Goal: Task Accomplishment & Management: Manage account settings

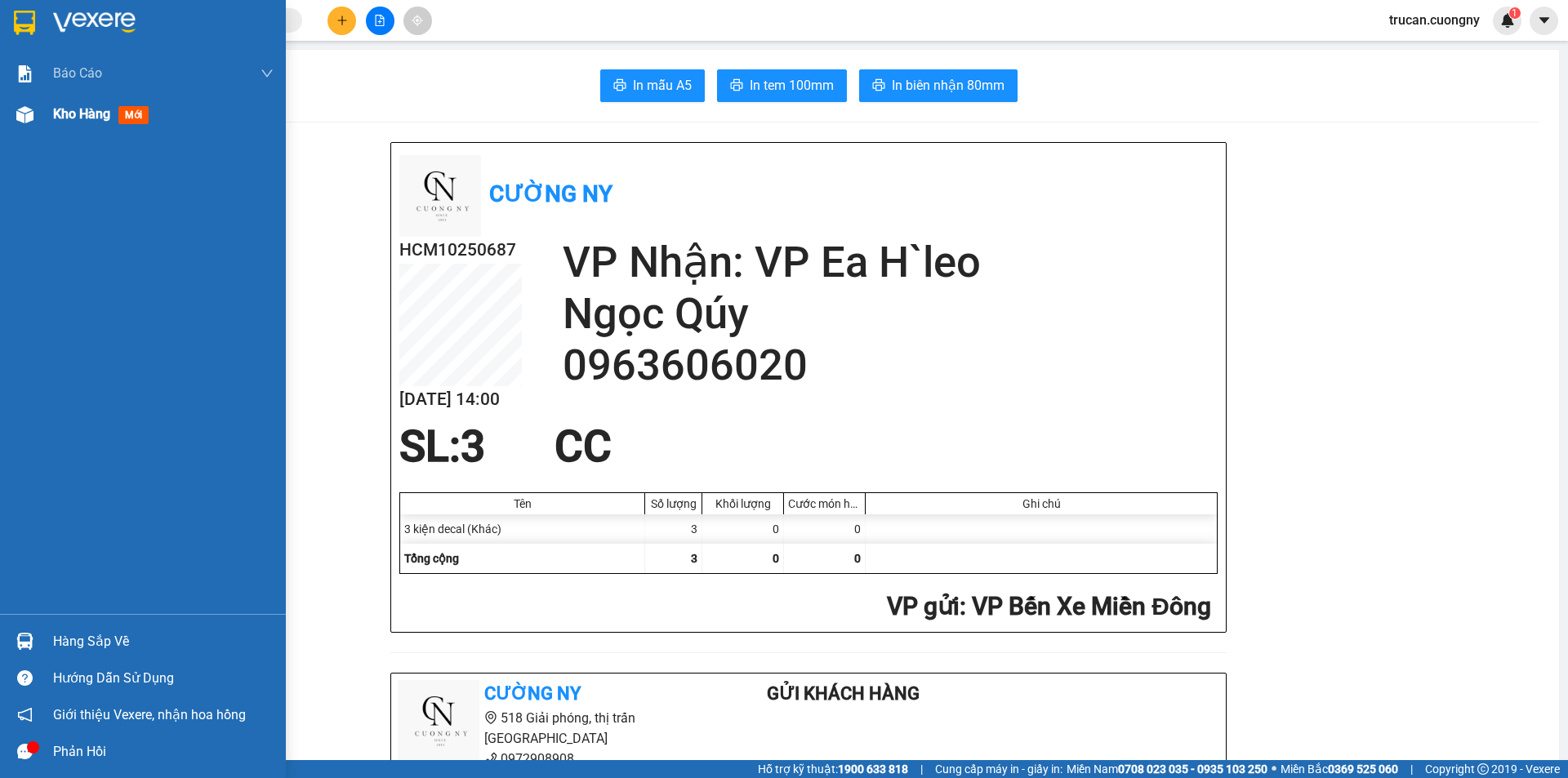
click at [33, 113] on div at bounding box center [24, 114] width 29 height 29
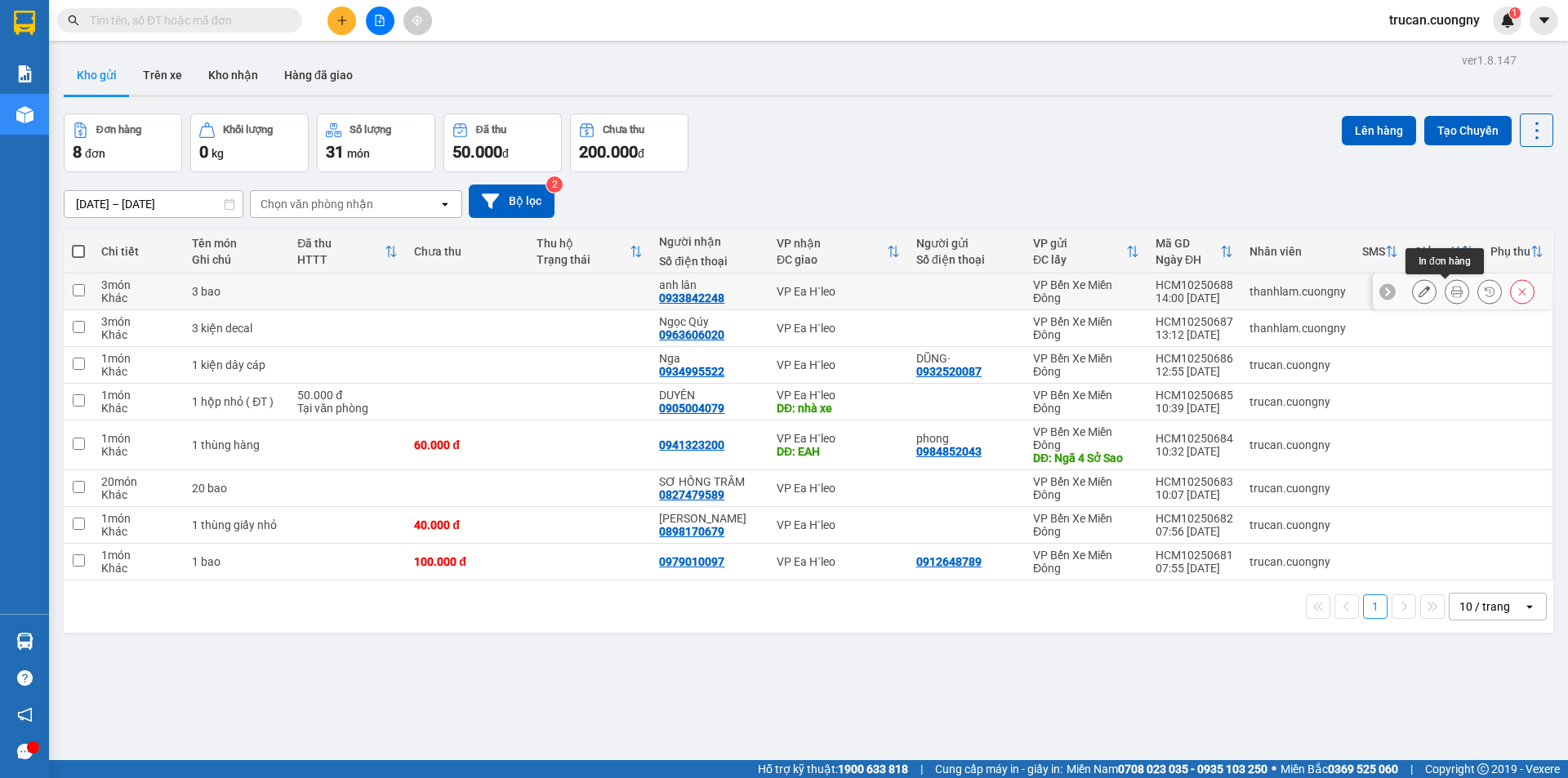
click at [1451, 288] on button at bounding box center [1457, 291] width 23 height 29
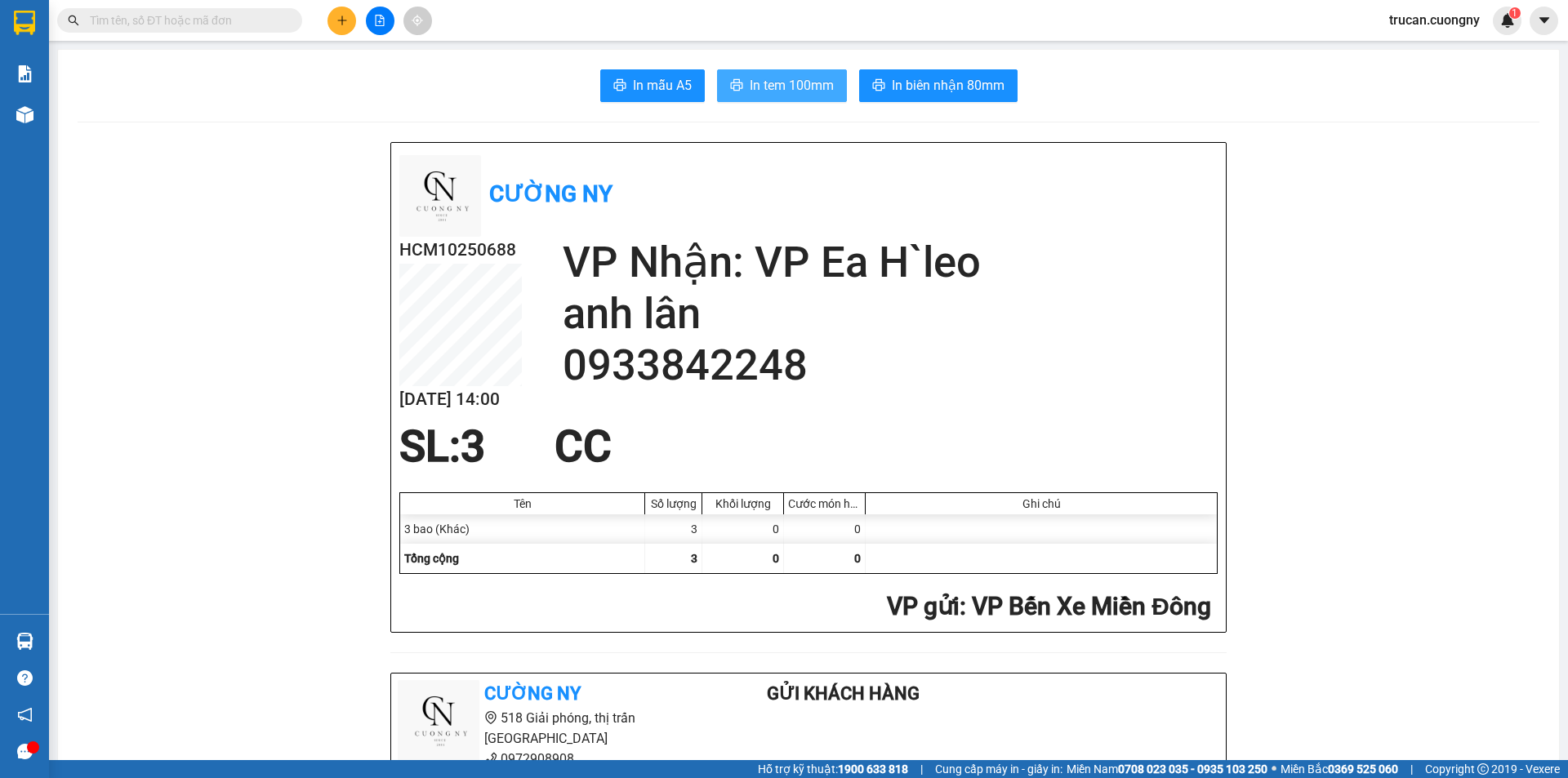
click at [763, 86] on span "In tem 100mm" at bounding box center [791, 85] width 84 height 20
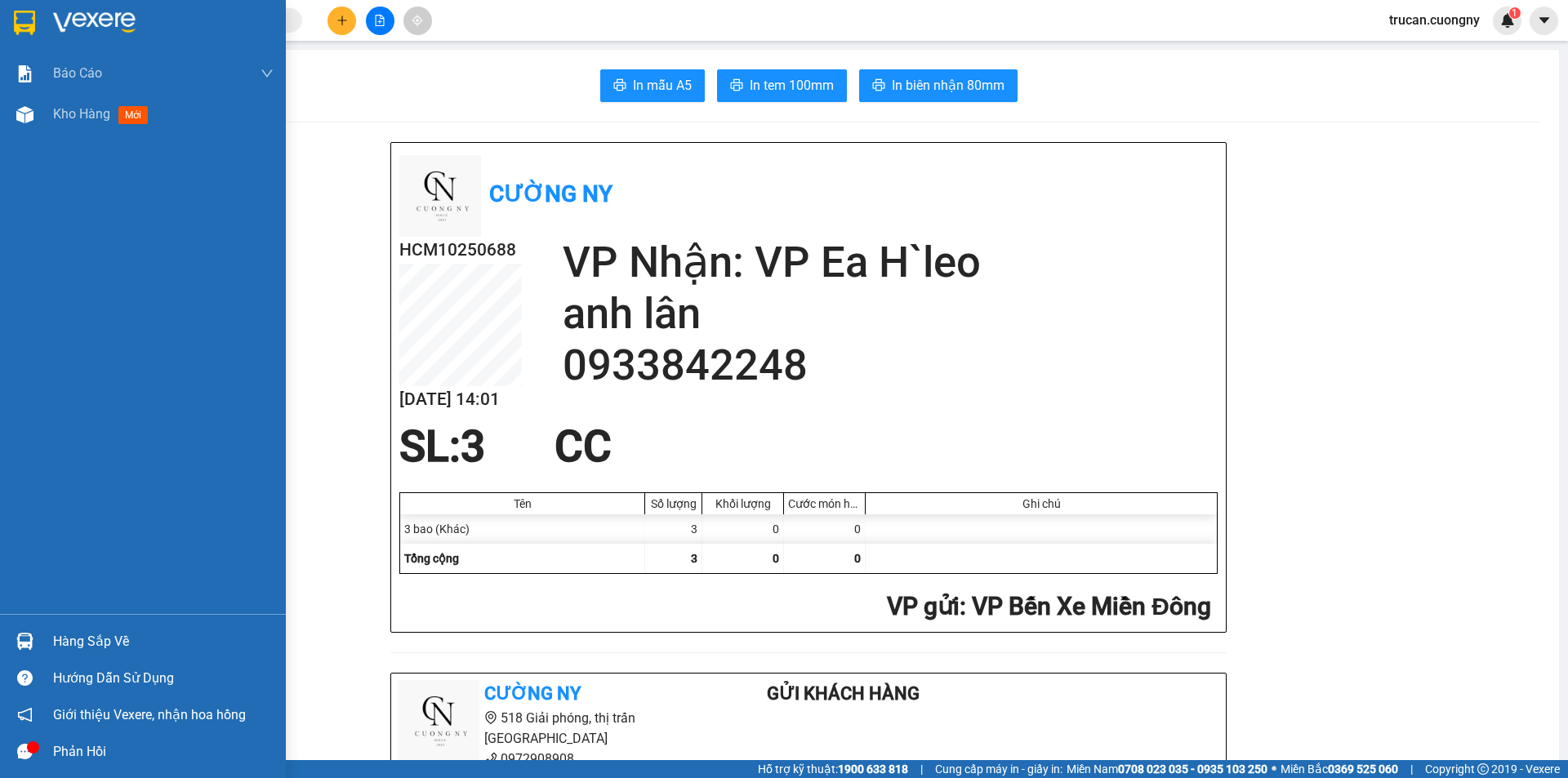
click at [21, 26] on img at bounding box center [24, 22] width 21 height 24
click at [22, 25] on img at bounding box center [24, 22] width 21 height 24
click at [27, 23] on img at bounding box center [24, 22] width 21 height 24
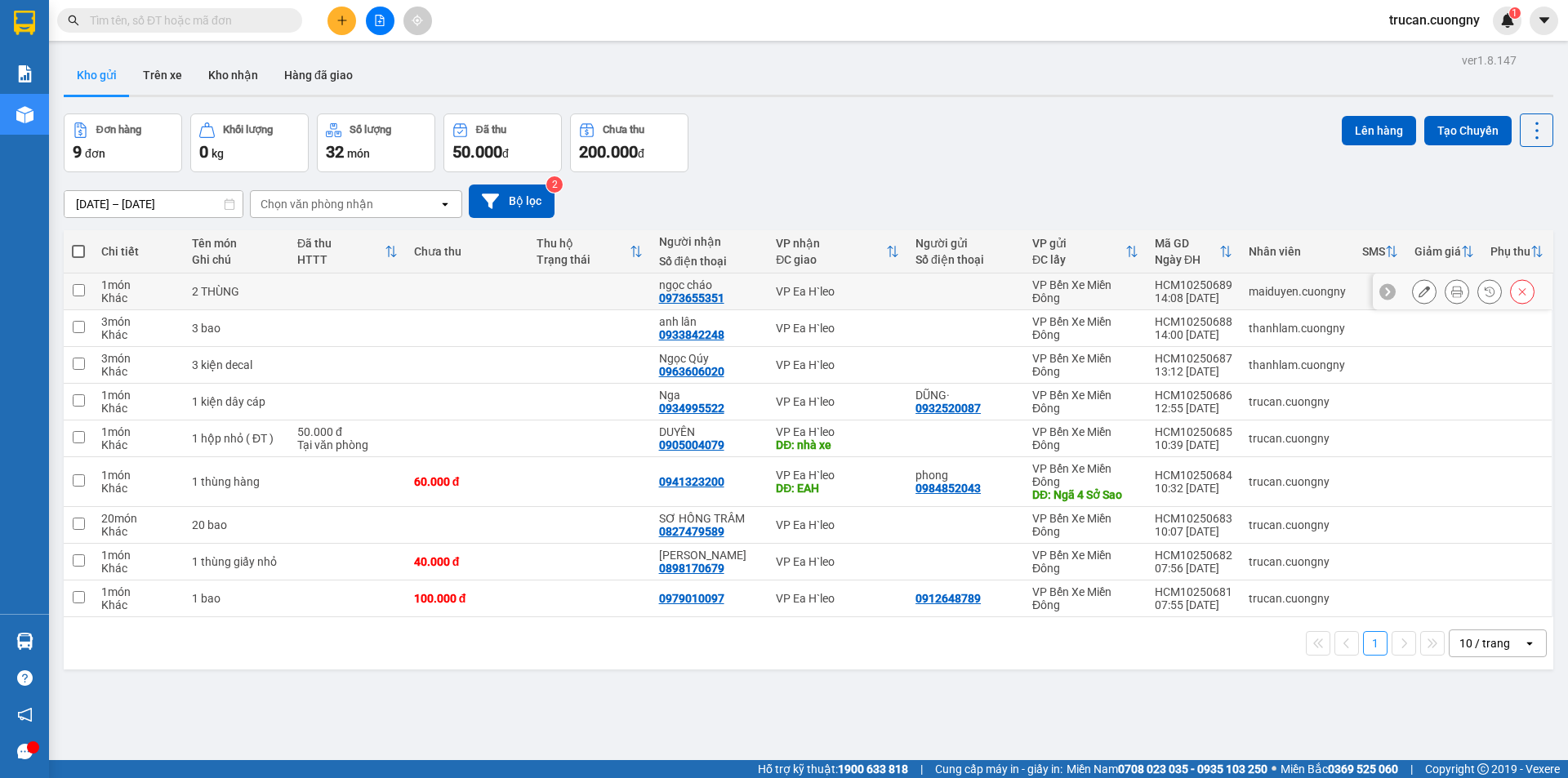
click at [1451, 293] on icon at bounding box center [1457, 291] width 11 height 11
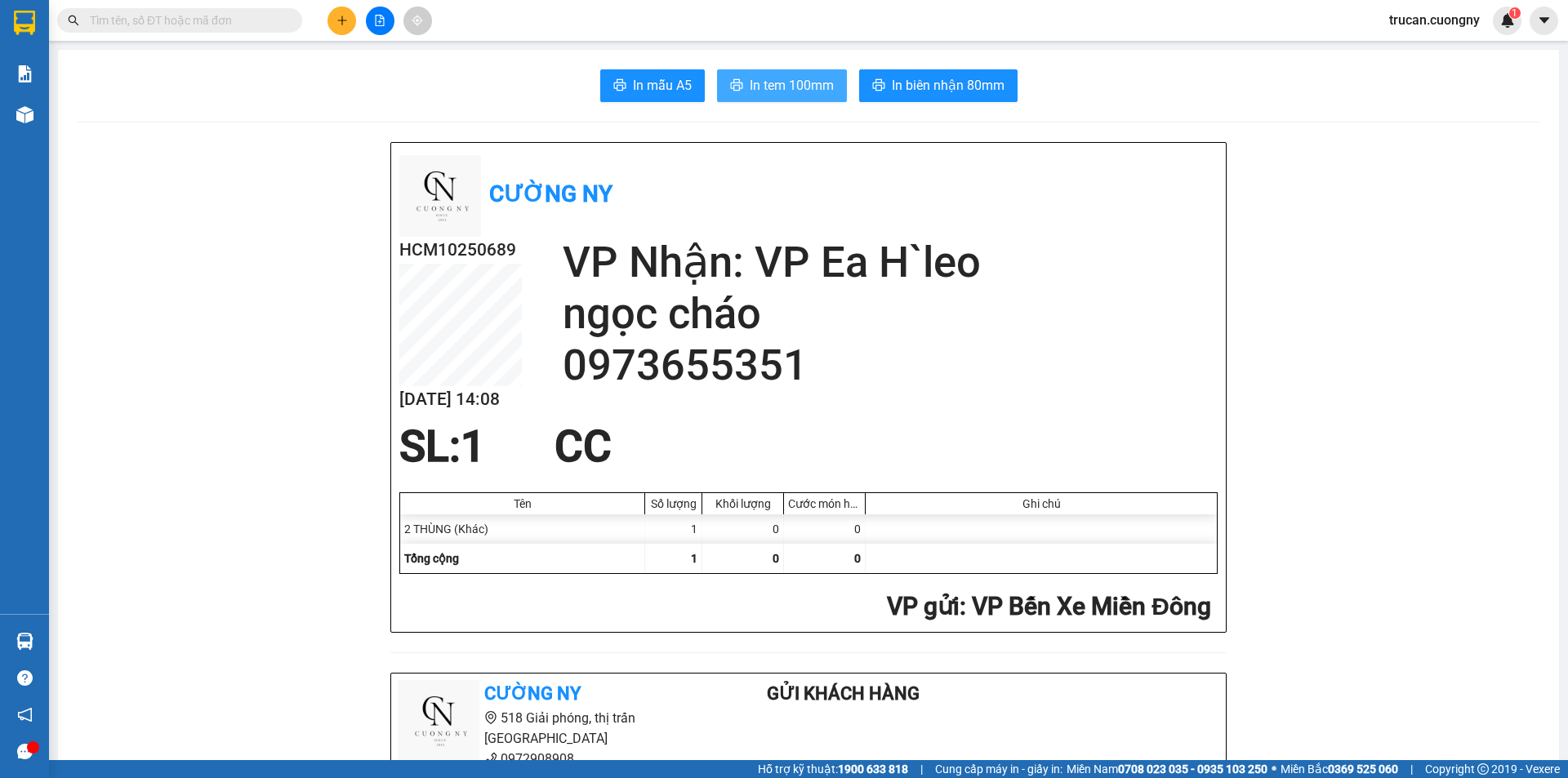
click at [788, 85] on span "In tem 100mm" at bounding box center [791, 85] width 84 height 20
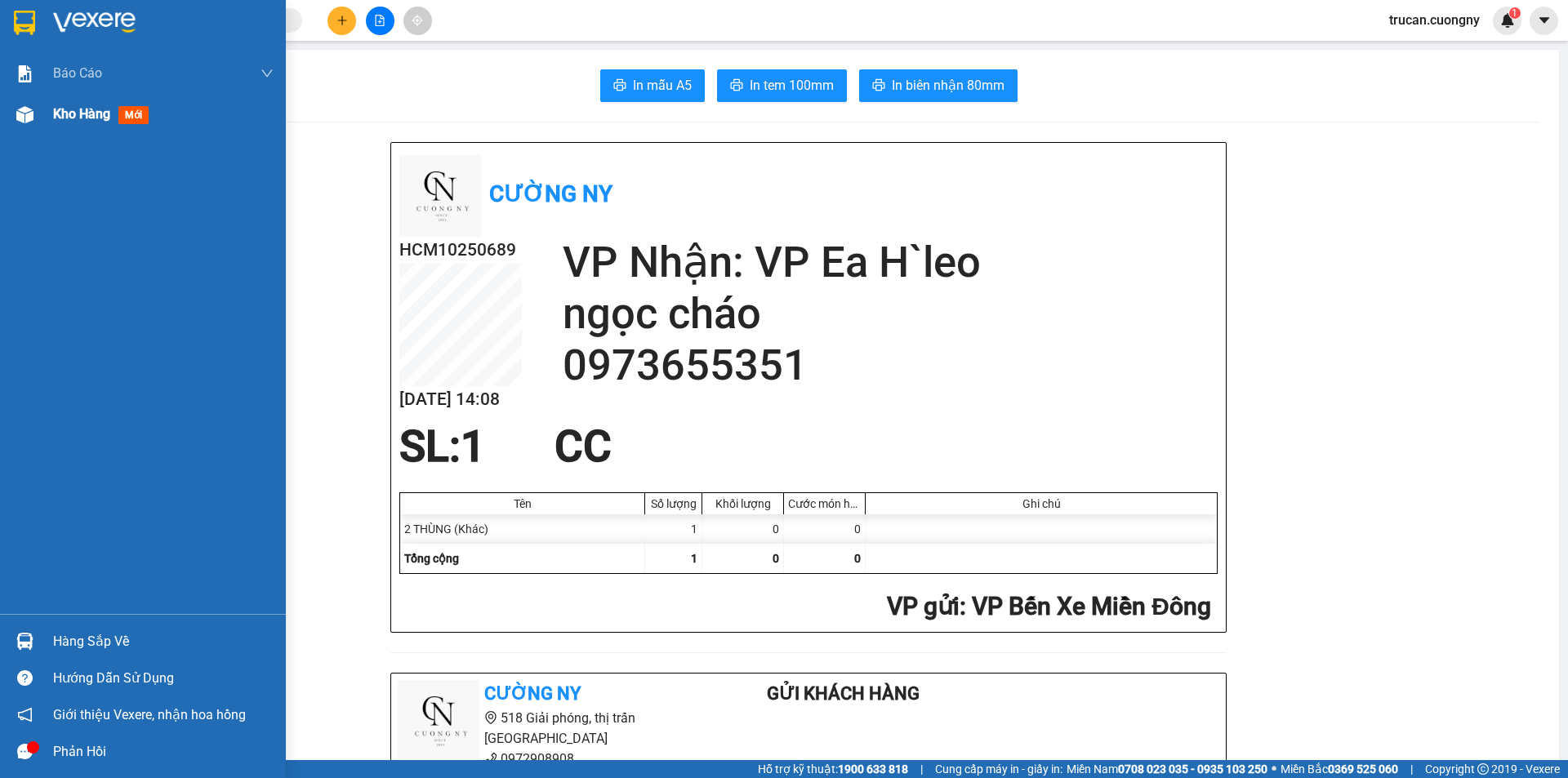
click at [99, 109] on span "Kho hàng" at bounding box center [82, 113] width 57 height 16
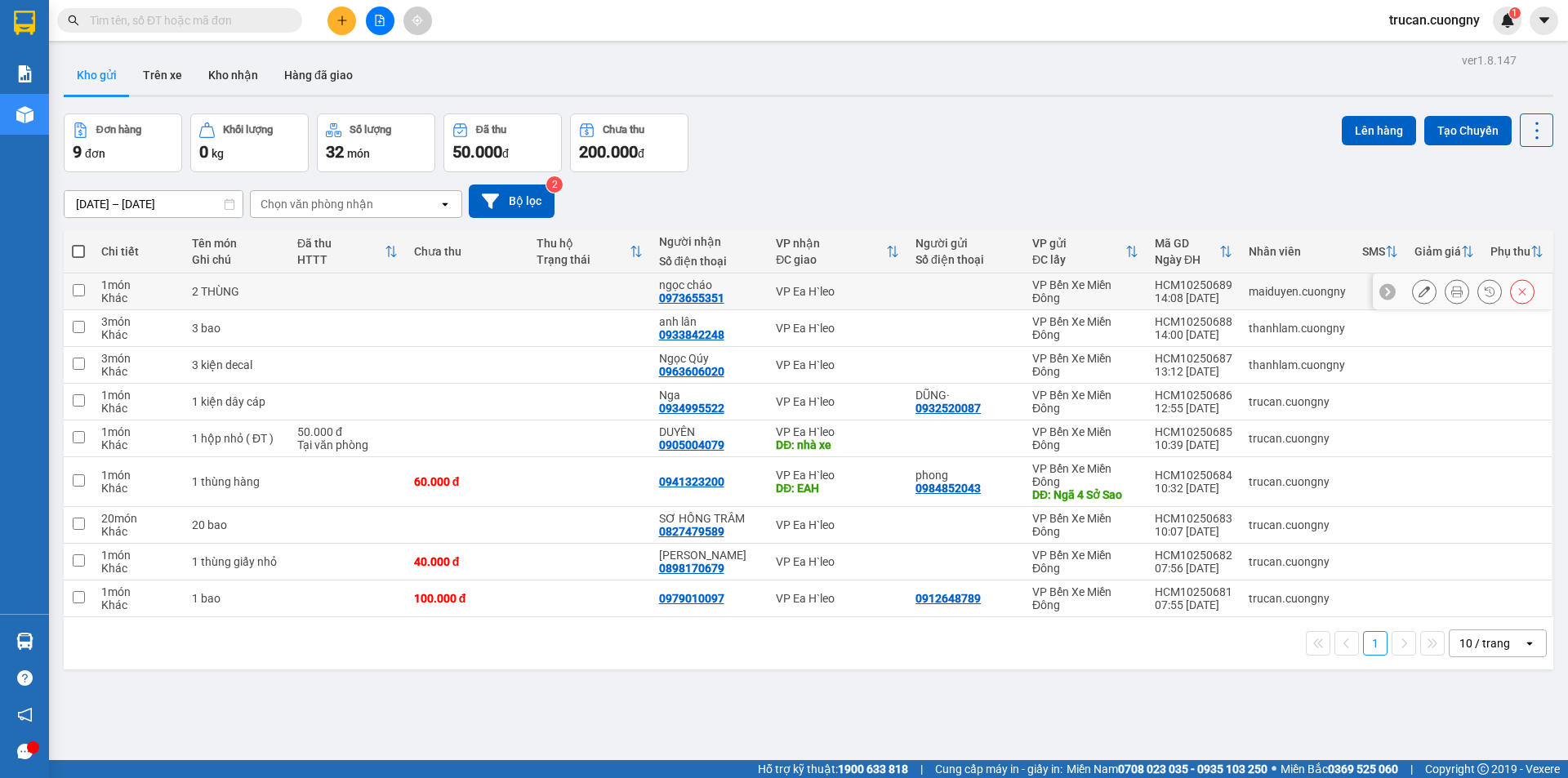
click at [1413, 300] on button at bounding box center [1424, 291] width 23 height 29
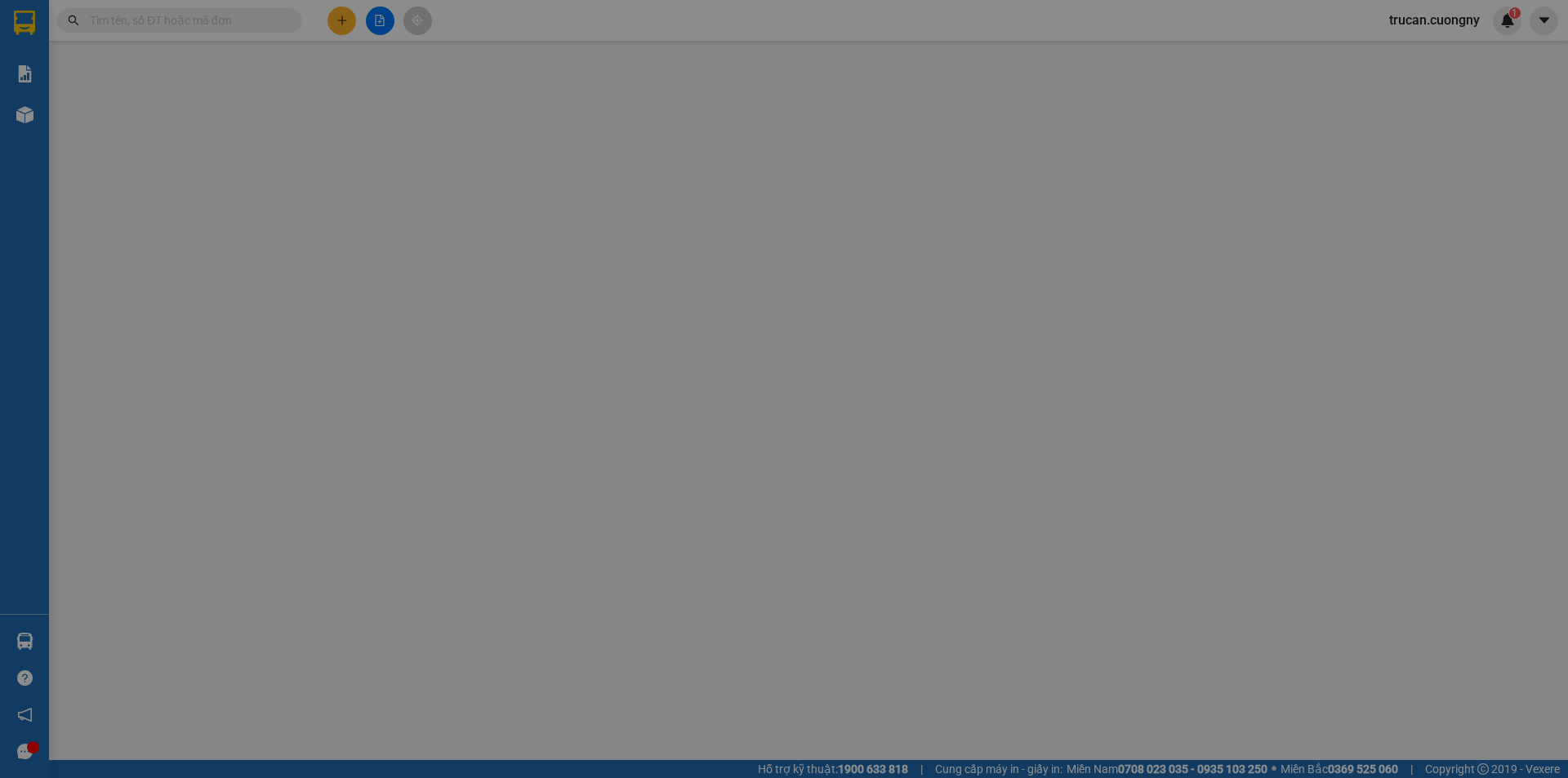
type input "0973655351"
type input "ngọc cháo"
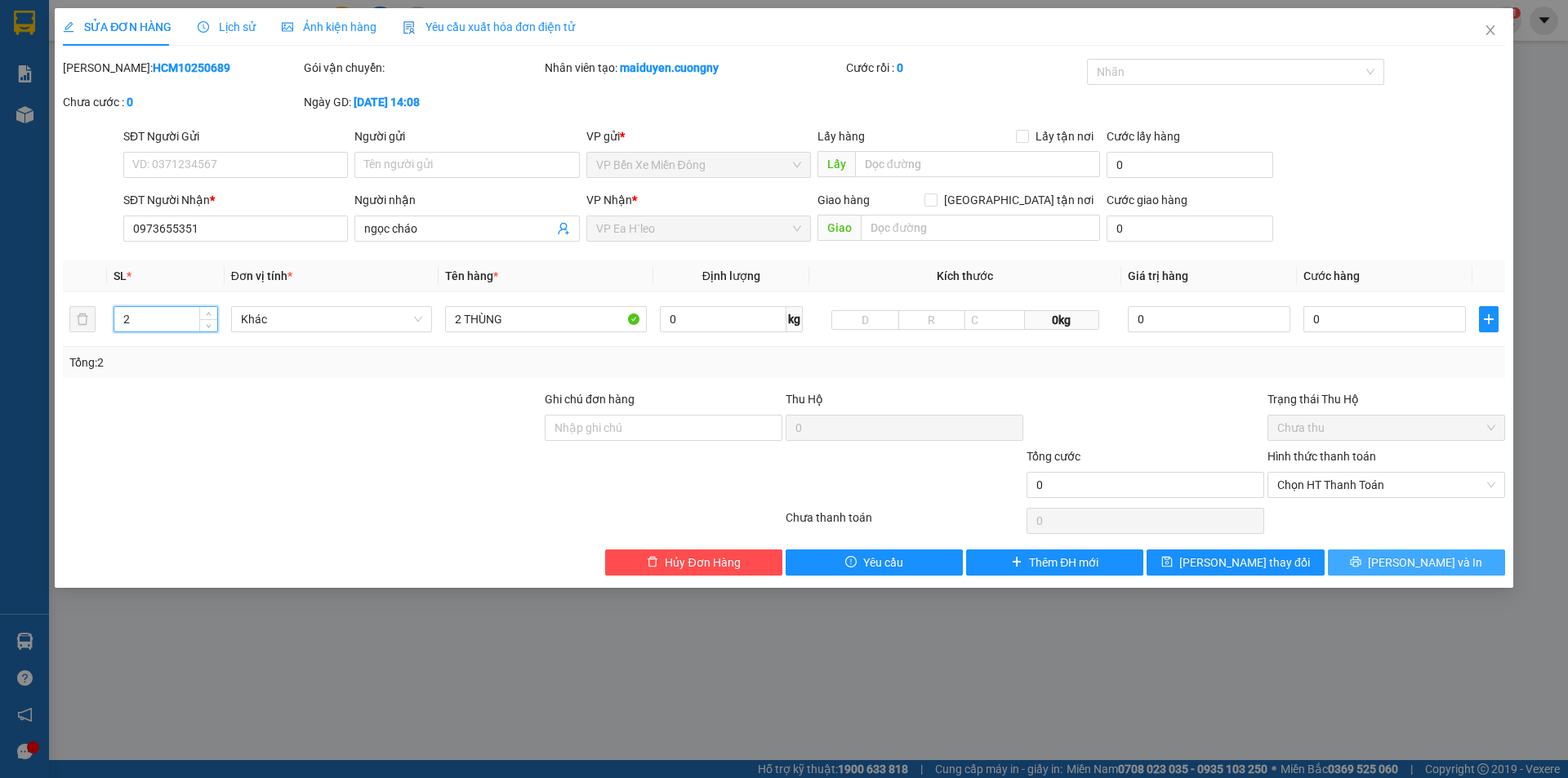
type input "2"
click at [1398, 570] on button "Lưu và In" at bounding box center [1416, 563] width 177 height 26
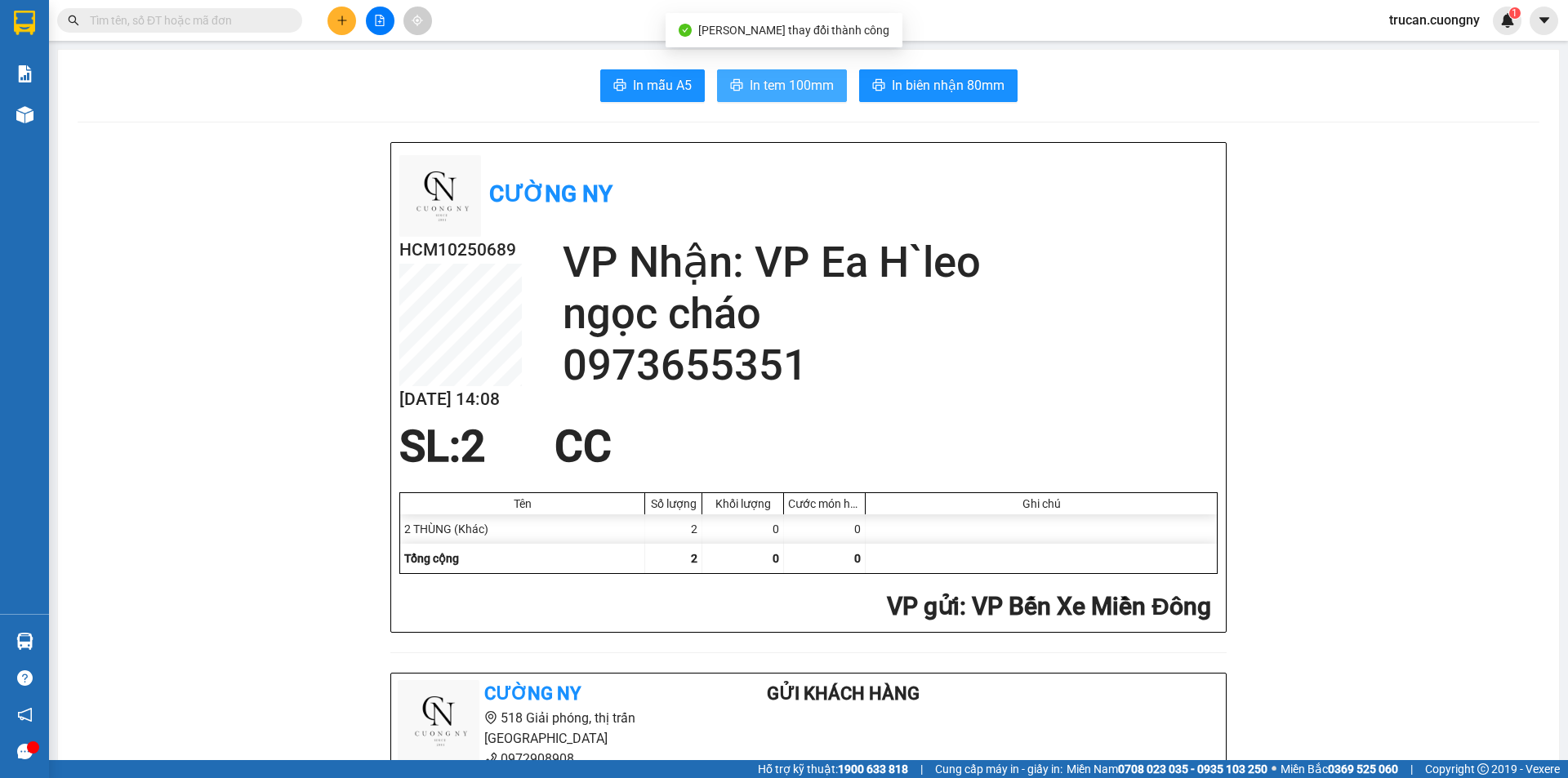
click at [798, 88] on span "In tem 100mm" at bounding box center [791, 85] width 84 height 20
click at [752, 84] on span "In tem 100mm" at bounding box center [791, 85] width 84 height 20
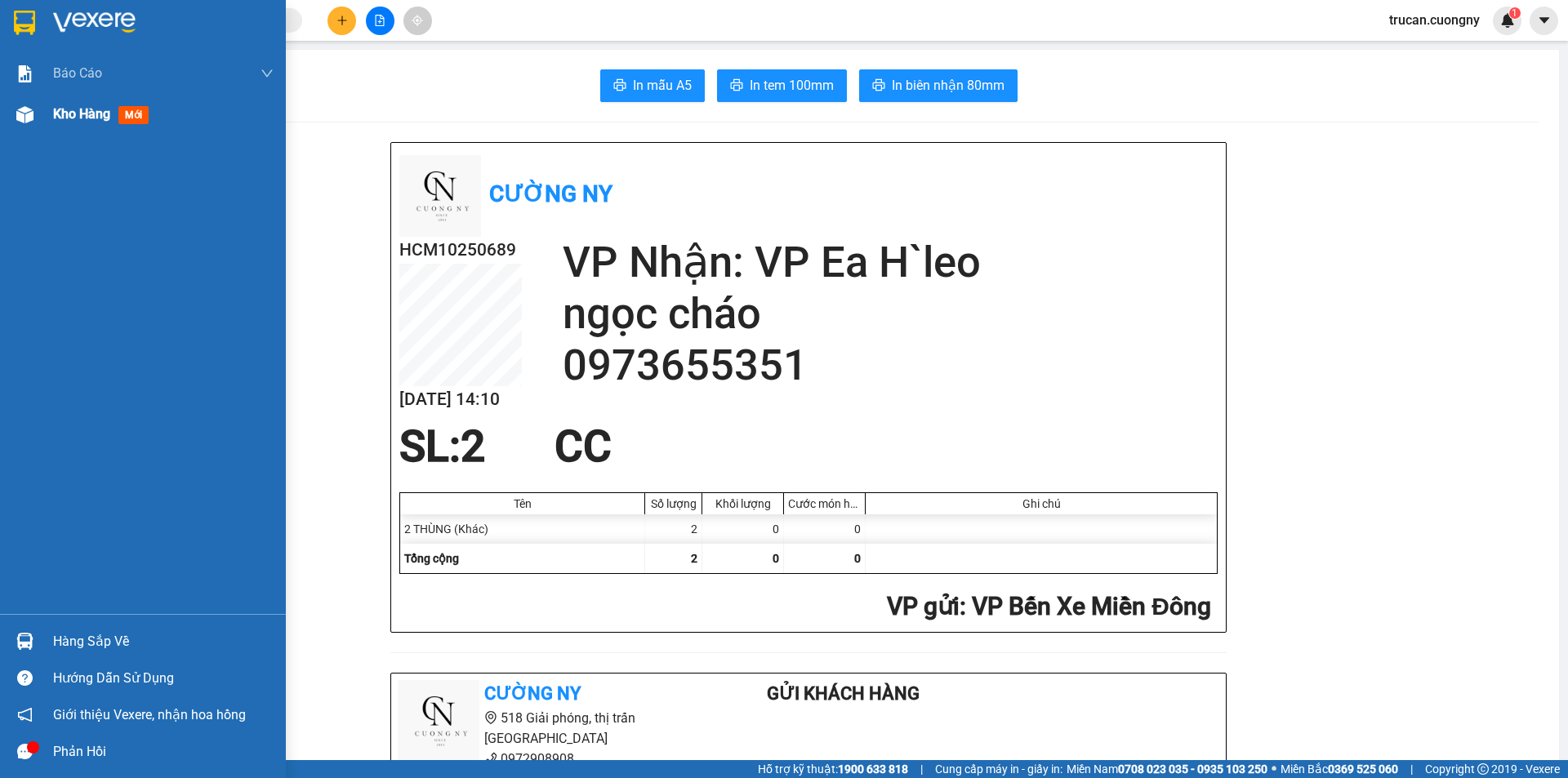
click at [57, 117] on span "Kho hàng" at bounding box center [82, 113] width 57 height 16
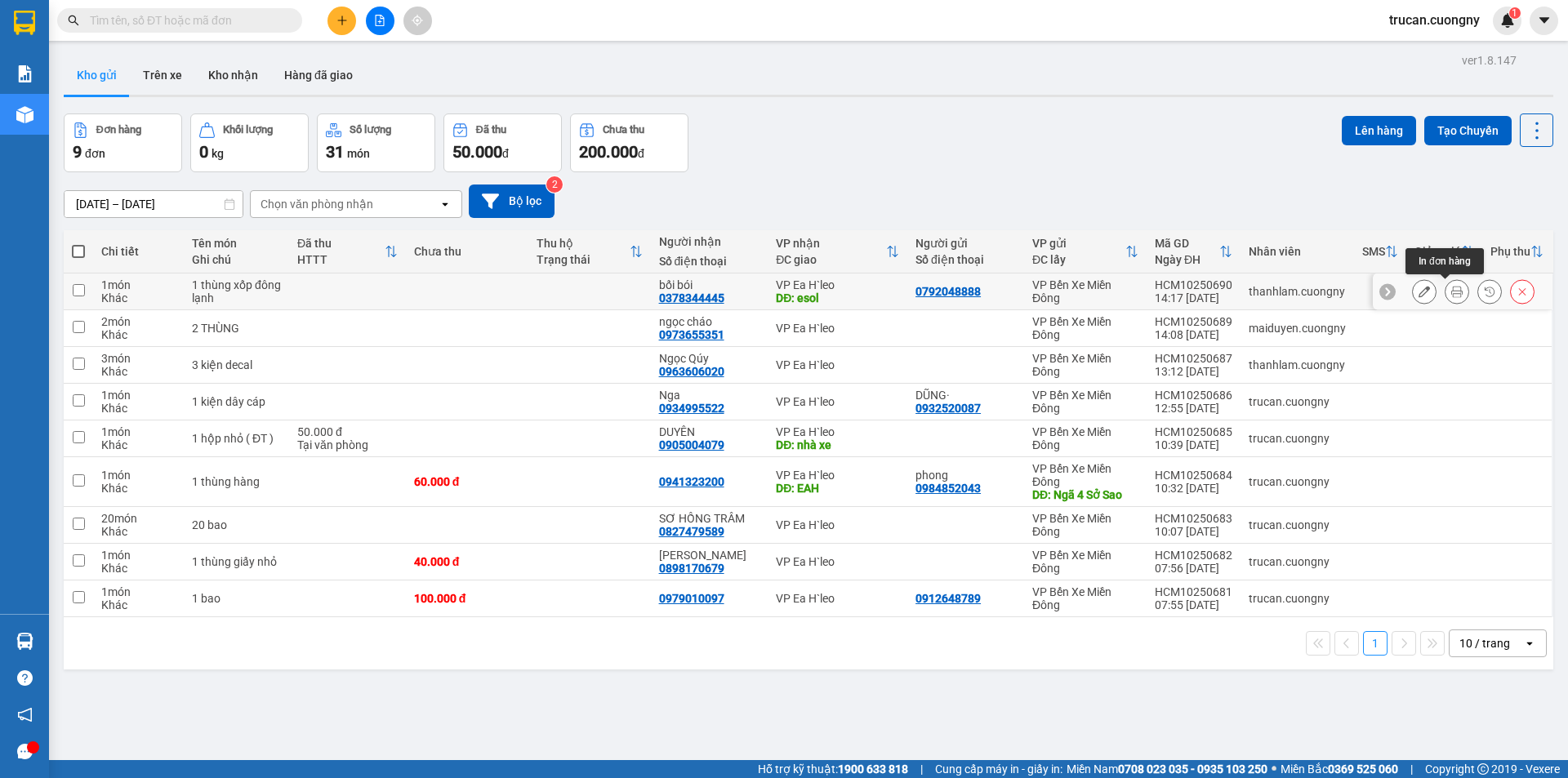
click at [1446, 299] on button at bounding box center [1457, 291] width 23 height 29
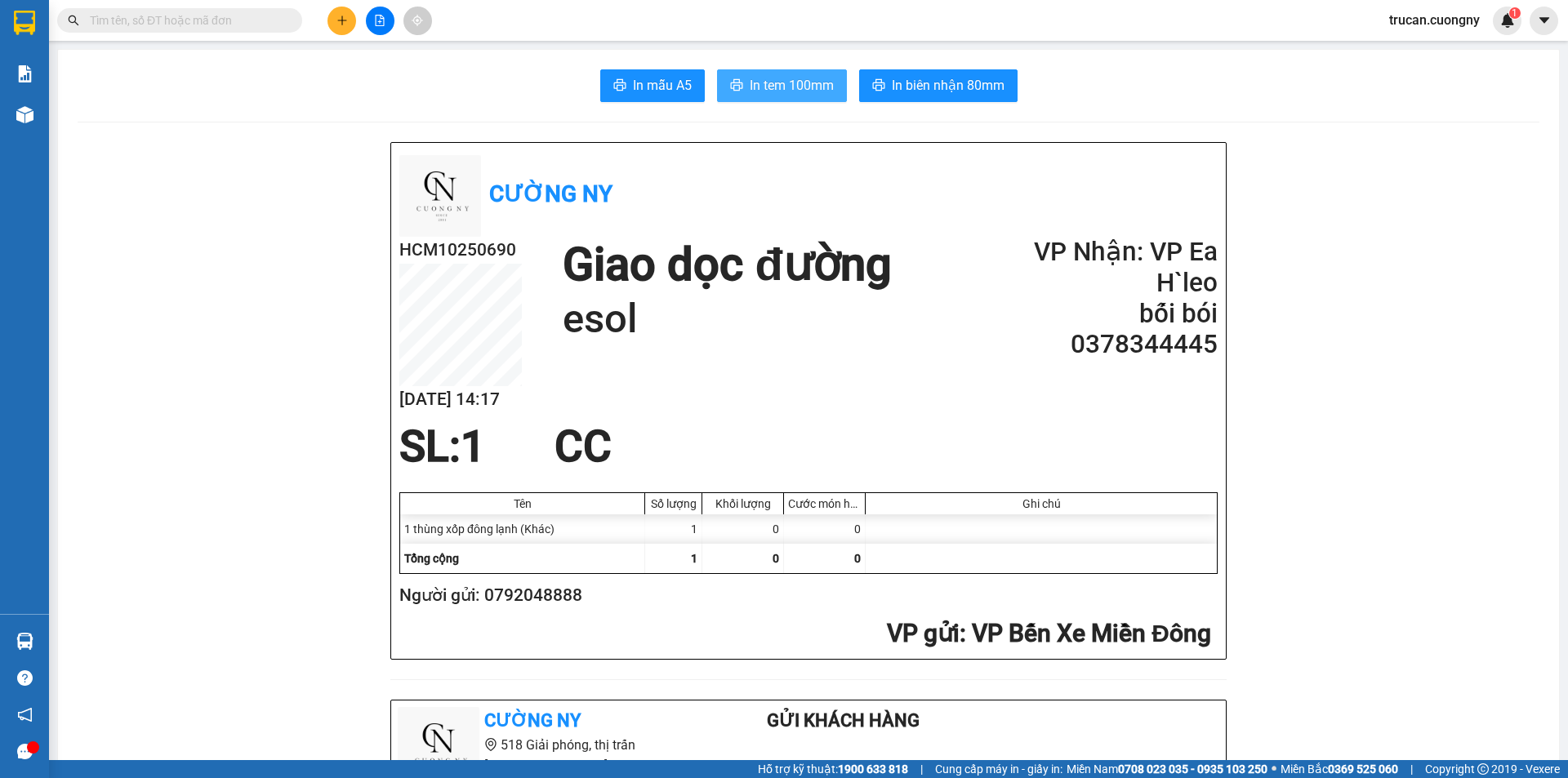
click at [802, 77] on span "In tem 100mm" at bounding box center [791, 85] width 84 height 20
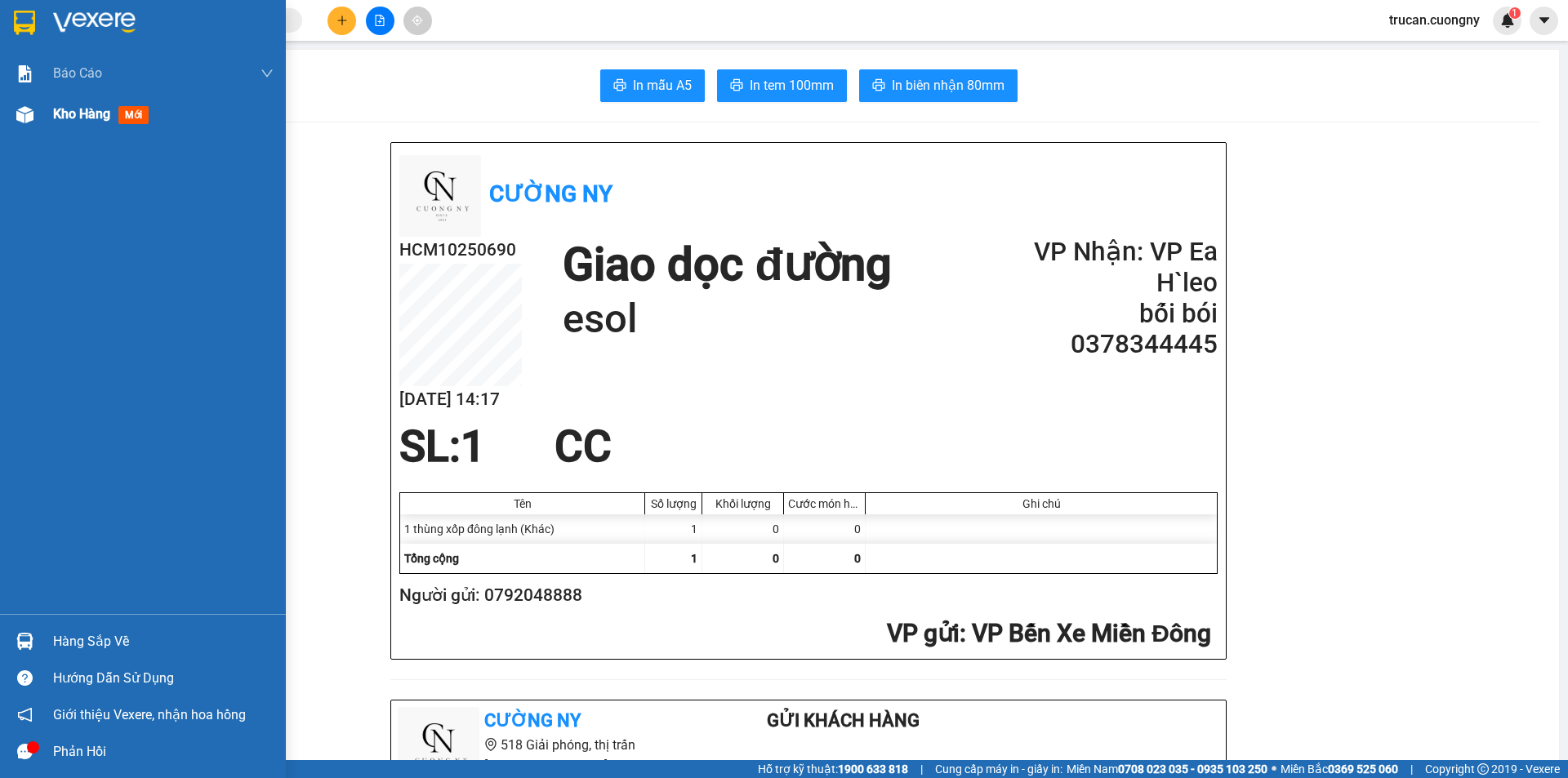
click at [65, 115] on span "Kho hàng" at bounding box center [82, 113] width 57 height 16
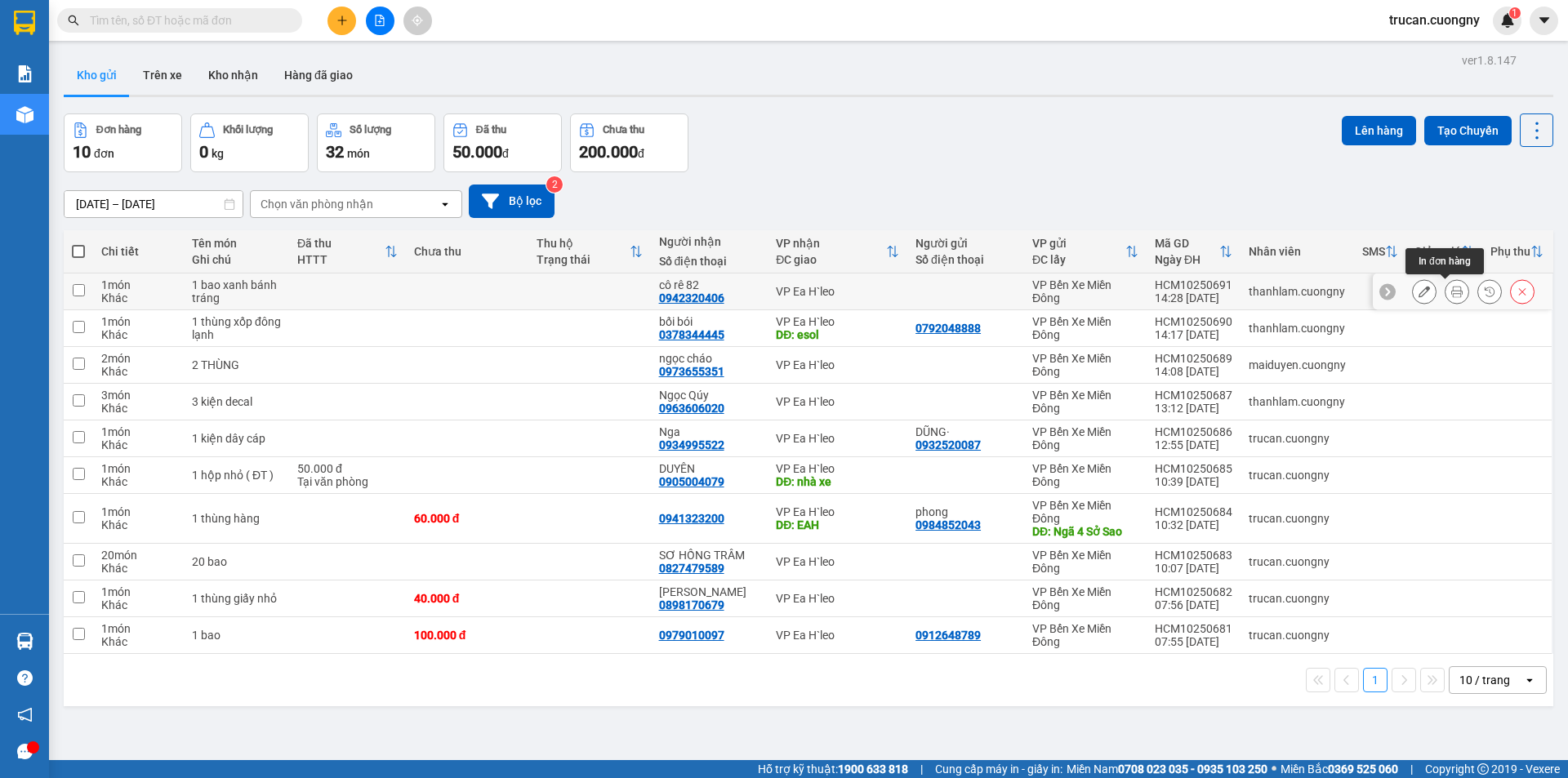
click at [1451, 292] on icon at bounding box center [1457, 291] width 11 height 11
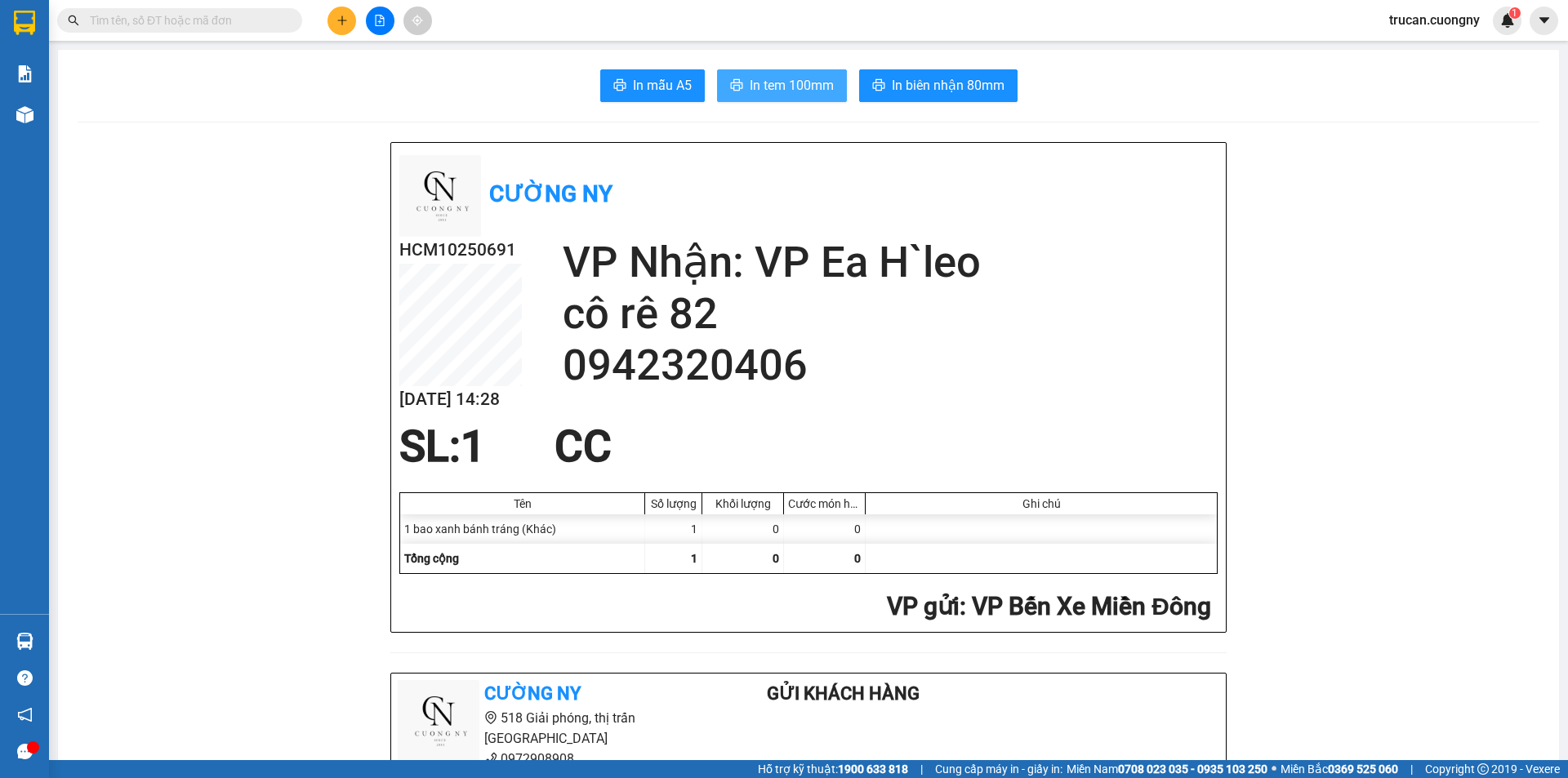
click at [780, 85] on span "In tem 100mm" at bounding box center [791, 85] width 84 height 20
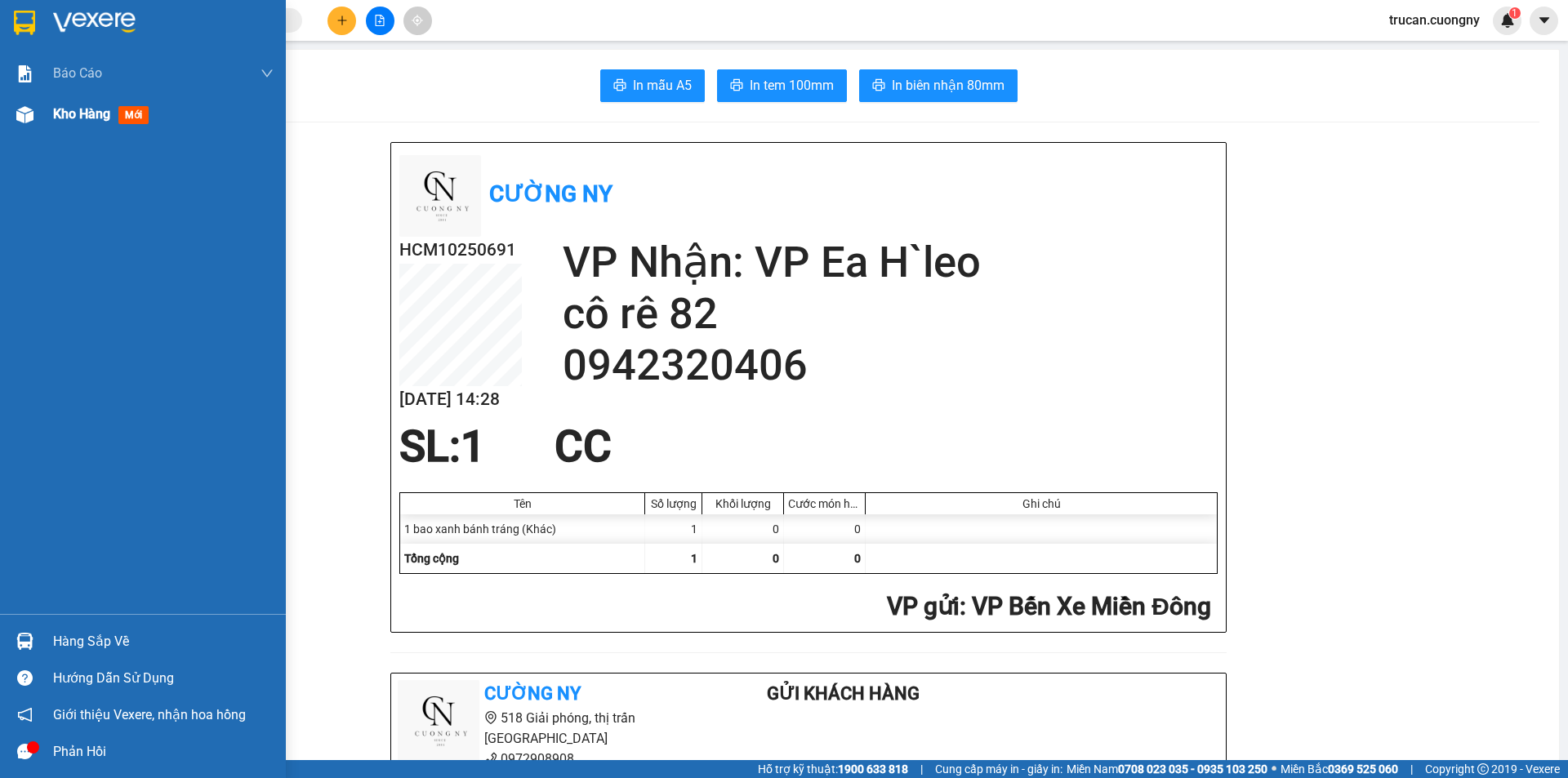
click at [66, 110] on span "Kho hàng" at bounding box center [82, 113] width 57 height 16
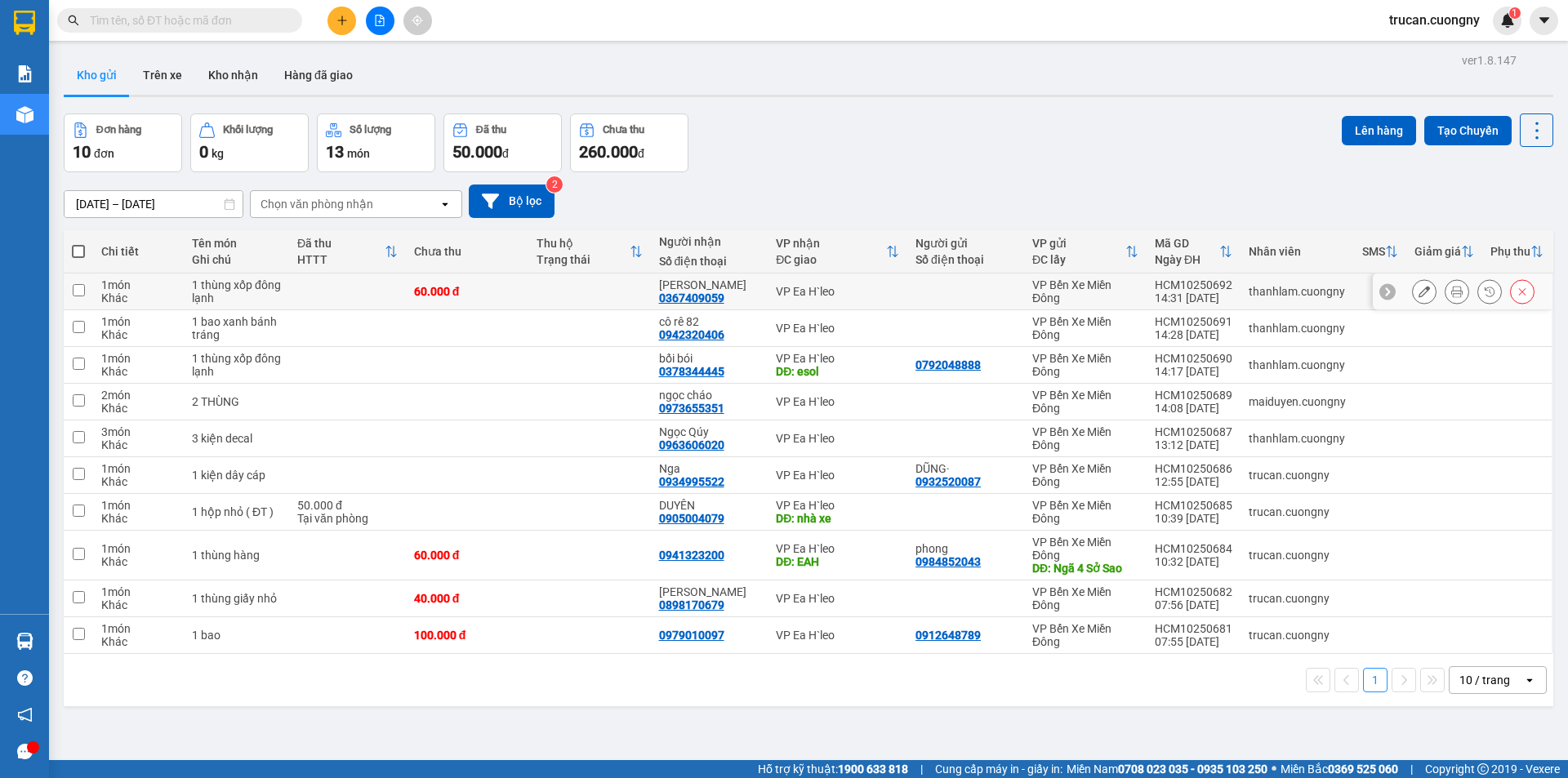
click at [1446, 298] on button at bounding box center [1457, 291] width 23 height 29
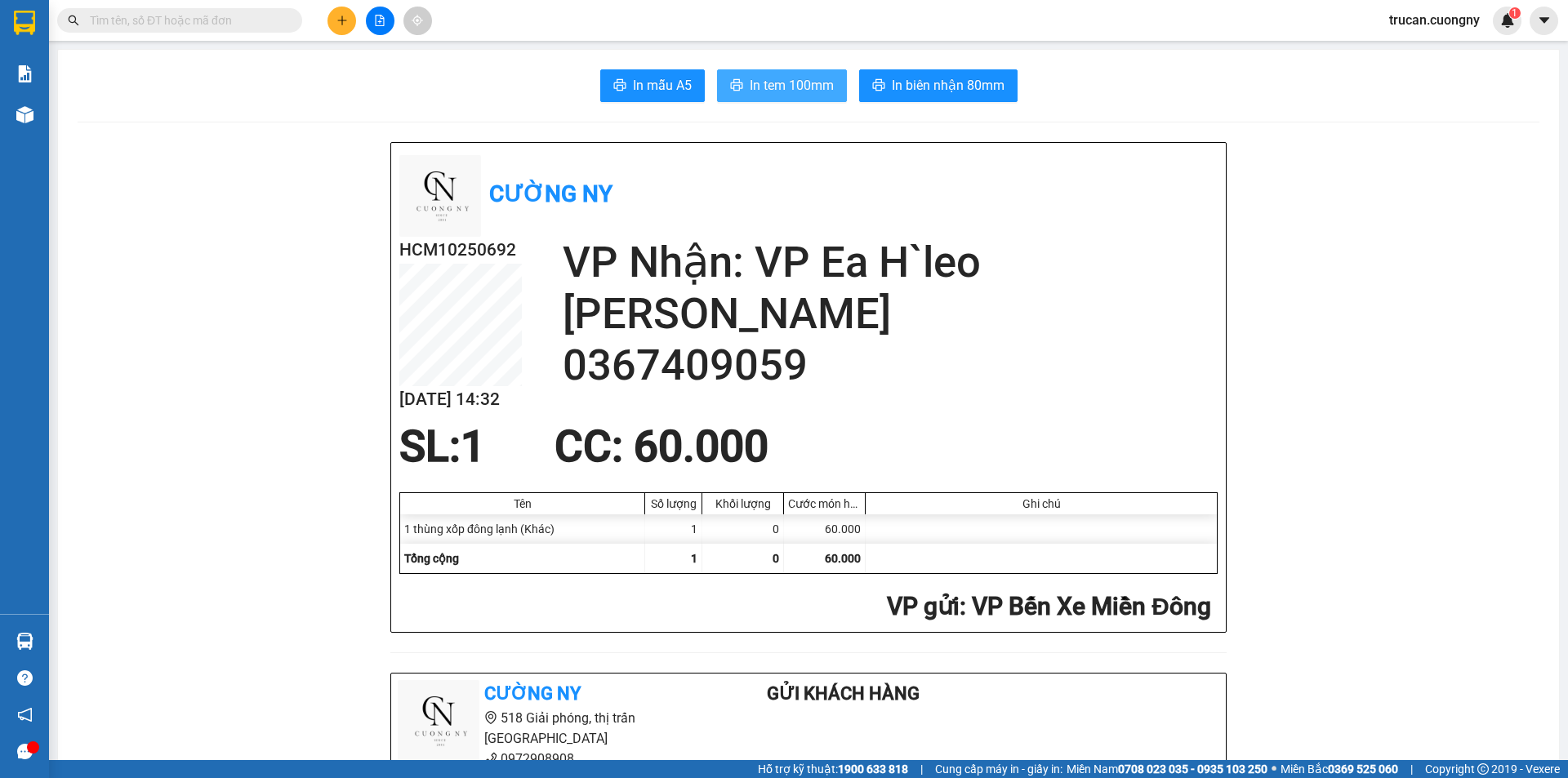
click at [771, 99] on button "In tem 100mm" at bounding box center [782, 85] width 130 height 32
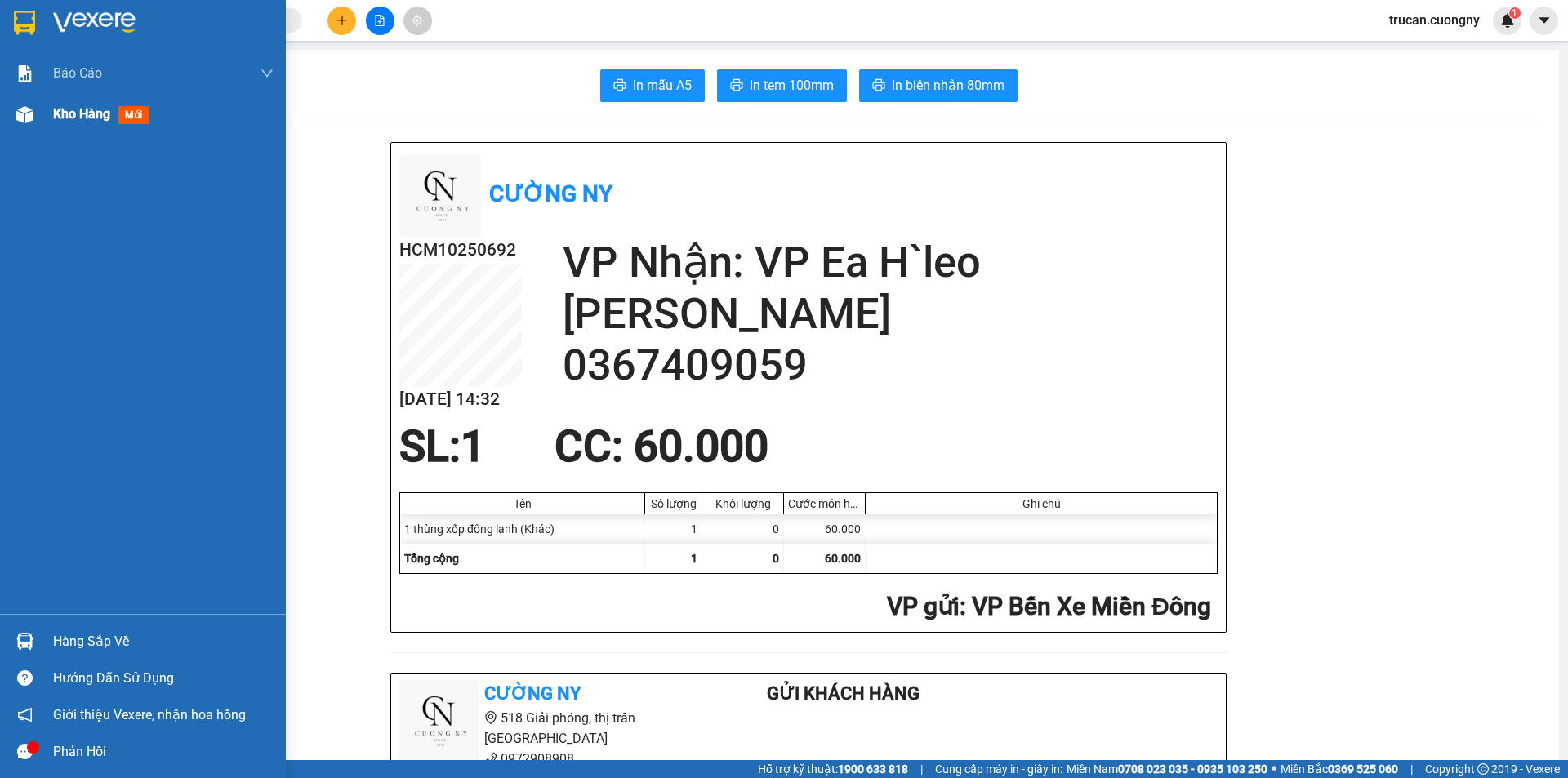
click at [70, 119] on span "Kho hàng" at bounding box center [82, 113] width 57 height 16
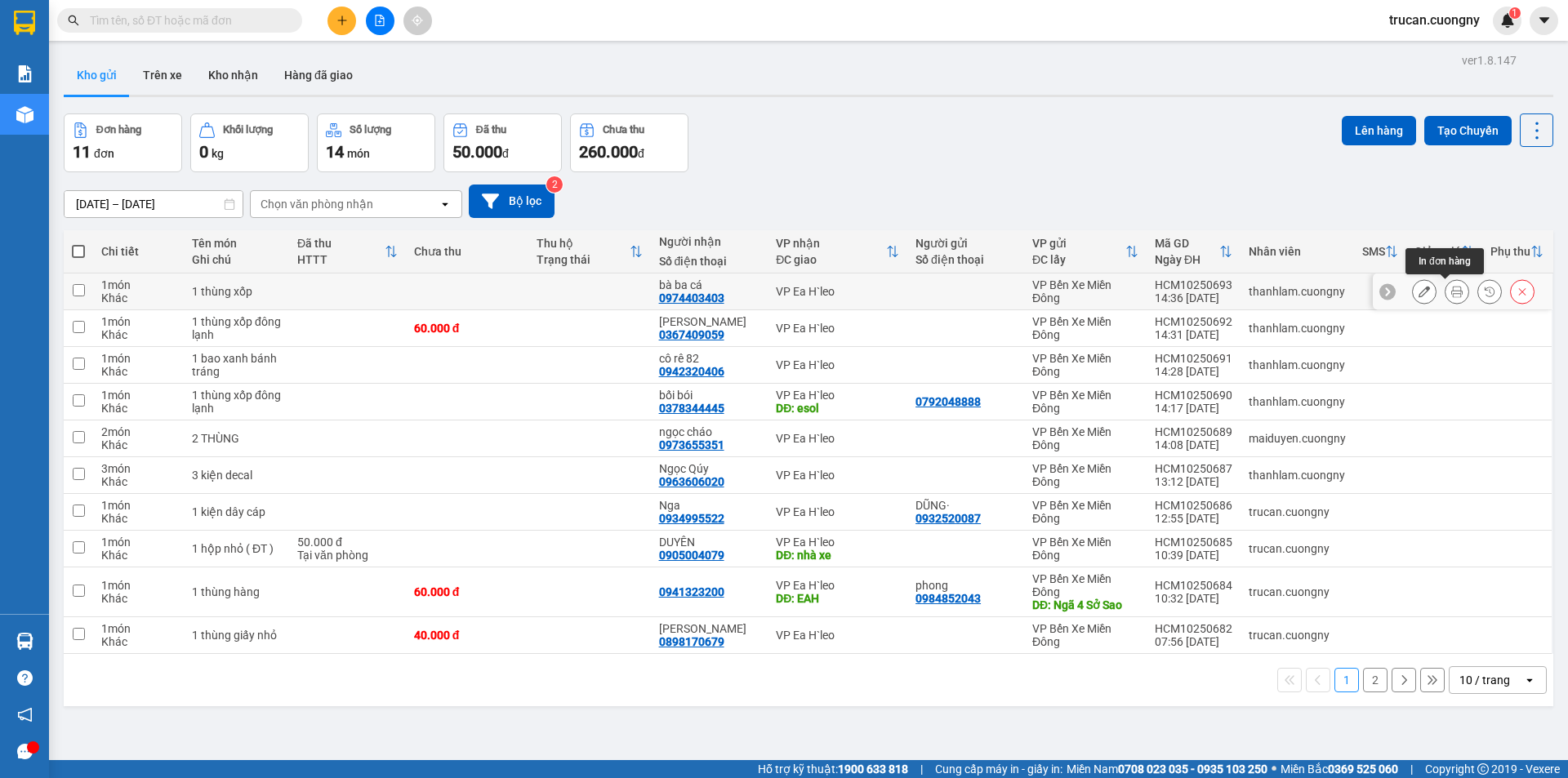
click at [1451, 288] on icon at bounding box center [1457, 291] width 11 height 11
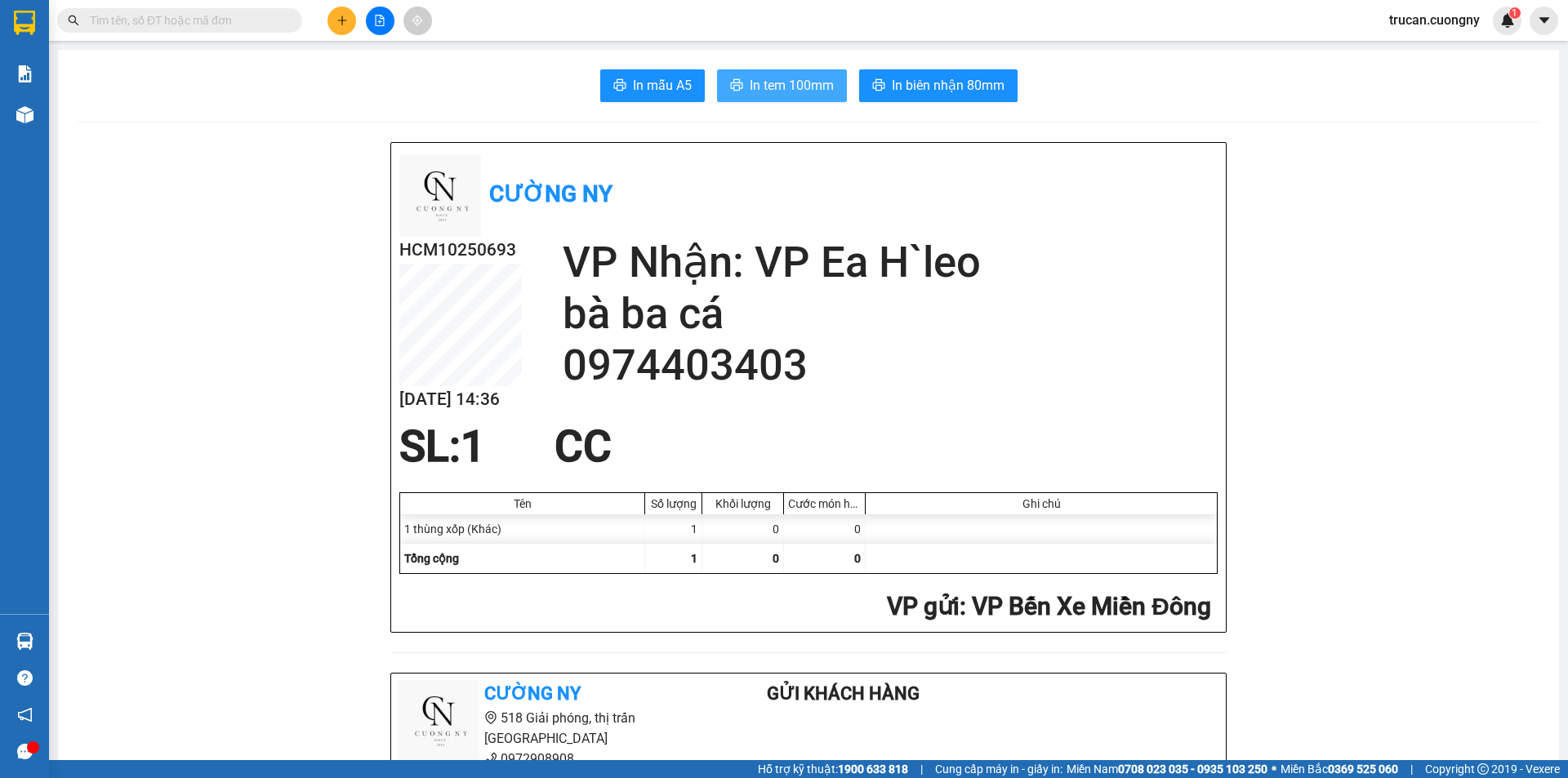
click at [730, 81] on icon "printer" at bounding box center [735, 84] width 12 height 11
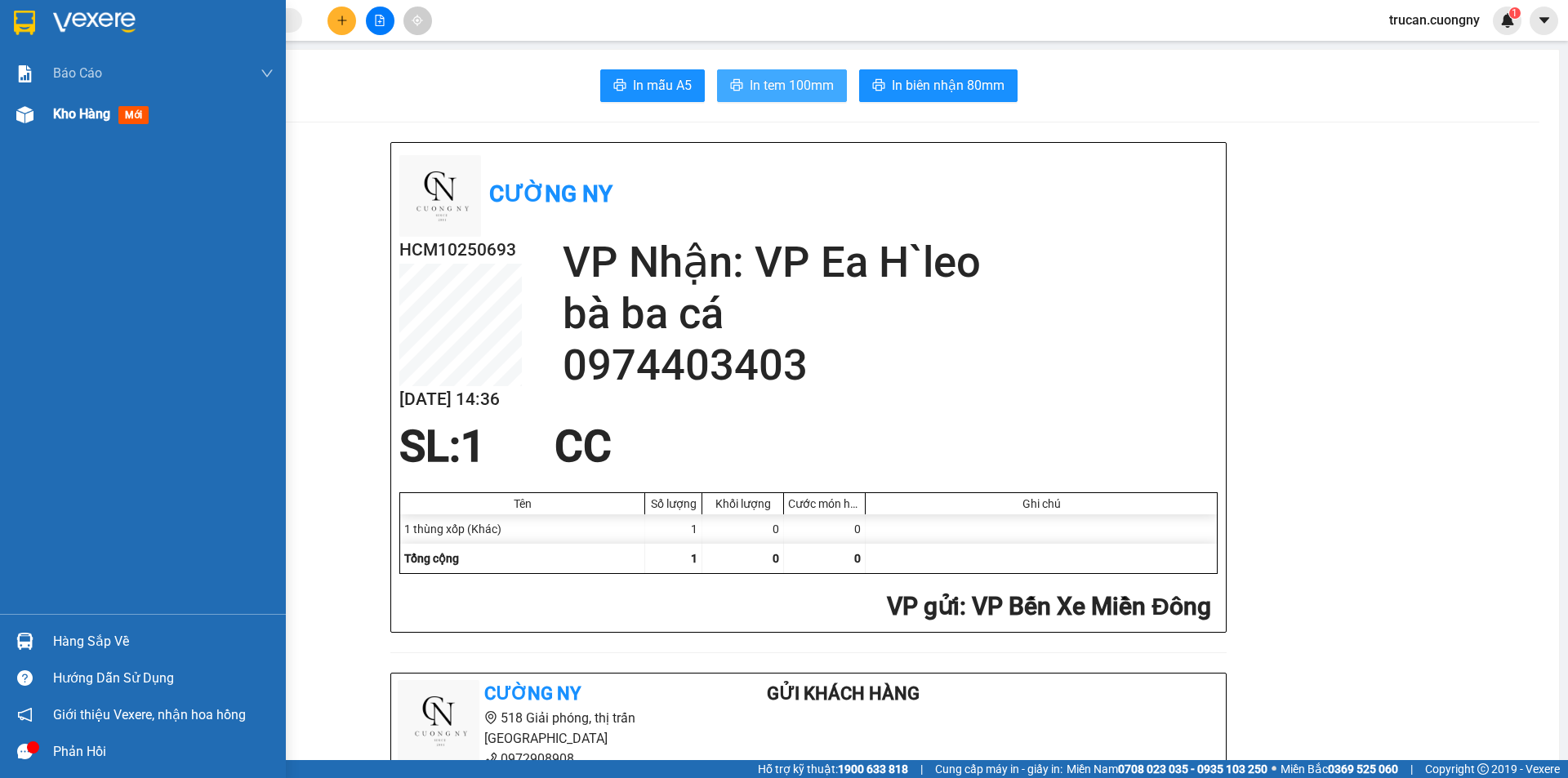
click at [82, 123] on div "Kho hàng mới" at bounding box center [104, 114] width 102 height 20
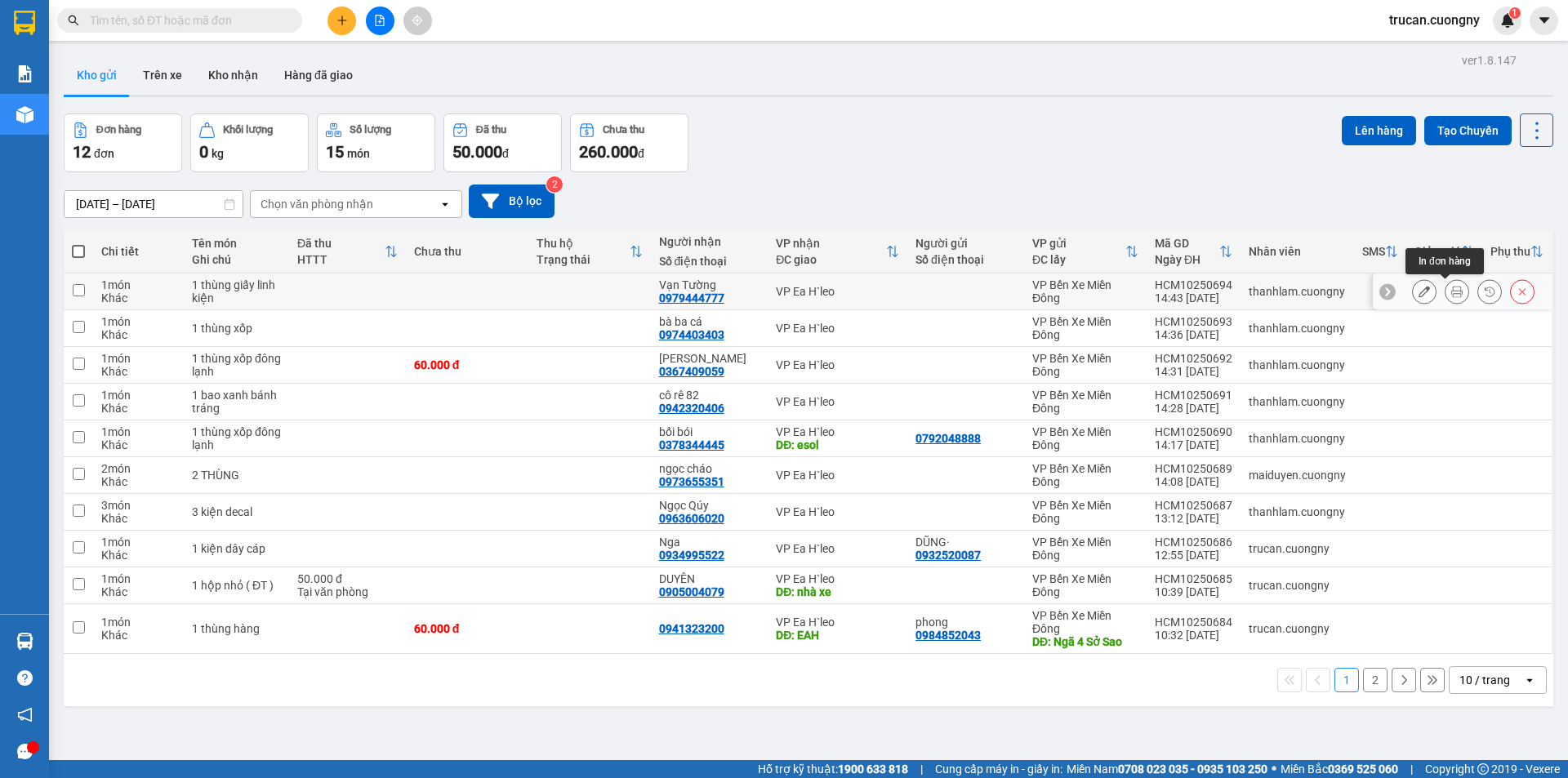
click at [1446, 299] on button at bounding box center [1457, 291] width 23 height 29
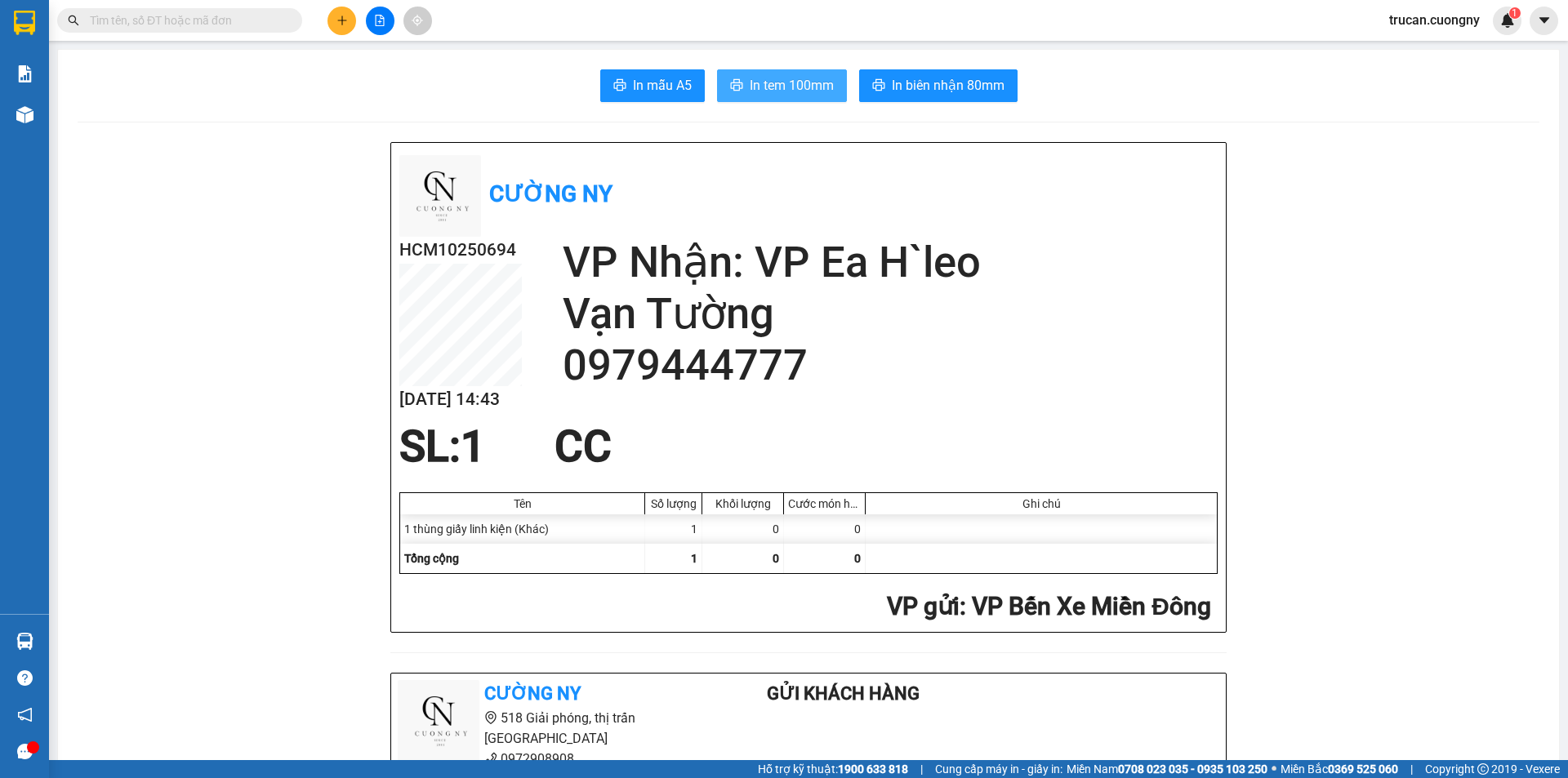
click at [764, 85] on span "In tem 100mm" at bounding box center [791, 85] width 84 height 20
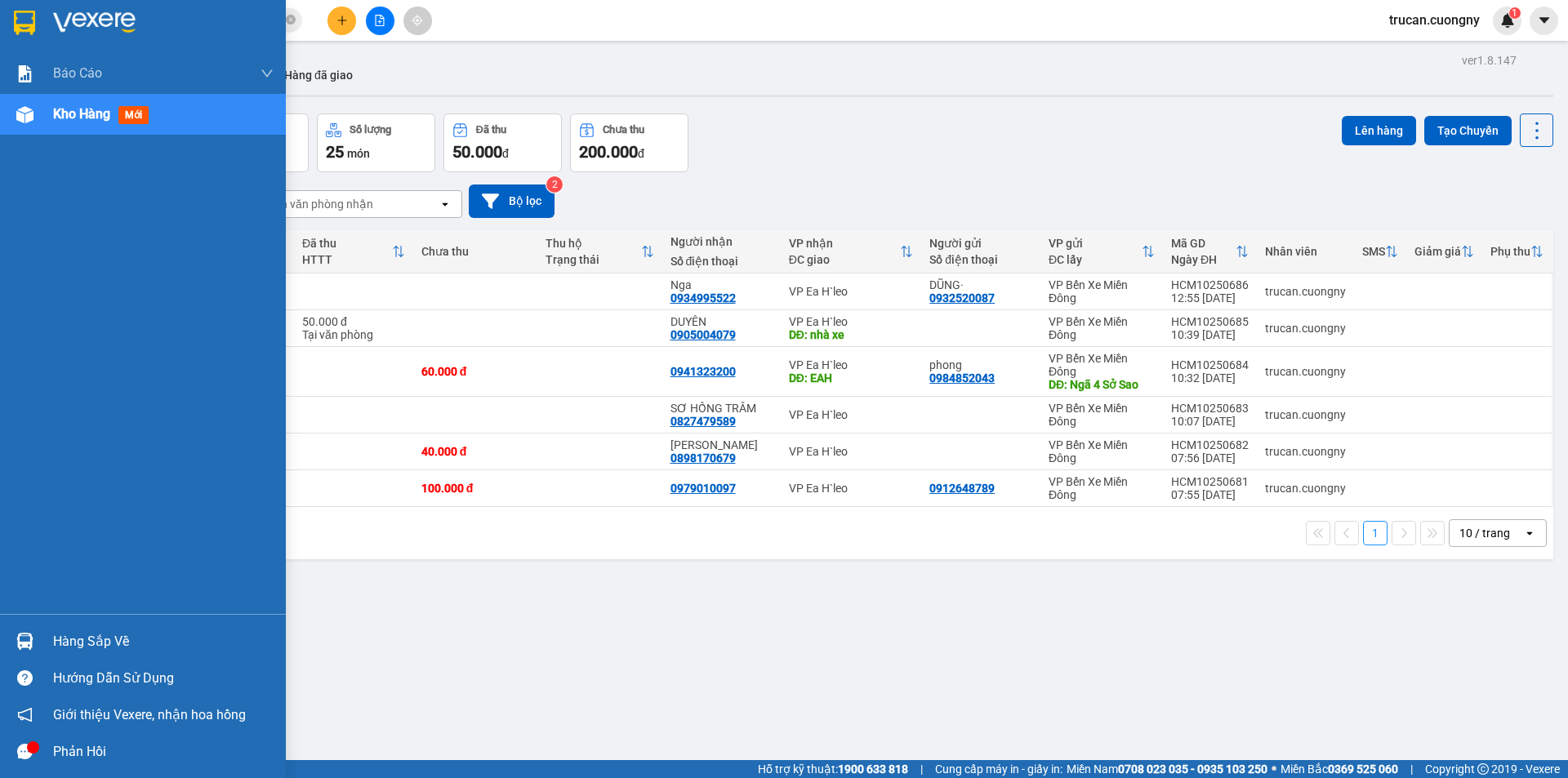
click at [74, 102] on div "Kho hàng mới" at bounding box center [163, 114] width 221 height 41
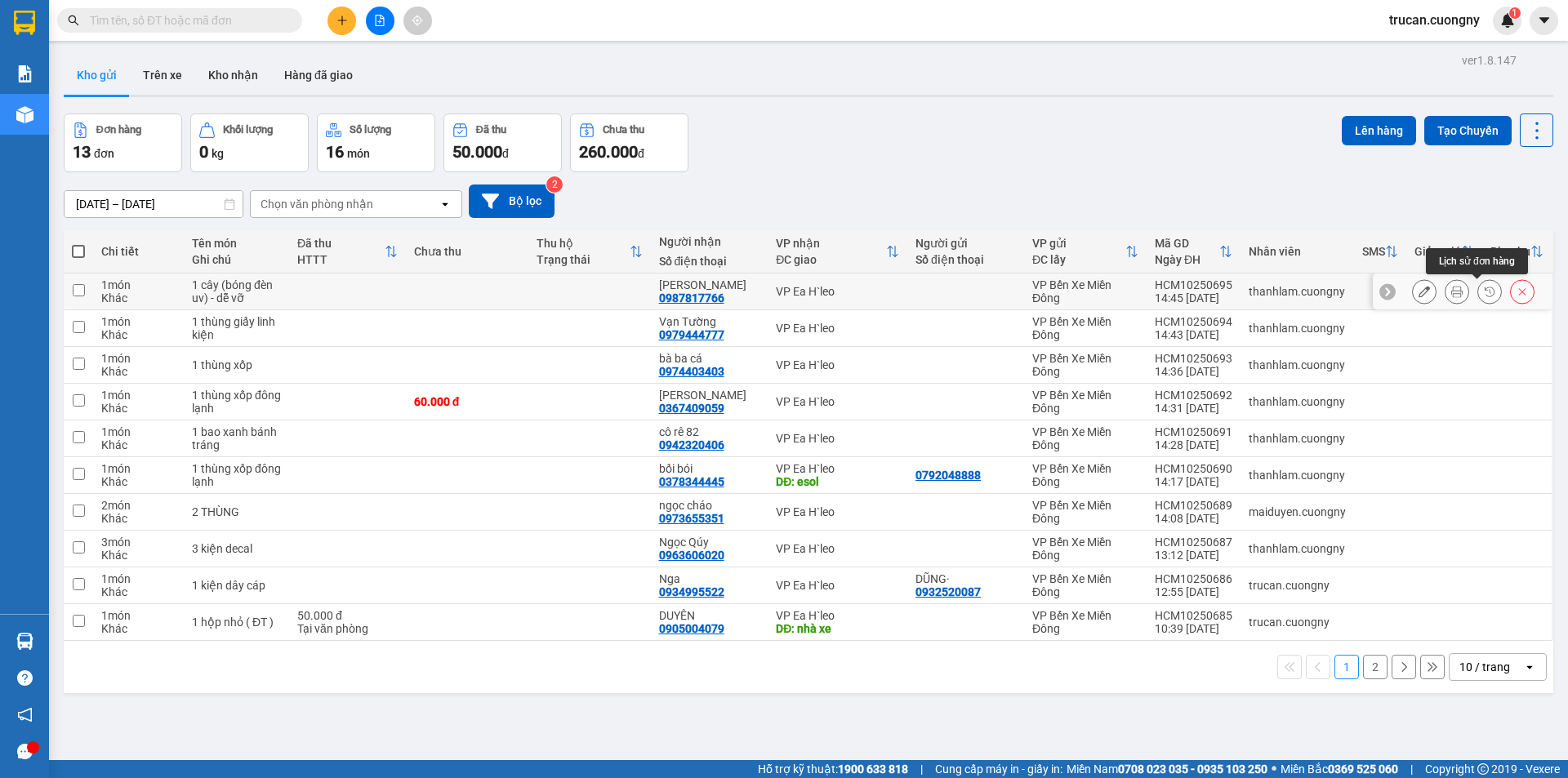
click at [1451, 291] on icon at bounding box center [1457, 291] width 11 height 11
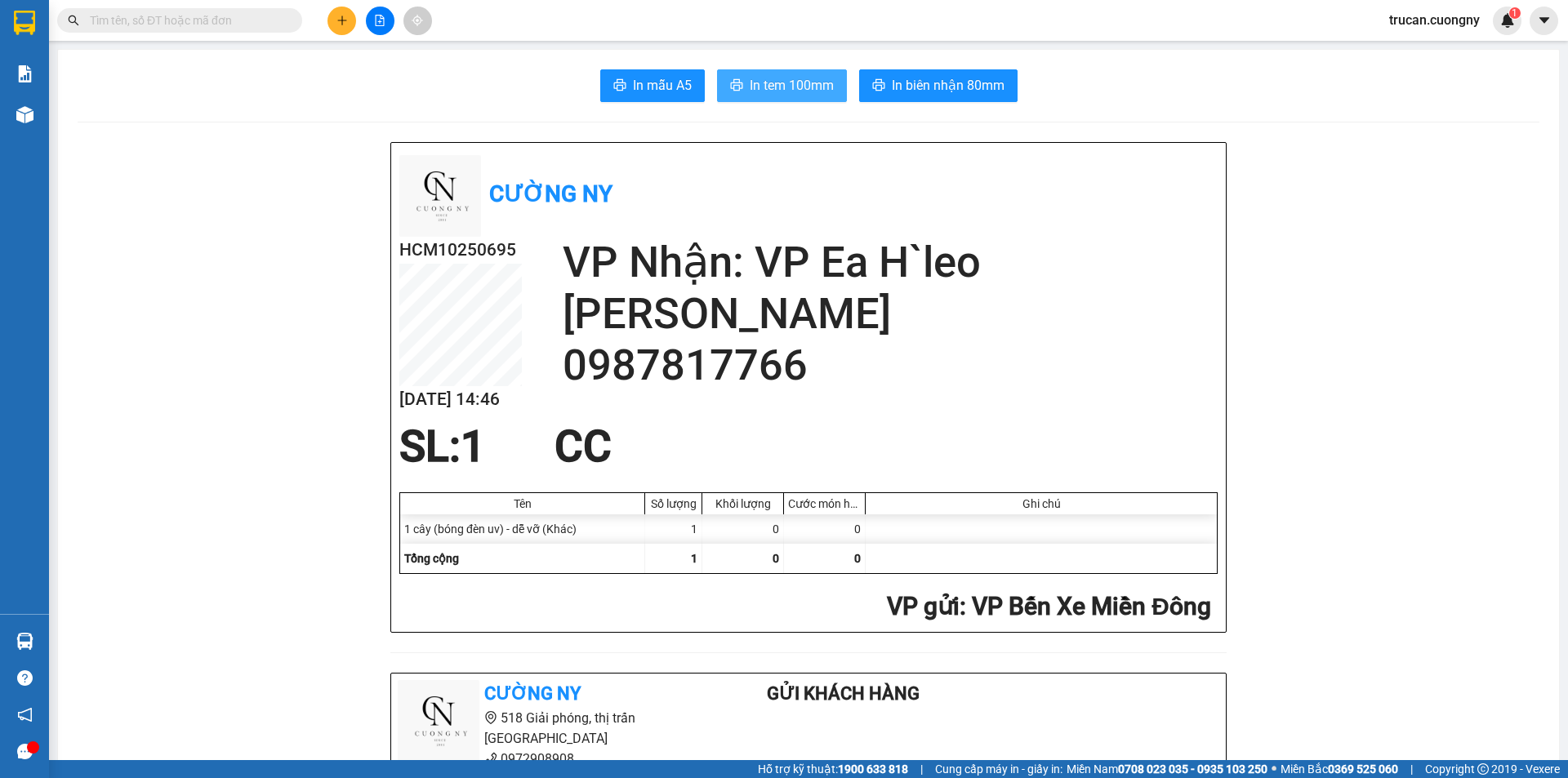
click at [780, 83] on span "In tem 100mm" at bounding box center [791, 85] width 84 height 20
click at [750, 92] on span "In tem 100mm" at bounding box center [791, 85] width 84 height 20
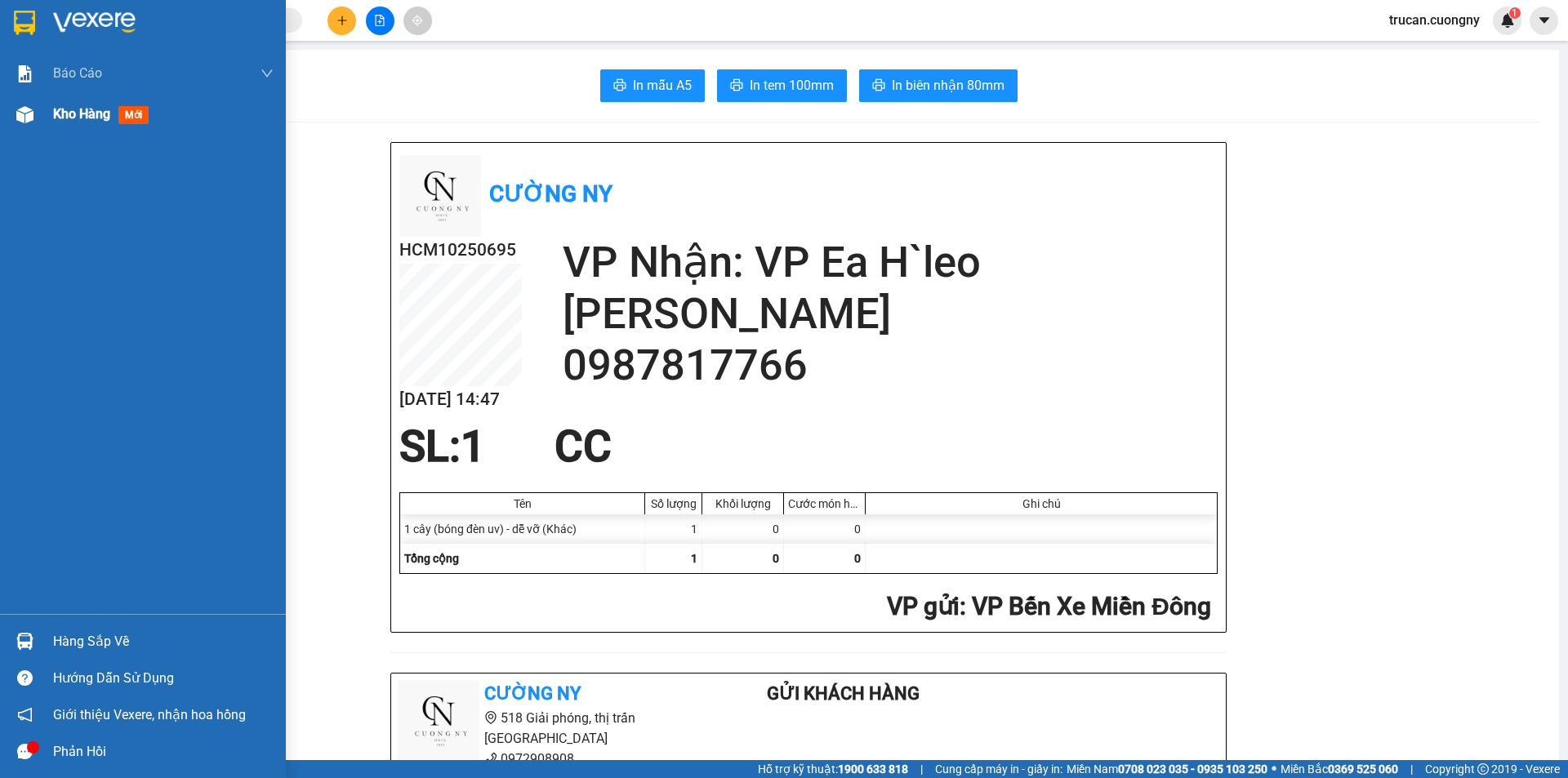
click at [85, 116] on span "Kho hàng" at bounding box center [82, 113] width 57 height 16
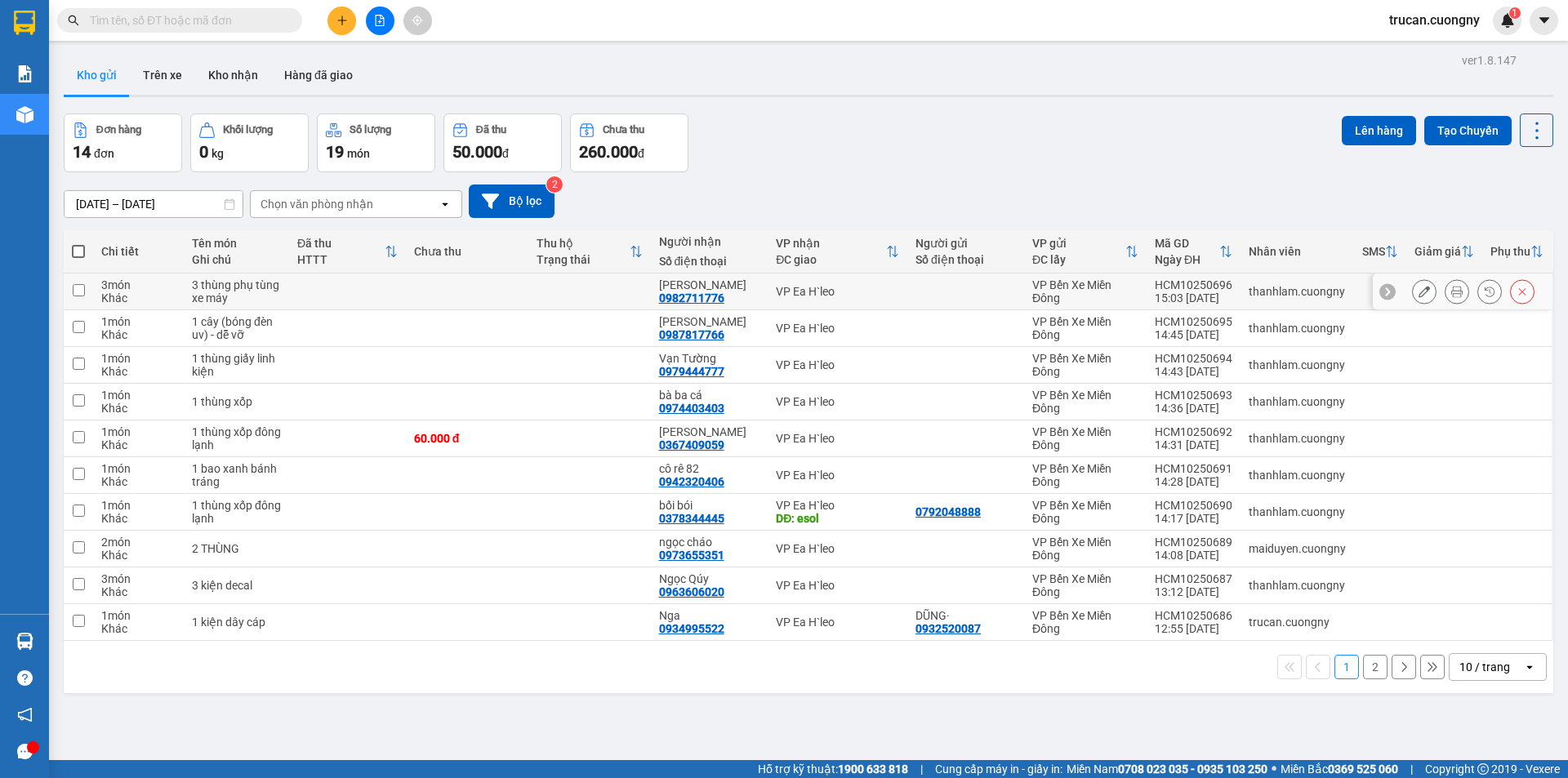
click at [1451, 291] on icon at bounding box center [1457, 291] width 11 height 11
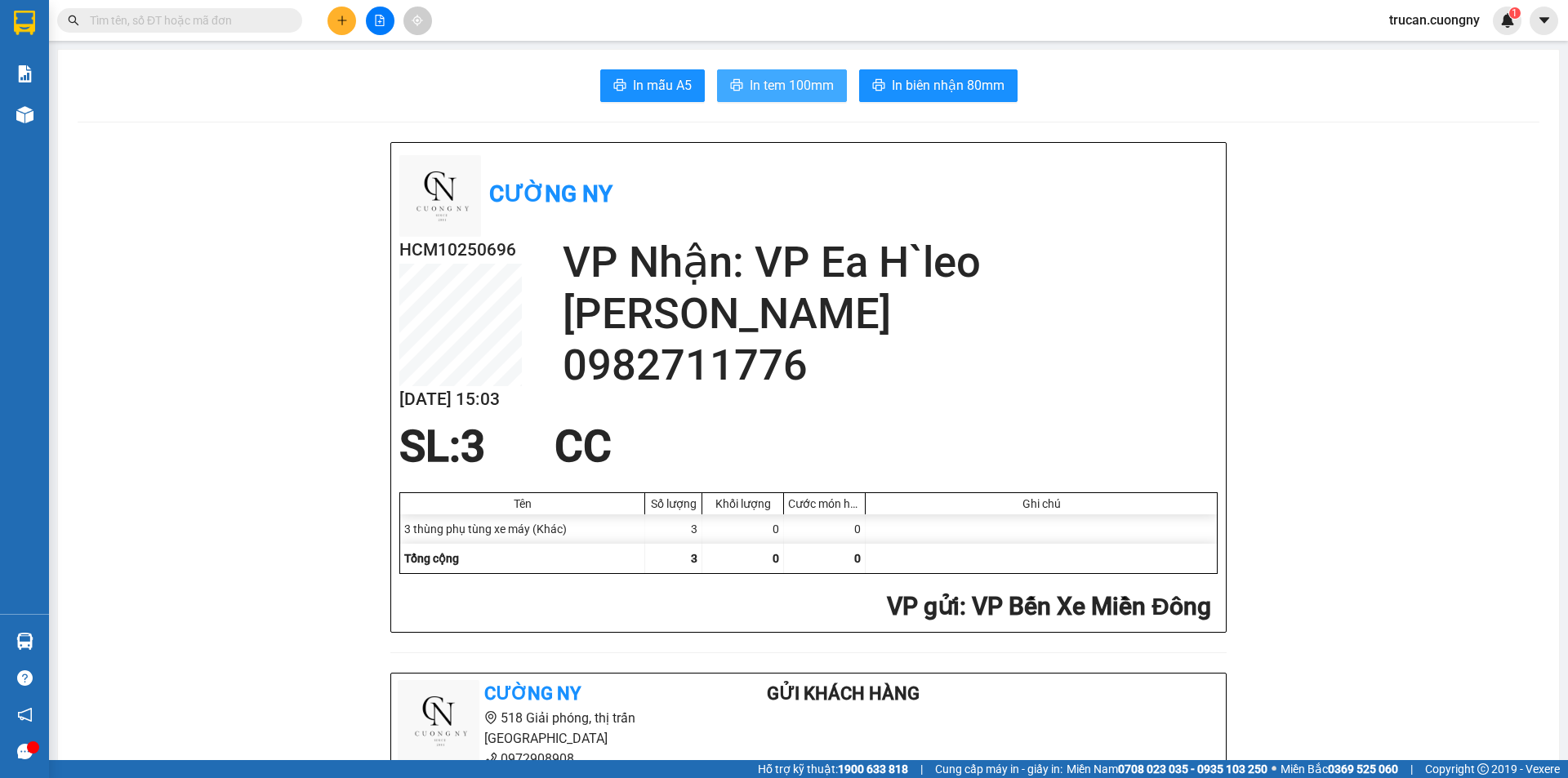
click at [756, 88] on span "In tem 100mm" at bounding box center [791, 85] width 84 height 20
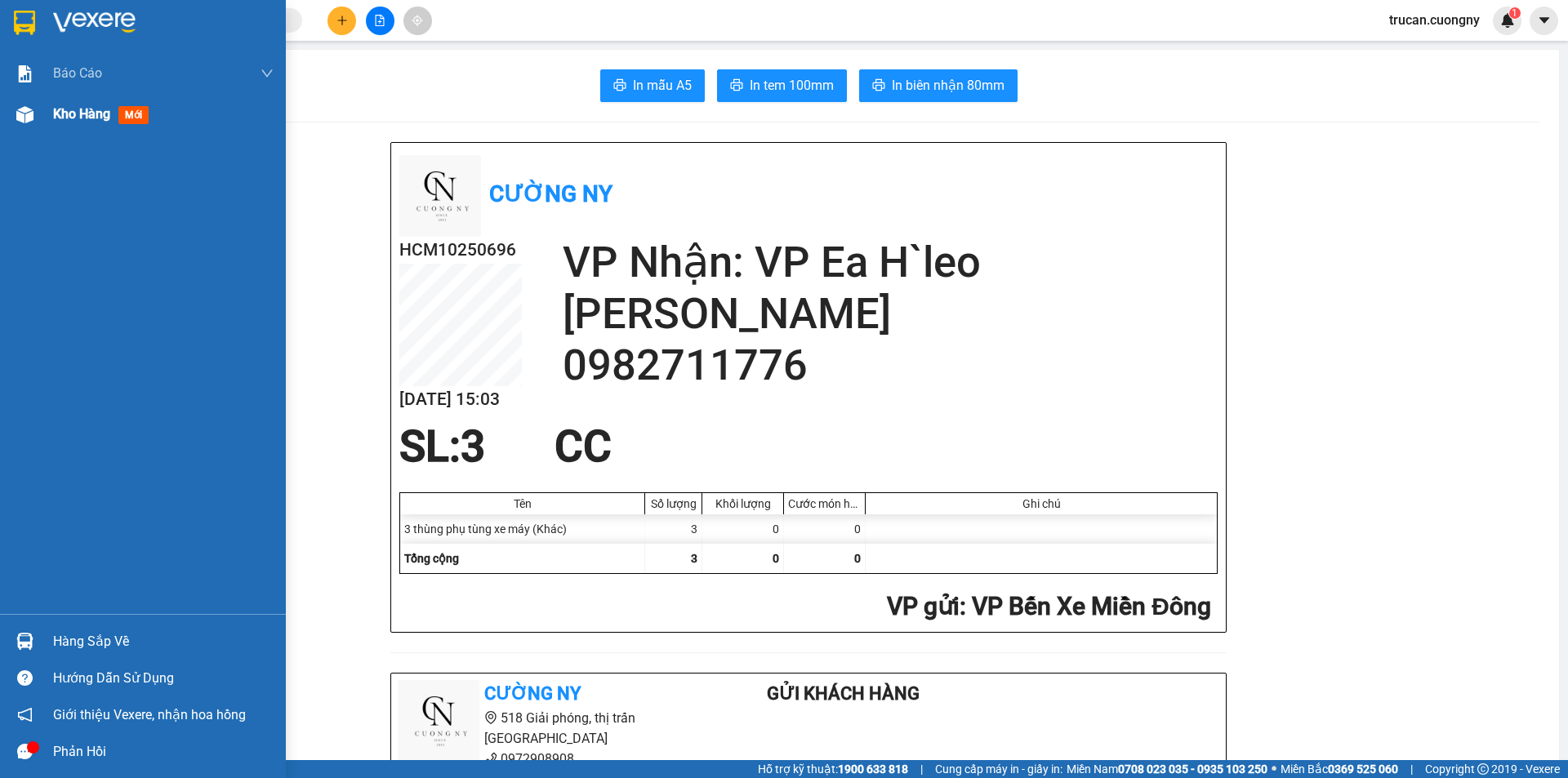
click at [65, 113] on span "Kho hàng" at bounding box center [82, 113] width 57 height 16
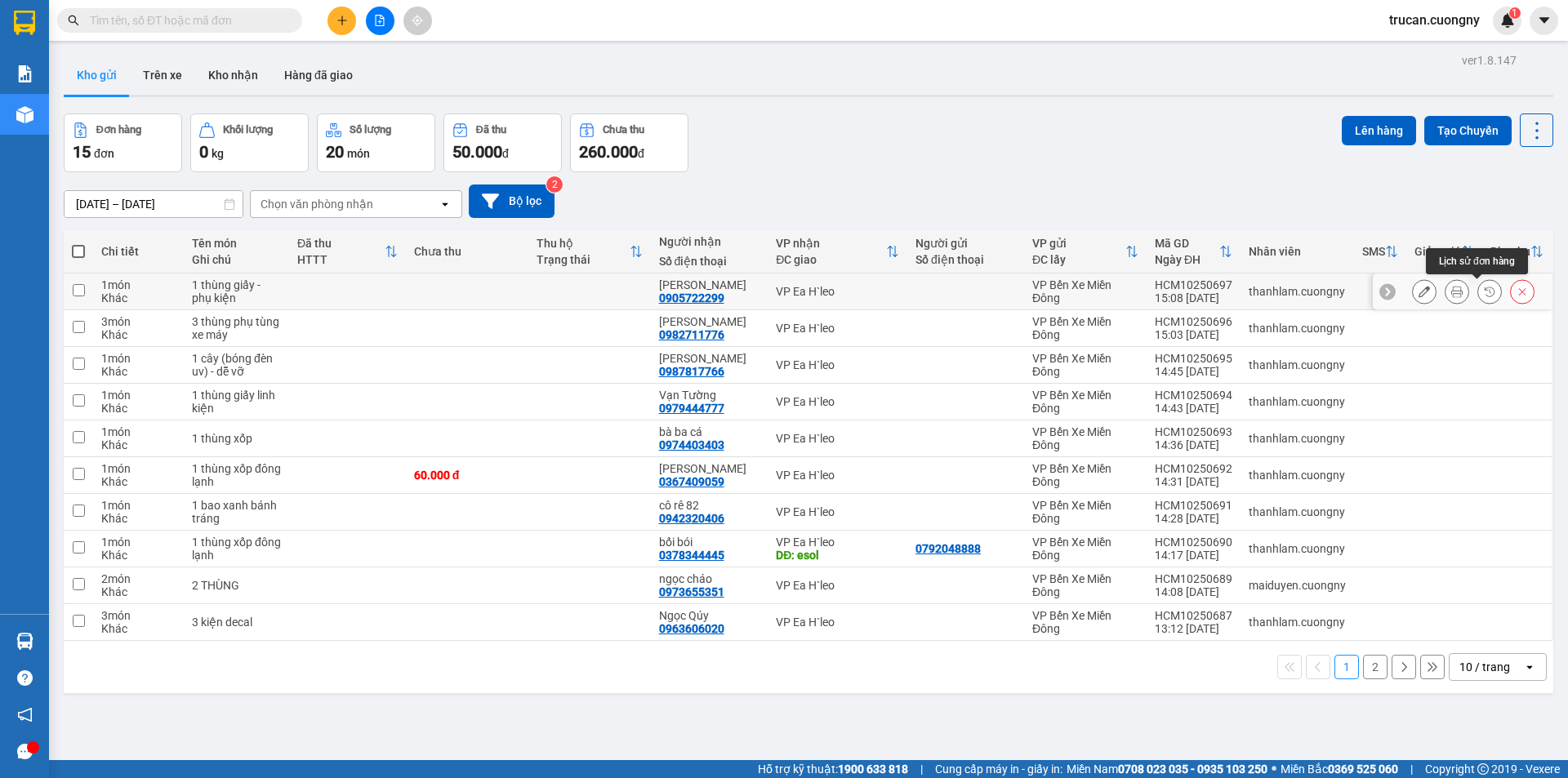
click at [1454, 288] on button at bounding box center [1457, 291] width 23 height 29
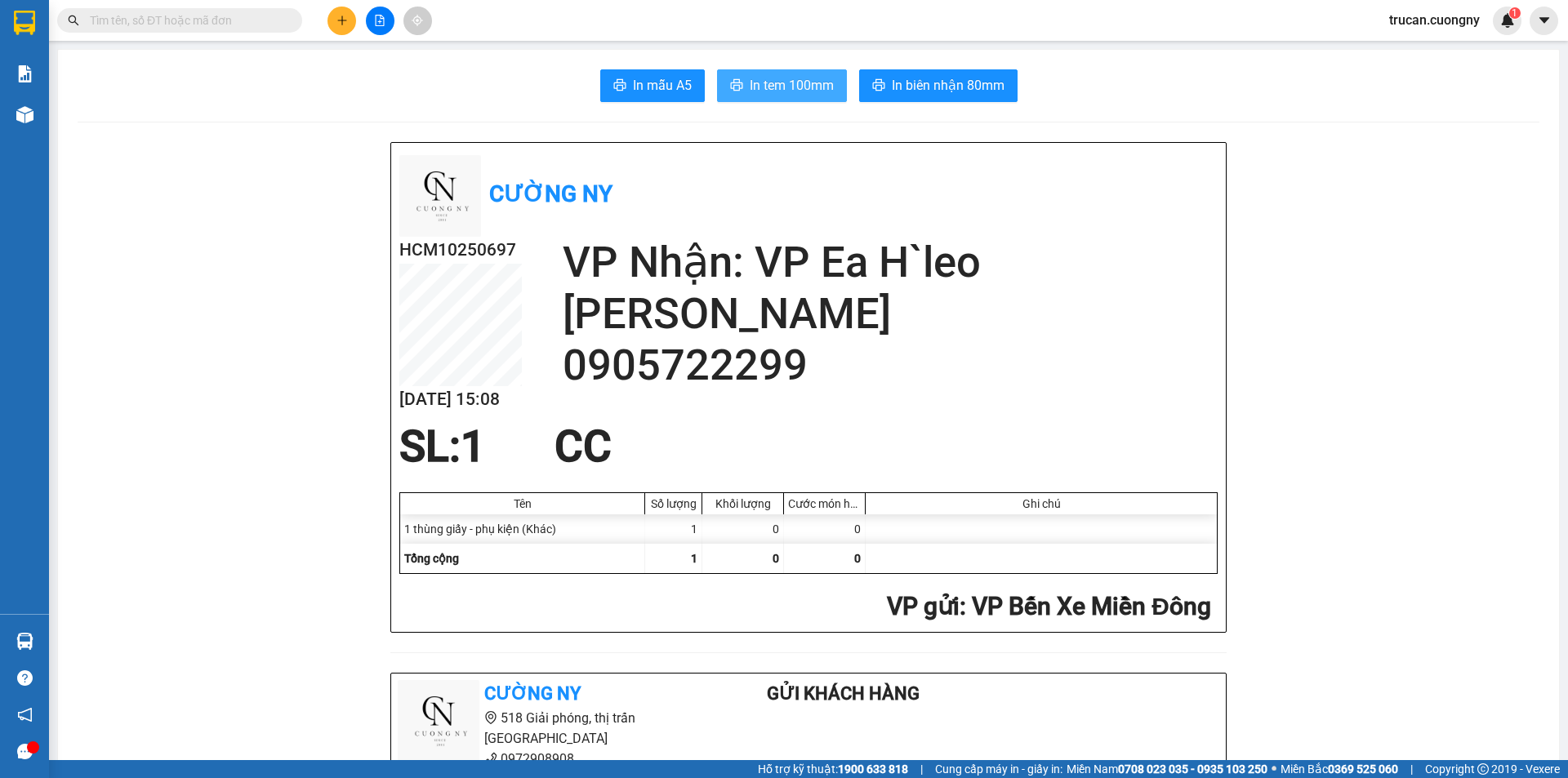
click at [739, 93] on button "In tem 100mm" at bounding box center [782, 85] width 130 height 32
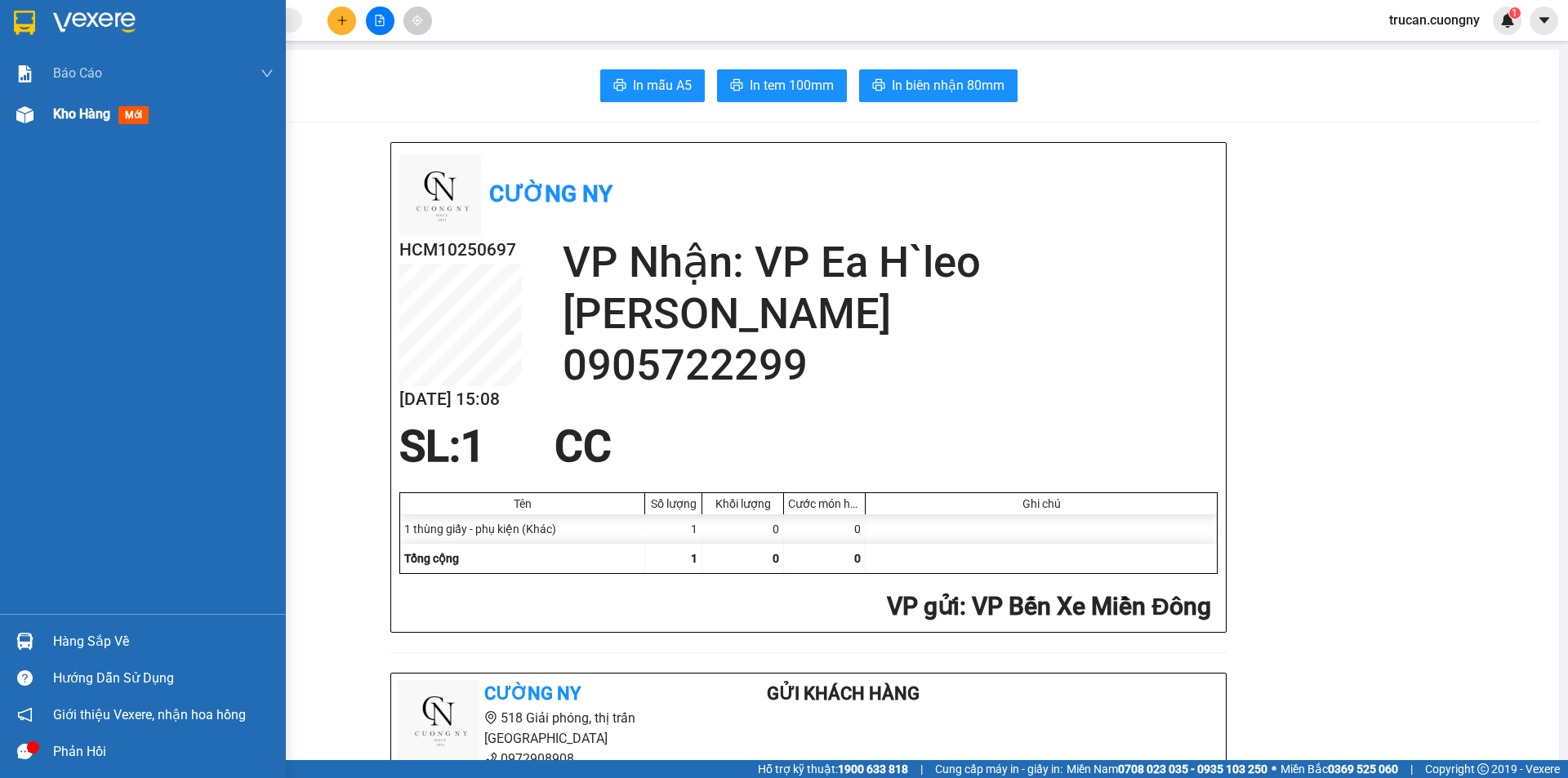
drag, startPoint x: 81, startPoint y: 131, endPoint x: 93, endPoint y: 120, distance: 16.3
click at [86, 126] on div "Kho hàng mới" at bounding box center [163, 114] width 221 height 41
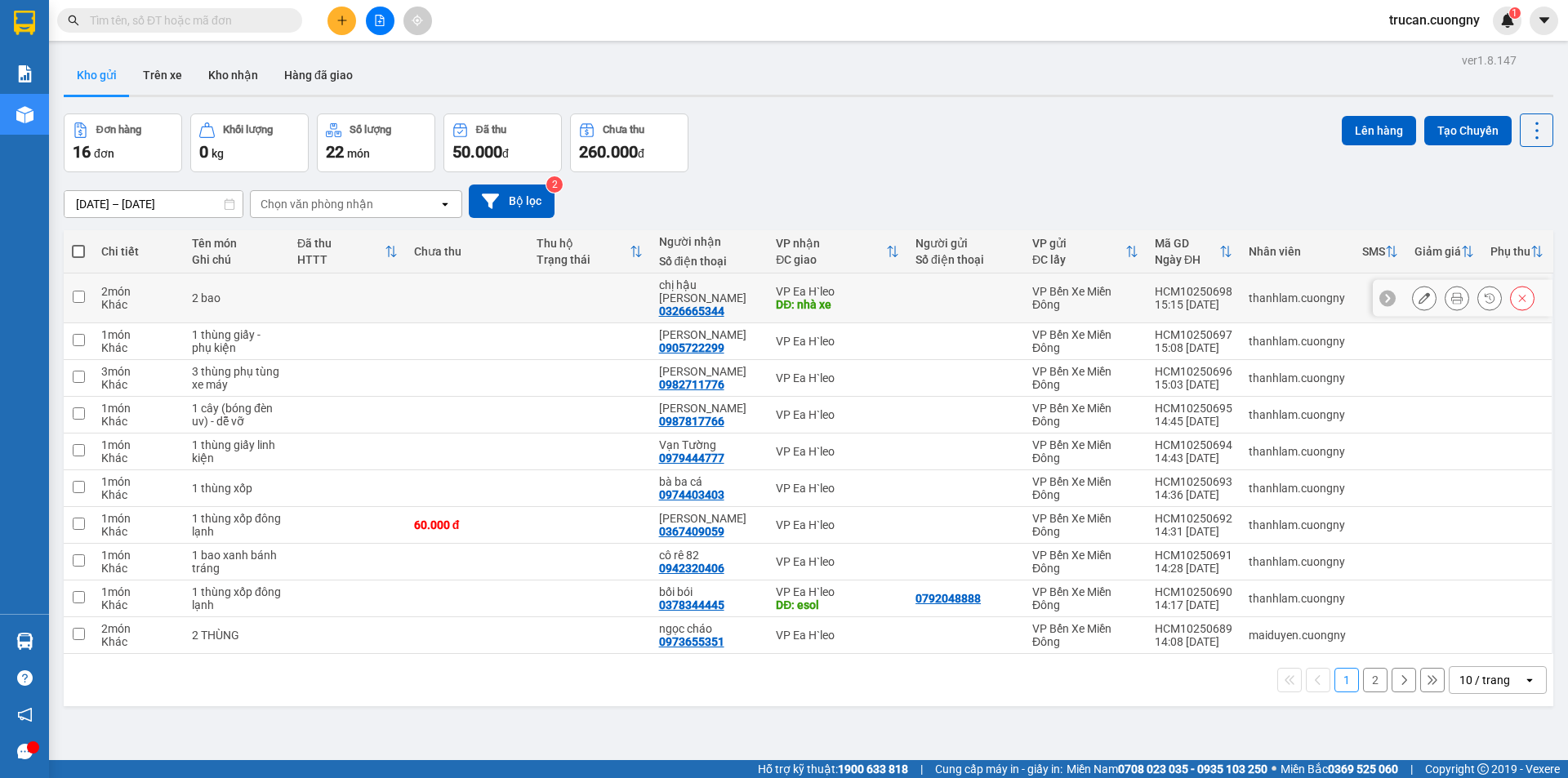
click at [1452, 285] on button at bounding box center [1457, 298] width 23 height 29
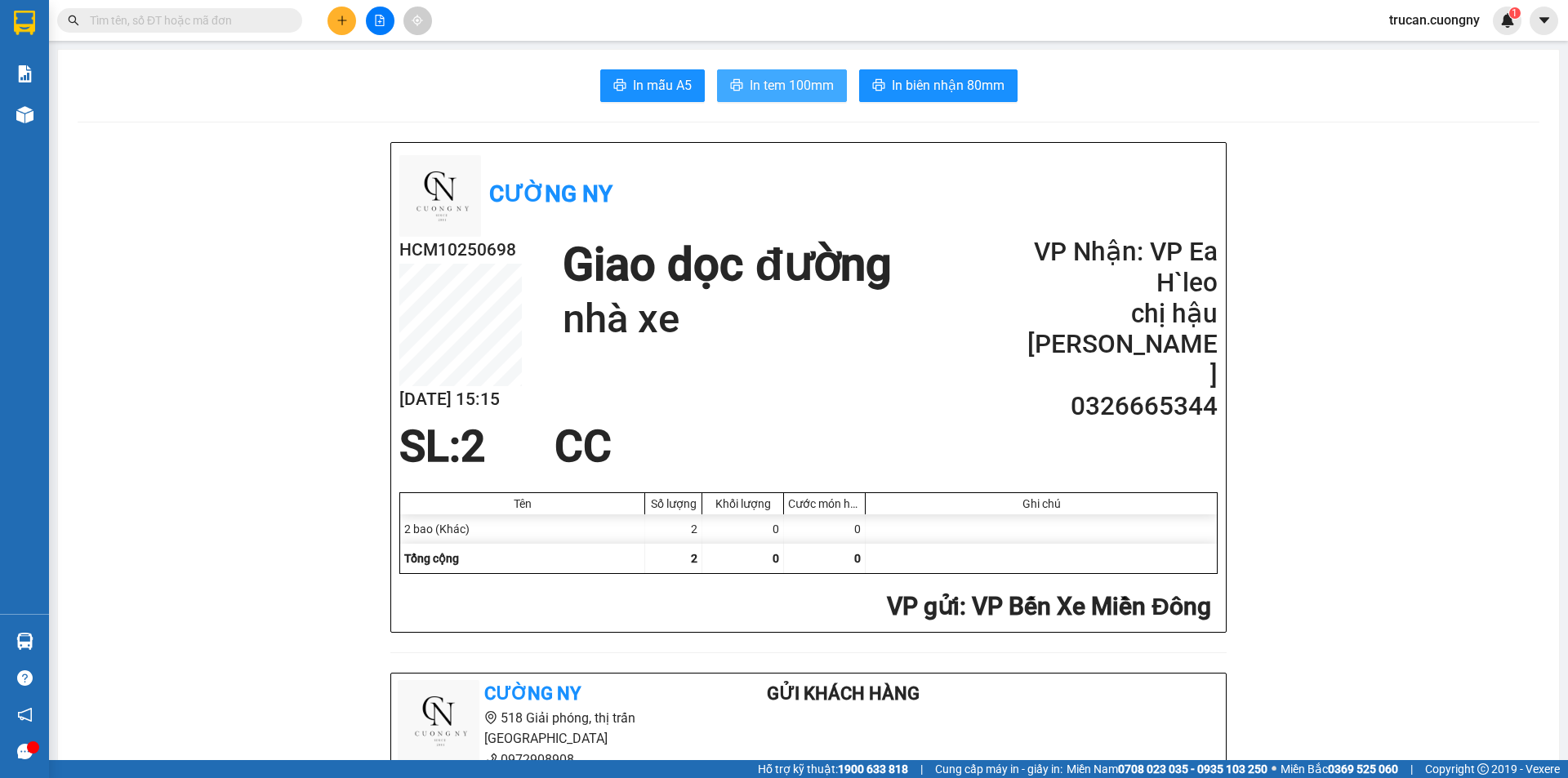
click at [792, 93] on span "In tem 100mm" at bounding box center [791, 85] width 84 height 20
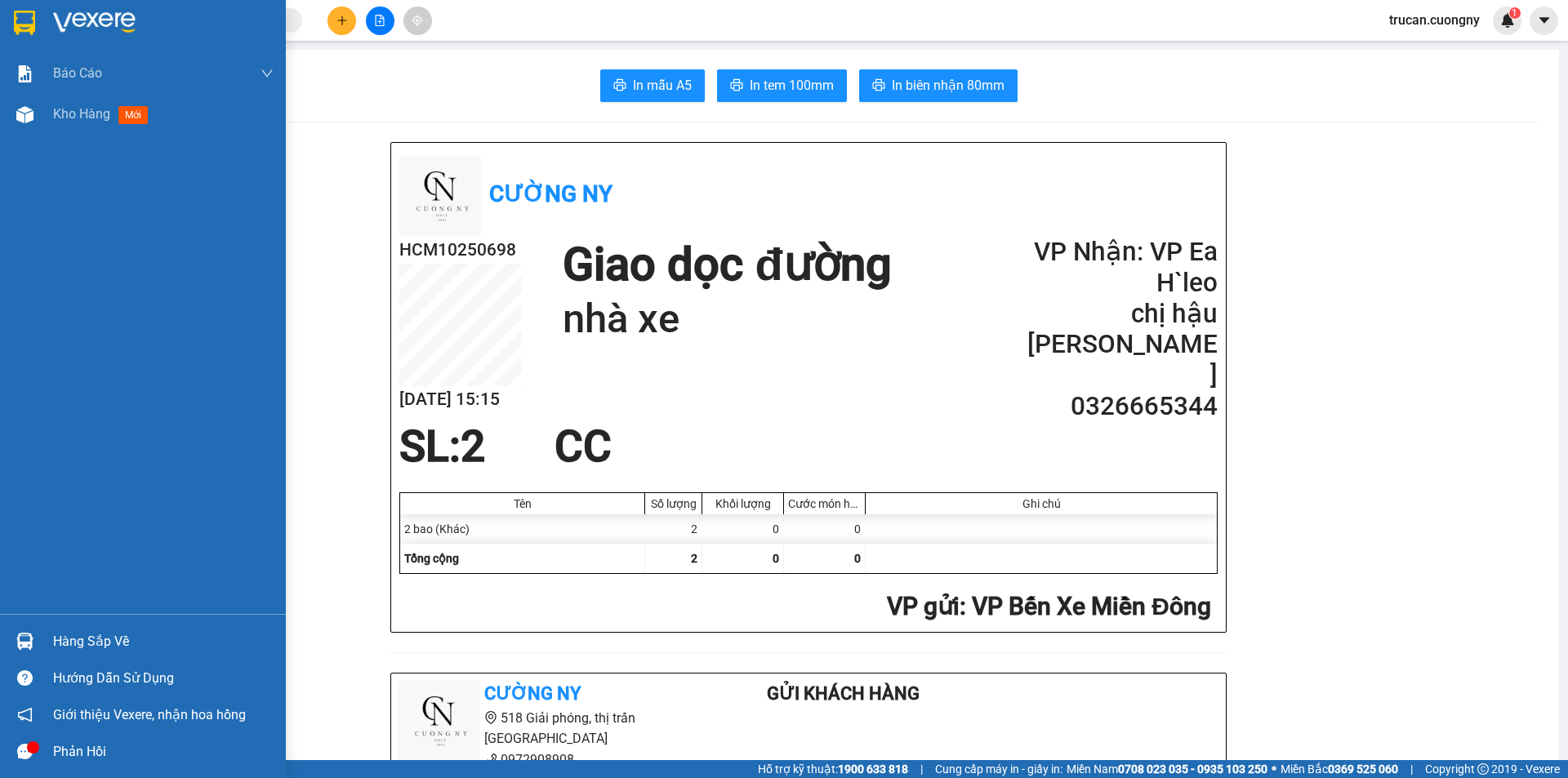
click at [57, 117] on span "Kho hàng" at bounding box center [82, 113] width 57 height 16
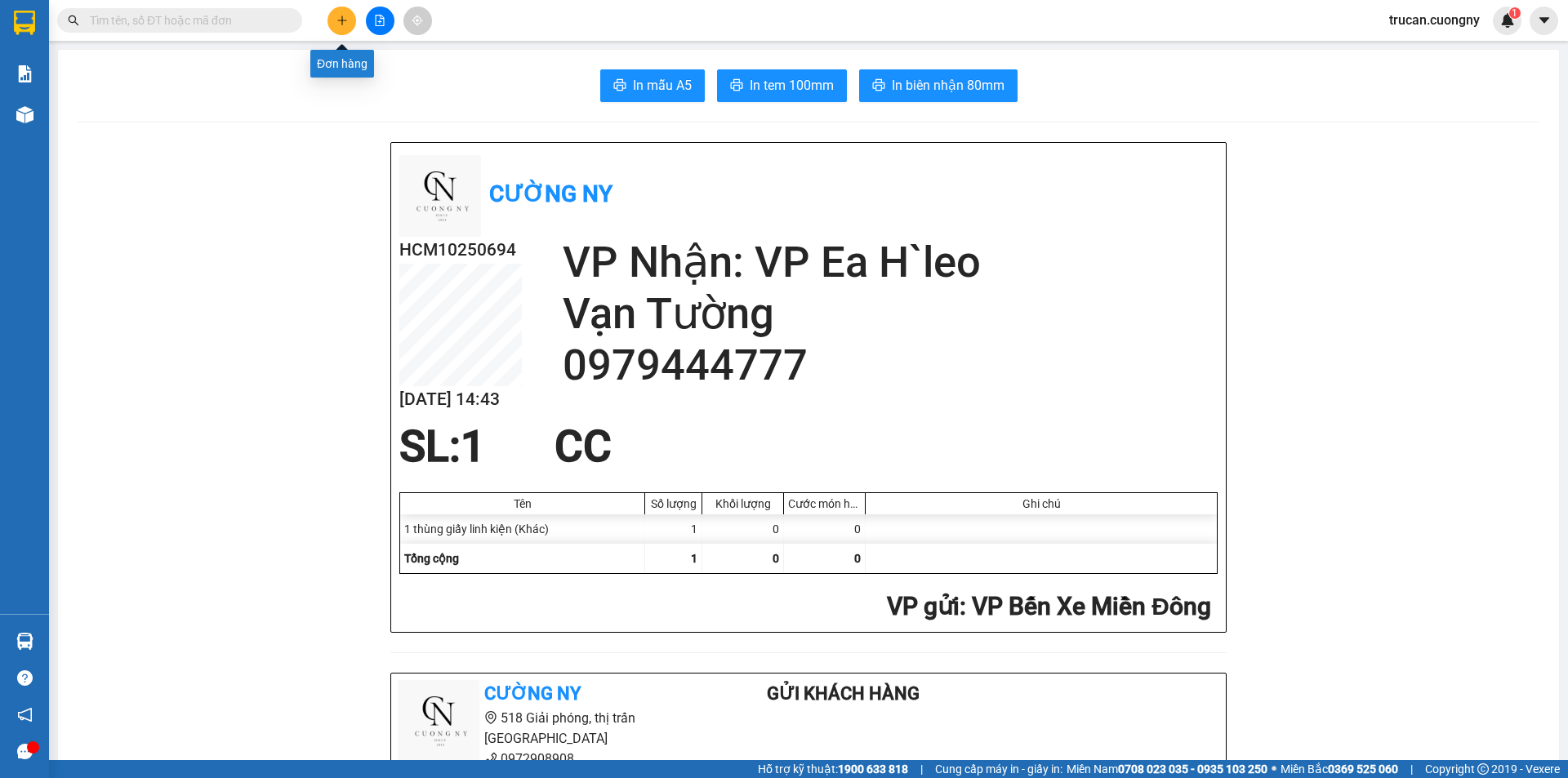
click at [345, 8] on button at bounding box center [341, 20] width 29 height 29
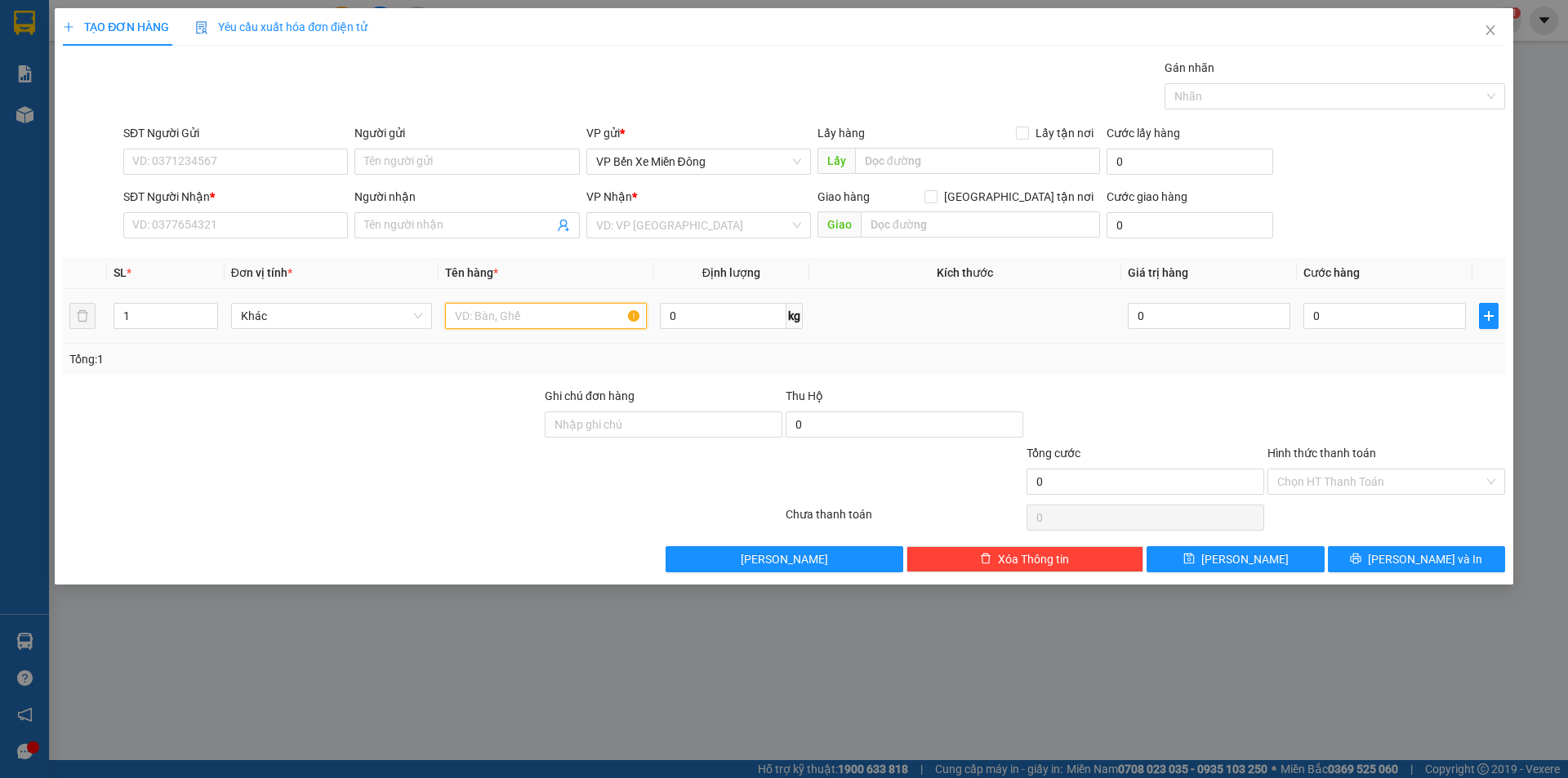
click at [515, 322] on input "text" at bounding box center [546, 316] width 202 height 26
type input "1 thùng giấy"
click at [226, 218] on input "SĐT Người Nhận *" at bounding box center [236, 225] width 224 height 26
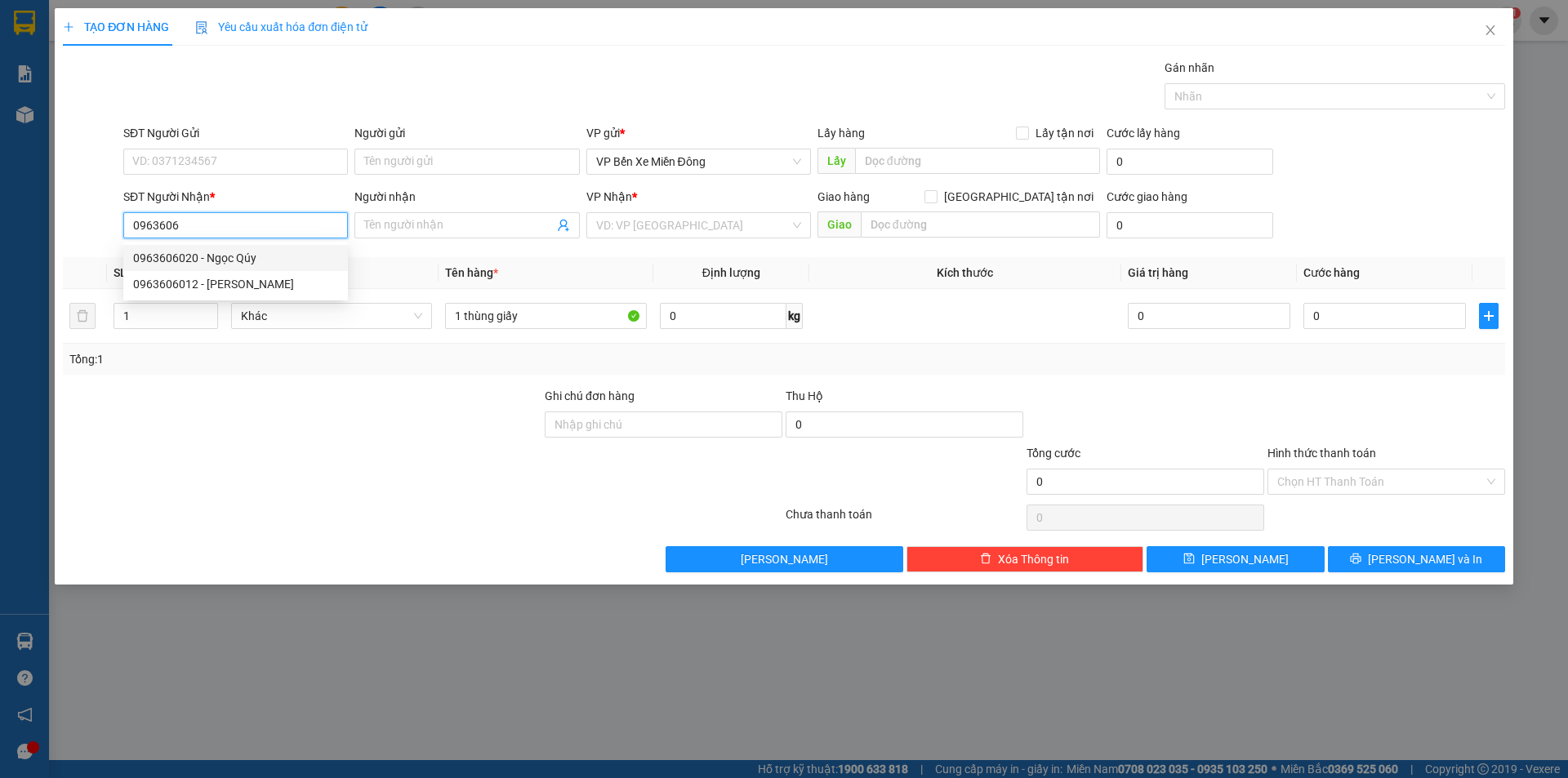
click at [223, 254] on div "0963606020 - Ngọc Qúy" at bounding box center [236, 258] width 205 height 18
type input "0963606020"
type input "Ngọc Qúy"
type input "0963606020"
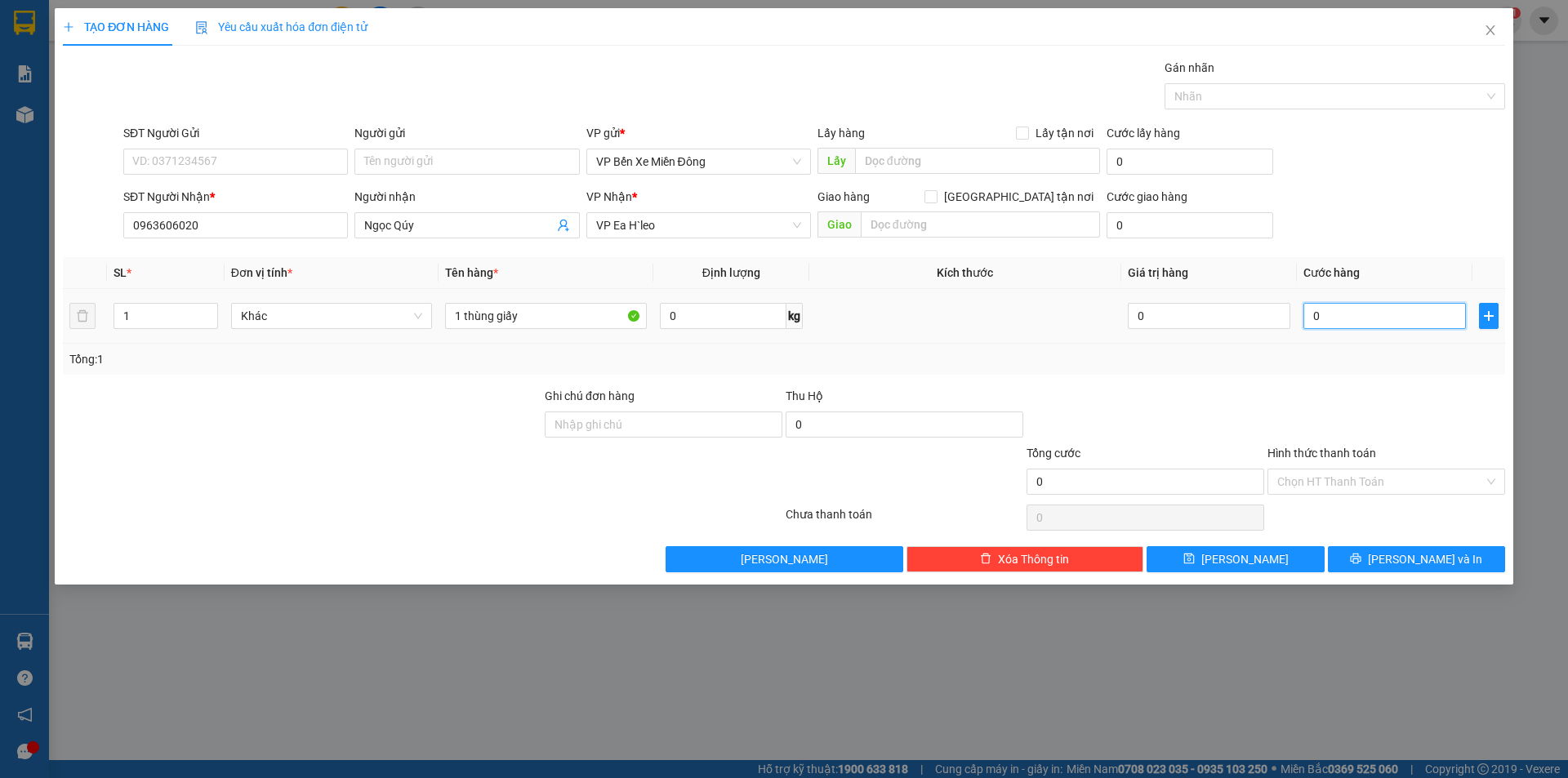
click at [1338, 318] on input "0" at bounding box center [1384, 316] width 162 height 26
click at [577, 314] on input "1 thùng giấy" at bounding box center [546, 316] width 202 height 26
type input "1 thùng giấy"
click at [1370, 319] on input "0" at bounding box center [1384, 316] width 162 height 26
type input "5"
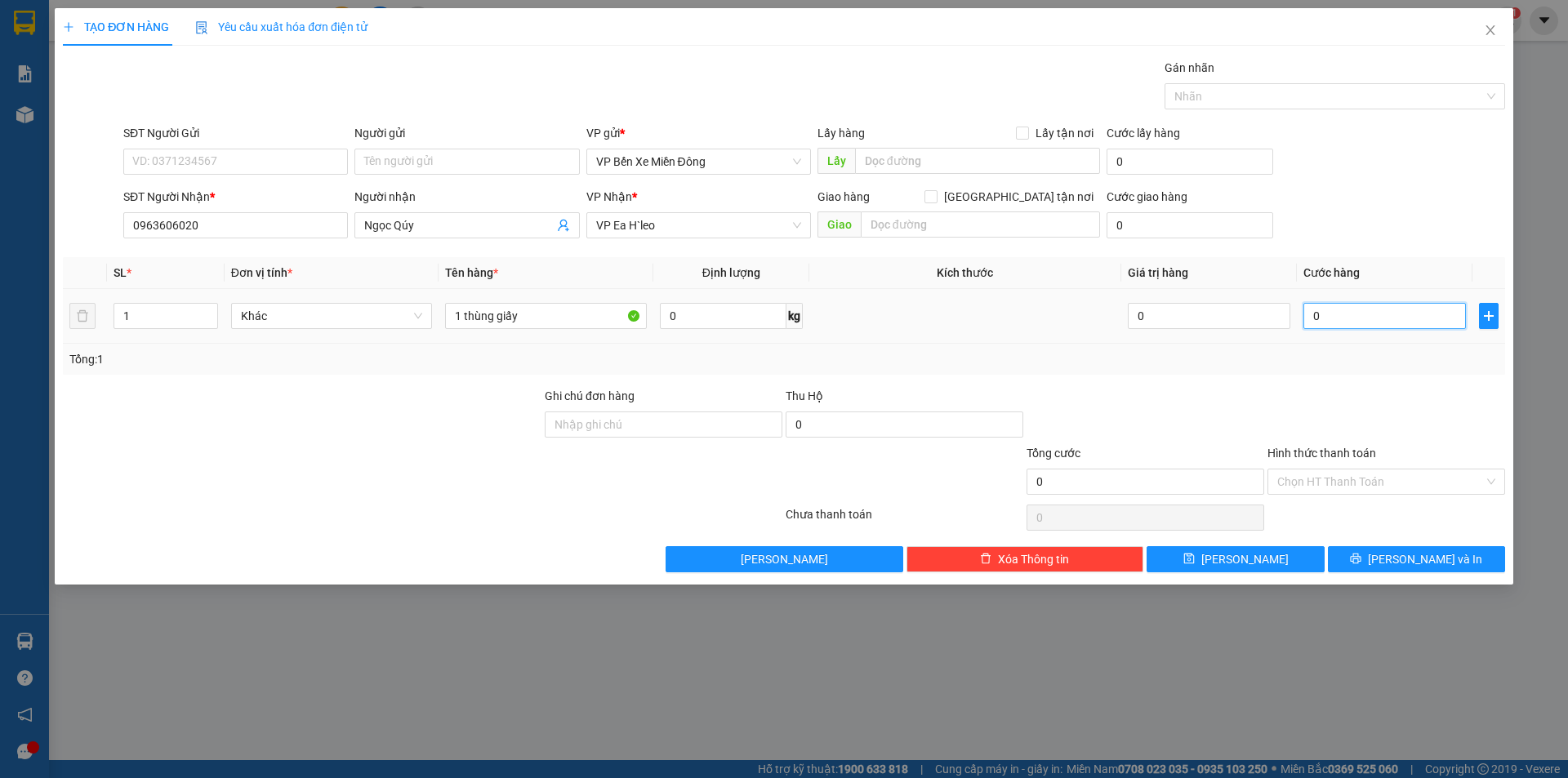
type input "5"
type input "0"
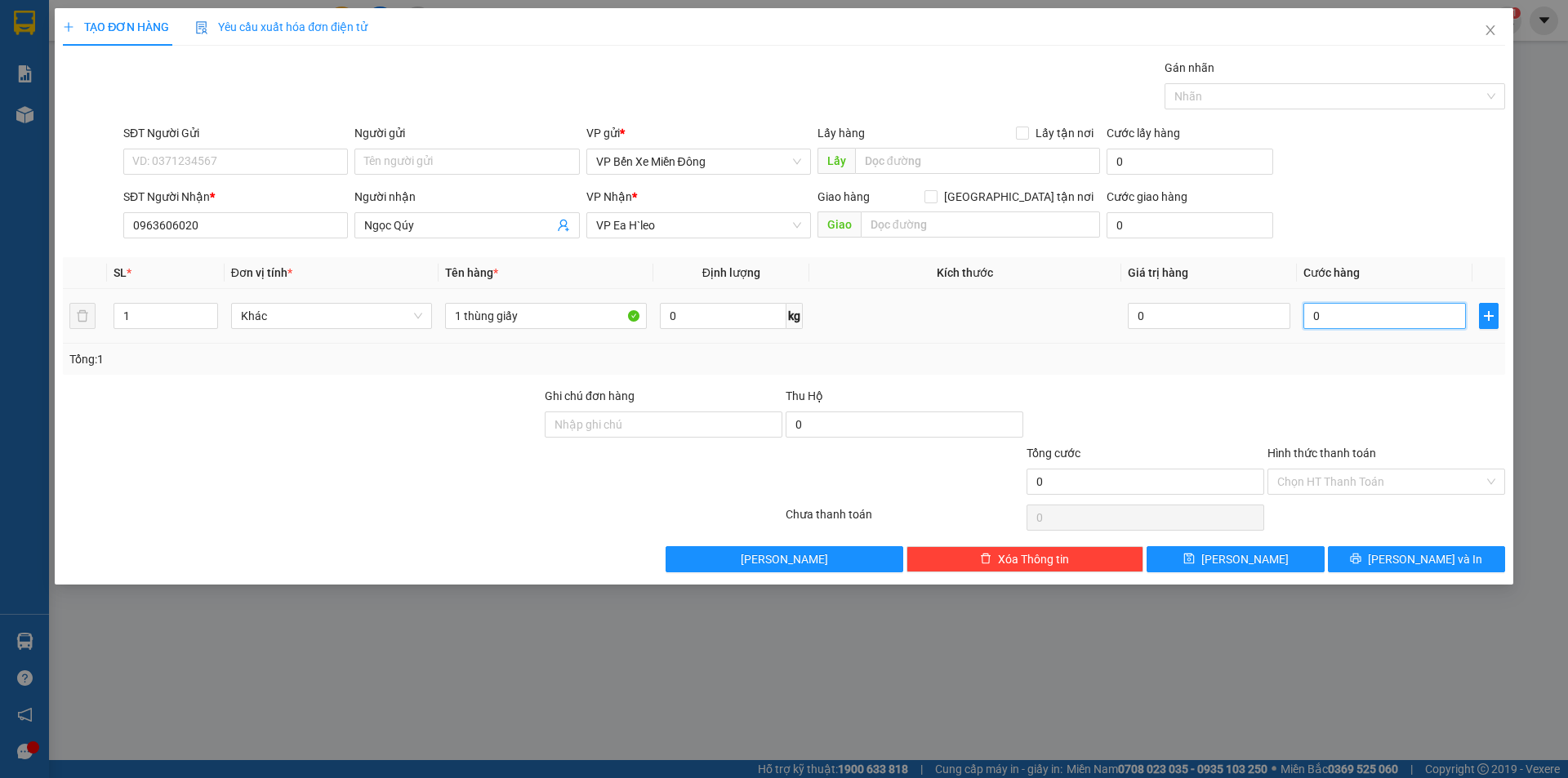
type input "04"
type input "4"
type input "040"
type input "40"
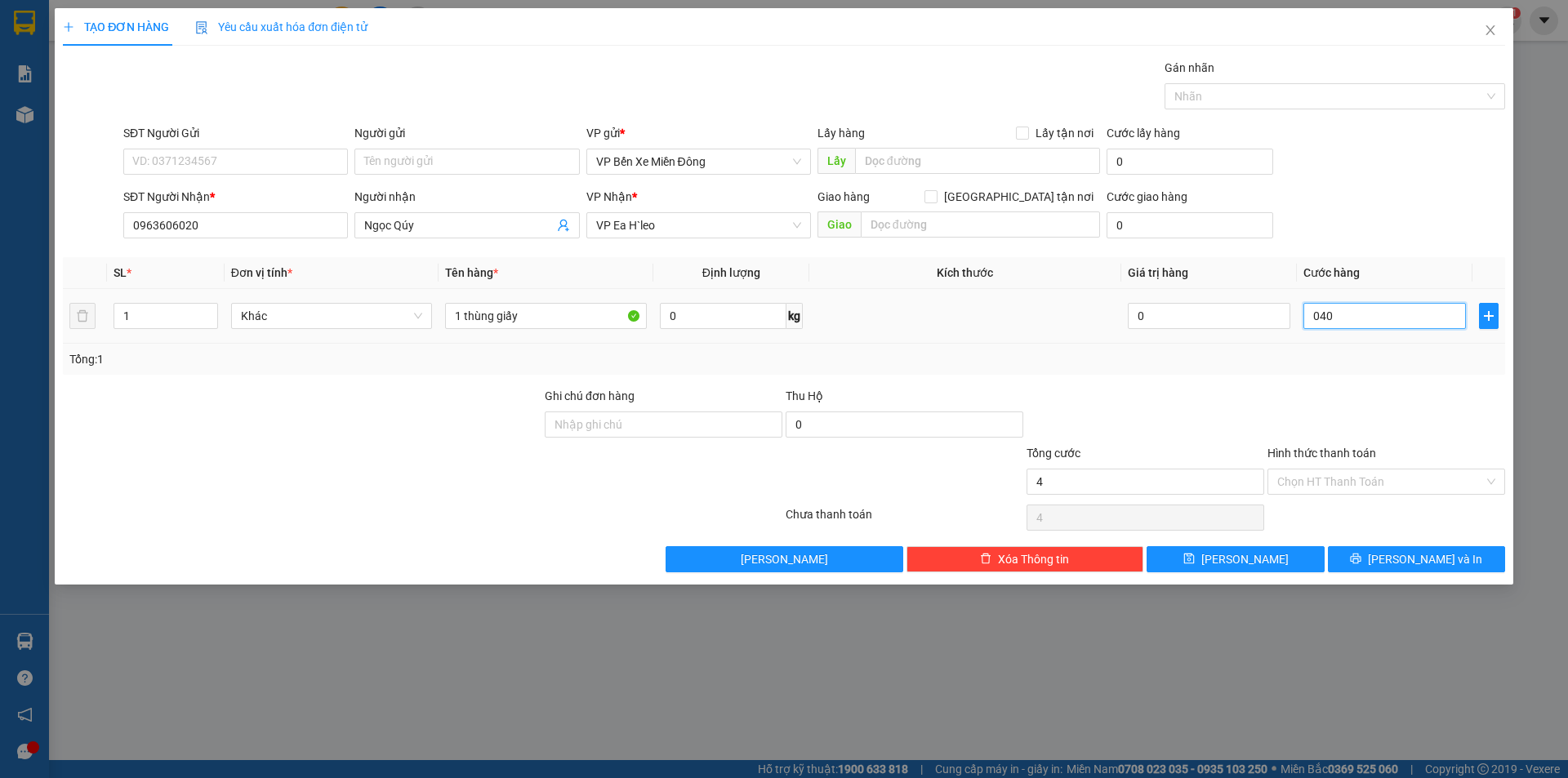
type input "40"
type input "0.400"
type input "400"
type input "04.000"
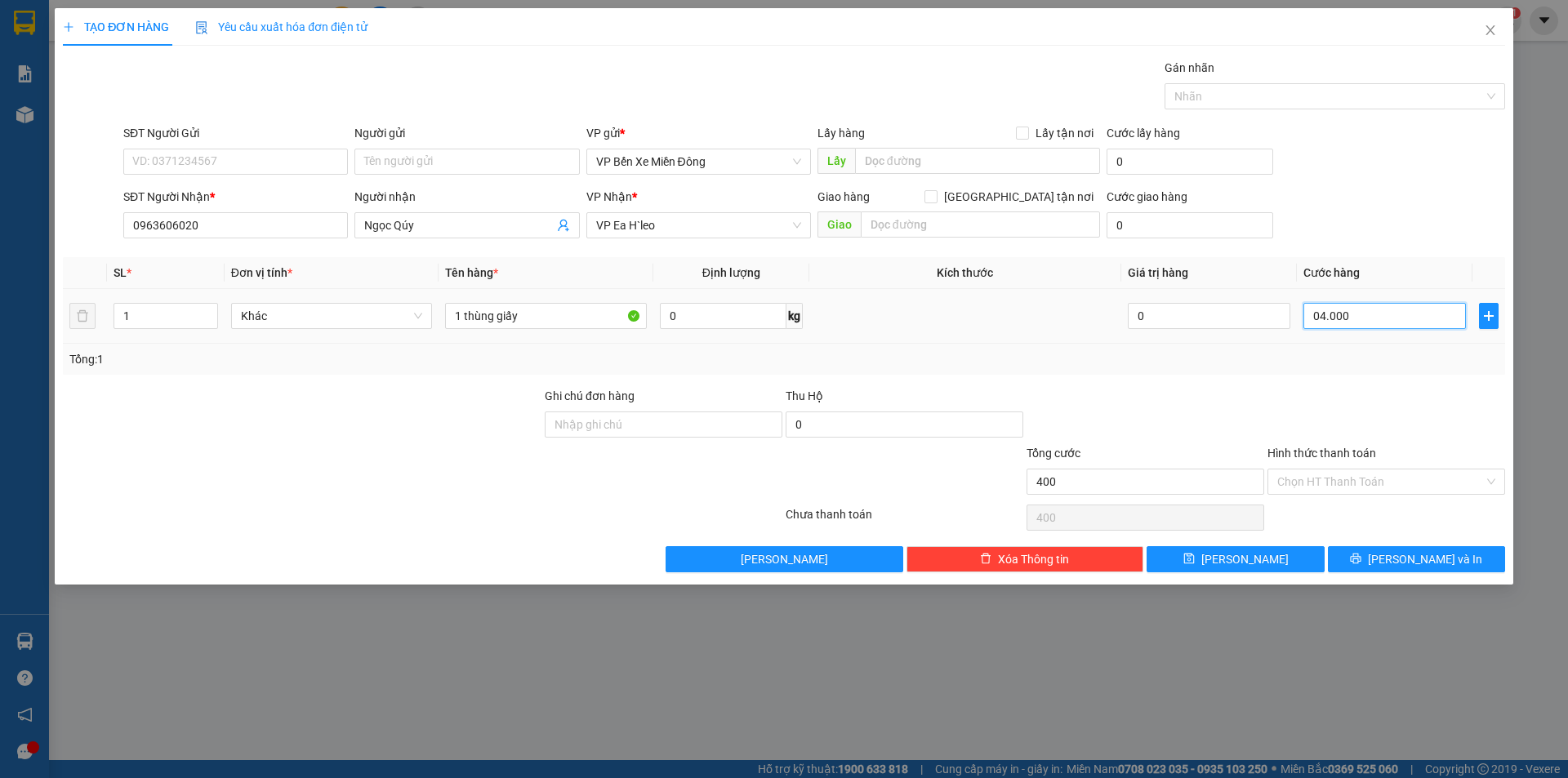
type input "4.000"
type input "040.000"
type input "40.000"
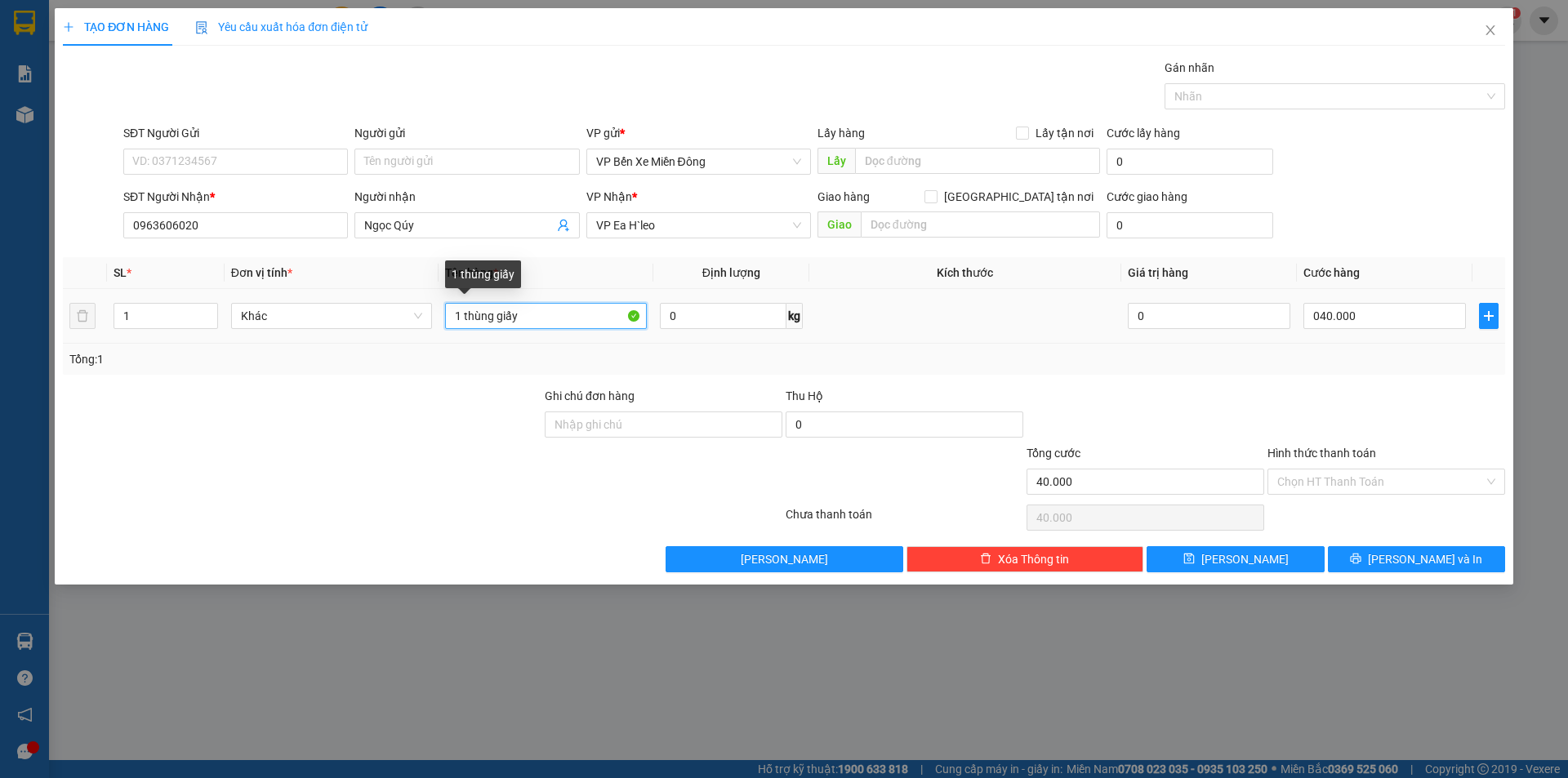
type input "40.000"
click at [528, 319] on input "1 thùng giấy" at bounding box center [546, 316] width 202 height 26
type input "1 thùng giấy ( hàng dễ vỡ )"
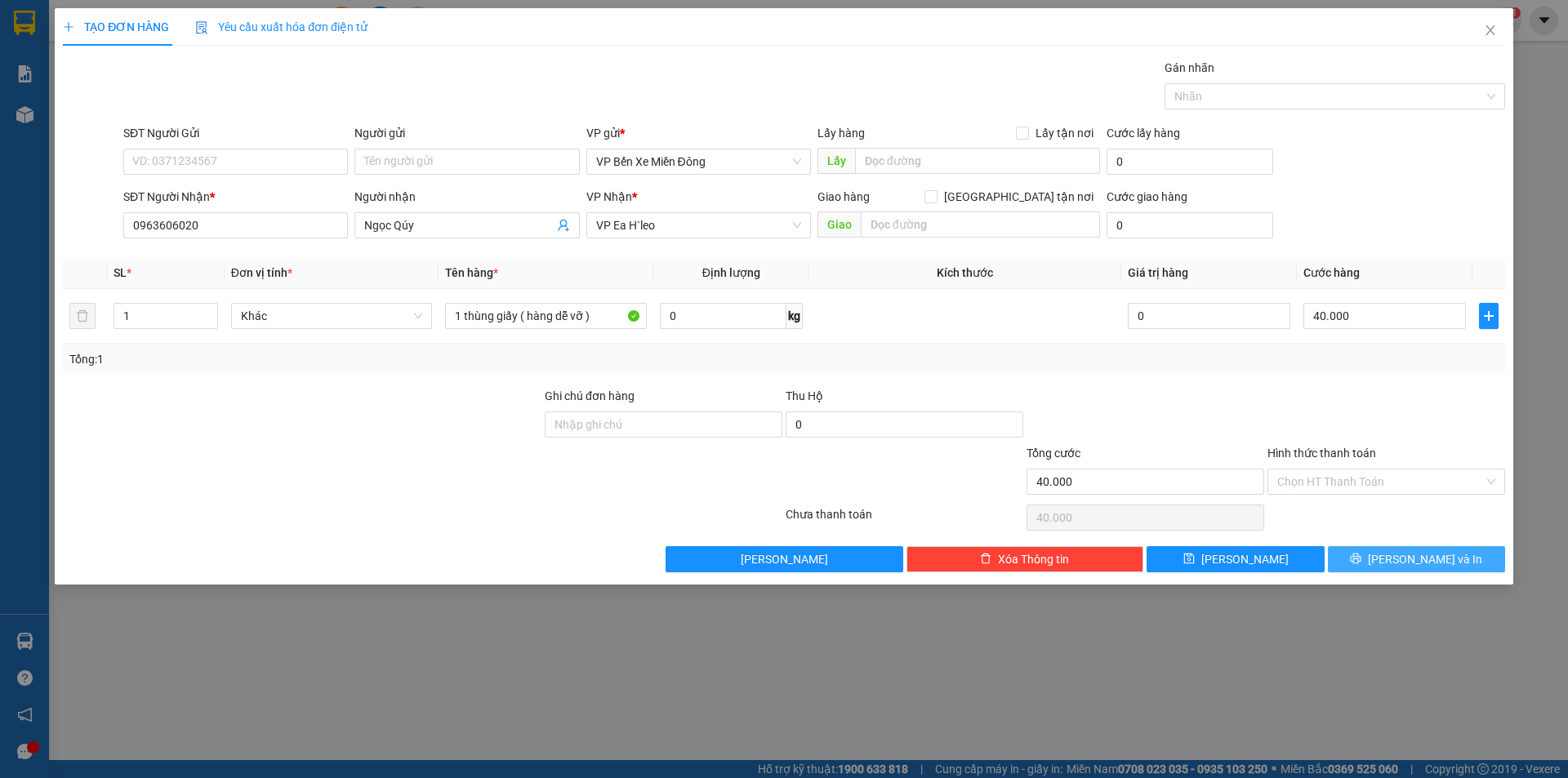
click at [1424, 564] on span "[PERSON_NAME] và In" at bounding box center [1424, 559] width 114 height 18
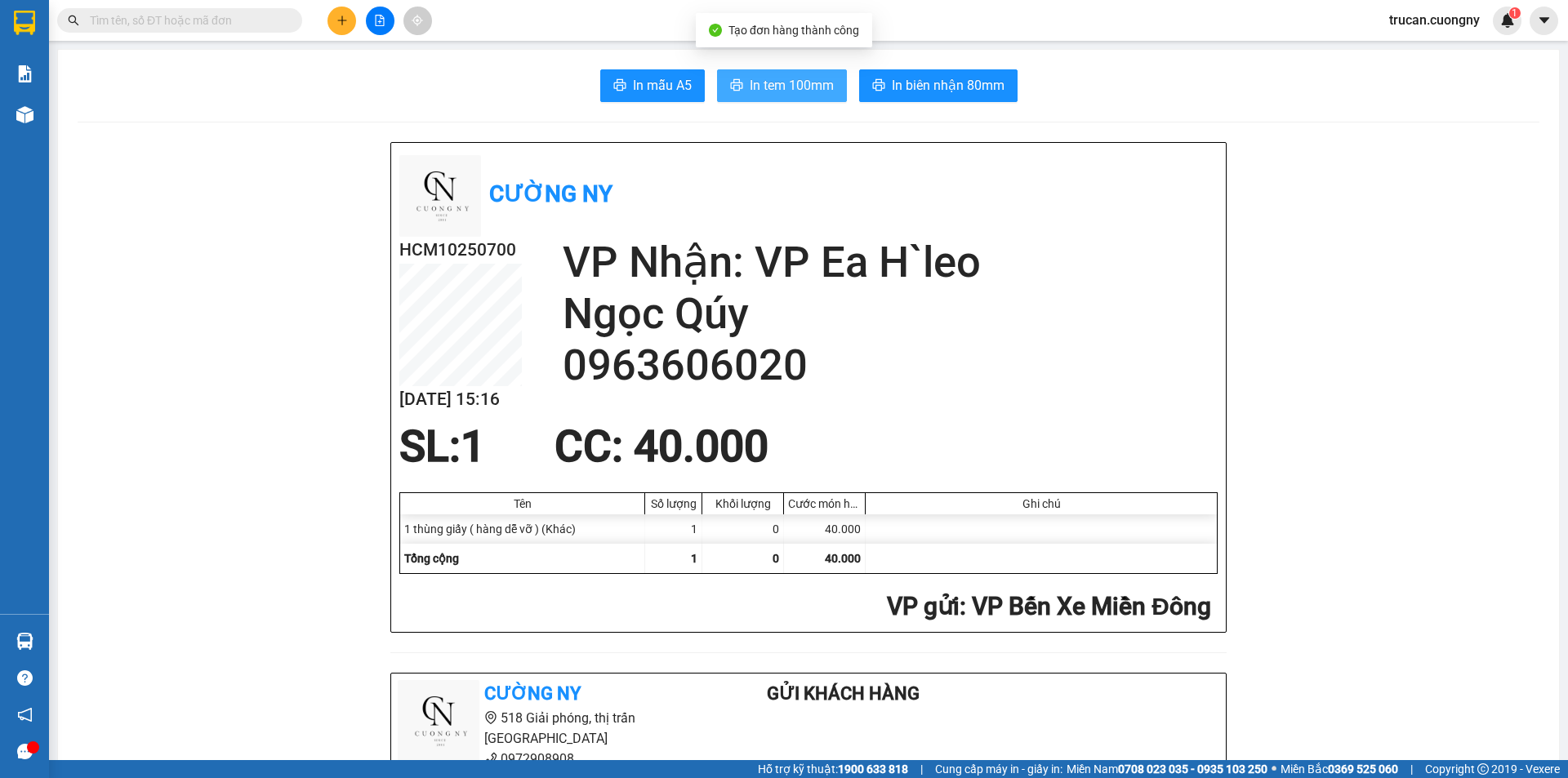
click at [822, 82] on span "In tem 100mm" at bounding box center [791, 85] width 84 height 20
click at [817, 95] on span "In tem 100mm" at bounding box center [791, 85] width 84 height 20
click at [771, 76] on span "In tem 100mm" at bounding box center [791, 85] width 84 height 20
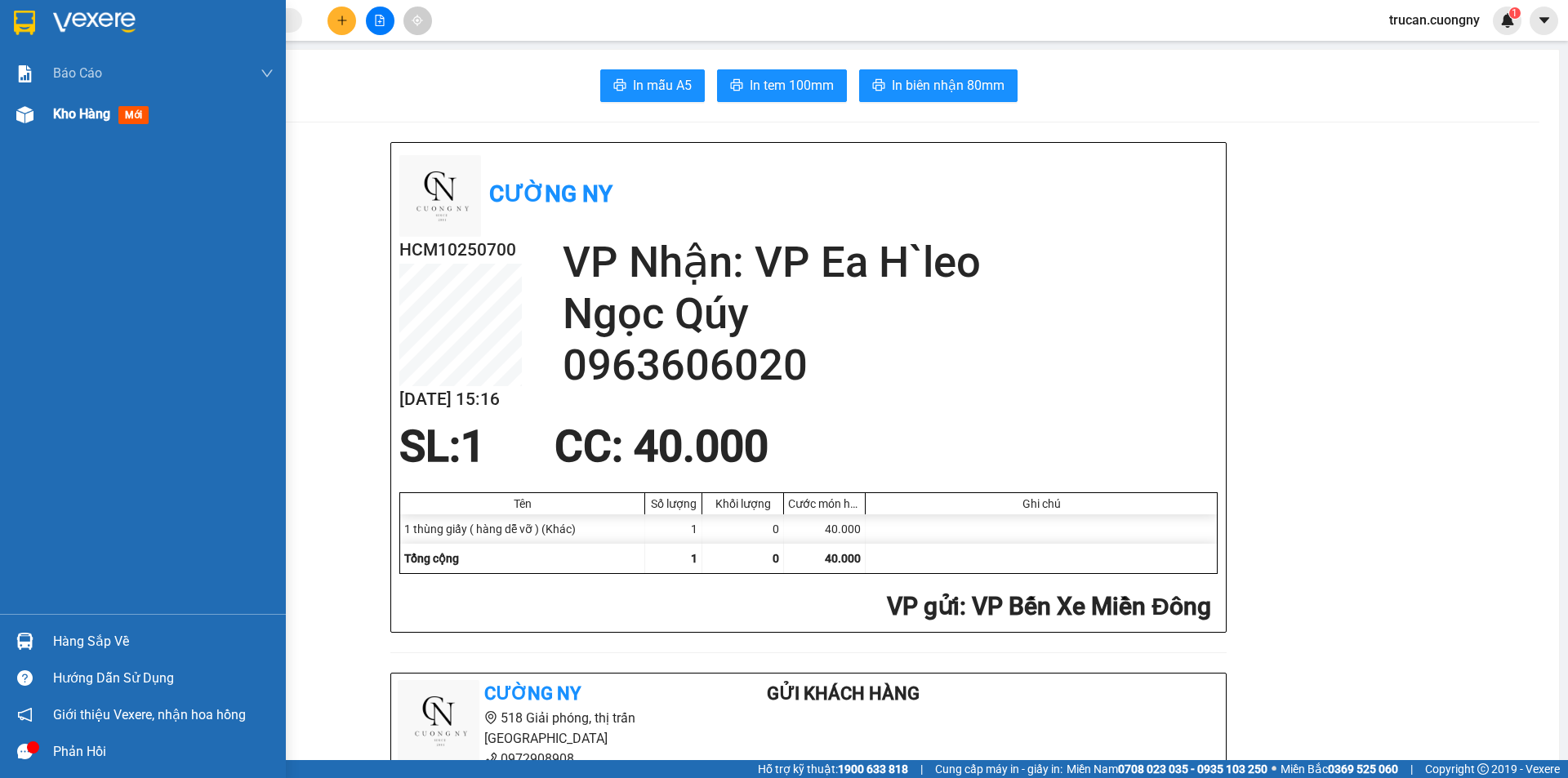
click at [99, 122] on div "Kho hàng mới" at bounding box center [104, 114] width 102 height 20
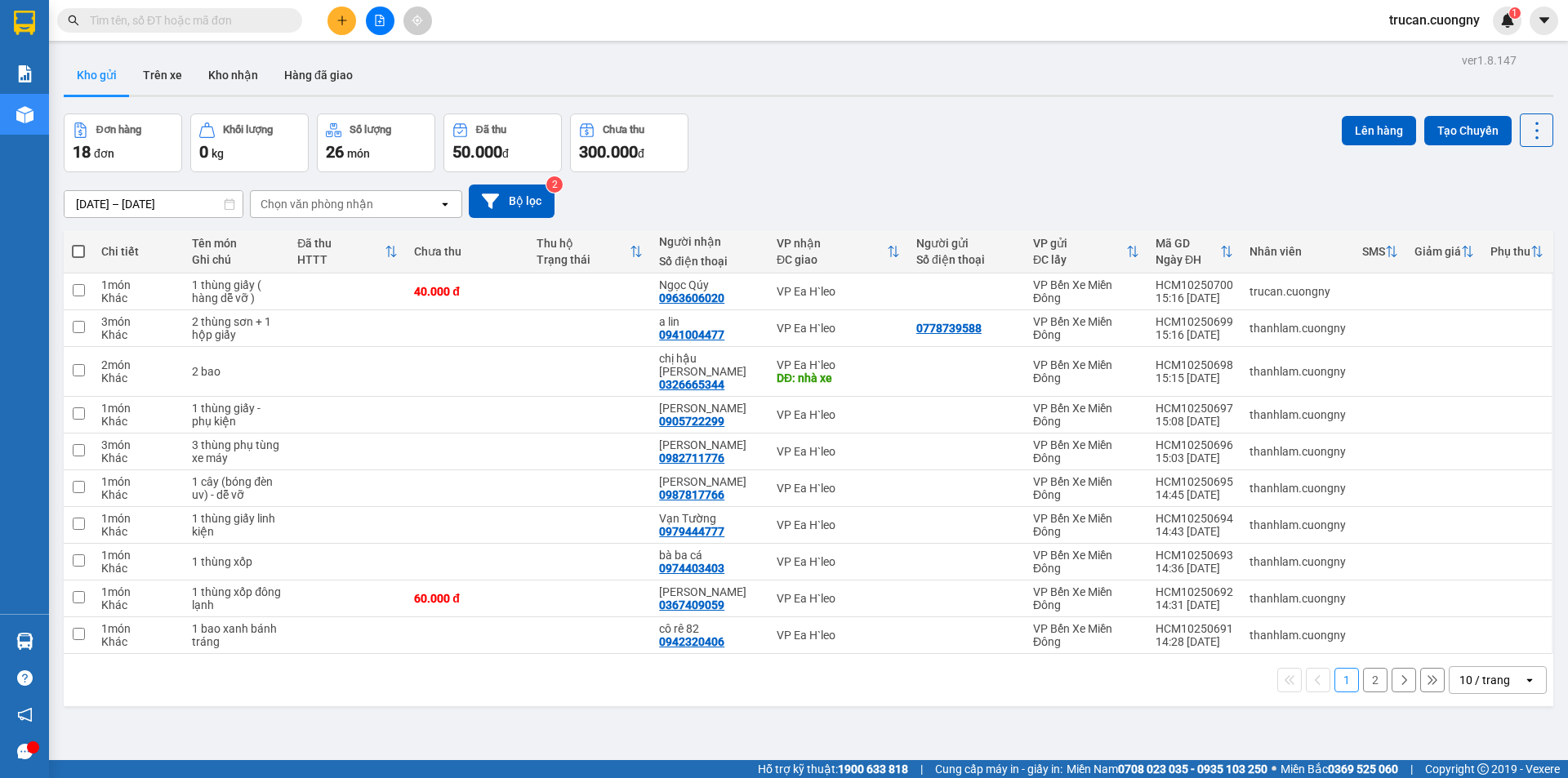
click at [1475, 672] on div "10 / trang" at bounding box center [1485, 681] width 51 height 17
click at [1472, 623] on span "100 / trang" at bounding box center [1478, 631] width 58 height 17
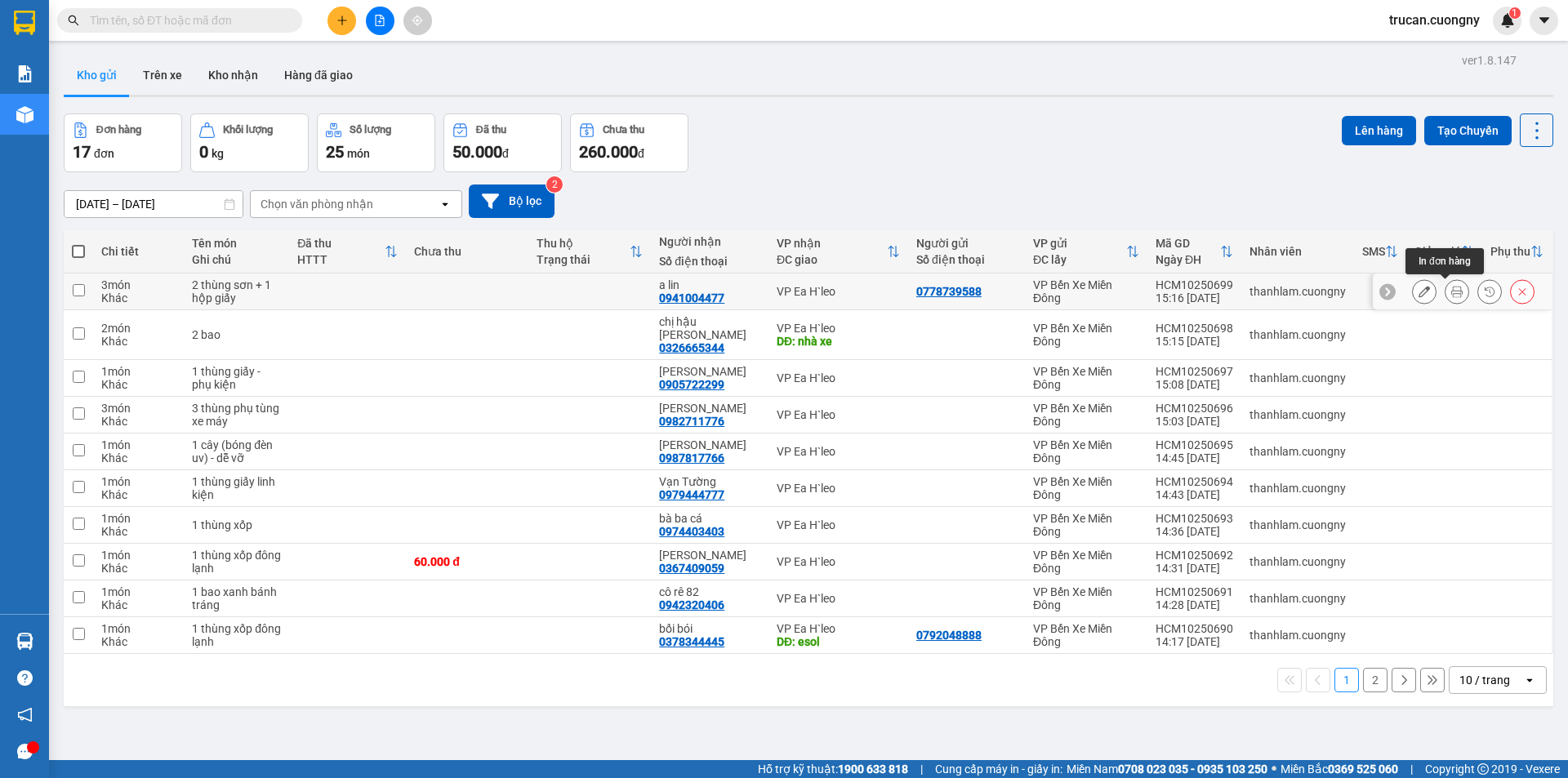
click at [1452, 295] on button at bounding box center [1457, 291] width 23 height 29
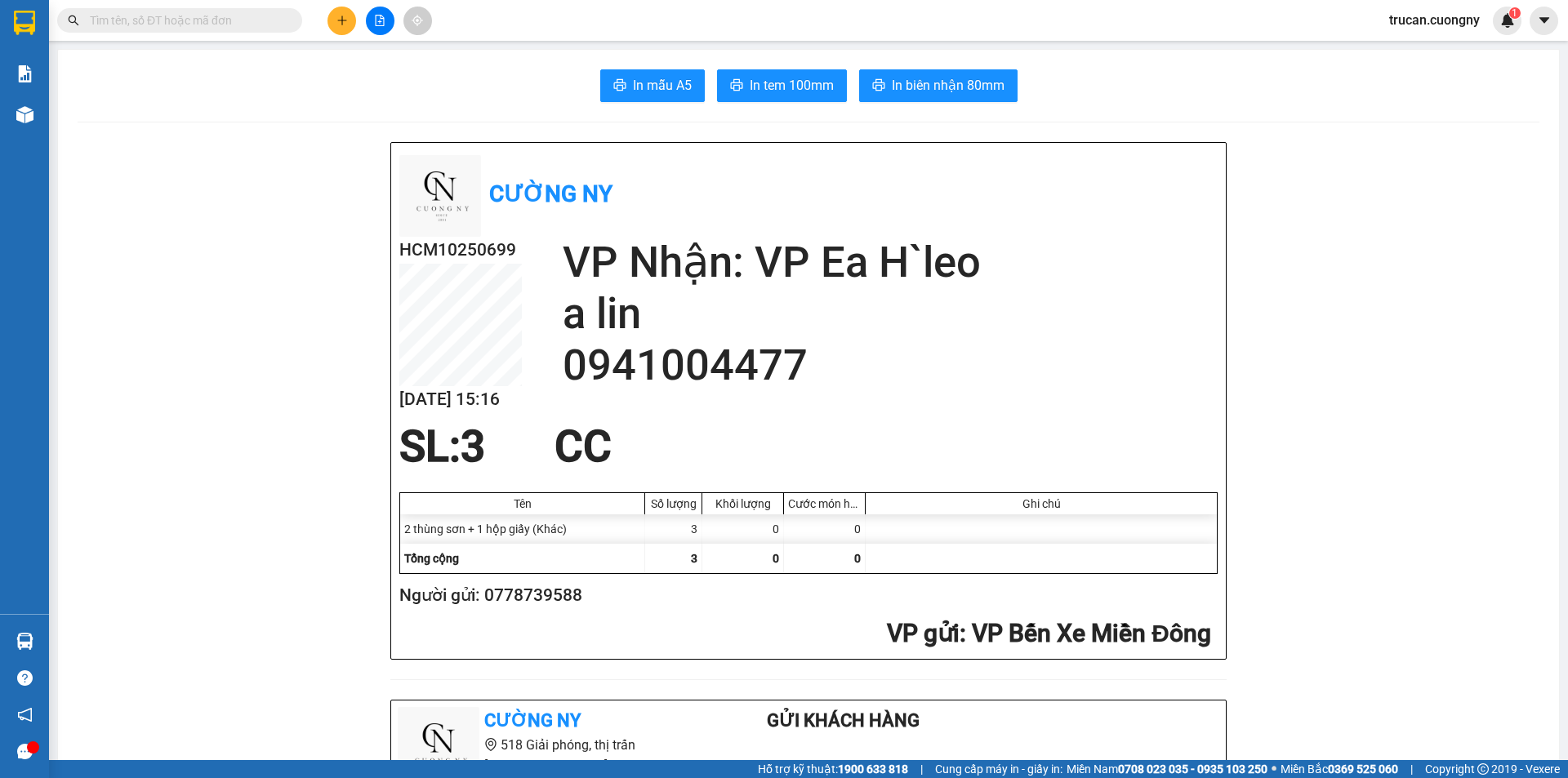
click at [798, 83] on span "In tem 100mm" at bounding box center [791, 85] width 84 height 20
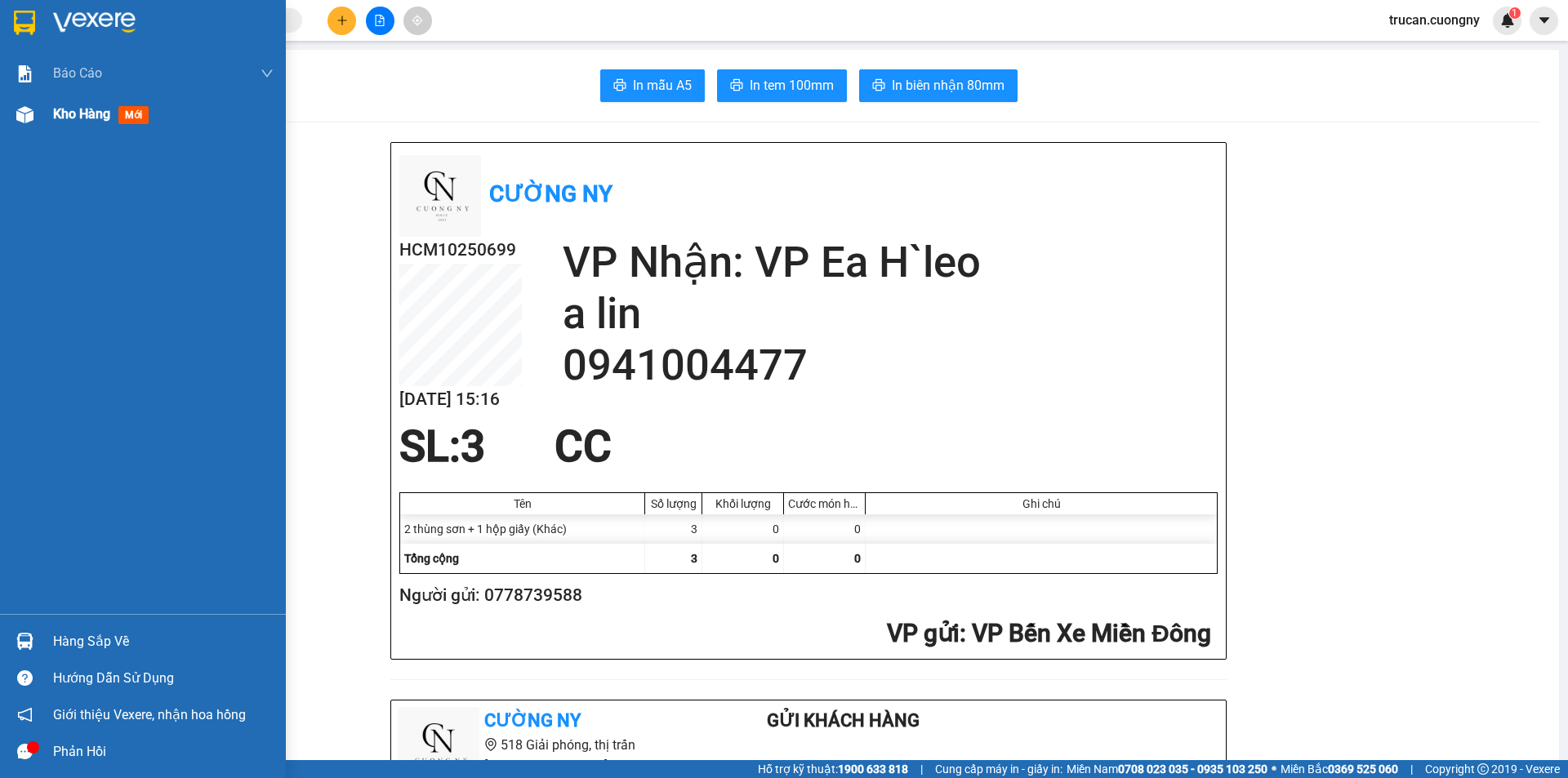
click at [78, 120] on span "Kho hàng" at bounding box center [82, 113] width 57 height 16
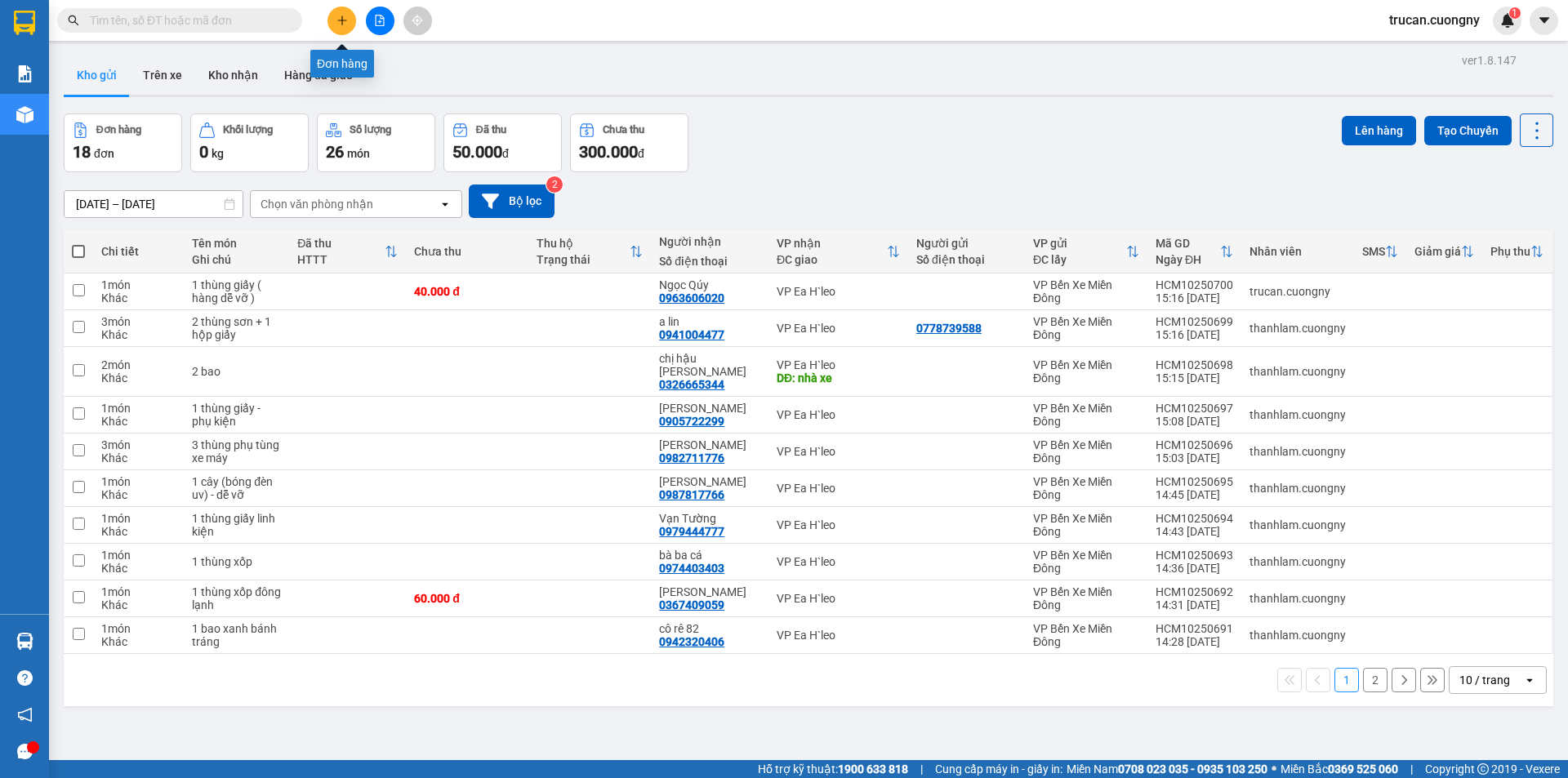
click at [338, 24] on icon "plus" at bounding box center [342, 20] width 11 height 11
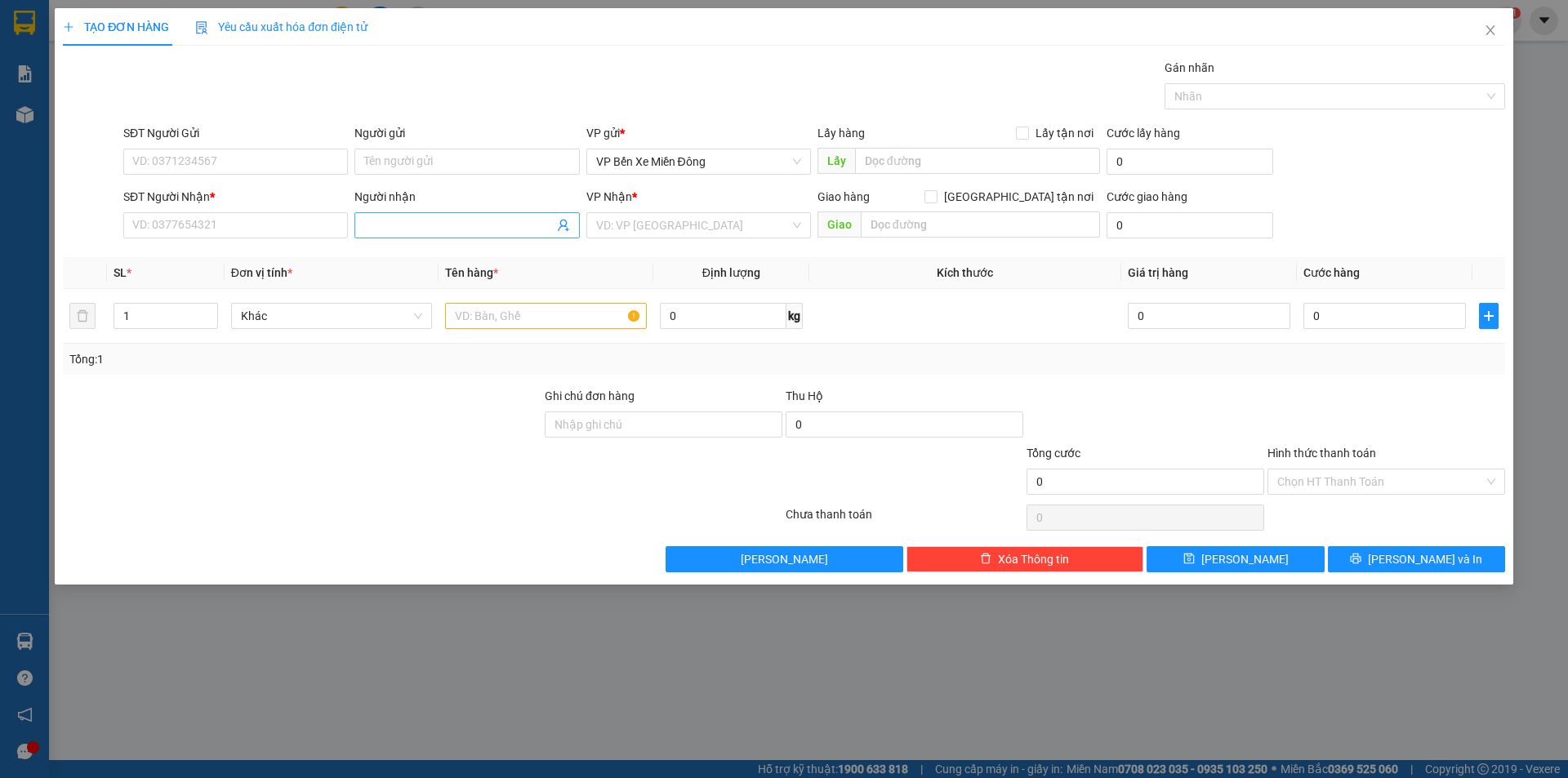
click at [414, 222] on input "Người nhận" at bounding box center [458, 224] width 188 height 18
type input "hải hưng"
click at [411, 469] on div at bounding box center [302, 473] width 482 height 57
click at [1494, 38] on span "Close" at bounding box center [1490, 31] width 45 height 45
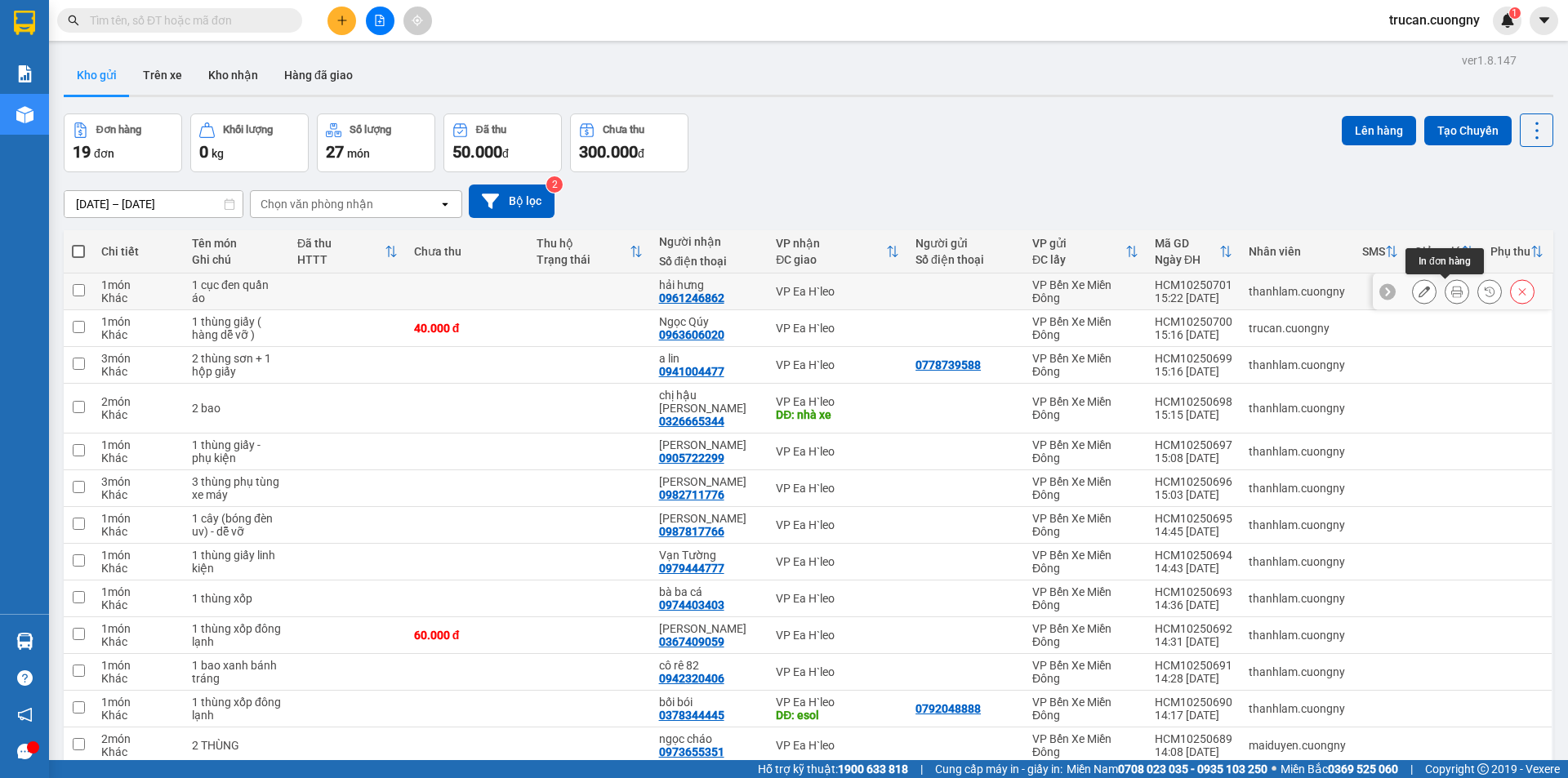
click at [1451, 290] on button at bounding box center [1457, 291] width 23 height 29
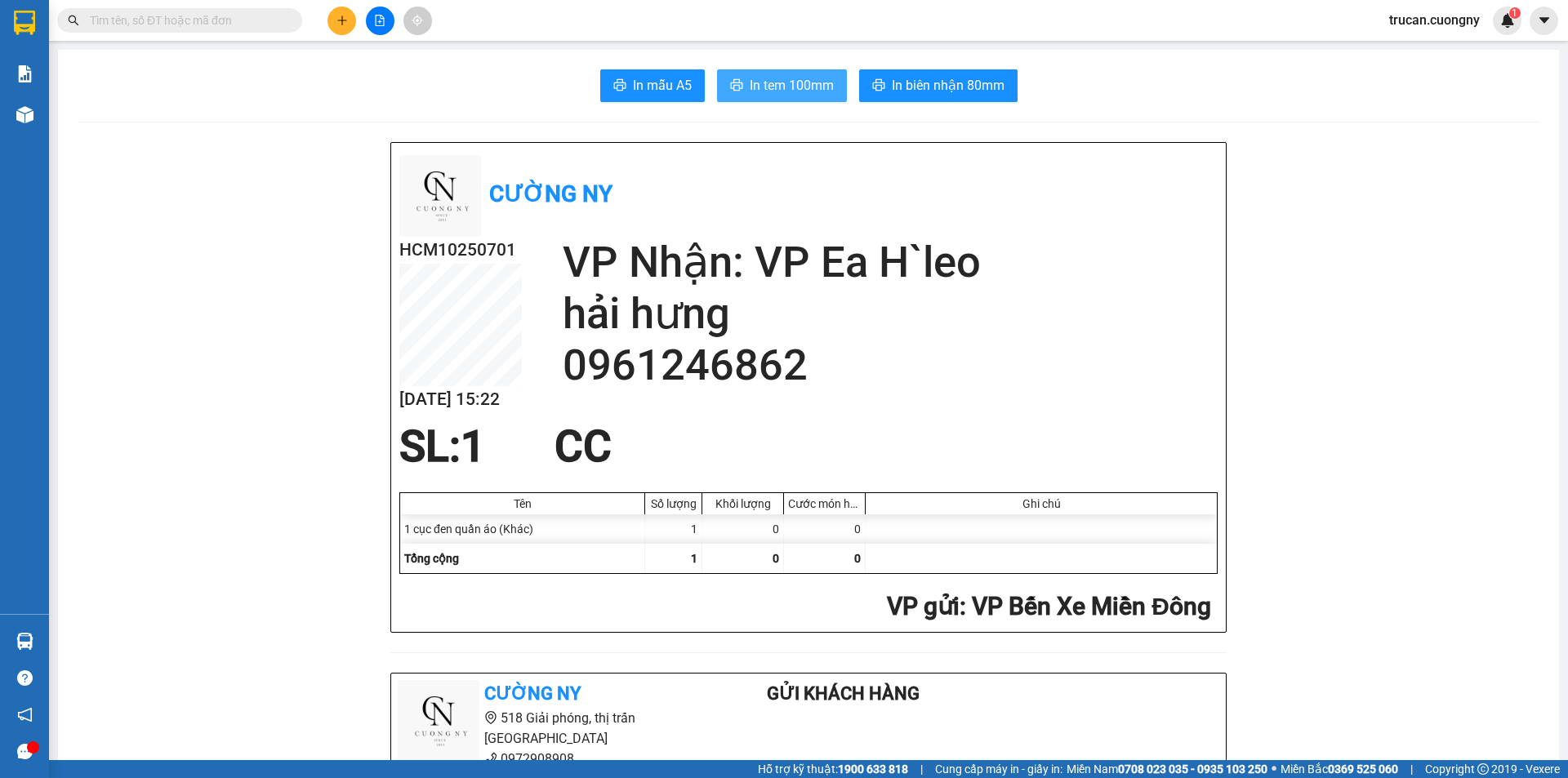
click at [809, 76] on span "In tem 100mm" at bounding box center [791, 85] width 84 height 20
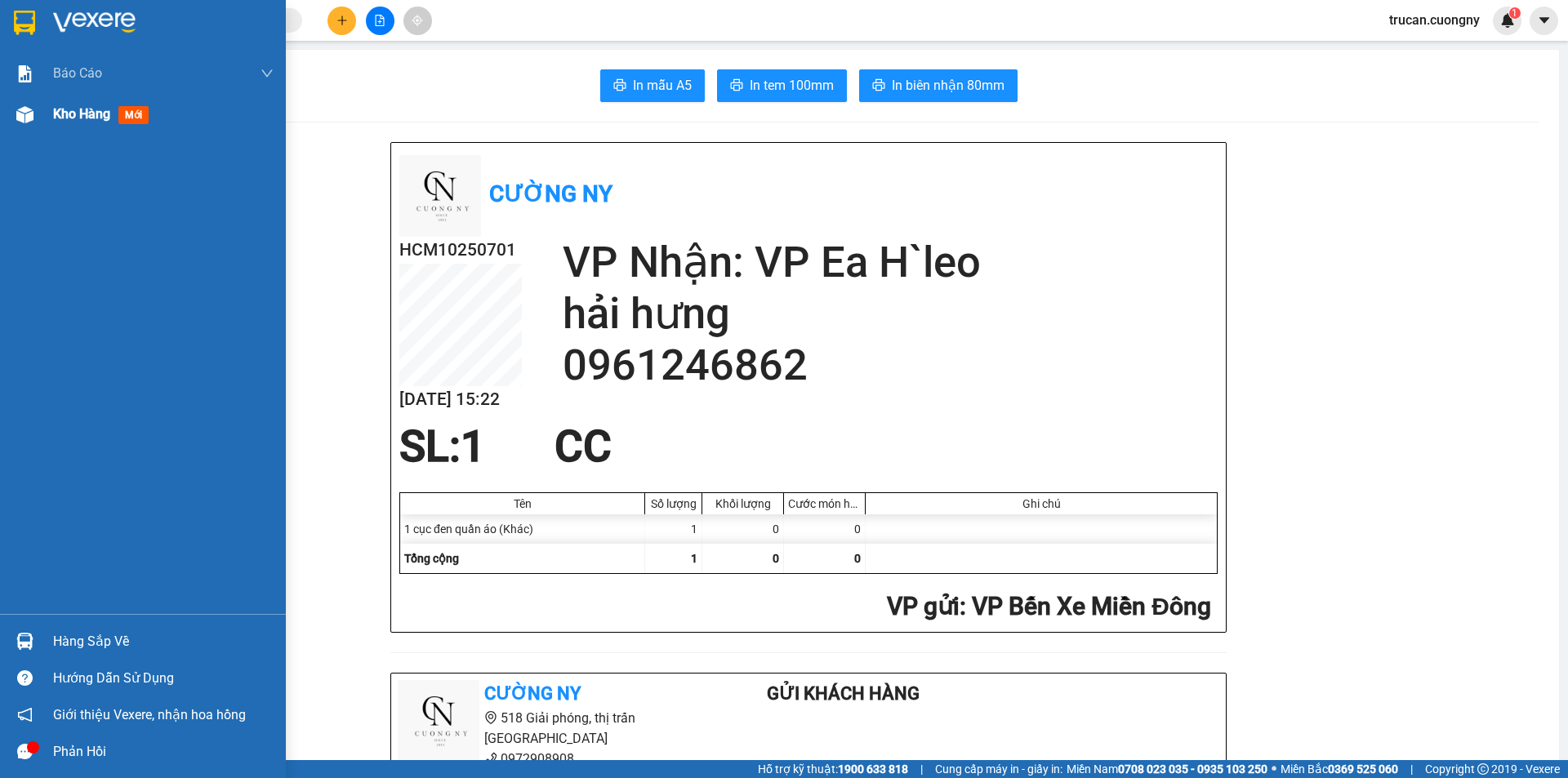
click at [96, 120] on span "Kho hàng" at bounding box center [82, 113] width 57 height 16
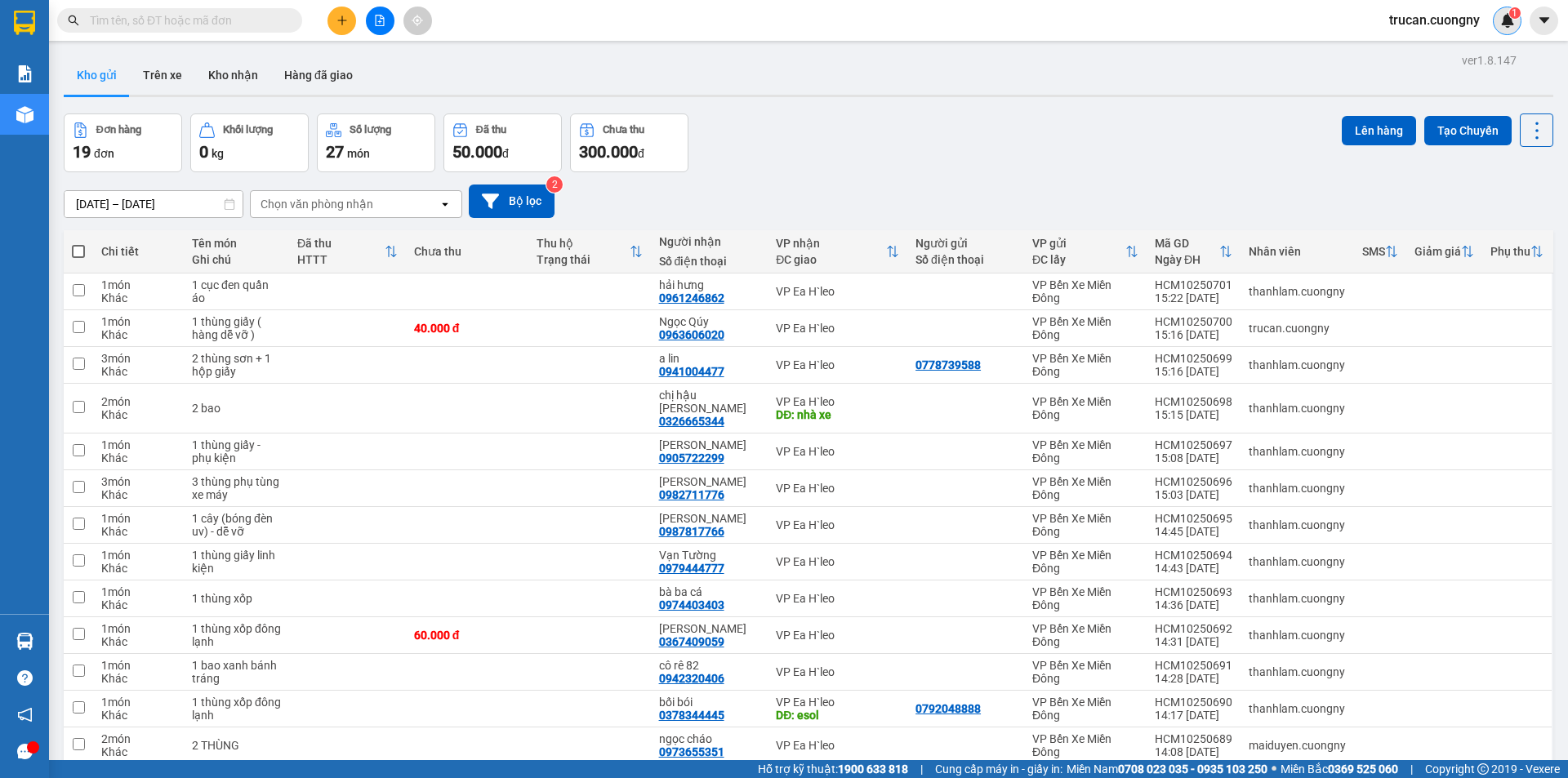
click at [1497, 17] on div "1" at bounding box center [1507, 20] width 29 height 29
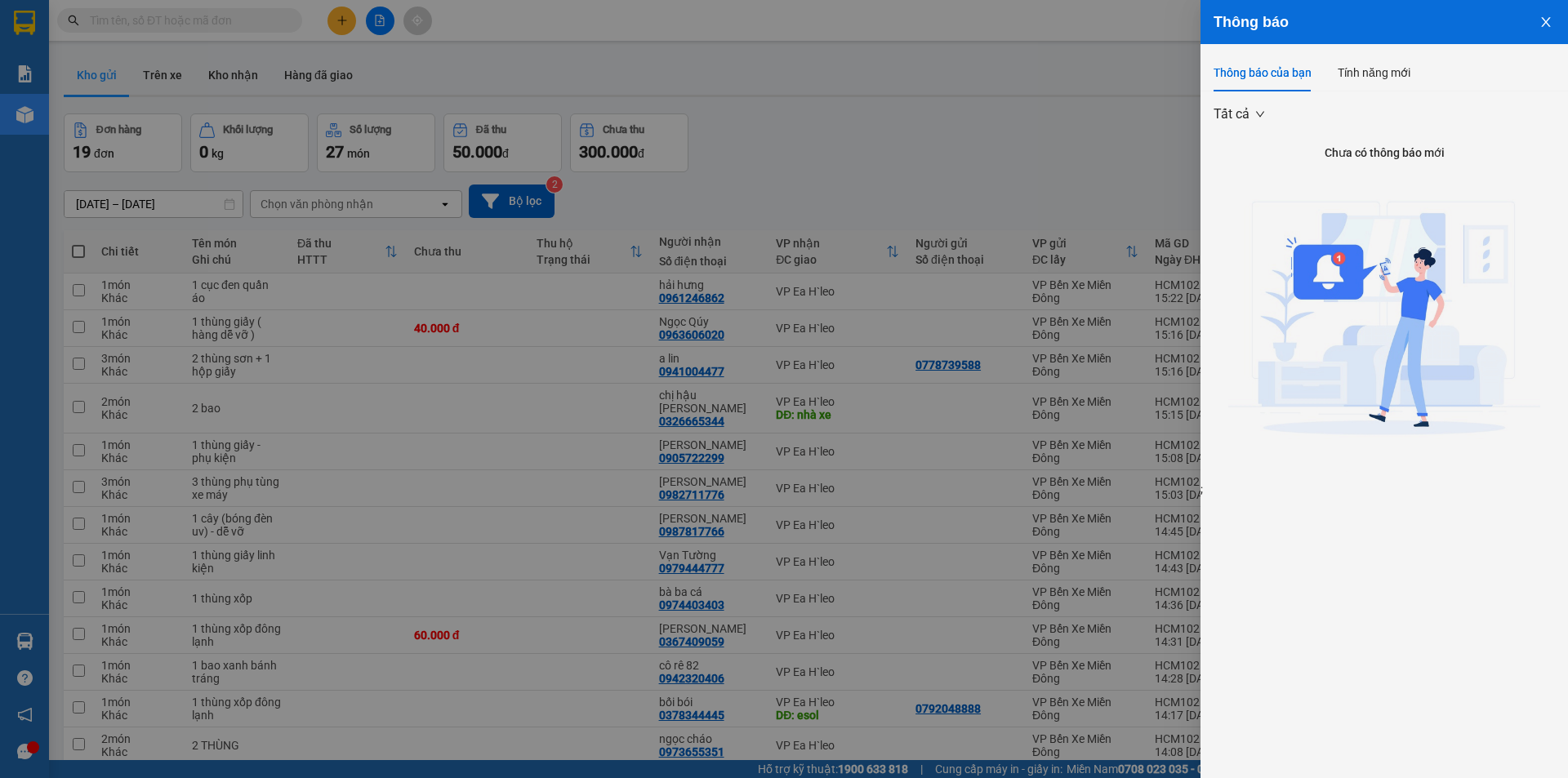
click at [944, 153] on div at bounding box center [784, 389] width 1568 height 778
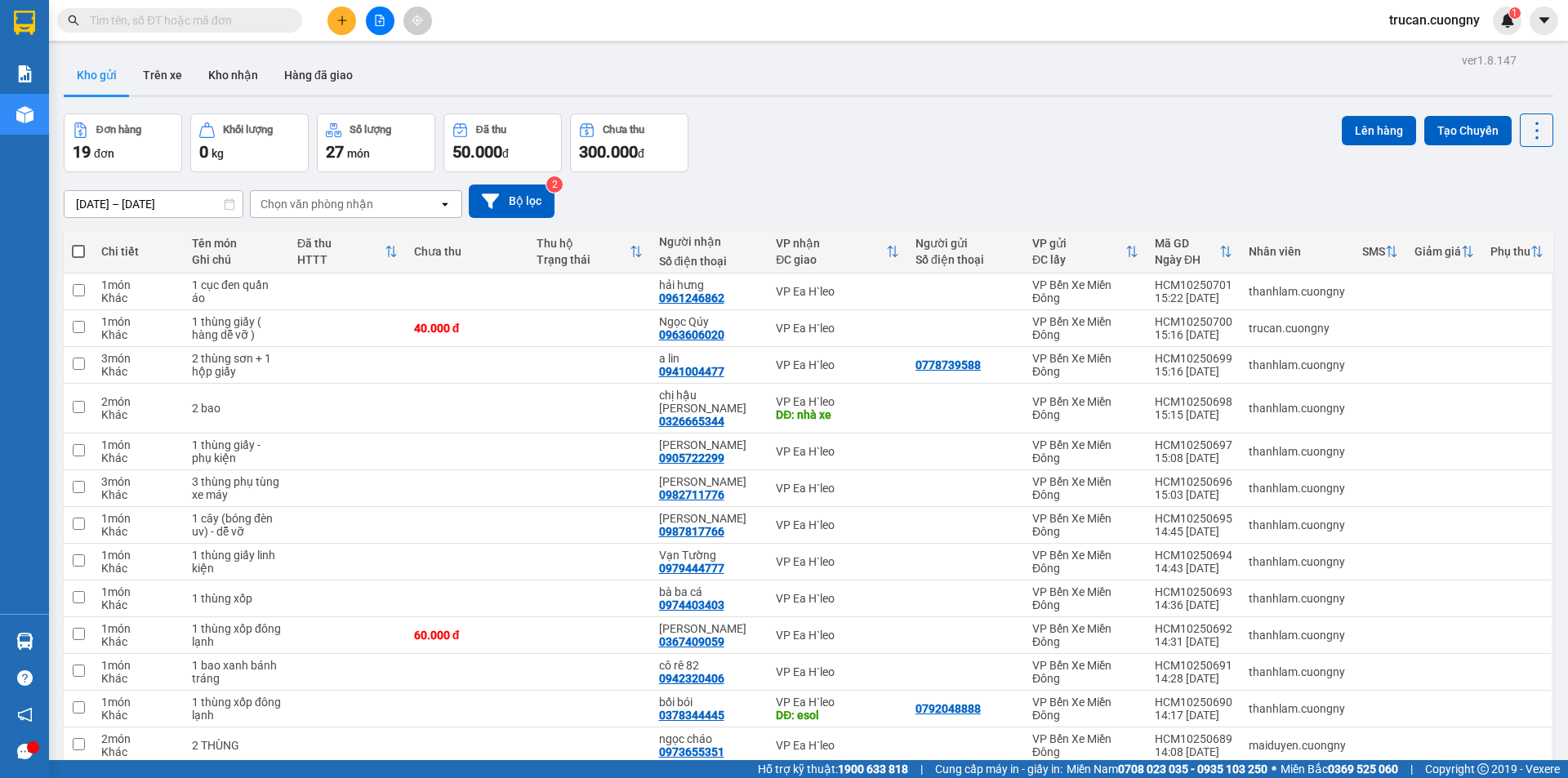
click at [944, 144] on div "Đơn hàng 19 đơn Khối lượng 0 kg Số lượng 27 món Đã thu 50.000 đ Chưa thu 300.00…" at bounding box center [809, 142] width 1489 height 58
click at [346, 9] on button at bounding box center [341, 20] width 29 height 29
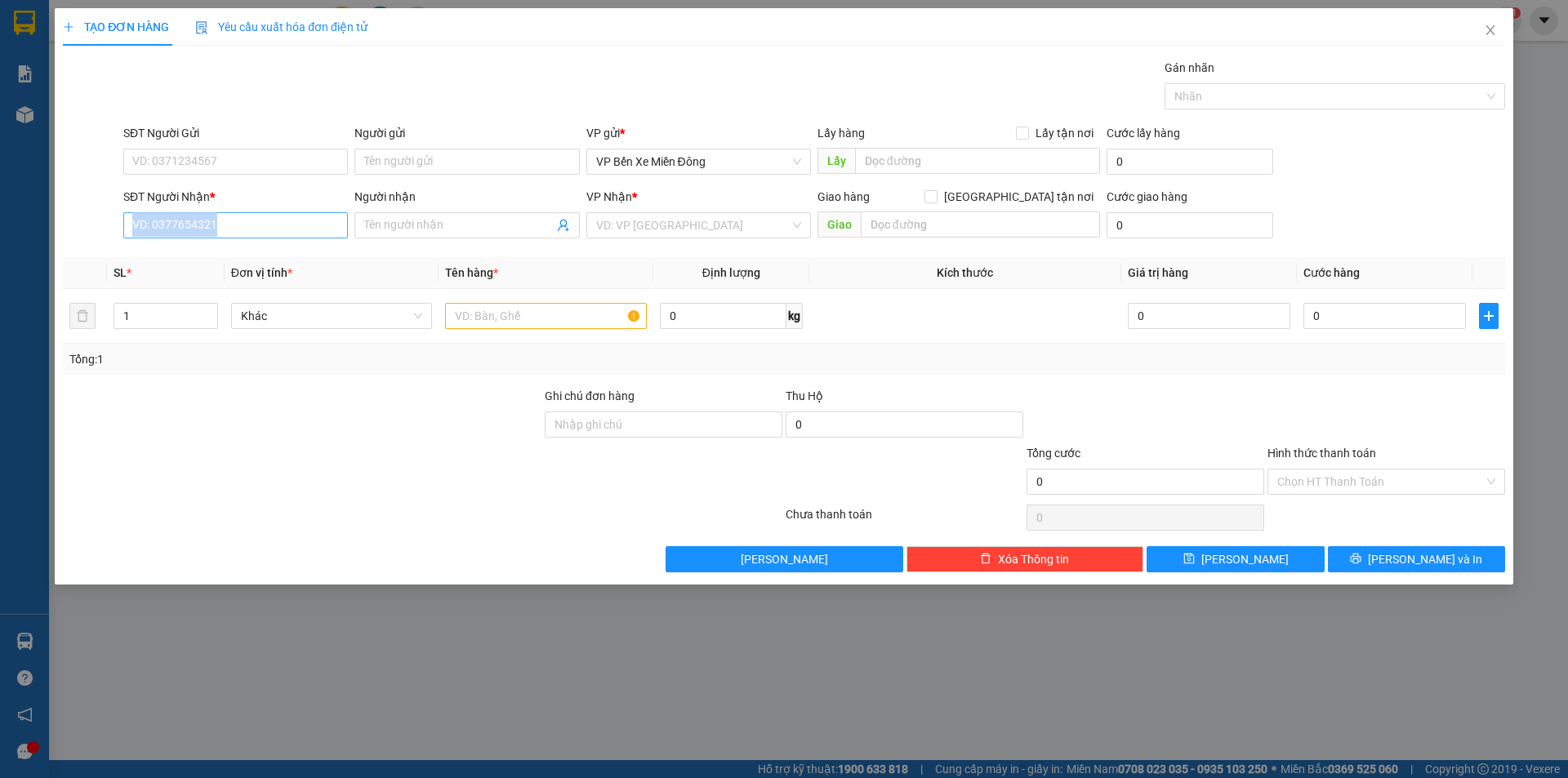
drag, startPoint x: 180, startPoint y: 238, endPoint x: 183, endPoint y: 224, distance: 14.3
click at [181, 236] on div "SĐT Người Nhận * VD: 0377654321" at bounding box center [236, 217] width 224 height 57
click at [239, 228] on input "SĐT Người Nhận *" at bounding box center [236, 225] width 224 height 26
click at [283, 261] on div "0353373103 - yến nhi" at bounding box center [236, 258] width 205 height 18
type input "0353373103"
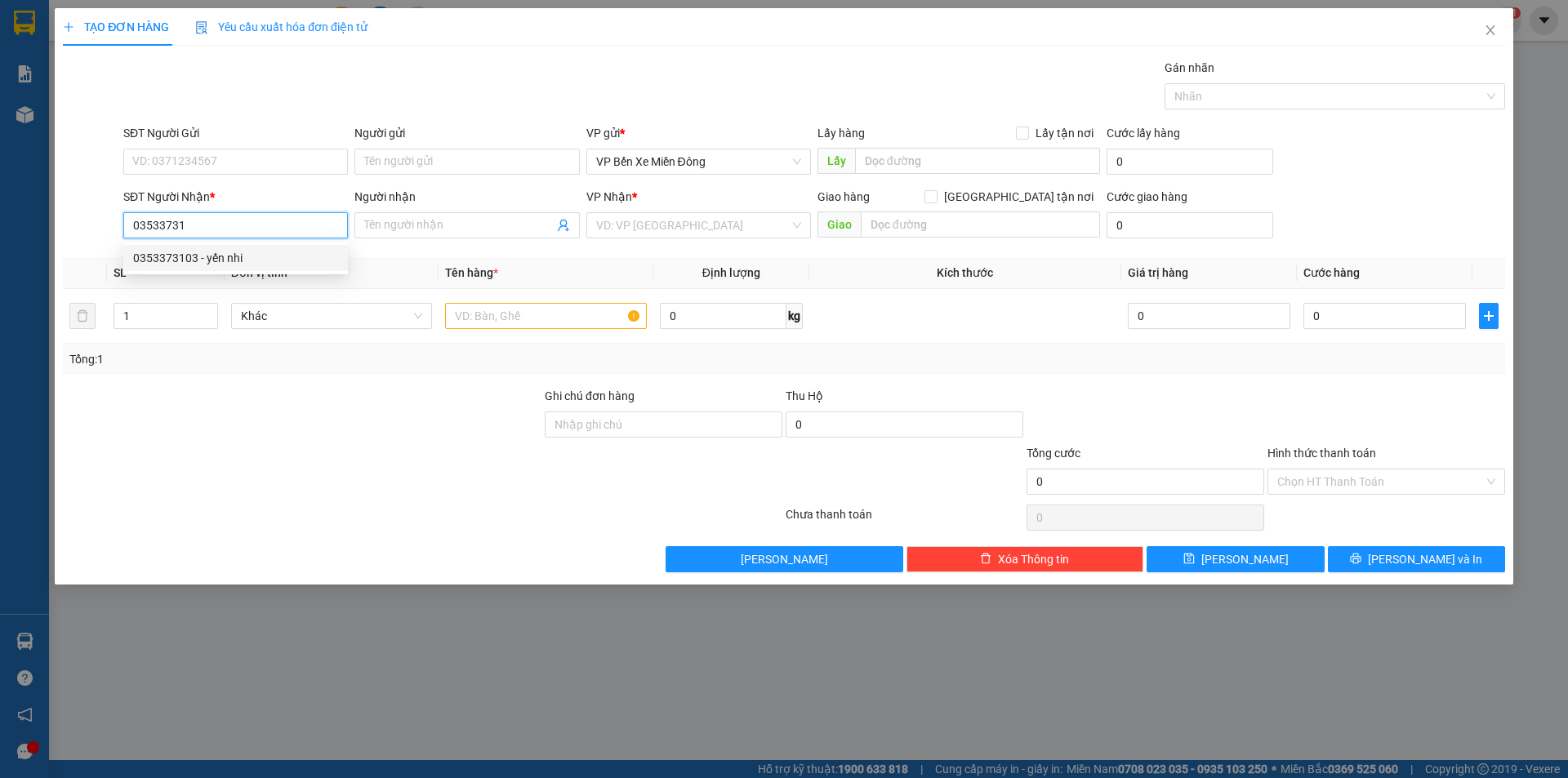
type input "yến nhi"
type input "0353373103"
click at [520, 316] on input "text" at bounding box center [546, 316] width 202 height 26
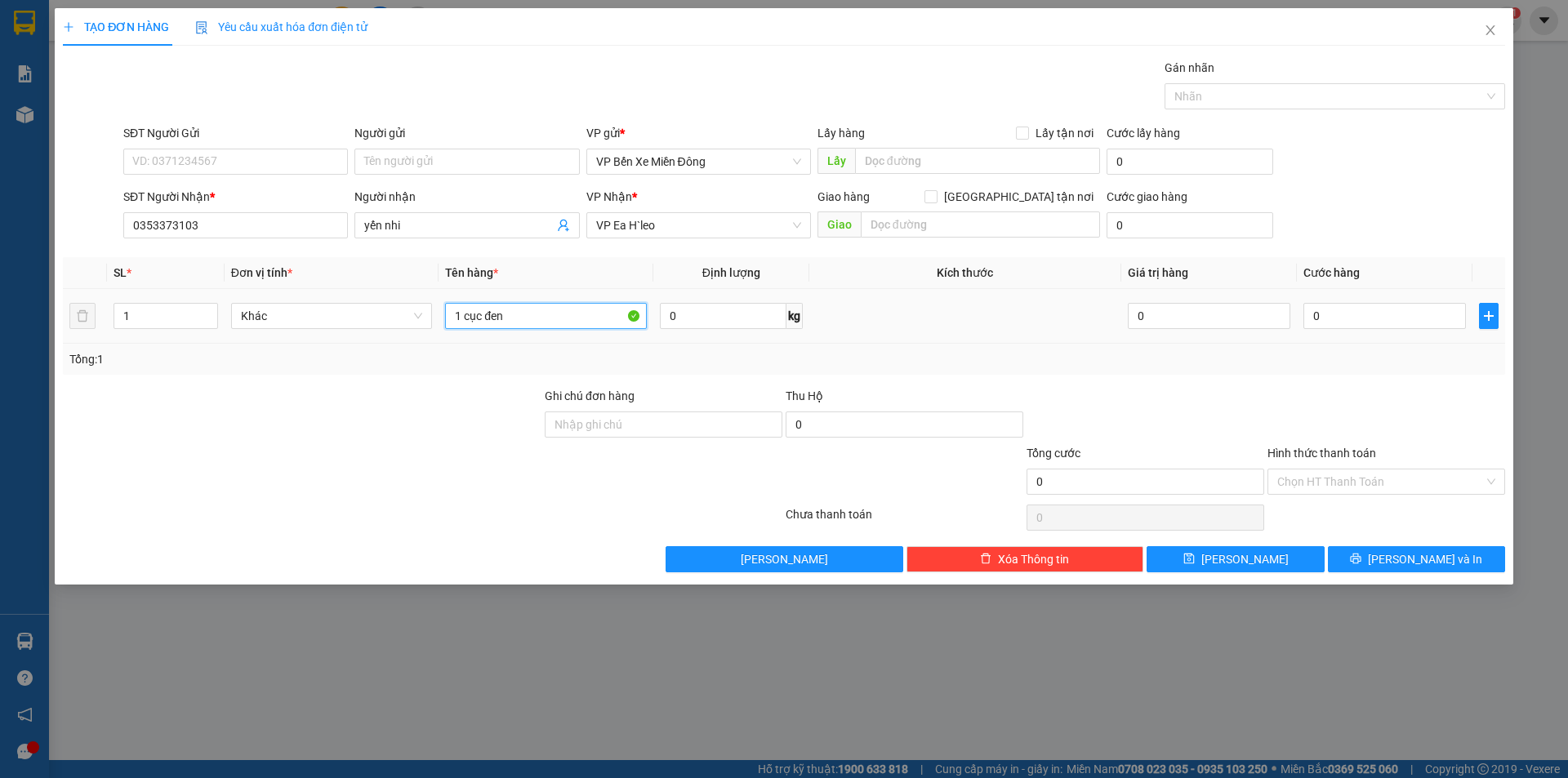
type input "1 cục đen"
click at [850, 343] on td at bounding box center [965, 316] width 312 height 55
click at [1403, 558] on span "[PERSON_NAME] và In" at bounding box center [1424, 559] width 114 height 18
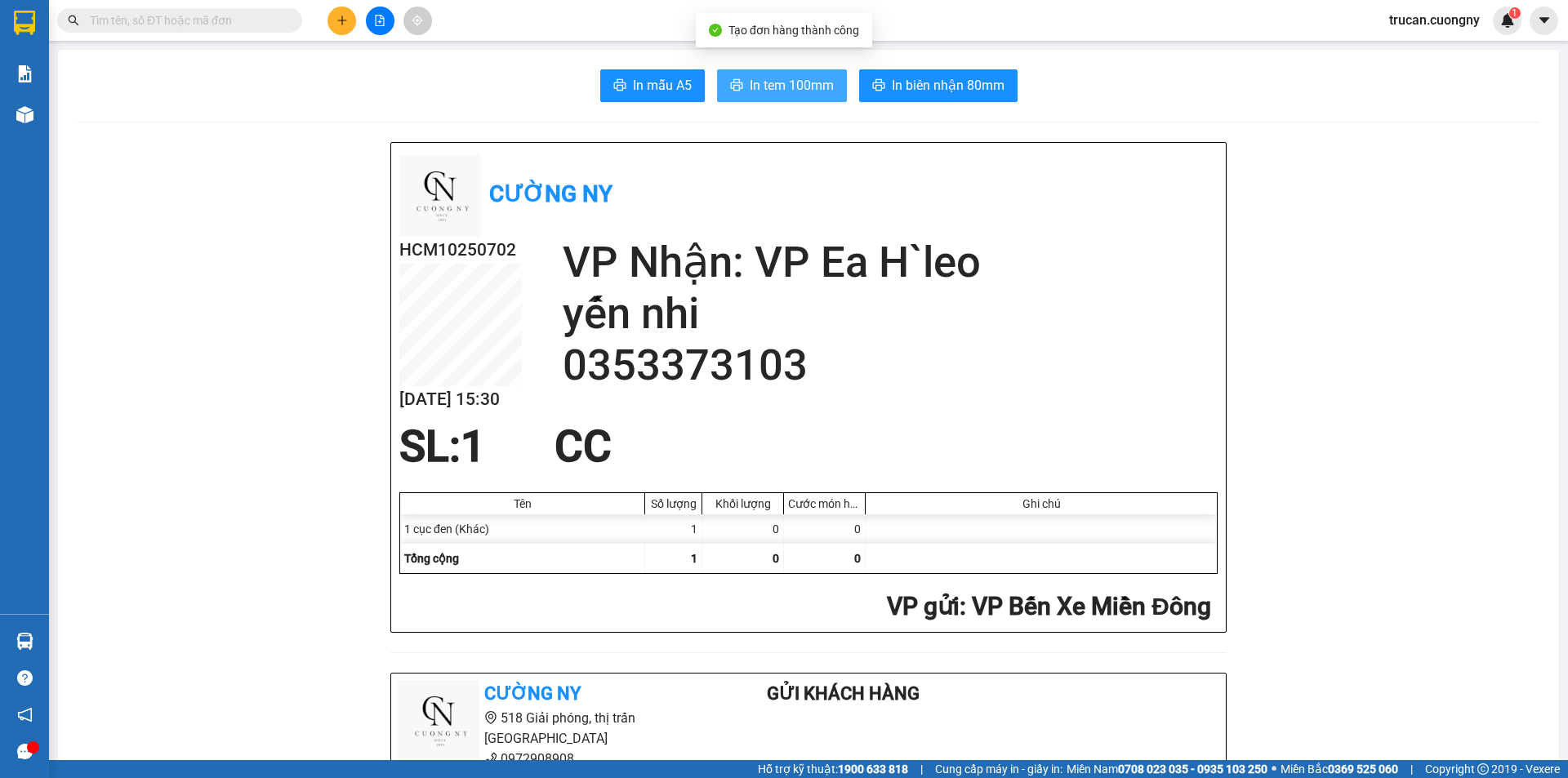
click at [789, 79] on span "In tem 100mm" at bounding box center [791, 85] width 84 height 20
click at [353, 25] on button at bounding box center [341, 20] width 29 height 29
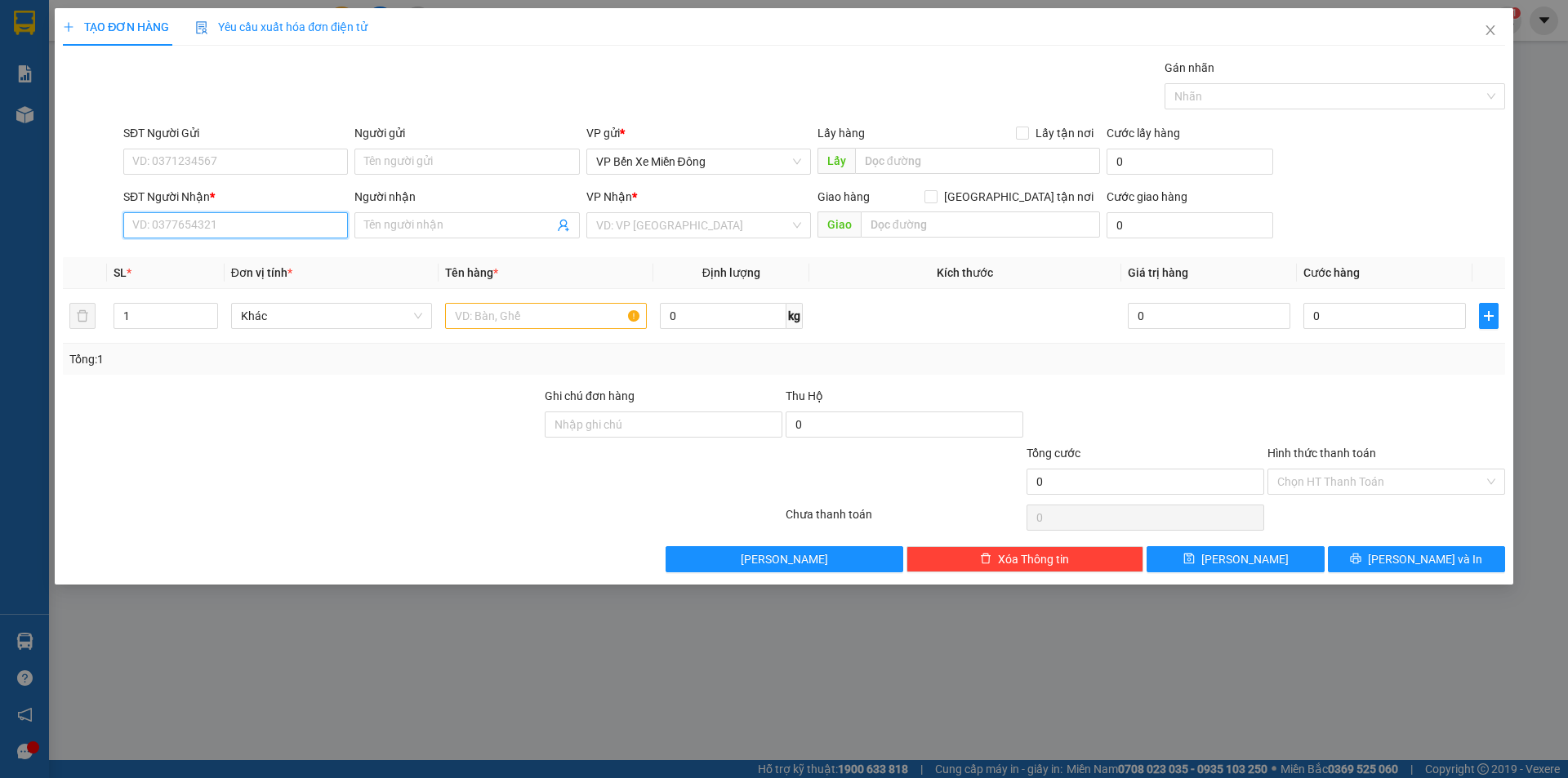
click at [257, 224] on input "SĐT Người Nhận *" at bounding box center [236, 225] width 224 height 26
click at [1497, 34] on span "Close" at bounding box center [1490, 31] width 45 height 45
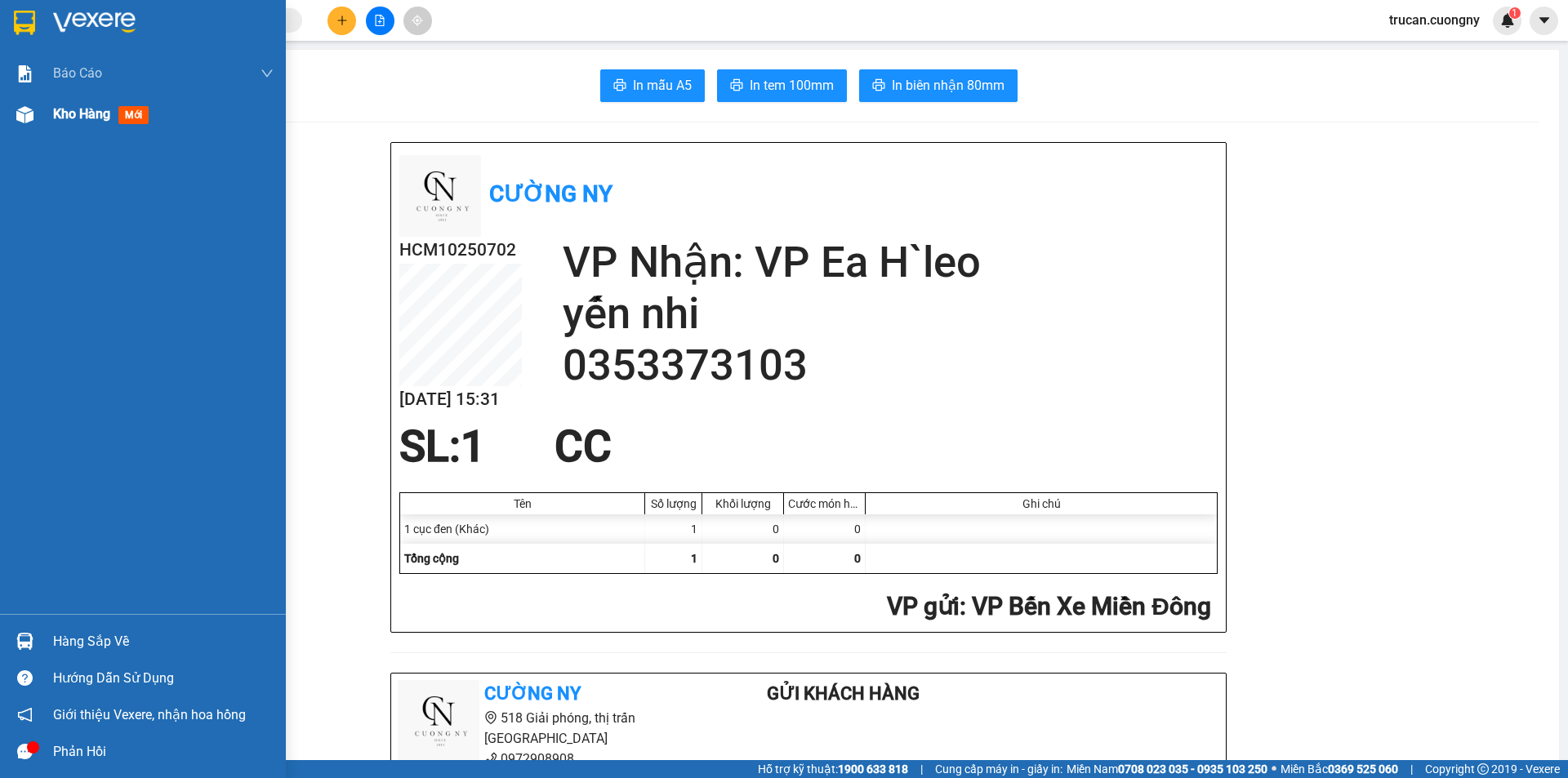
click at [35, 113] on div at bounding box center [24, 114] width 29 height 29
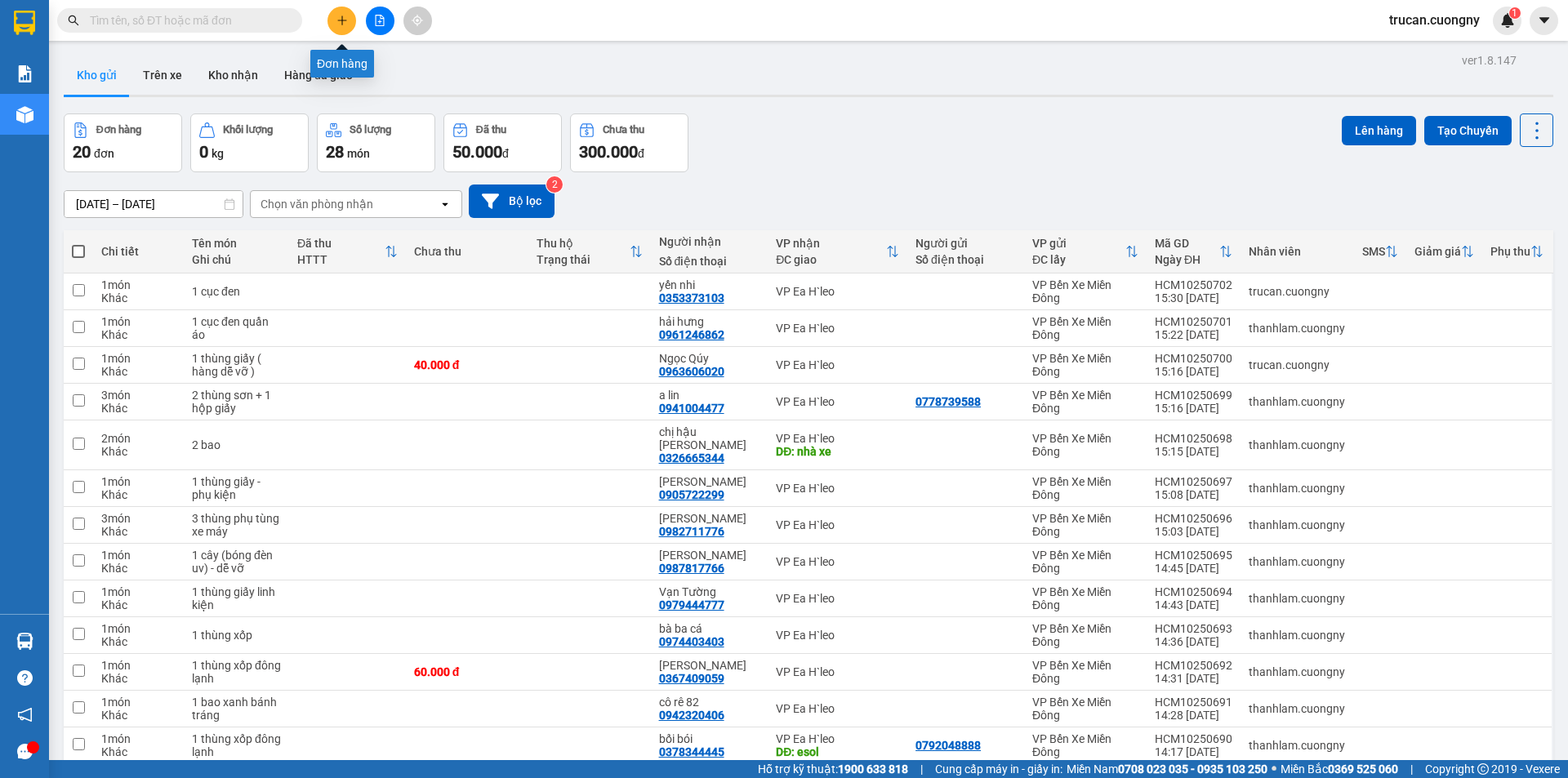
click at [351, 18] on button at bounding box center [341, 20] width 29 height 29
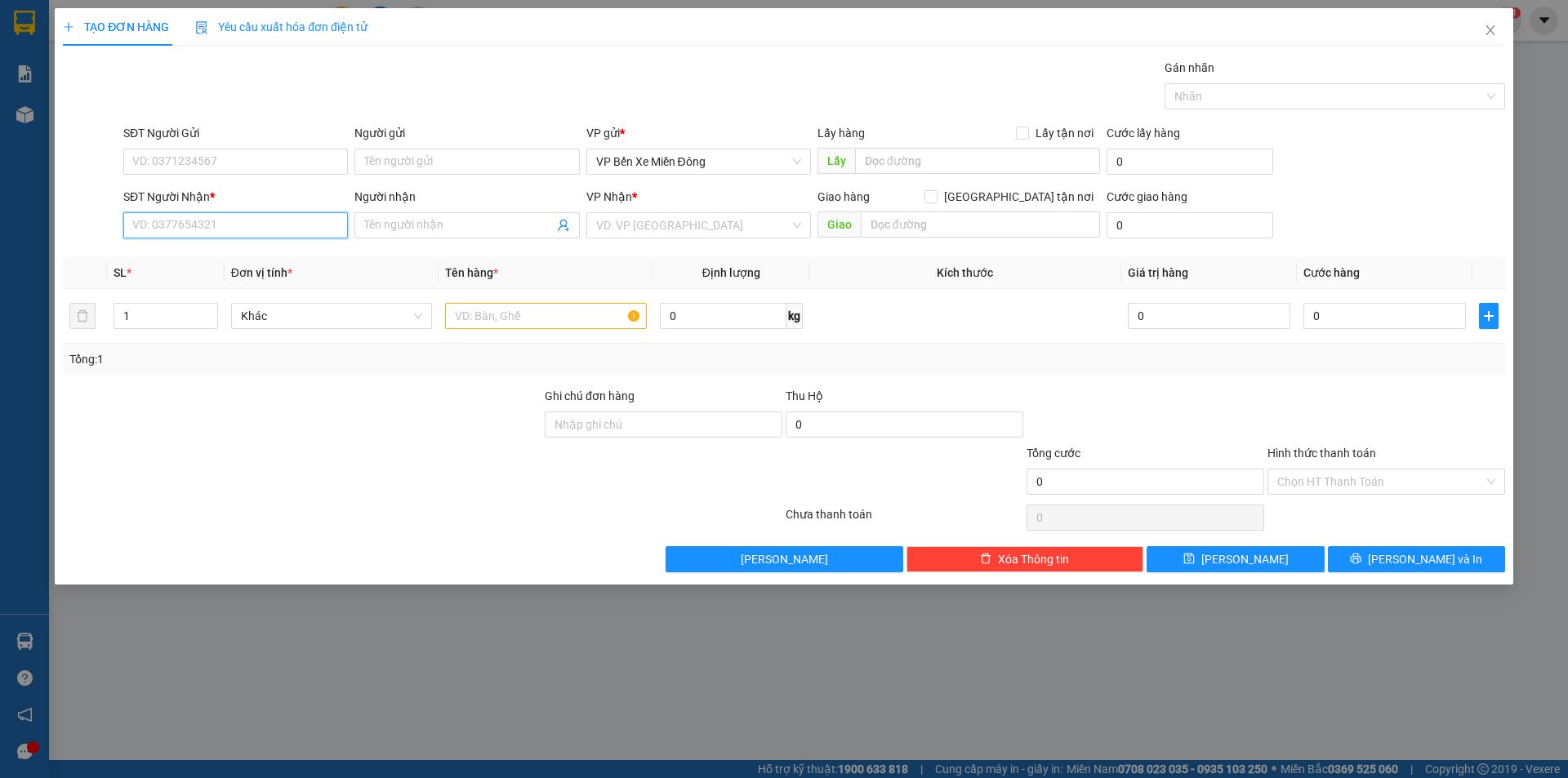
click at [260, 226] on input "SĐT Người Nhận *" at bounding box center [236, 225] width 224 height 26
click at [221, 261] on div "0327717402 - tiên" at bounding box center [236, 258] width 205 height 18
type input "0327717402"
type input "tiên"
type input "eanam"
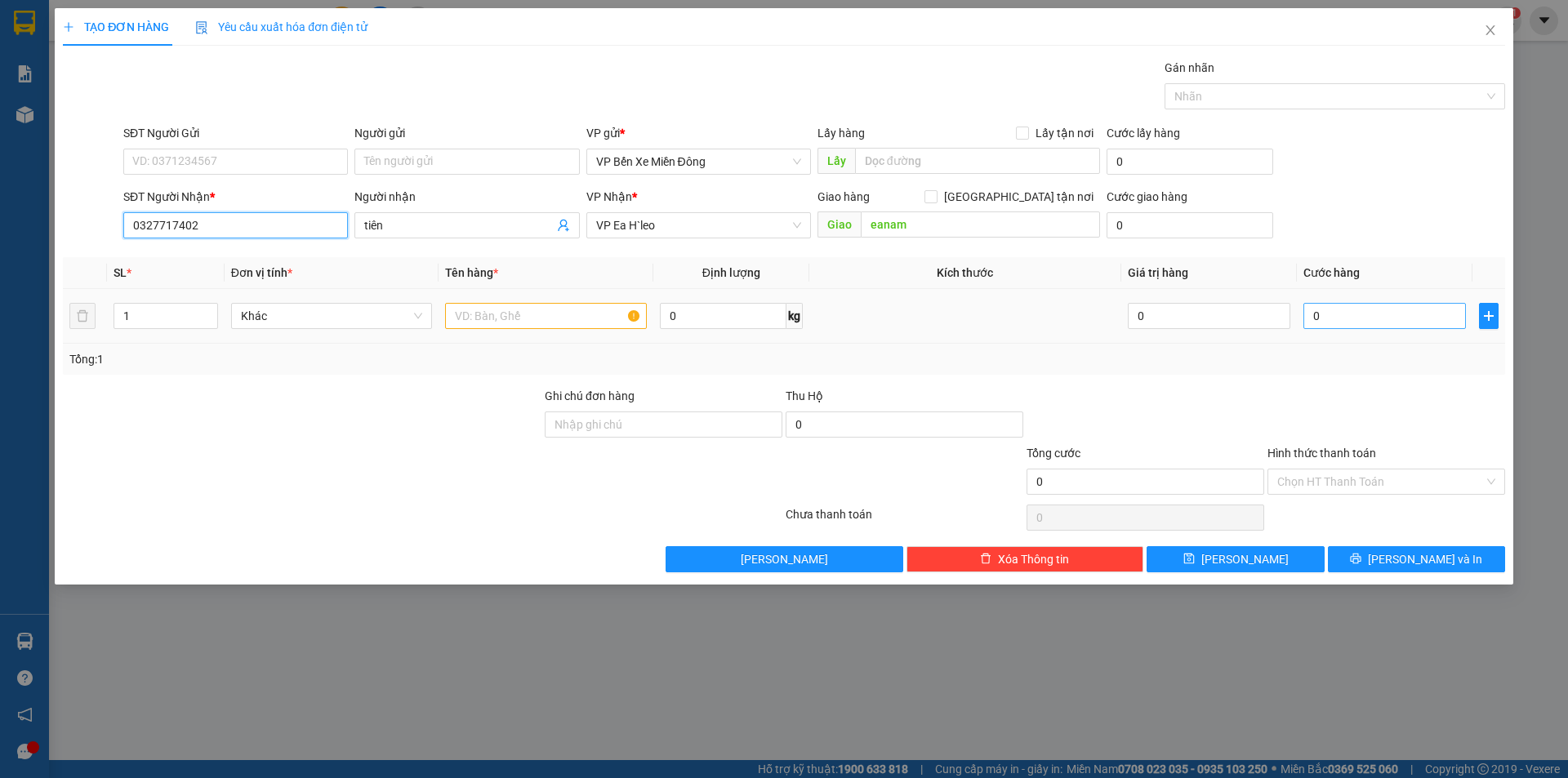
type input "0327717402"
click at [1378, 305] on input "0" at bounding box center [1384, 316] width 162 height 26
type input "8"
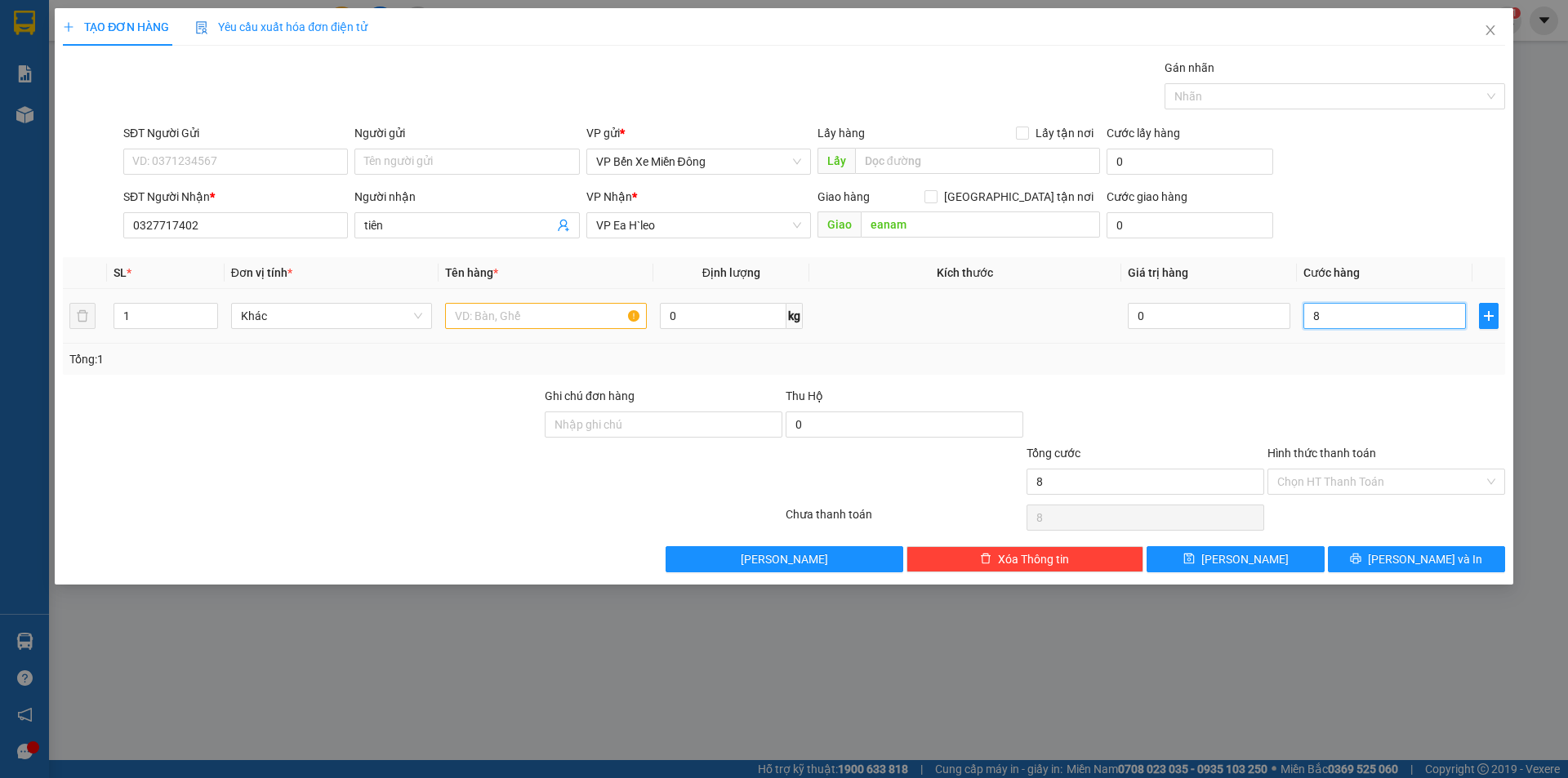
type input "80"
type input "800"
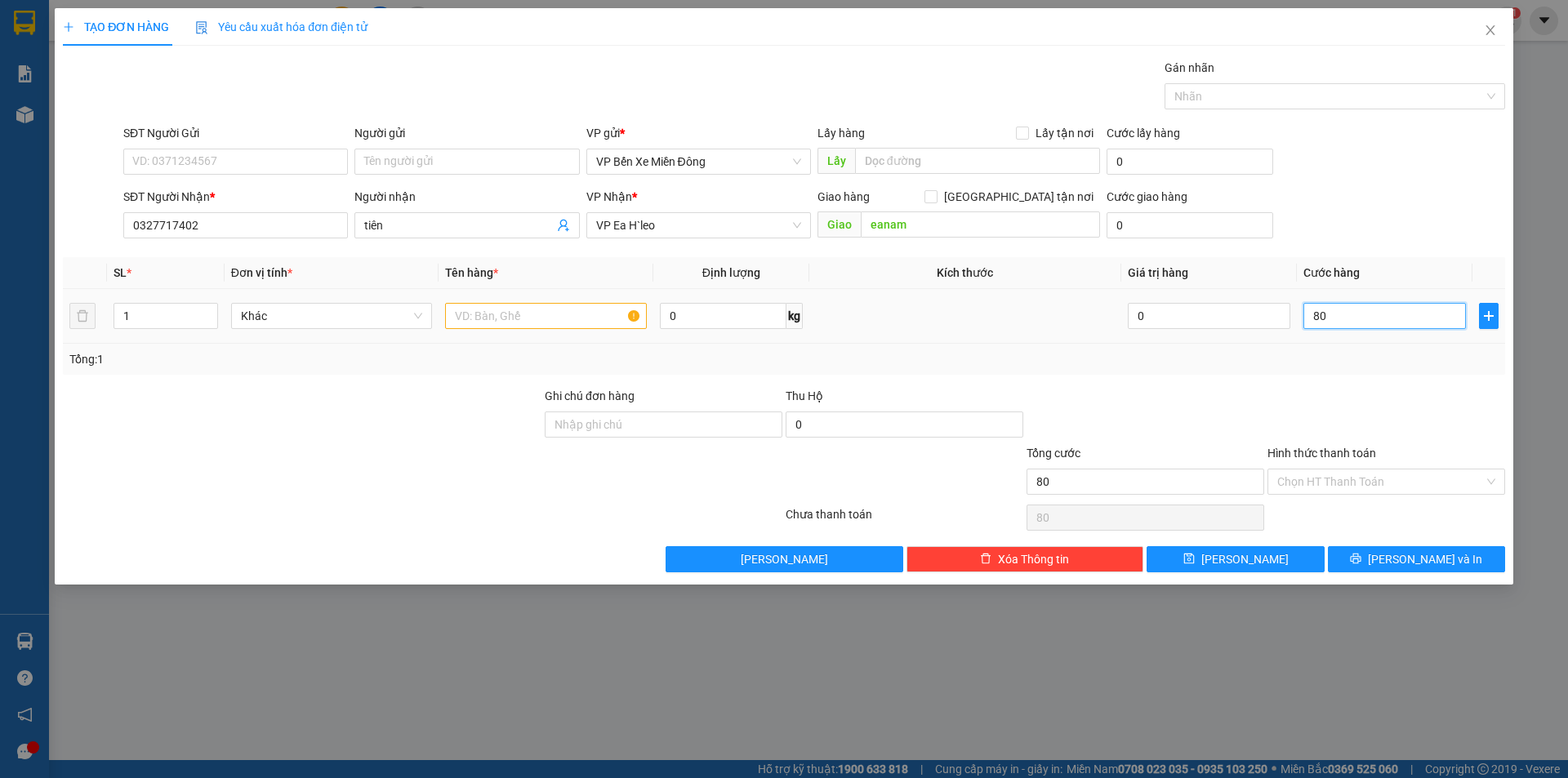
type input "800"
type input "8.000"
type input "80.000"
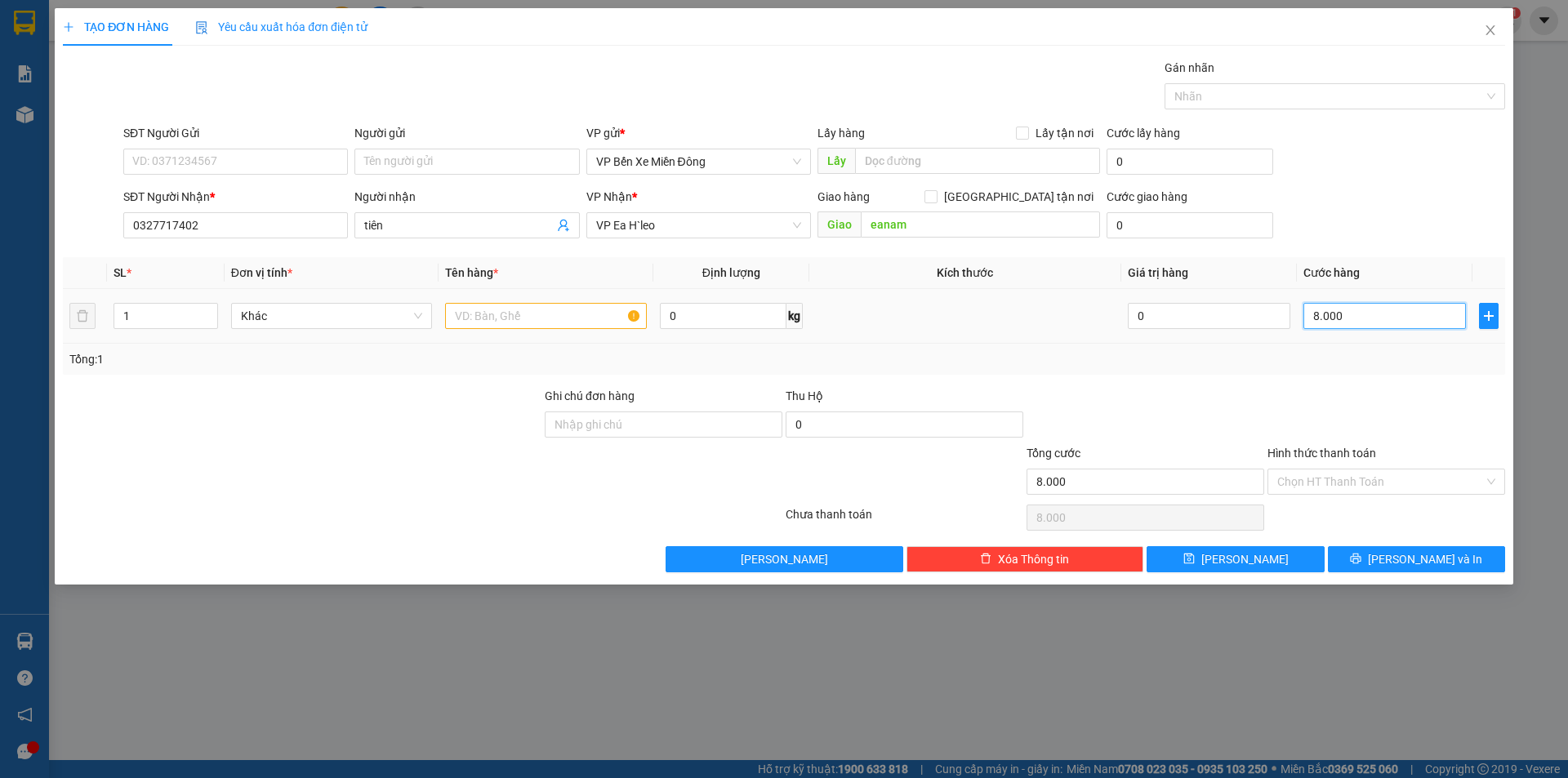
type input "80.000"
click at [530, 324] on input "text" at bounding box center [546, 316] width 202 height 26
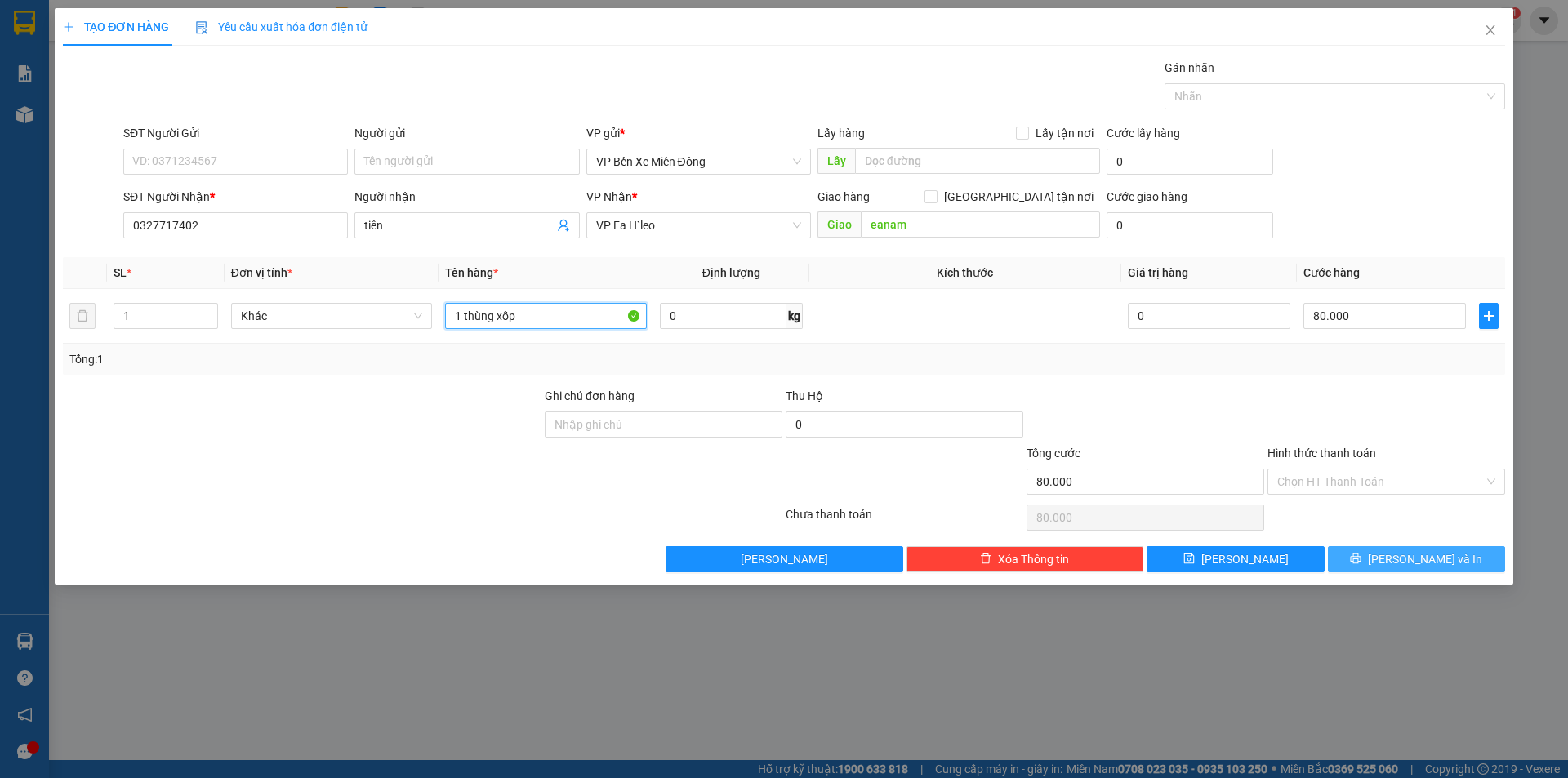
type input "1 thùng xốp"
drag, startPoint x: 1443, startPoint y: 563, endPoint x: 1271, endPoint y: 451, distance: 205.3
click at [1443, 560] on span "Lưu và In" at bounding box center [1424, 559] width 114 height 18
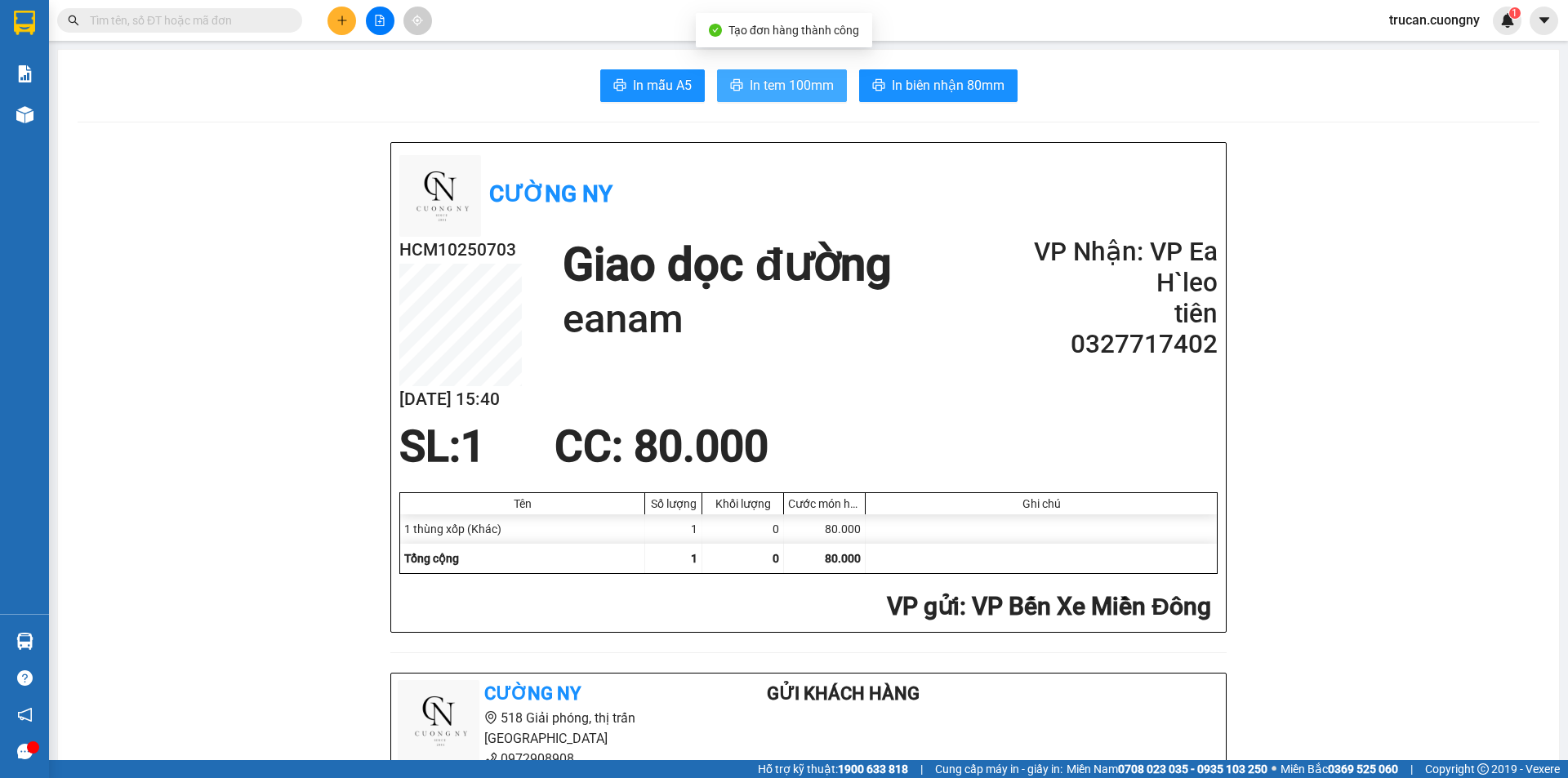
click at [822, 95] on span "In tem 100mm" at bounding box center [791, 85] width 84 height 20
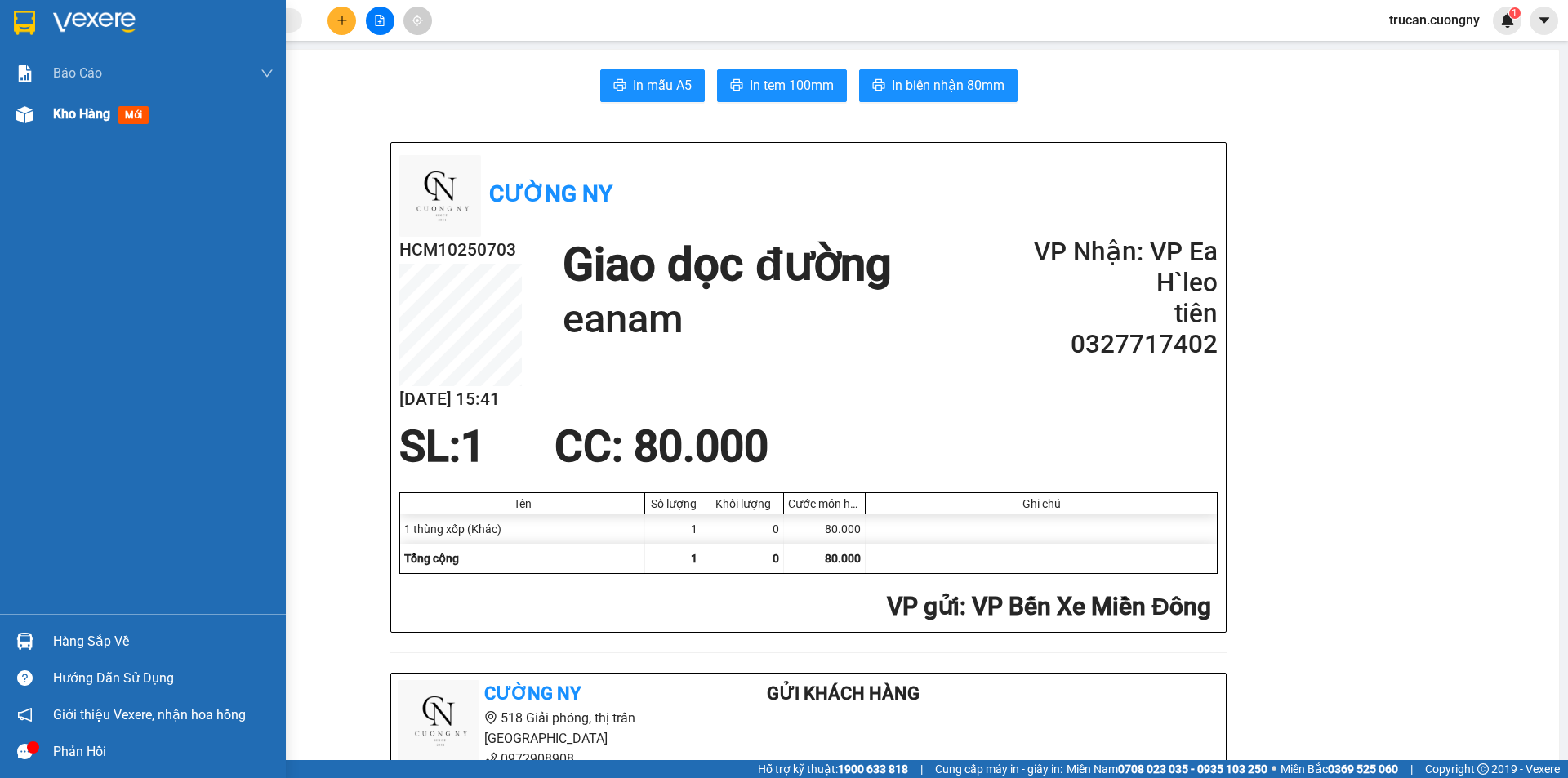
click at [24, 120] on img at bounding box center [25, 114] width 17 height 17
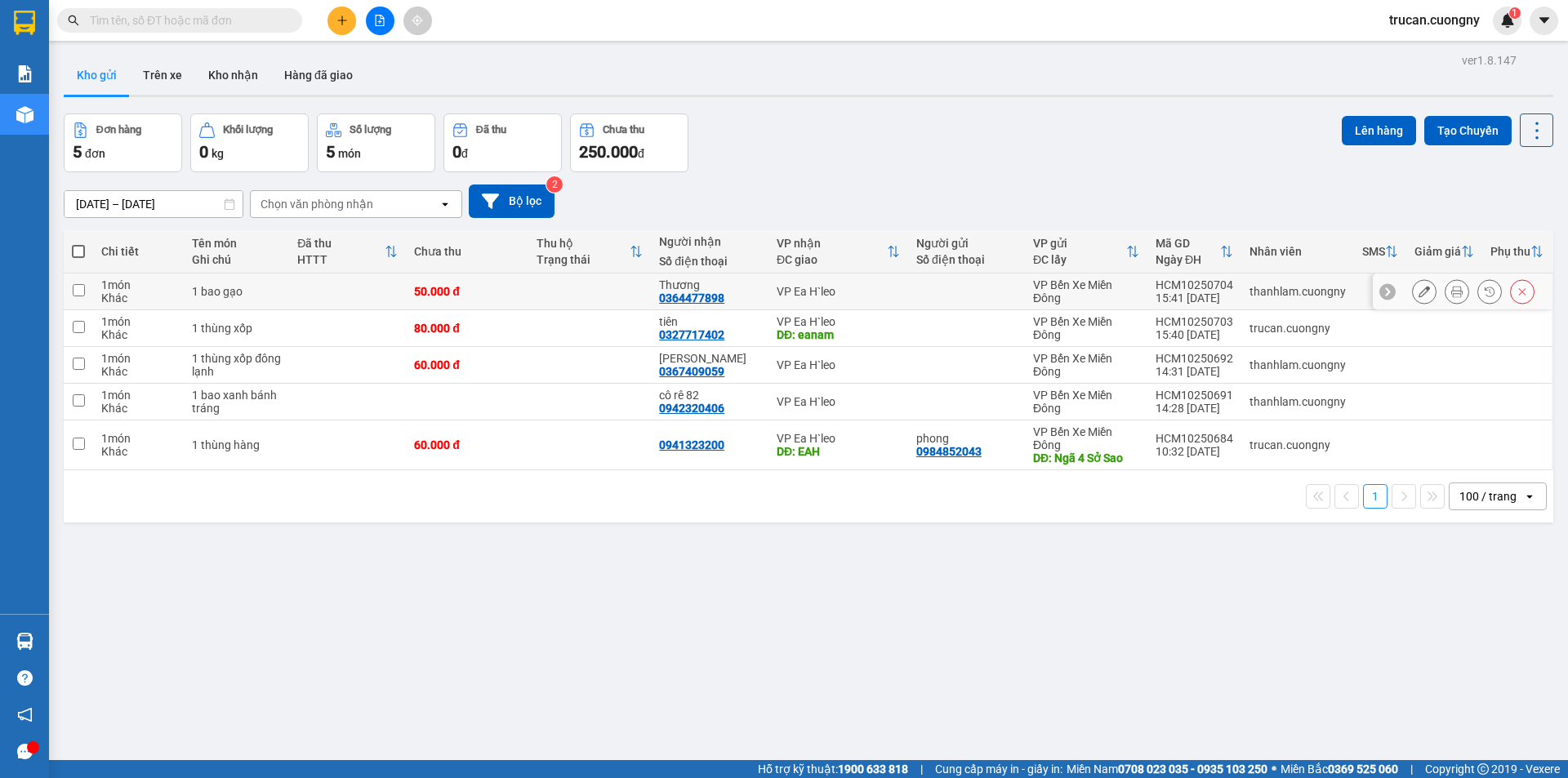
click at [1451, 290] on icon at bounding box center [1457, 291] width 11 height 11
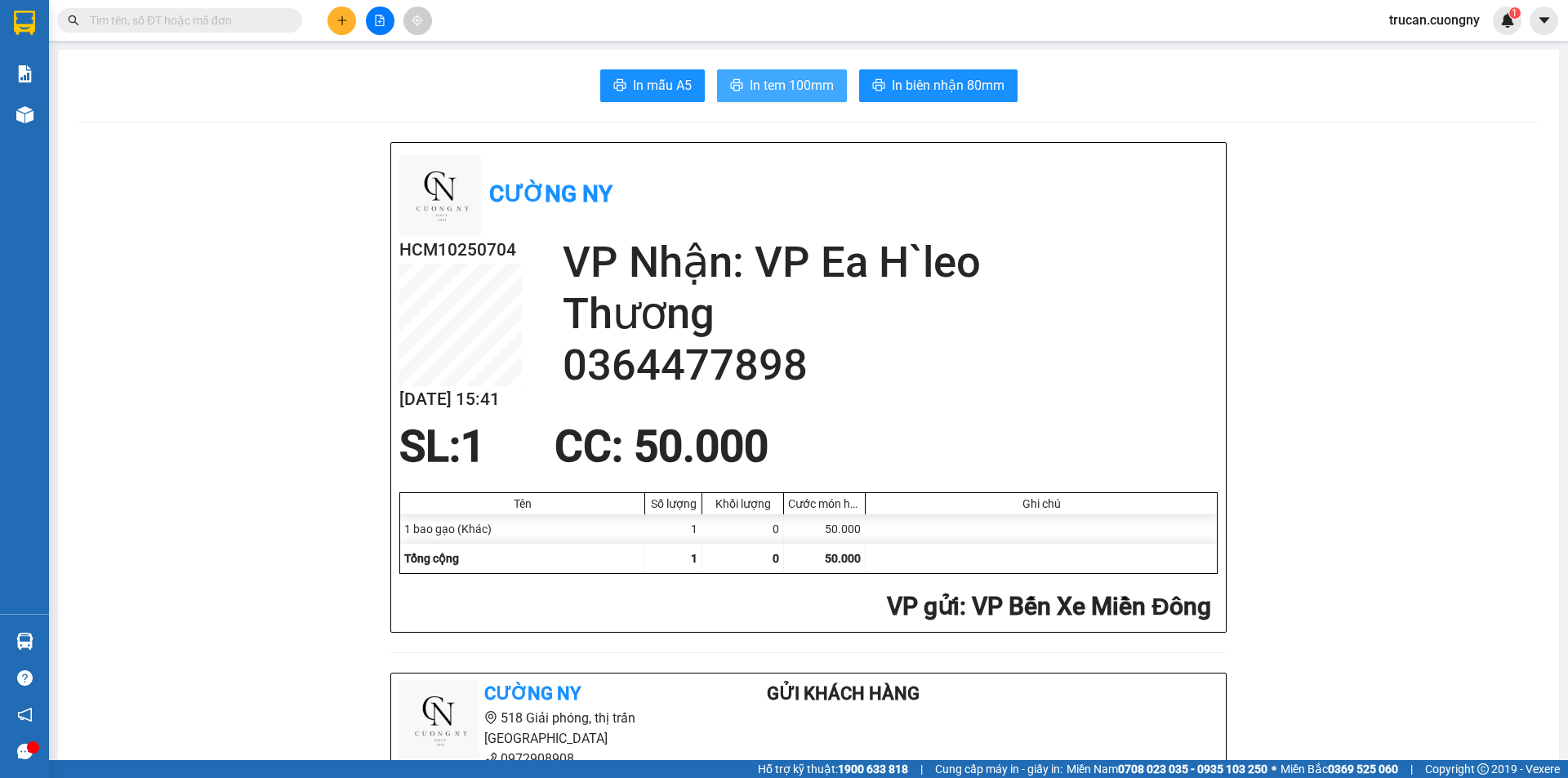
click at [790, 93] on span "In tem 100mm" at bounding box center [791, 85] width 84 height 20
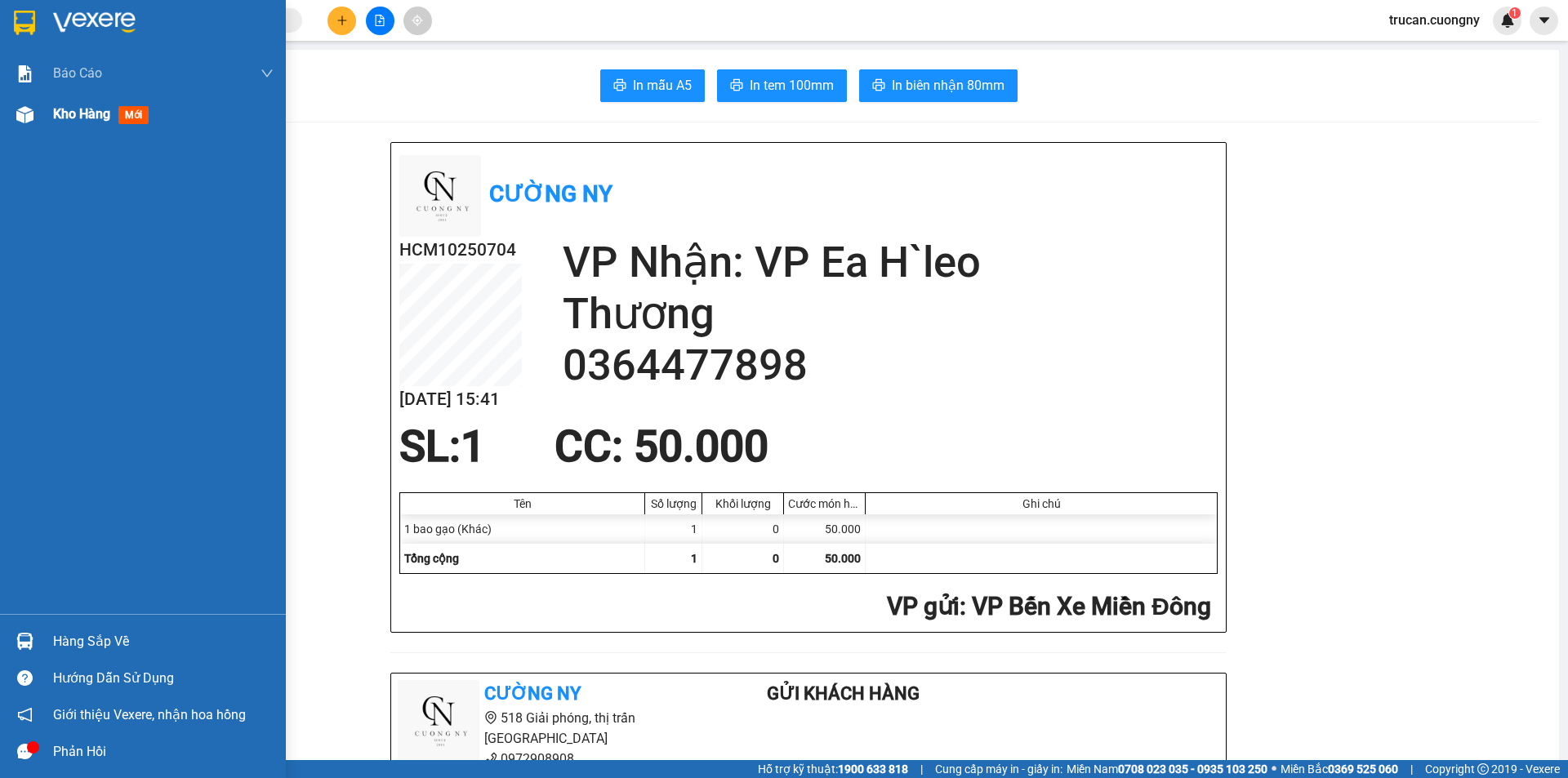
click at [131, 120] on span "mới" at bounding box center [134, 114] width 31 height 18
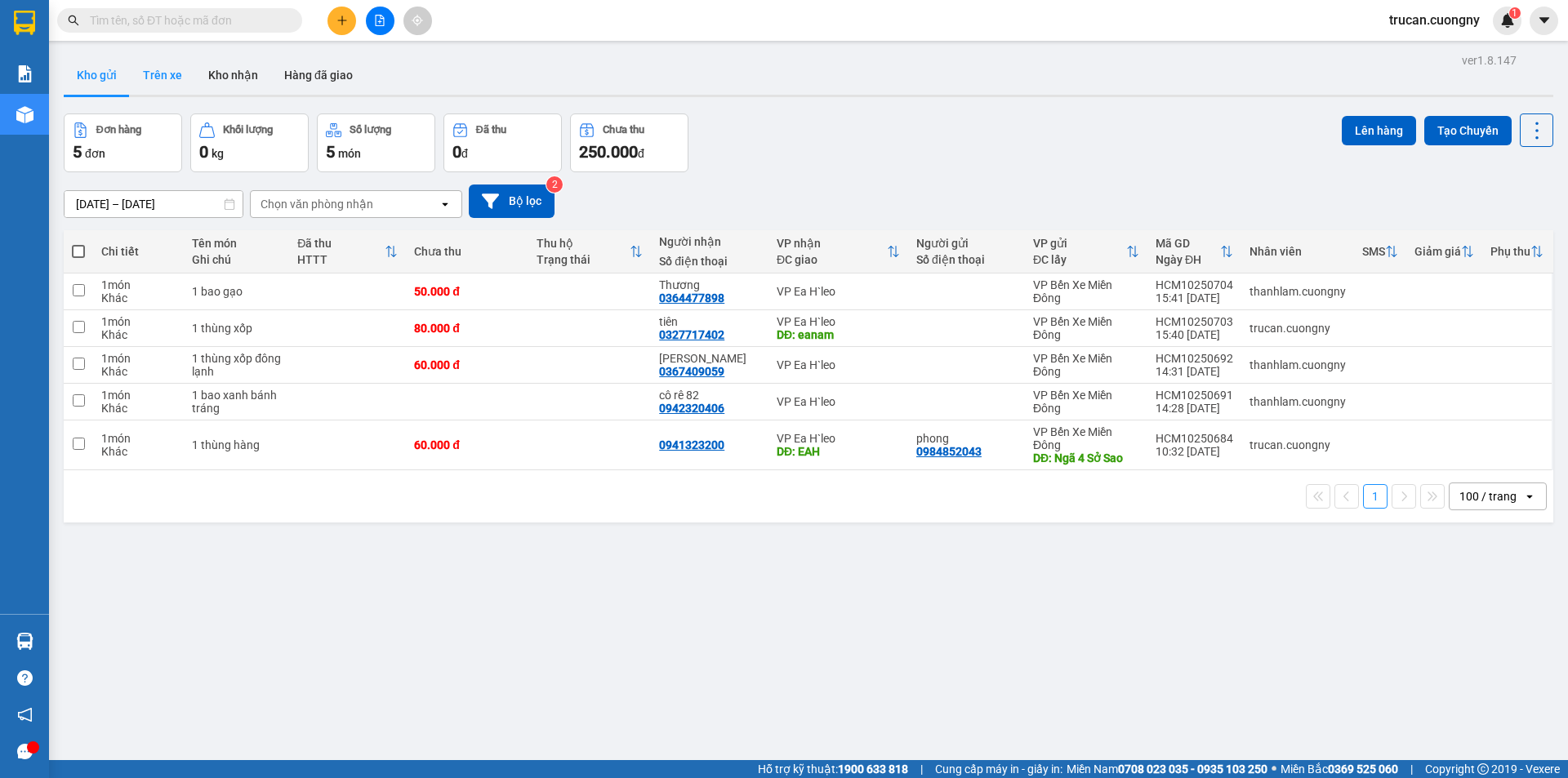
click at [165, 79] on button "Trên xe" at bounding box center [162, 75] width 65 height 39
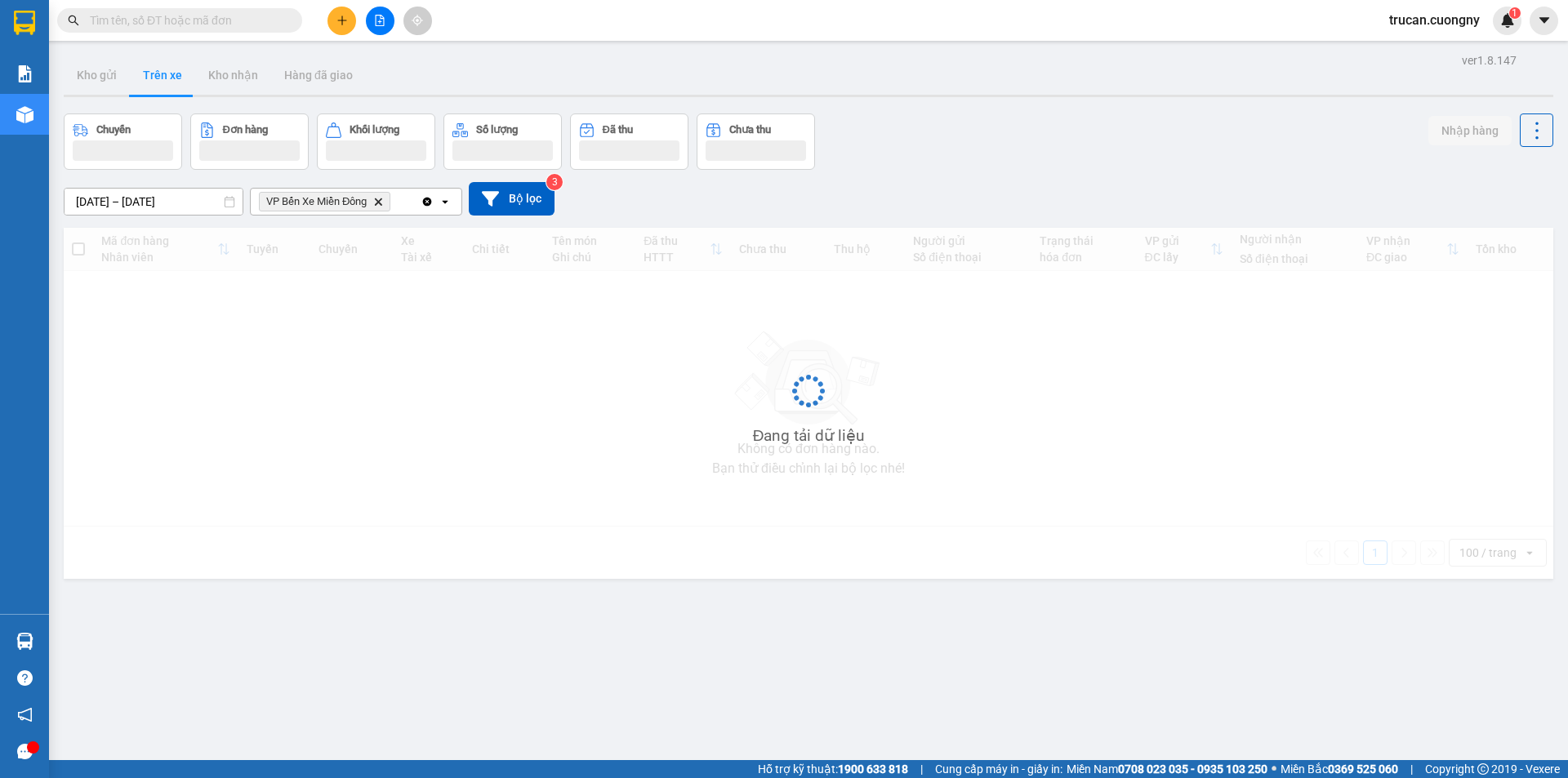
click at [168, 197] on input "14/10/2025 – 15/10/2025" at bounding box center [154, 201] width 178 height 26
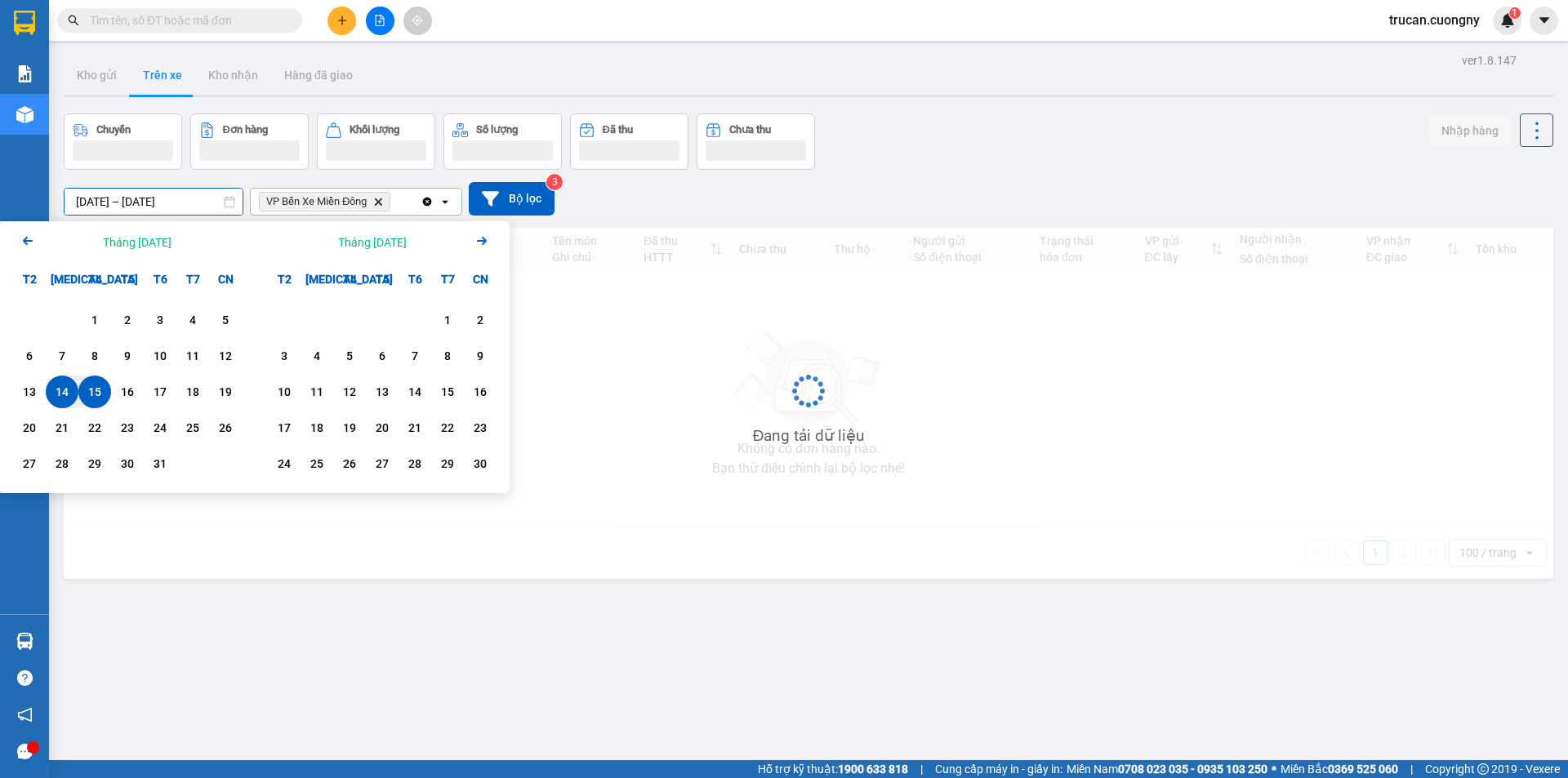
click at [114, 399] on div "16" at bounding box center [127, 391] width 32 height 32
click at [182, 200] on input "16/10/2025 – / /" at bounding box center [154, 201] width 178 height 26
click at [95, 401] on div "15" at bounding box center [95, 391] width 23 height 19
click at [95, 401] on div "Đang tải dữ liệu" at bounding box center [809, 403] width 1489 height 351
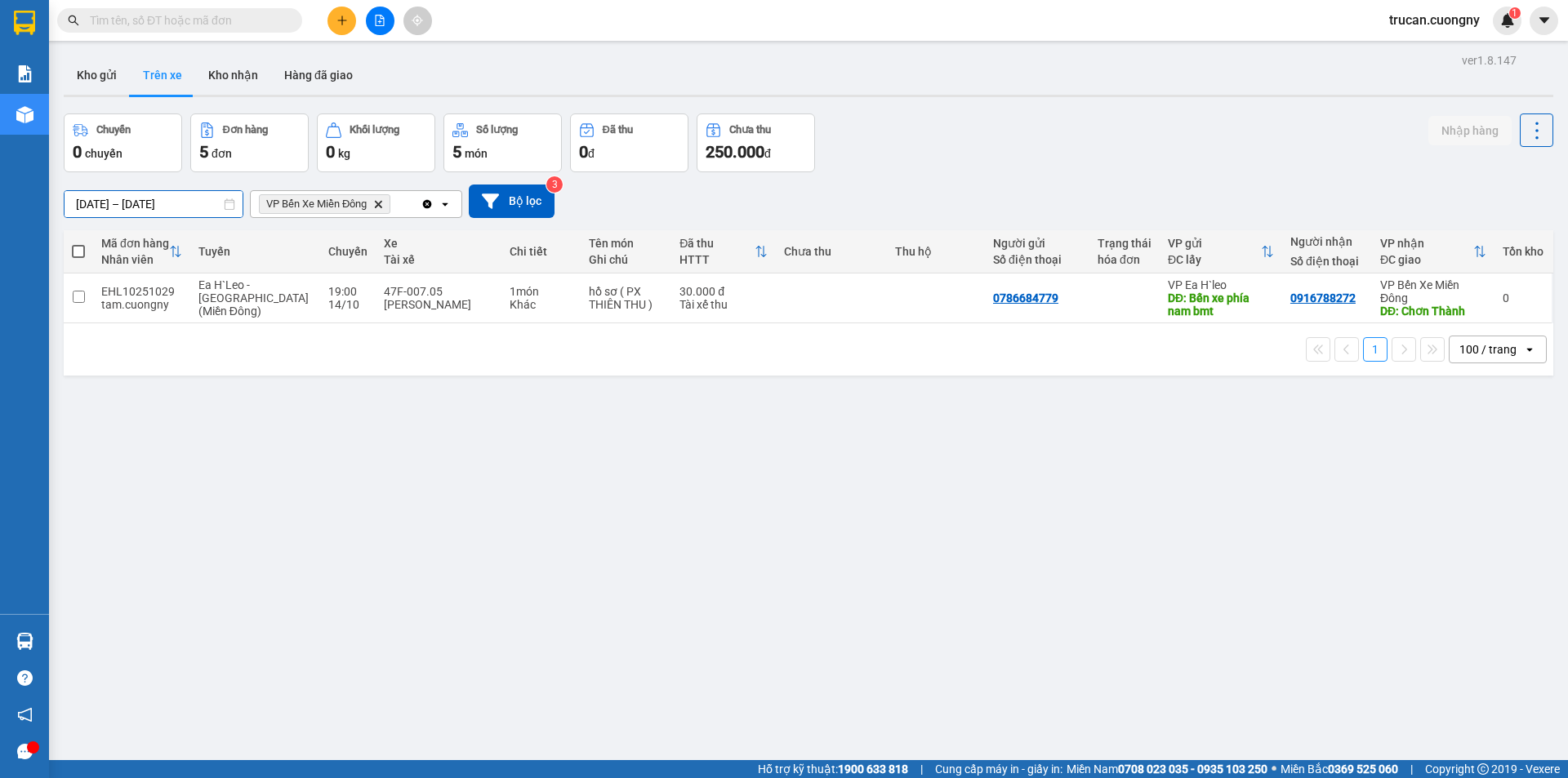
click at [136, 195] on input "15/10/2025 – 16/10/2025" at bounding box center [154, 204] width 178 height 26
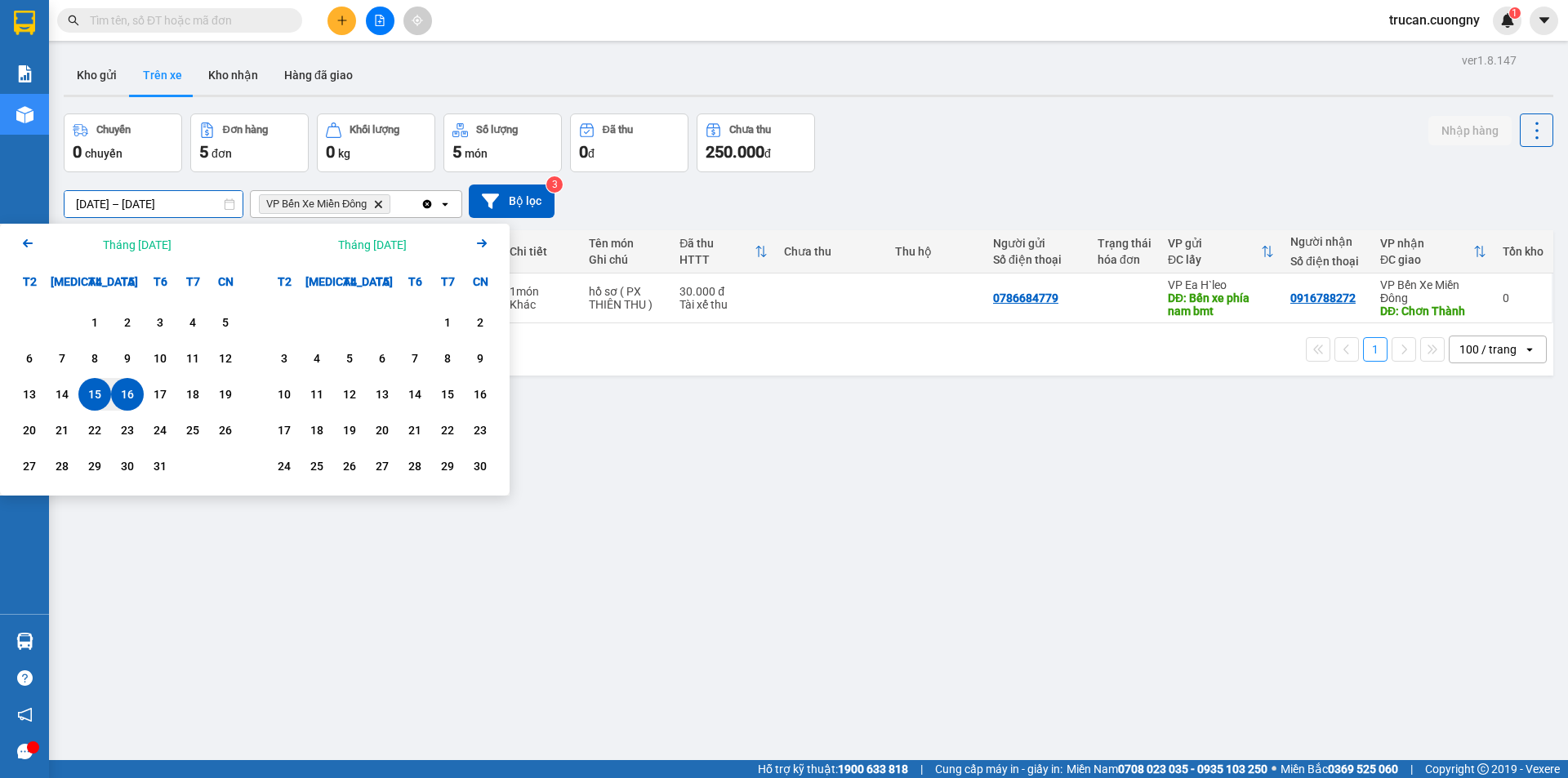
click at [769, 569] on div "ver 1.8.147 Kho gửi Trên xe Kho nhận Hàng đã giao Chuyến 0 chuyến Đơn hàng 5 đơ…" at bounding box center [809, 438] width 1502 height 778
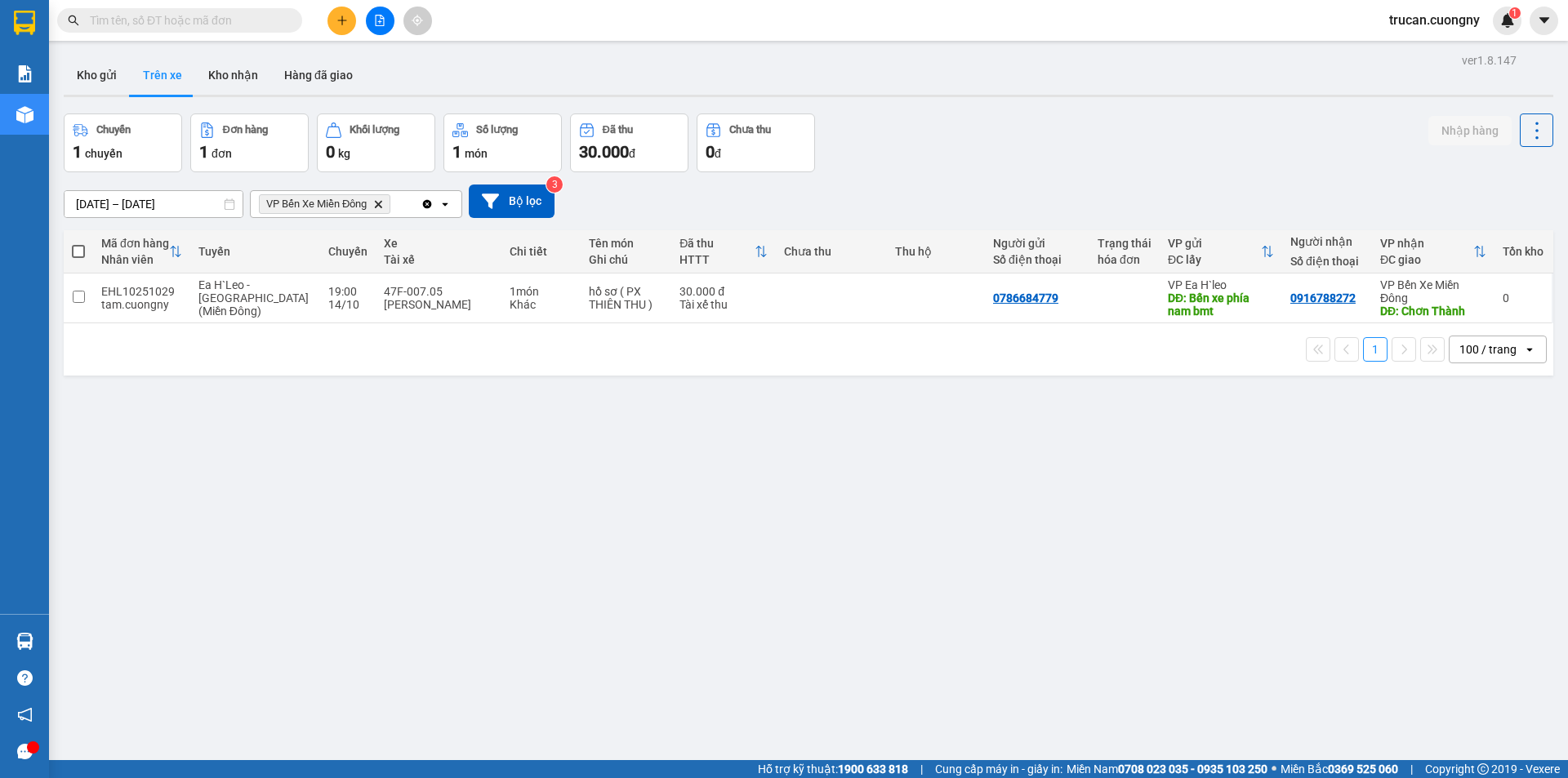
click at [380, 204] on icon "VP Bến Xe Miền Đông , close by backspace" at bounding box center [378, 204] width 7 height 7
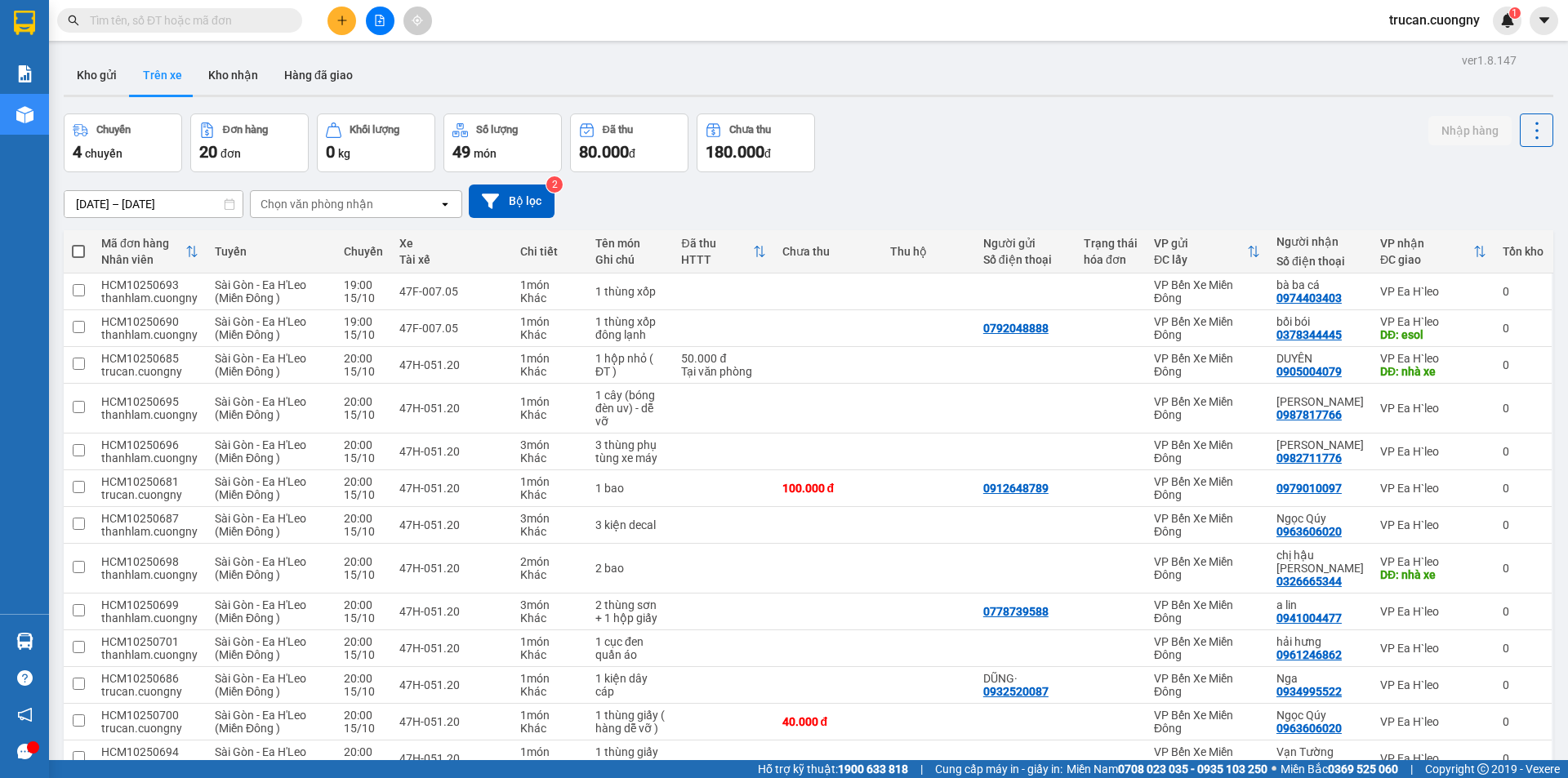
click at [380, 204] on div "Chọn văn phòng nhận" at bounding box center [344, 204] width 188 height 26
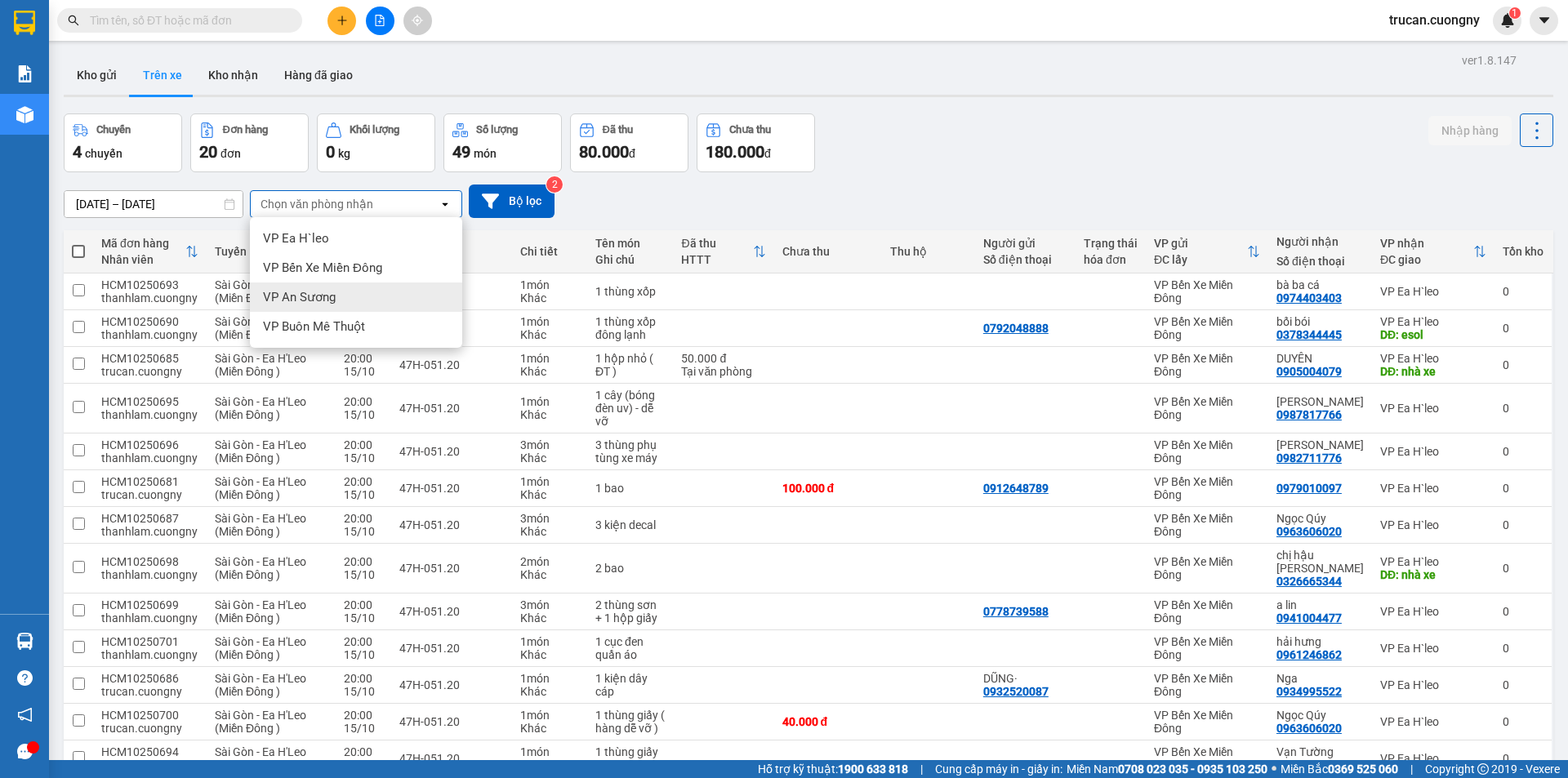
click at [316, 302] on span "VP An Sương" at bounding box center [300, 298] width 72 height 17
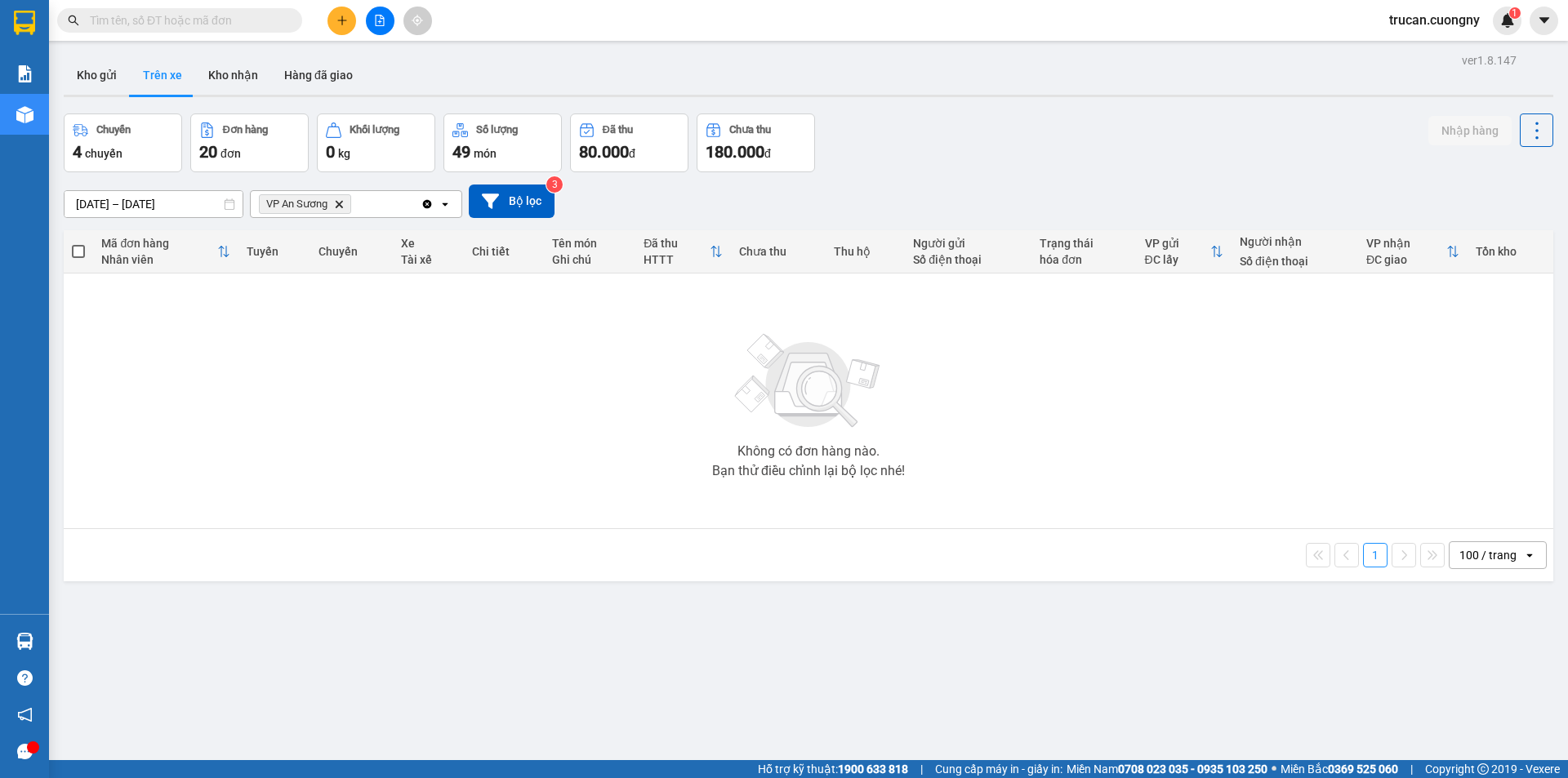
click at [338, 202] on icon "Delete" at bounding box center [338, 204] width 10 height 10
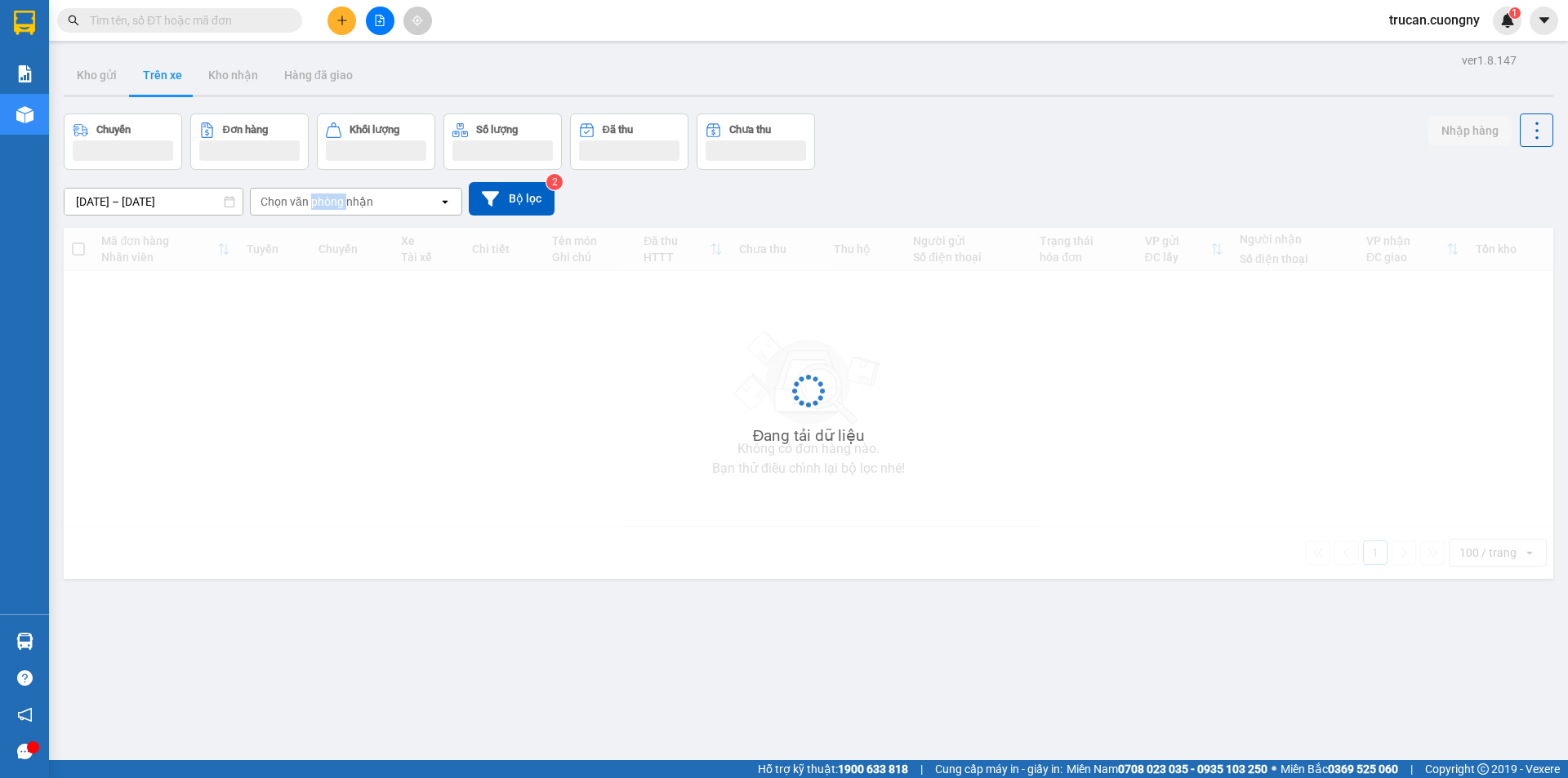
click at [338, 203] on div "Chọn văn phòng nhận" at bounding box center [317, 202] width 113 height 17
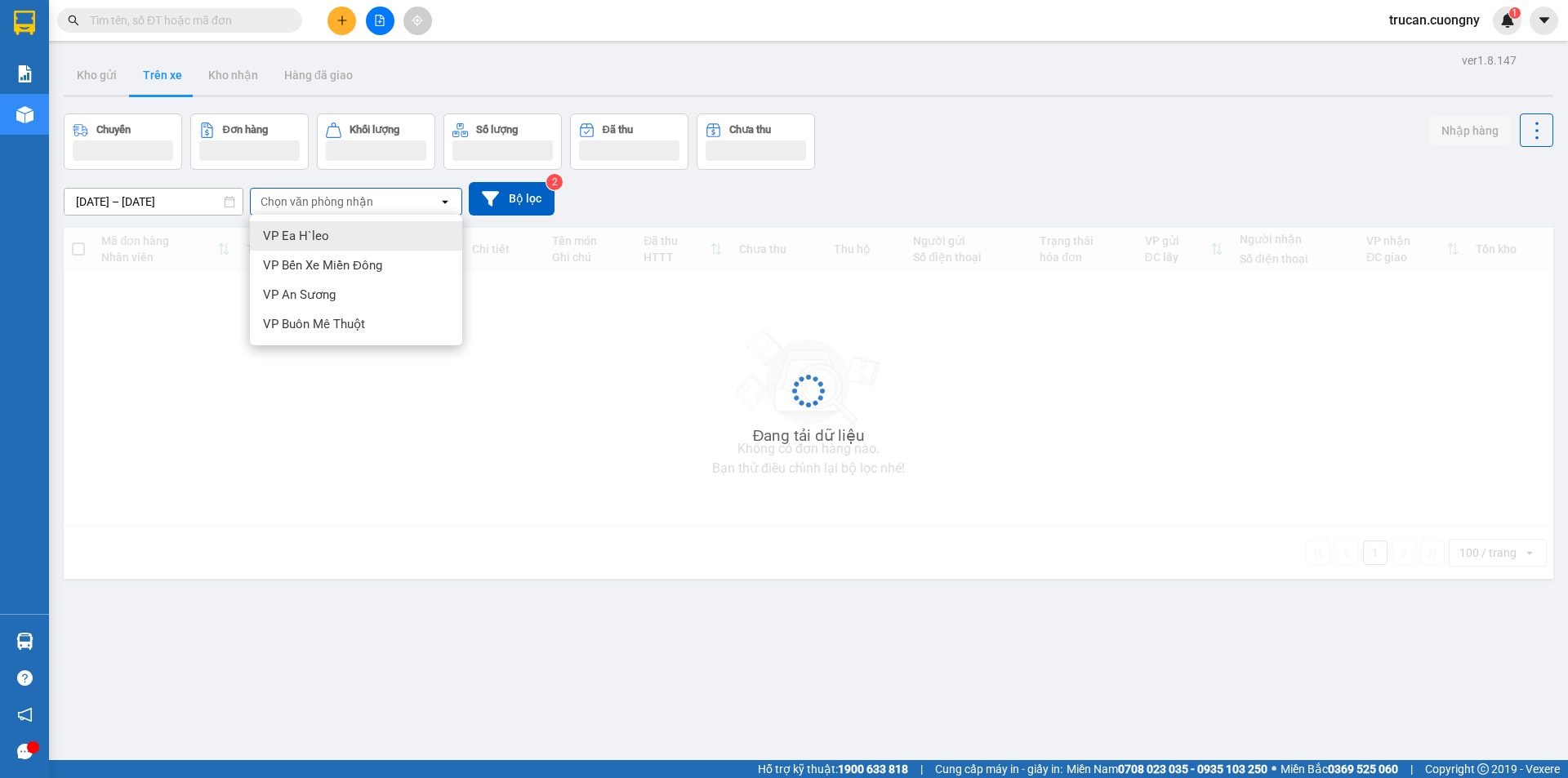
drag, startPoint x: 323, startPoint y: 229, endPoint x: 325, endPoint y: 216, distance: 13.2
click at [322, 229] on span "VP Ea H`leo" at bounding box center [296, 236] width 66 height 17
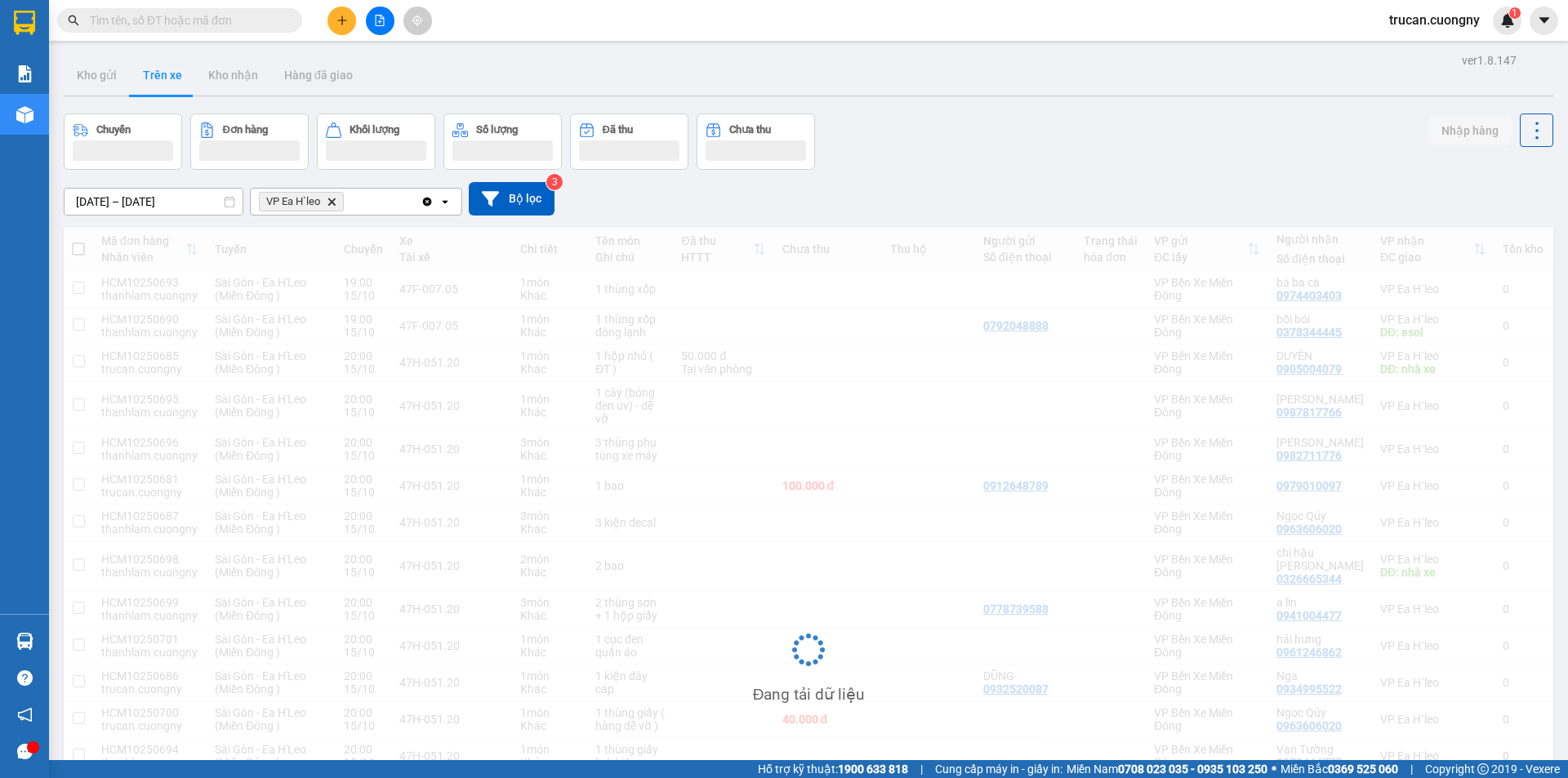
click at [384, 198] on div "VP Ea H`leo Delete" at bounding box center [335, 201] width 170 height 26
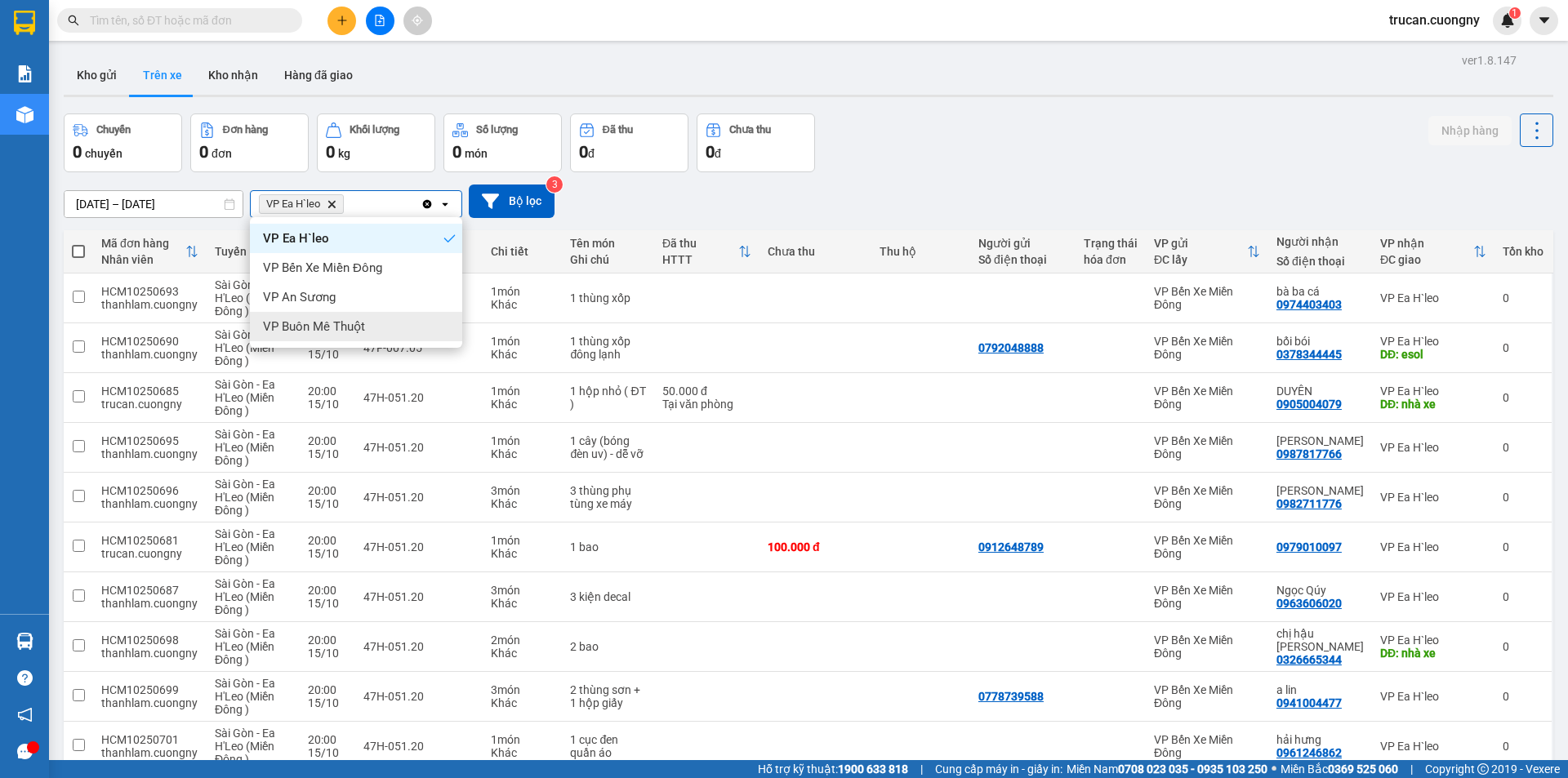
drag, startPoint x: 353, startPoint y: 323, endPoint x: 333, endPoint y: 315, distance: 21.5
click at [352, 323] on span "VP Buôn Mê Thuột" at bounding box center [314, 326] width 102 height 17
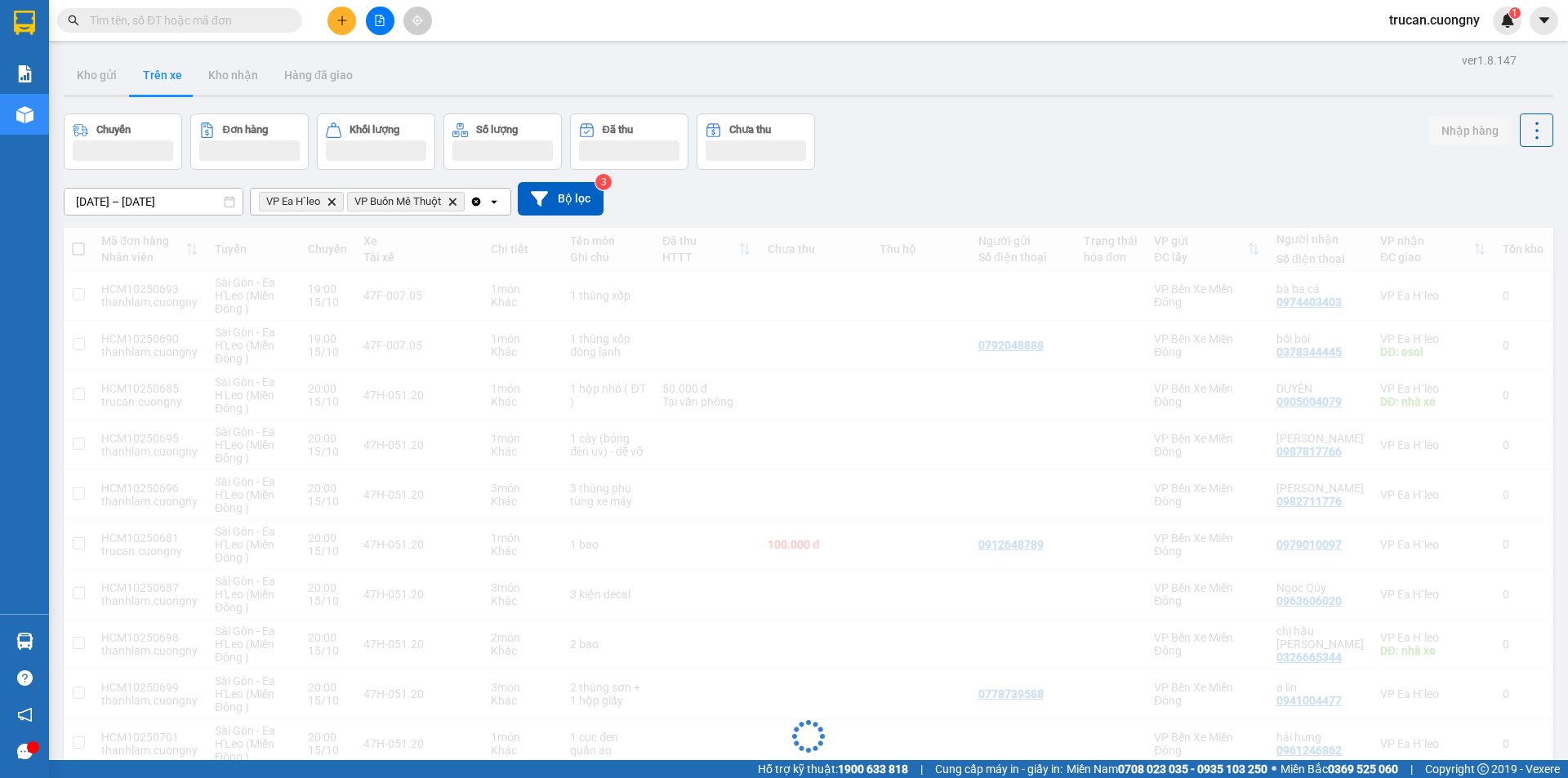
click at [106, 201] on input "15/10/2025 – 16/10/2025" at bounding box center [154, 201] width 178 height 26
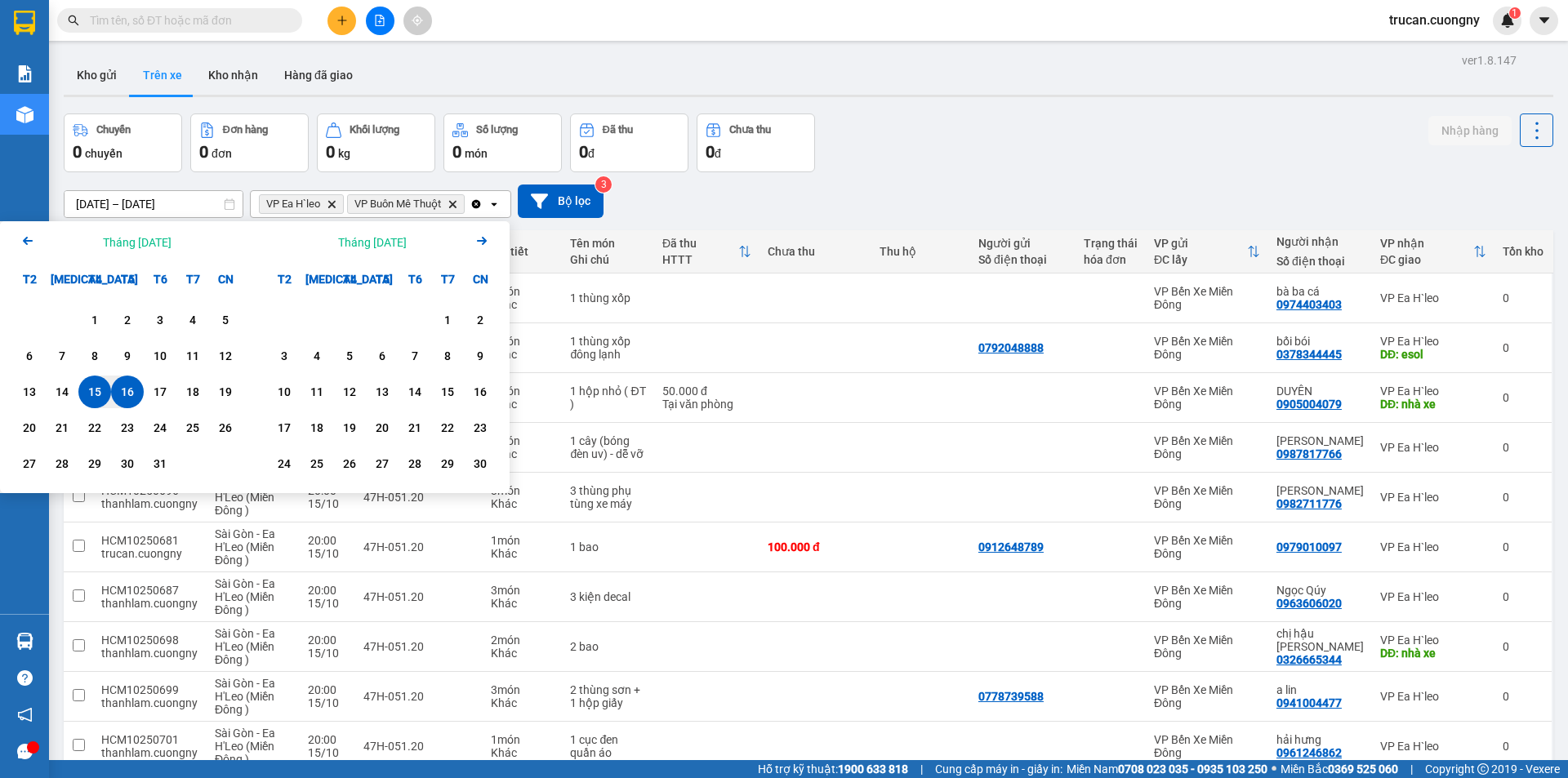
click at [88, 390] on div "15" at bounding box center [95, 391] width 23 height 19
type input "15/10/2025 – 15/10/2025"
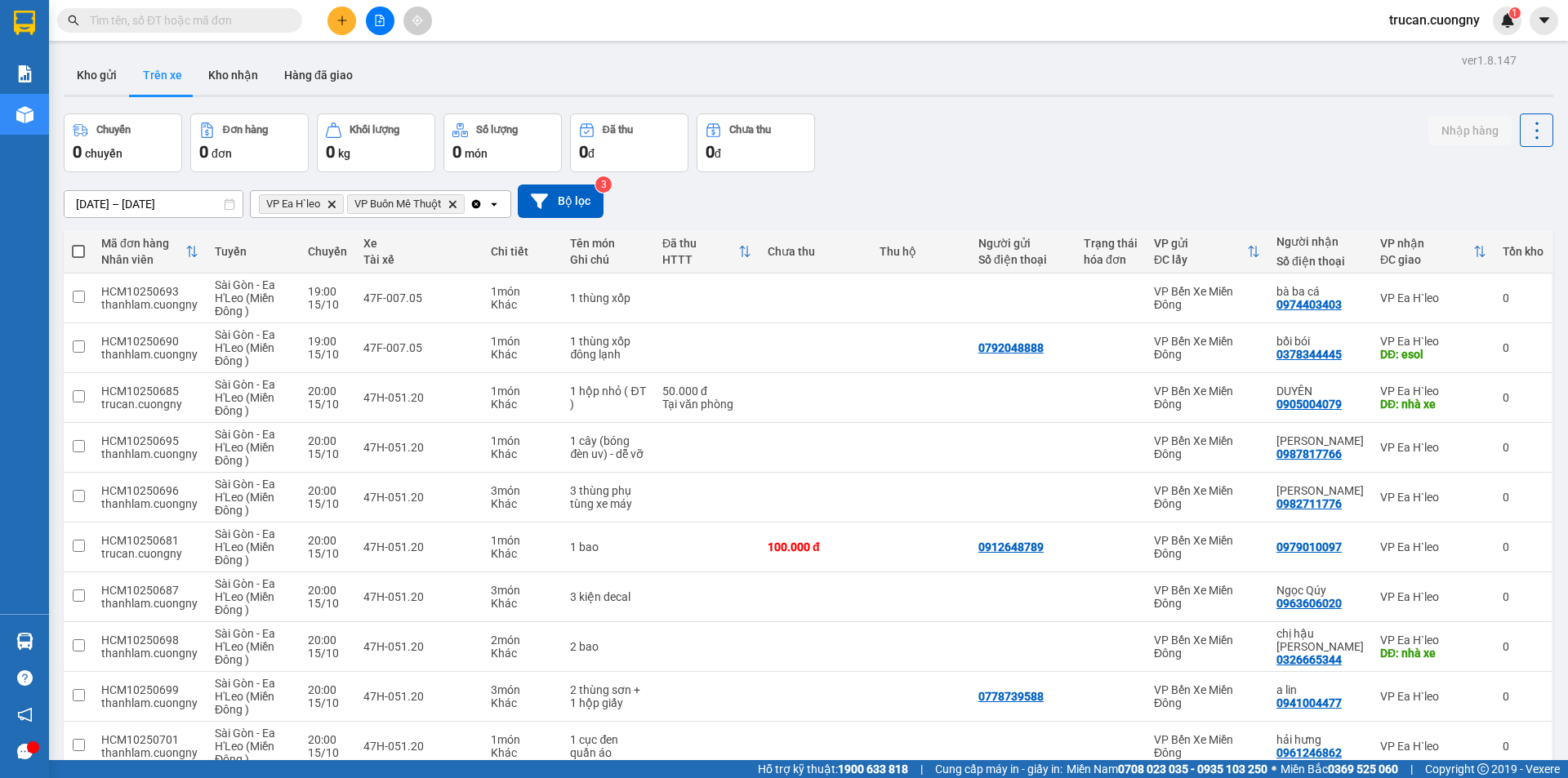
drag, startPoint x: 1030, startPoint y: 140, endPoint x: 975, endPoint y: 141, distance: 55.0
click at [1029, 140] on div "Chuyến 0 chuyến Đơn hàng 0 đơn Khối lượng 0 kg Số lượng 0 món Đã thu 0 đ Chưa t…" at bounding box center [809, 142] width 1489 height 58
click at [93, 82] on button "Kho gửi" at bounding box center [96, 75] width 66 height 39
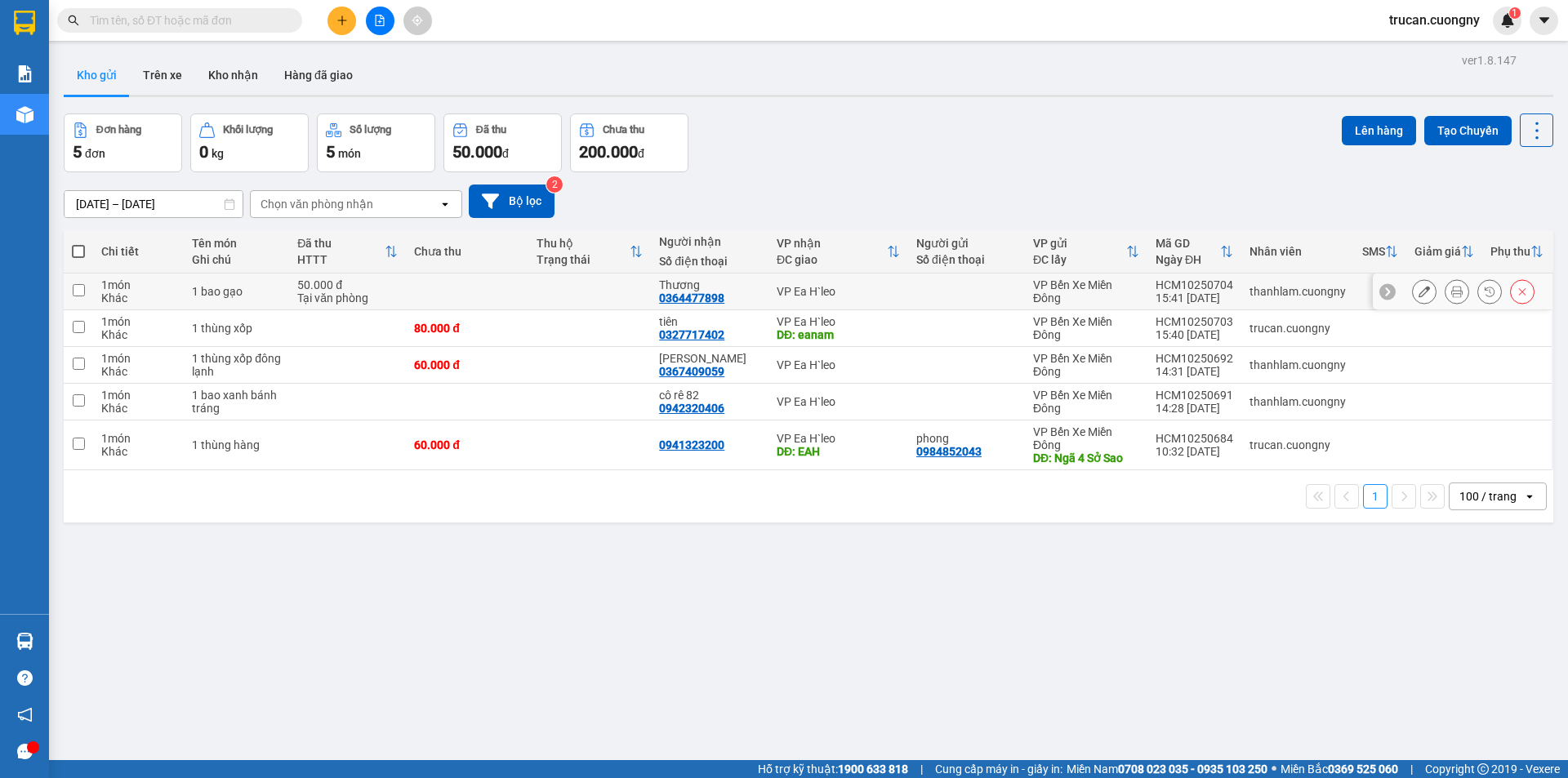
click at [1451, 295] on icon at bounding box center [1457, 291] width 11 height 11
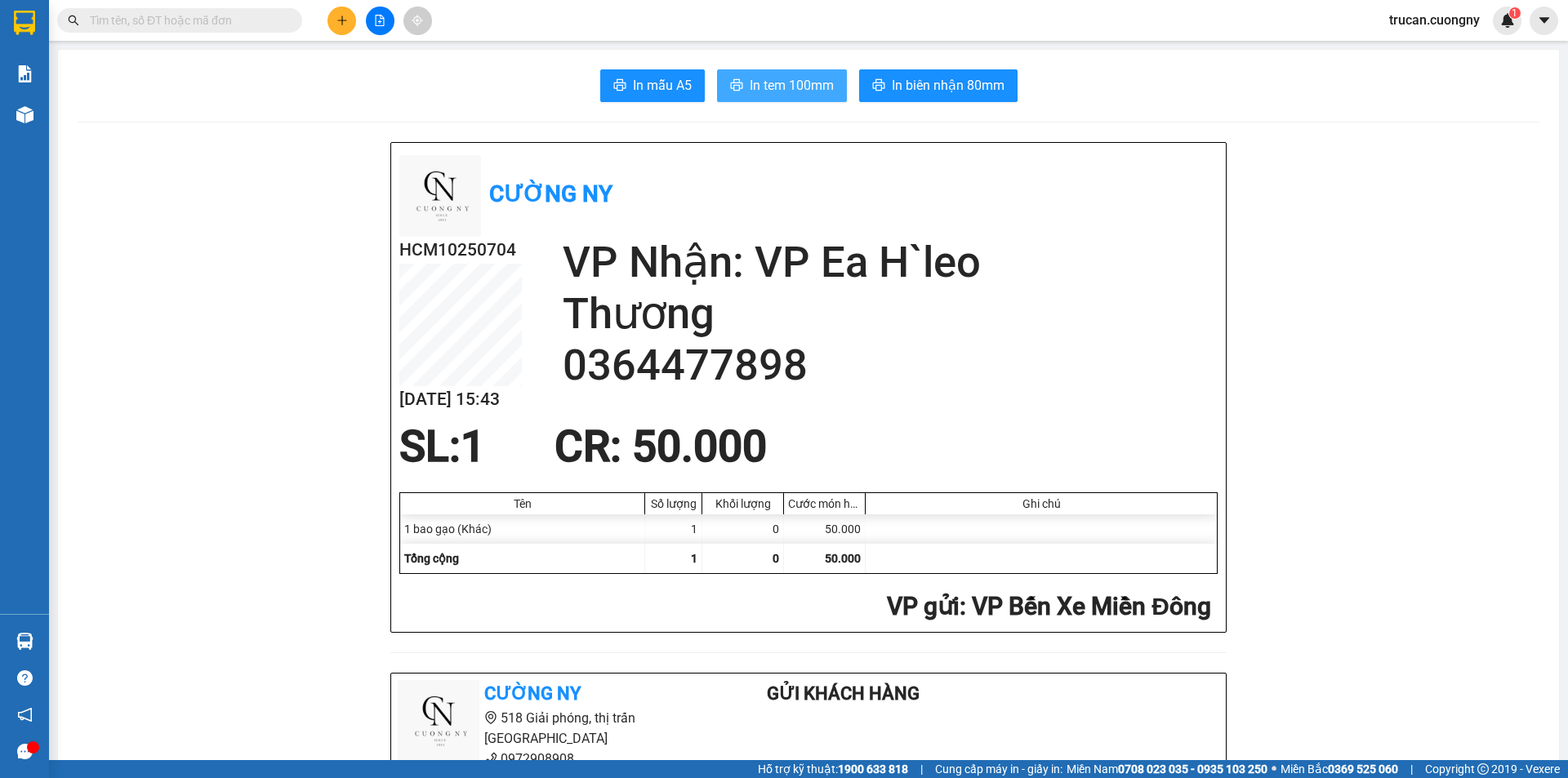
click at [809, 82] on span "In tem 100mm" at bounding box center [791, 85] width 84 height 20
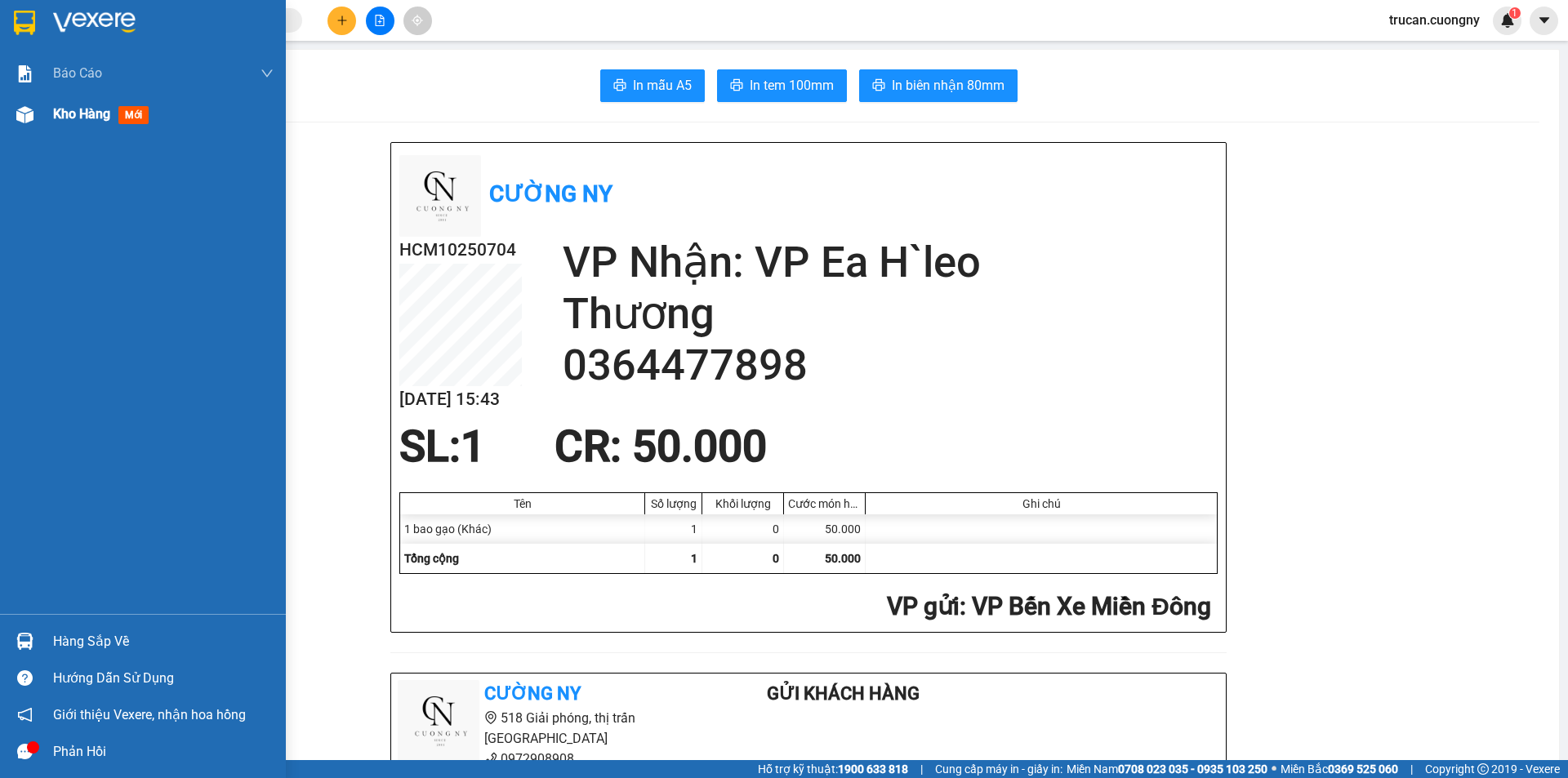
click at [70, 124] on div "Kho hàng mới" at bounding box center [104, 114] width 102 height 20
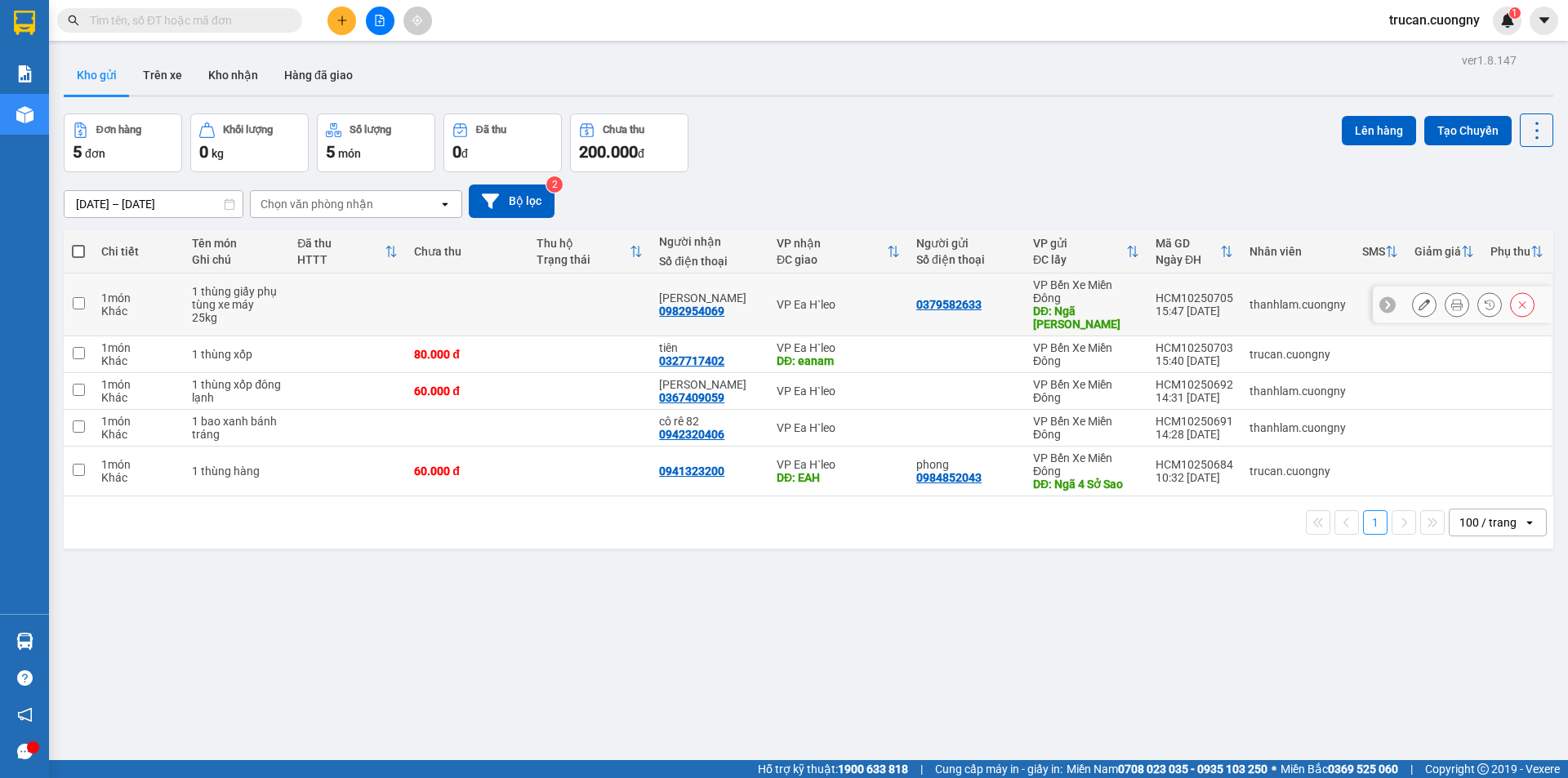
click at [1451, 310] on icon at bounding box center [1457, 304] width 11 height 11
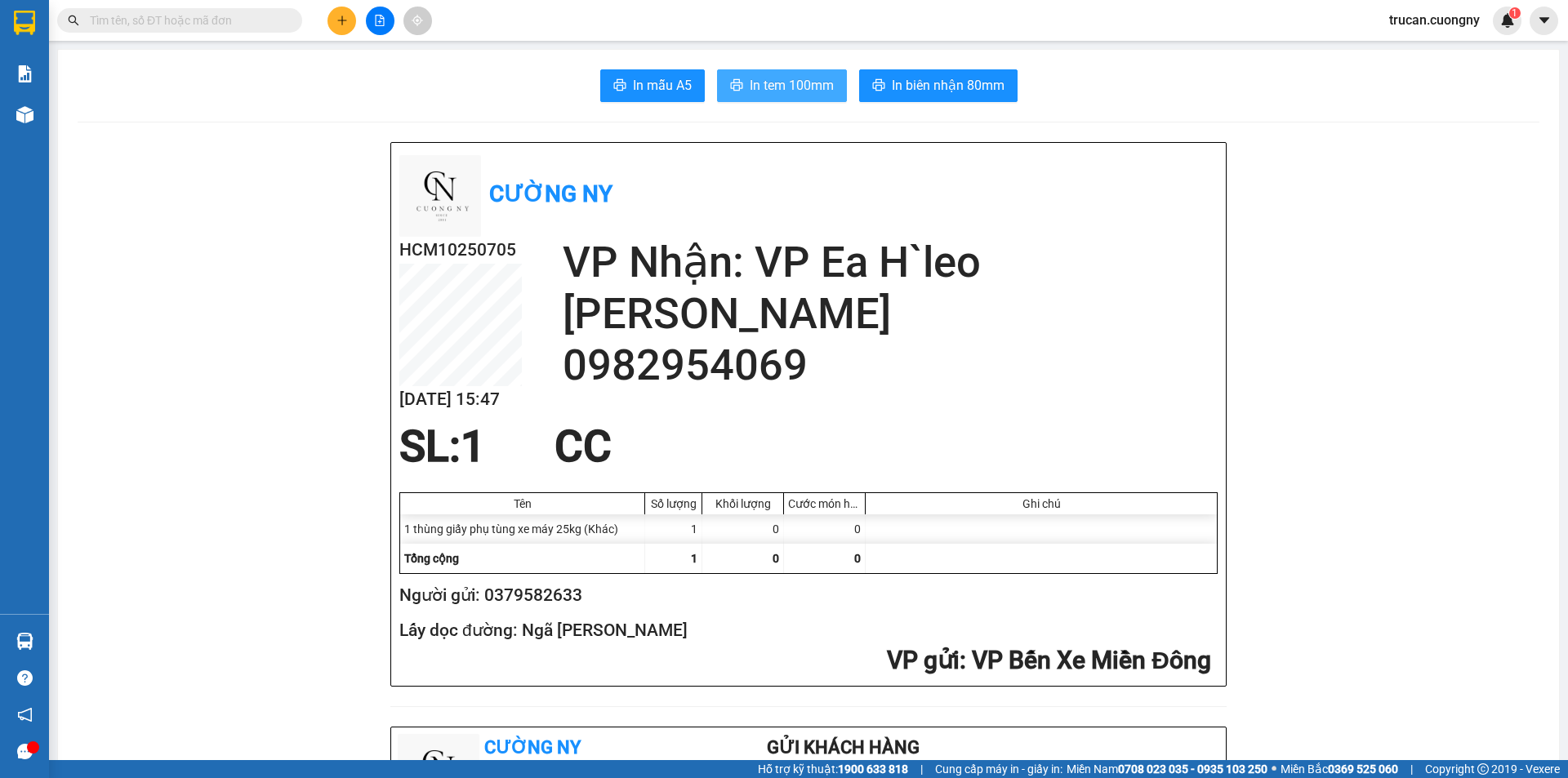
click at [764, 83] on span "In tem 100mm" at bounding box center [791, 85] width 84 height 20
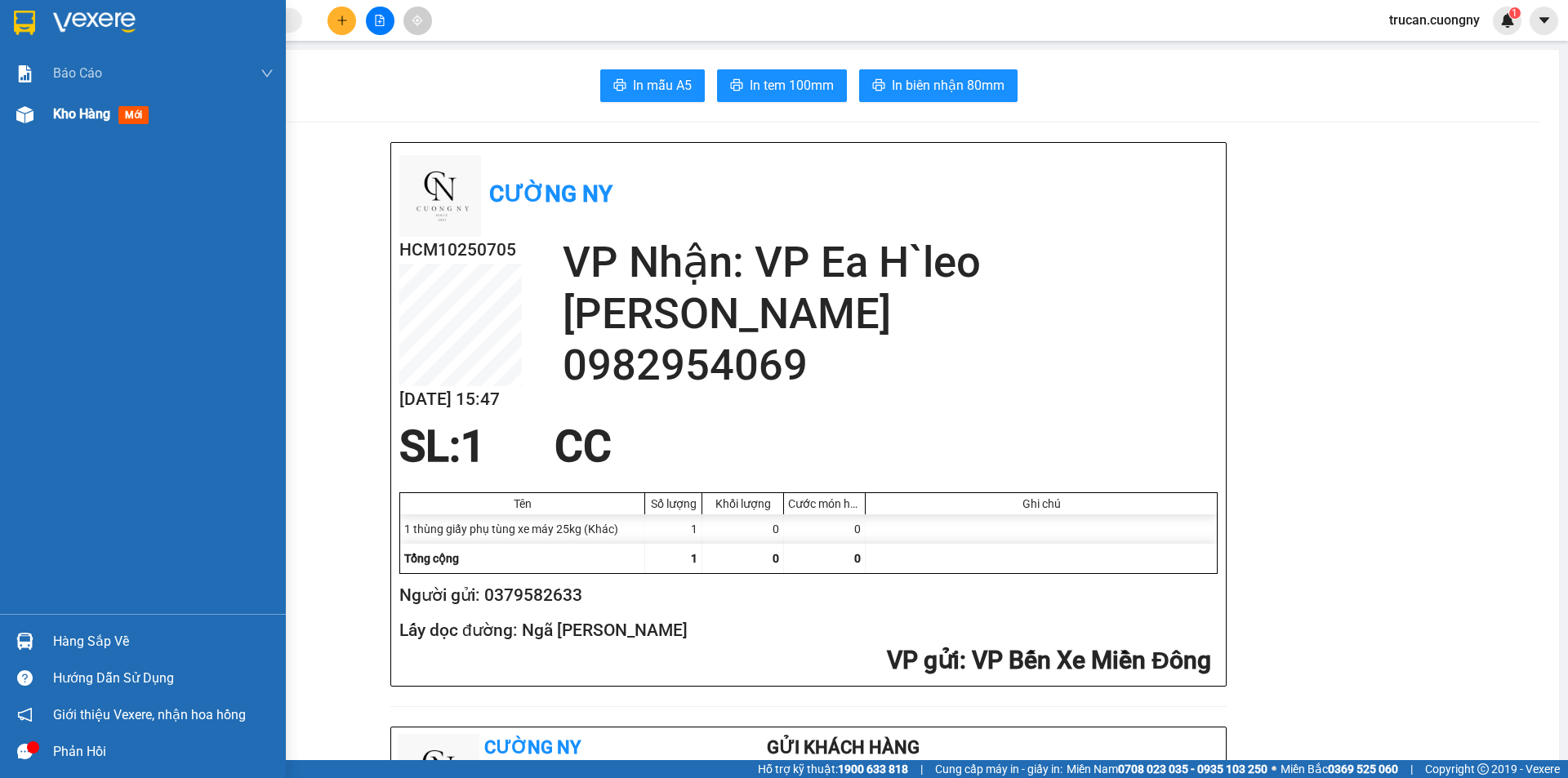
click at [83, 128] on div "Kho hàng mới" at bounding box center [163, 114] width 221 height 41
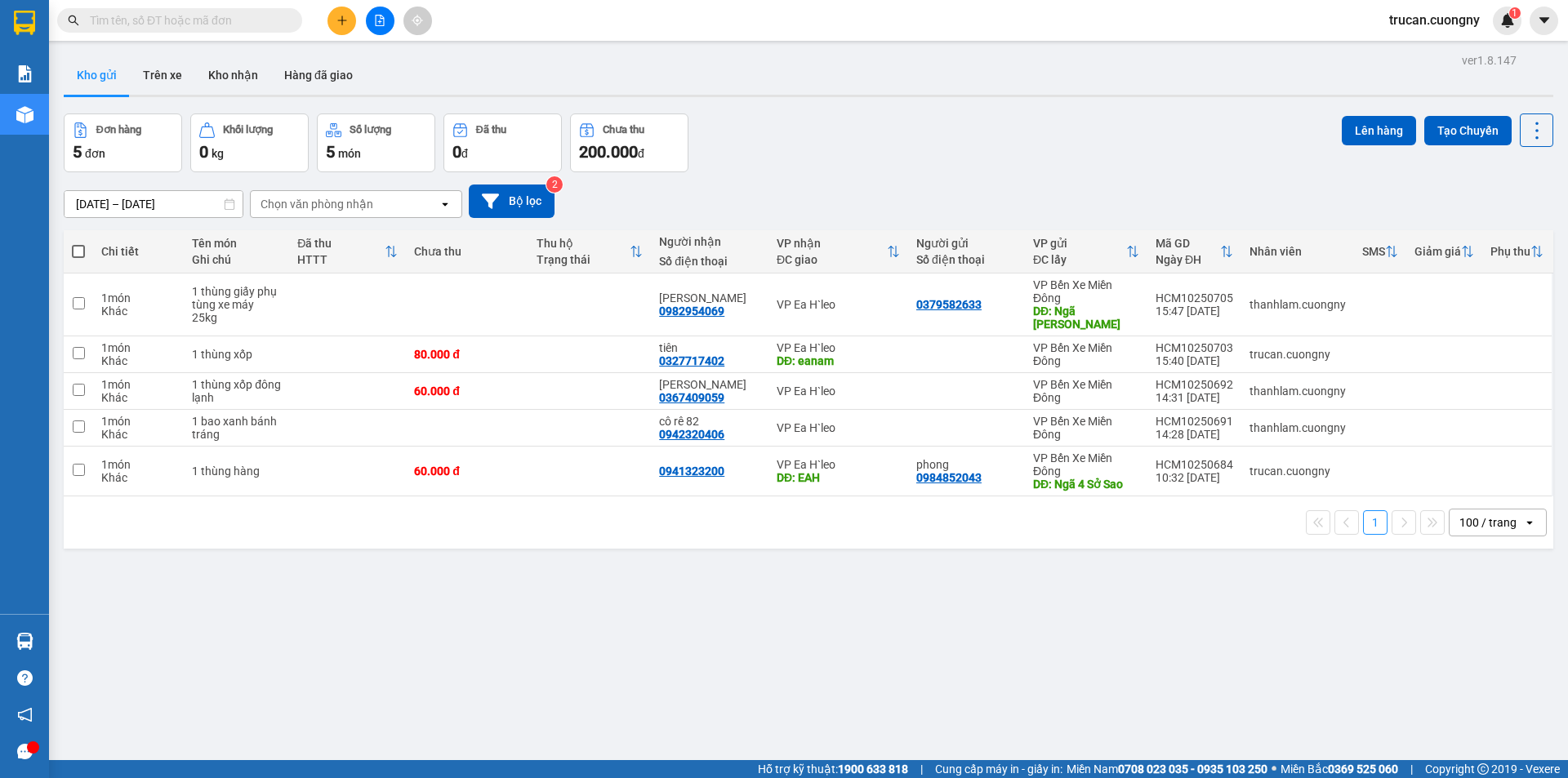
click at [338, 20] on icon "plus" at bounding box center [342, 19] width 9 height 1
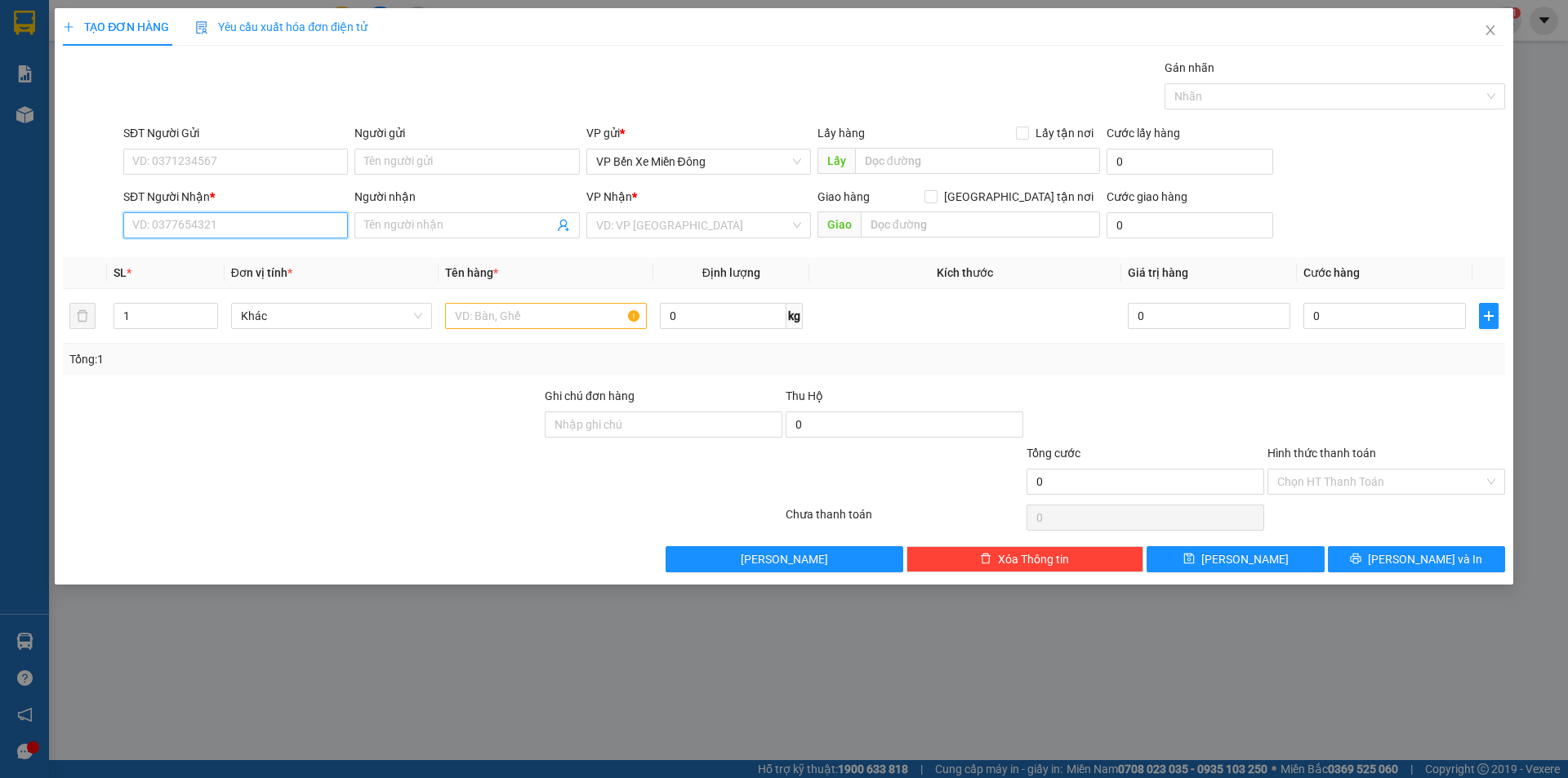
click at [188, 229] on input "SĐT Người Nhận *" at bounding box center [236, 225] width 224 height 26
type input "0333444777"
click at [271, 257] on div "0333444777 - [PERSON_NAME]" at bounding box center [236, 258] width 205 height 18
type input "quỳnh lam"
type input "0333444777"
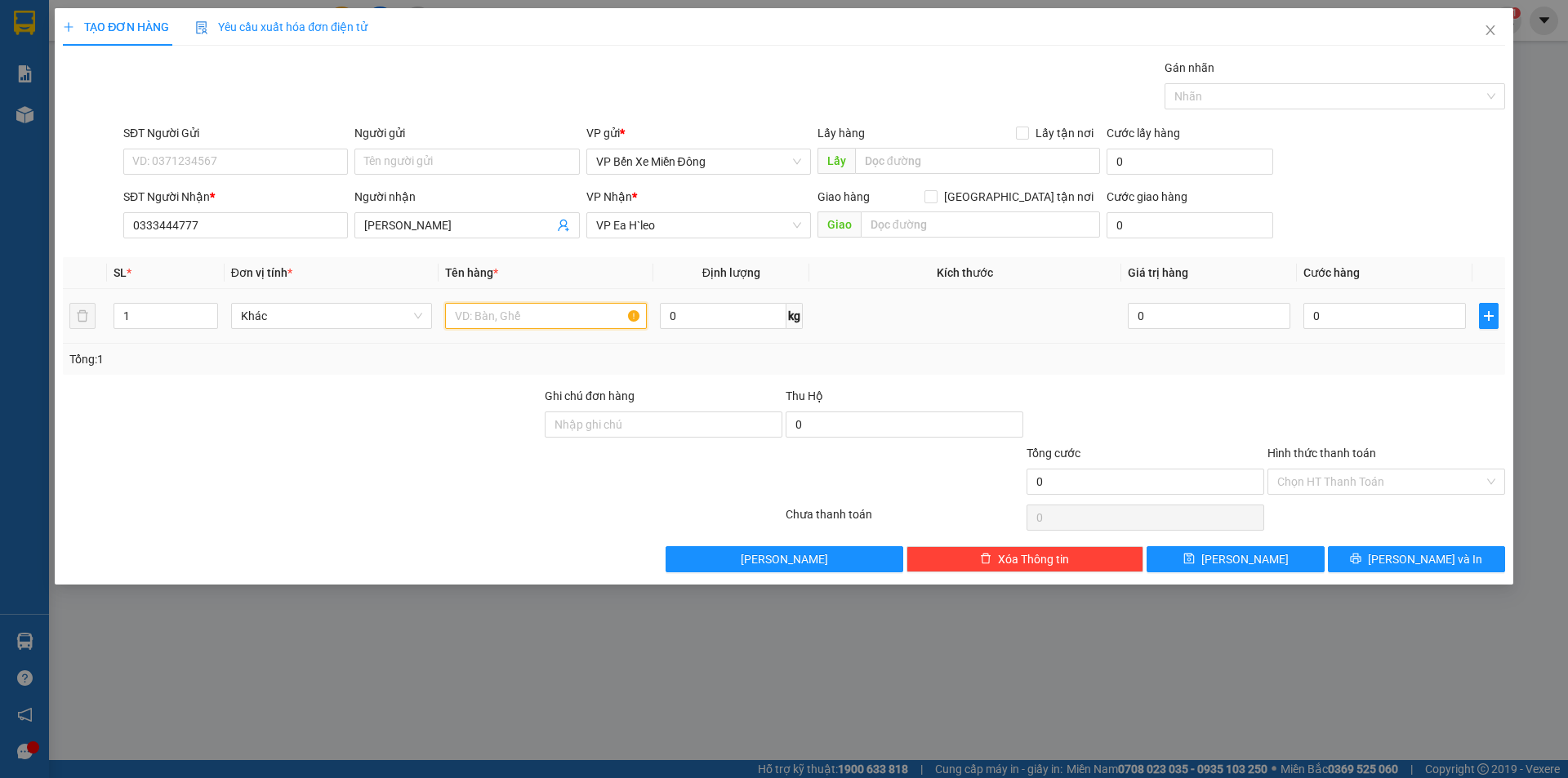
click at [567, 320] on input "text" at bounding box center [546, 316] width 202 height 26
type input "1 kiện xốp ( link kiện )"
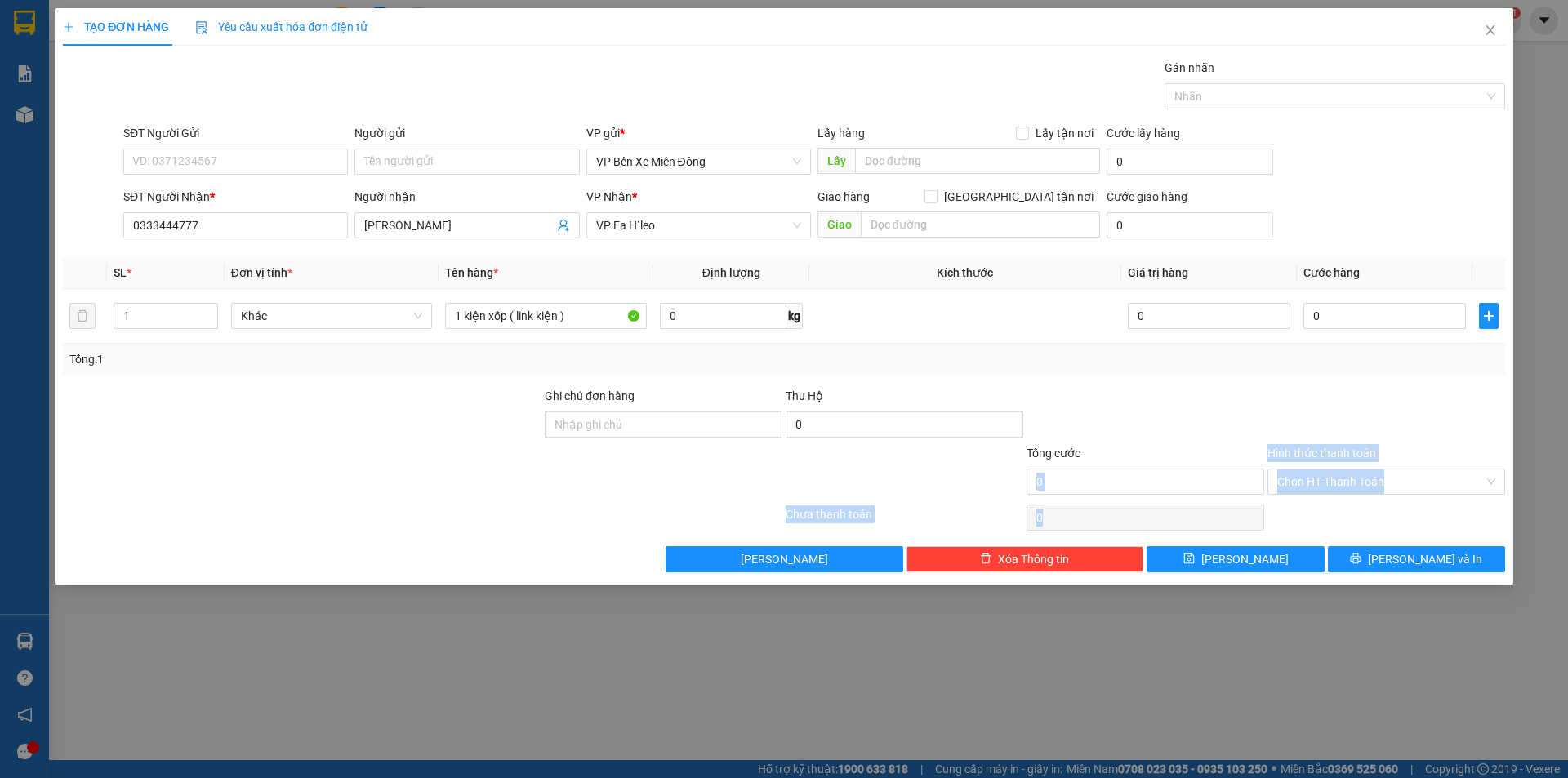
drag, startPoint x: 1394, startPoint y: 641, endPoint x: 1488, endPoint y: 772, distance: 161.2
click at [1495, 765] on div "TẠO ĐƠN HÀNG Yêu cầu xuất hóa đơn điện tử Transit Pickup Surcharge Ids Transit …" at bounding box center [784, 389] width 1568 height 778
click at [1358, 302] on div "0" at bounding box center [1384, 315] width 162 height 32
click at [1349, 324] on input "0" at bounding box center [1384, 316] width 162 height 26
type input "6"
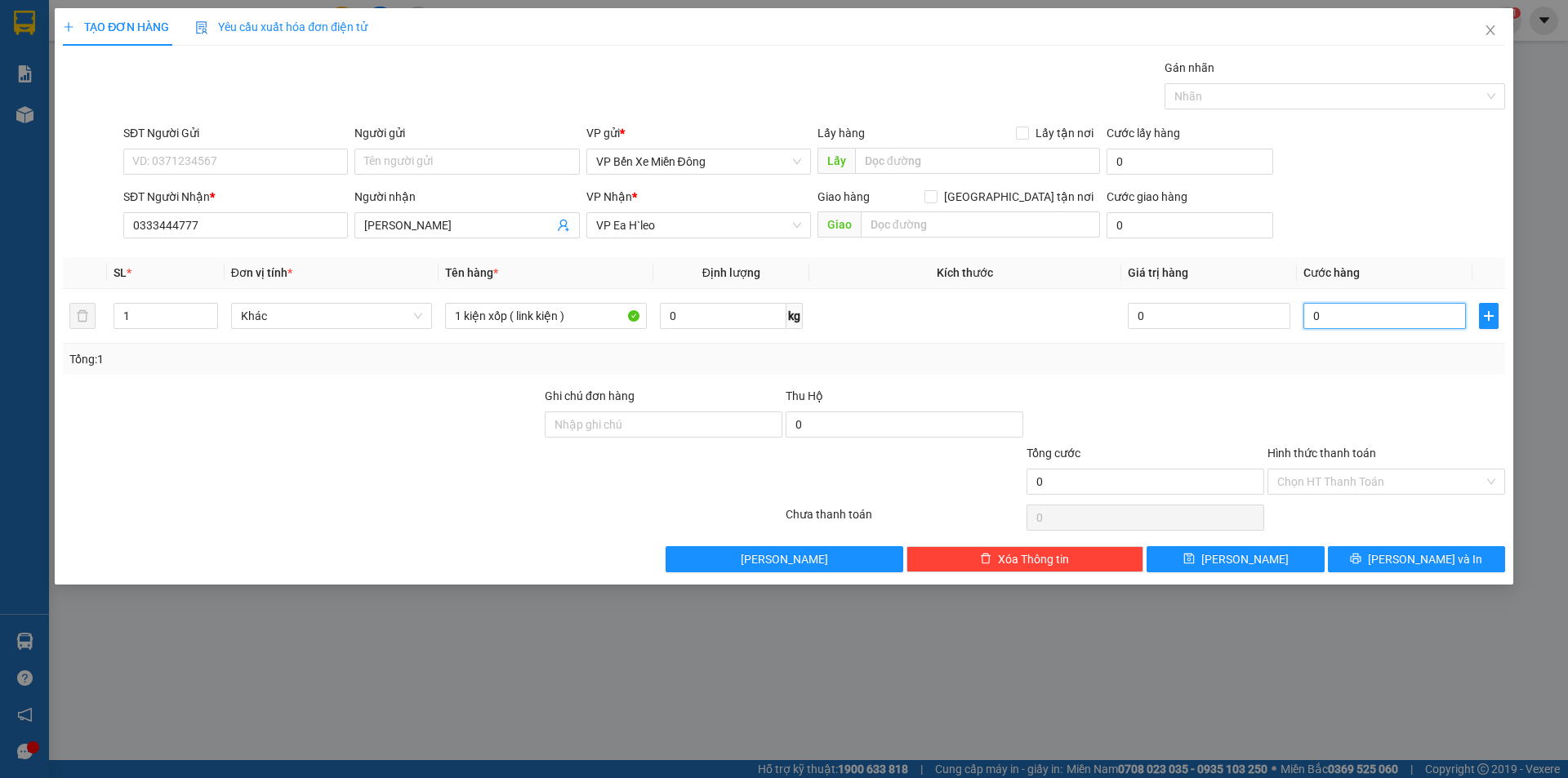
type input "6"
type input "60"
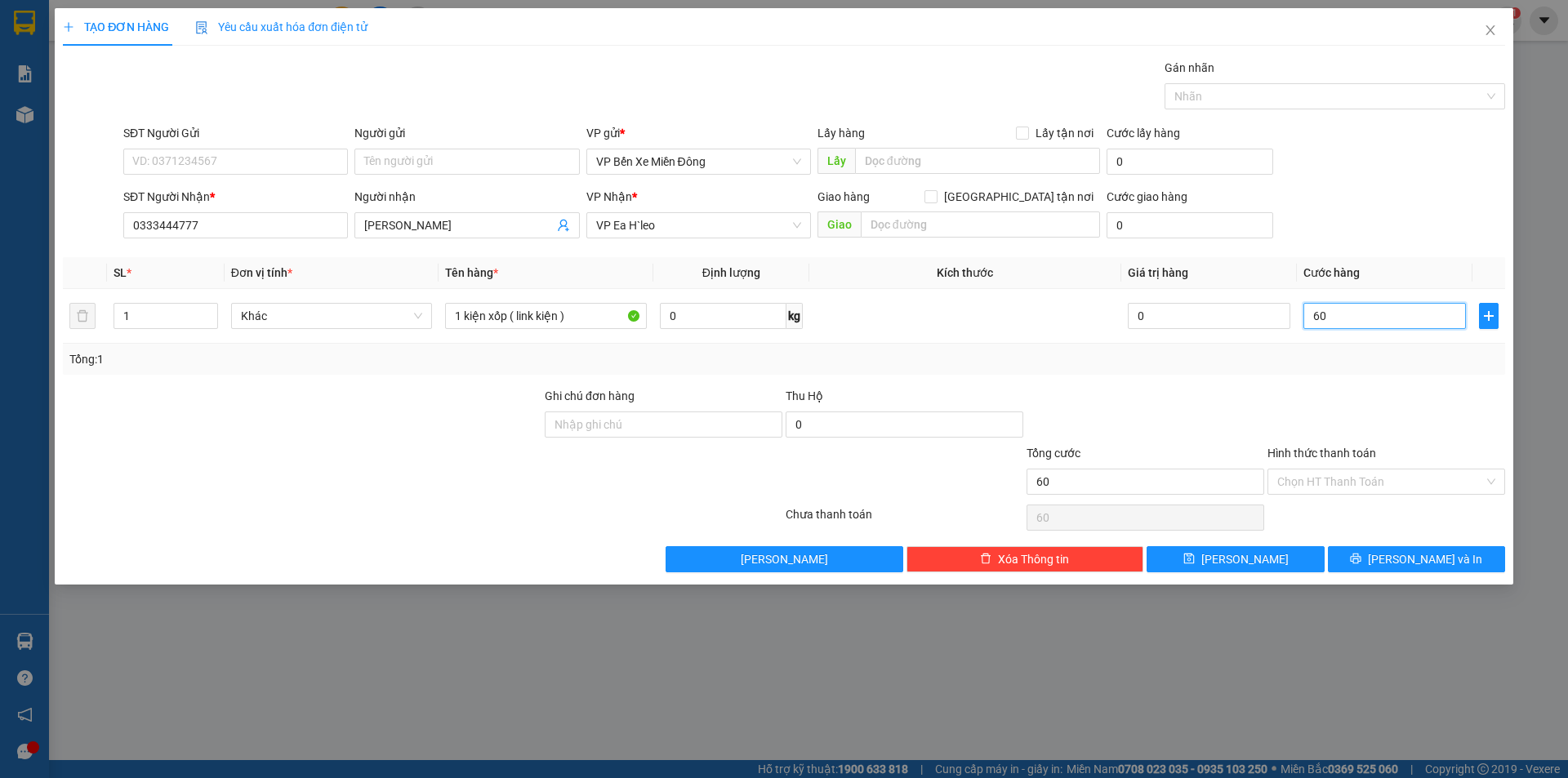
type input "600"
type input "6.000"
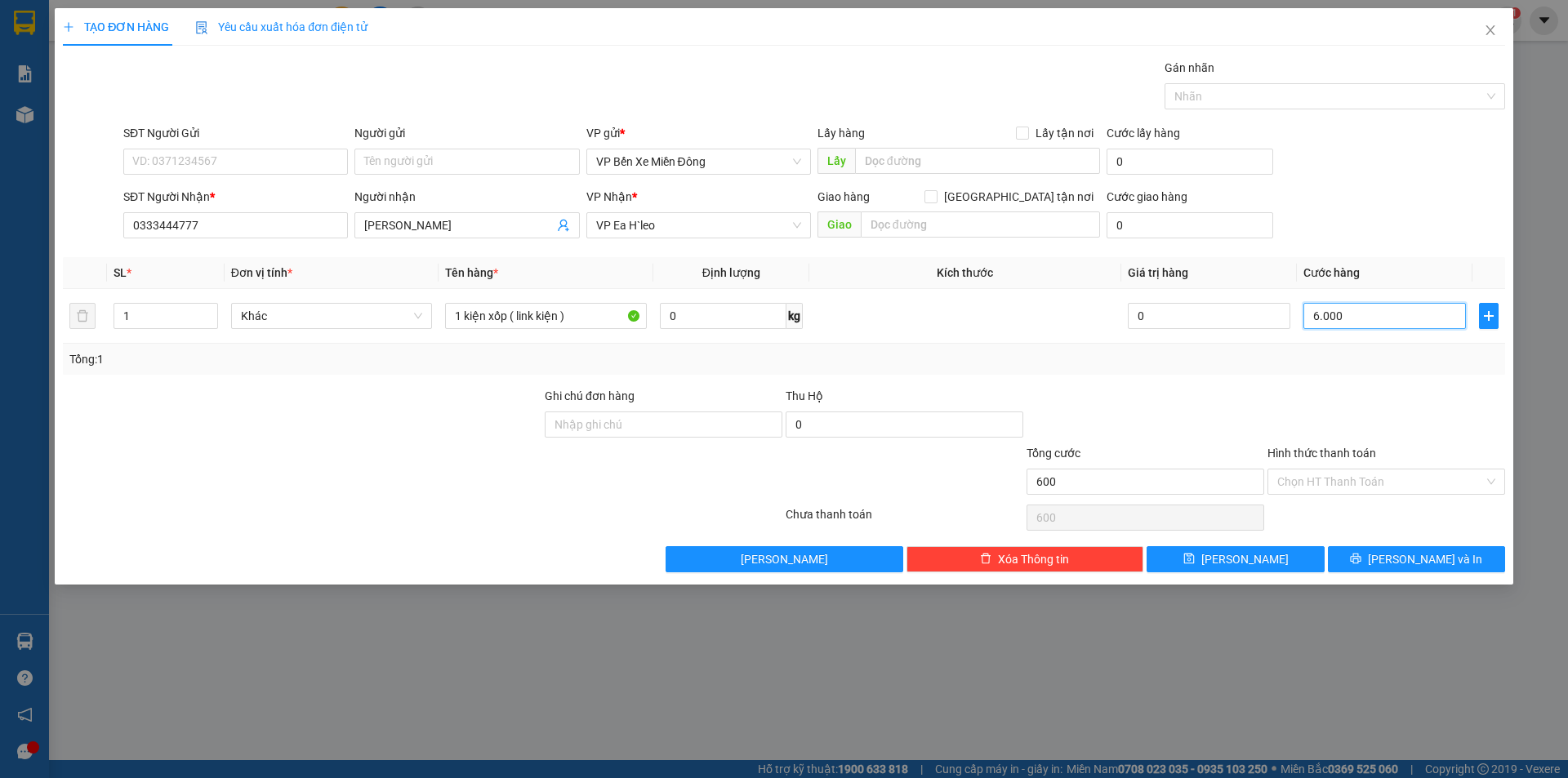
type input "6.000"
type input "60.000"
type input "600.000"
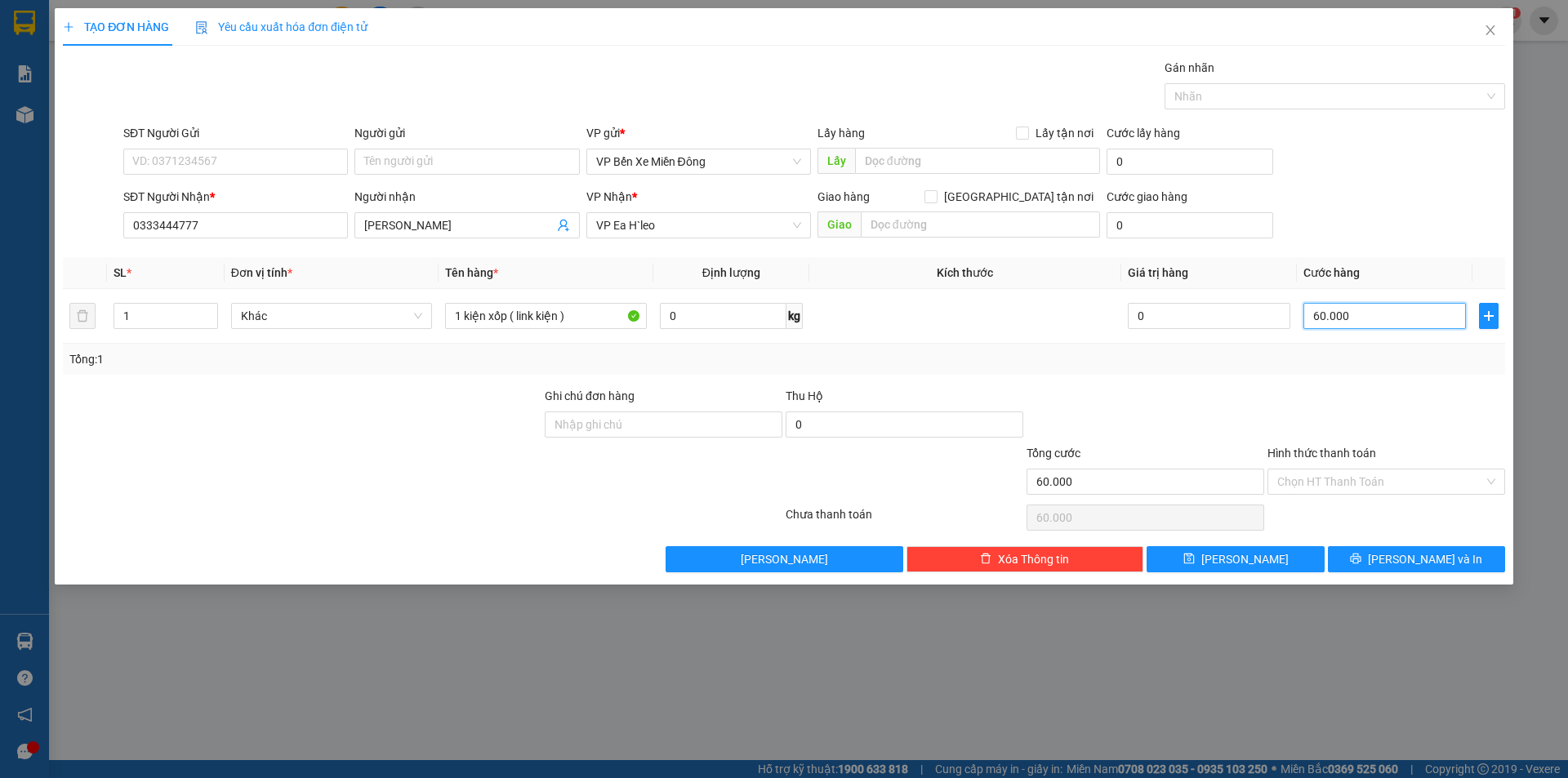
type input "600.000"
type input "60.000"
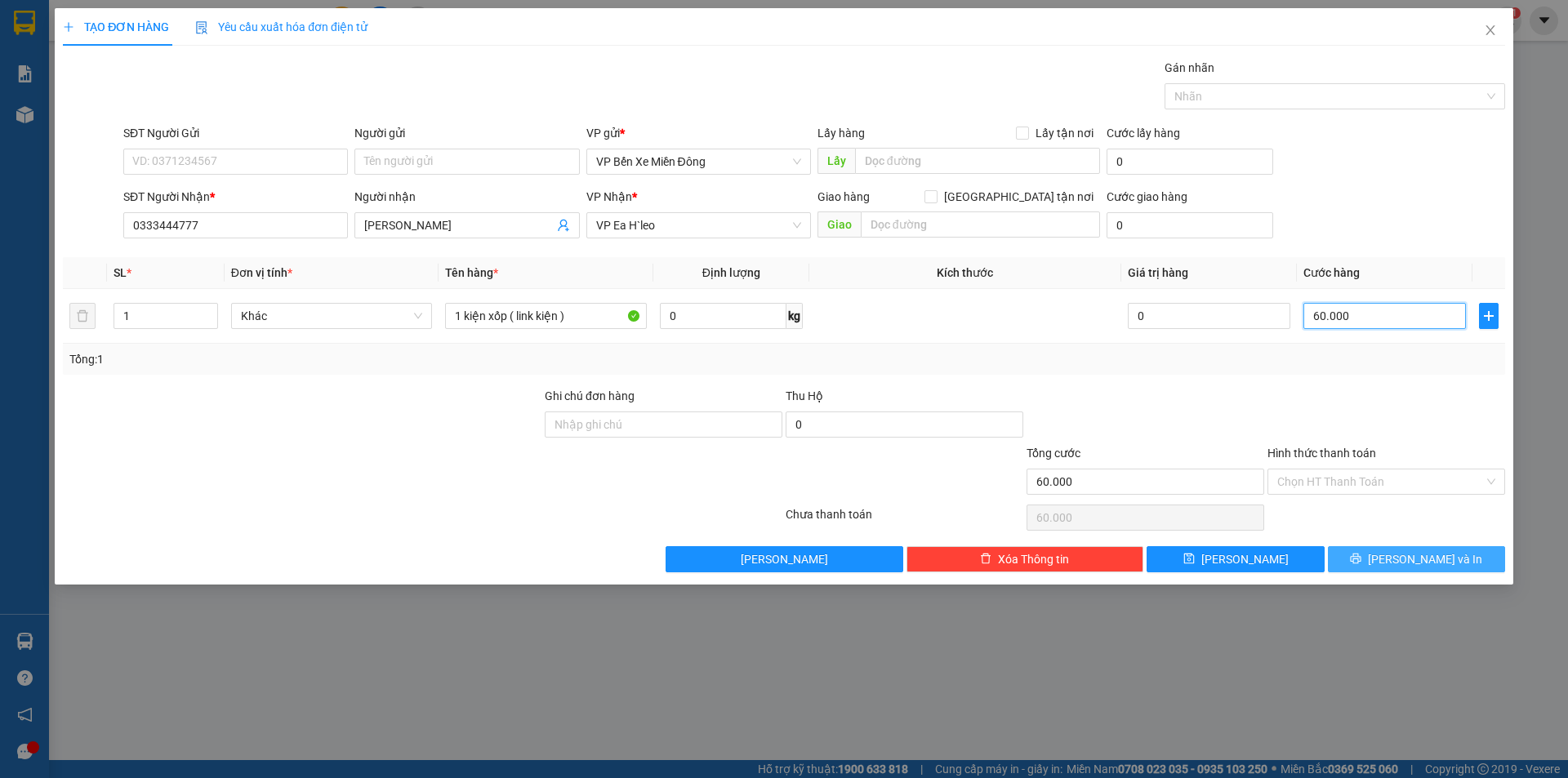
type input "60.000"
click at [1382, 567] on button "[PERSON_NAME] và In" at bounding box center [1416, 559] width 177 height 26
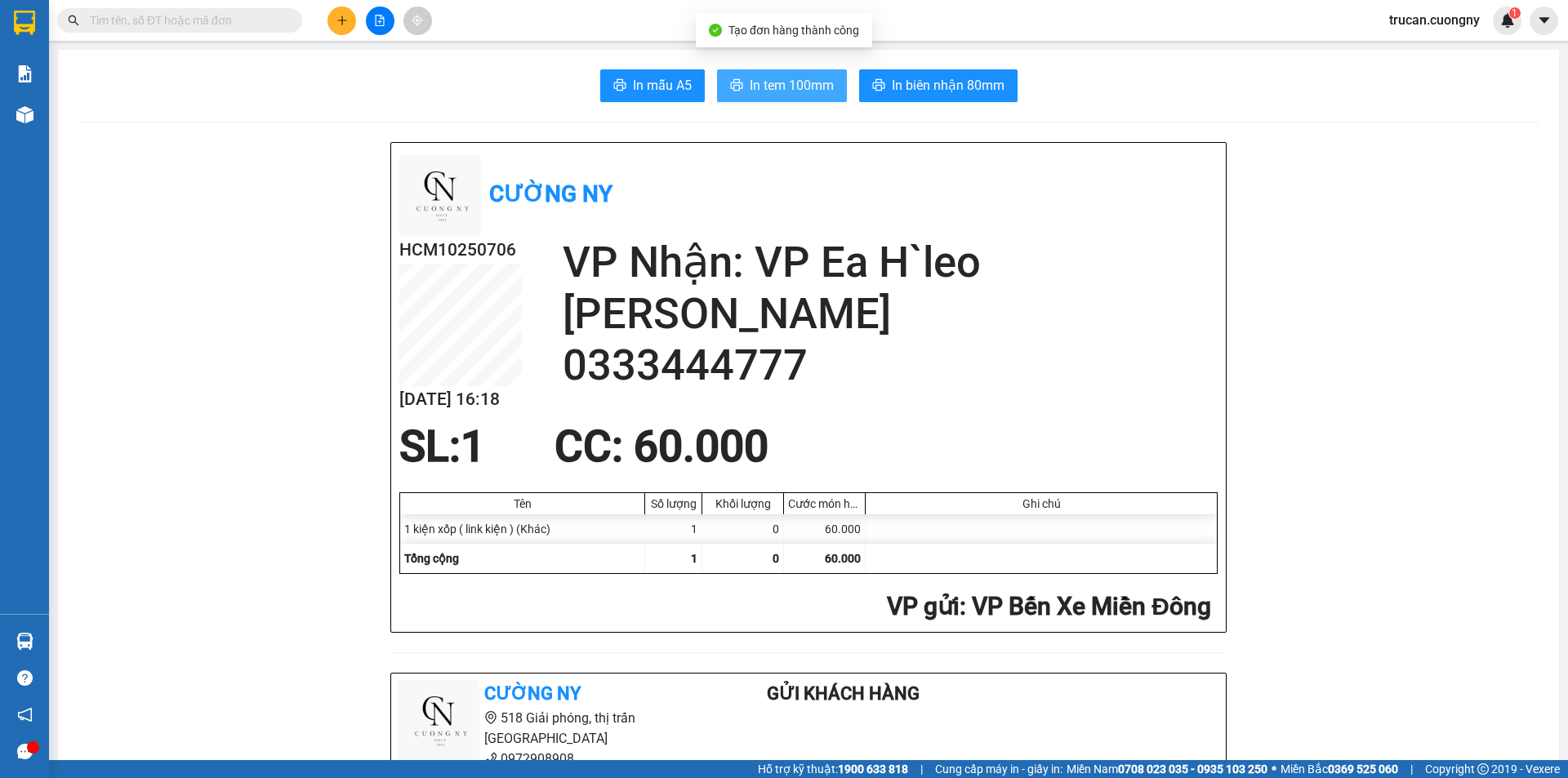
click at [797, 86] on span "In tem 100mm" at bounding box center [791, 85] width 84 height 20
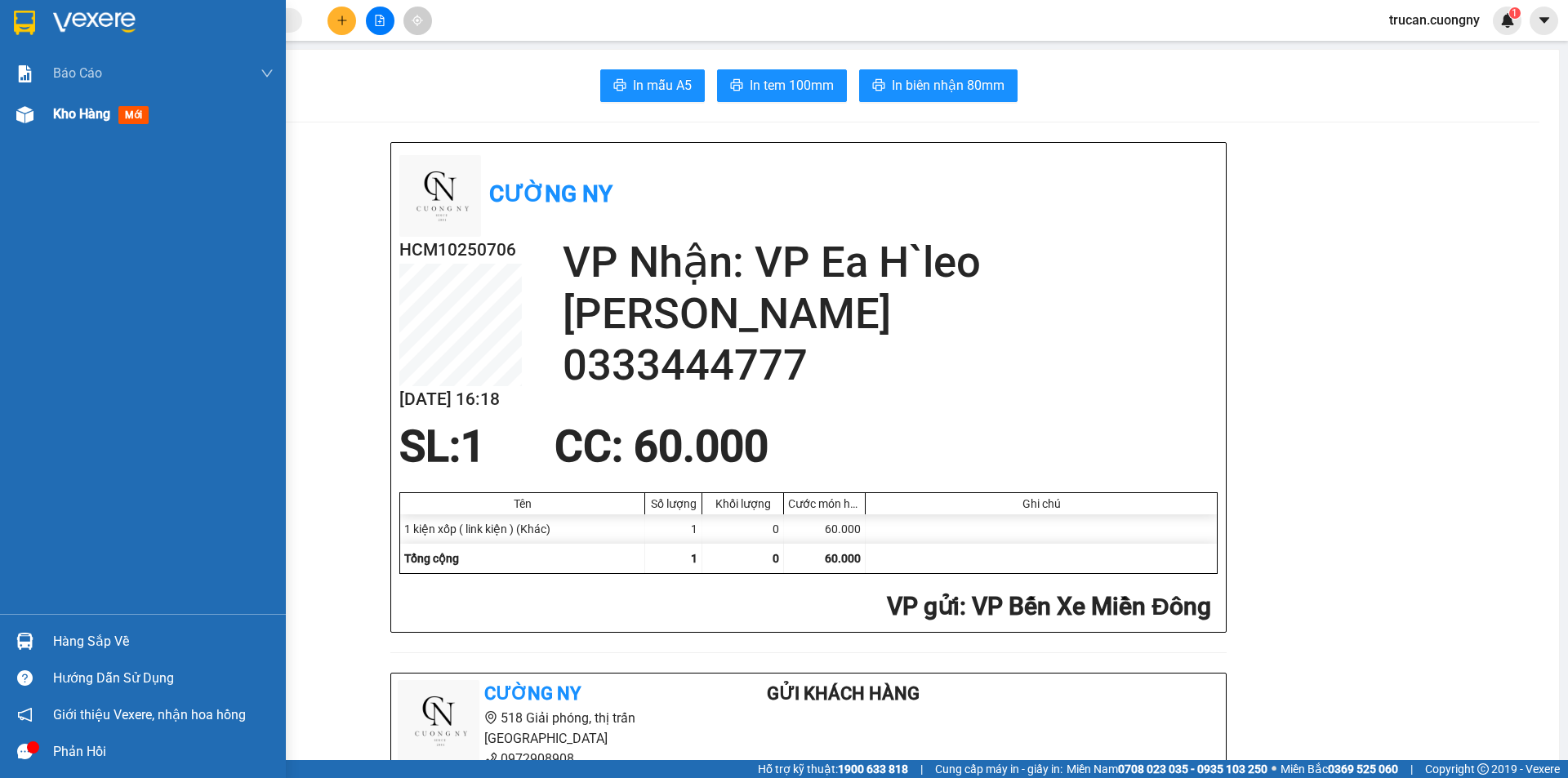
click at [31, 121] on img at bounding box center [25, 114] width 17 height 17
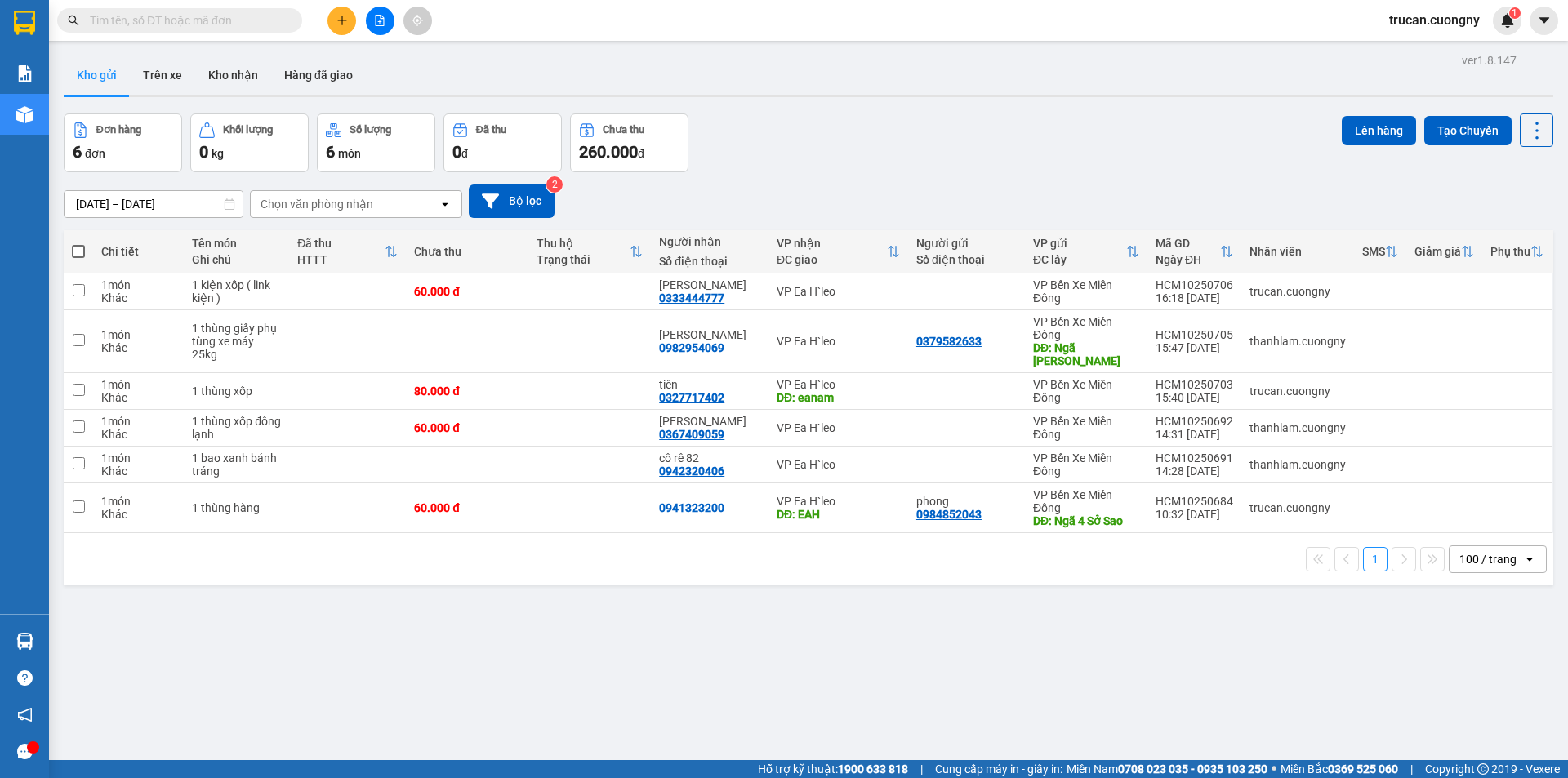
click at [468, 639] on div "ver 1.8.147 Kho gửi Trên xe Kho nhận Hàng đã giao Đơn hàng 6 đơn Khối lượng 0 k…" at bounding box center [809, 438] width 1502 height 778
click at [344, 20] on icon "plus" at bounding box center [342, 19] width 9 height 1
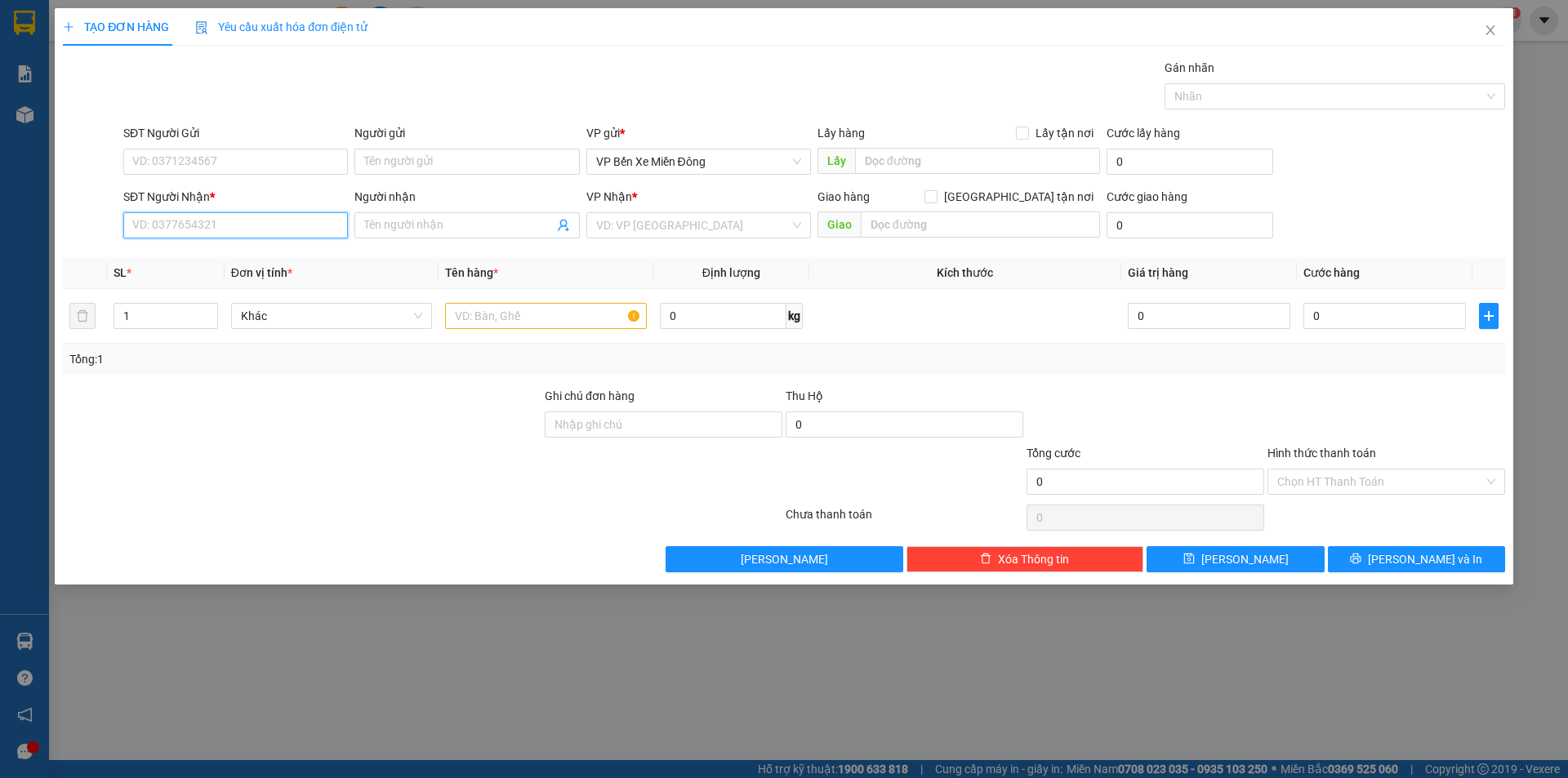
click at [191, 224] on input "SĐT Người Nhận *" at bounding box center [236, 225] width 224 height 26
click at [1495, 33] on icon "close" at bounding box center [1490, 31] width 13 height 13
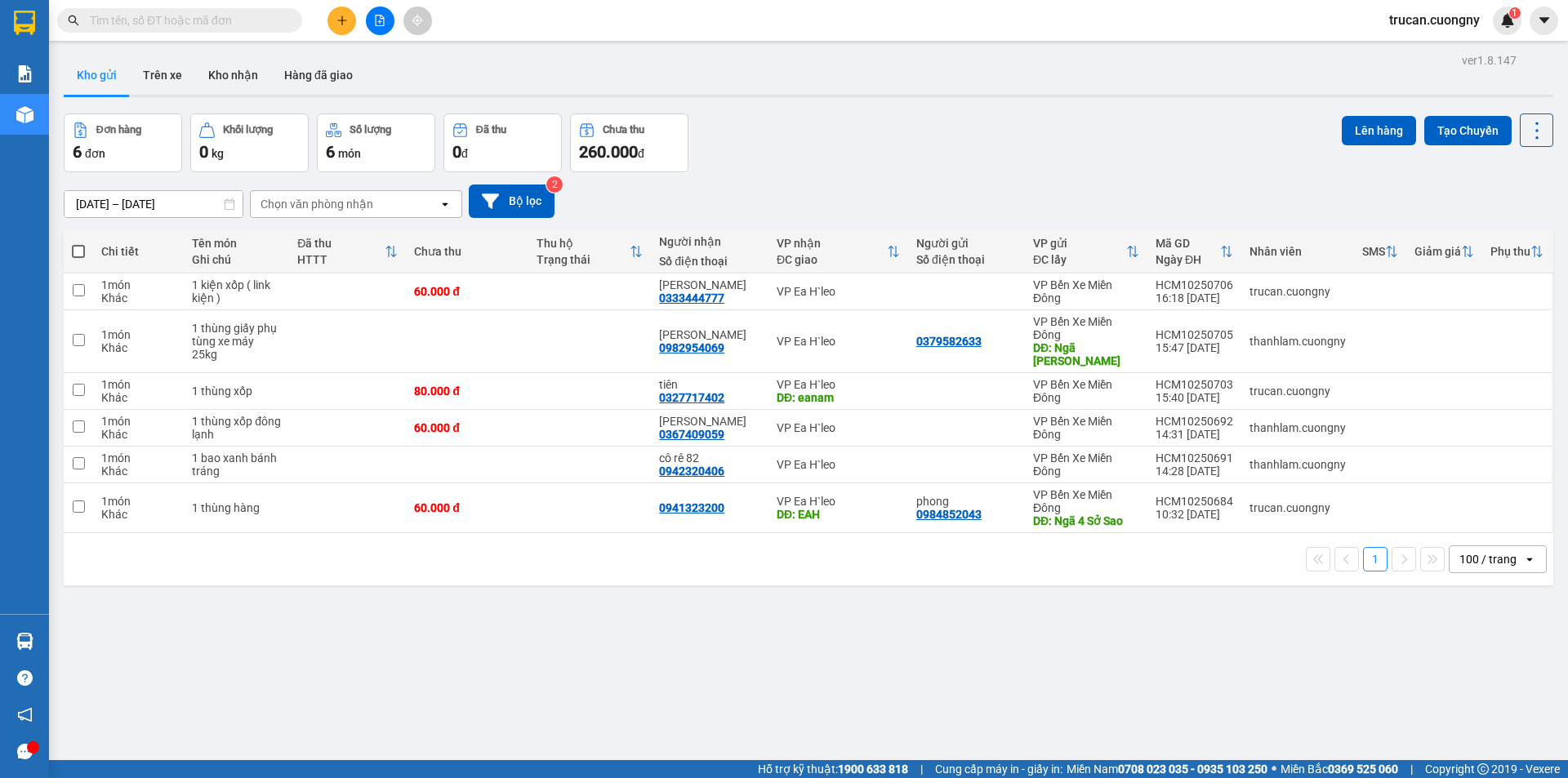
click at [344, 22] on icon "plus" at bounding box center [342, 20] width 11 height 11
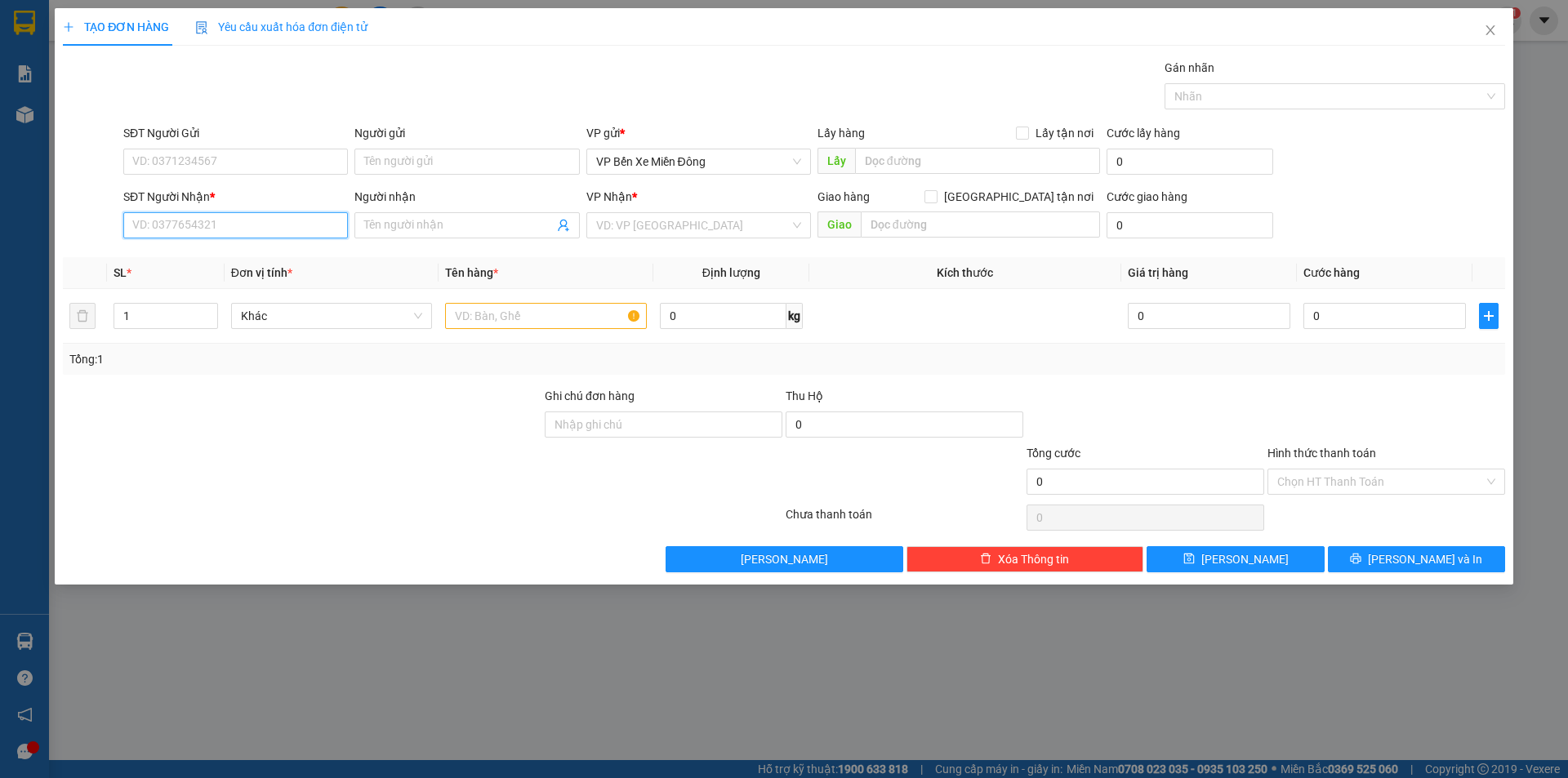
click at [230, 227] on input "SĐT Người Nhận *" at bounding box center [236, 225] width 224 height 26
type input "0949476847"
drag, startPoint x: 228, startPoint y: 258, endPoint x: 393, endPoint y: 249, distance: 165.2
click at [229, 258] on div "0949476847 - Thanh Hải Auto" at bounding box center [269, 258] width 271 height 18
type input "Thanh Hải Auto"
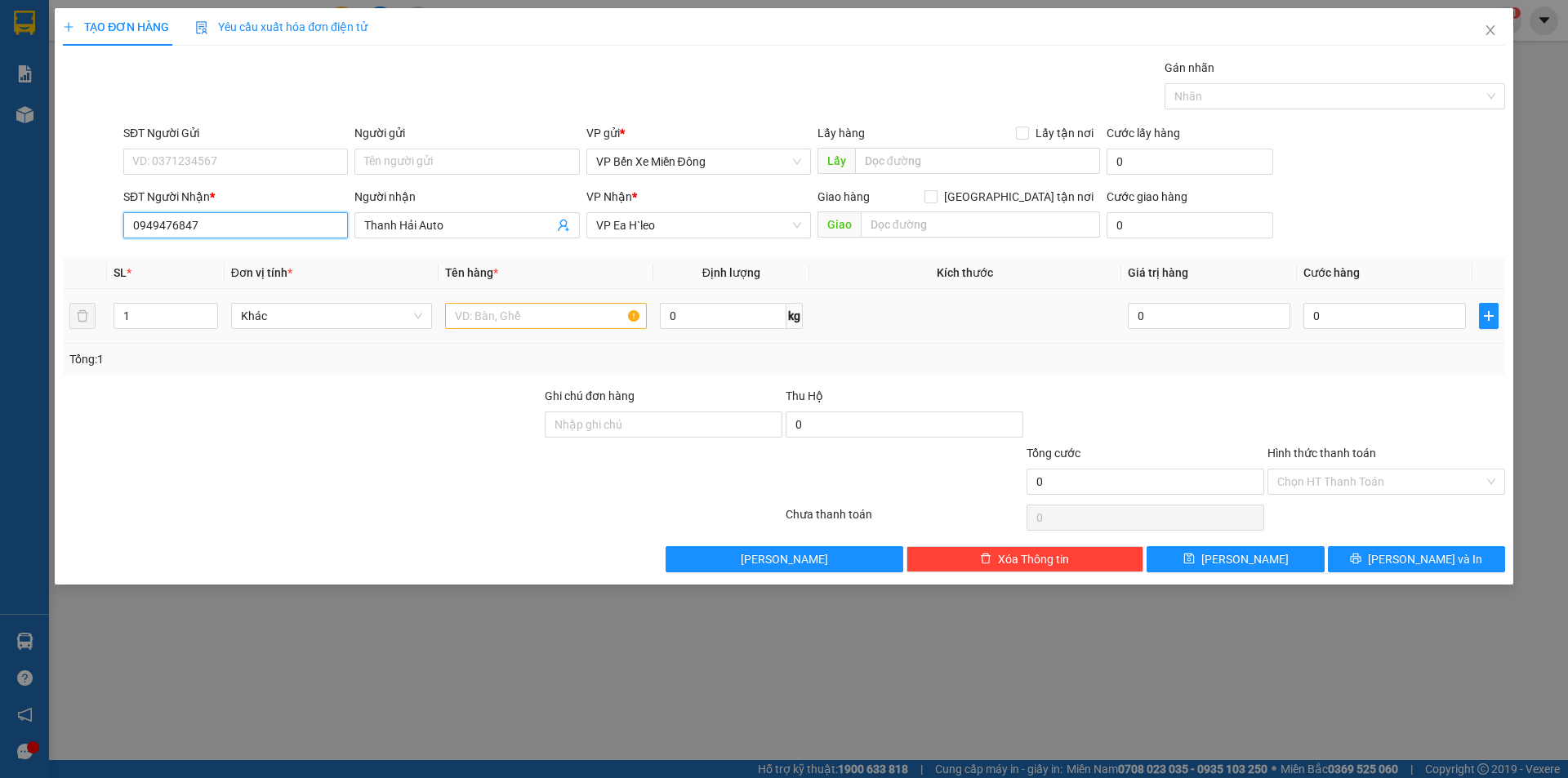
type input "0949476847"
click at [503, 312] on input "text" at bounding box center [546, 316] width 202 height 26
type input "1 hộp nhỏ ( phụ tùng )"
click at [1335, 304] on input "0" at bounding box center [1384, 316] width 162 height 26
type input "4"
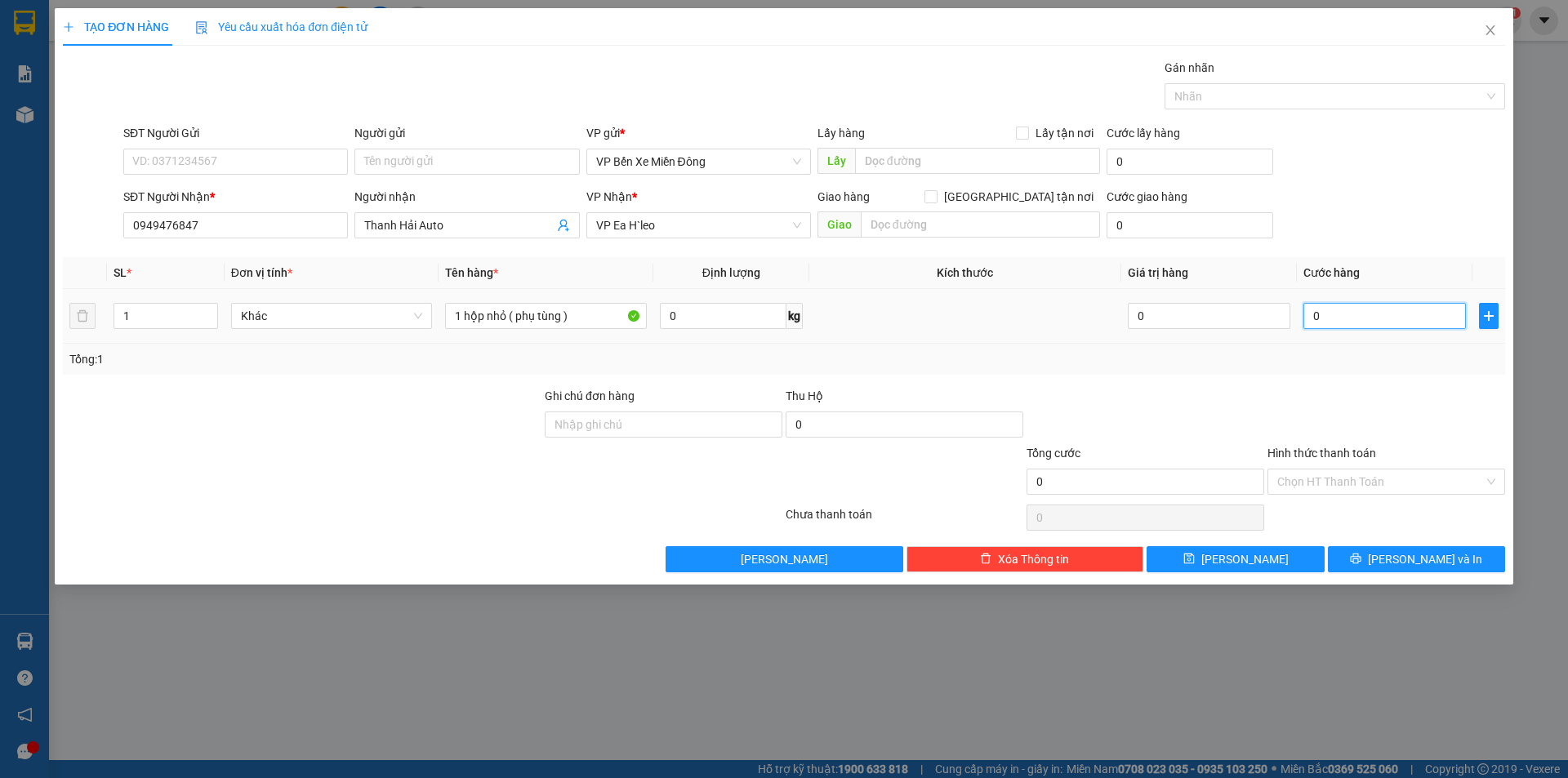
type input "4"
type input "40"
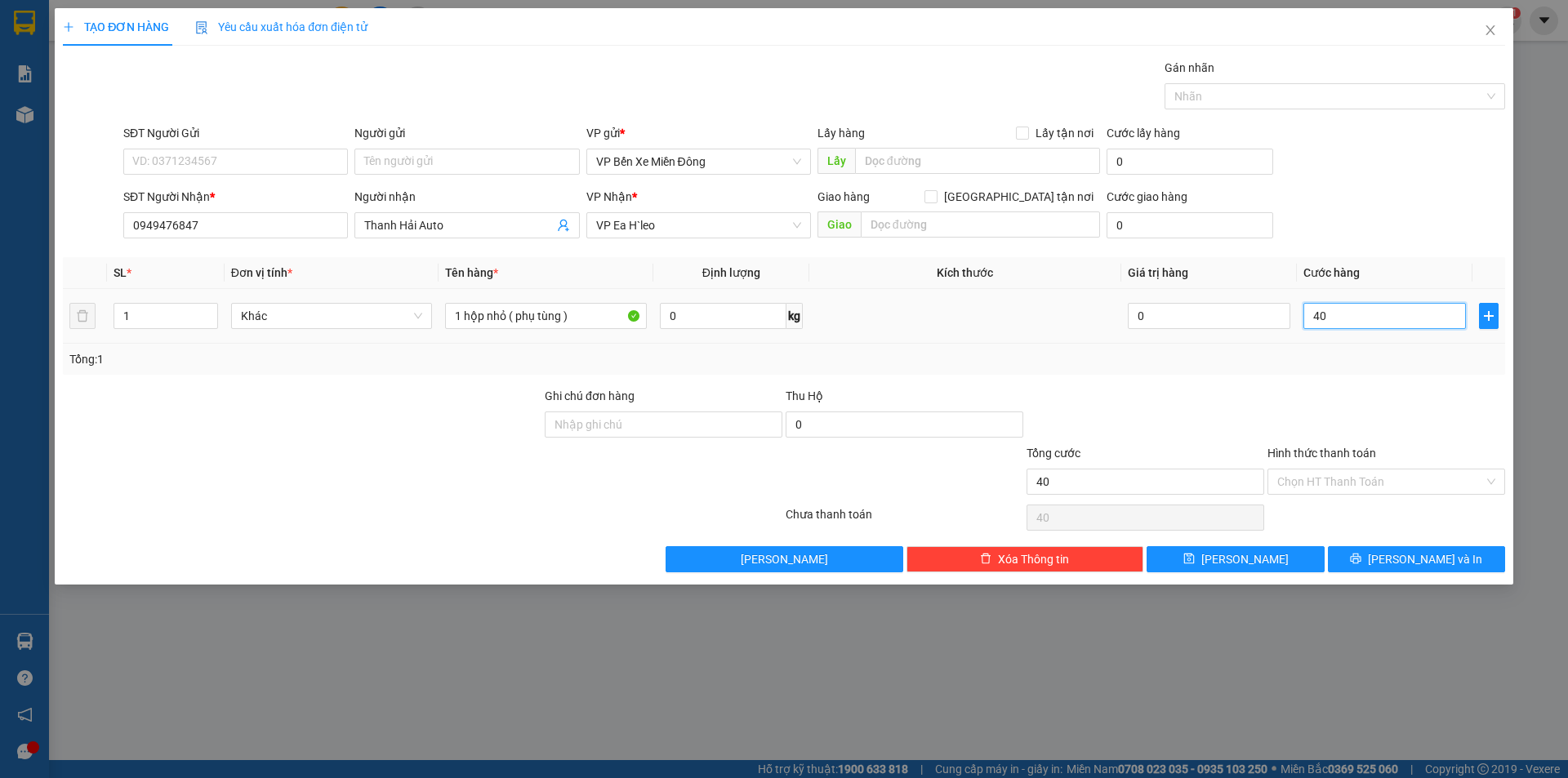
type input "400"
type input "4.000"
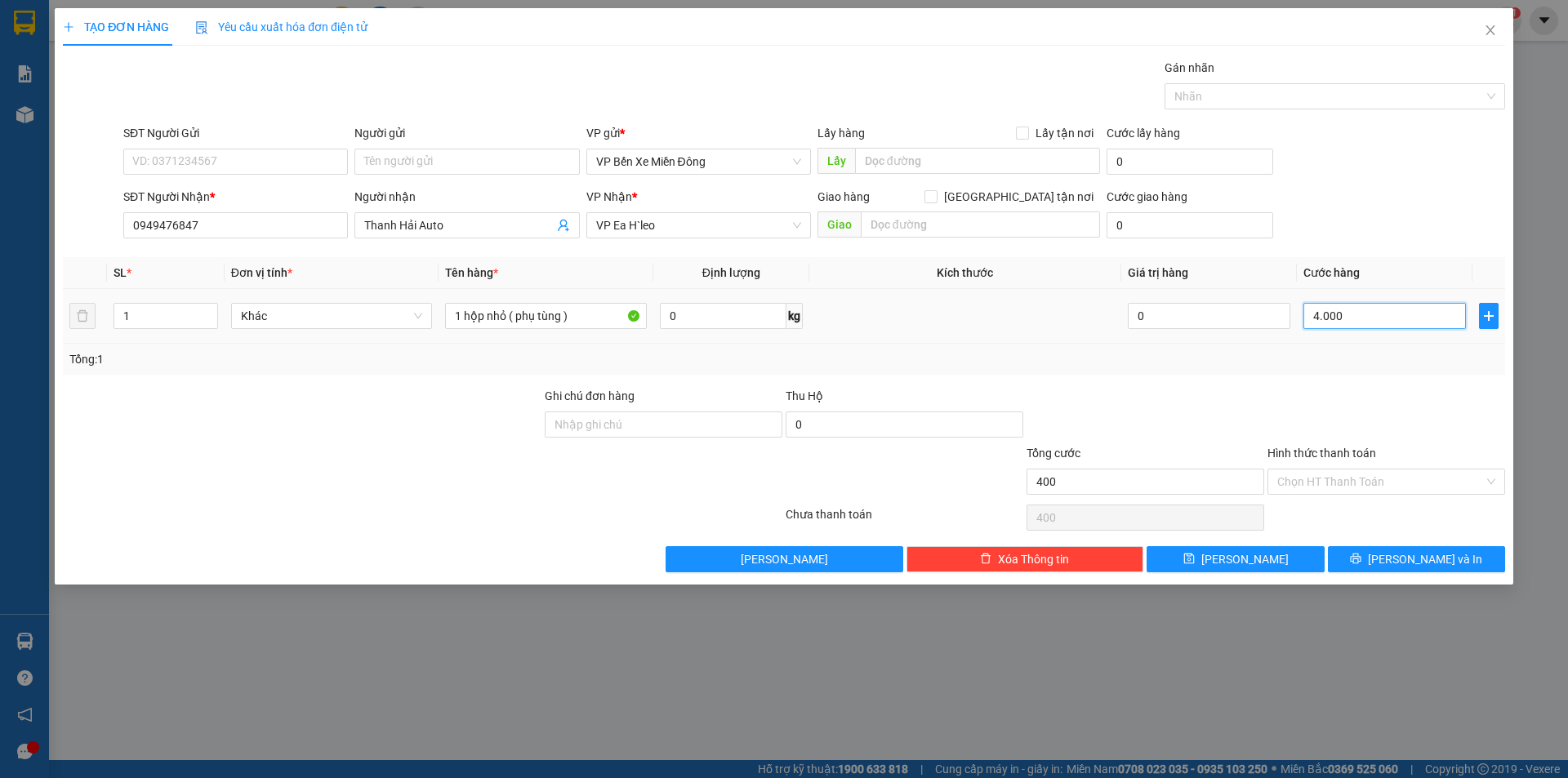
type input "4.000"
type input "40.000"
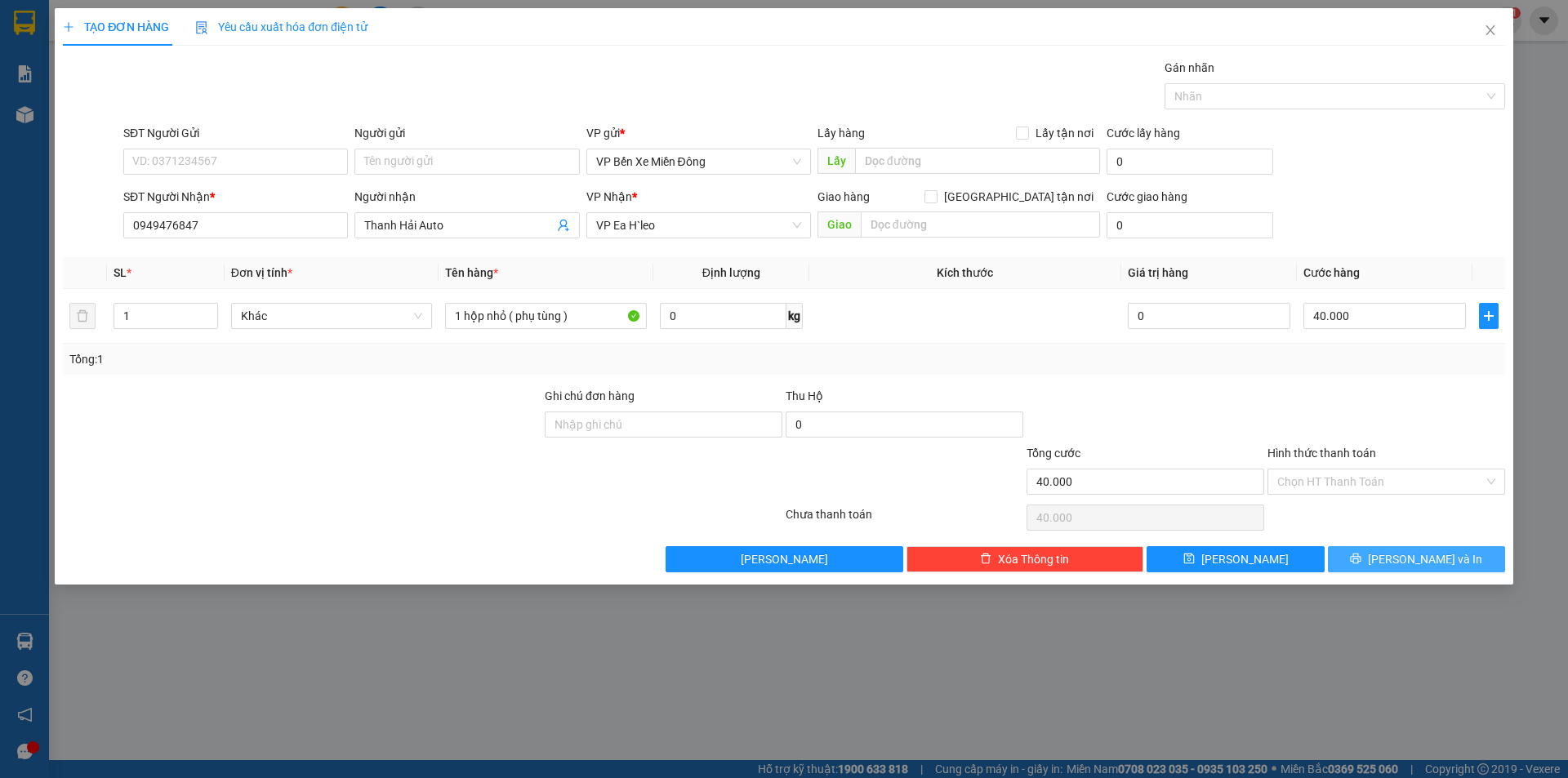
click at [1426, 568] on span "[PERSON_NAME] và In" at bounding box center [1424, 559] width 114 height 18
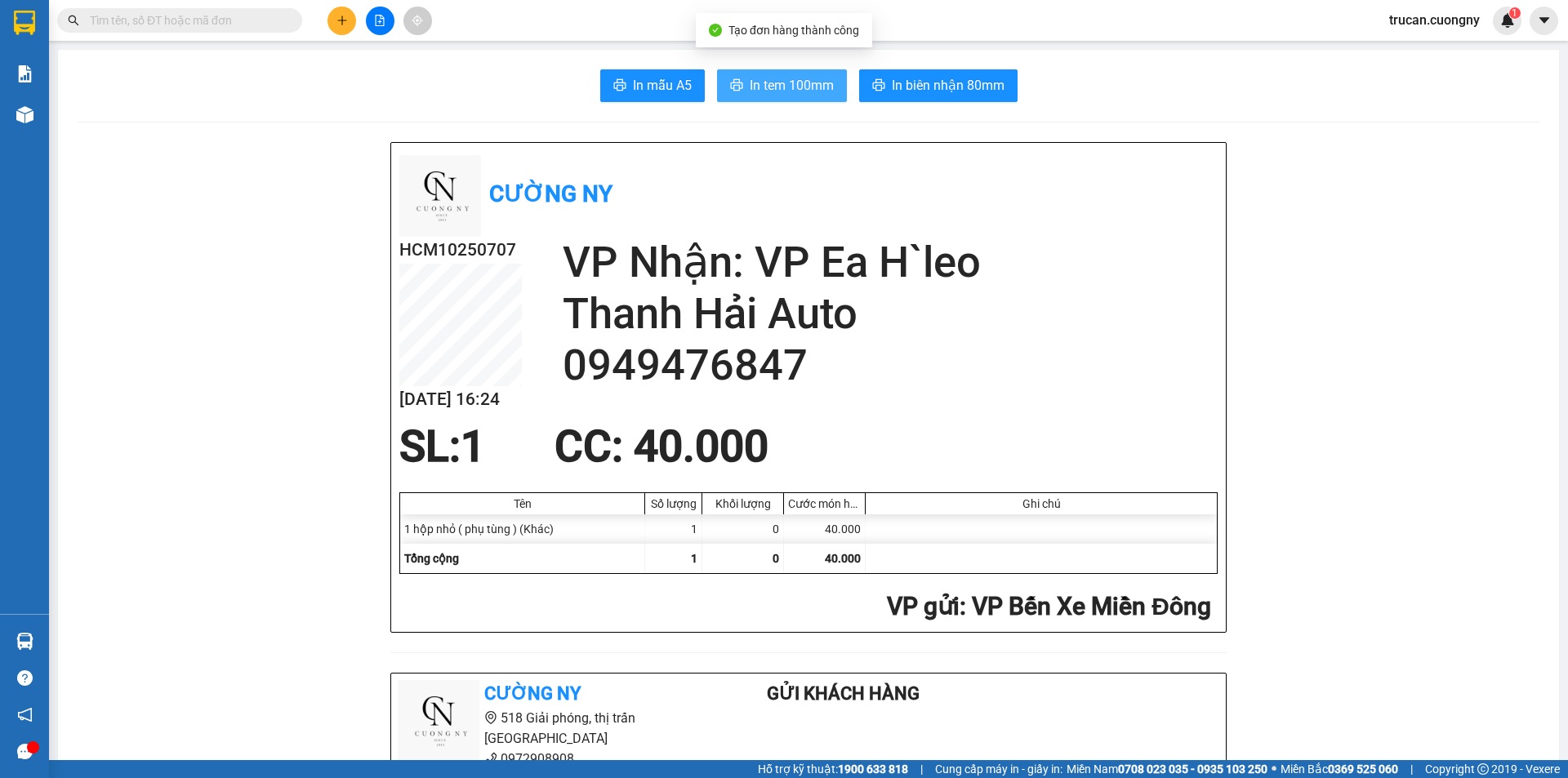
click at [771, 83] on span "In tem 100mm" at bounding box center [791, 85] width 84 height 20
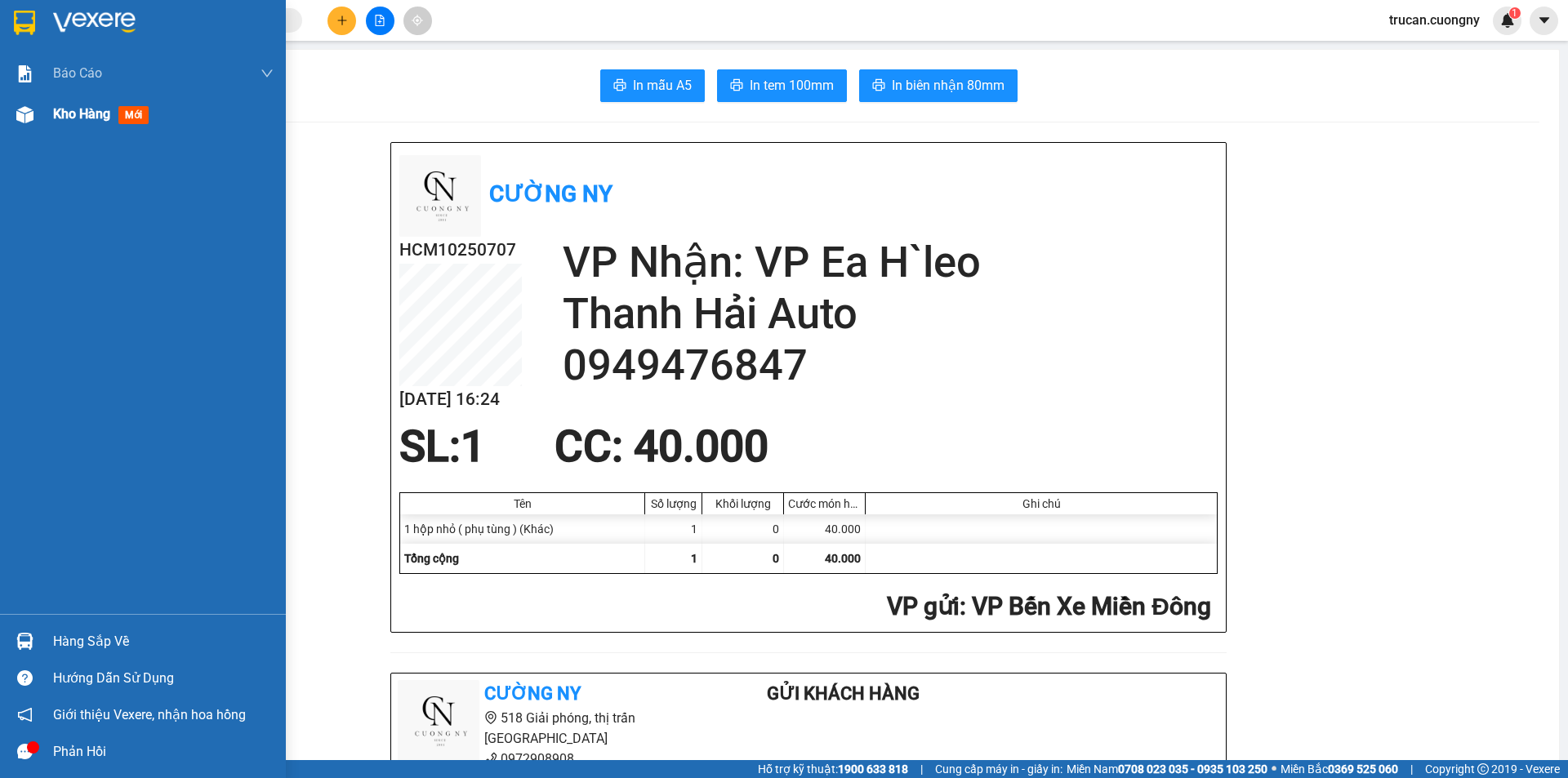
click at [96, 112] on span "Kho hàng" at bounding box center [82, 113] width 57 height 16
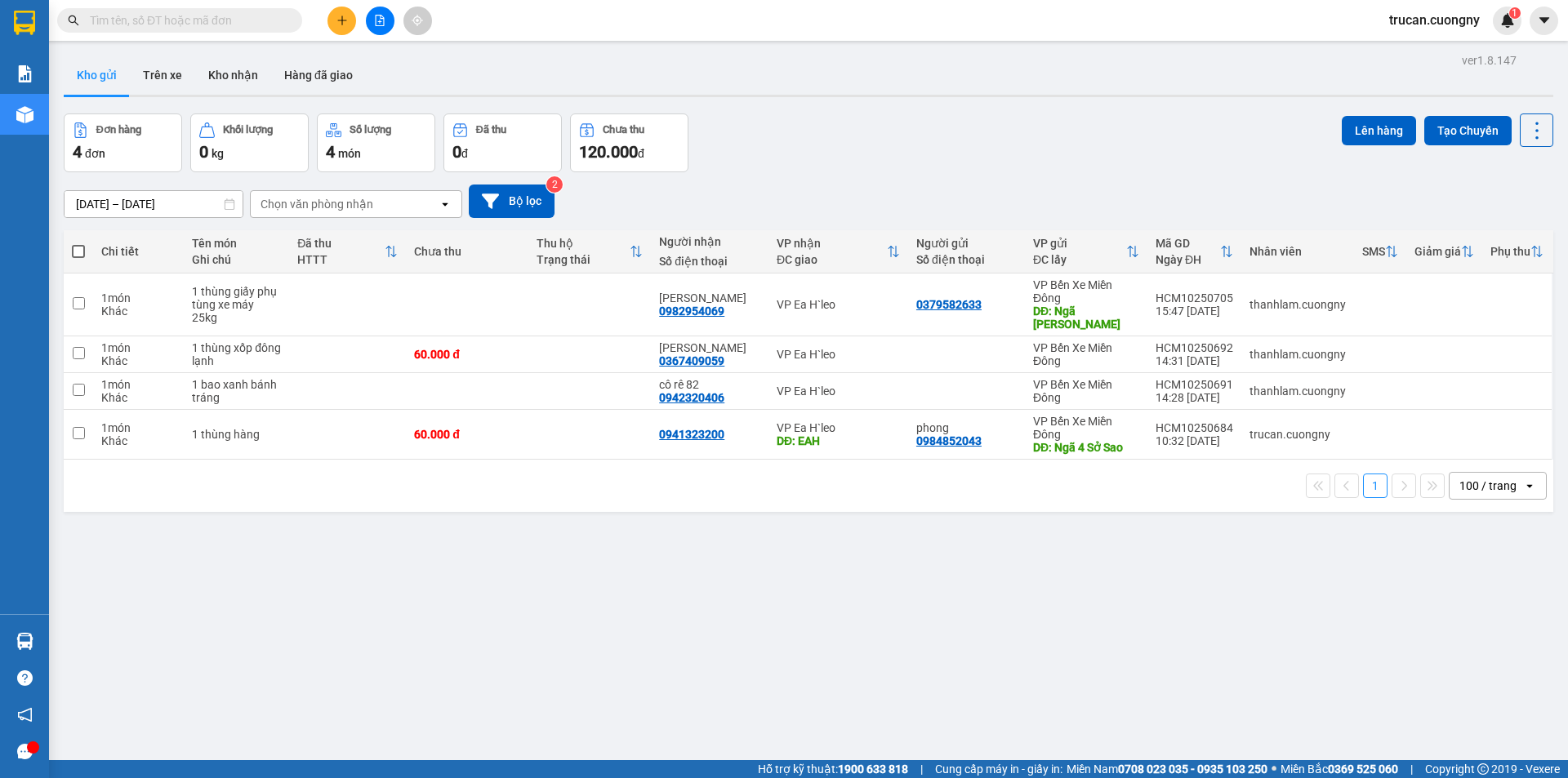
click at [378, 17] on icon "file-add" at bounding box center [379, 20] width 11 height 11
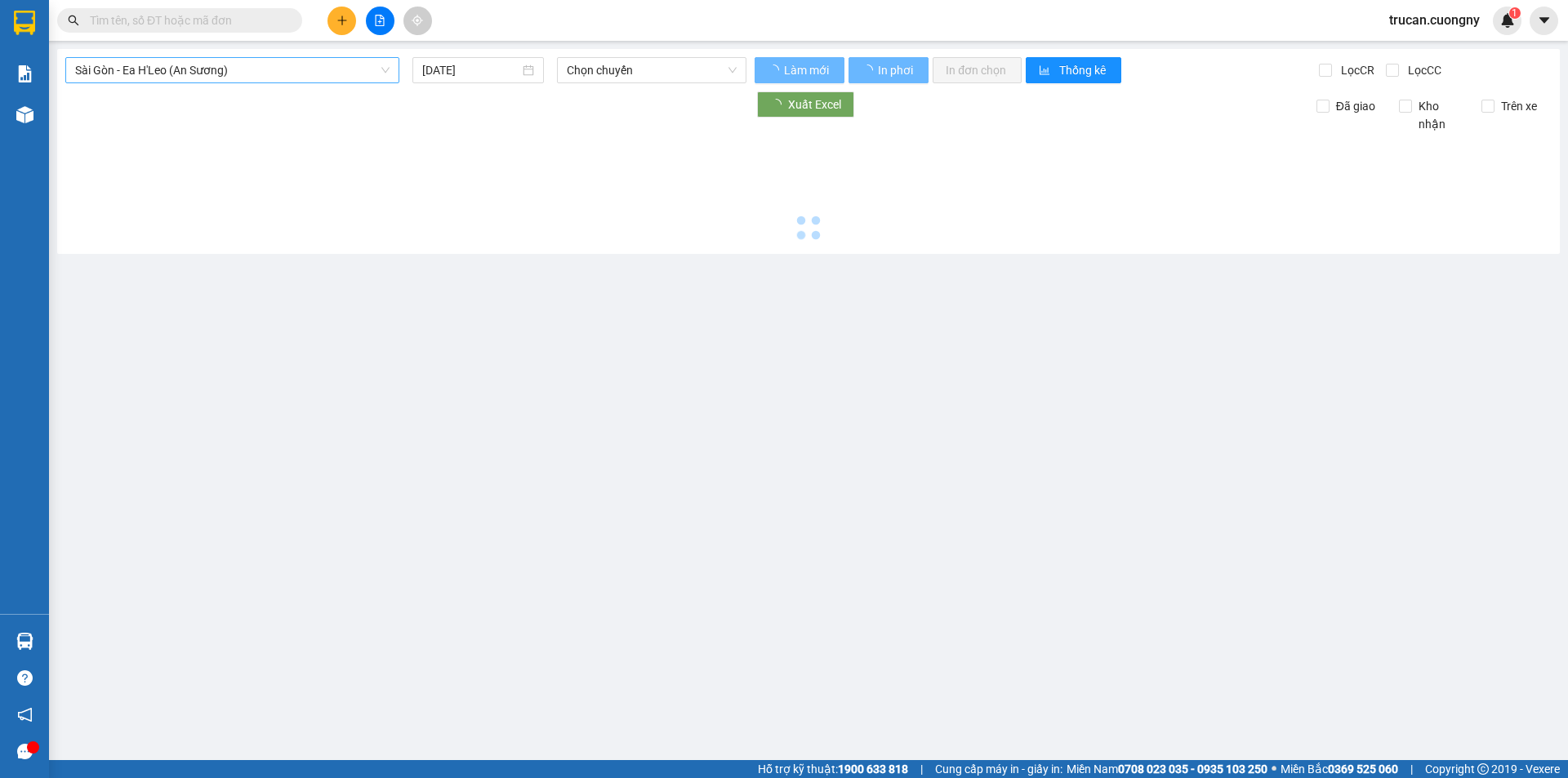
click at [233, 69] on span "Sài Gòn - Ea H'Leo (An Sương)" at bounding box center [232, 70] width 314 height 24
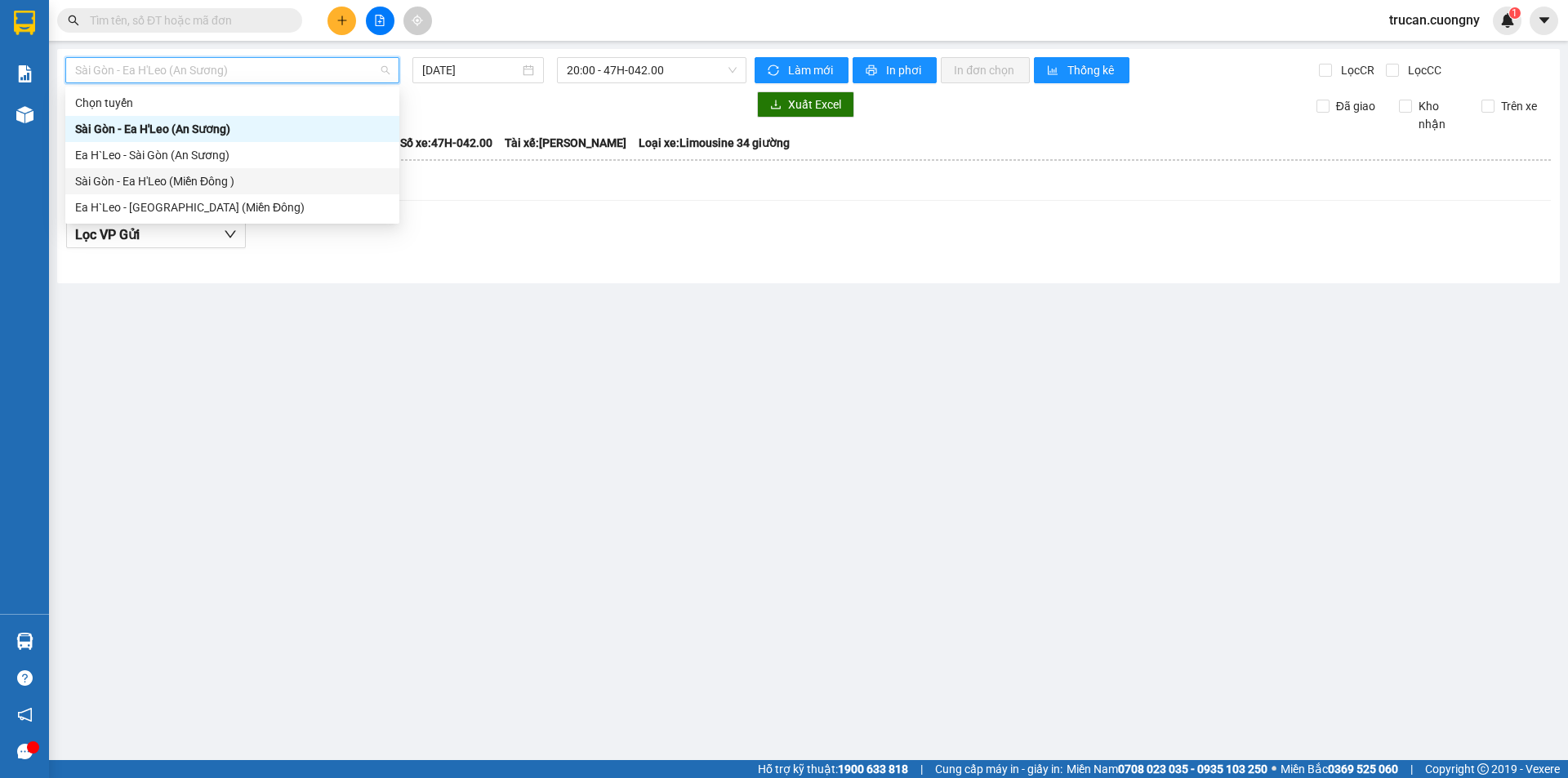
click at [149, 185] on div "Sài Gòn - Ea H'Leo (Miền Đông )" at bounding box center [232, 181] width 314 height 18
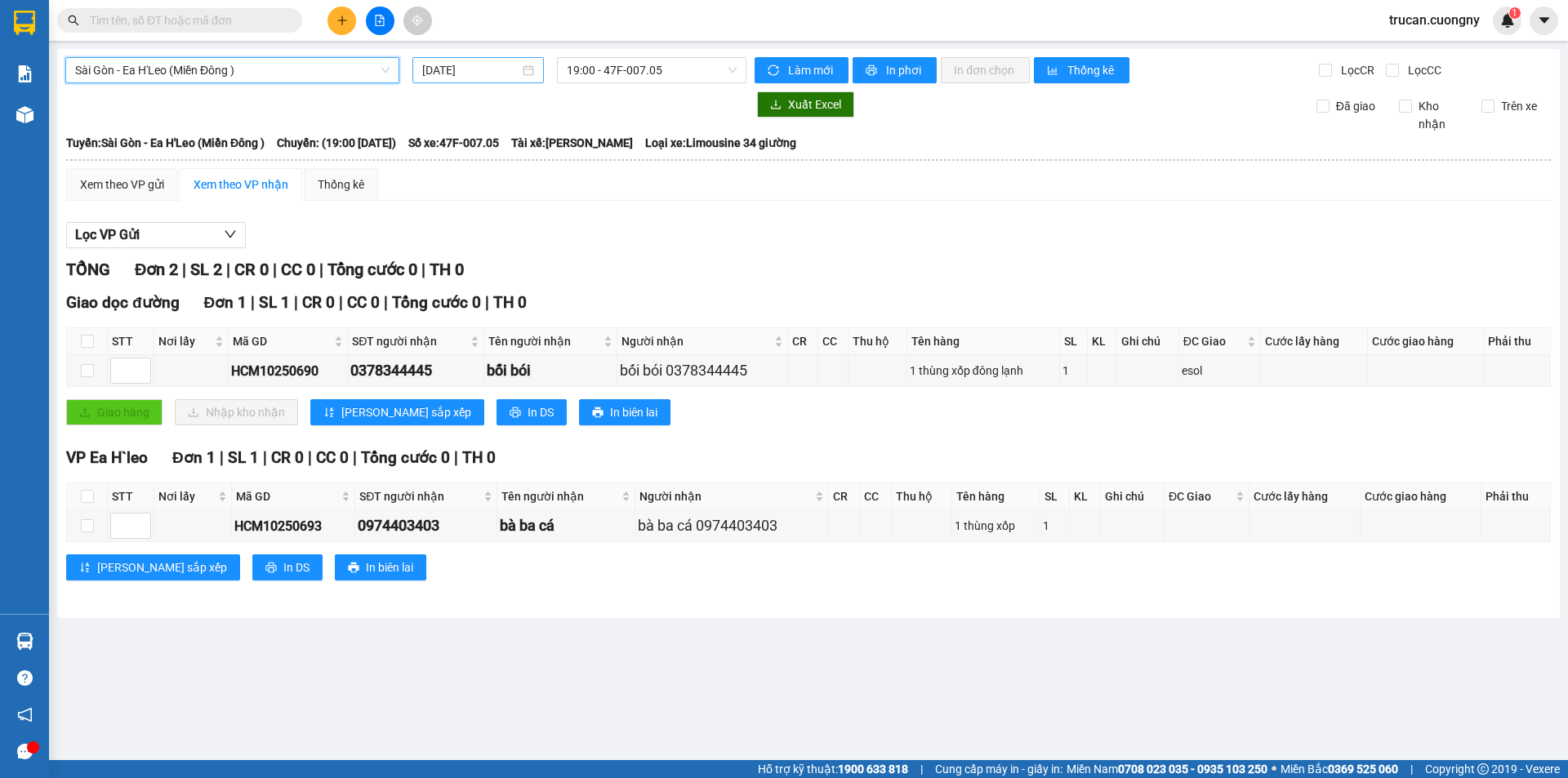
click at [485, 70] on input "[DATE]" at bounding box center [470, 70] width 97 height 18
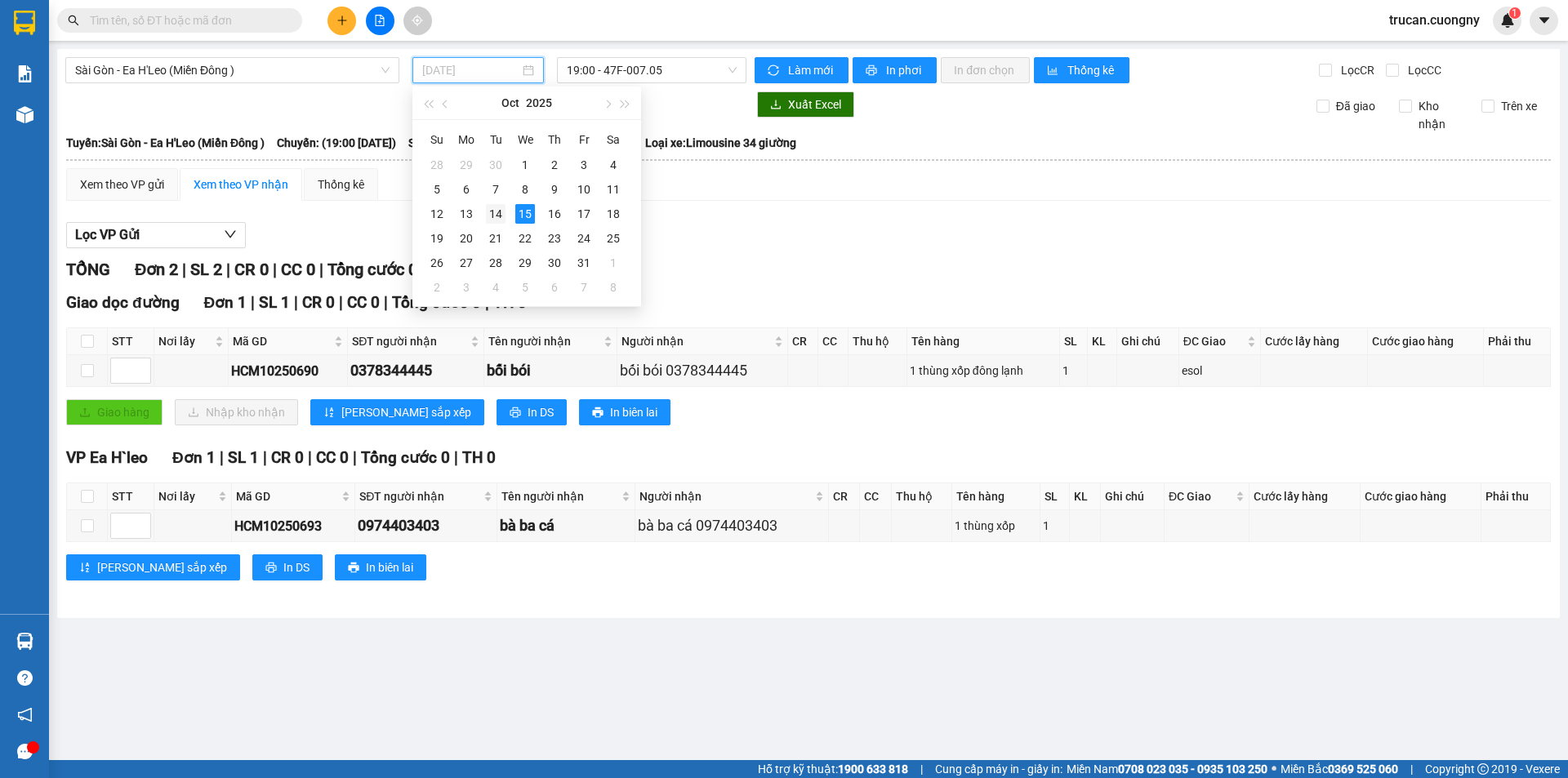
click at [502, 206] on div "14" at bounding box center [495, 213] width 19 height 19
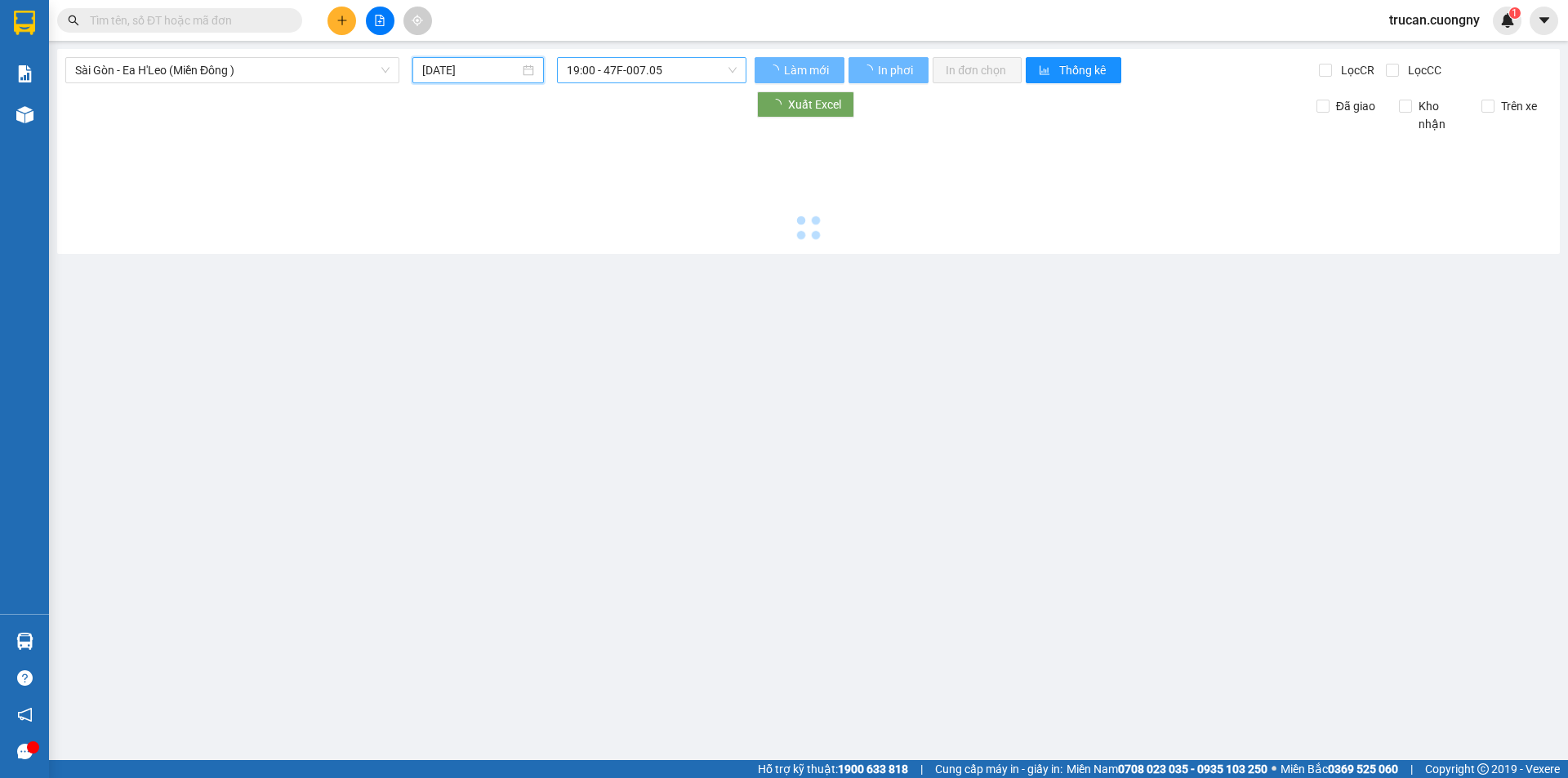
type input "14/10/2025"
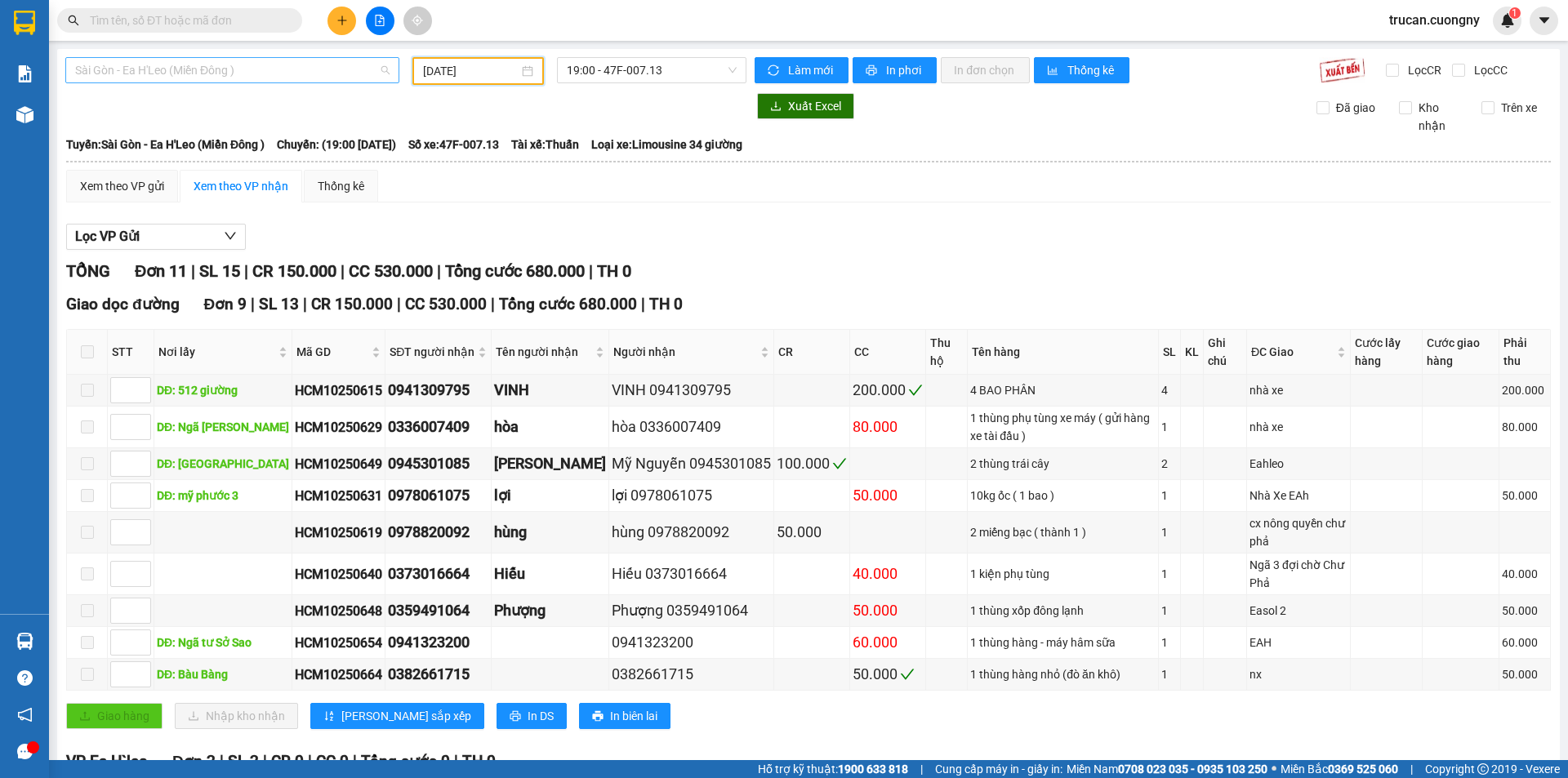
click at [236, 71] on span "Sài Gòn - Ea H'Leo (Miền Đông )" at bounding box center [232, 70] width 314 height 24
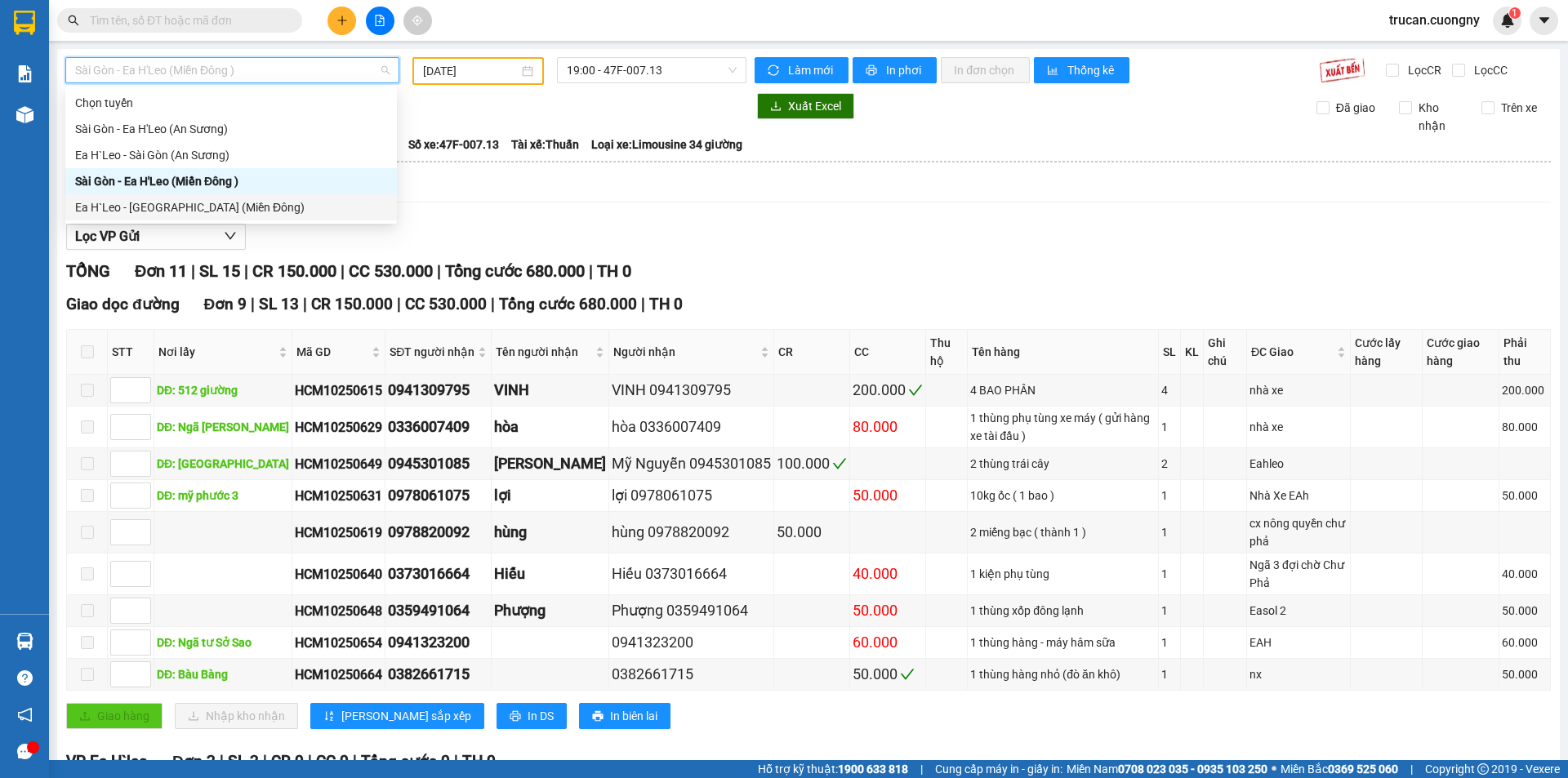
click at [138, 208] on div "Ea H`Leo - [GEOGRAPHIC_DATA] (Miền Đông)" at bounding box center [231, 207] width 312 height 18
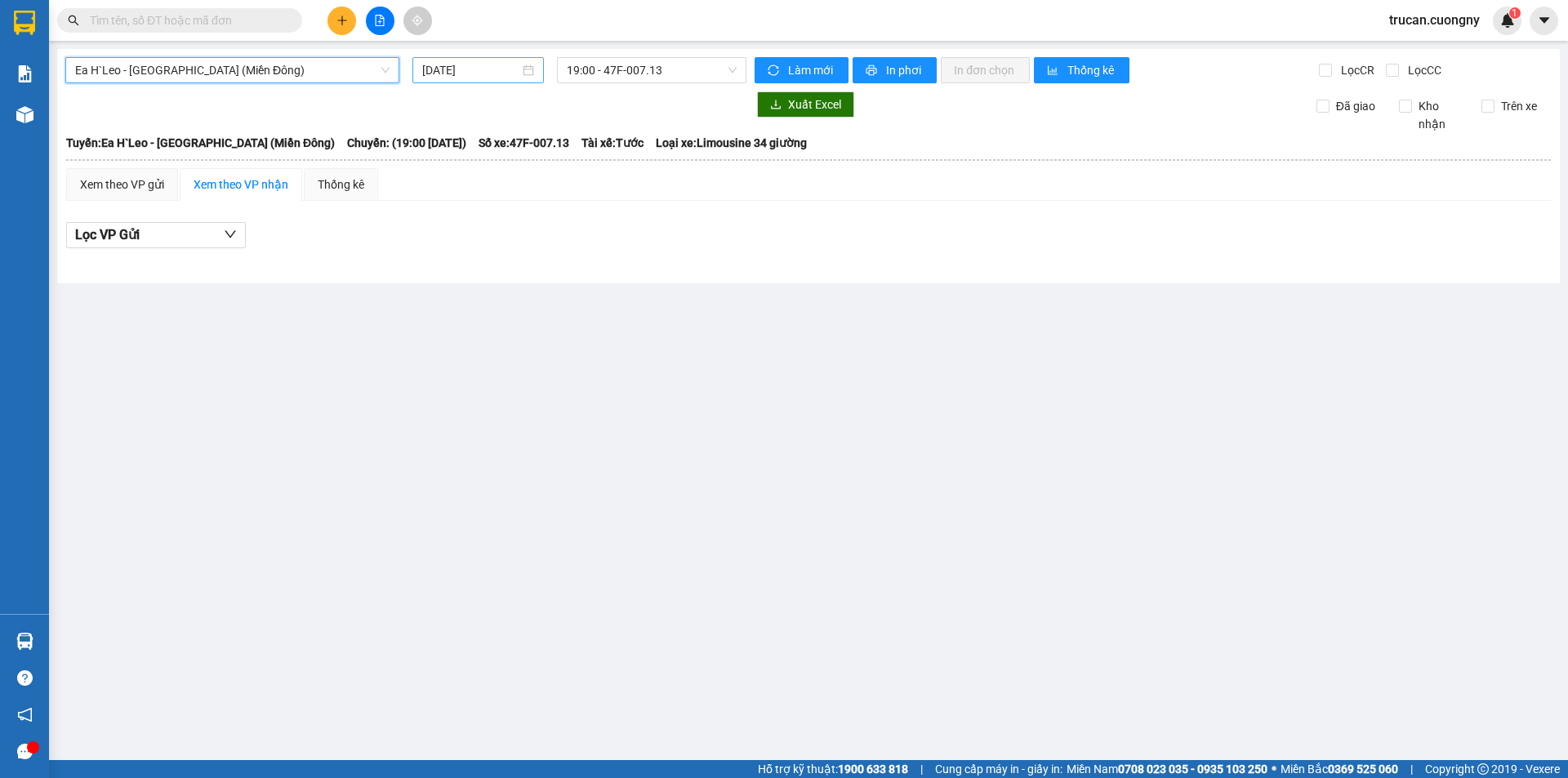
click at [502, 77] on input "[DATE]" at bounding box center [470, 70] width 97 height 18
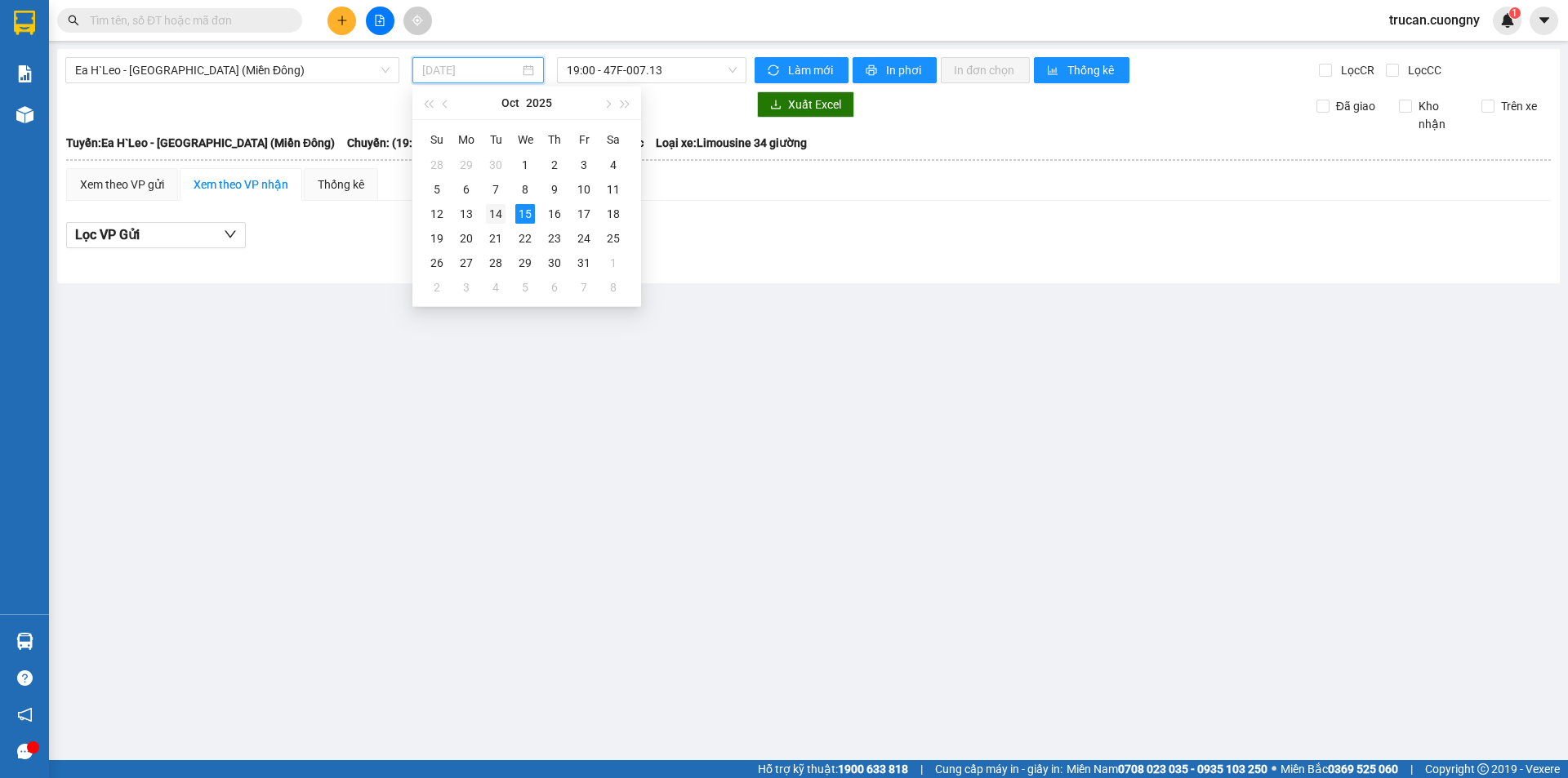
click at [493, 209] on div "14" at bounding box center [495, 213] width 19 height 19
type input "14/10/2025"
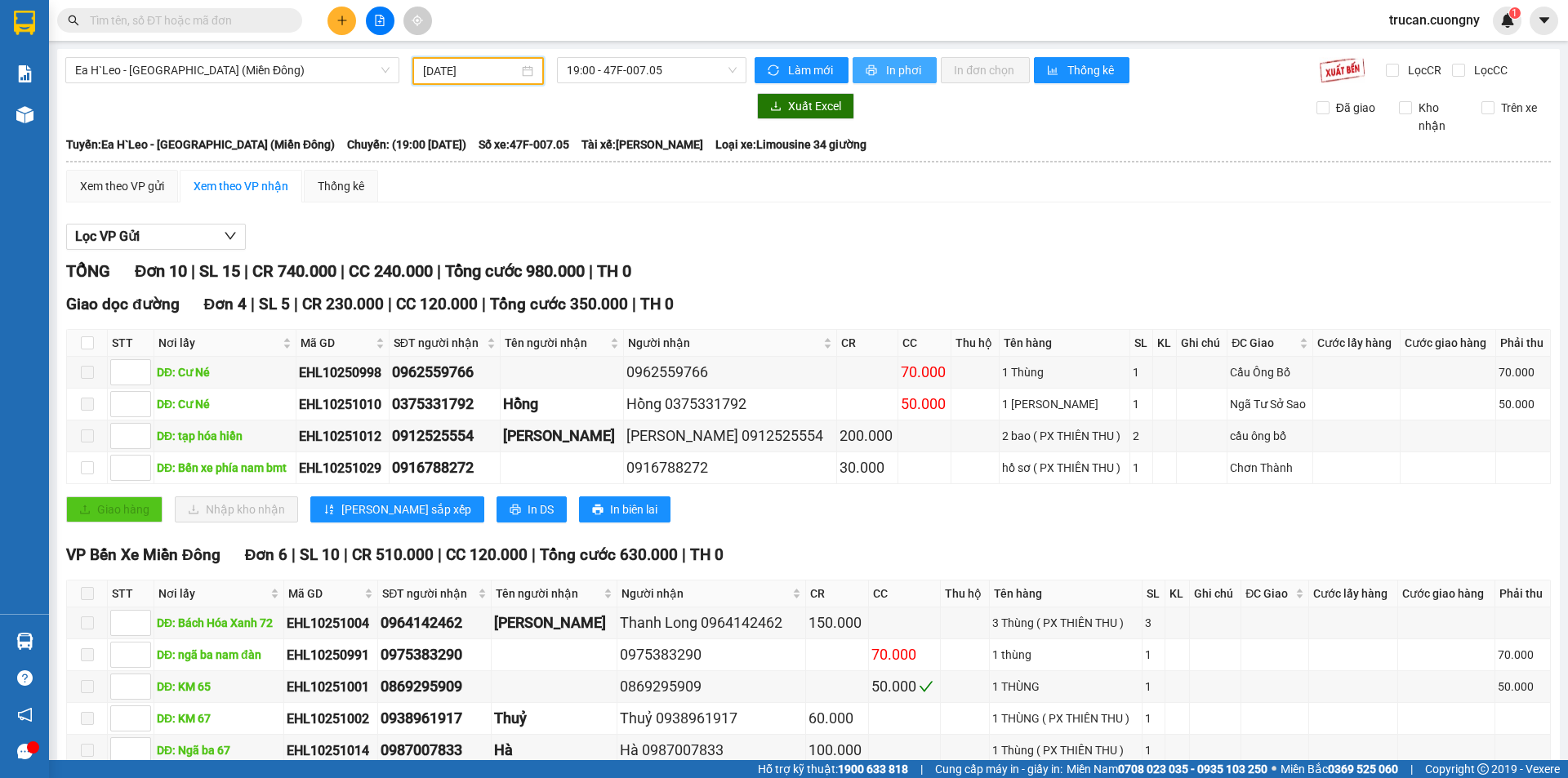
click at [887, 65] on span "In phơi" at bounding box center [905, 70] width 38 height 18
click at [664, 81] on span "19:00 - 47F-007.05" at bounding box center [651, 70] width 170 height 24
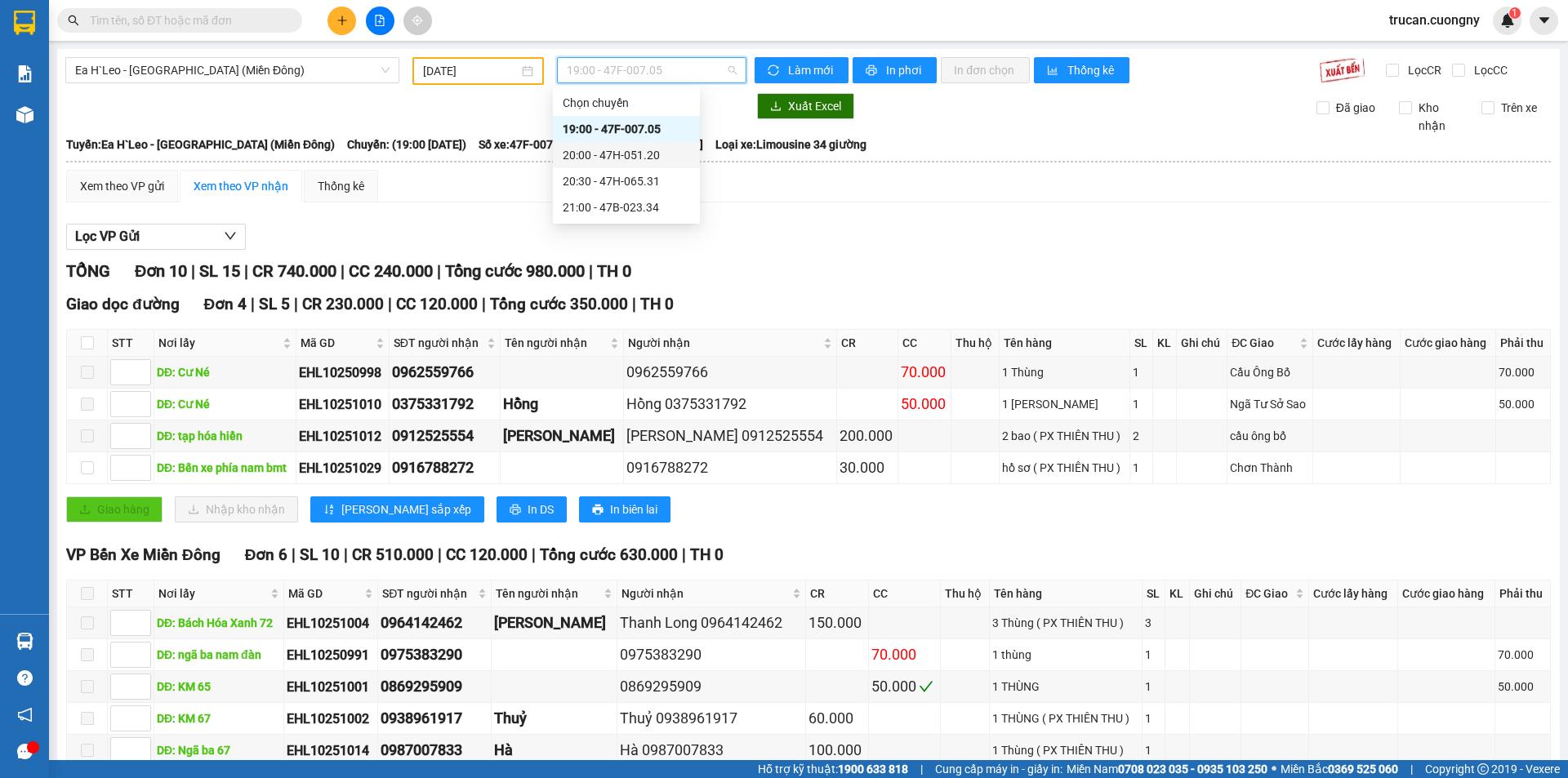
click at [611, 159] on div "20:00 - 47H-051.20" at bounding box center [626, 155] width 127 height 18
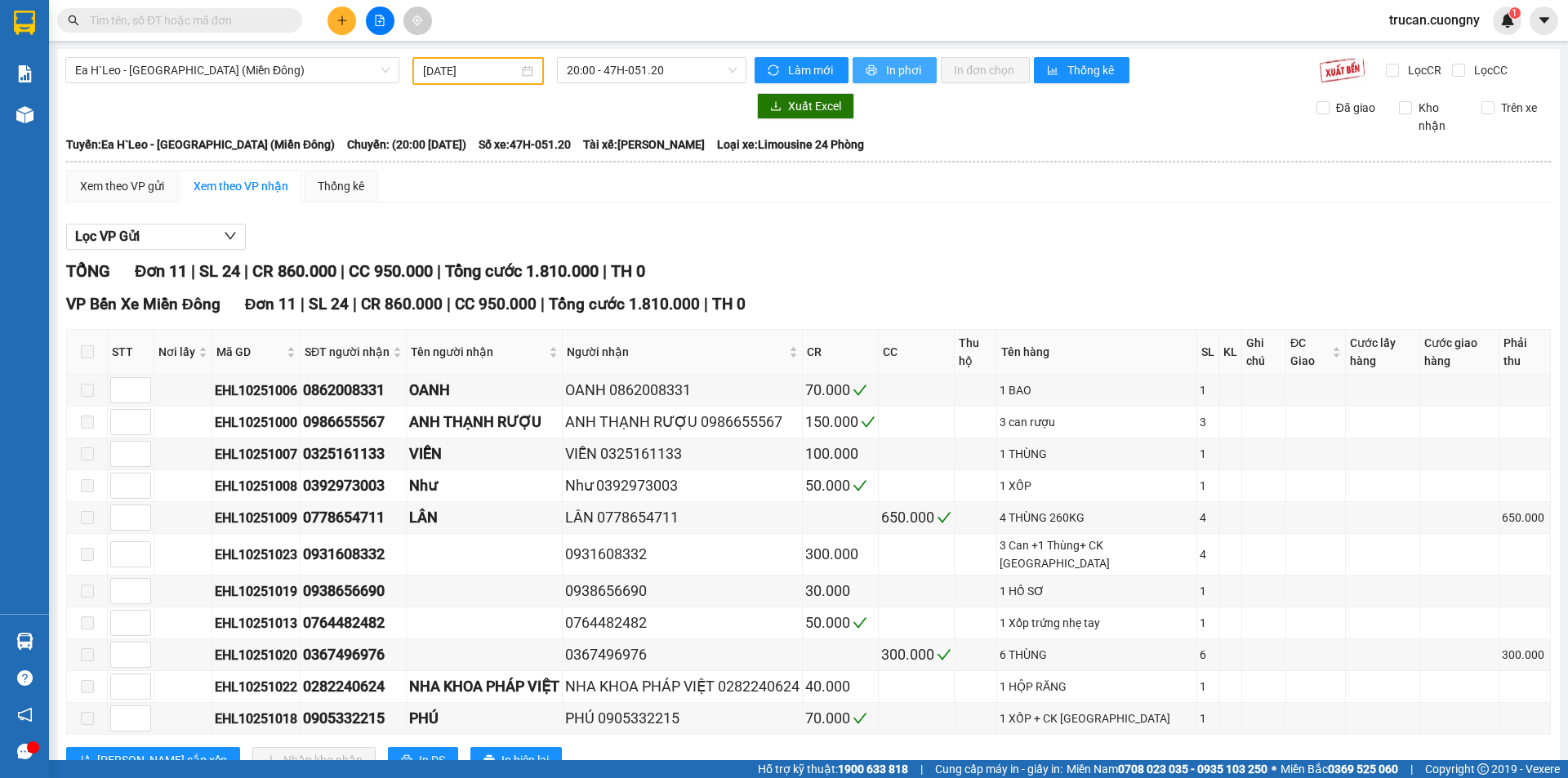
click at [907, 69] on span "In phơi" at bounding box center [905, 70] width 38 height 18
click at [605, 76] on span "20:00 - 47H-051.20" at bounding box center [651, 70] width 170 height 24
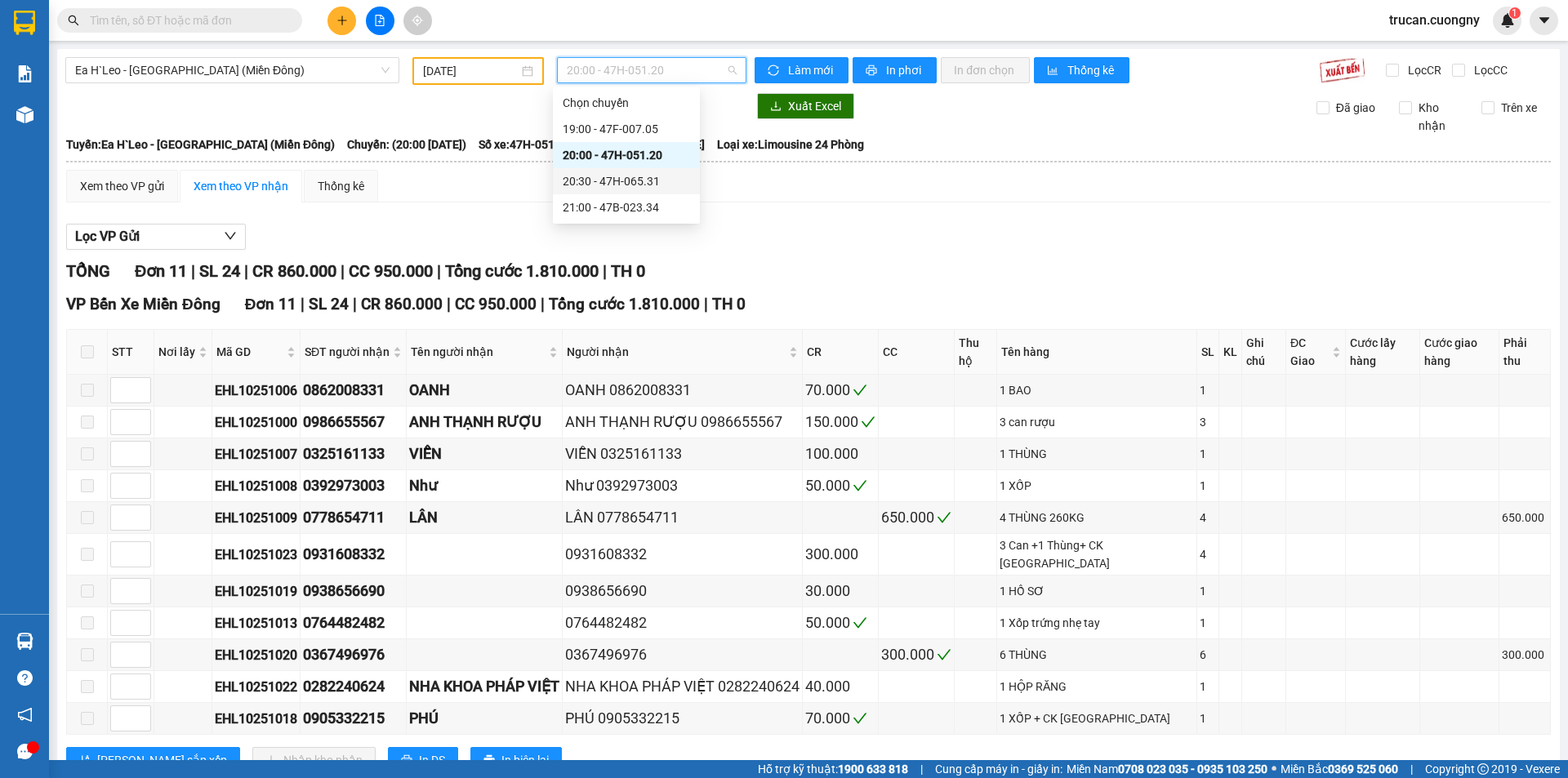
click at [620, 188] on div "20:30 - 47H-065.31" at bounding box center [626, 181] width 127 height 18
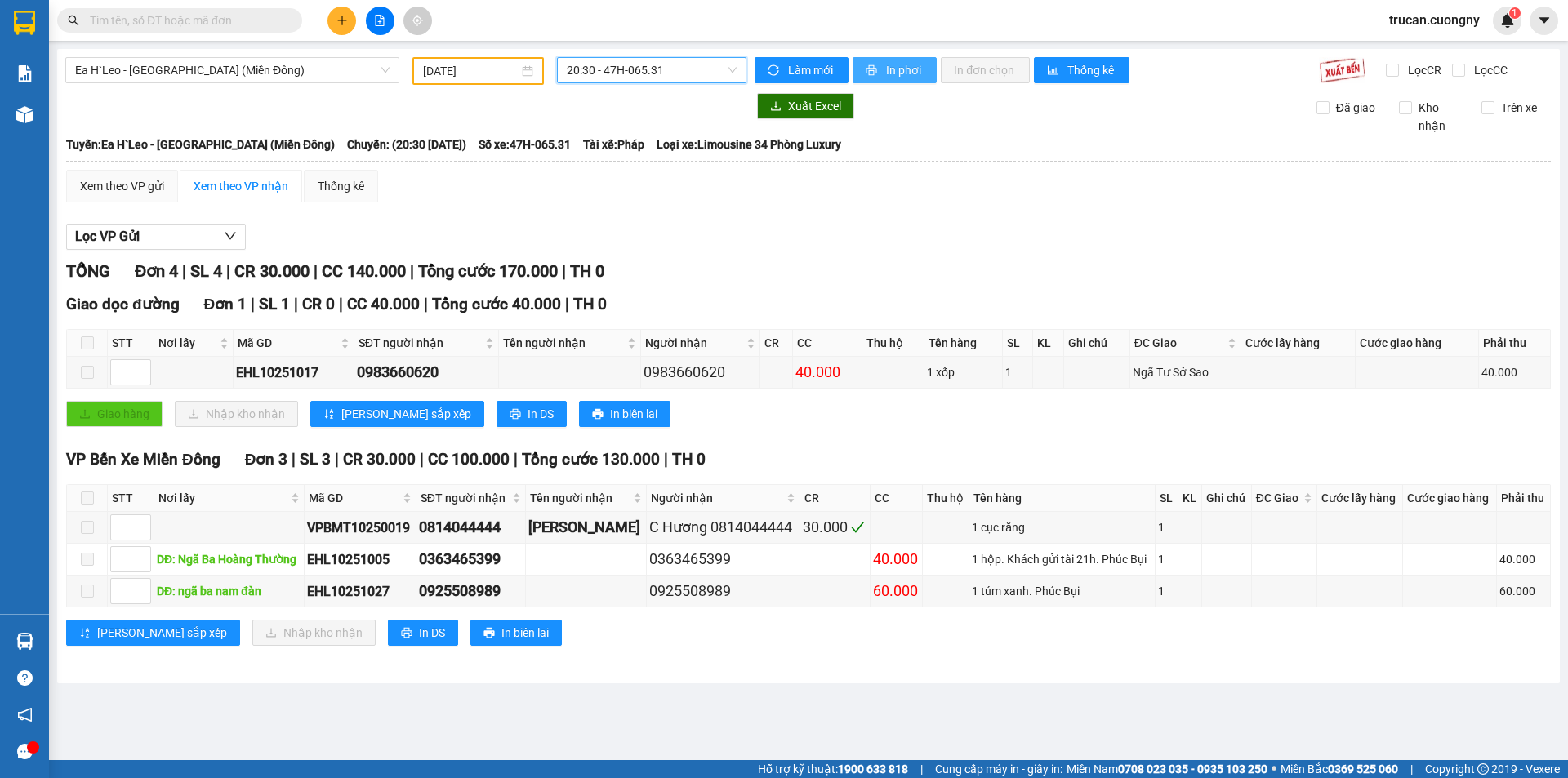
click at [901, 75] on span "In phơi" at bounding box center [905, 70] width 38 height 18
click at [680, 69] on span "20:30 - 47H-065.31" at bounding box center [651, 70] width 170 height 24
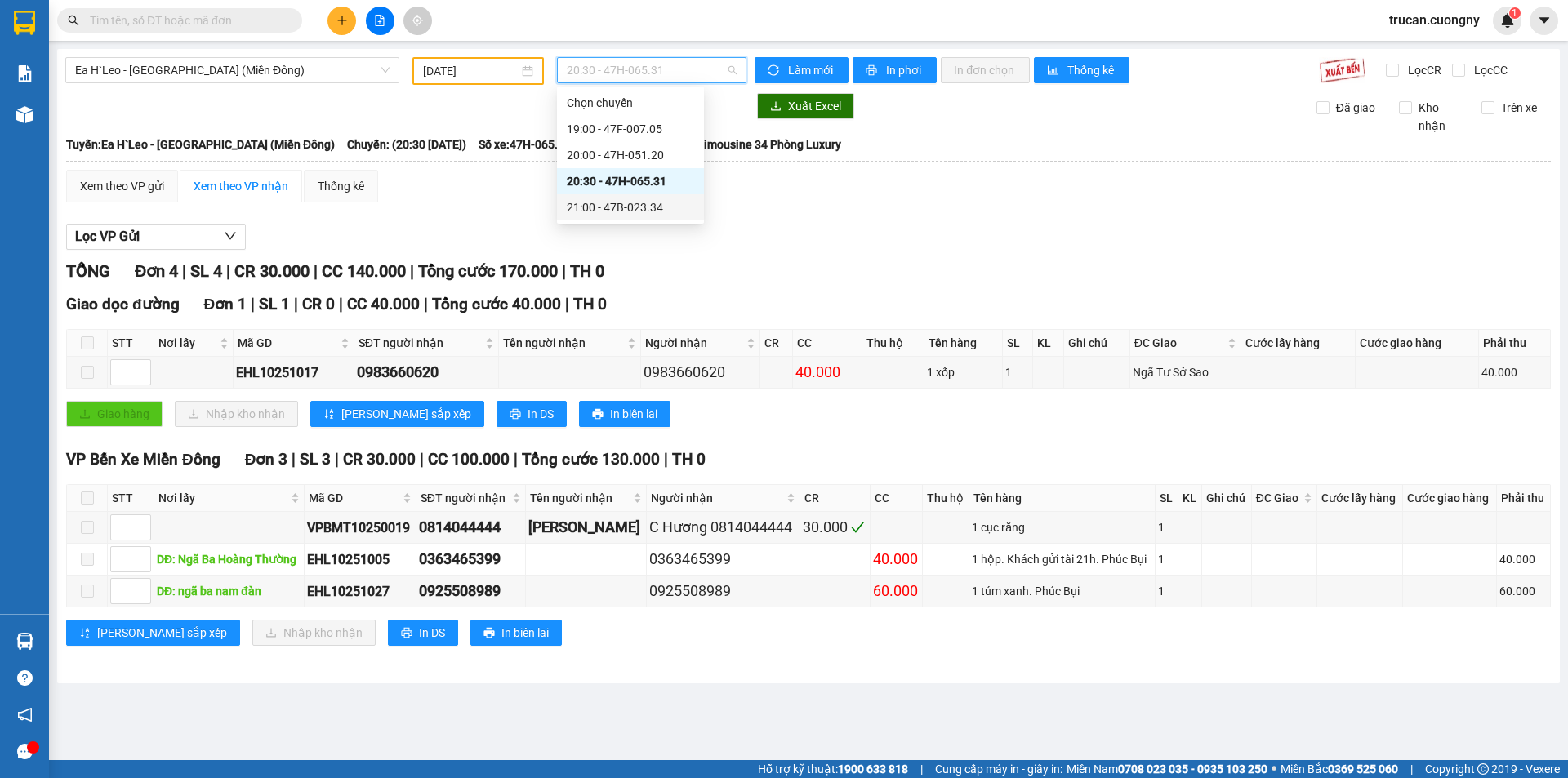
click at [595, 211] on div "21:00 - 47B-023.34" at bounding box center [630, 207] width 127 height 18
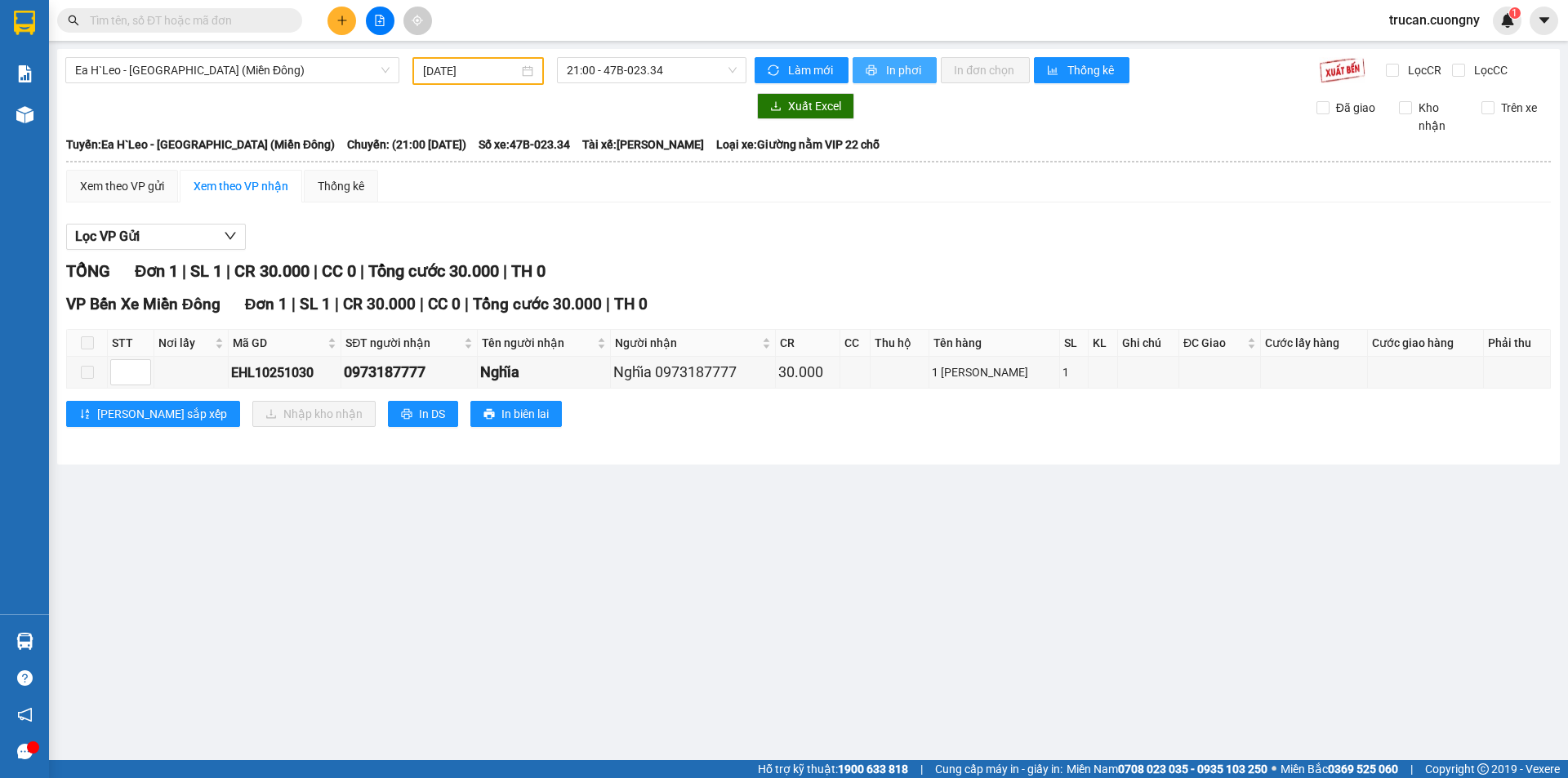
click at [901, 67] on span "In phơi" at bounding box center [905, 70] width 38 height 18
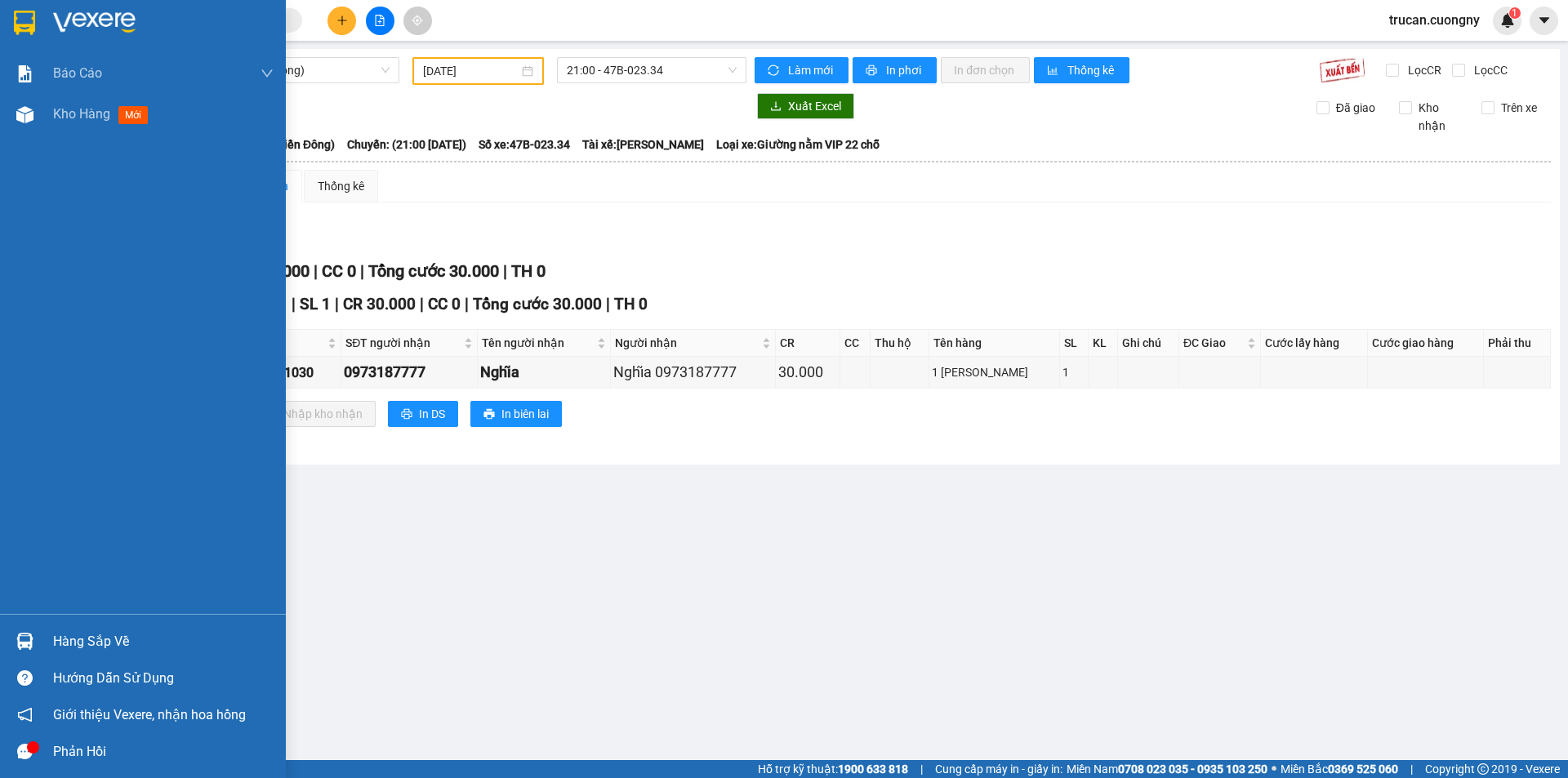
click at [0, 19] on div at bounding box center [143, 26] width 286 height 53
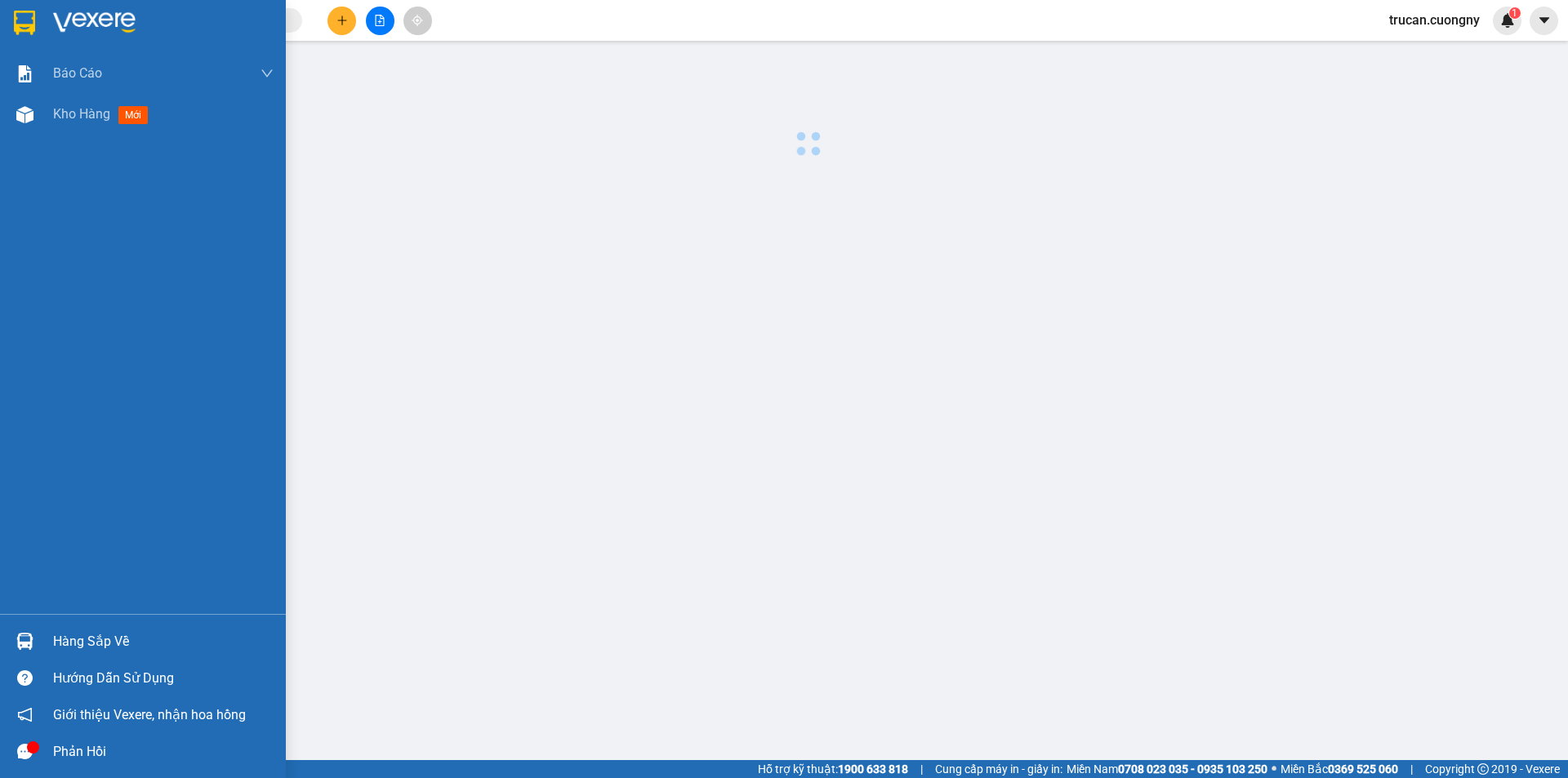
drag, startPoint x: 0, startPoint y: 19, endPoint x: 108, endPoint y: 50, distance: 112.4
click at [1, 19] on div at bounding box center [143, 26] width 286 height 53
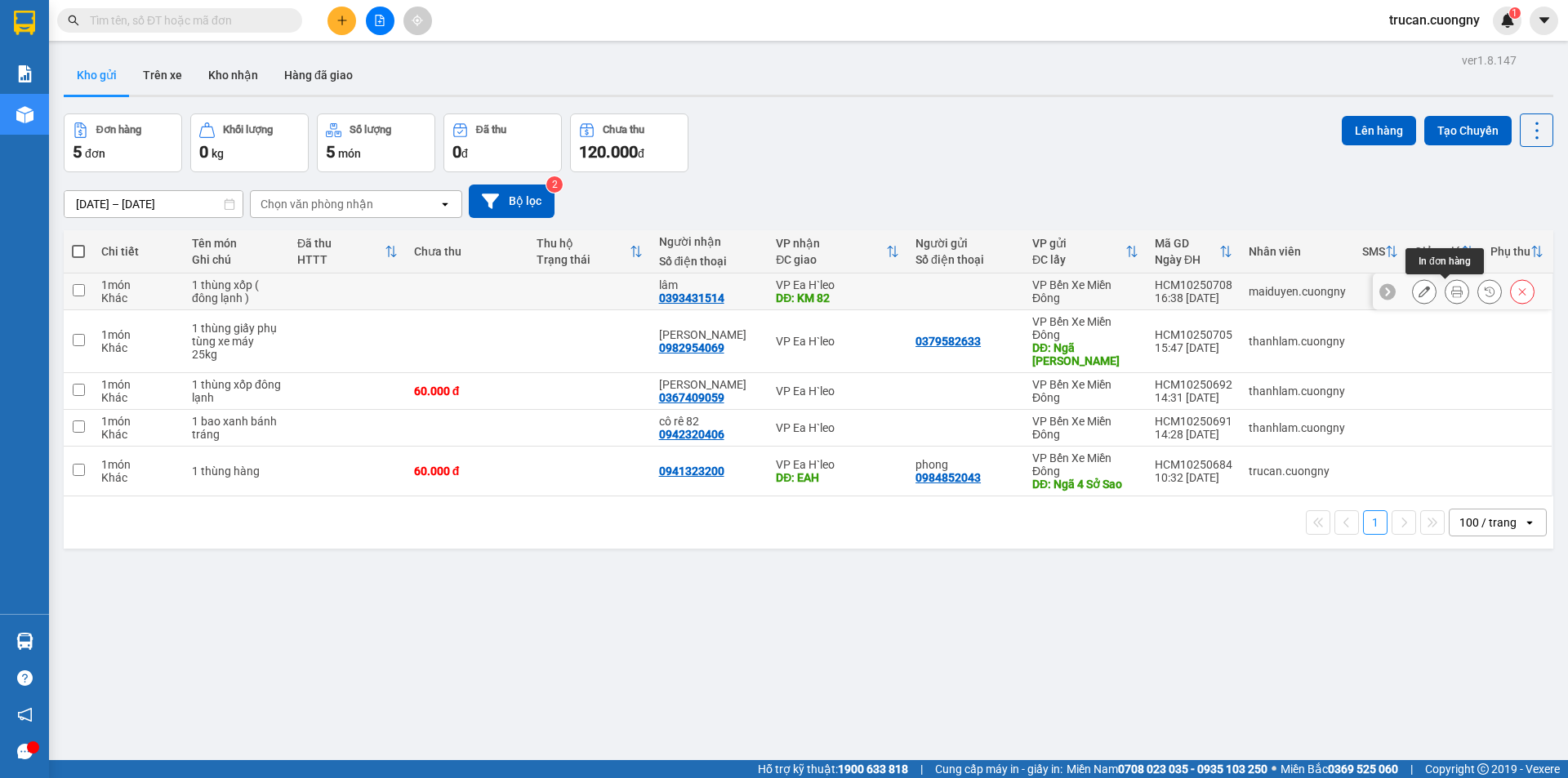
click at [1451, 295] on icon at bounding box center [1457, 291] width 11 height 11
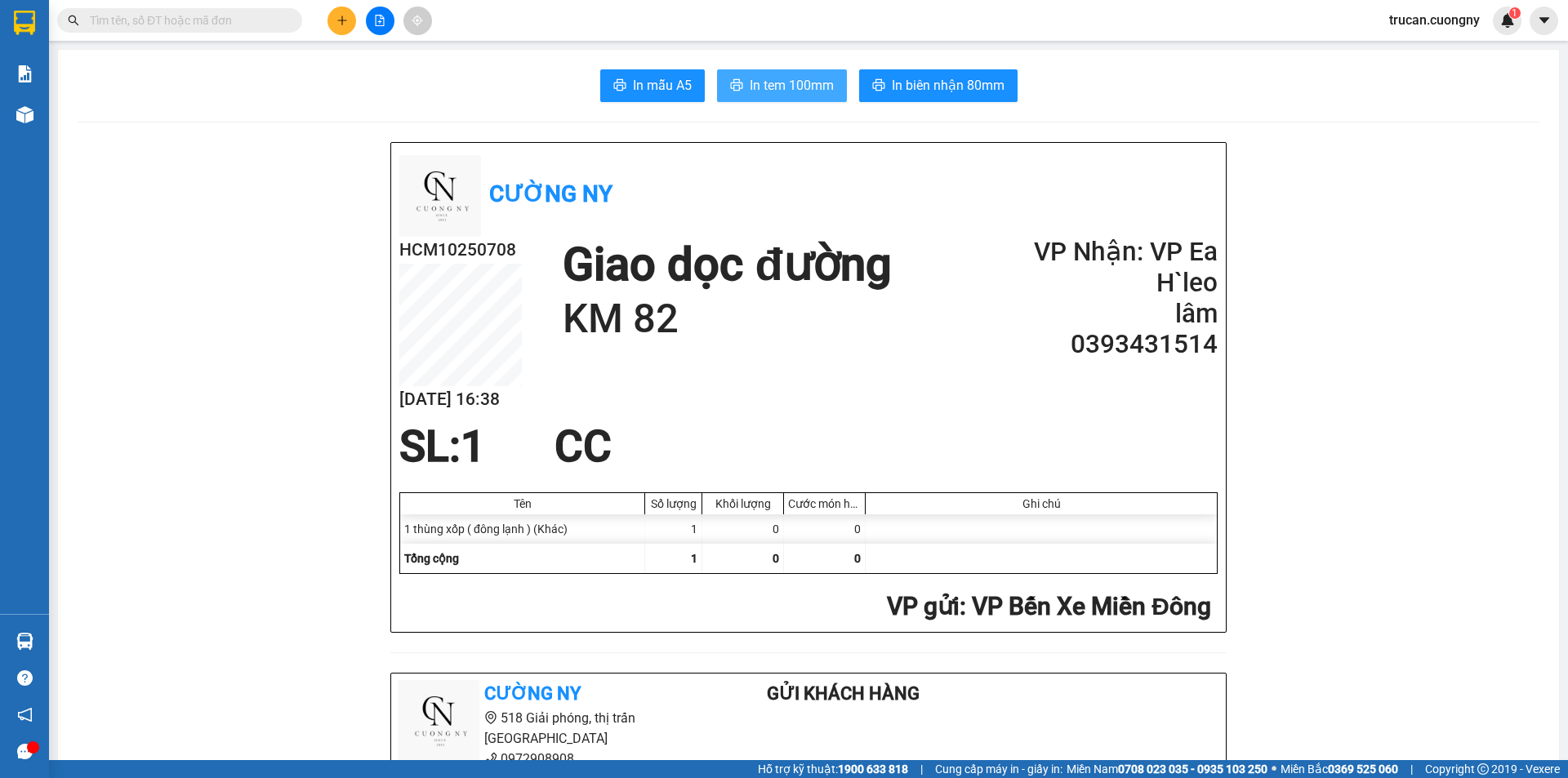
click at [777, 85] on span "In tem 100mm" at bounding box center [791, 85] width 84 height 20
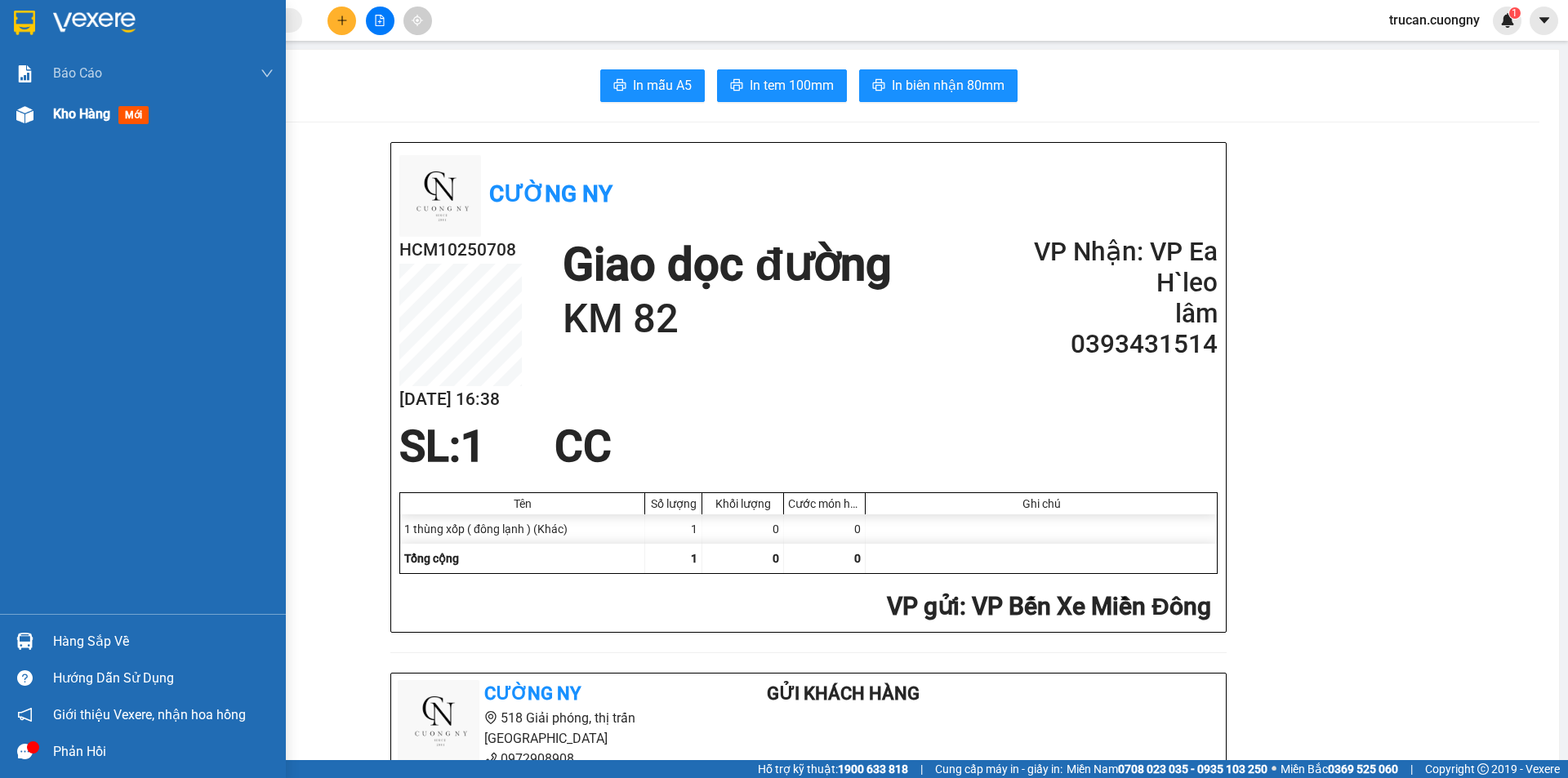
click at [137, 111] on span "mới" at bounding box center [134, 114] width 31 height 18
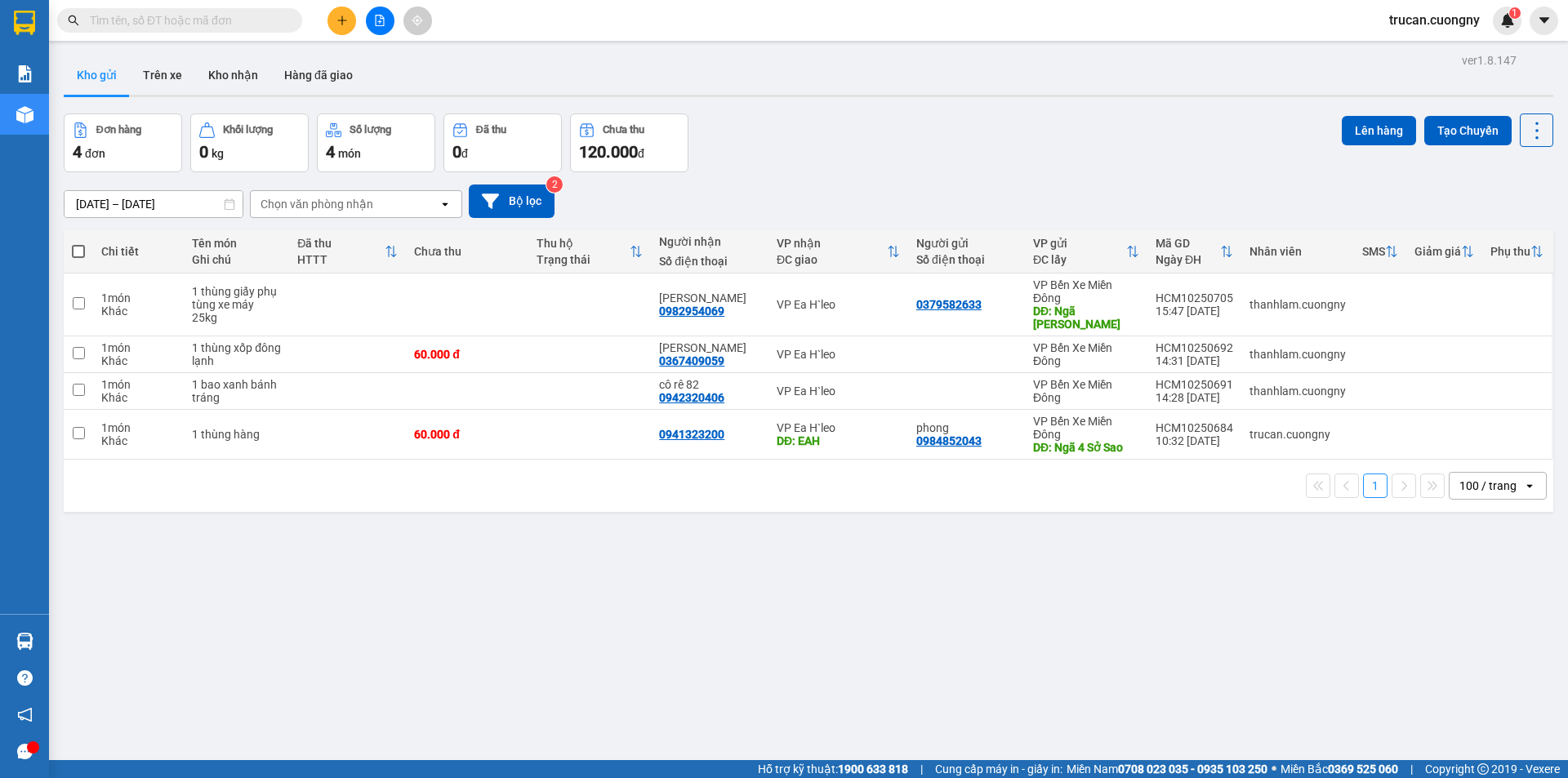
click at [106, 20] on input "text" at bounding box center [186, 19] width 193 height 18
paste input "08989"
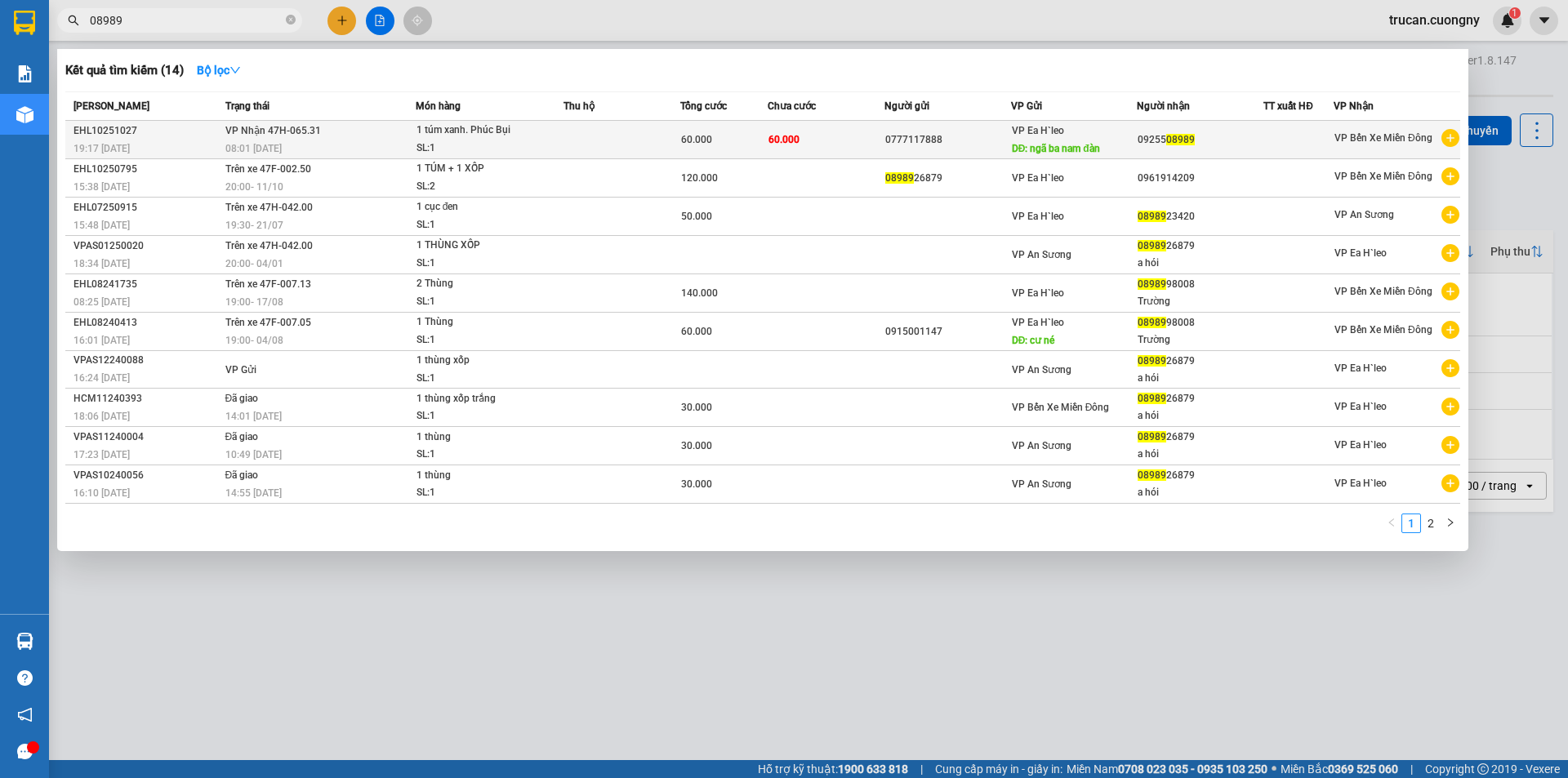
type input "08989"
click at [532, 134] on div "1 túm xanh. Phúc Bụi" at bounding box center [478, 130] width 122 height 18
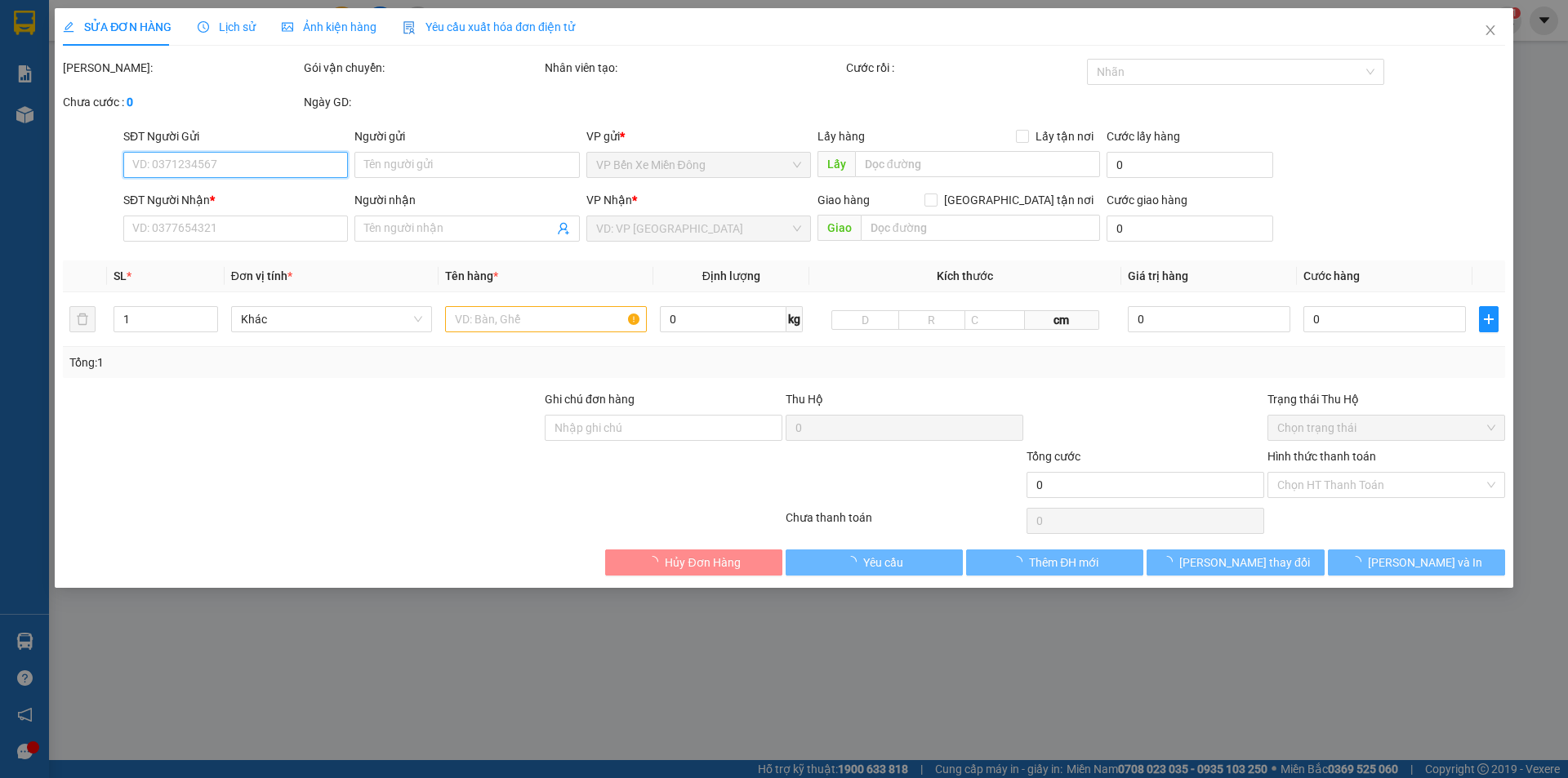
type input "0777117888"
type input "ngã ba nam đàn"
type input "0925508989"
type input "60.000"
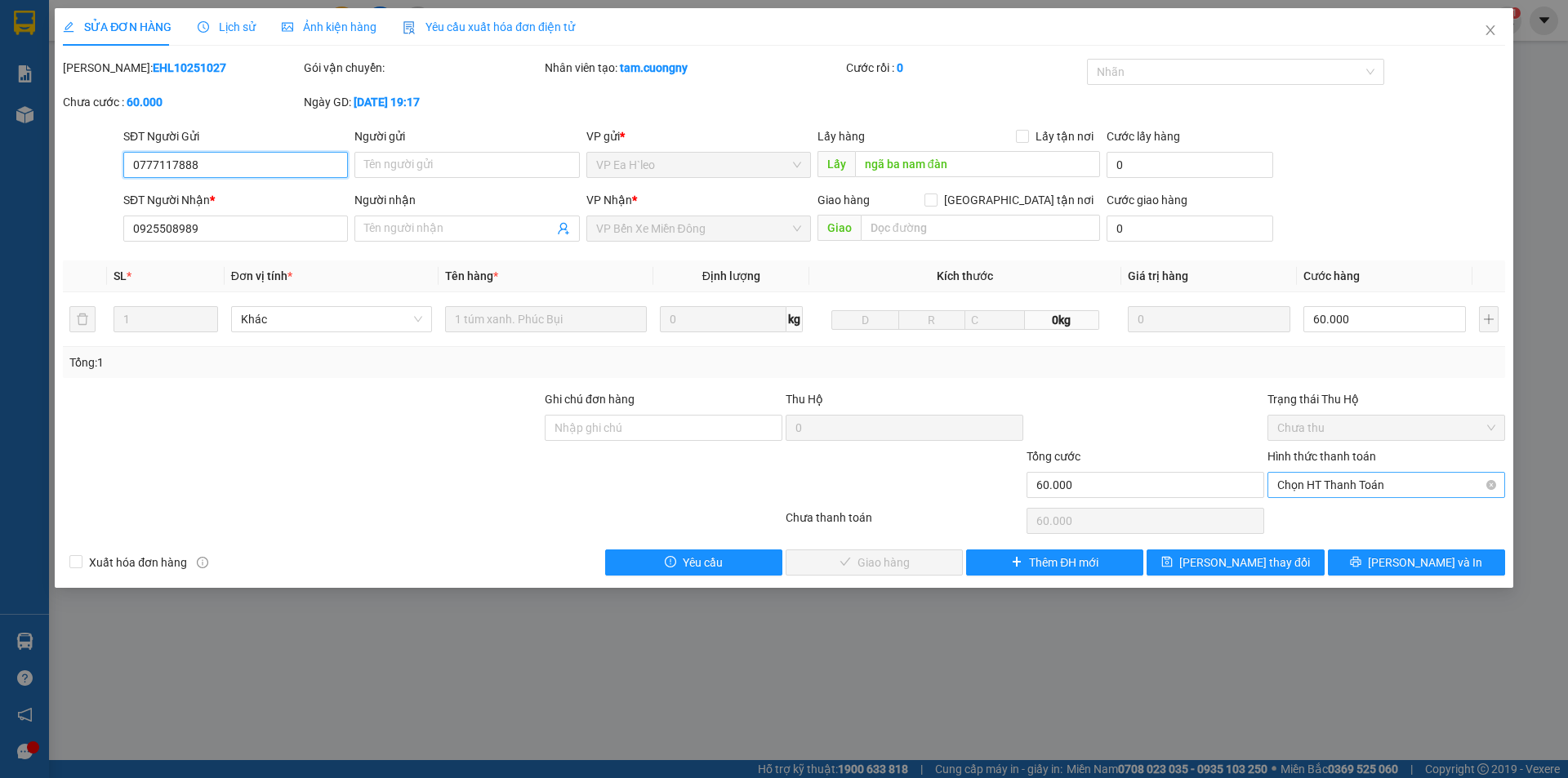
click at [1349, 482] on span "Chọn HT Thanh Toán" at bounding box center [1385, 485] width 218 height 24
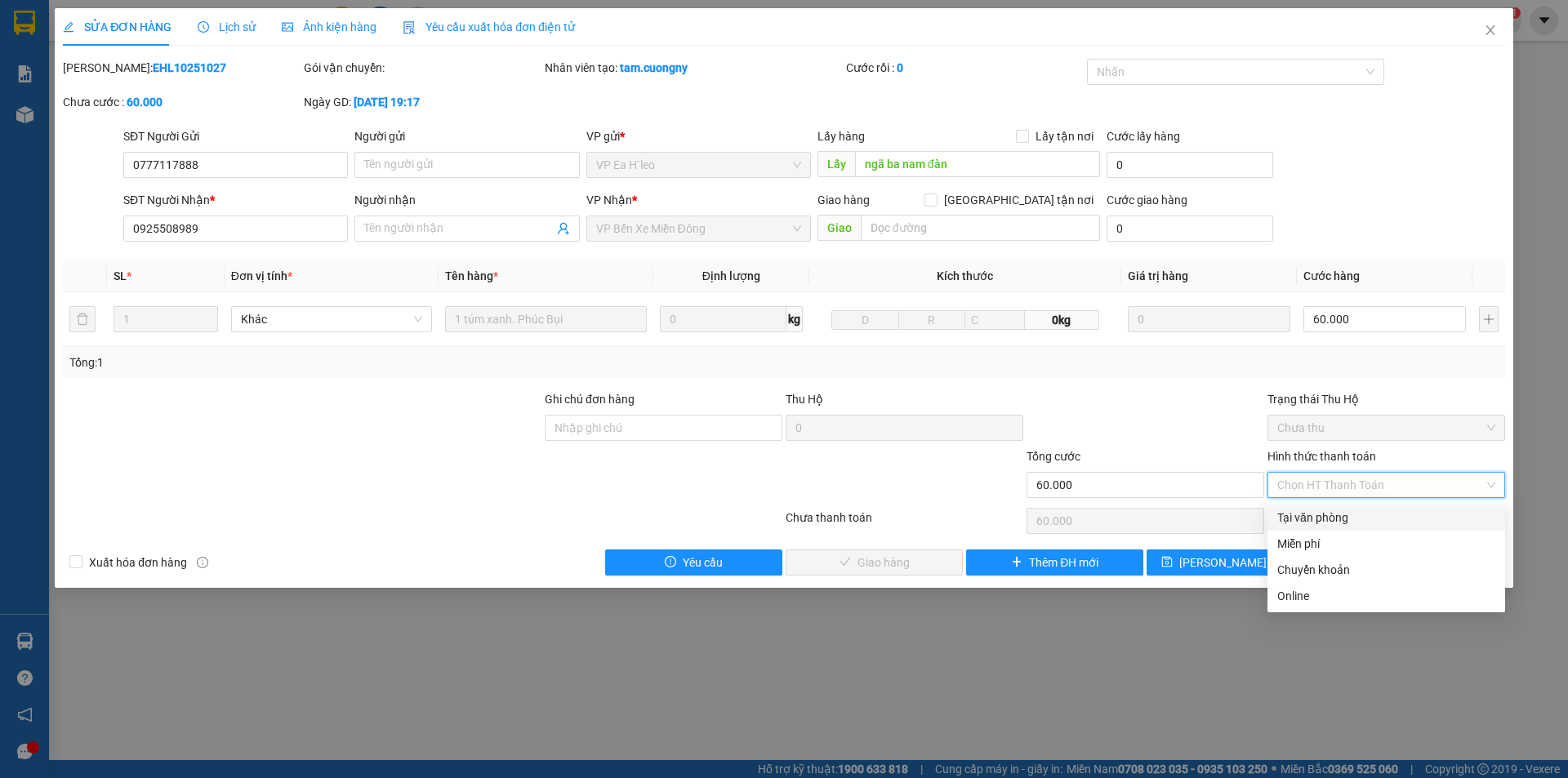
click at [1331, 513] on div "Tại văn phòng" at bounding box center [1385, 517] width 218 height 18
type input "0"
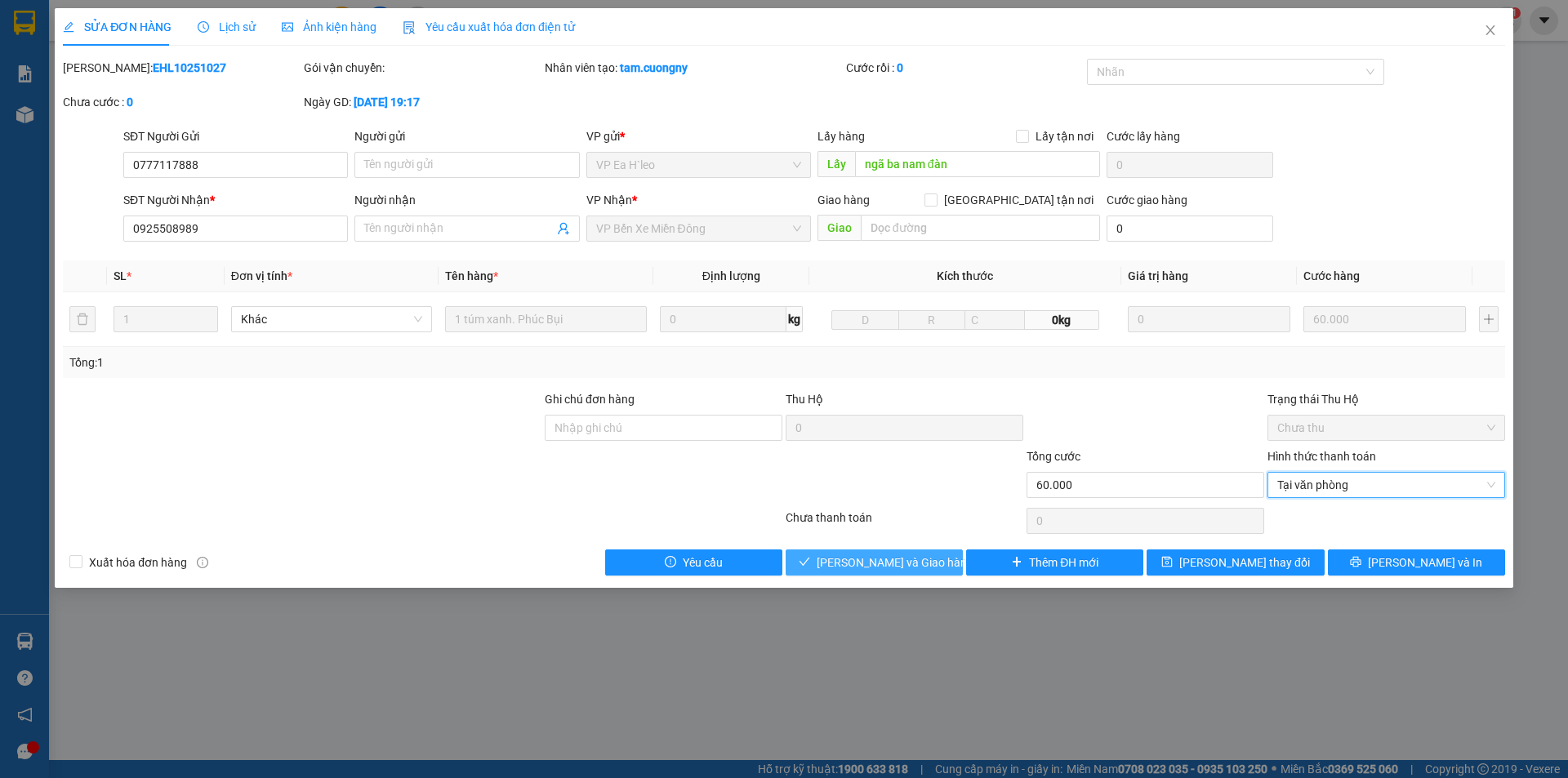
click at [921, 569] on span "Lưu và Giao hàng" at bounding box center [895, 562] width 157 height 18
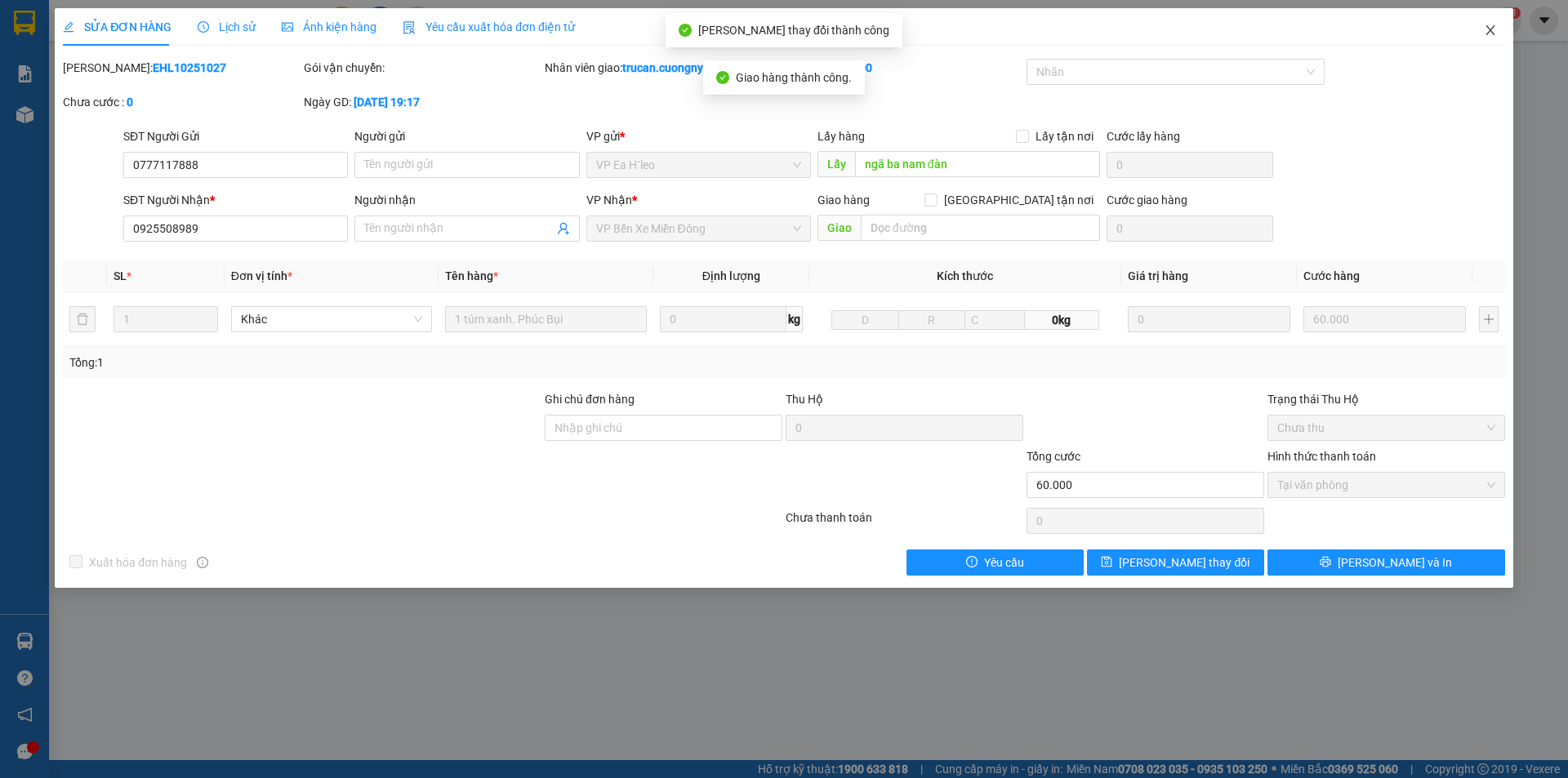
click at [1493, 28] on icon "close" at bounding box center [1490, 31] width 13 height 13
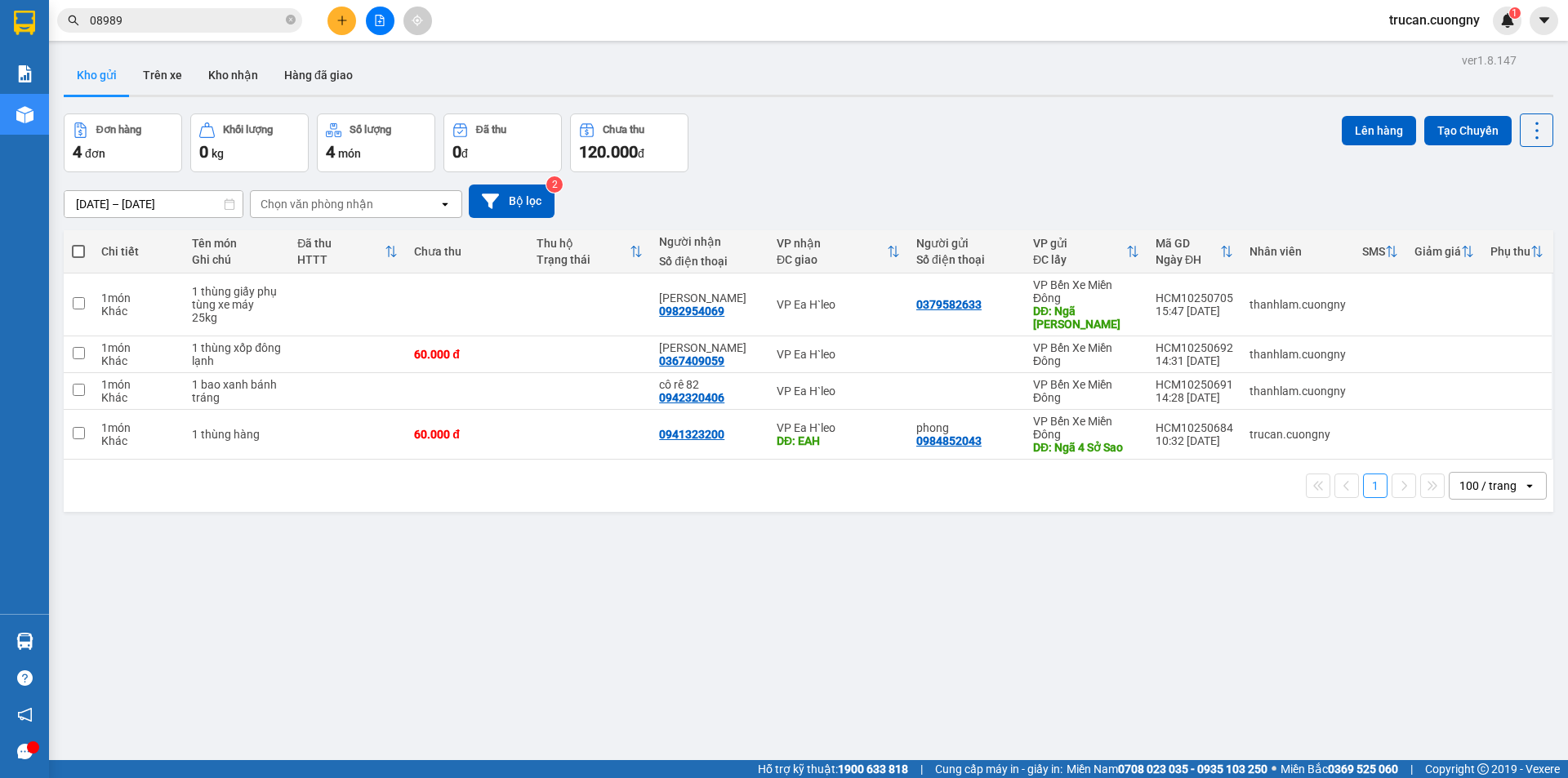
drag, startPoint x: 312, startPoint y: 655, endPoint x: 308, endPoint y: 679, distance: 24.3
click at [312, 654] on div "ver 1.8.147 Kho gửi Trên xe Kho nhận Hàng đã giao Đơn hàng 4 đơn Khối lượng 0 k…" at bounding box center [809, 438] width 1502 height 778
click at [338, 19] on icon "plus" at bounding box center [342, 20] width 11 height 11
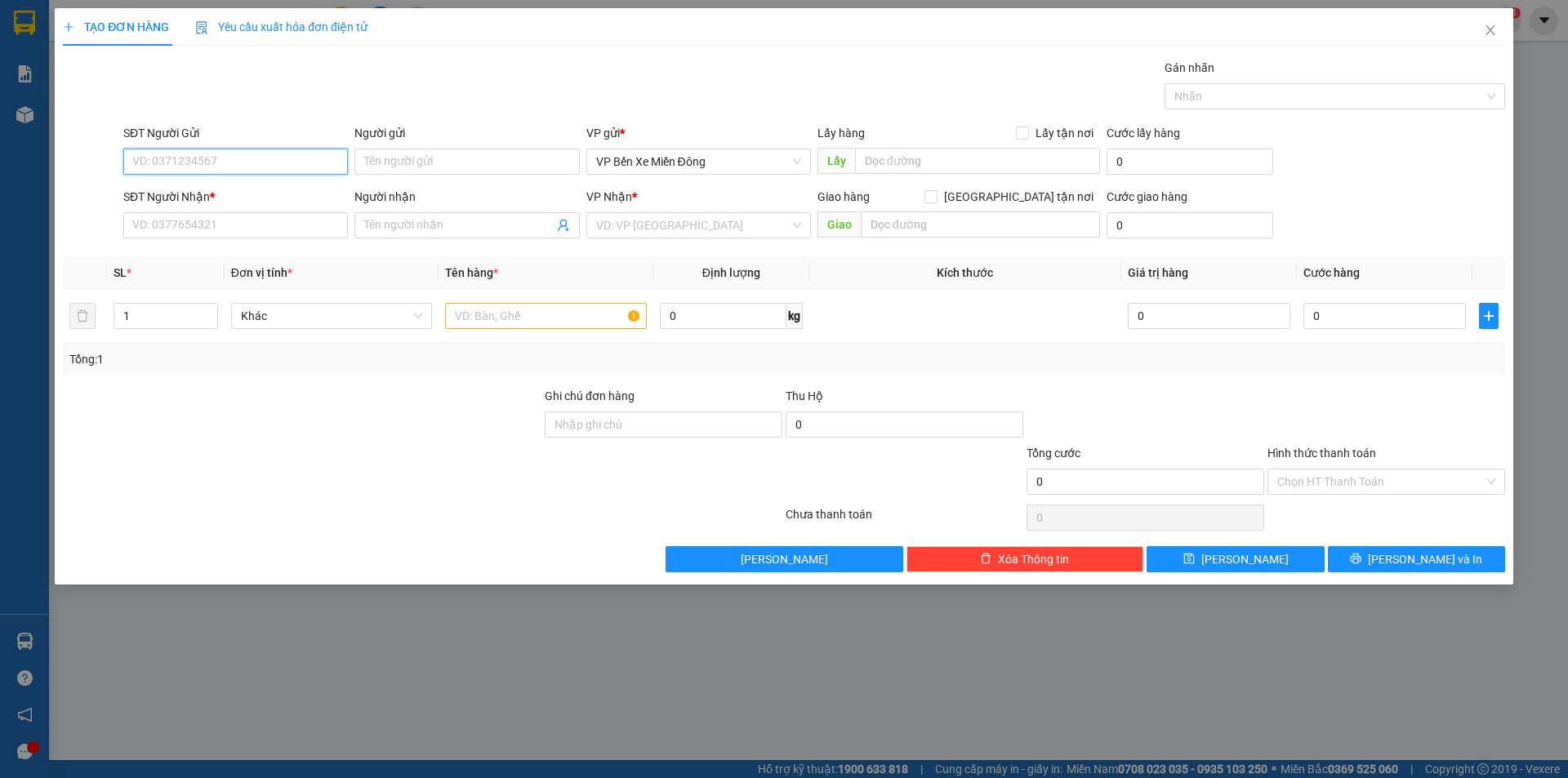
click at [269, 156] on input "SĐT Người Gửi" at bounding box center [236, 161] width 224 height 26
paste input "0978492137"
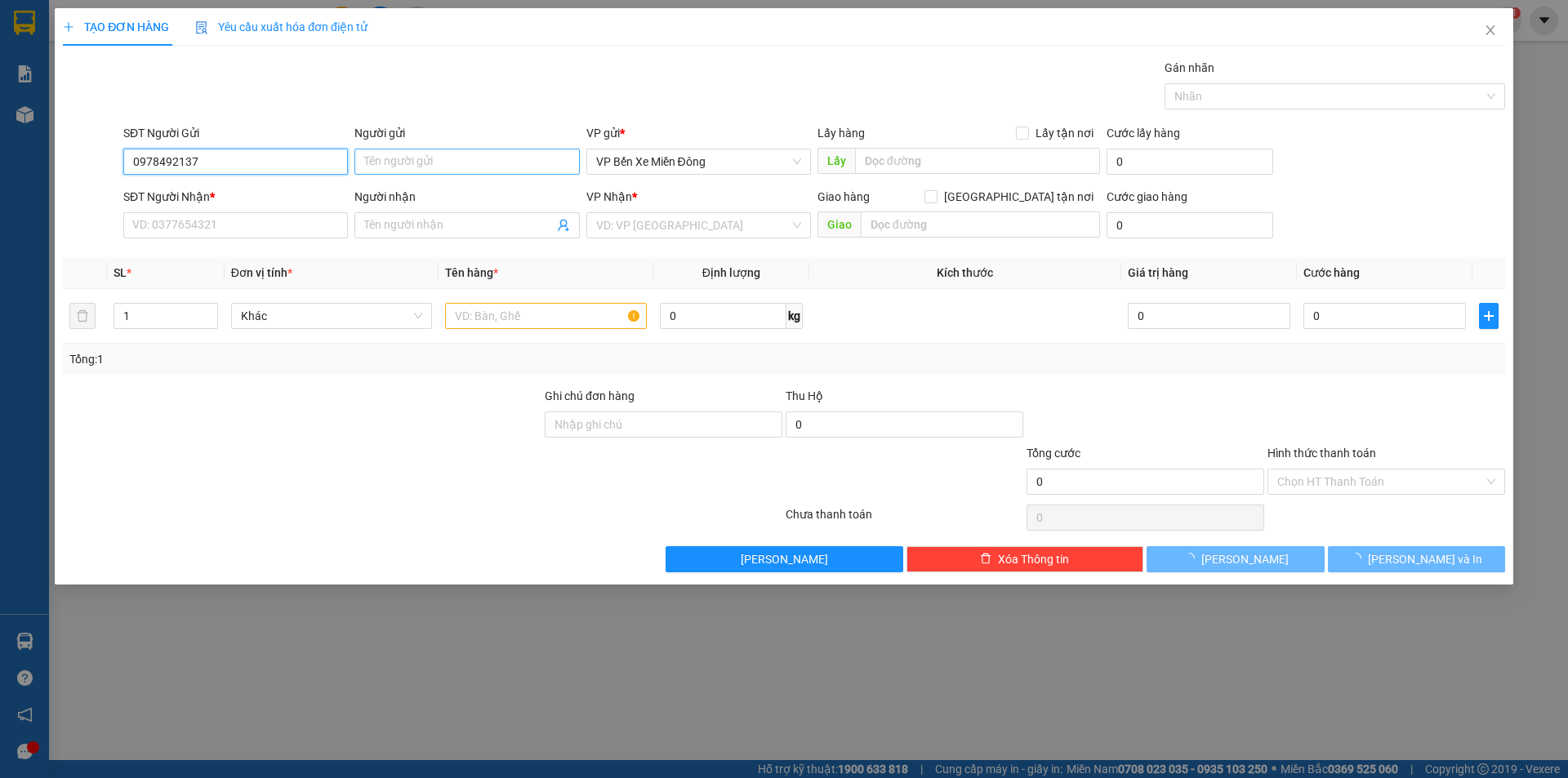
type input "0978492137"
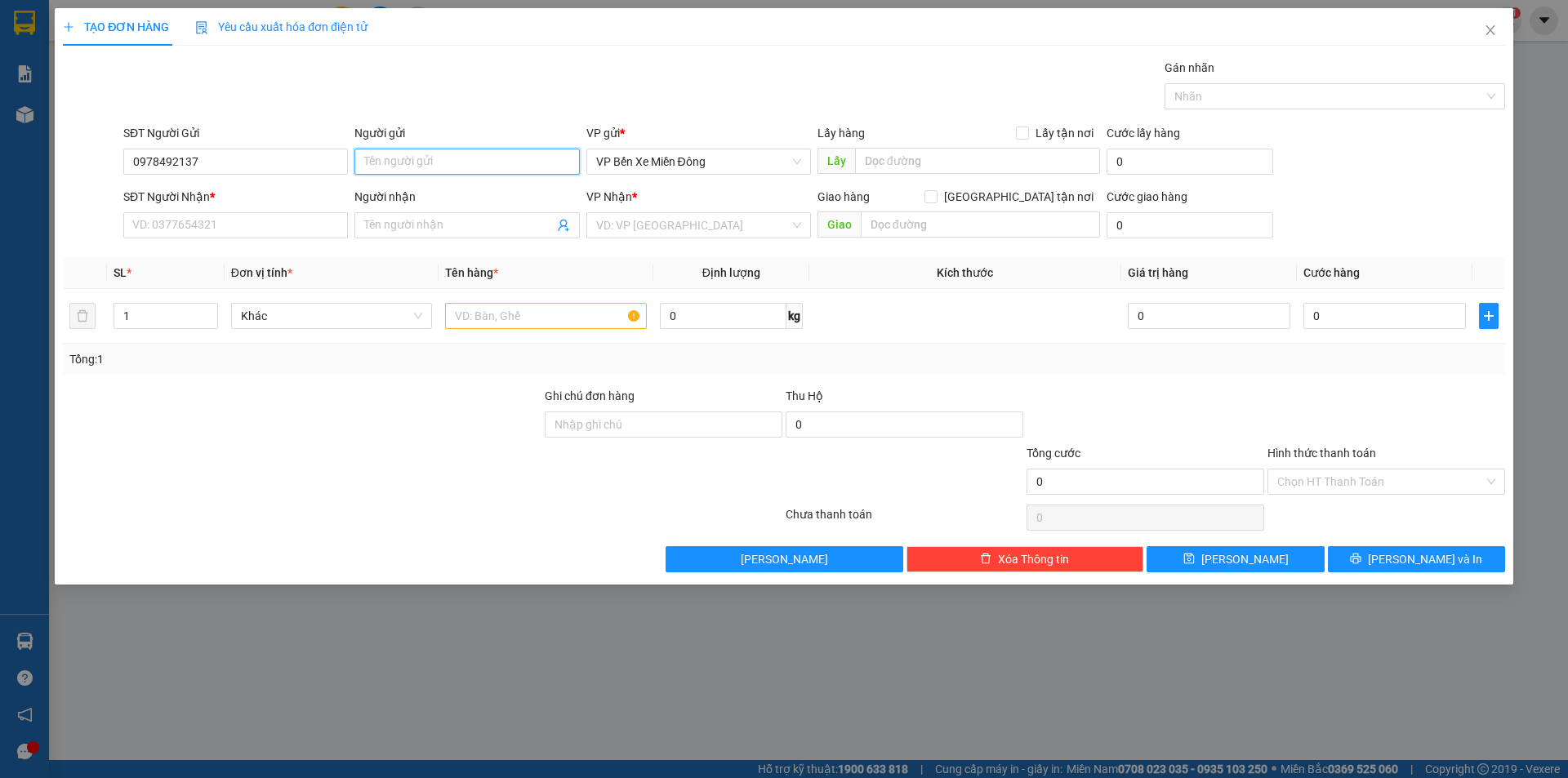
click at [445, 169] on input "Người gửi" at bounding box center [466, 161] width 224 height 26
type input "toàn"
click at [181, 227] on input "SĐT Người Nhận *" at bounding box center [236, 225] width 224 height 26
paste input "0969751717"
type input "0969751717"
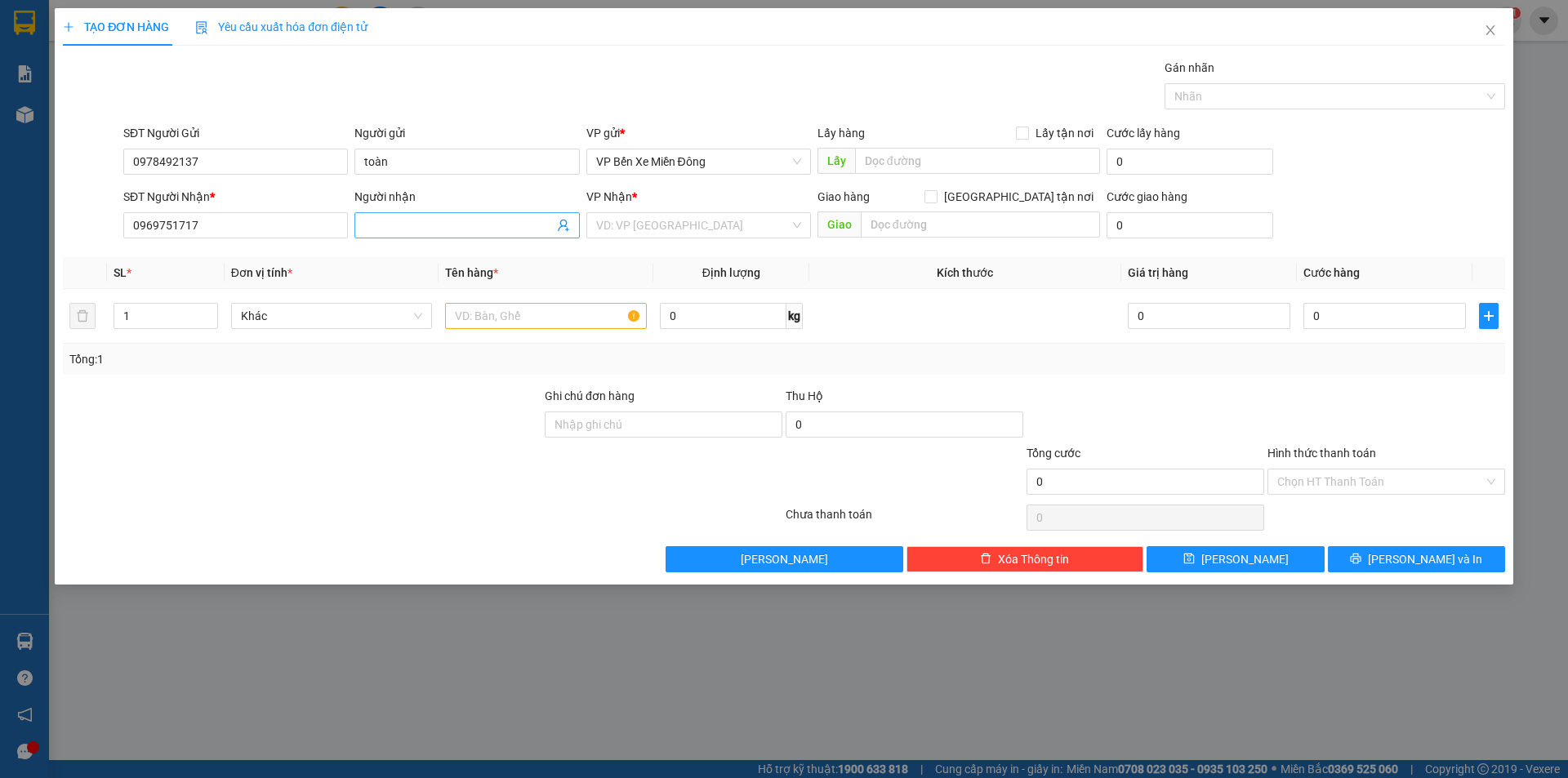
click at [473, 236] on span at bounding box center [466, 225] width 224 height 26
type input "hiếu"
click at [715, 219] on input "search" at bounding box center [693, 225] width 194 height 24
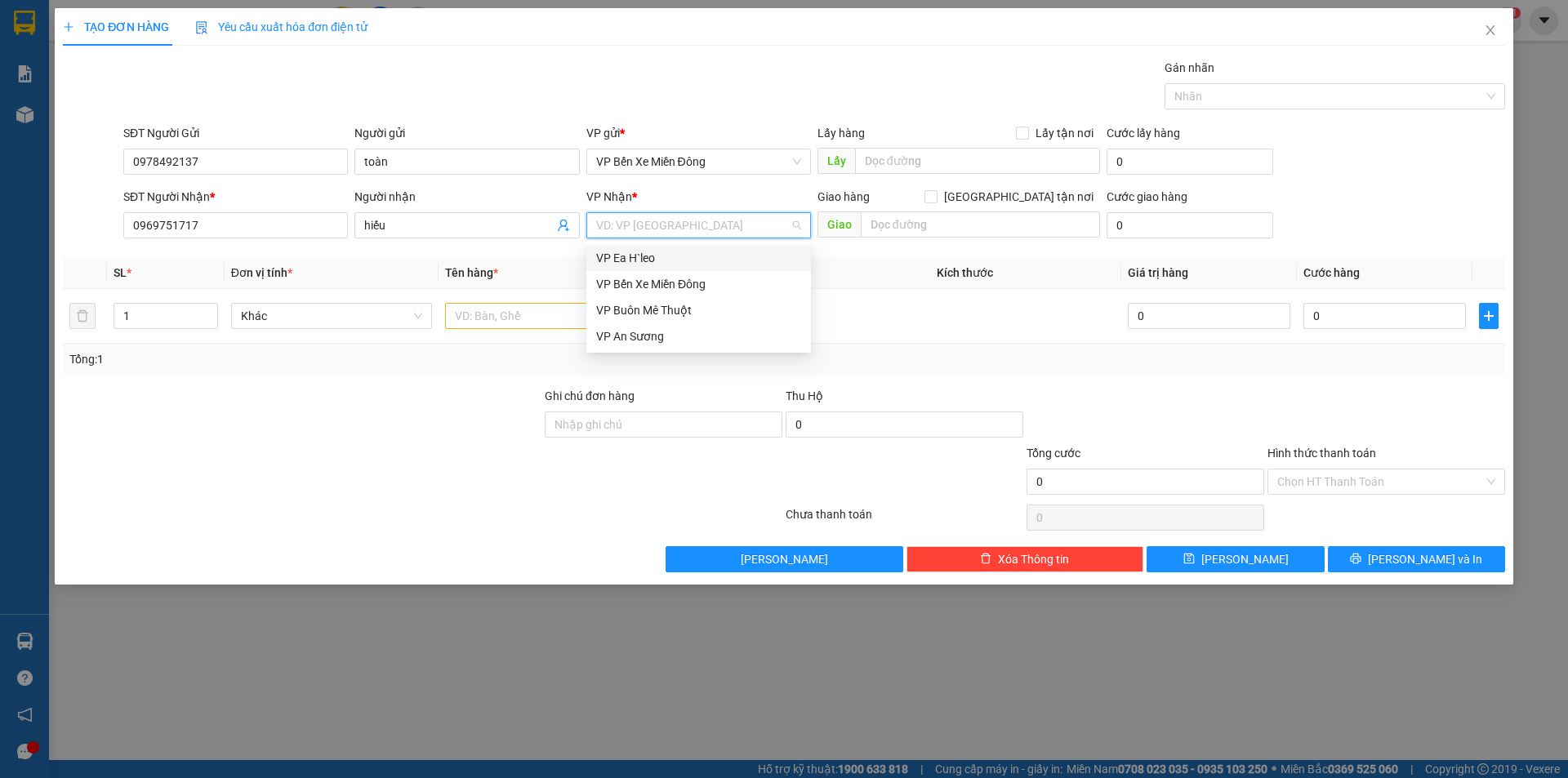
click at [685, 256] on div "VP Ea H`leo" at bounding box center [698, 258] width 205 height 18
click at [883, 154] on input "text" at bounding box center [977, 160] width 245 height 26
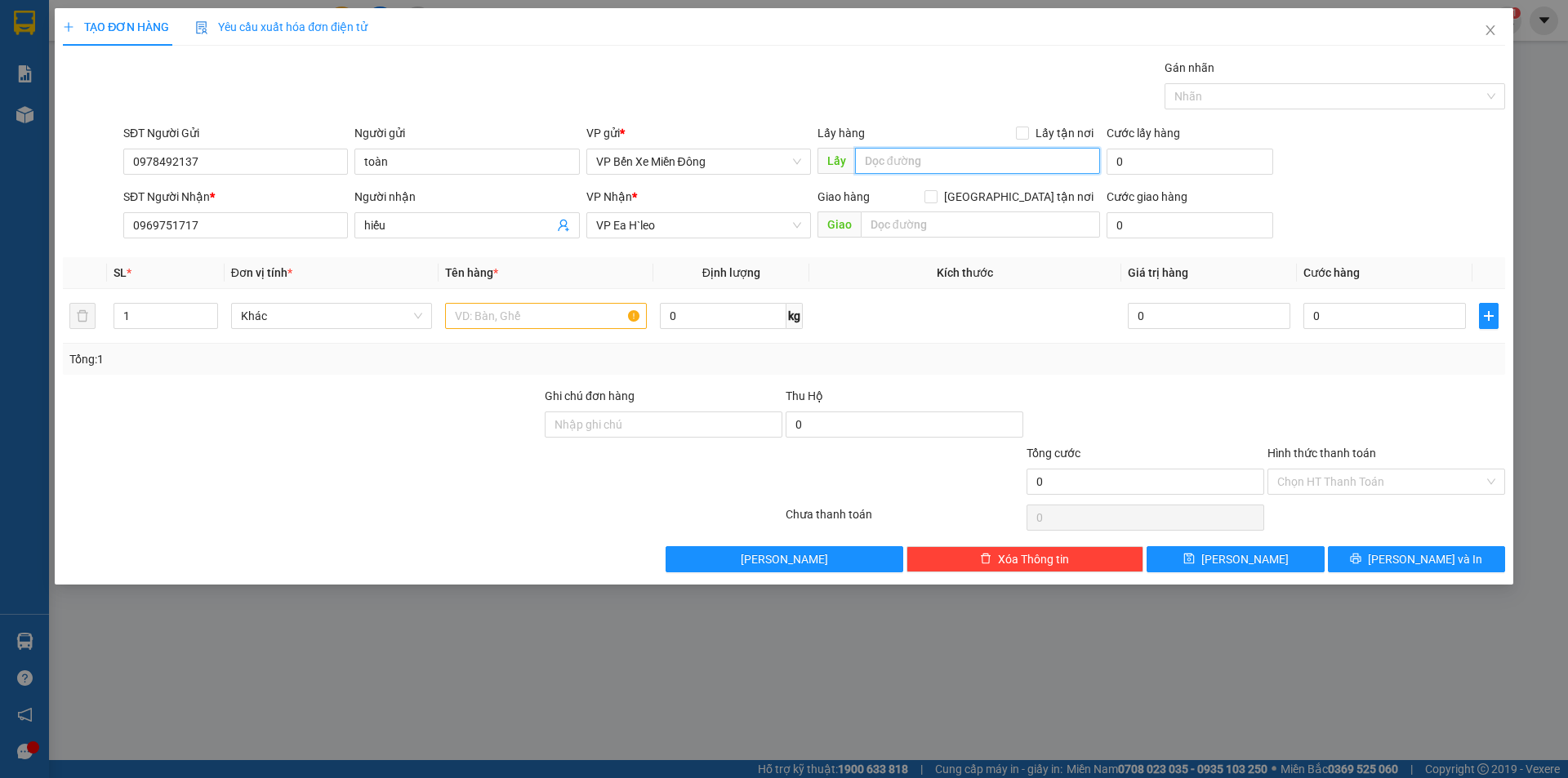
paste input "ngã ba con cò bình dương"
type input "ngã ba con cò bình dương"
click at [920, 228] on input "text" at bounding box center [980, 224] width 239 height 26
paste input "Km 60 Cư N"
type input "Km 60 Cư N"
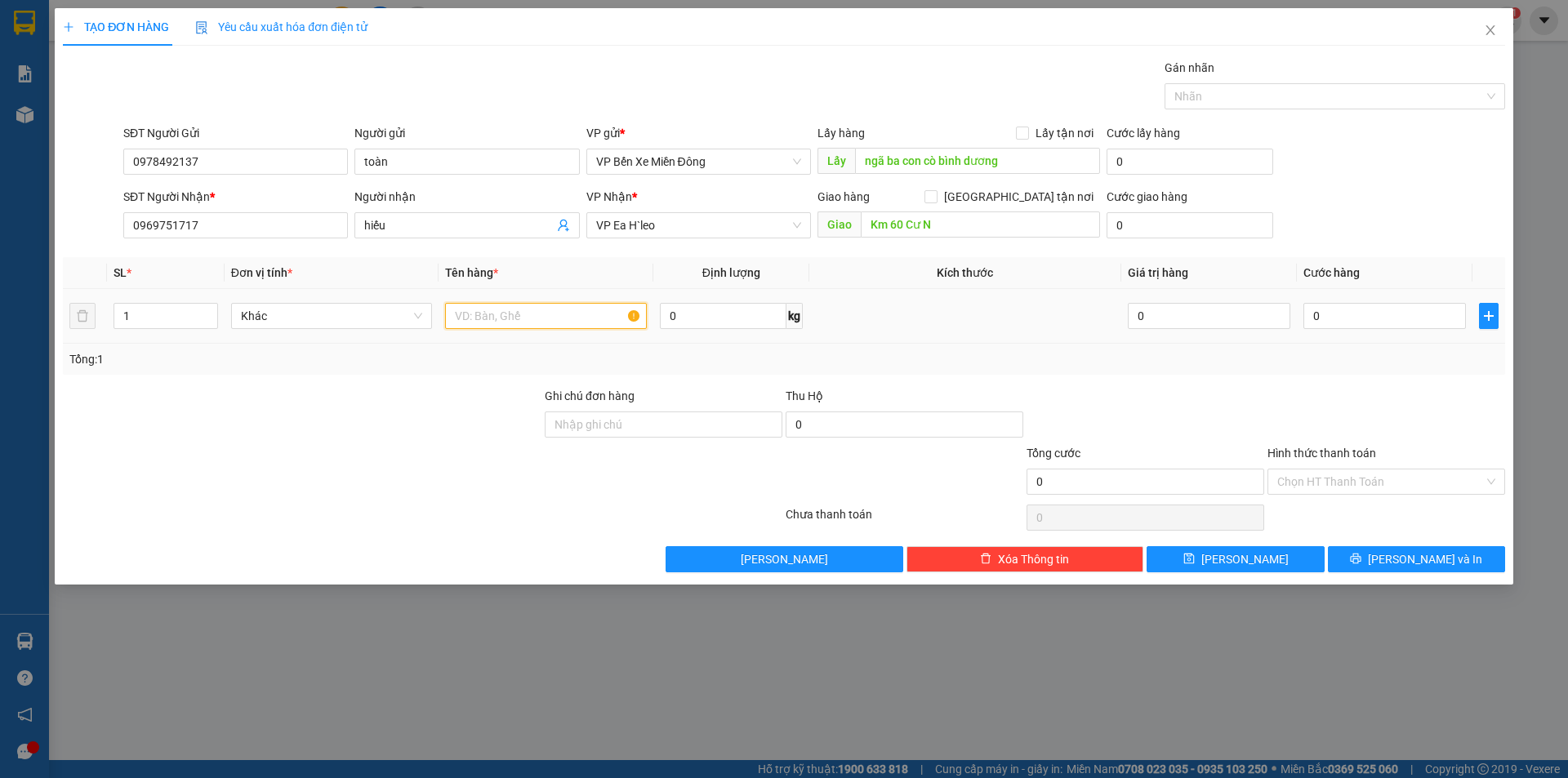
click at [577, 325] on input "text" at bounding box center [546, 316] width 202 height 26
paste input "3 thùng thuốc bvtv"
type input "3 thùng thuốc bvtv"
click at [165, 318] on input "1" at bounding box center [165, 316] width 102 height 24
type input "3"
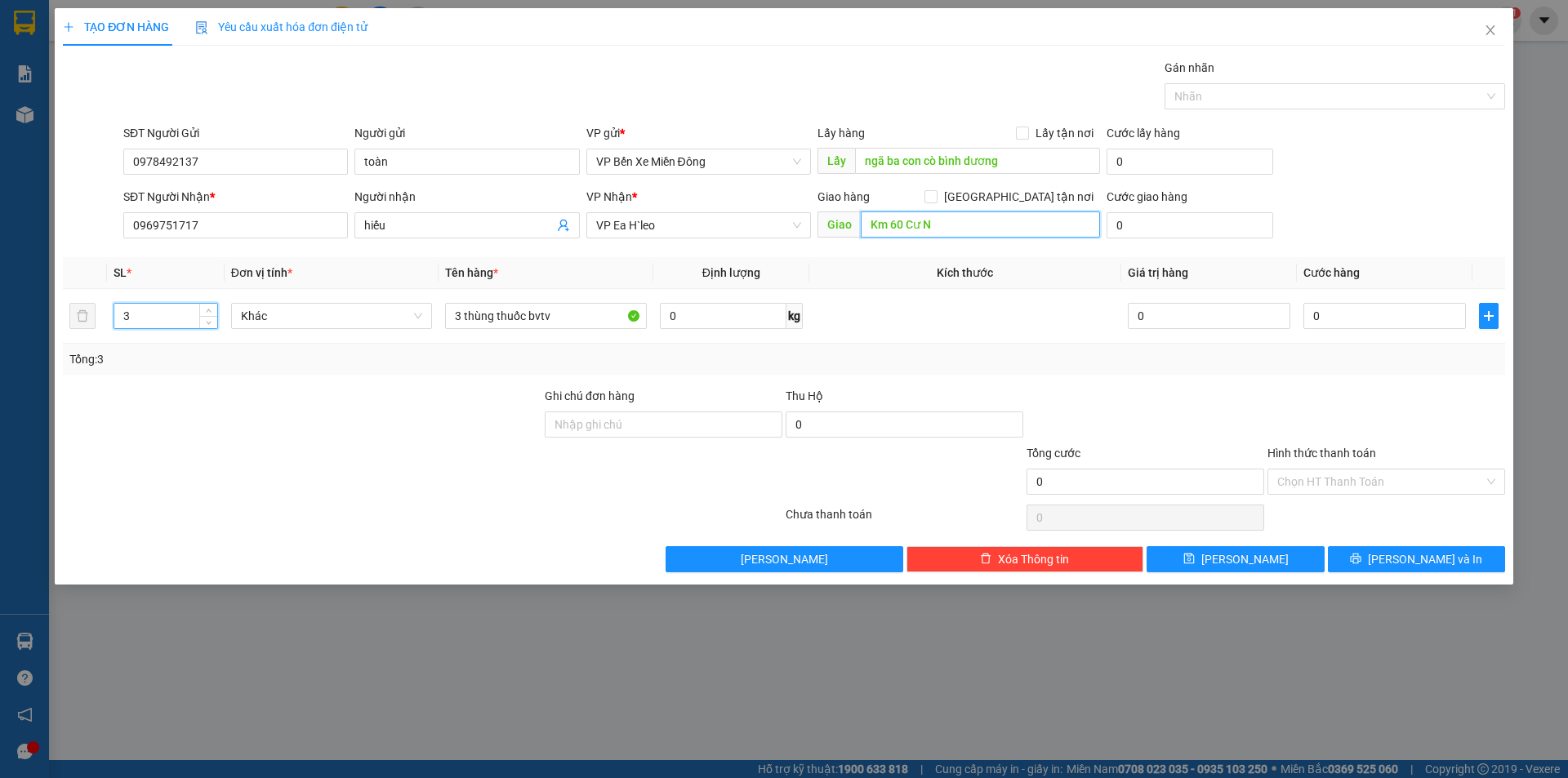
click at [941, 228] on input "Km 60 Cư N" at bounding box center [980, 224] width 239 height 26
click at [942, 224] on input "Km 60 Cư N" at bounding box center [980, 224] width 239 height 26
click at [1000, 236] on input "Km 60 Cư Né" at bounding box center [980, 224] width 239 height 26
click at [1011, 229] on input "Km 60 Cư Né" at bounding box center [980, 224] width 239 height 26
type input "Km 60 Cư Né"
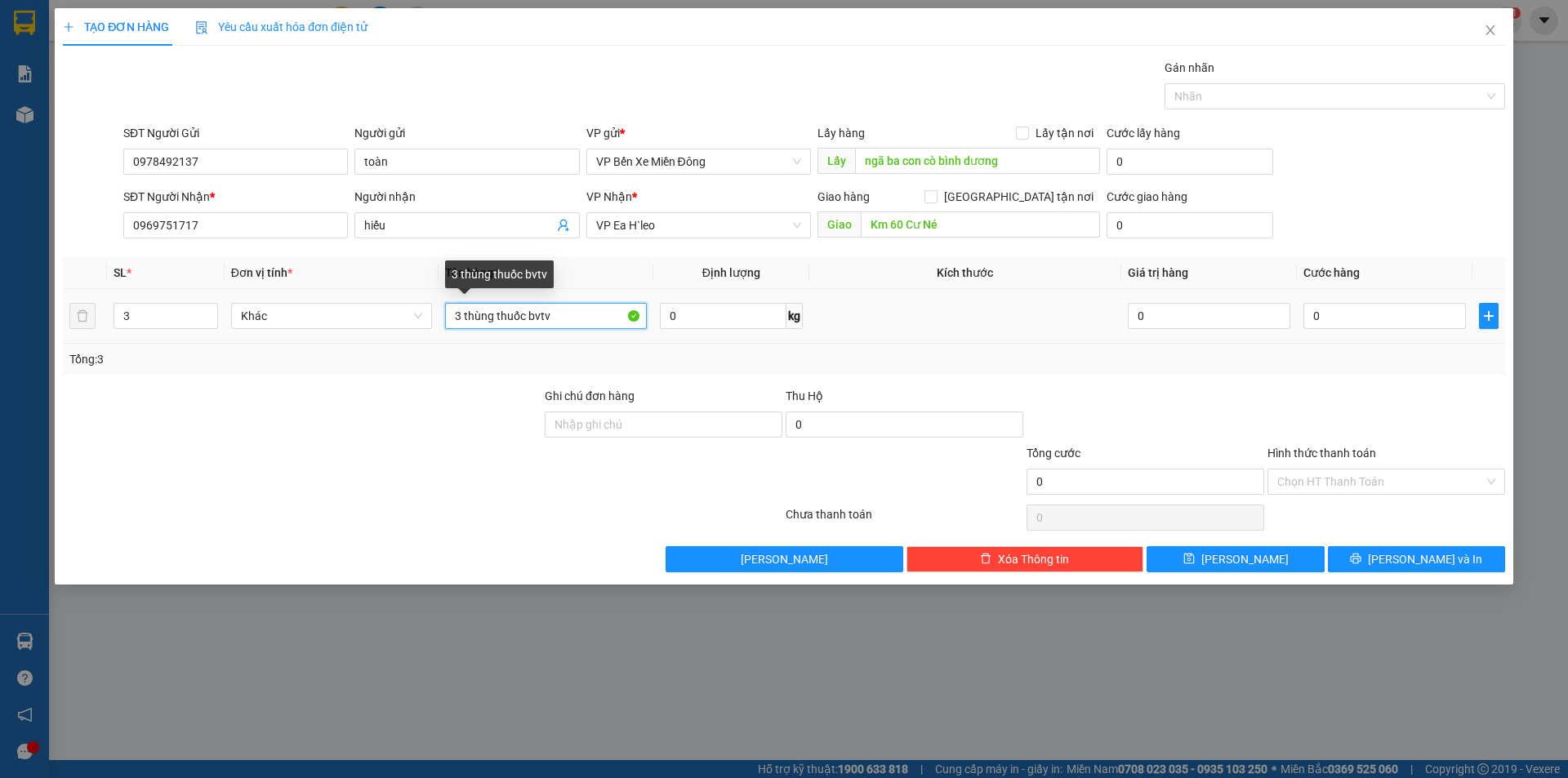
click at [574, 317] on input "3 thùng thuốc bvtv" at bounding box center [546, 316] width 202 height 26
type input "3 thùng thuốc bvtv"
click at [1338, 312] on input "0" at bounding box center [1384, 316] width 162 height 26
click at [1319, 316] on input "0" at bounding box center [1384, 316] width 162 height 26
click at [1312, 316] on input "0" at bounding box center [1384, 316] width 162 height 26
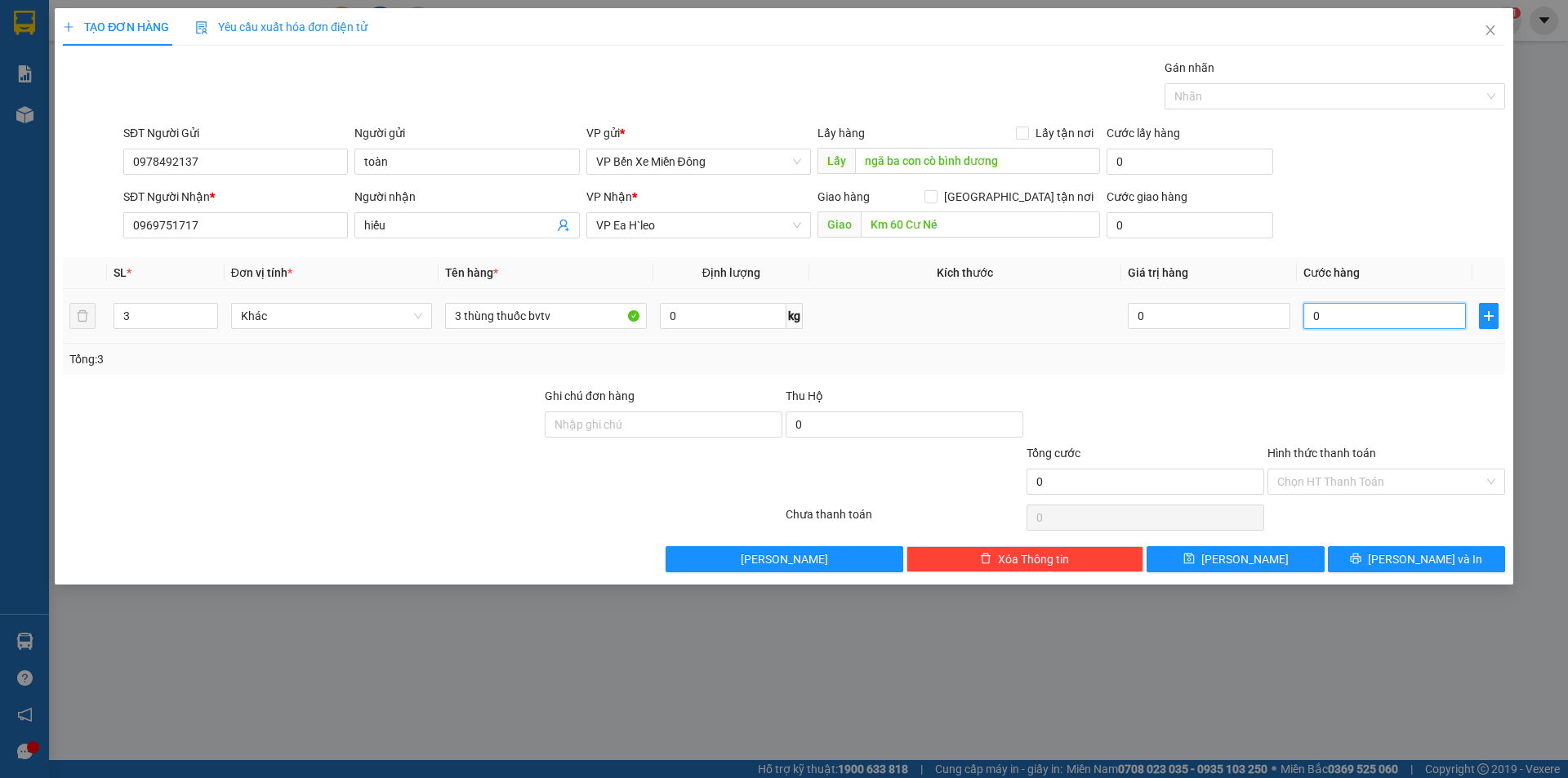
type input "10"
type input "150"
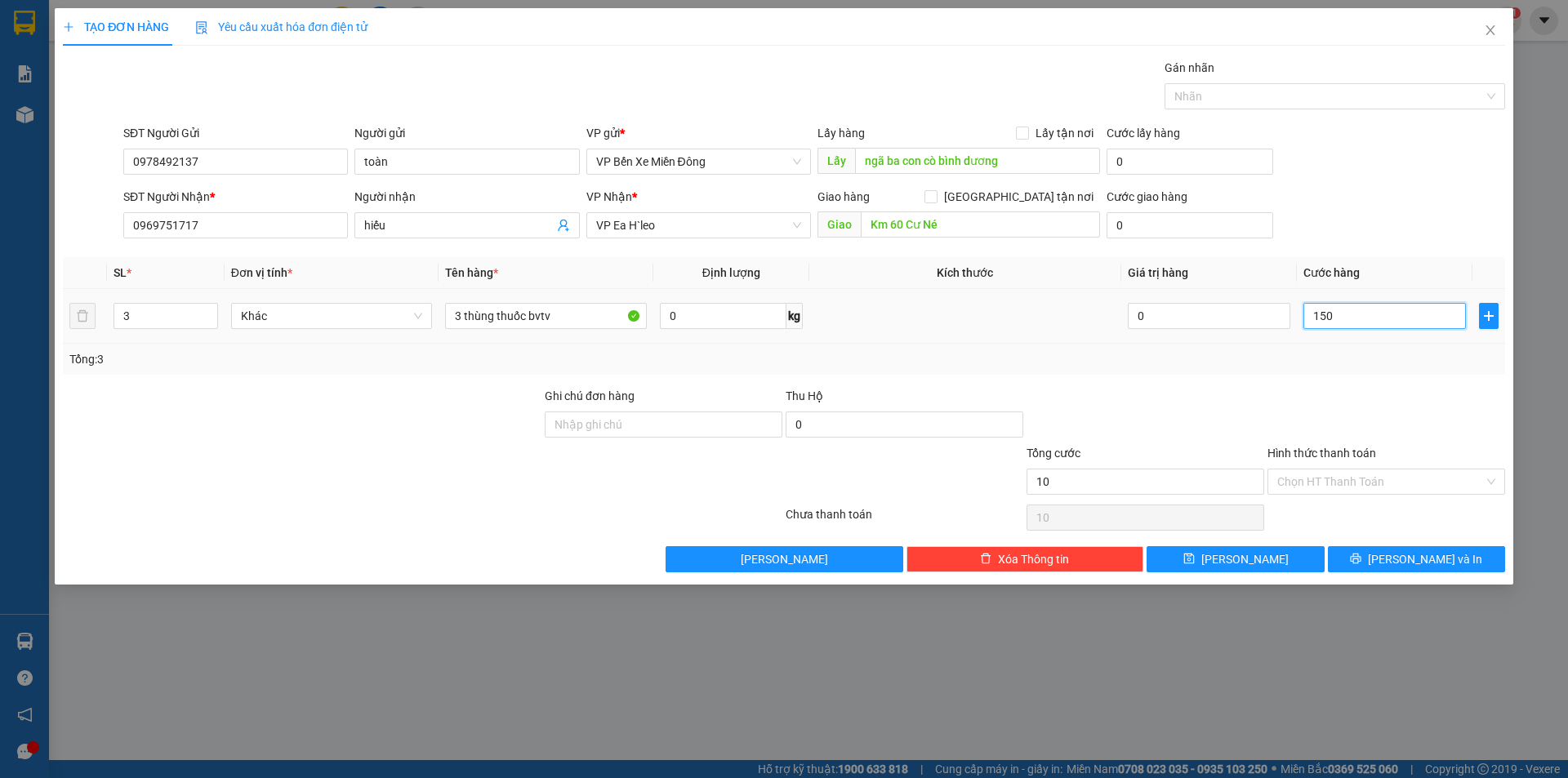
type input "150"
type input "1.500"
type input "15.000"
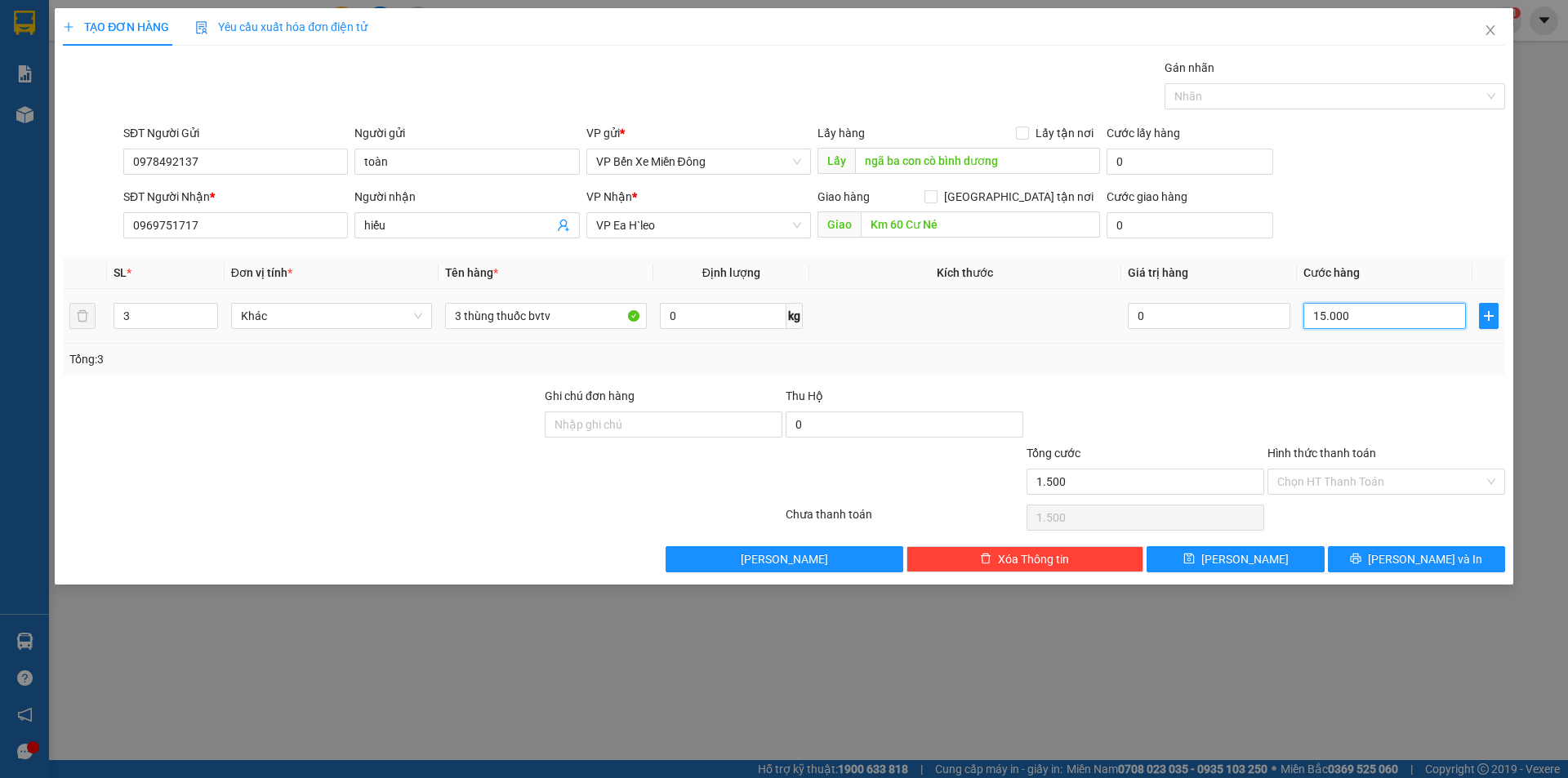
type input "15.000"
type input "150.000"
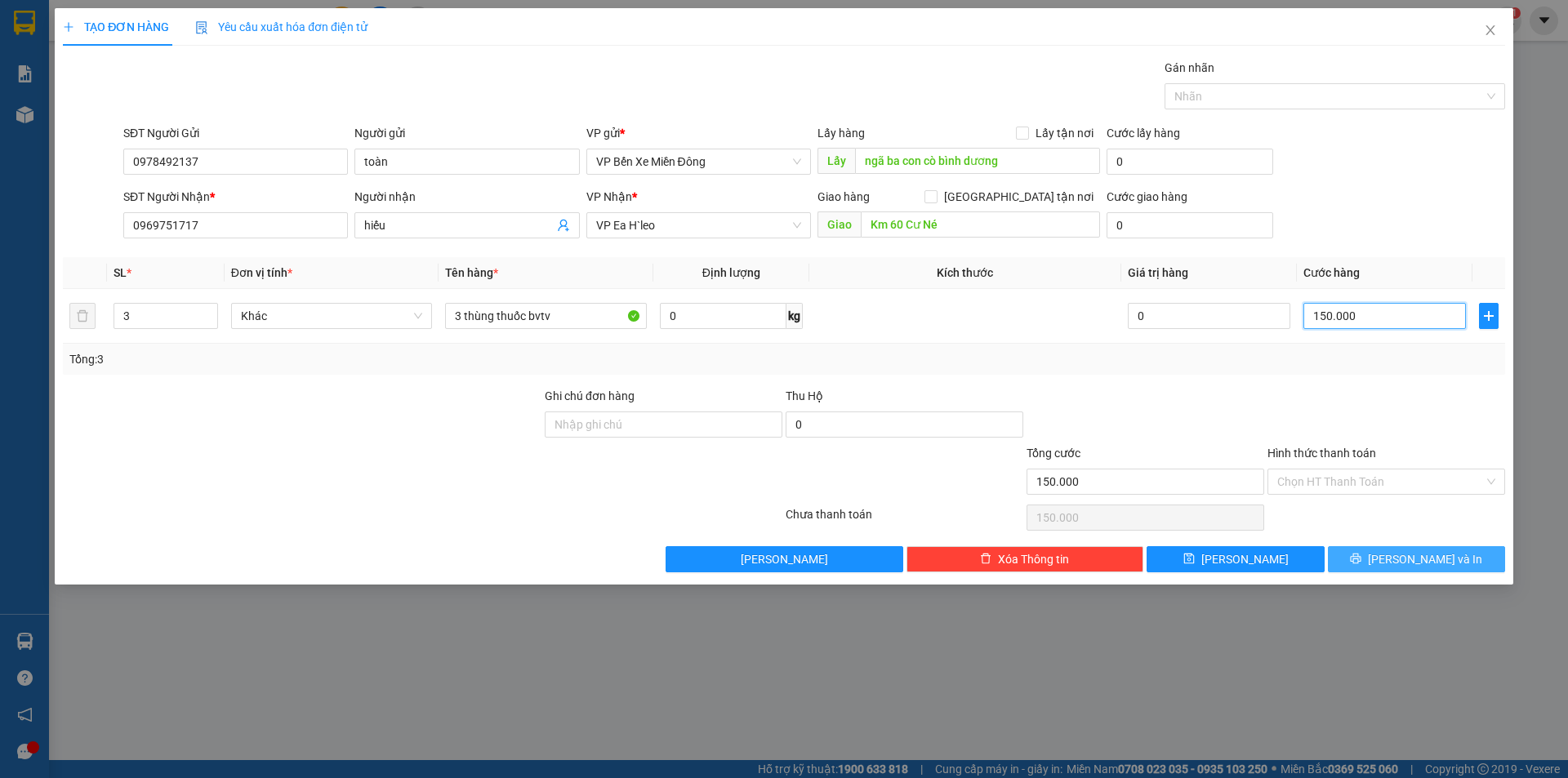
type input "150.000"
click at [1412, 556] on span "Lưu và In" at bounding box center [1424, 559] width 114 height 18
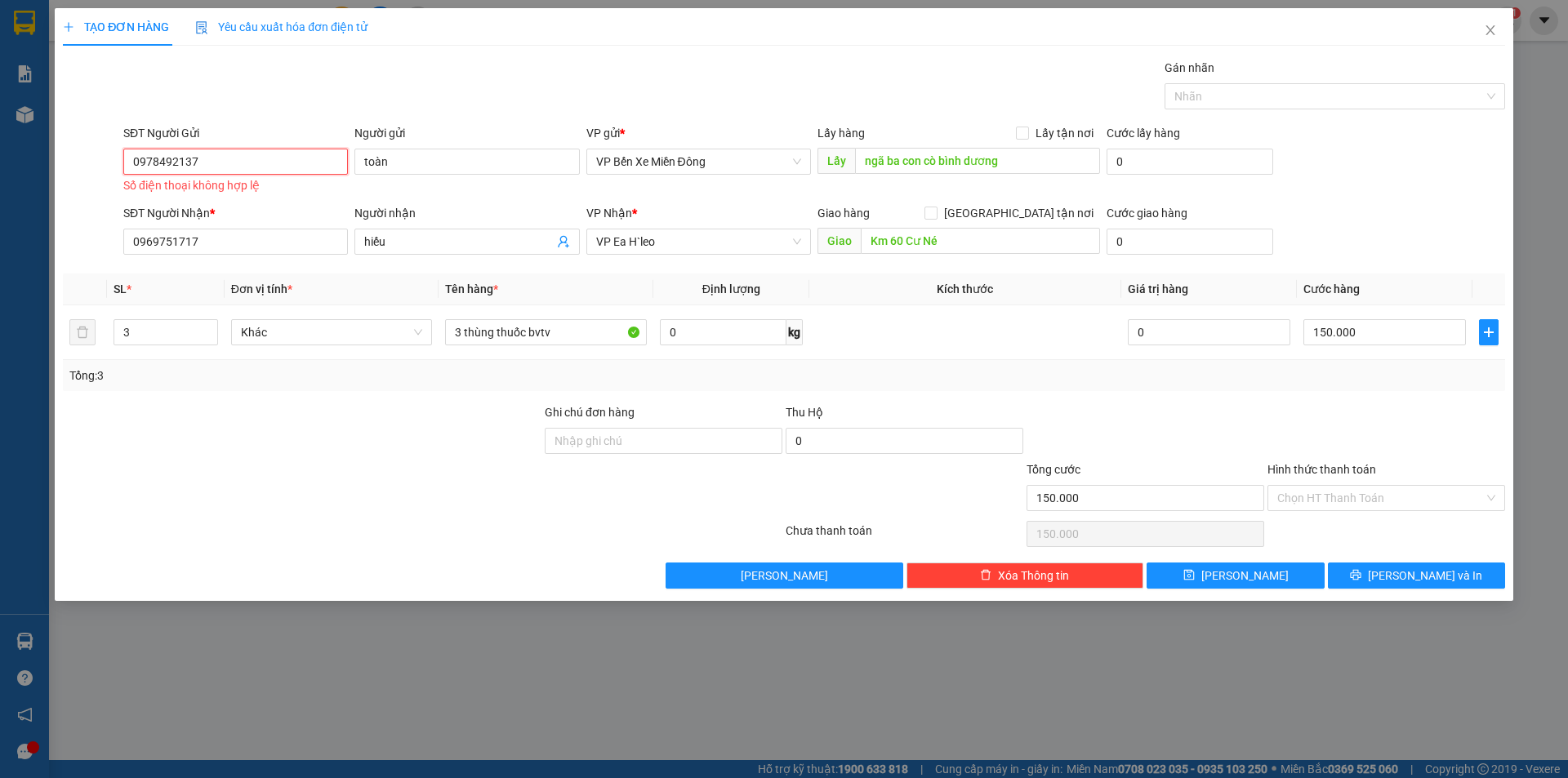
click at [213, 163] on input "0978492137" at bounding box center [236, 161] width 224 height 26
click at [133, 159] on input "0978492137" at bounding box center [236, 161] width 224 height 26
click at [139, 159] on input "0978492137" at bounding box center [236, 161] width 224 height 26
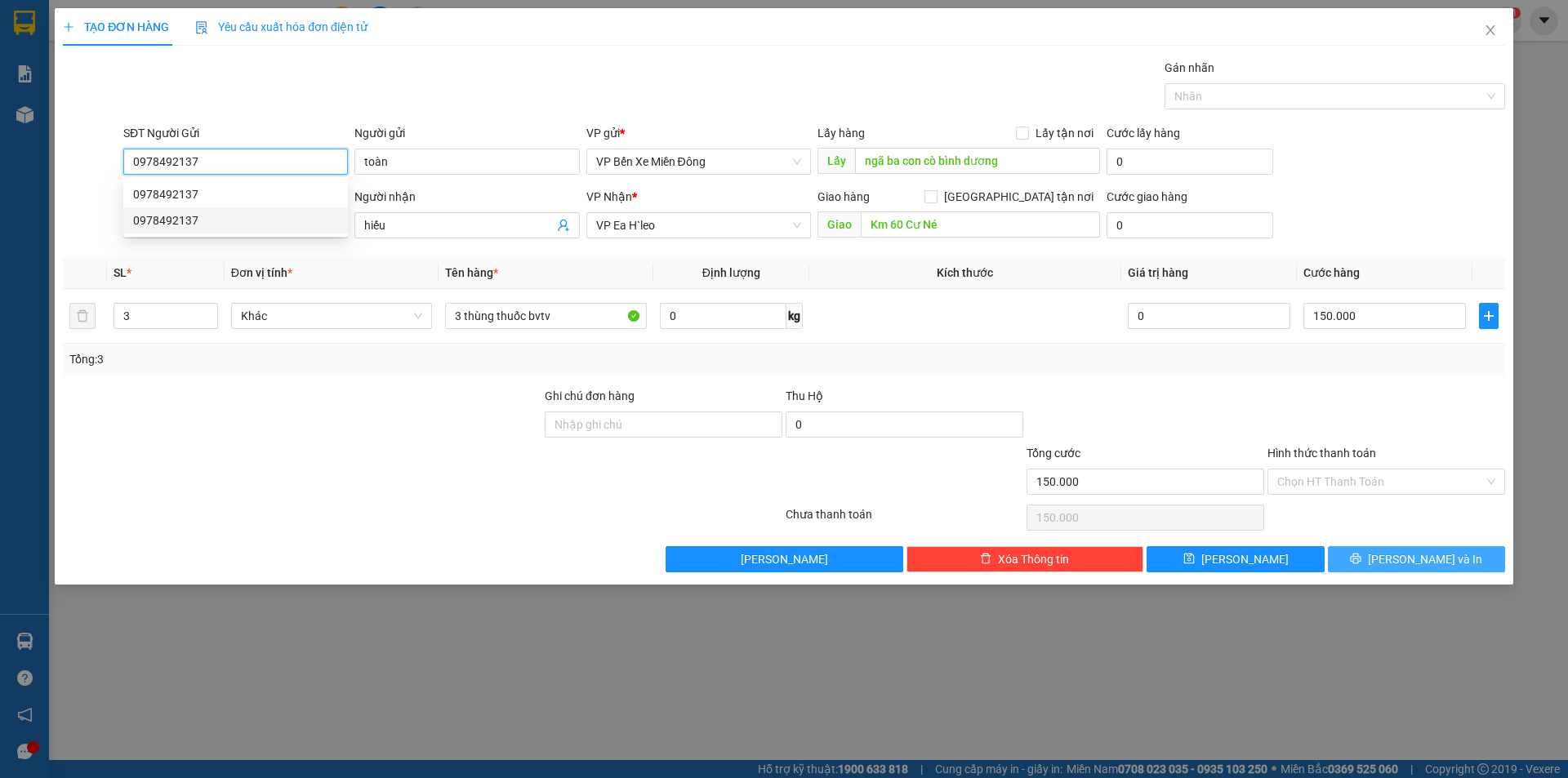
type input "0978492137"
click at [1408, 558] on span "Lưu và In" at bounding box center [1424, 559] width 114 height 18
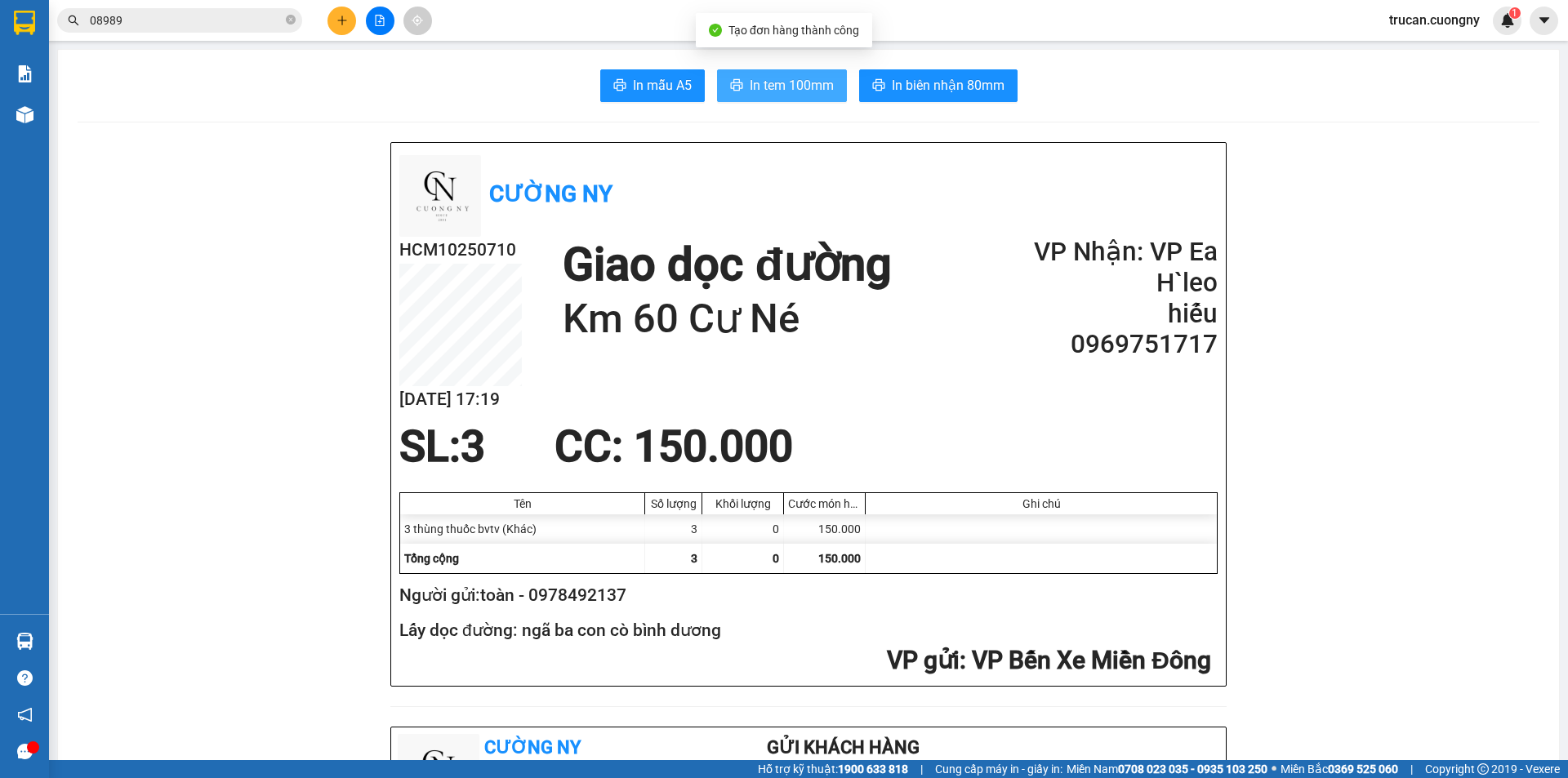
click at [763, 82] on span "In tem 100mm" at bounding box center [791, 85] width 84 height 20
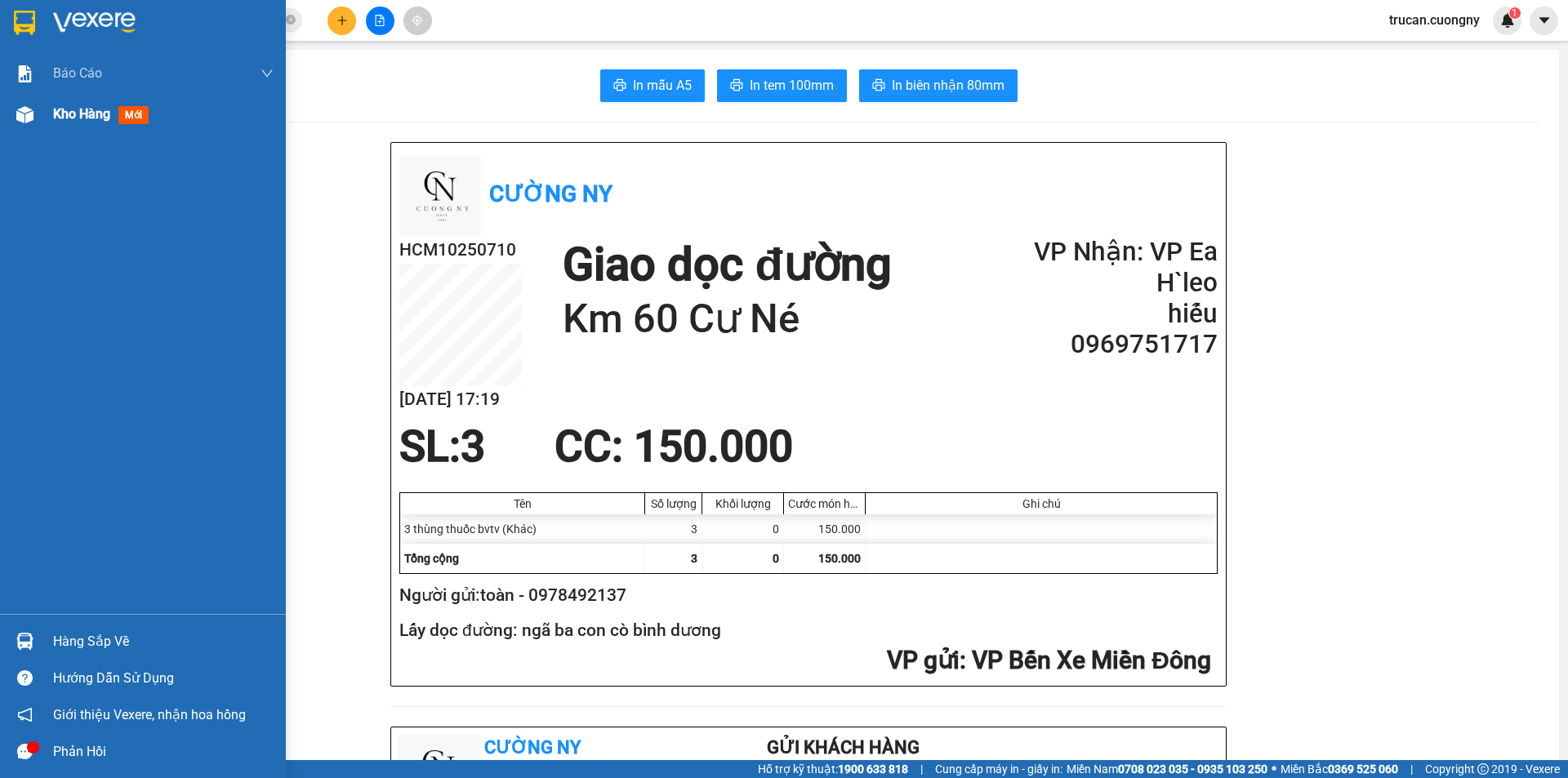
click at [24, 110] on img at bounding box center [25, 114] width 17 height 17
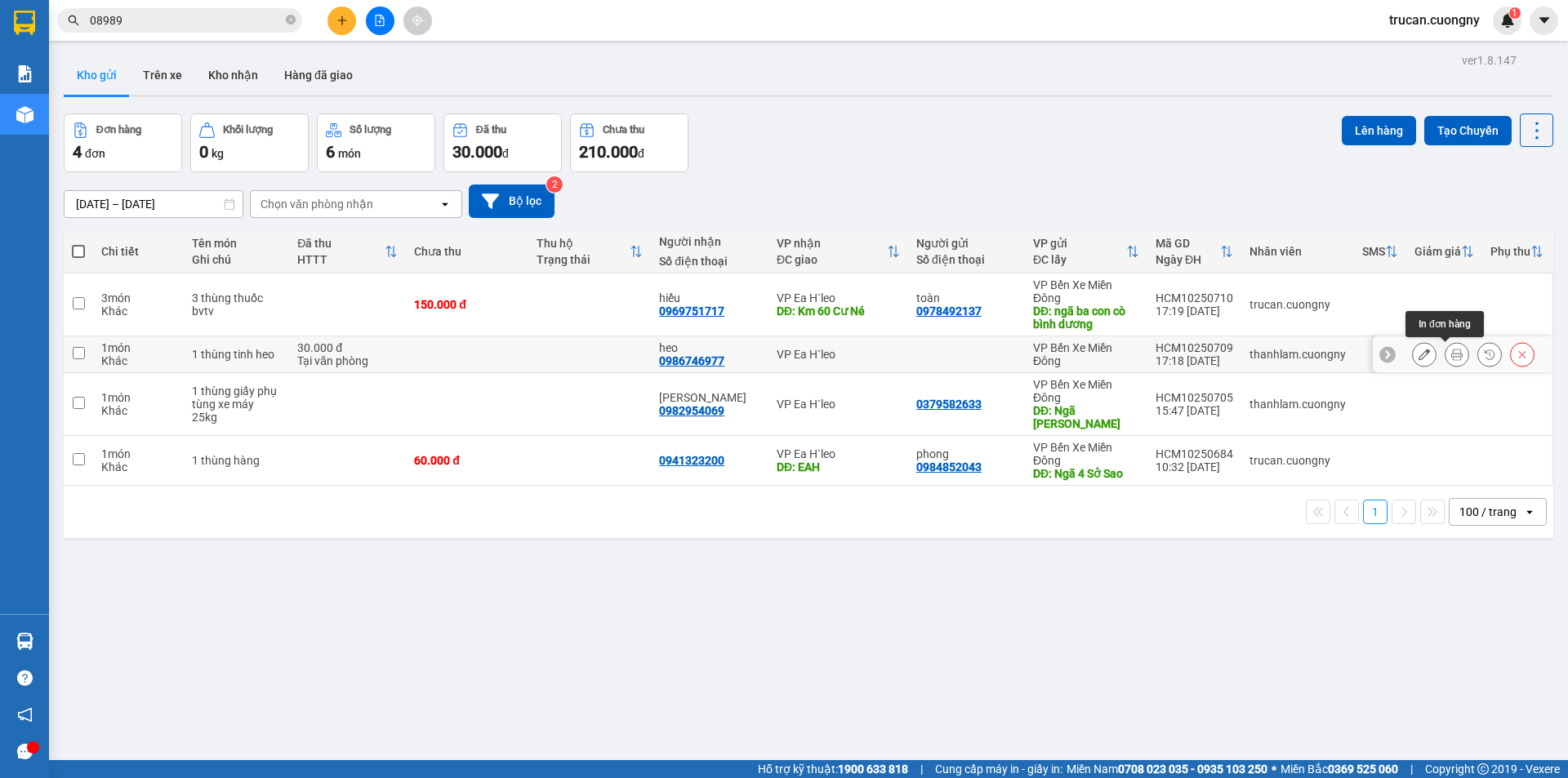
click at [1451, 357] on icon at bounding box center [1457, 354] width 11 height 11
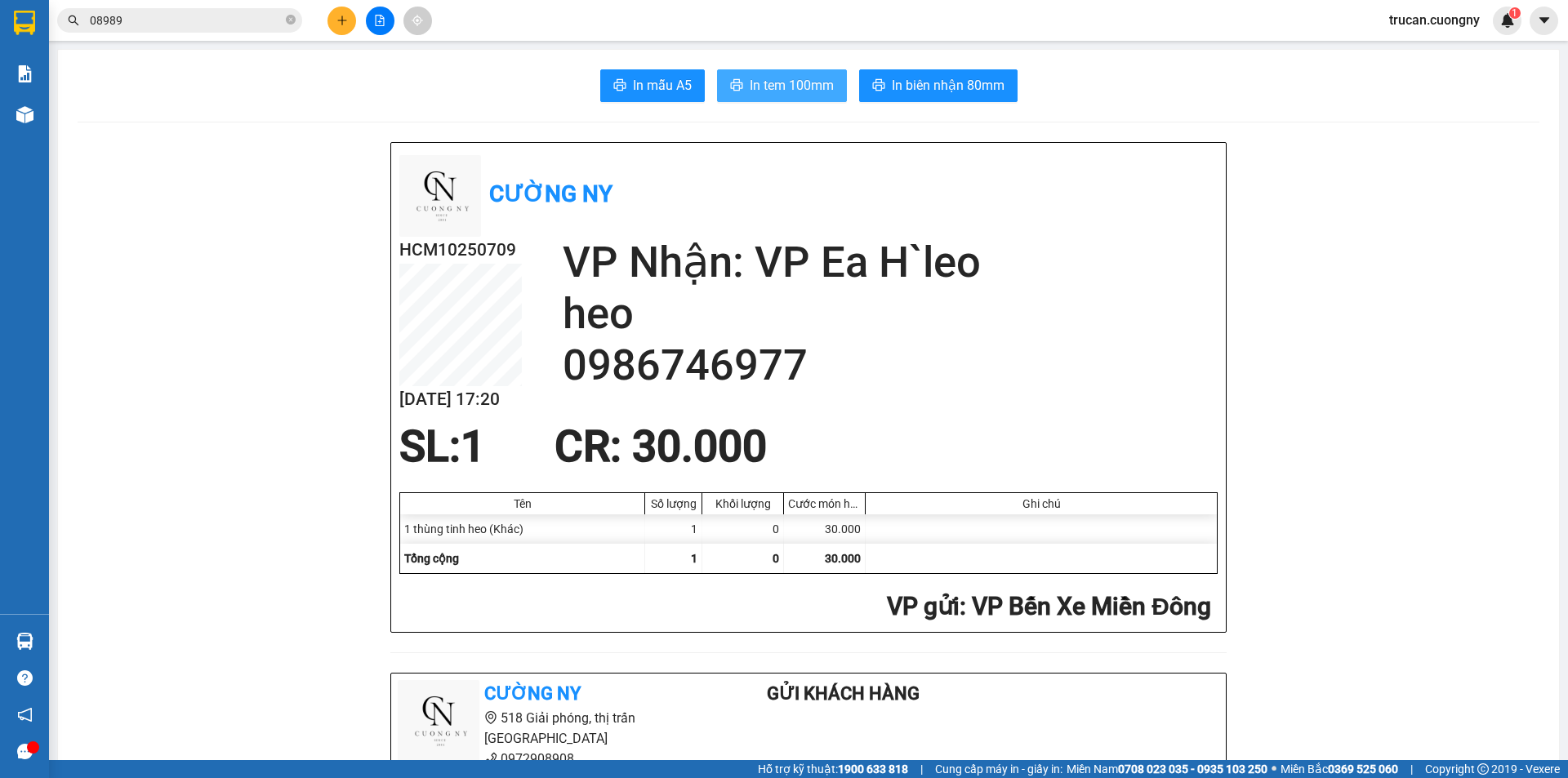
click at [791, 94] on span "In tem 100mm" at bounding box center [791, 85] width 84 height 20
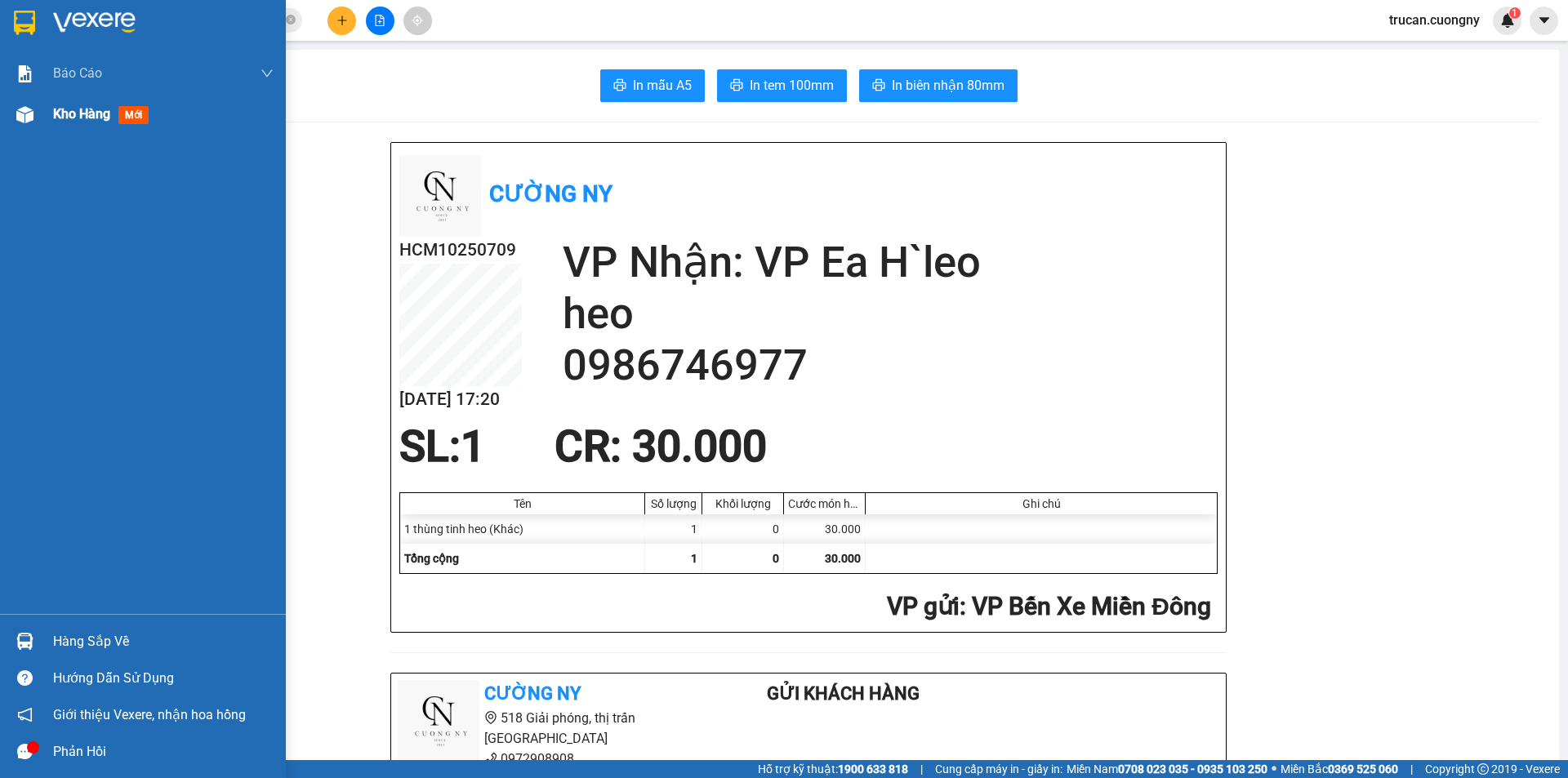
click at [78, 118] on span "Kho hàng" at bounding box center [82, 113] width 57 height 16
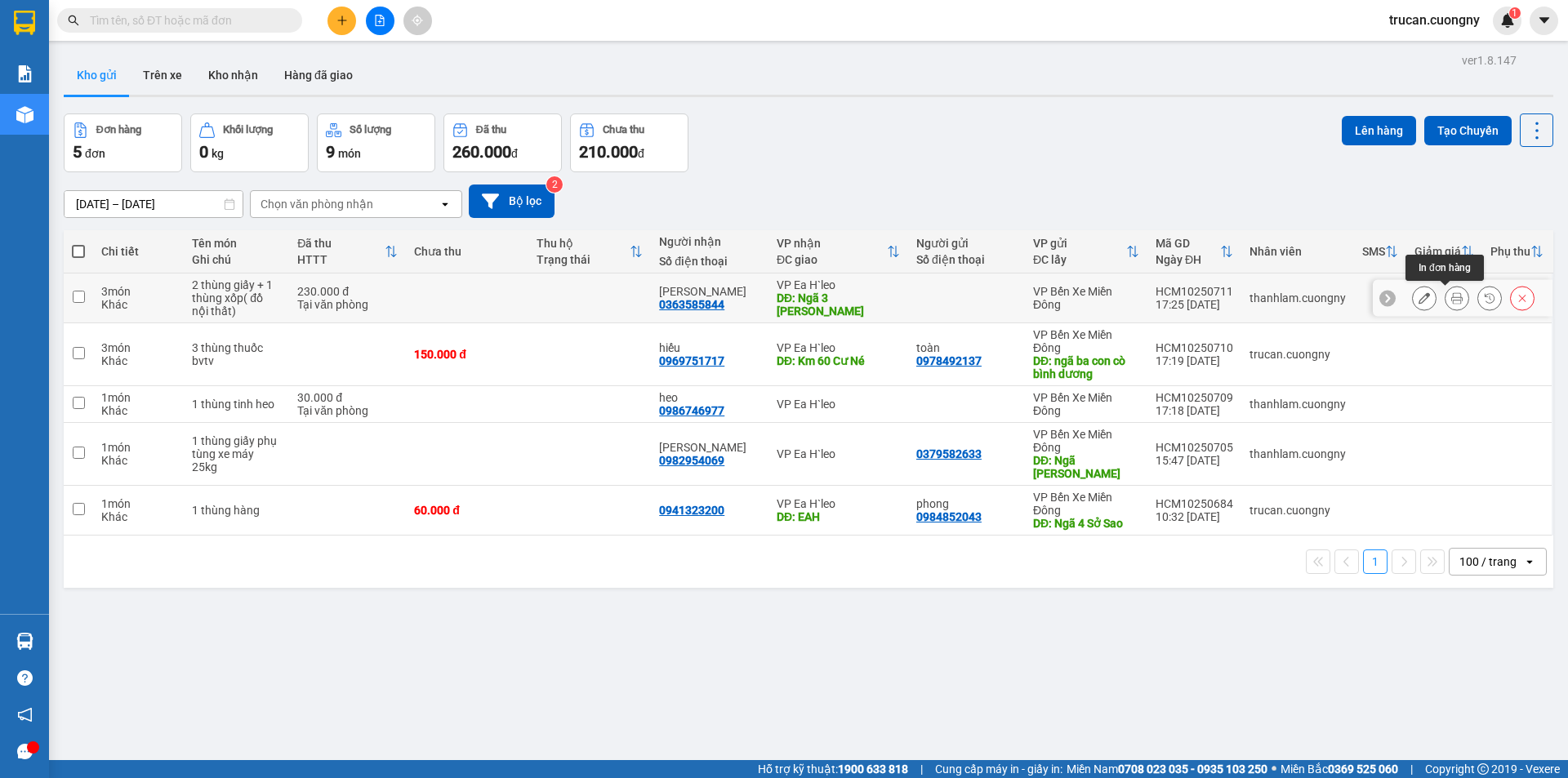
click at [1451, 293] on icon at bounding box center [1457, 298] width 11 height 11
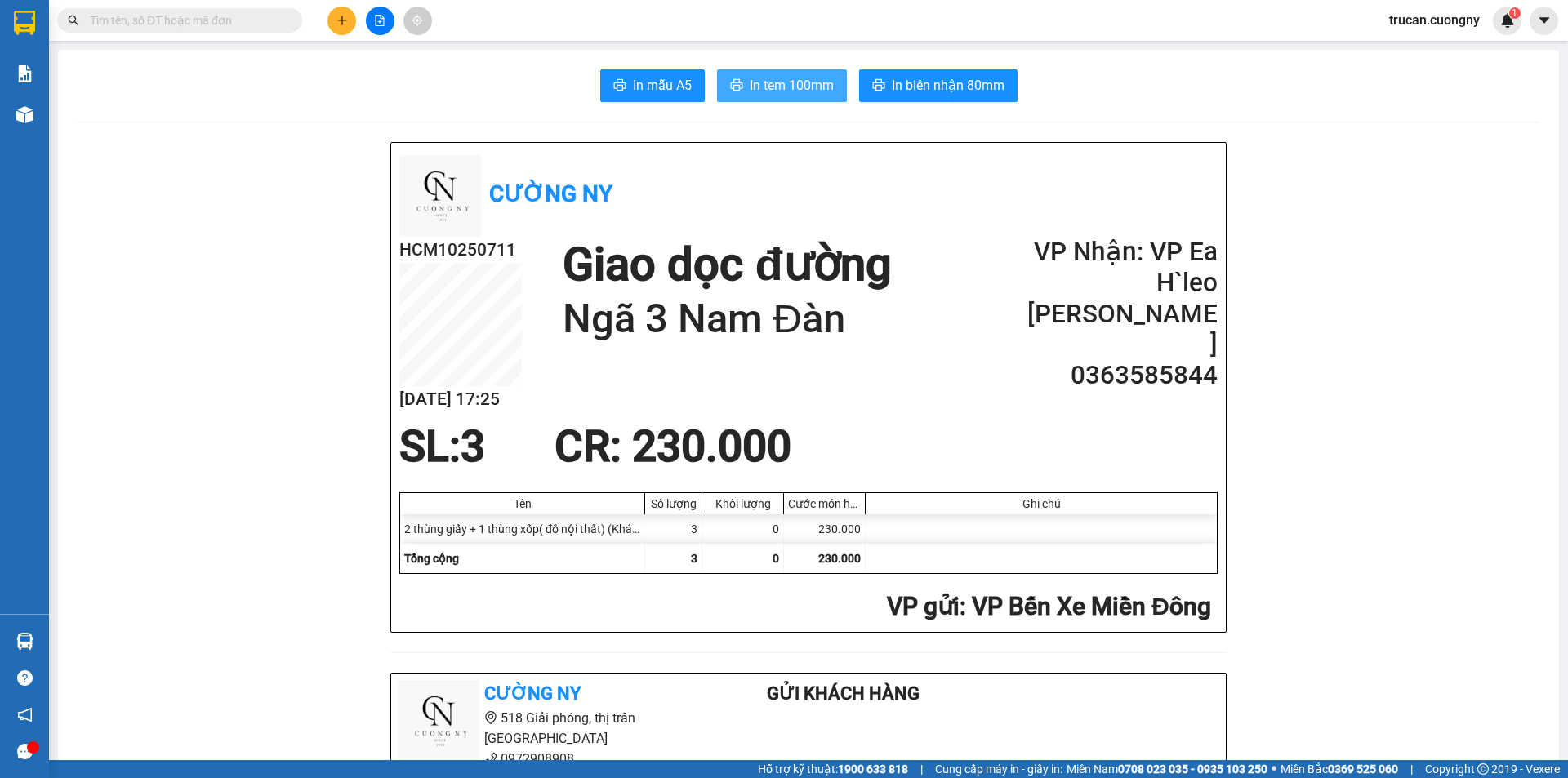
click at [731, 75] on button "In tem 100mm" at bounding box center [782, 85] width 130 height 32
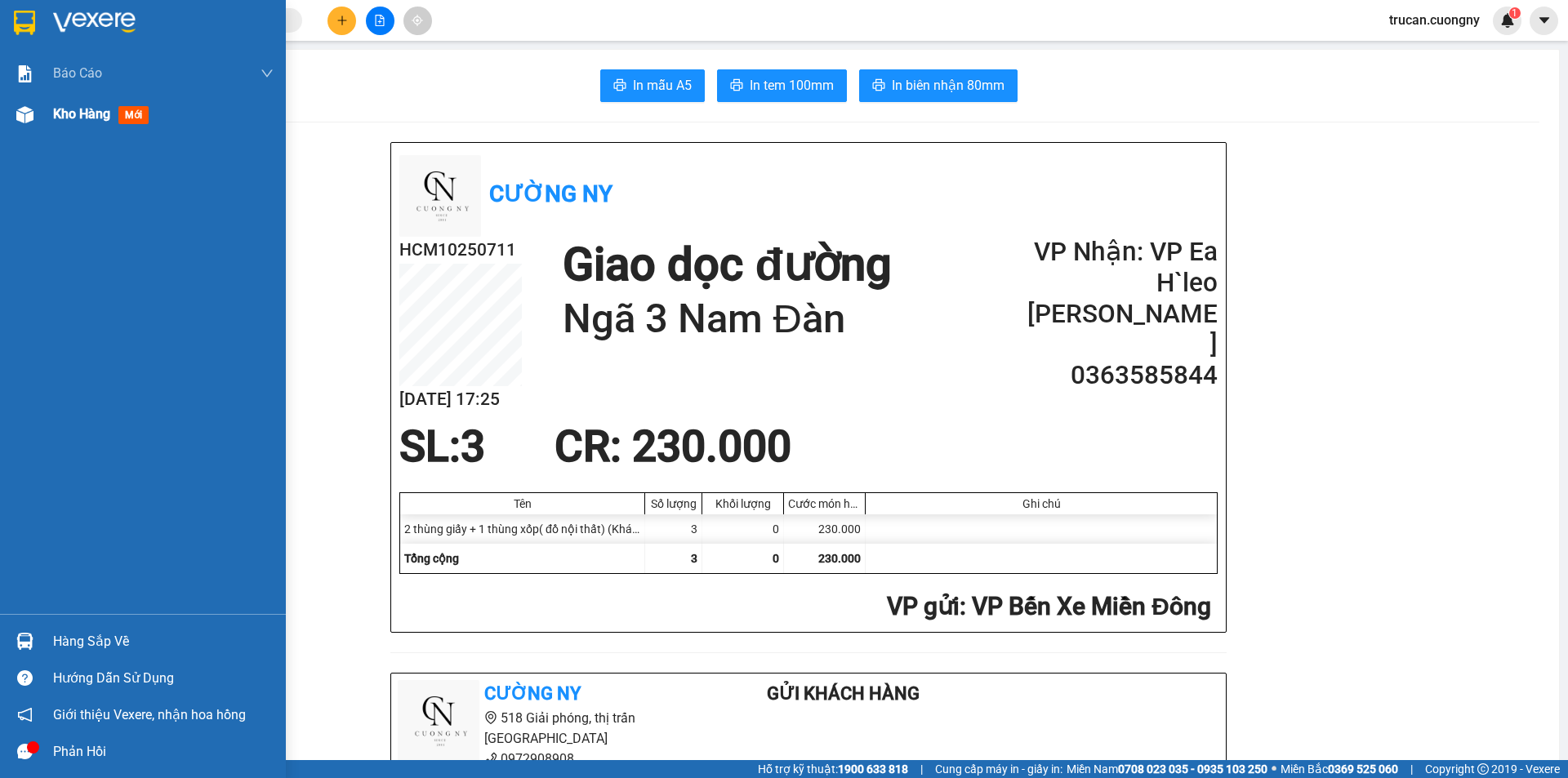
click at [84, 123] on div "Kho hàng mới" at bounding box center [104, 114] width 102 height 20
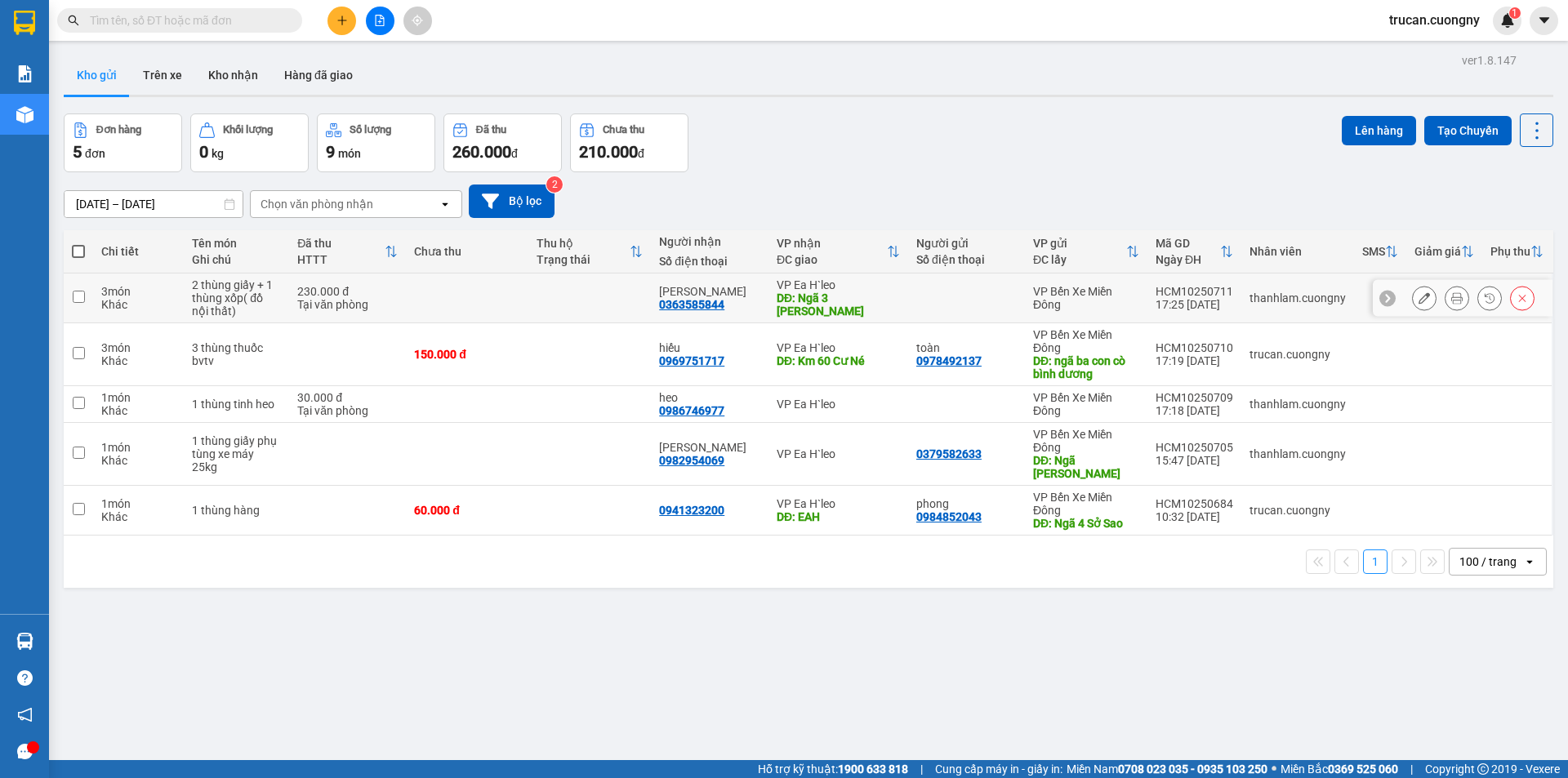
click at [520, 304] on td at bounding box center [467, 299] width 122 height 50
checkbox input "true"
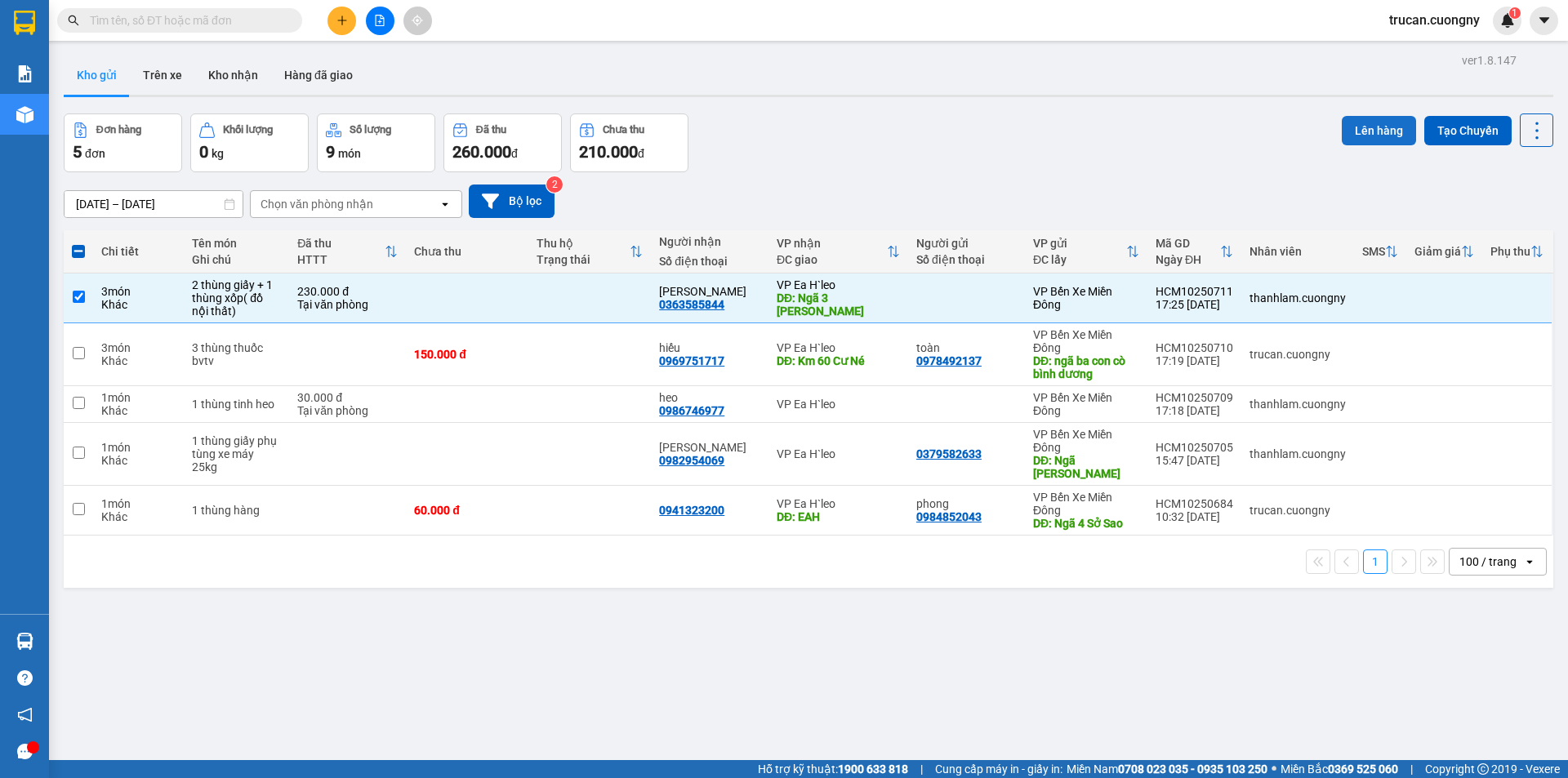
click at [1377, 138] on button "Lên hàng" at bounding box center [1379, 131] width 74 height 30
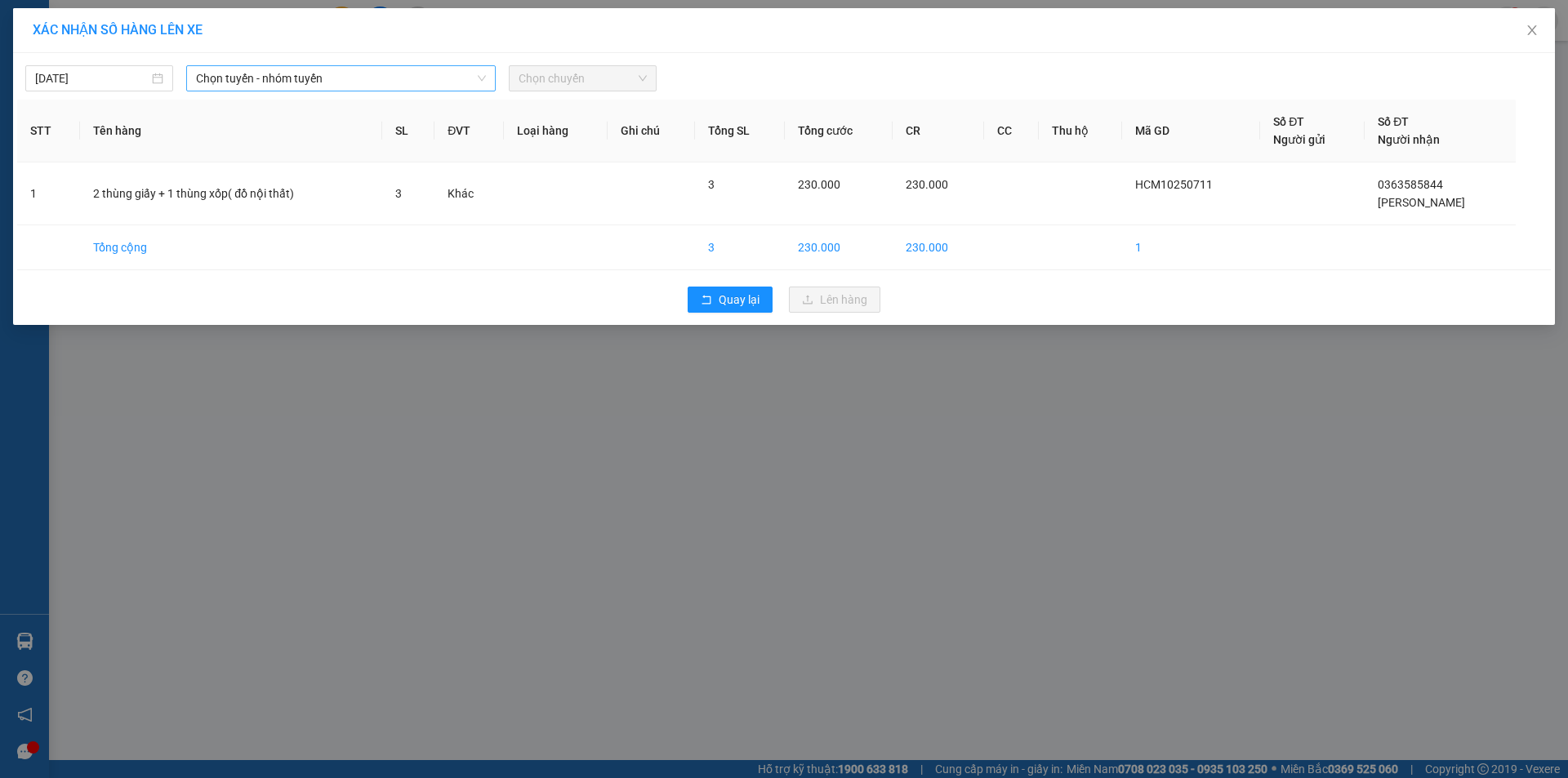
click at [454, 67] on span "Chọn tuyến - nhóm tuyến" at bounding box center [340, 78] width 290 height 24
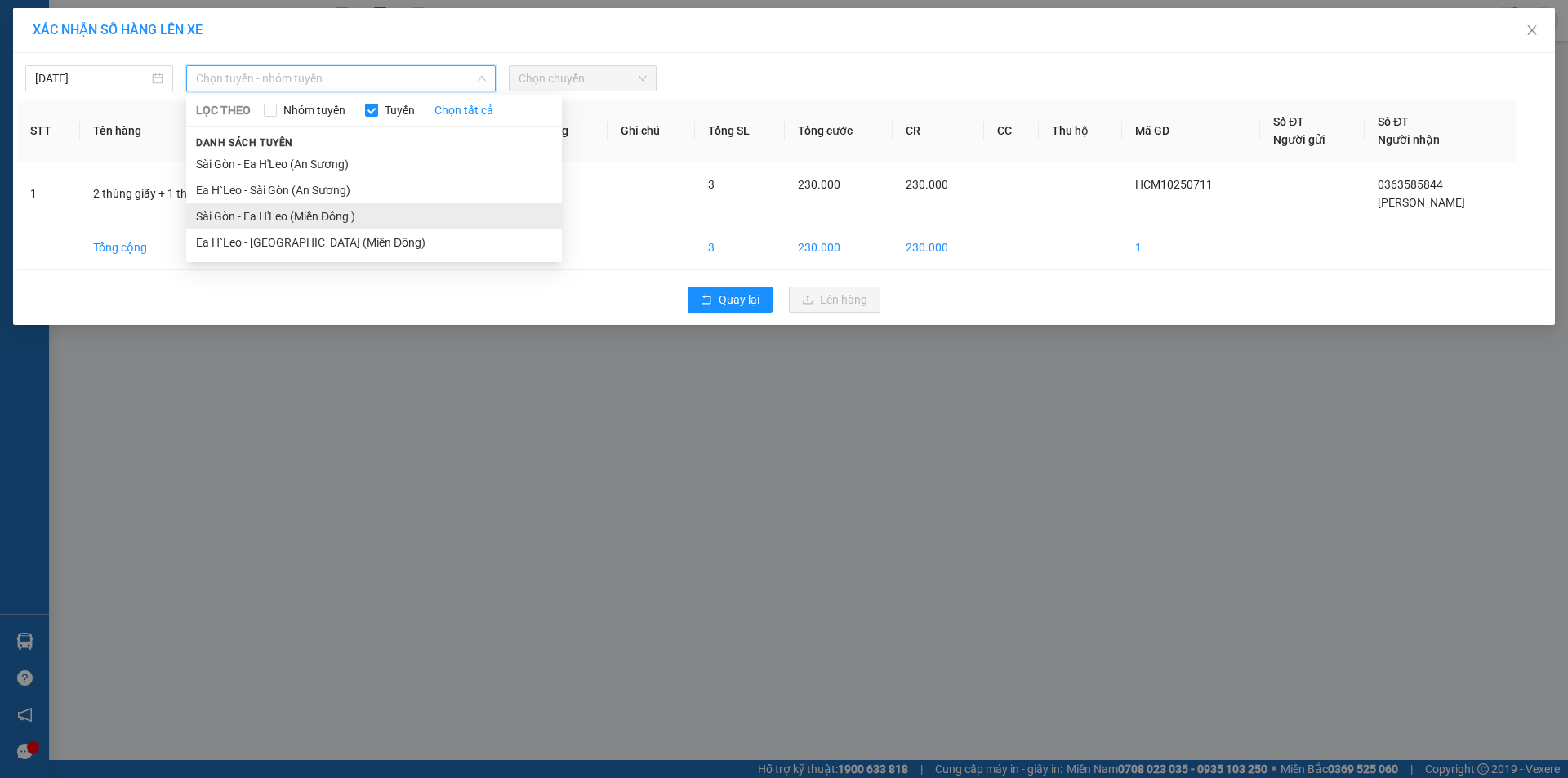
click at [374, 211] on li "Sài Gòn - Ea H'Leo (Miền Đông )" at bounding box center [374, 216] width 376 height 26
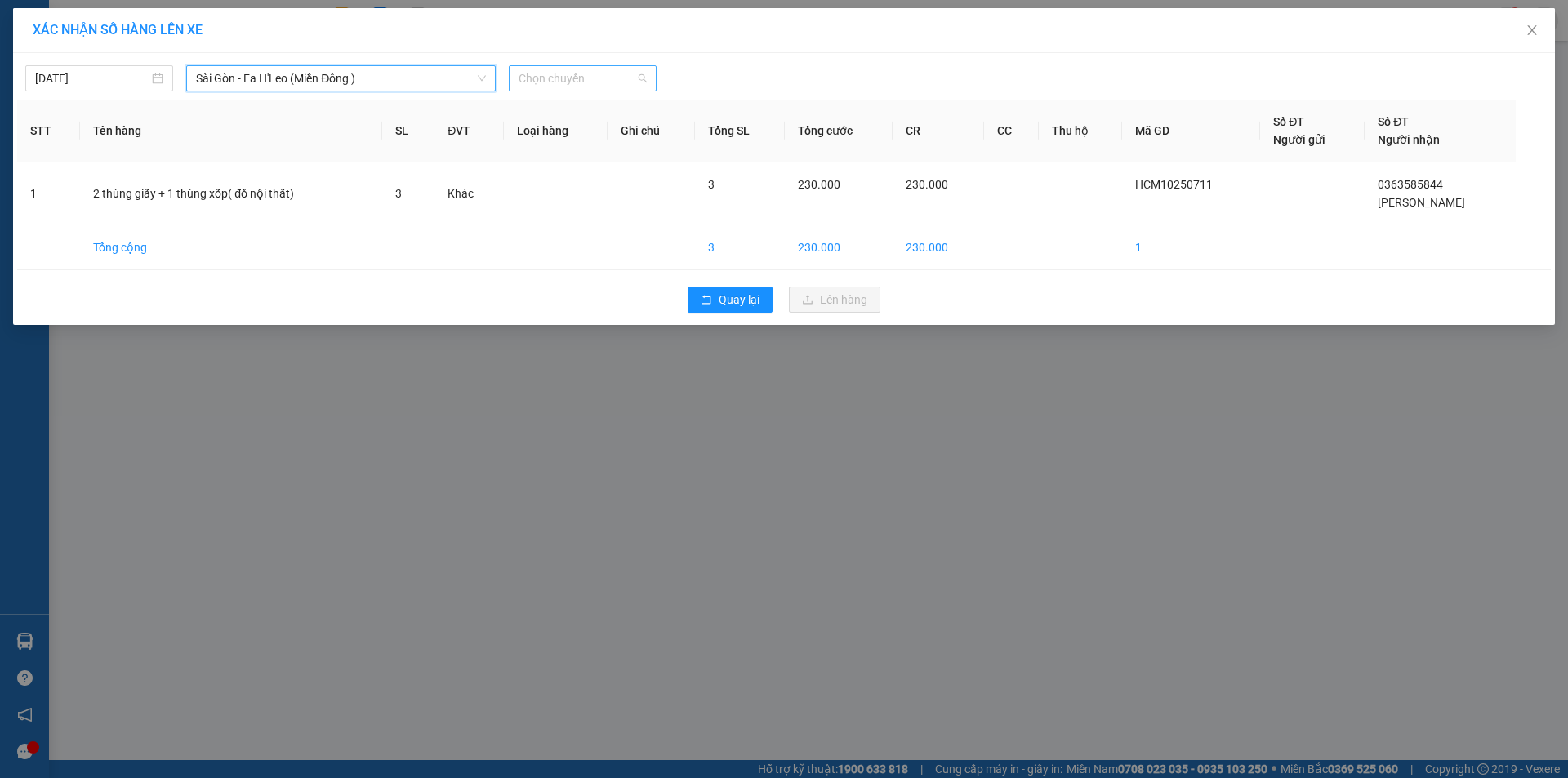
click at [565, 74] on span "Chọn chuyến" at bounding box center [582, 78] width 128 height 24
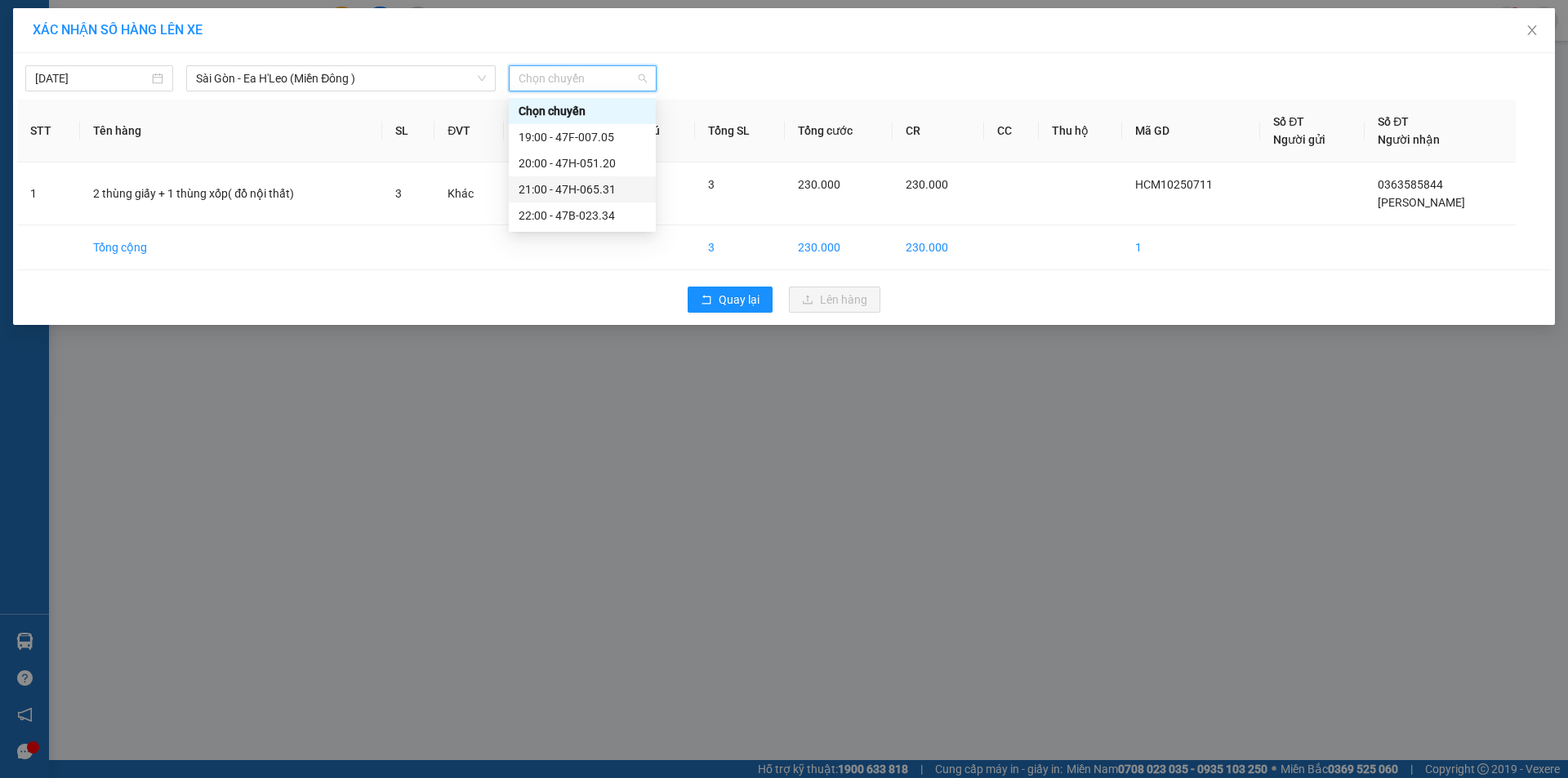
click at [583, 197] on div "21:00 - 47H-065.31" at bounding box center [581, 189] width 127 height 18
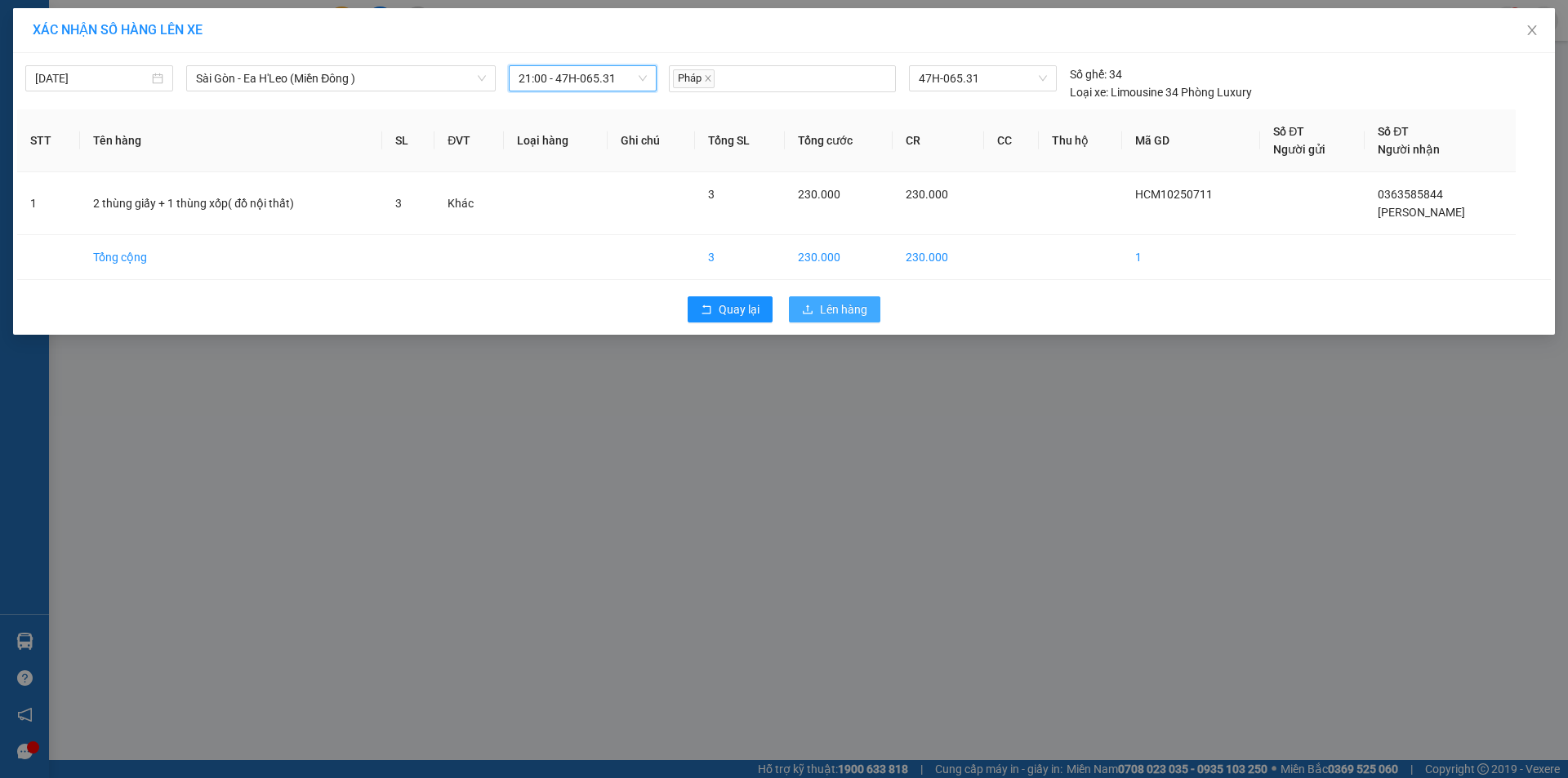
click at [822, 314] on span "Lên hàng" at bounding box center [843, 309] width 47 height 18
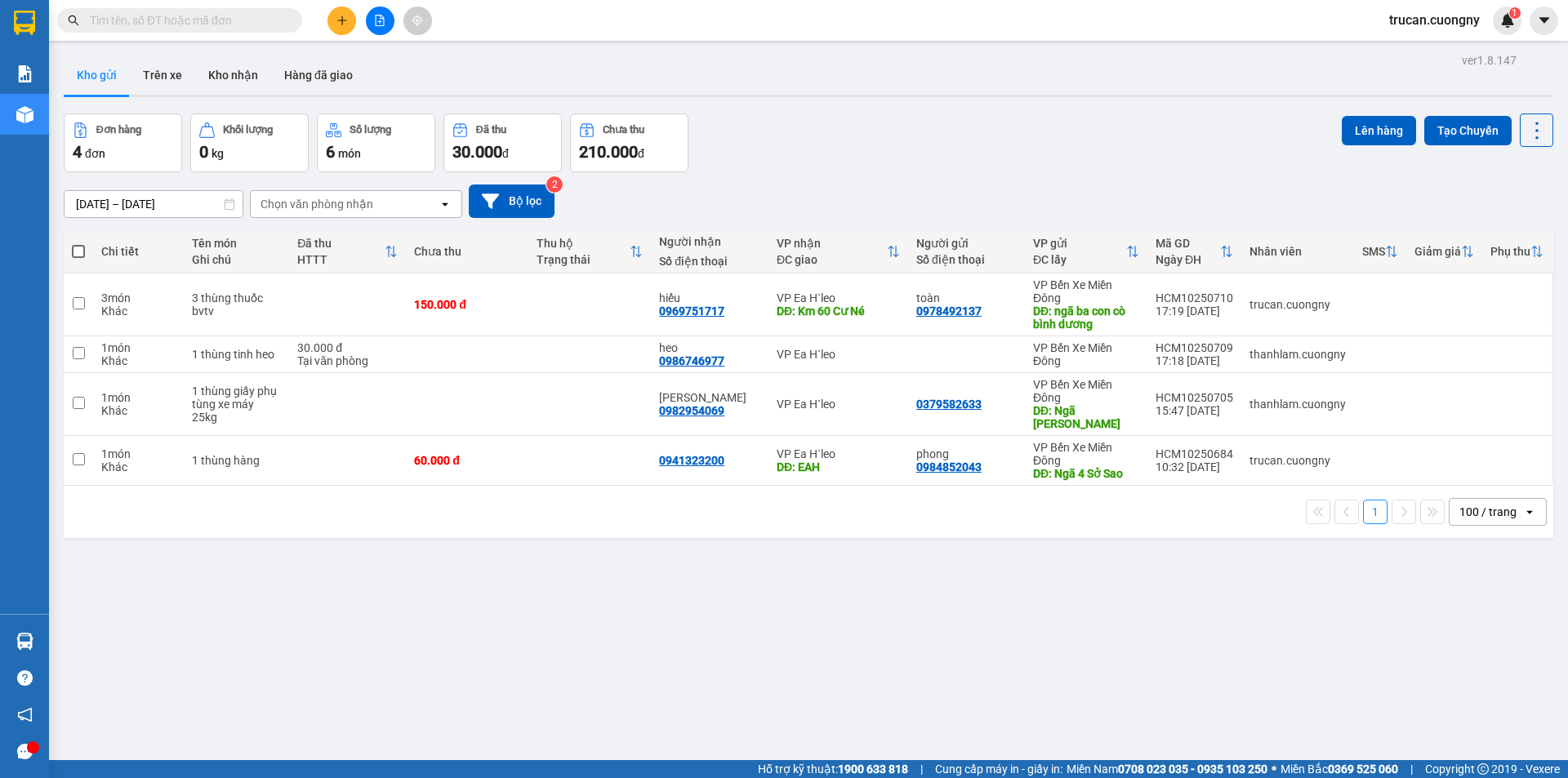
click at [922, 123] on div "Đơn hàng 4 đơn Khối lượng 0 kg Số lượng 6 món Đã thu 30.000 đ Chưa thu 210.000 …" at bounding box center [809, 142] width 1489 height 58
click at [183, 79] on button "Trên xe" at bounding box center [162, 75] width 65 height 39
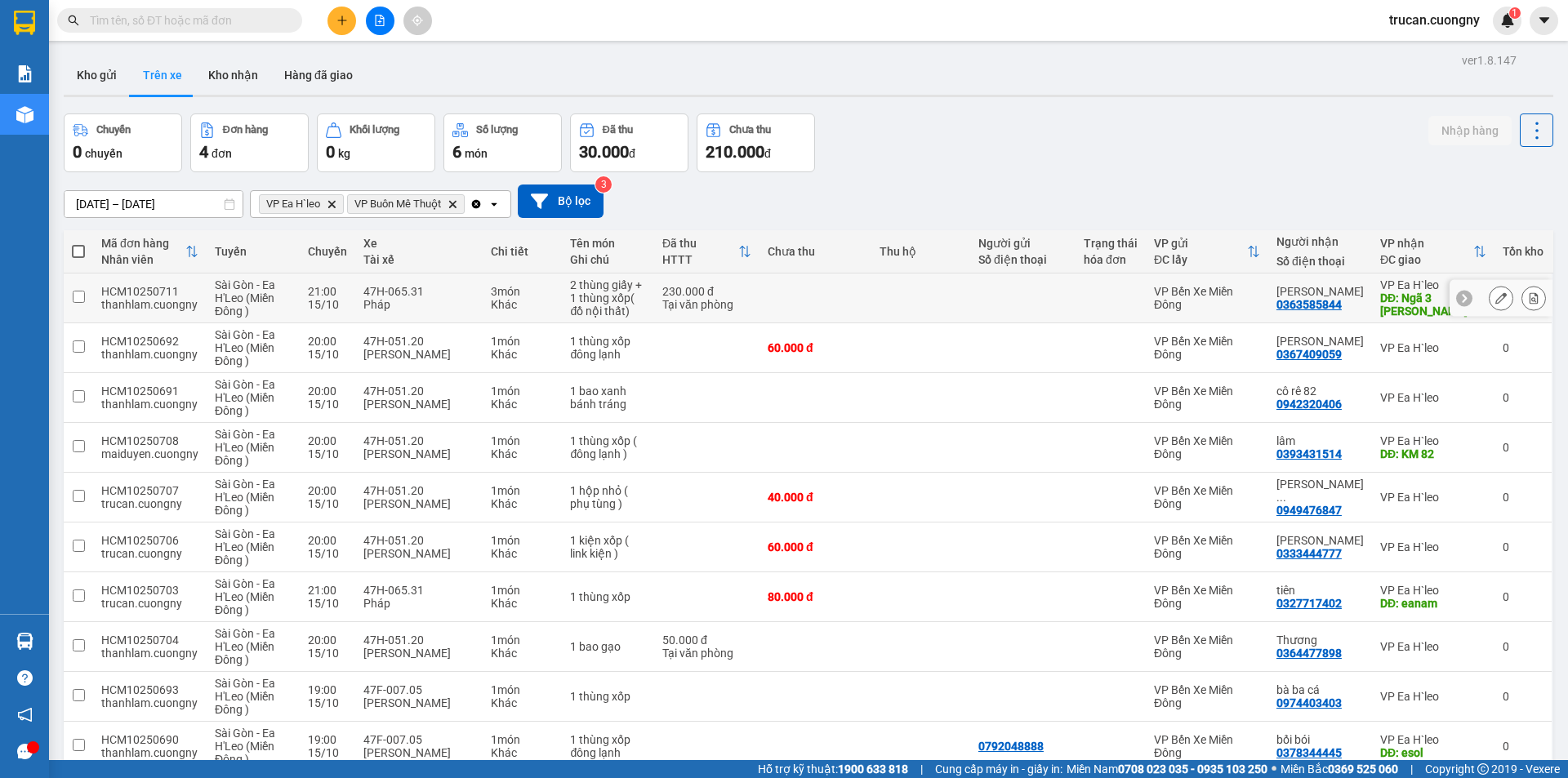
click at [1495, 300] on icon at bounding box center [1500, 298] width 11 height 11
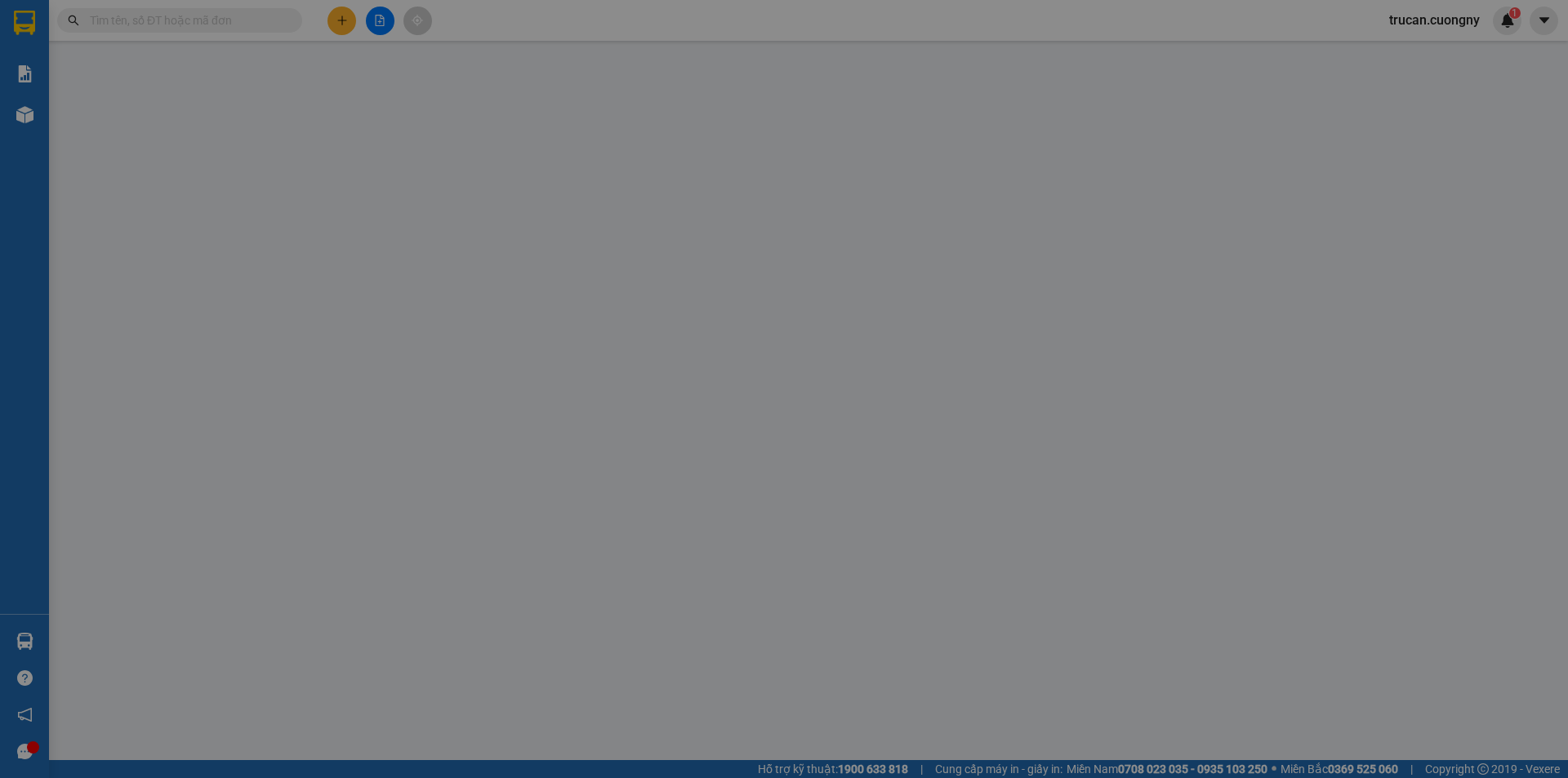
type input "0363585844"
type input "Anh Cảnh"
type input "Ngã 3 Nam Đàn"
type input "ck cho đạt"
type input "230.000"
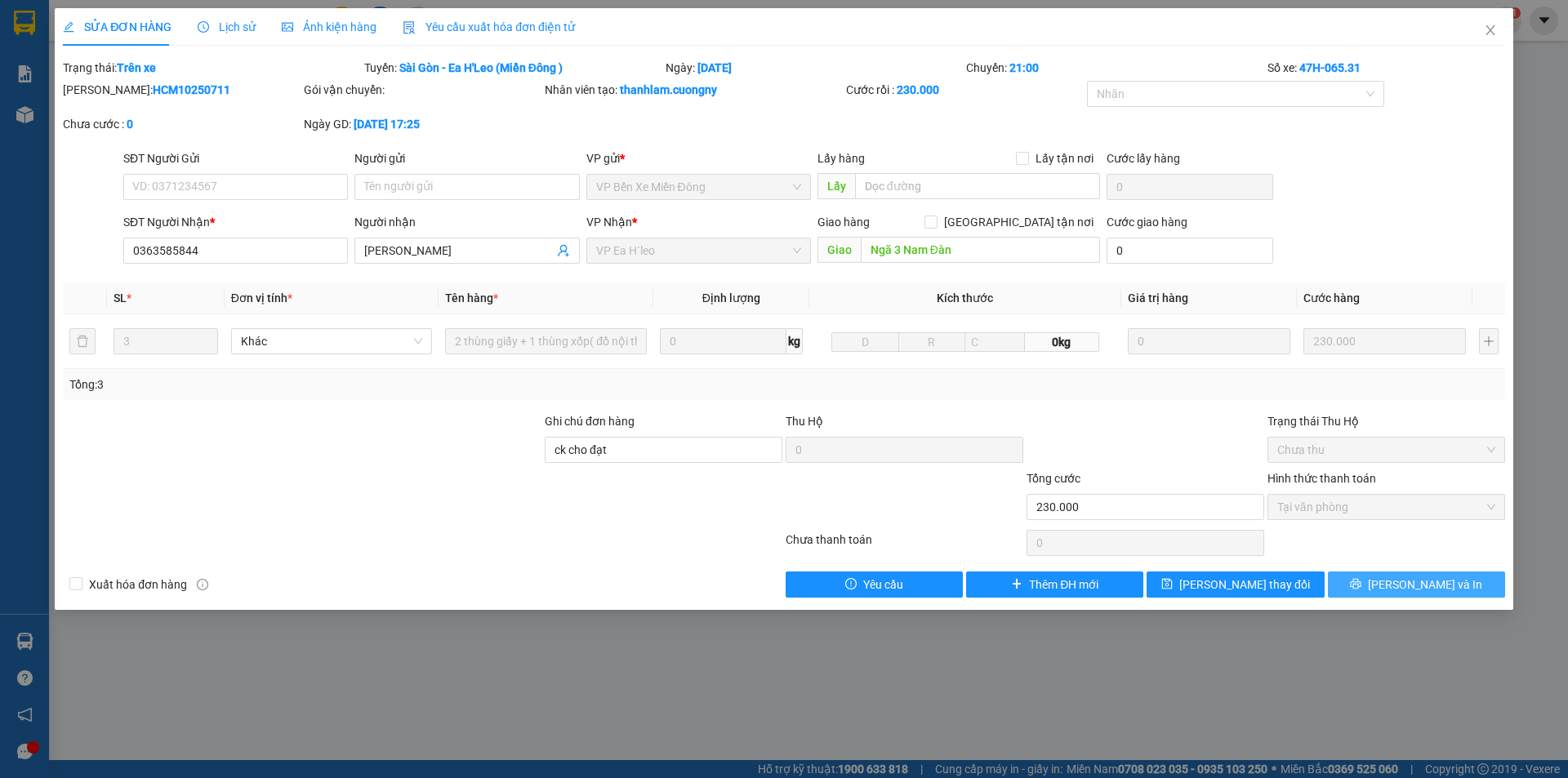
click at [1424, 588] on span "Lưu và In" at bounding box center [1424, 584] width 114 height 18
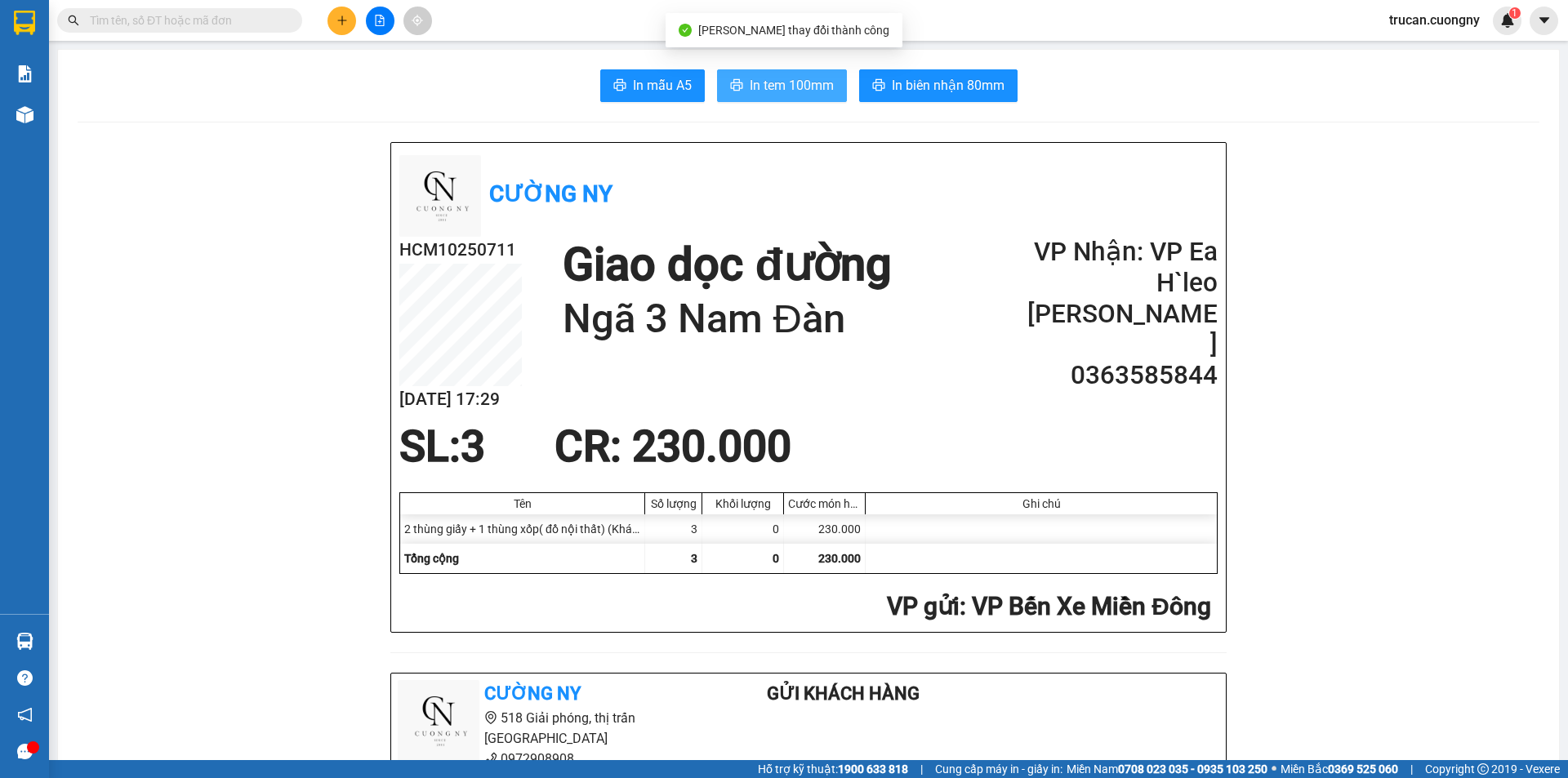
click at [749, 81] on span "In tem 100mm" at bounding box center [791, 85] width 84 height 20
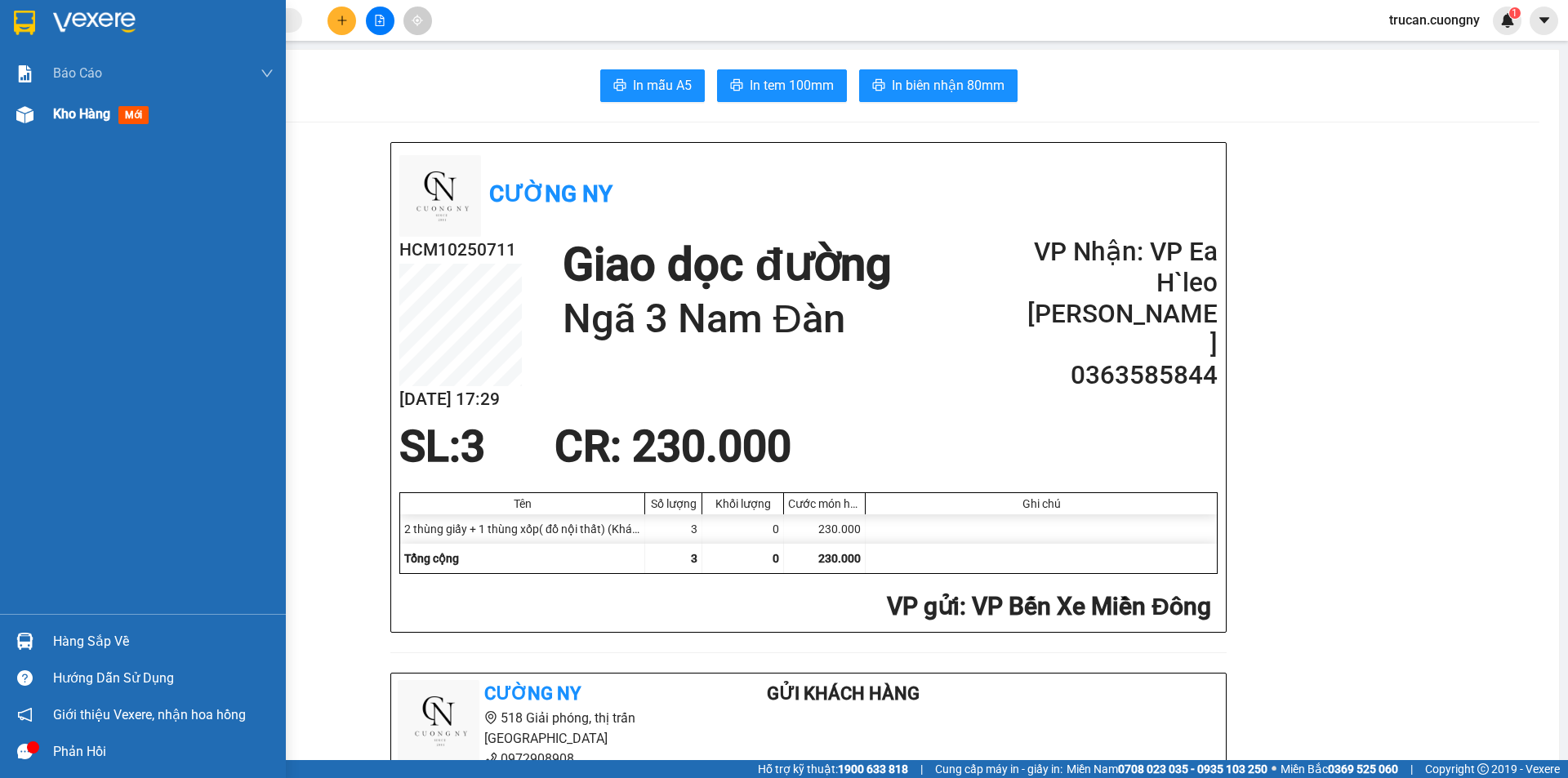
click at [60, 133] on div "Kho hàng mới" at bounding box center [163, 114] width 221 height 41
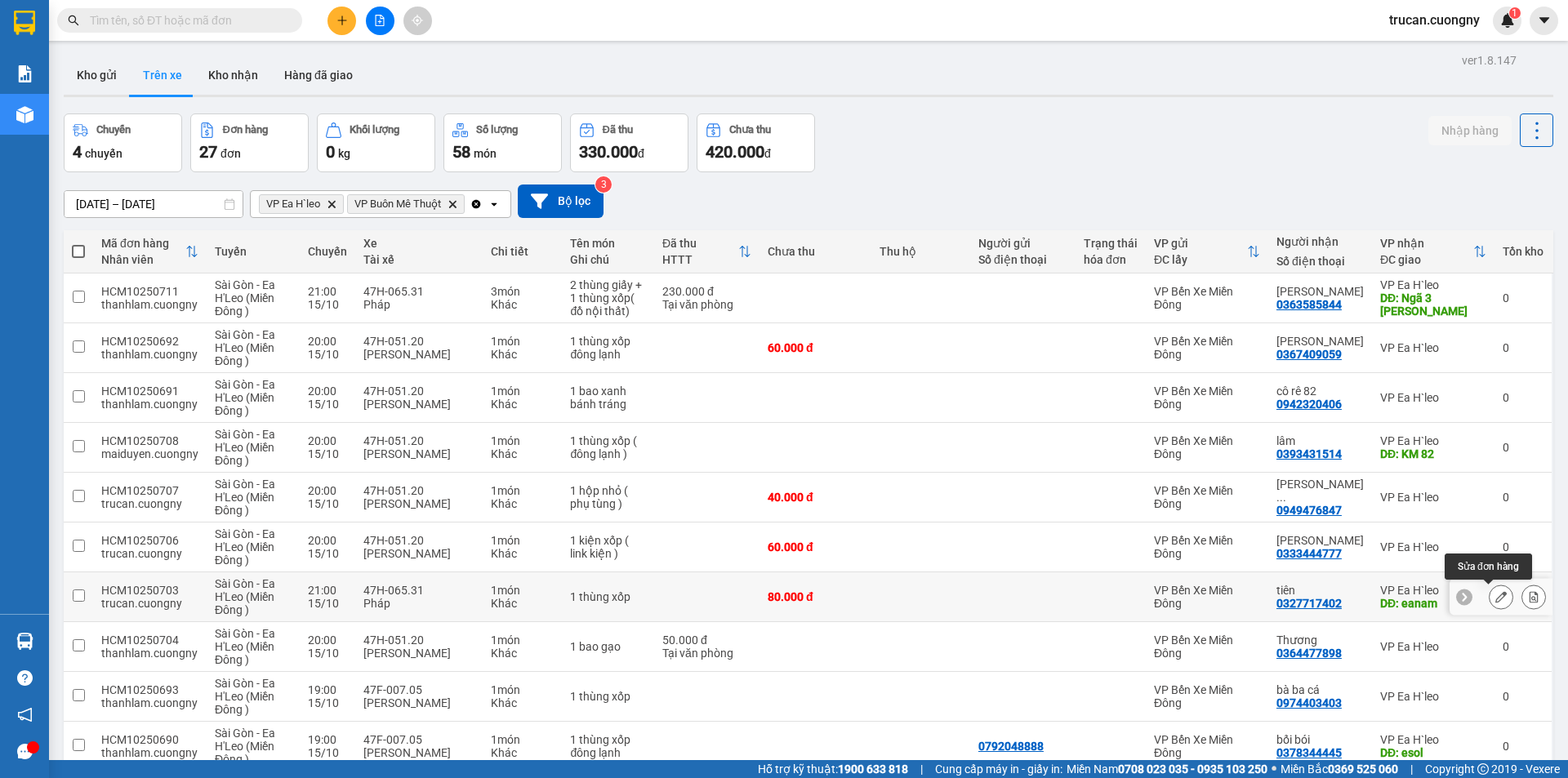
click at [1495, 603] on icon at bounding box center [1500, 597] width 11 height 11
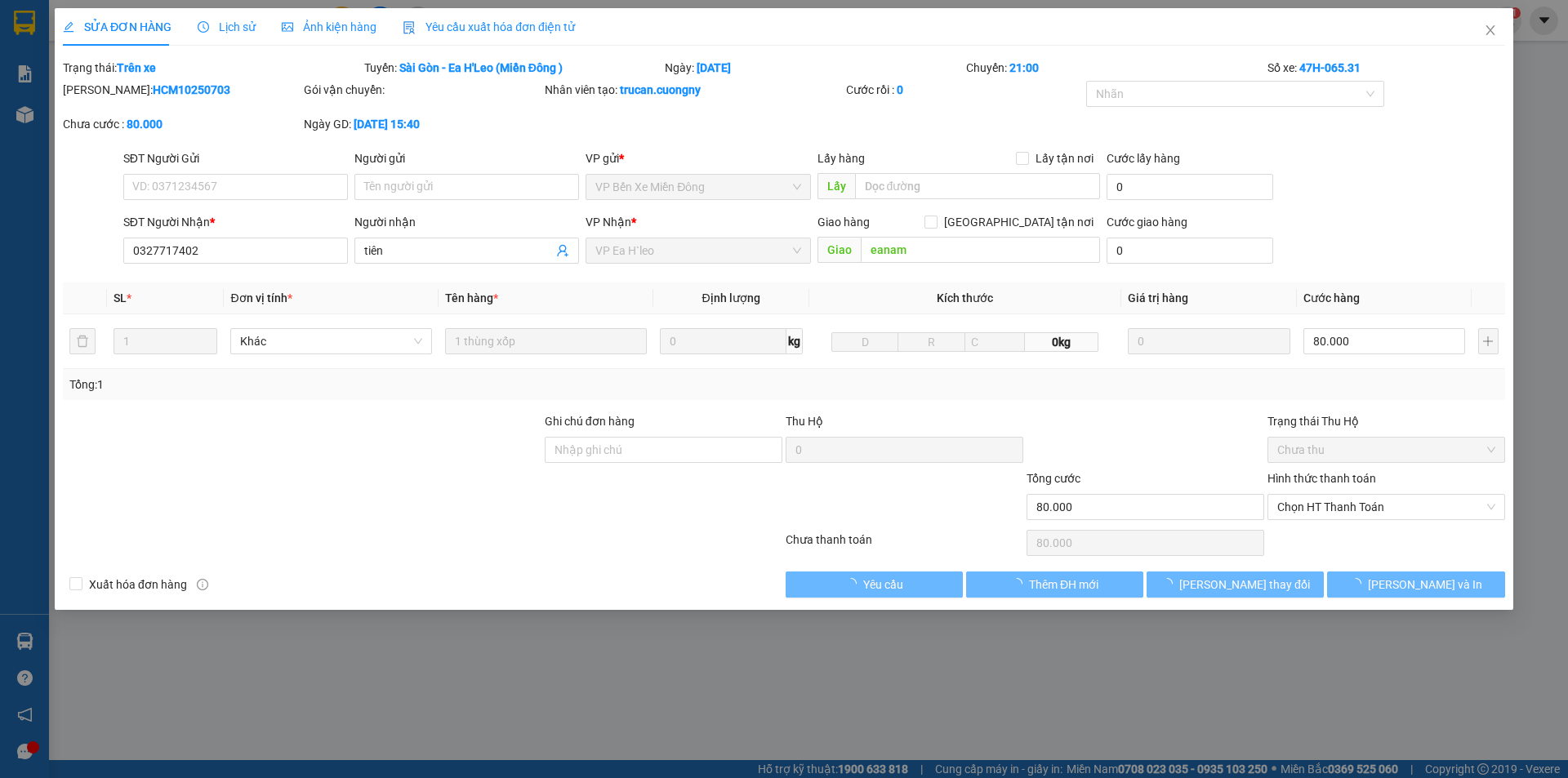
type input "0327717402"
type input "tiên"
type input "eanam"
type input "80.000"
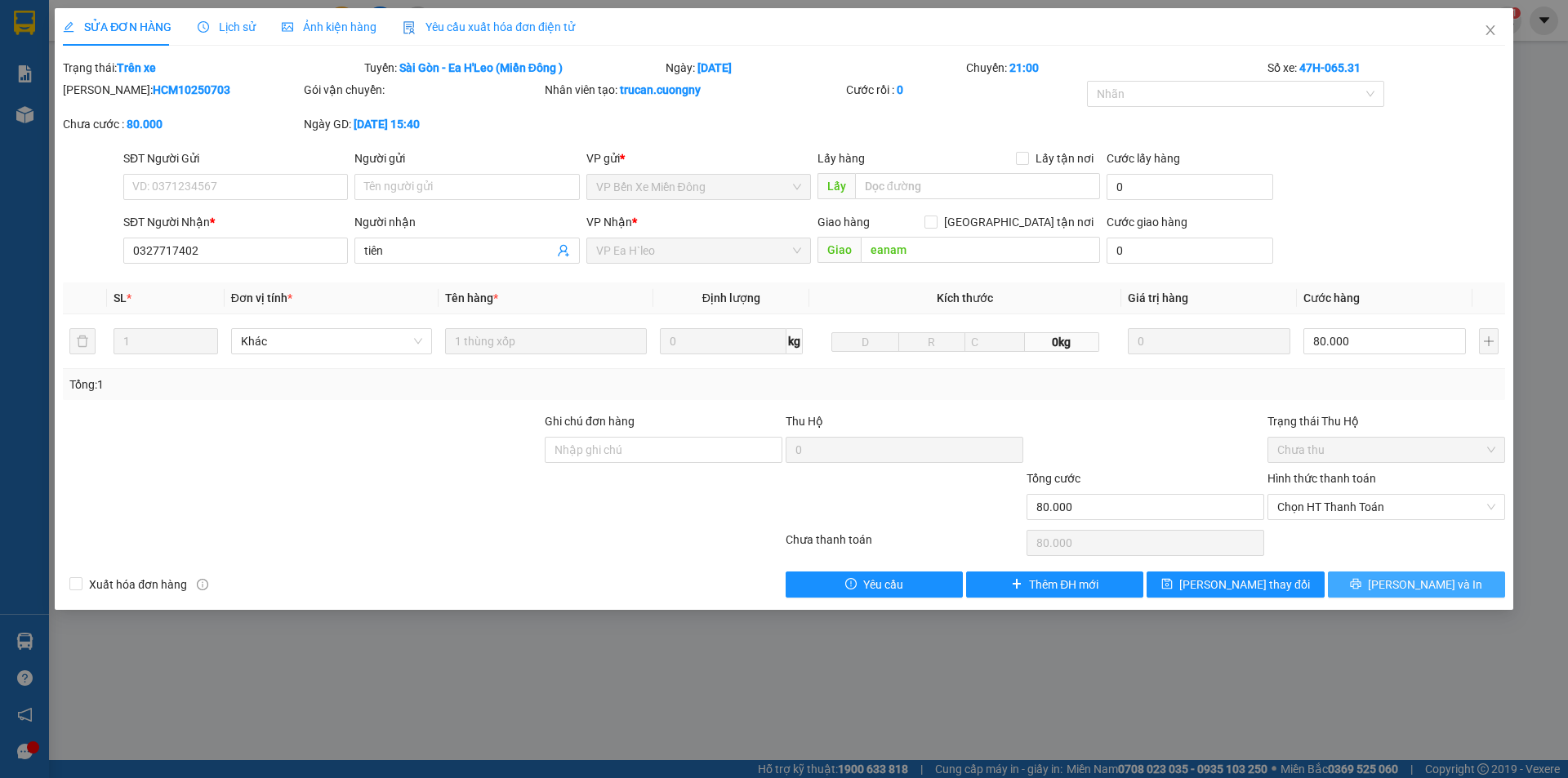
click at [1356, 580] on button "[PERSON_NAME] và In" at bounding box center [1416, 584] width 177 height 26
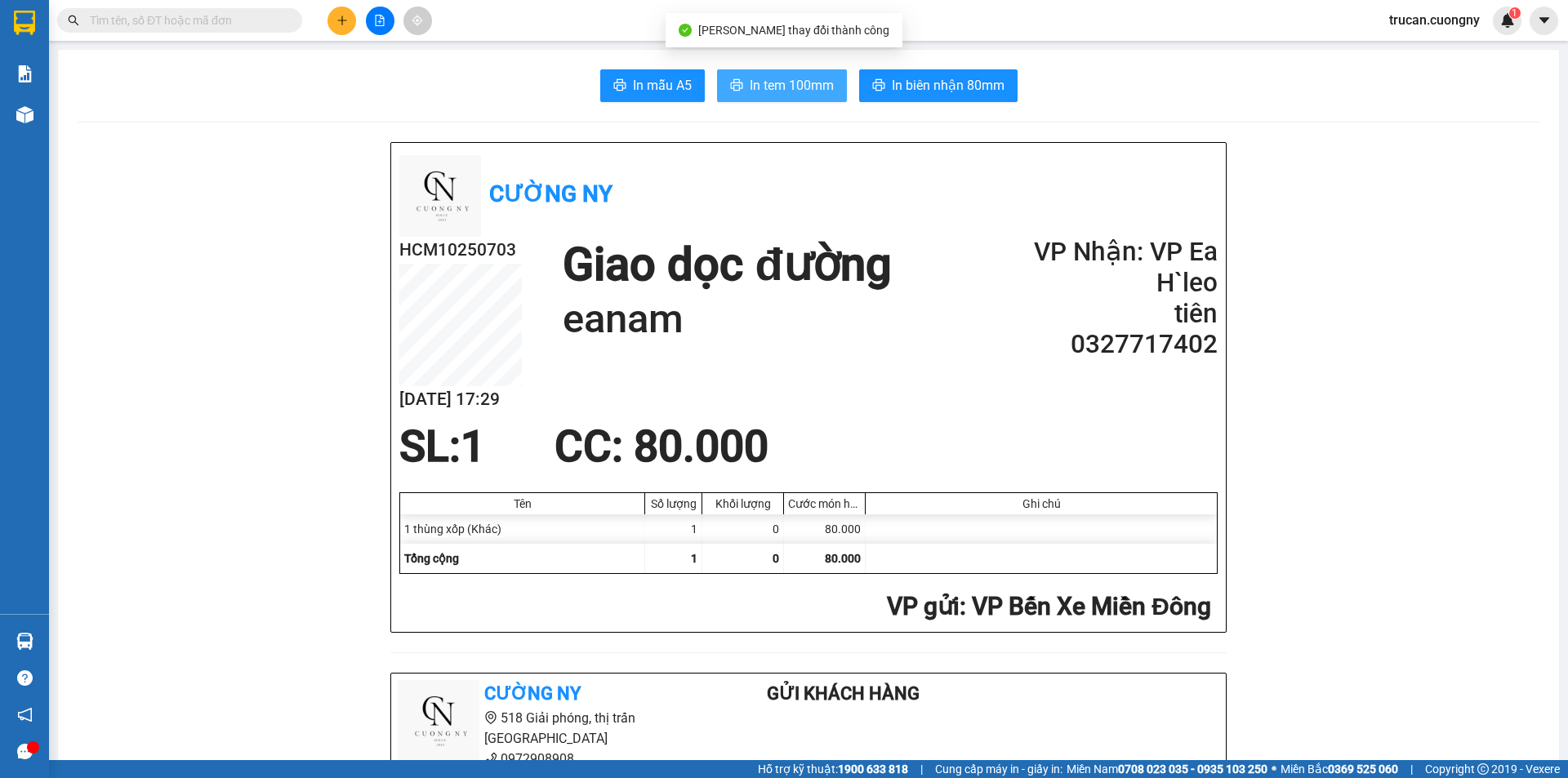
click at [788, 84] on span "In tem 100mm" at bounding box center [791, 85] width 84 height 20
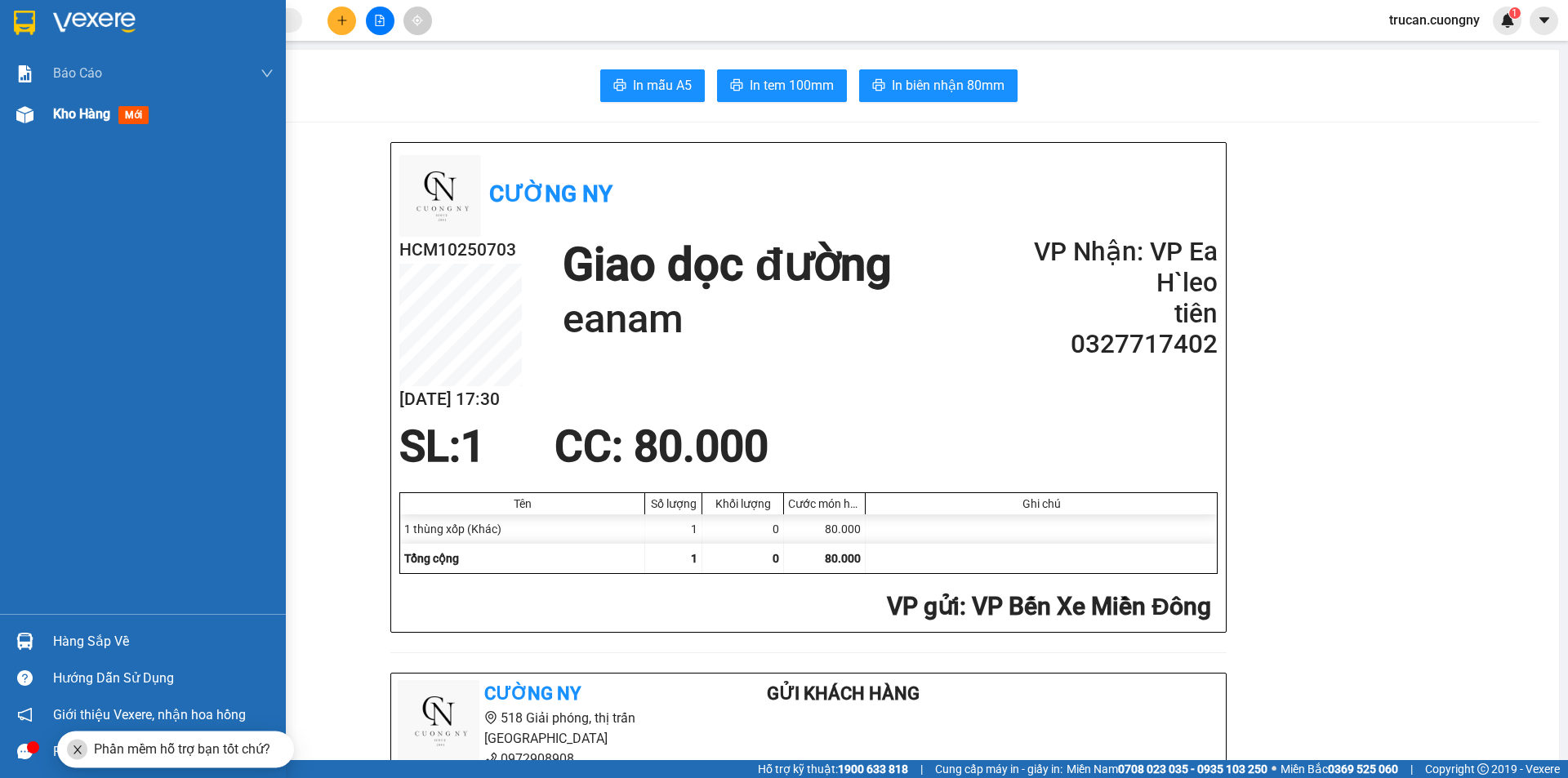
click at [93, 125] on div "Kho hàng mới" at bounding box center [163, 114] width 221 height 41
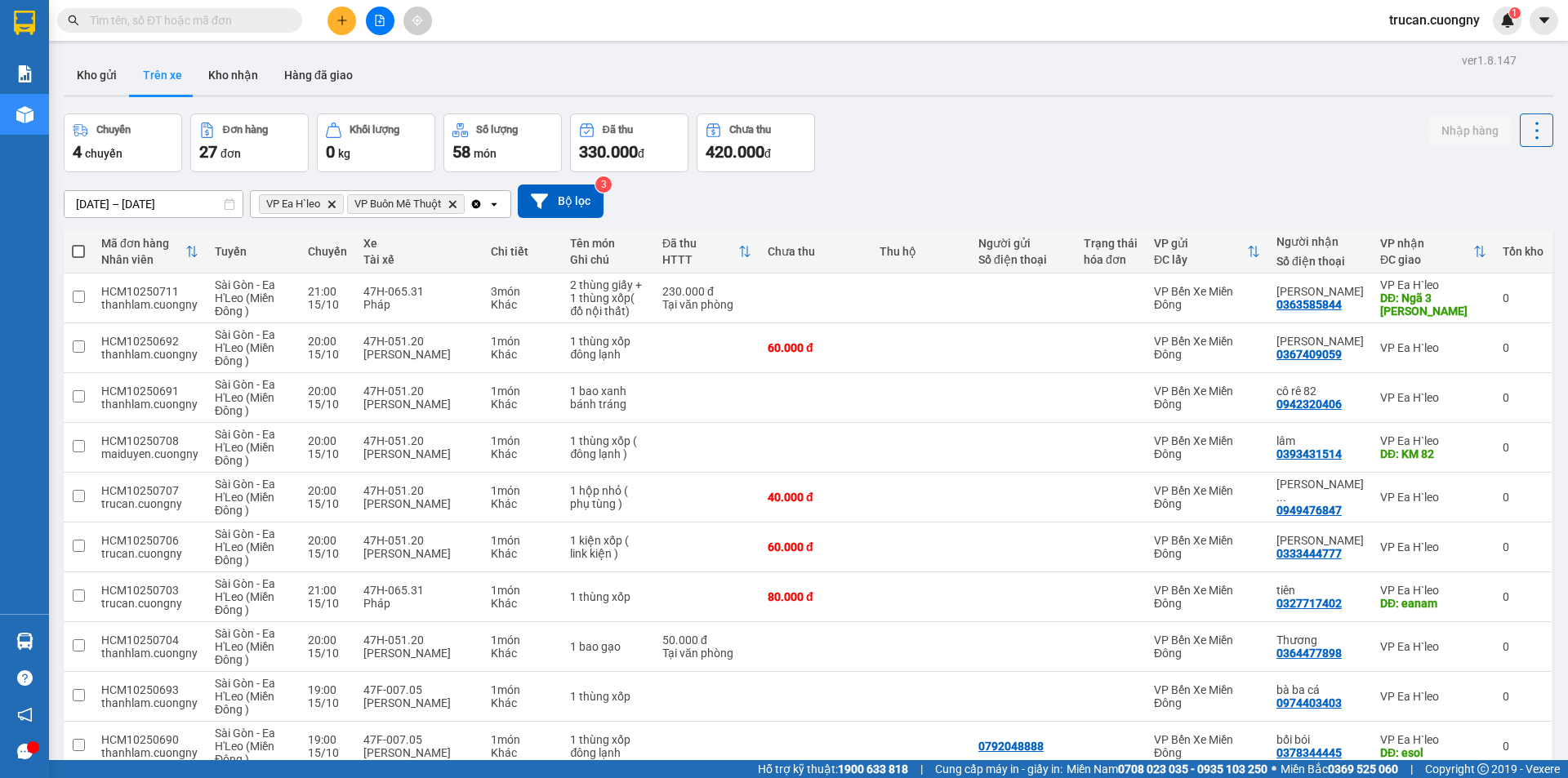
click at [456, 206] on icon "VP Buôn Mê Thuột, close by backspace" at bounding box center [453, 204] width 7 height 7
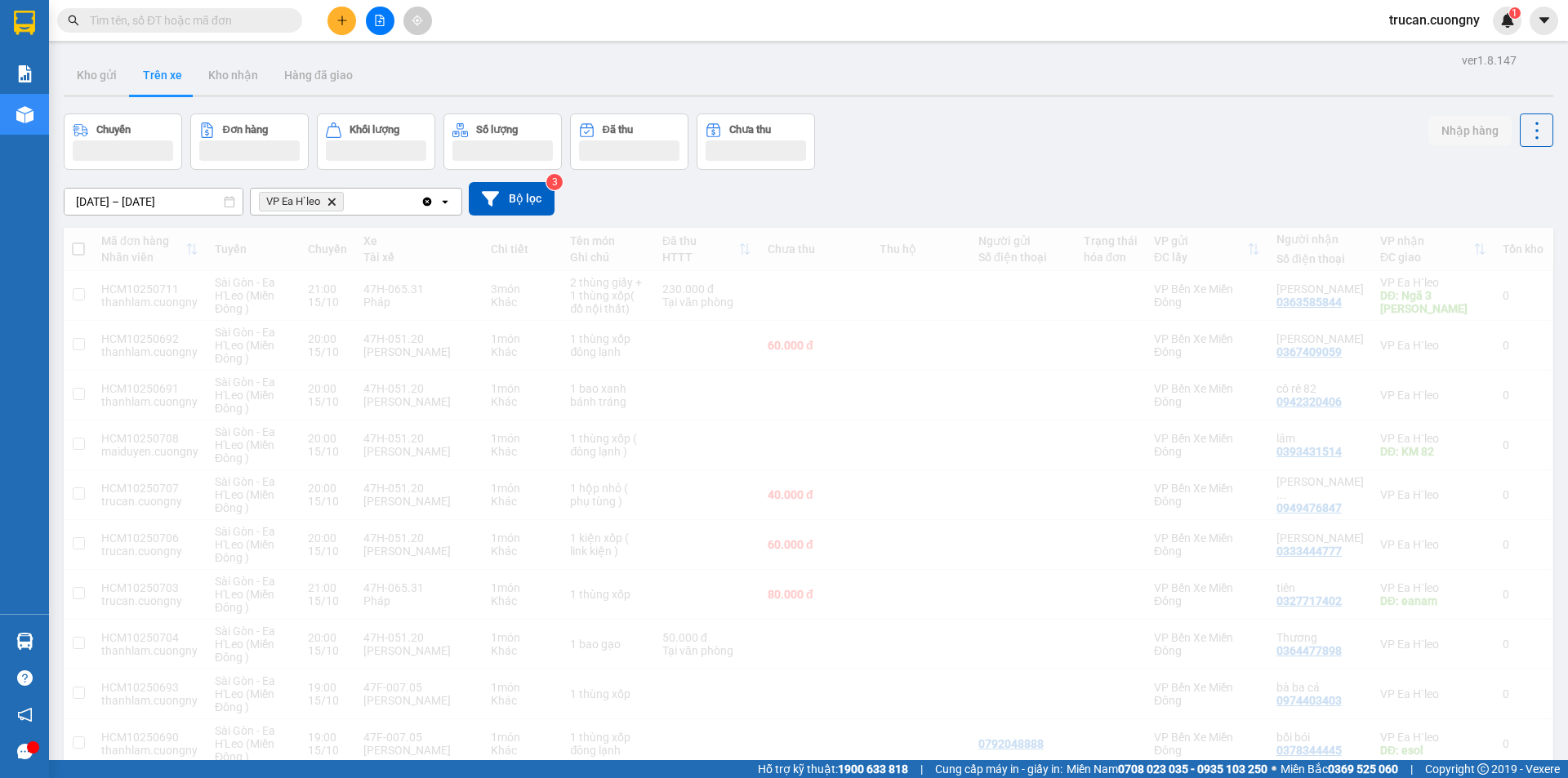
click at [335, 200] on icon "VP Ea H`leo, close by backspace" at bounding box center [332, 201] width 7 height 7
click at [506, 198] on button "Bộ lọc" at bounding box center [512, 198] width 85 height 33
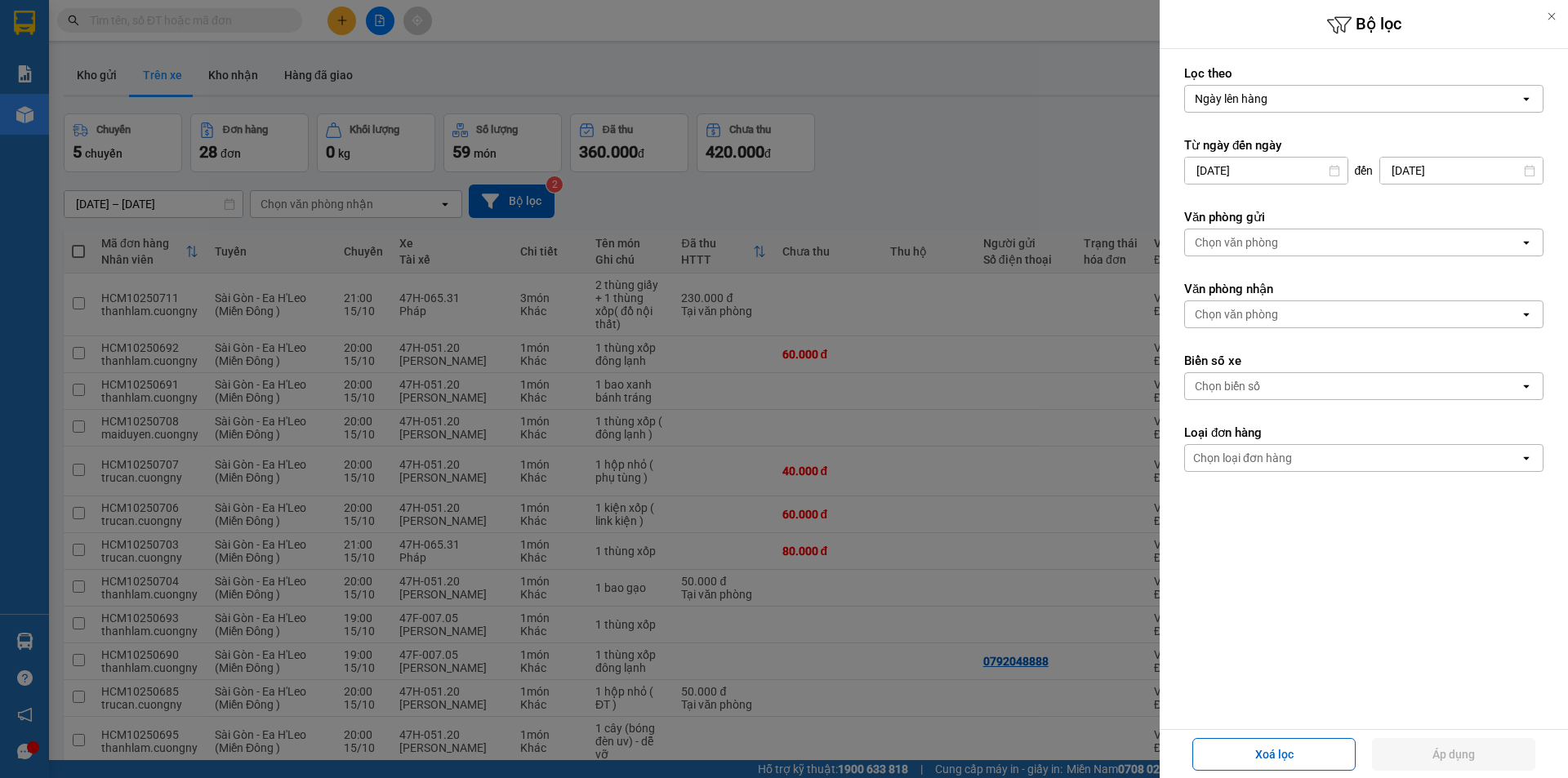
click at [1376, 384] on div "Chọn biển số" at bounding box center [1352, 386] width 335 height 26
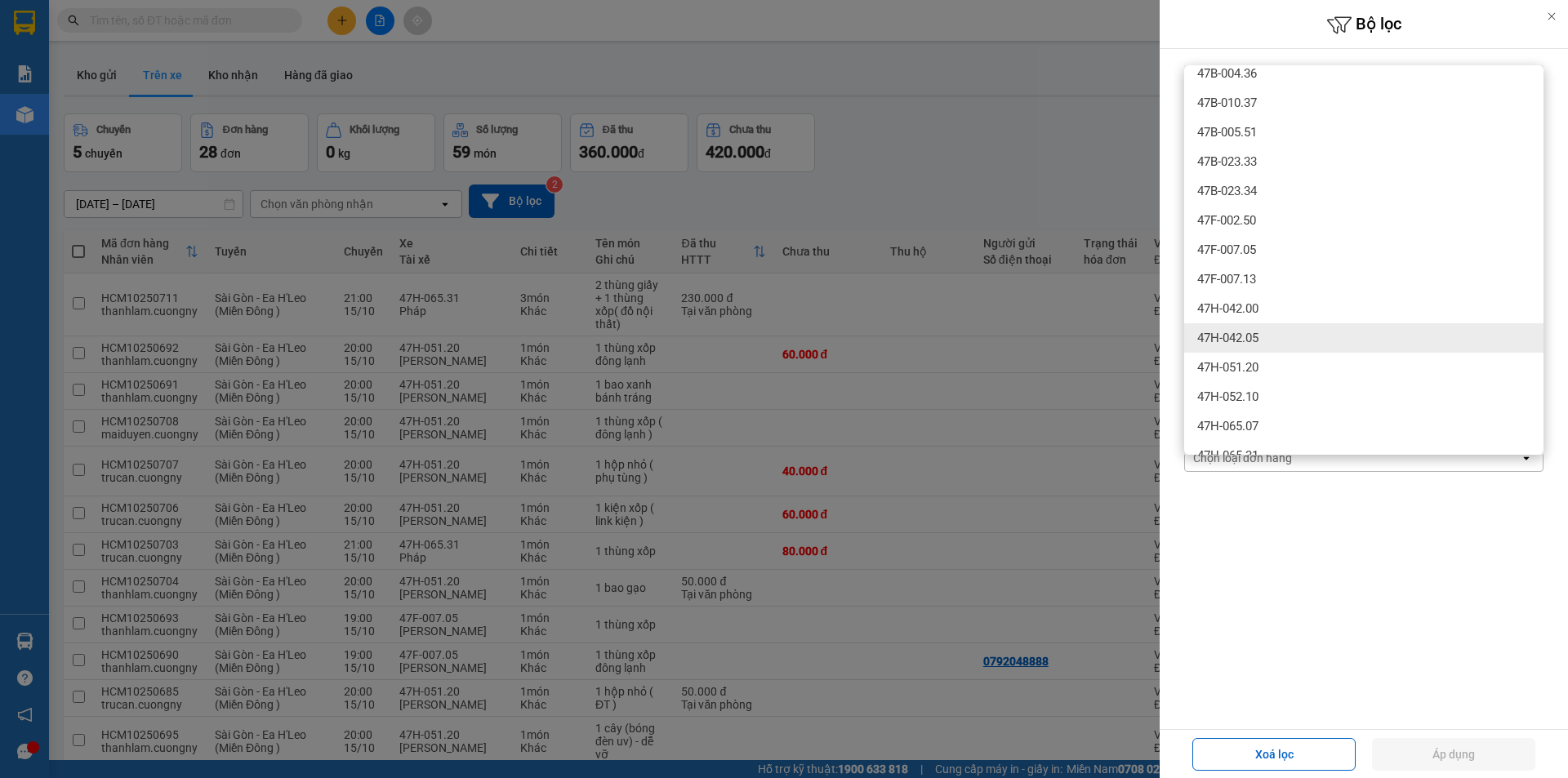
scroll to position [65, 0]
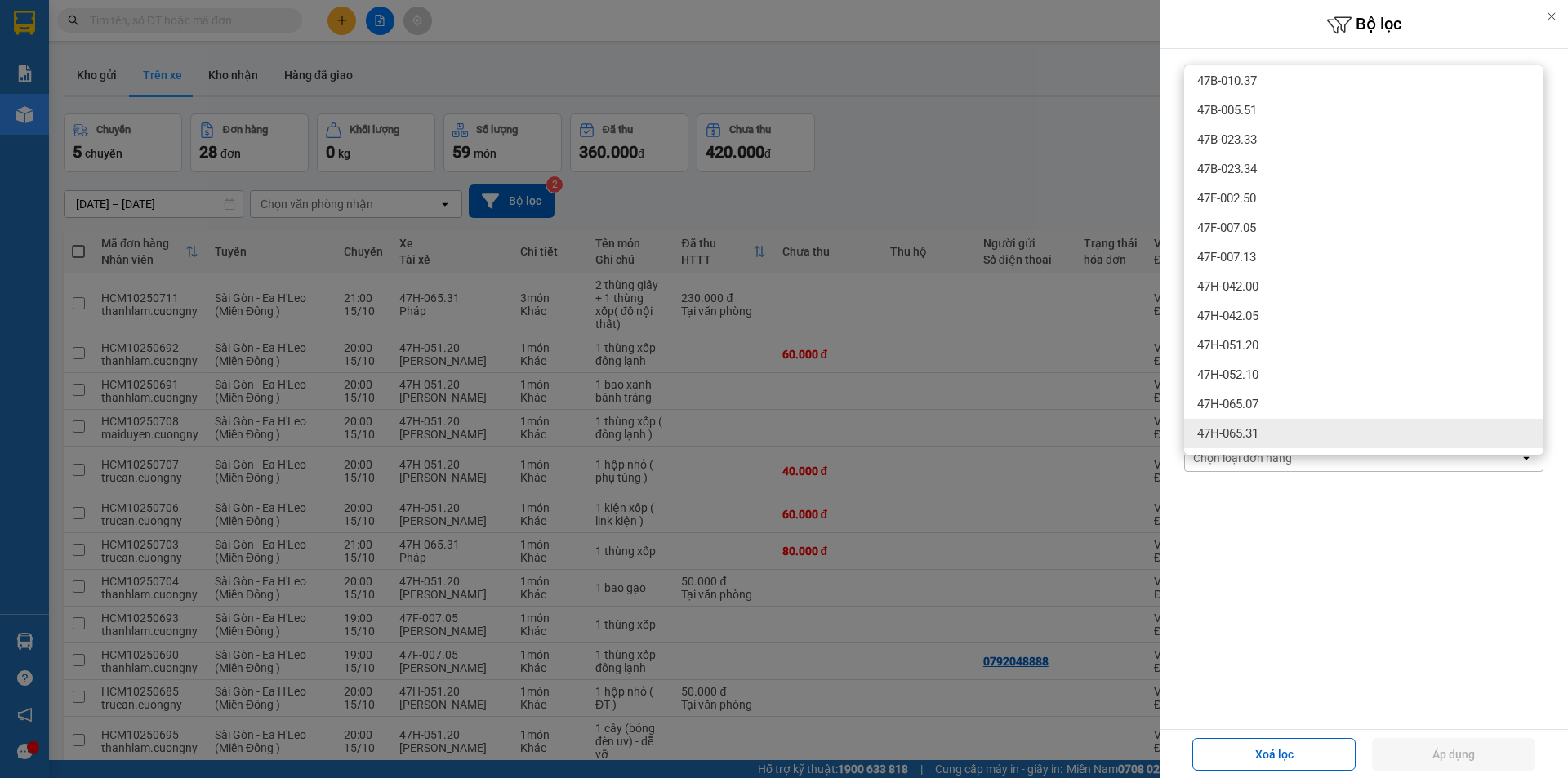
click at [1297, 442] on div "47H-065.31" at bounding box center [1363, 434] width 359 height 30
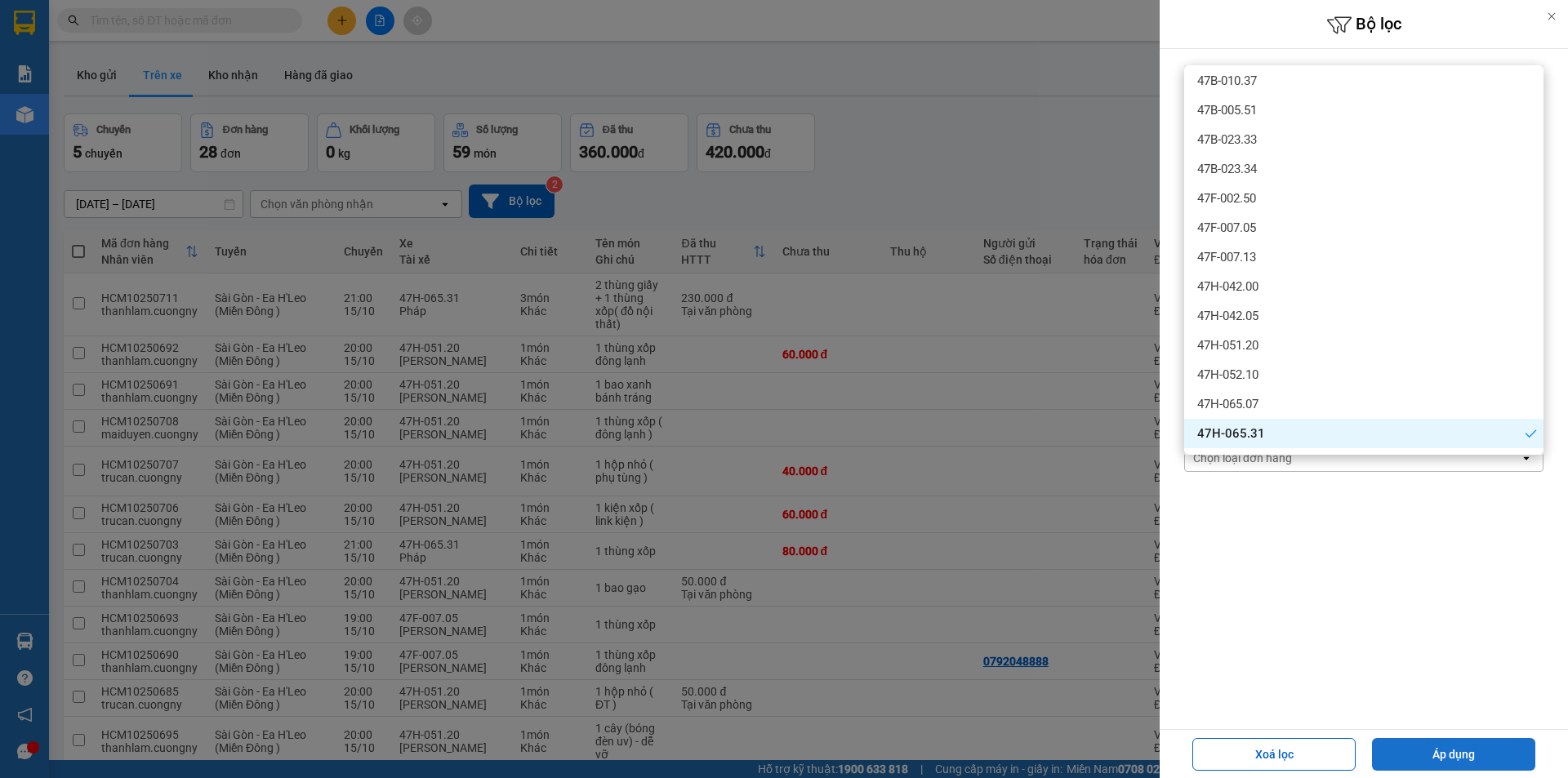
click at [1459, 761] on button "Áp dụng" at bounding box center [1454, 754] width 163 height 32
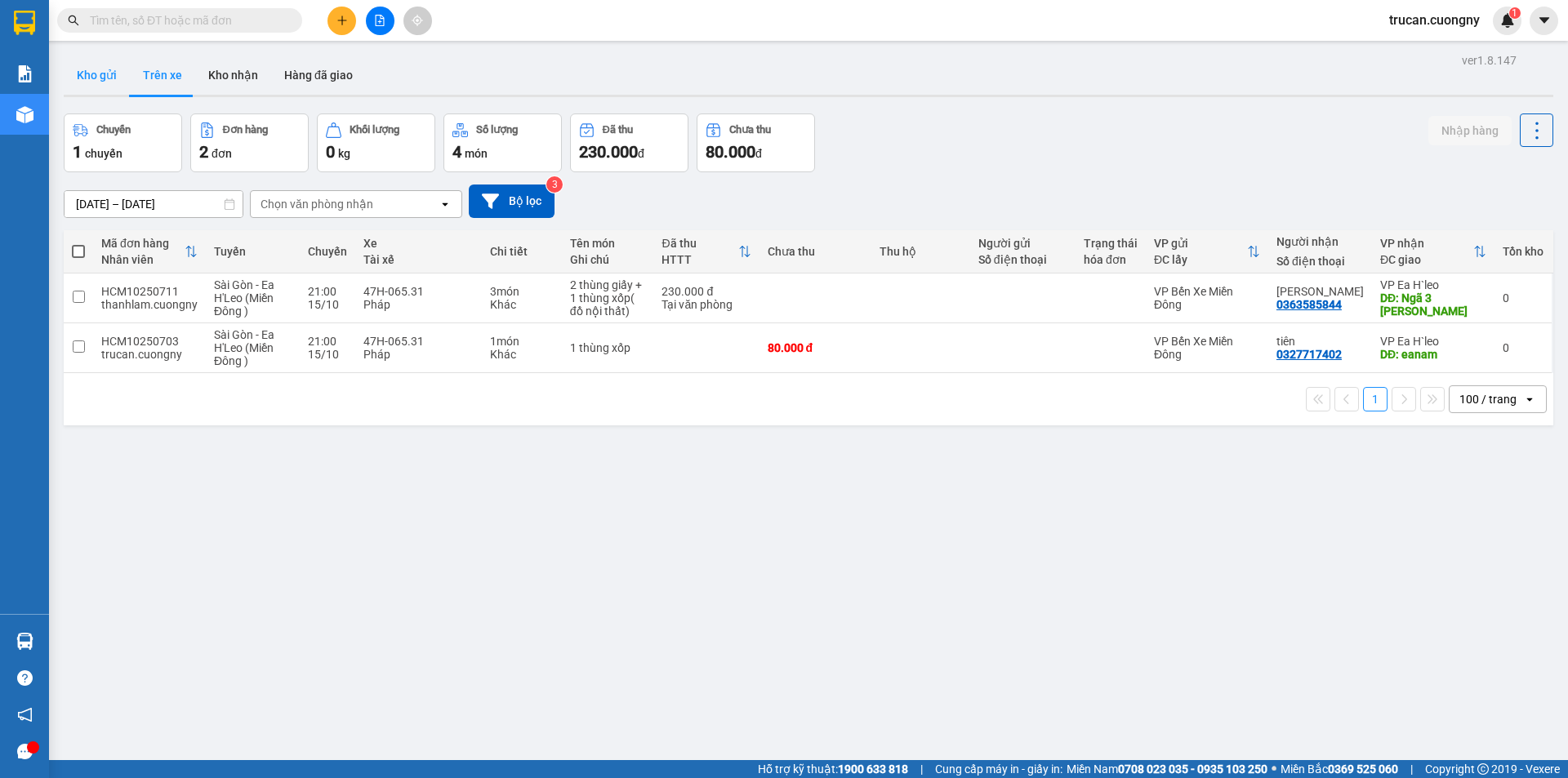
click at [93, 85] on button "Kho gửi" at bounding box center [96, 75] width 66 height 39
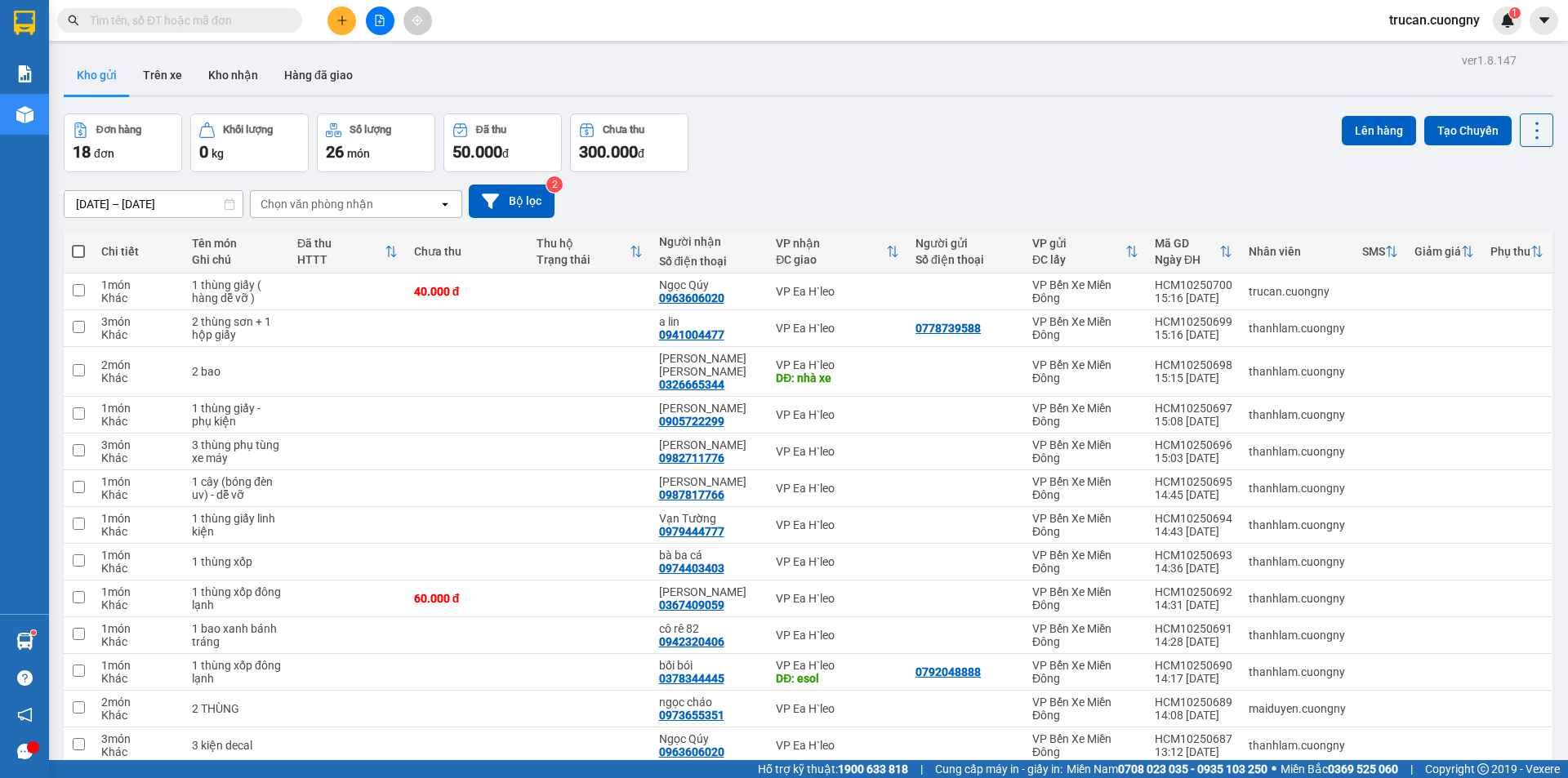
click at [169, 11] on span at bounding box center [180, 20] width 245 height 24
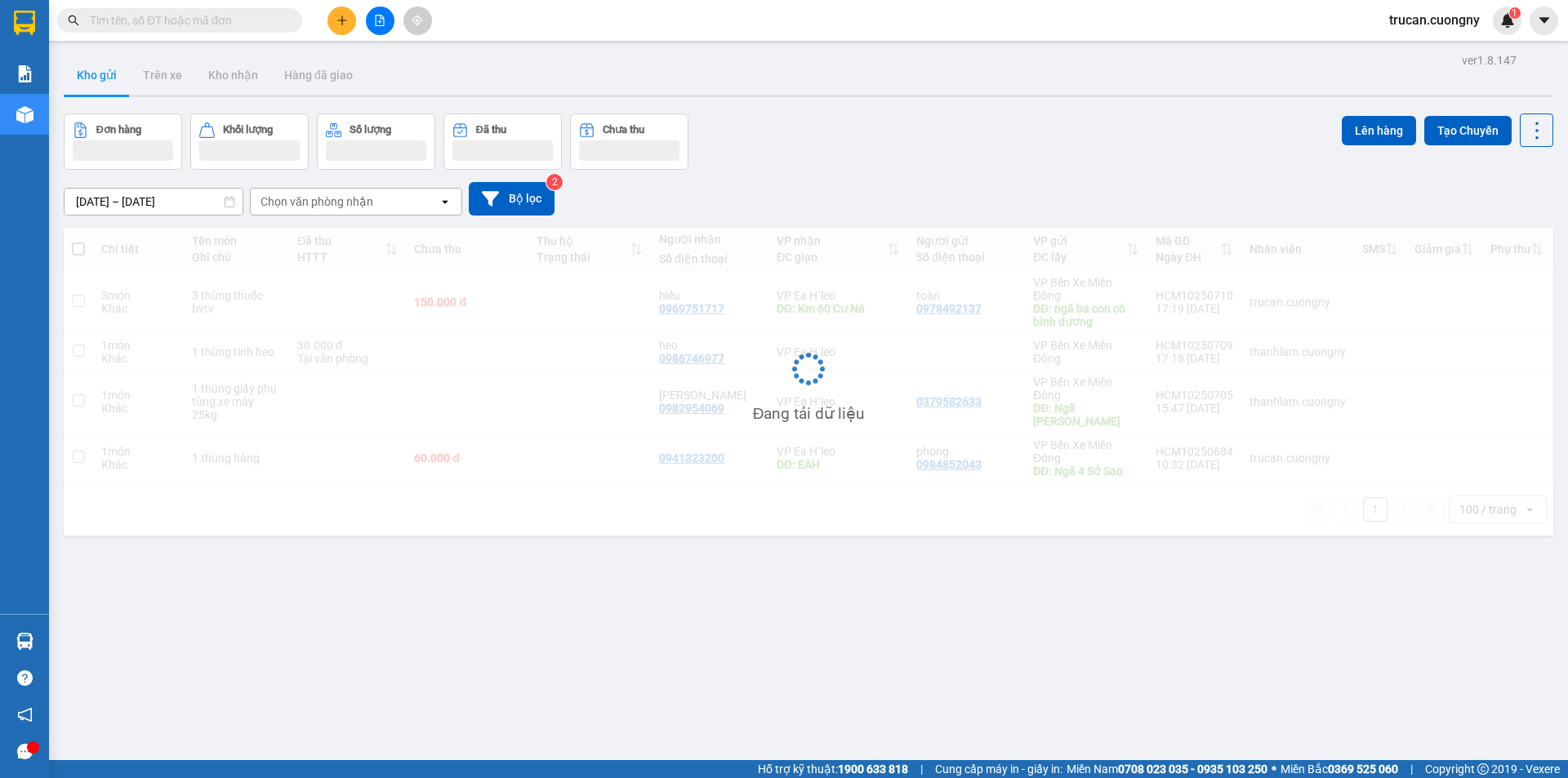
click at [178, 24] on input "text" at bounding box center [186, 19] width 193 height 18
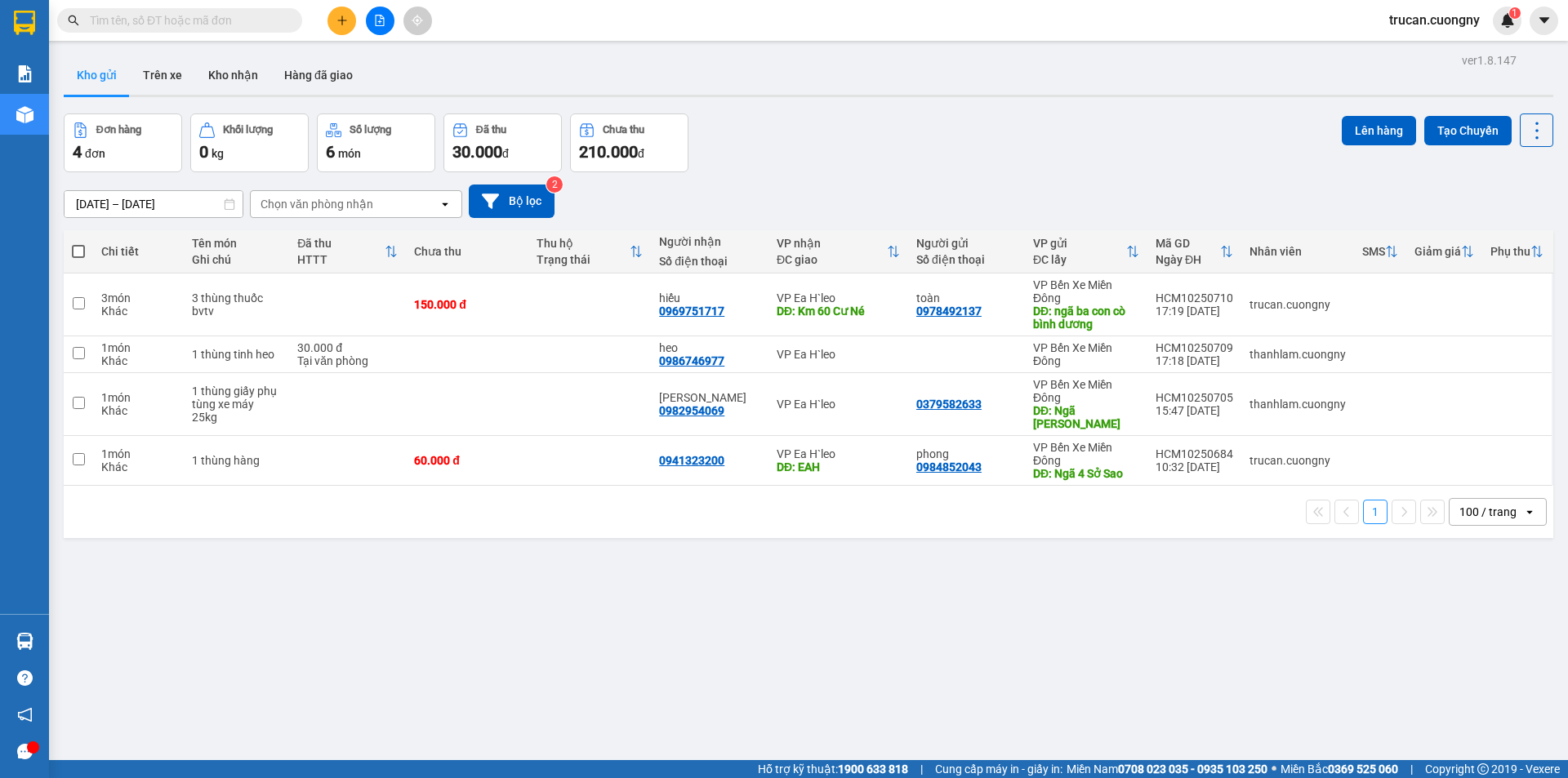
paste input "0979602827"
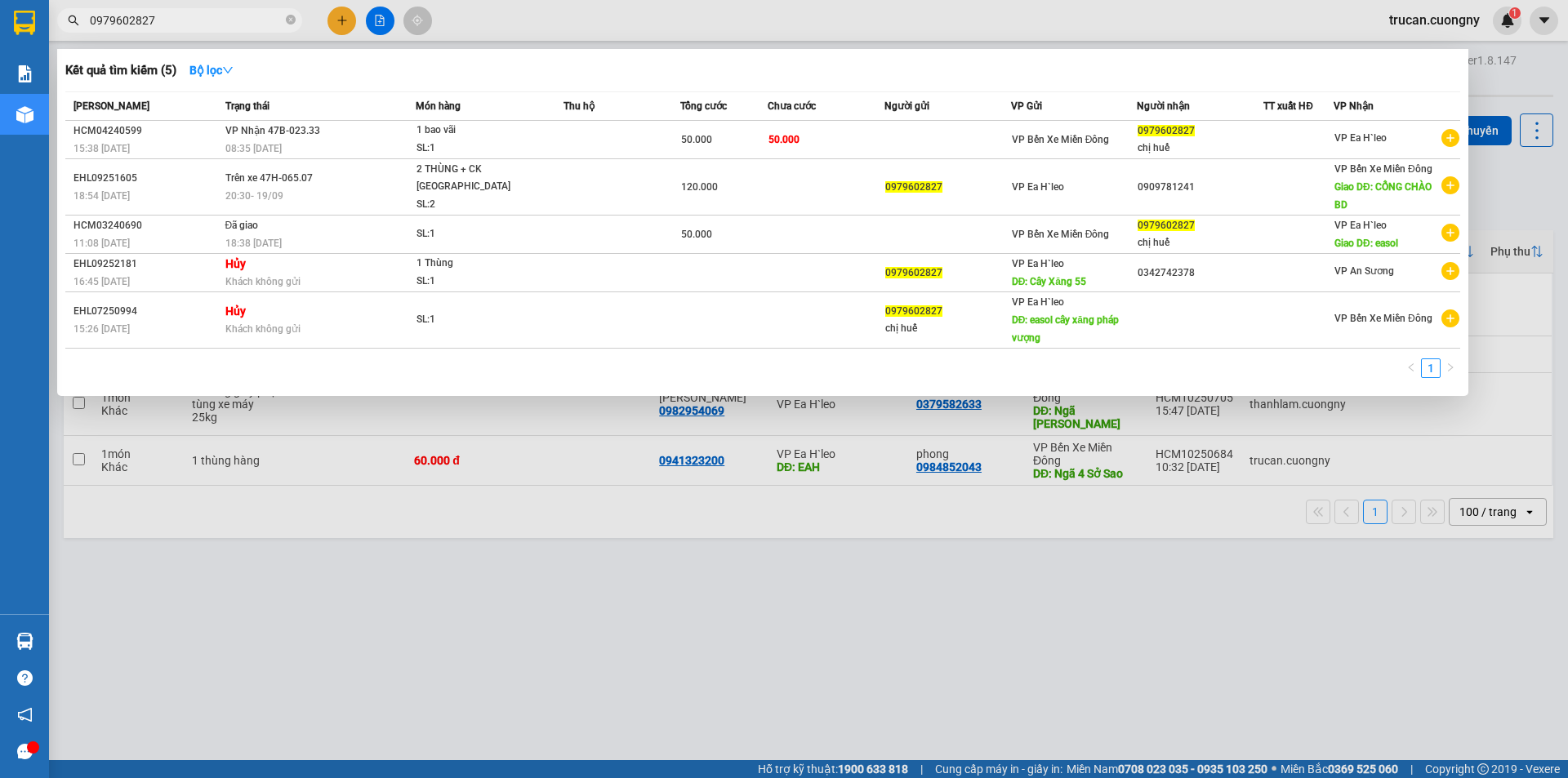
type input "0979602827"
click at [376, 678] on div at bounding box center [784, 389] width 1568 height 778
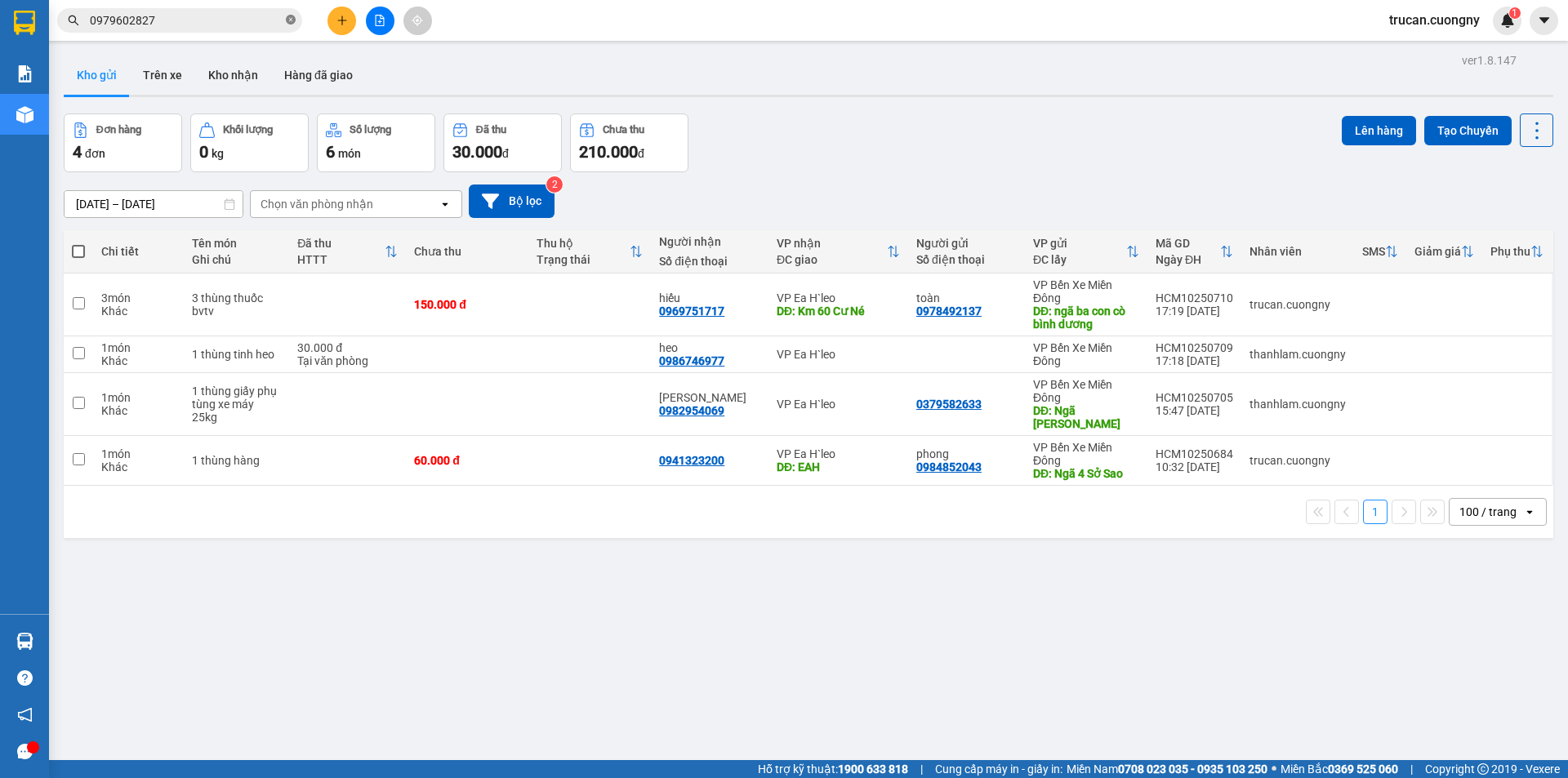
click at [291, 19] on icon "close-circle" at bounding box center [290, 19] width 10 height 10
type input "0"
click at [338, 10] on button at bounding box center [341, 20] width 29 height 29
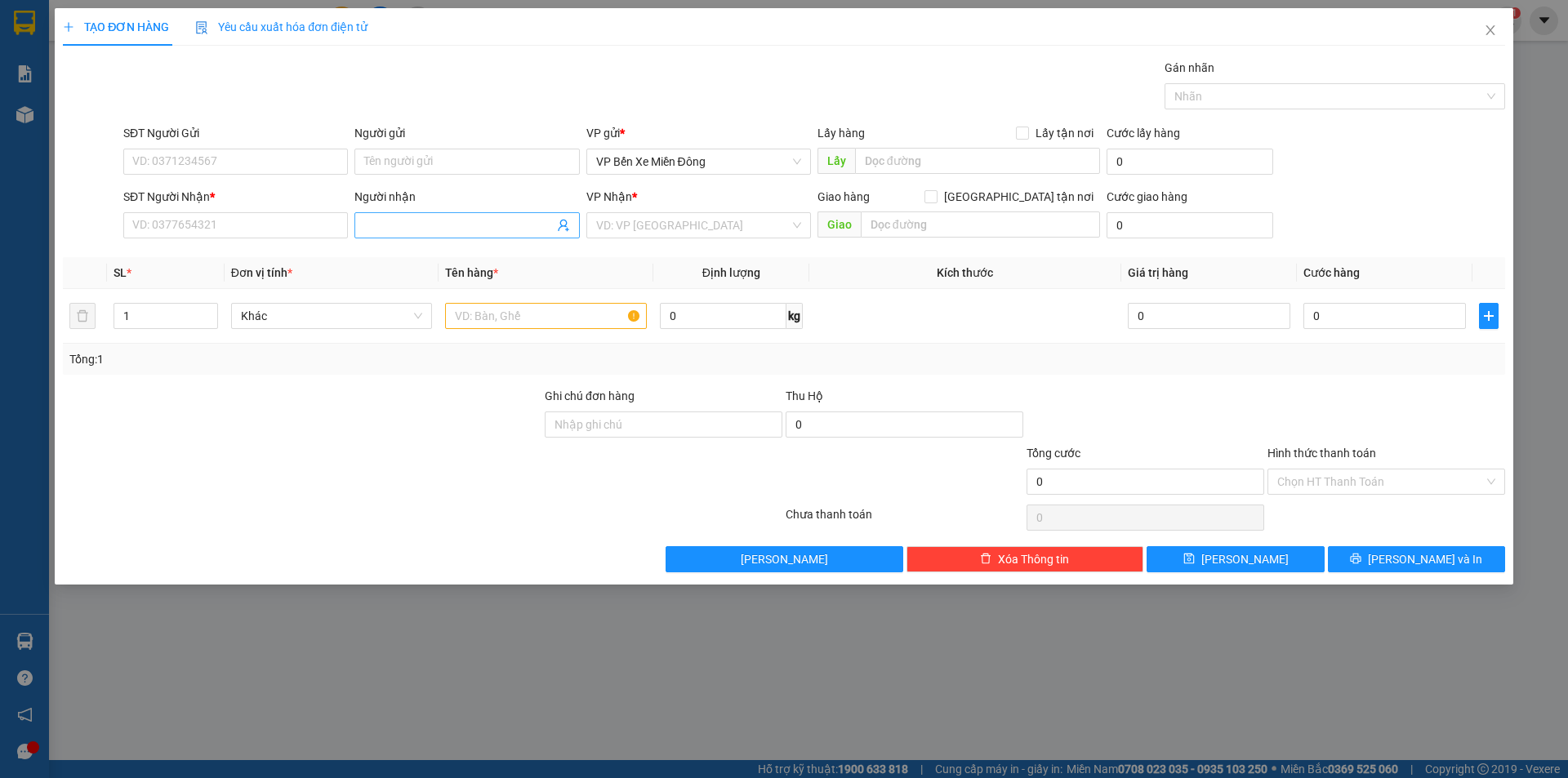
drag, startPoint x: 401, startPoint y: 196, endPoint x: 393, endPoint y: 228, distance: 33.0
click at [401, 202] on div "Người nhận" at bounding box center [466, 197] width 224 height 18
click at [401, 216] on input "Người nhận" at bounding box center [458, 224] width 188 height 18
click at [393, 231] on input "Người nhận" at bounding box center [458, 224] width 188 height 18
type input "c"
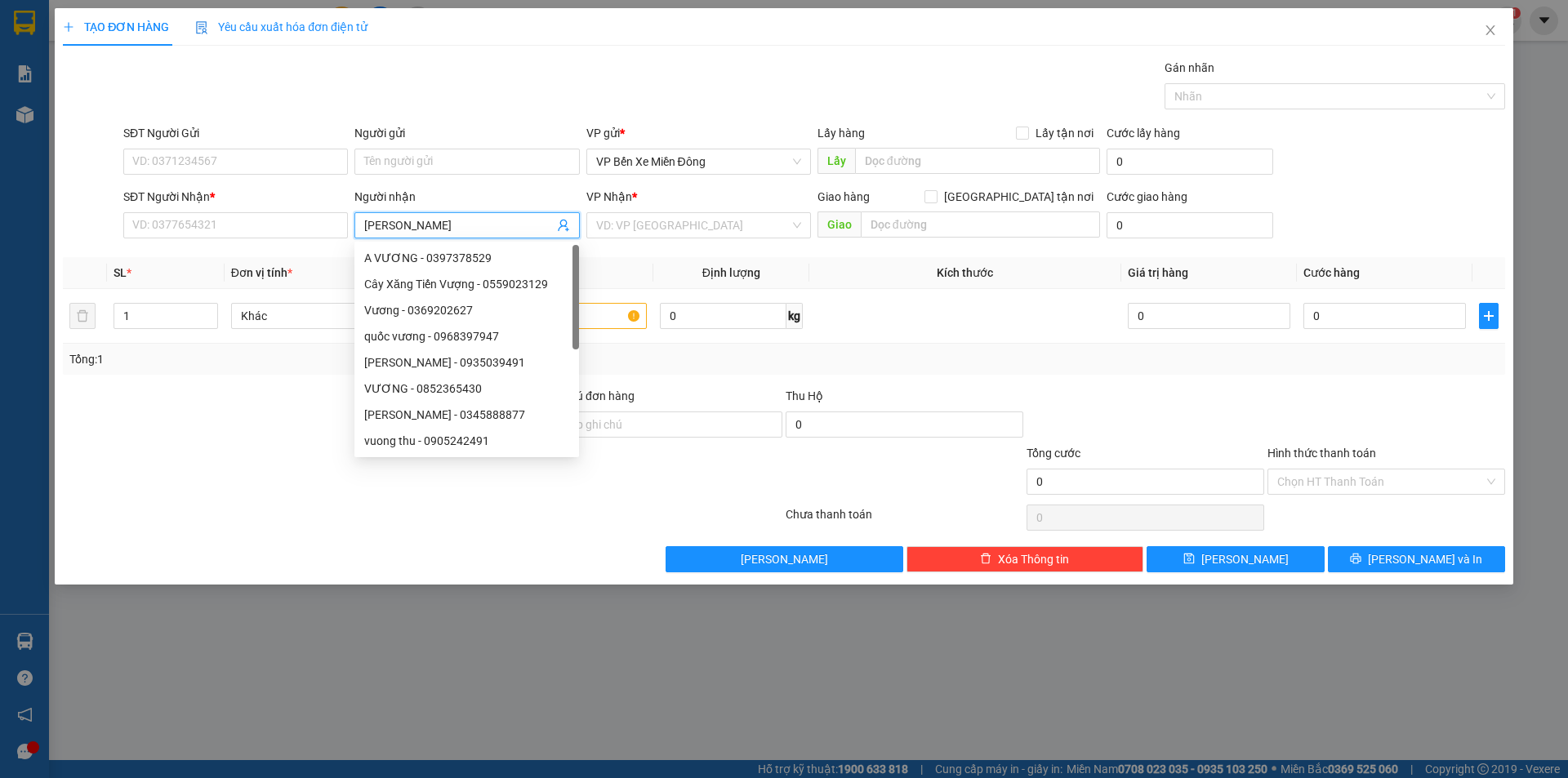
type input "[PERSON_NAME]"
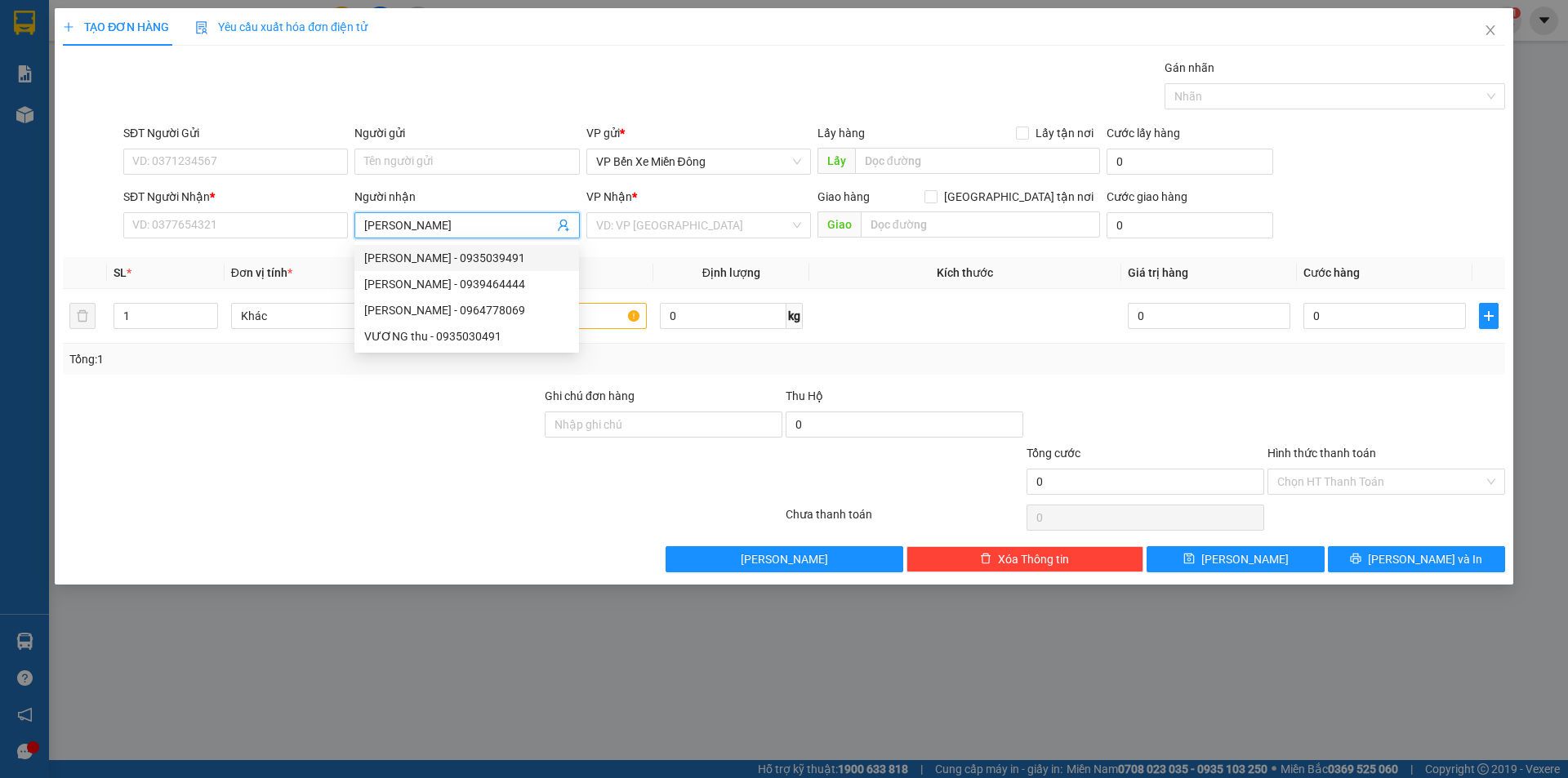
click at [402, 249] on div "[PERSON_NAME] - 0935039491" at bounding box center [466, 258] width 224 height 26
type input "0935039491"
type input "[PERSON_NAME]"
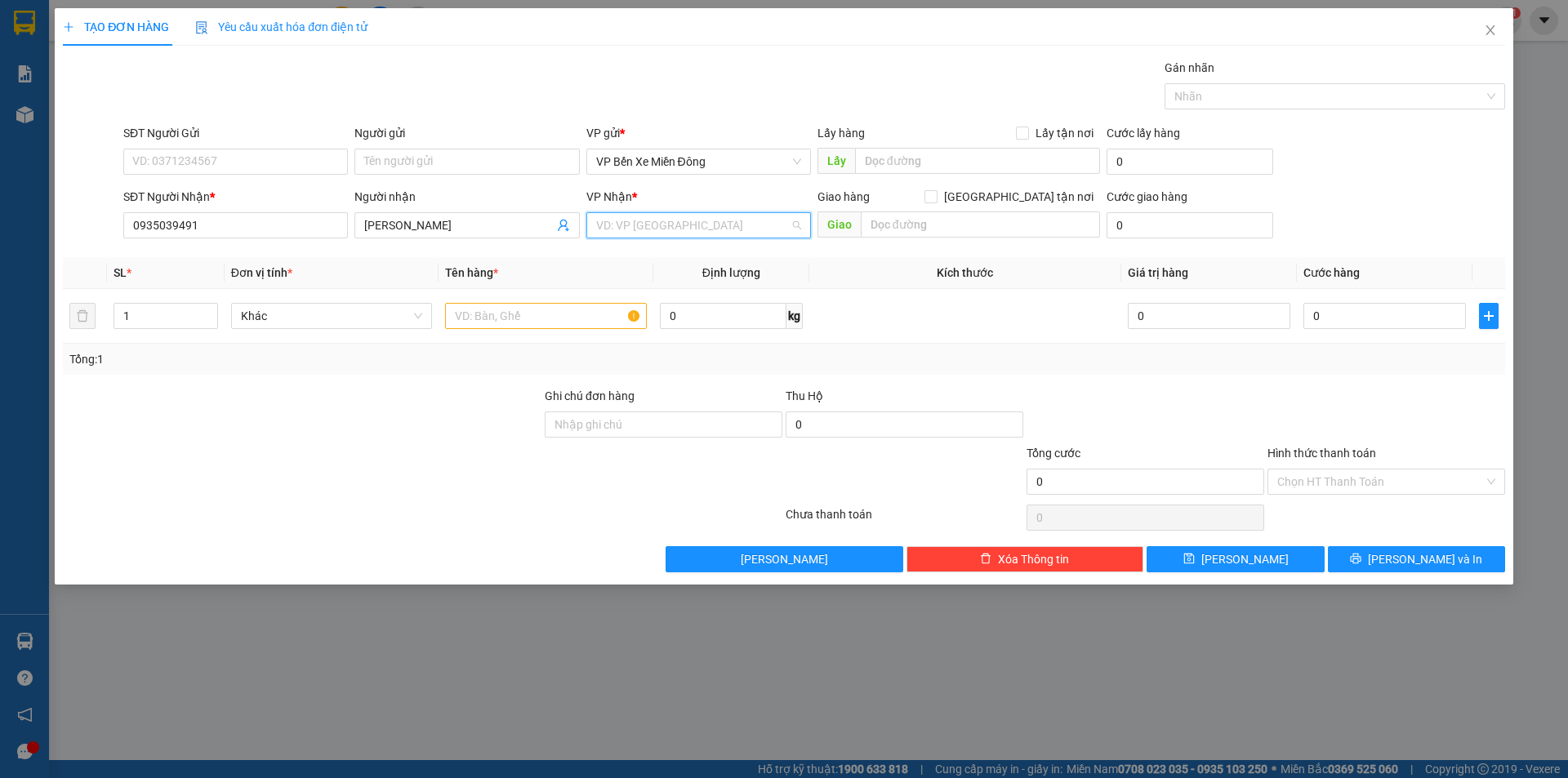
click at [721, 223] on input "search" at bounding box center [693, 225] width 194 height 24
click at [680, 253] on div "VP Ea H`leo" at bounding box center [698, 258] width 205 height 18
click at [499, 313] on input "text" at bounding box center [546, 316] width 202 height 26
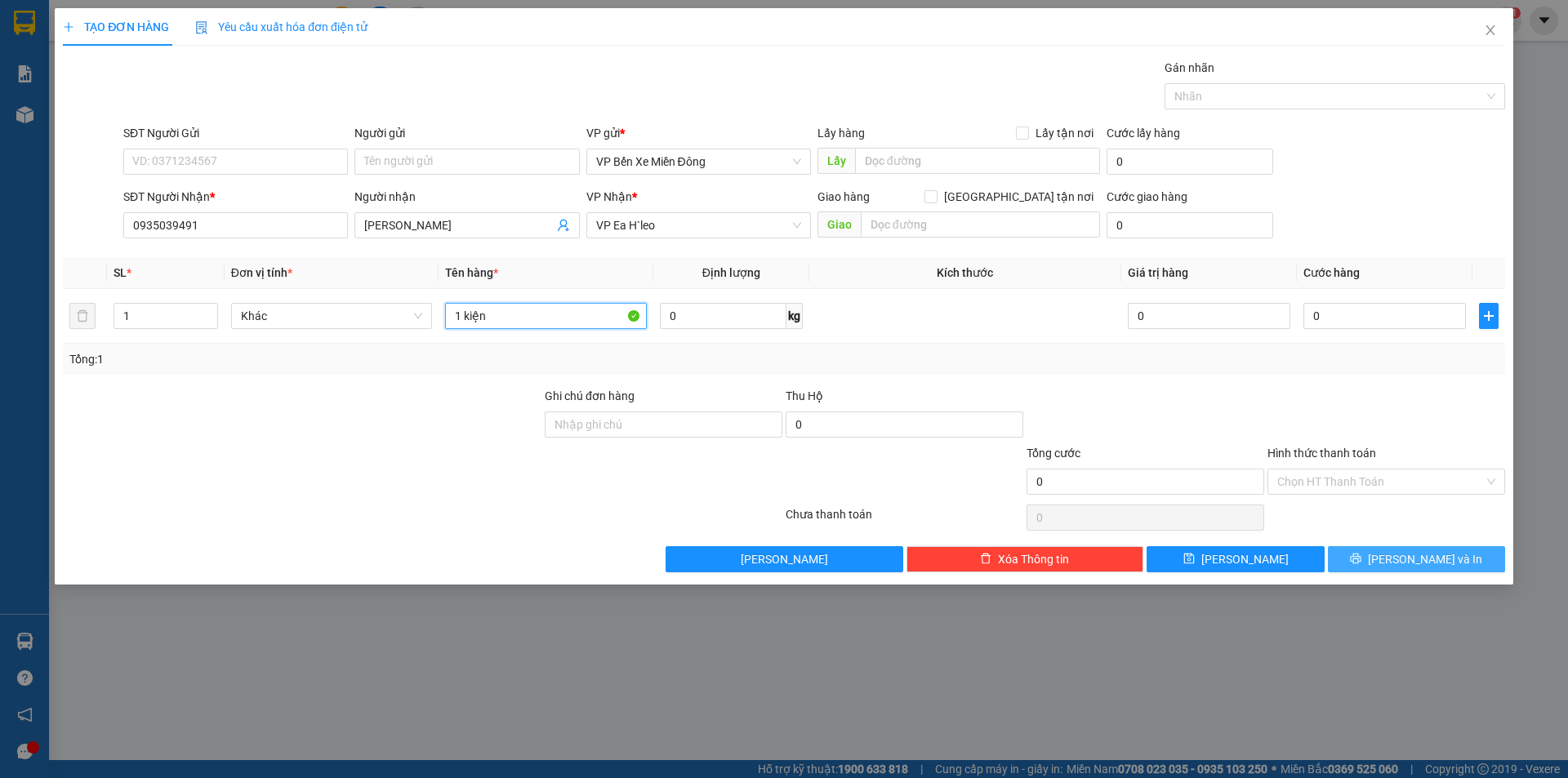
type input "1 kiện"
click at [1415, 553] on span "[PERSON_NAME] và In" at bounding box center [1424, 559] width 114 height 18
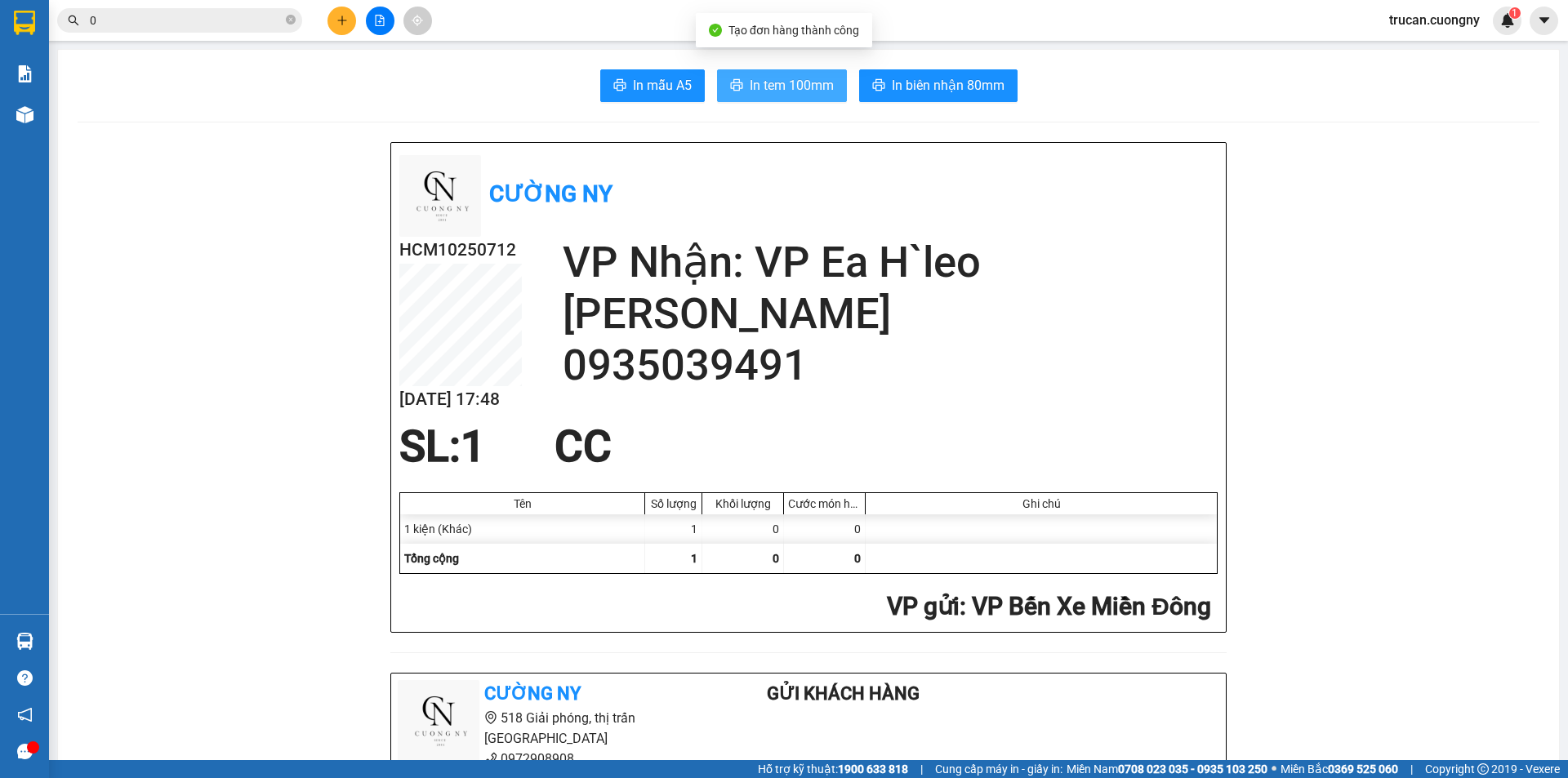
click at [736, 84] on icon "printer" at bounding box center [736, 85] width 13 height 13
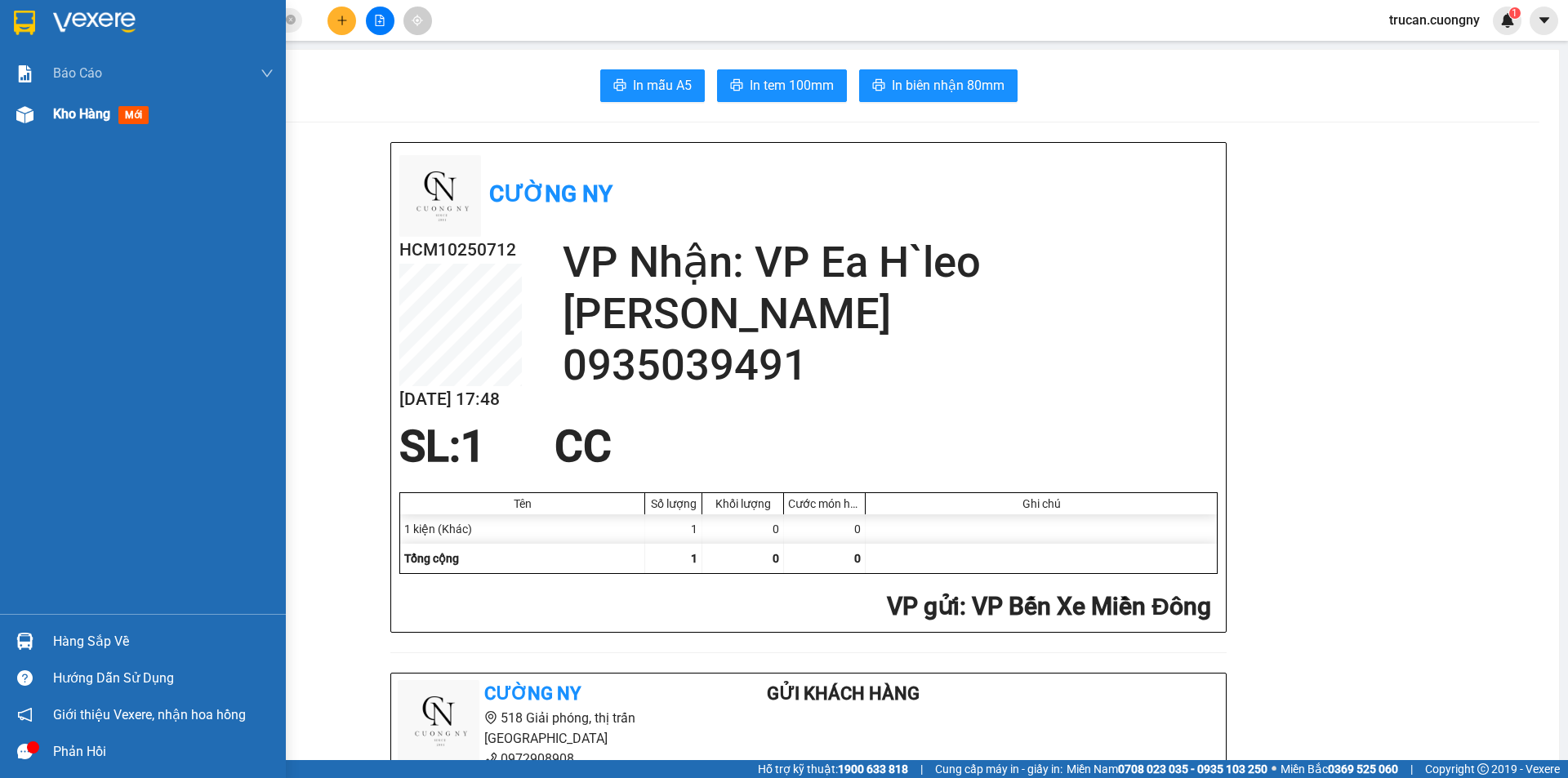
click at [37, 119] on div at bounding box center [24, 114] width 29 height 29
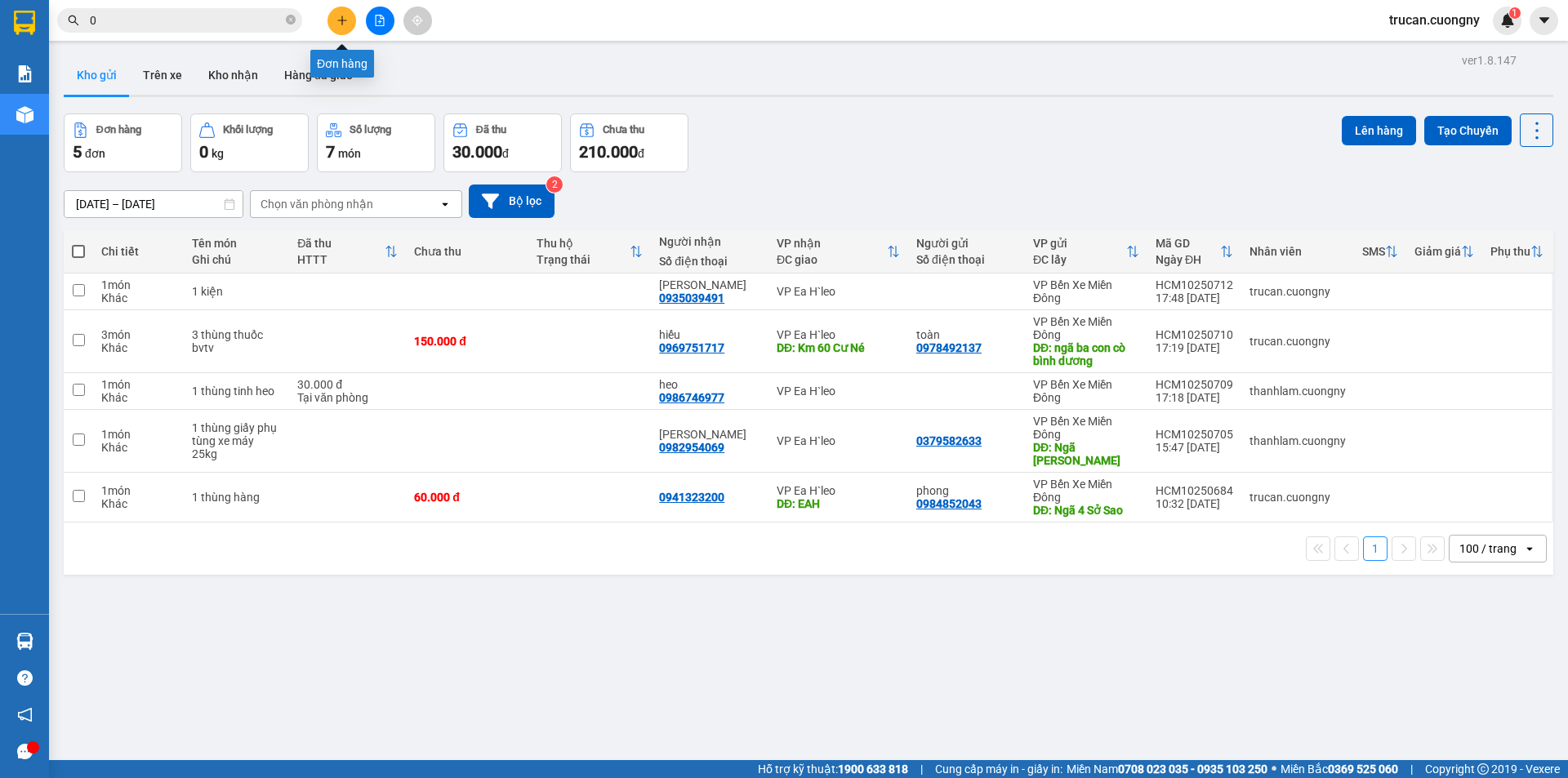
click at [339, 24] on icon "plus" at bounding box center [342, 20] width 11 height 11
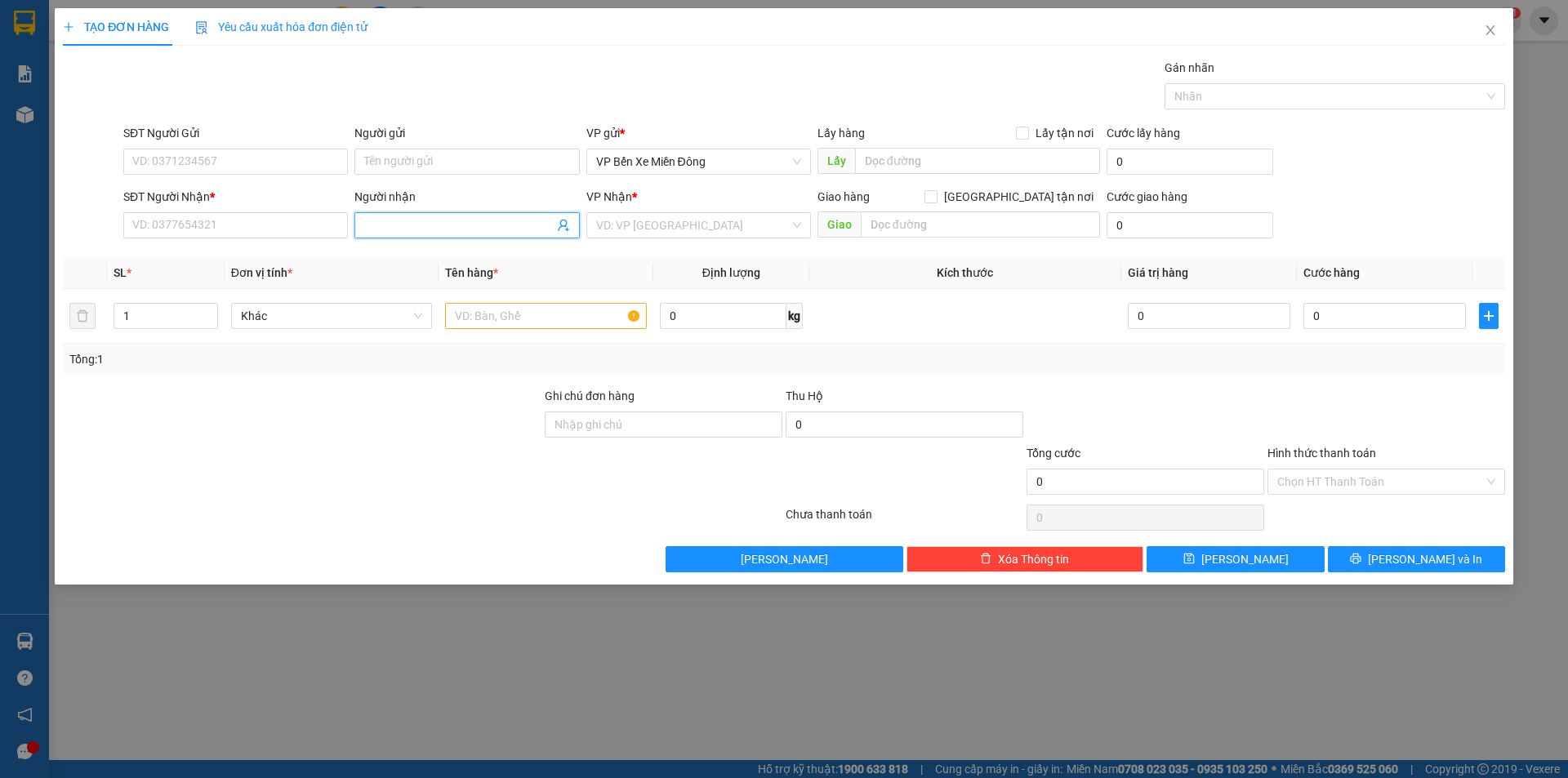
click at [516, 234] on input "Người nhận" at bounding box center [458, 224] width 188 height 18
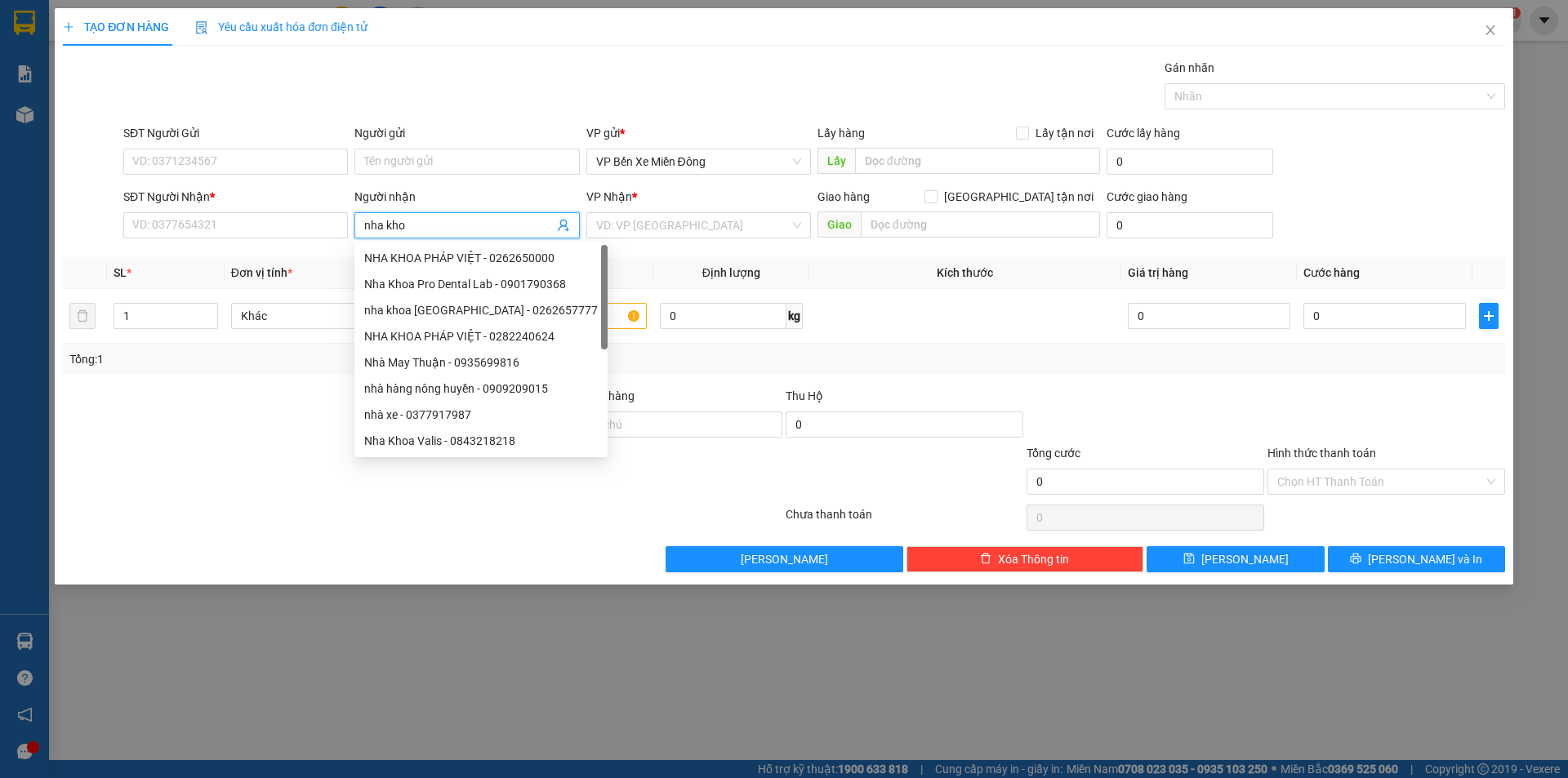
type input "nha khoa"
click at [452, 357] on div "Nha Khoa Valis - 0843218218" at bounding box center [484, 362] width 240 height 18
type input "0843218218"
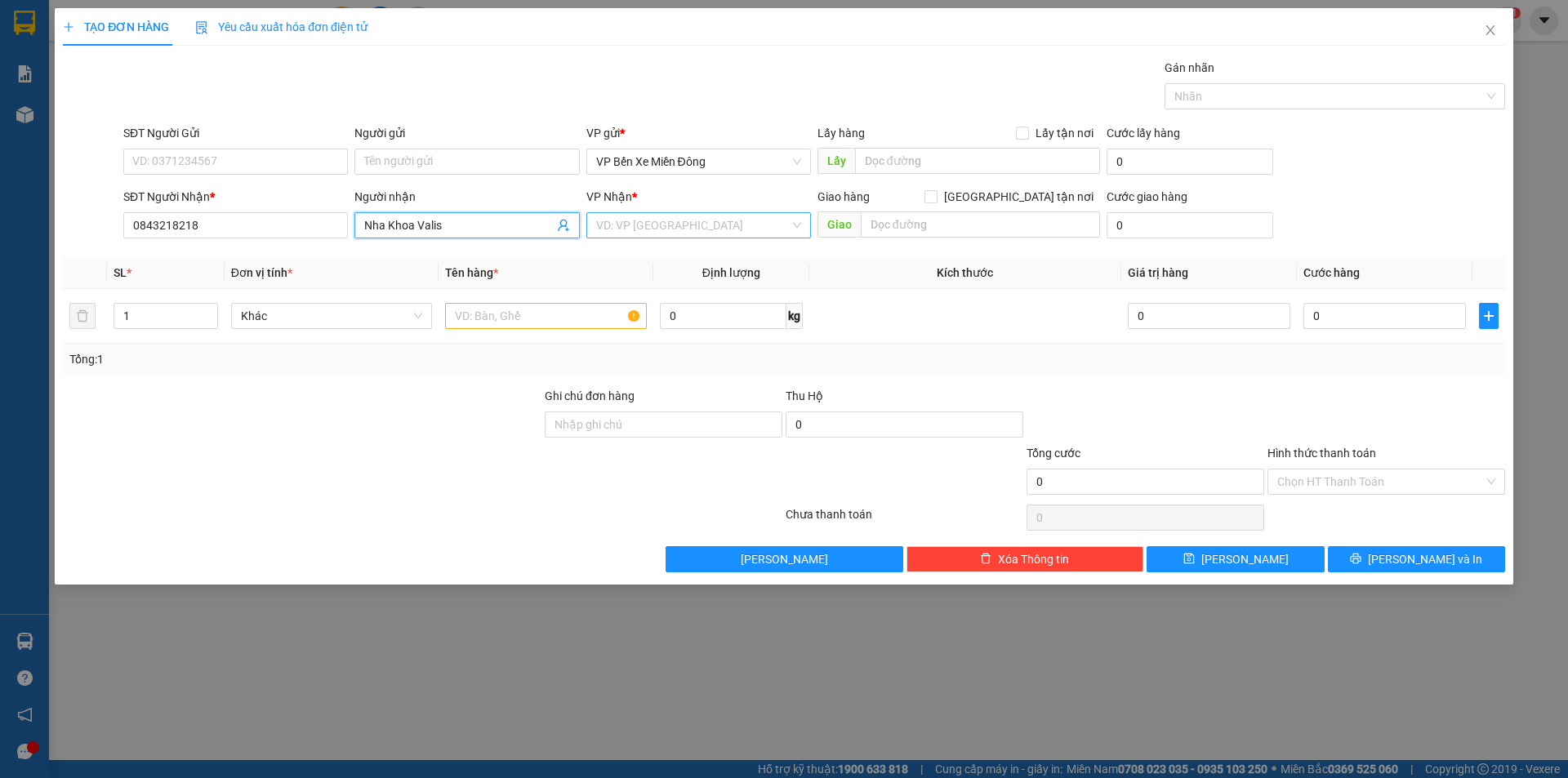
type input "Nha Khoa Valis"
click at [667, 229] on input "search" at bounding box center [693, 225] width 194 height 24
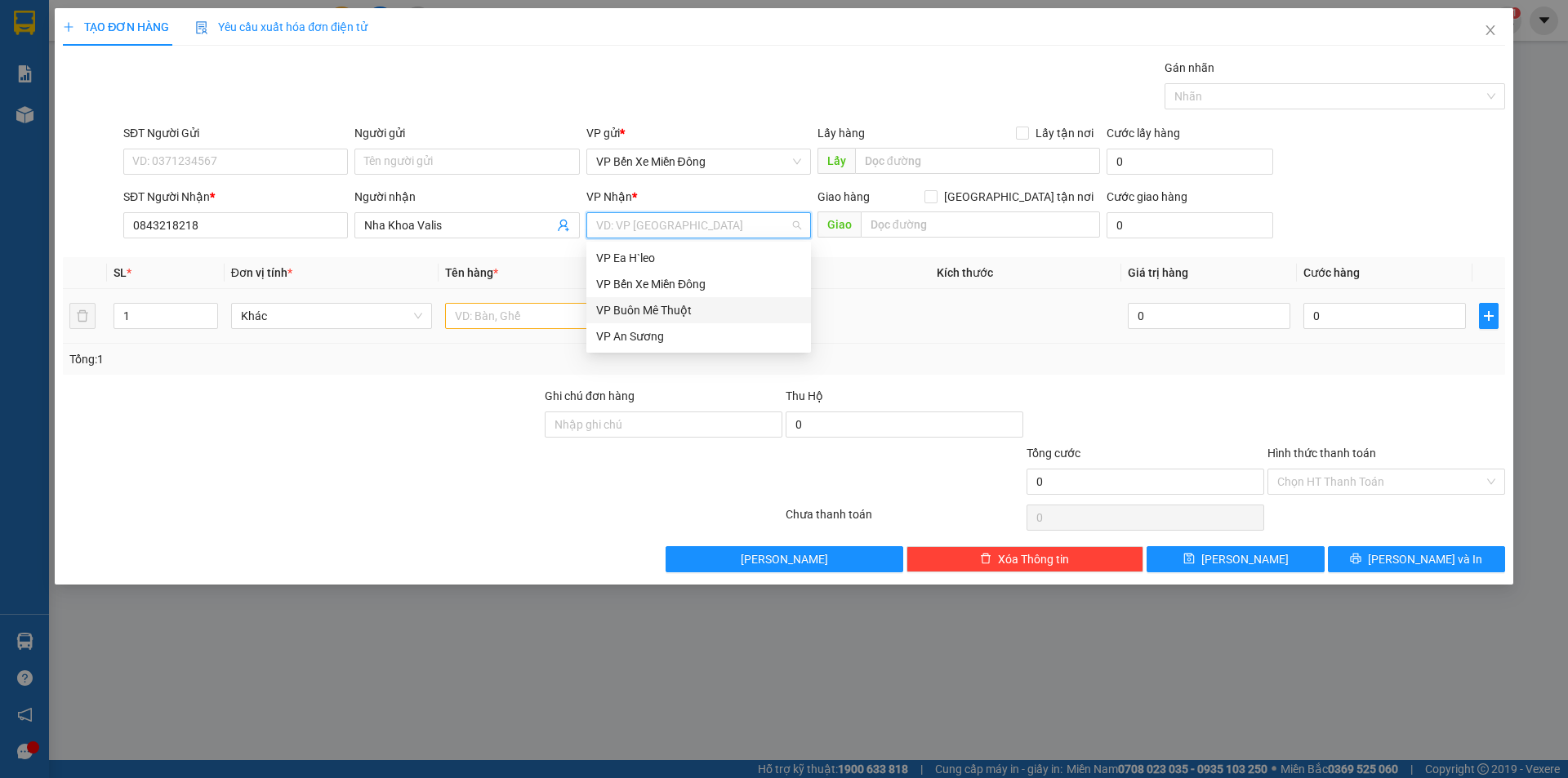
click at [655, 304] on div "VP Buôn Mê Thuột" at bounding box center [698, 310] width 205 height 18
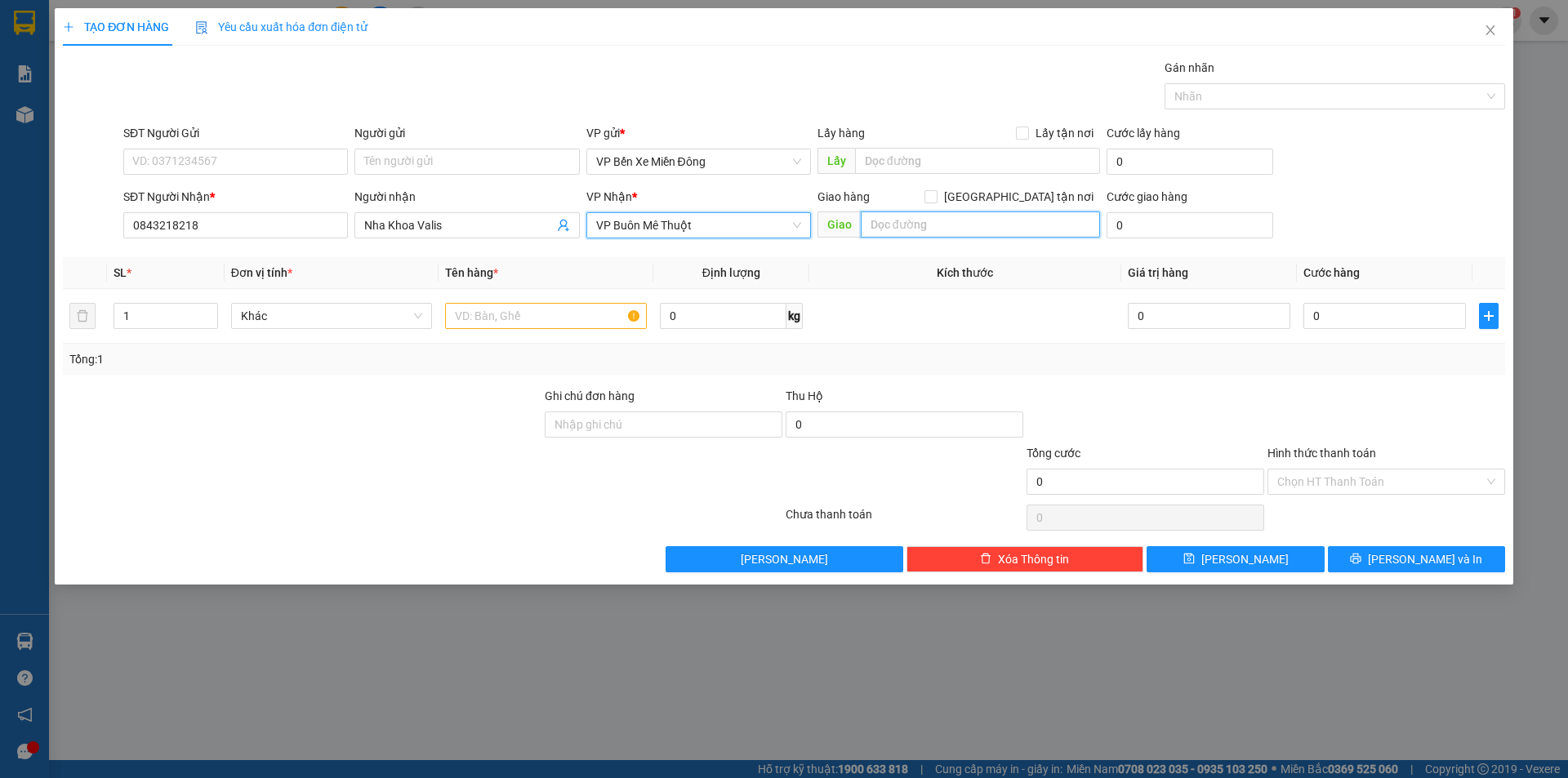
click at [906, 217] on input "text" at bounding box center [980, 224] width 239 height 26
type input "vp bmt"
click at [476, 309] on input "text" at bounding box center [546, 316] width 202 height 26
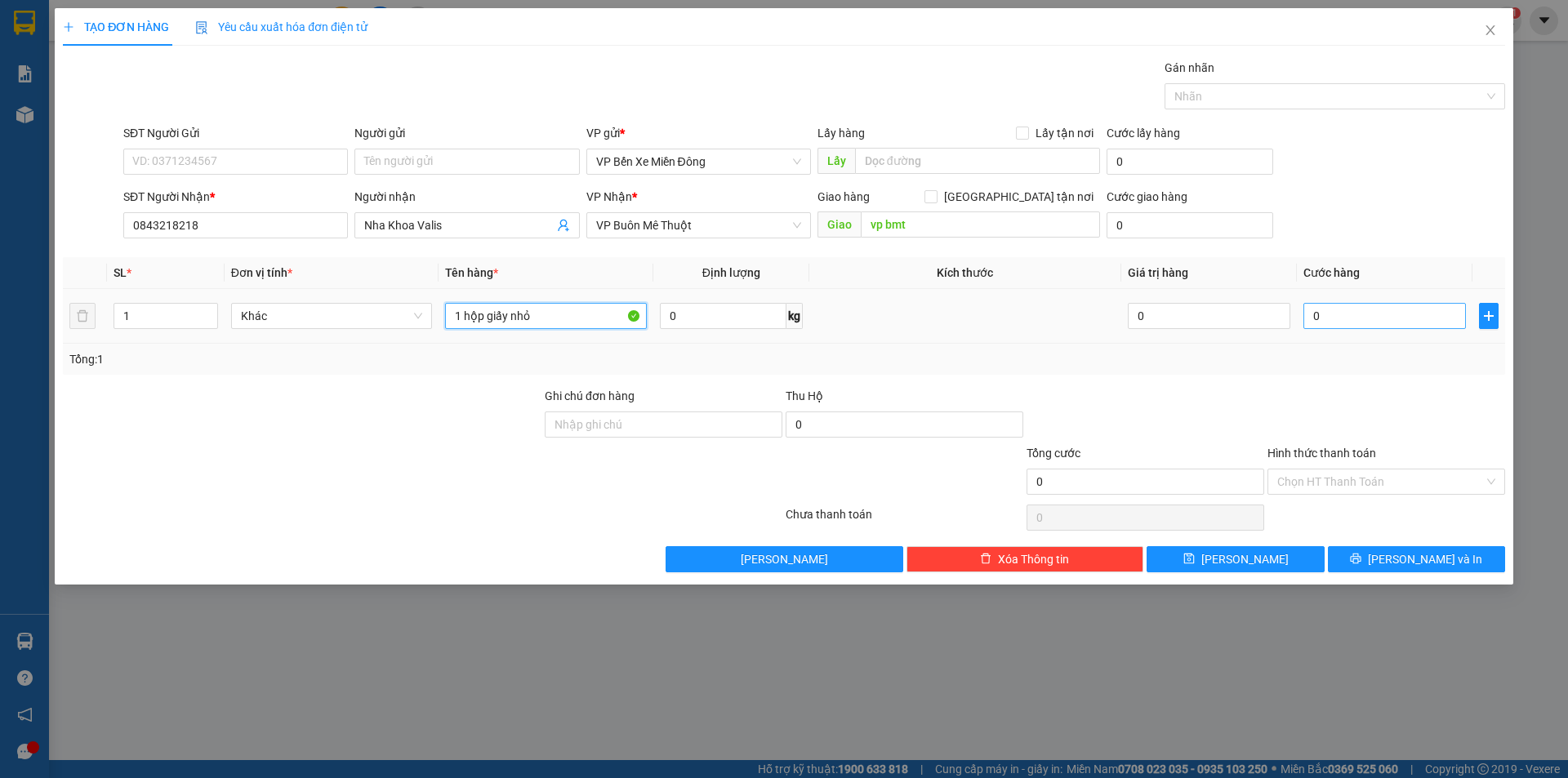
type input "1 hộp giấy nhỏ"
click at [1407, 316] on input "0" at bounding box center [1384, 316] width 162 height 26
type input "3"
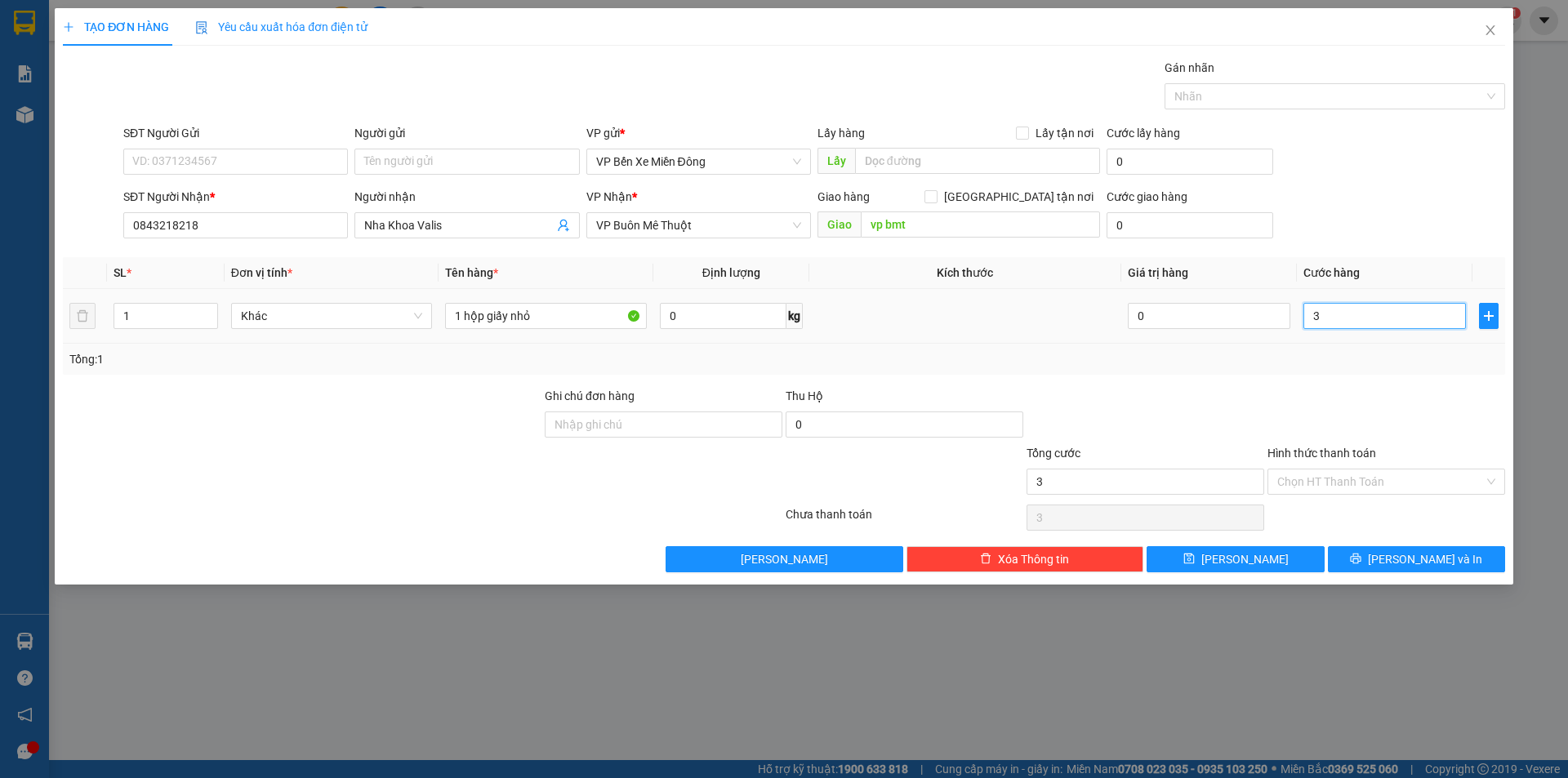
type input "30"
type input "300"
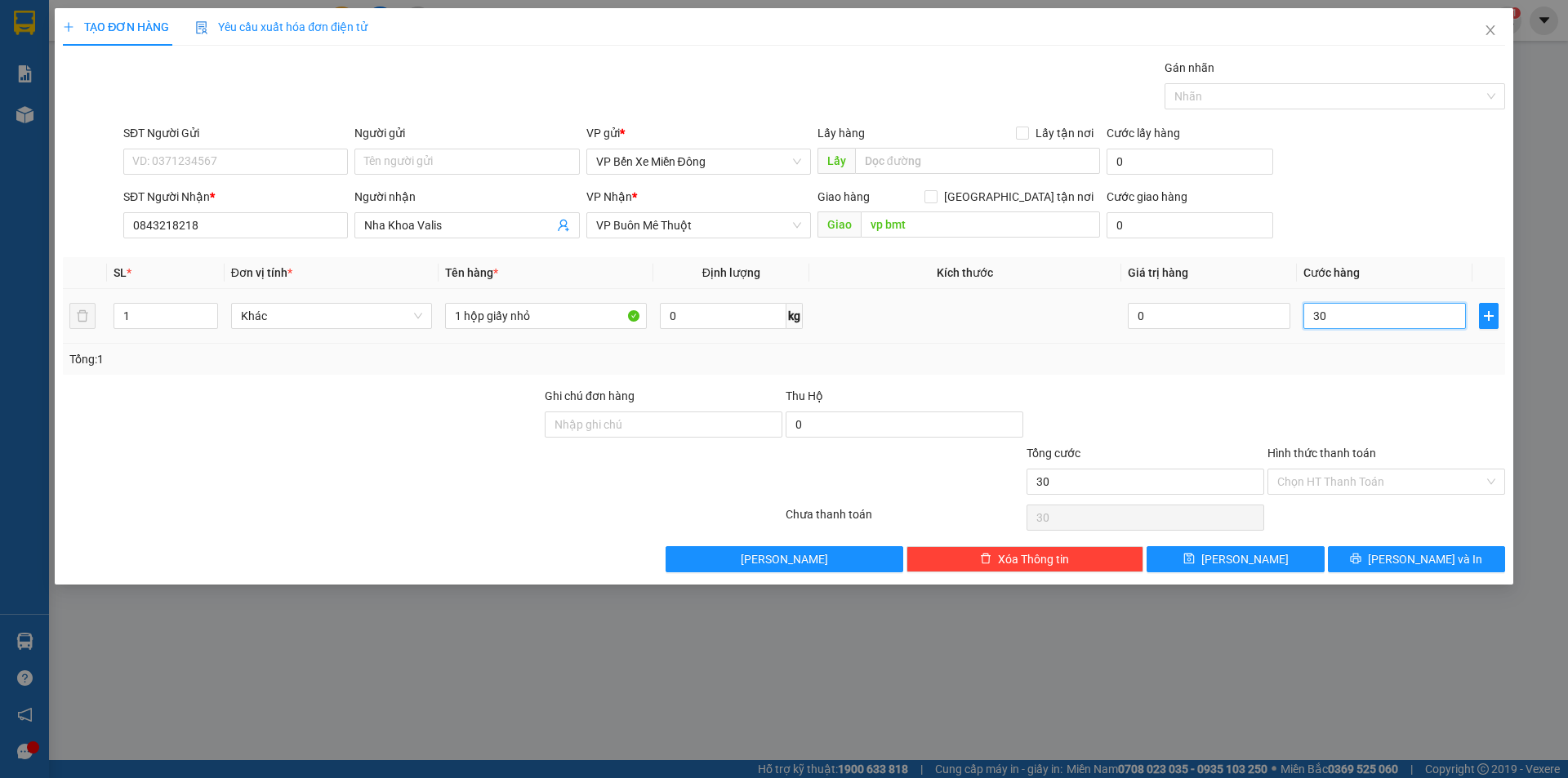
type input "300"
type input "3.000"
type input "30.000"
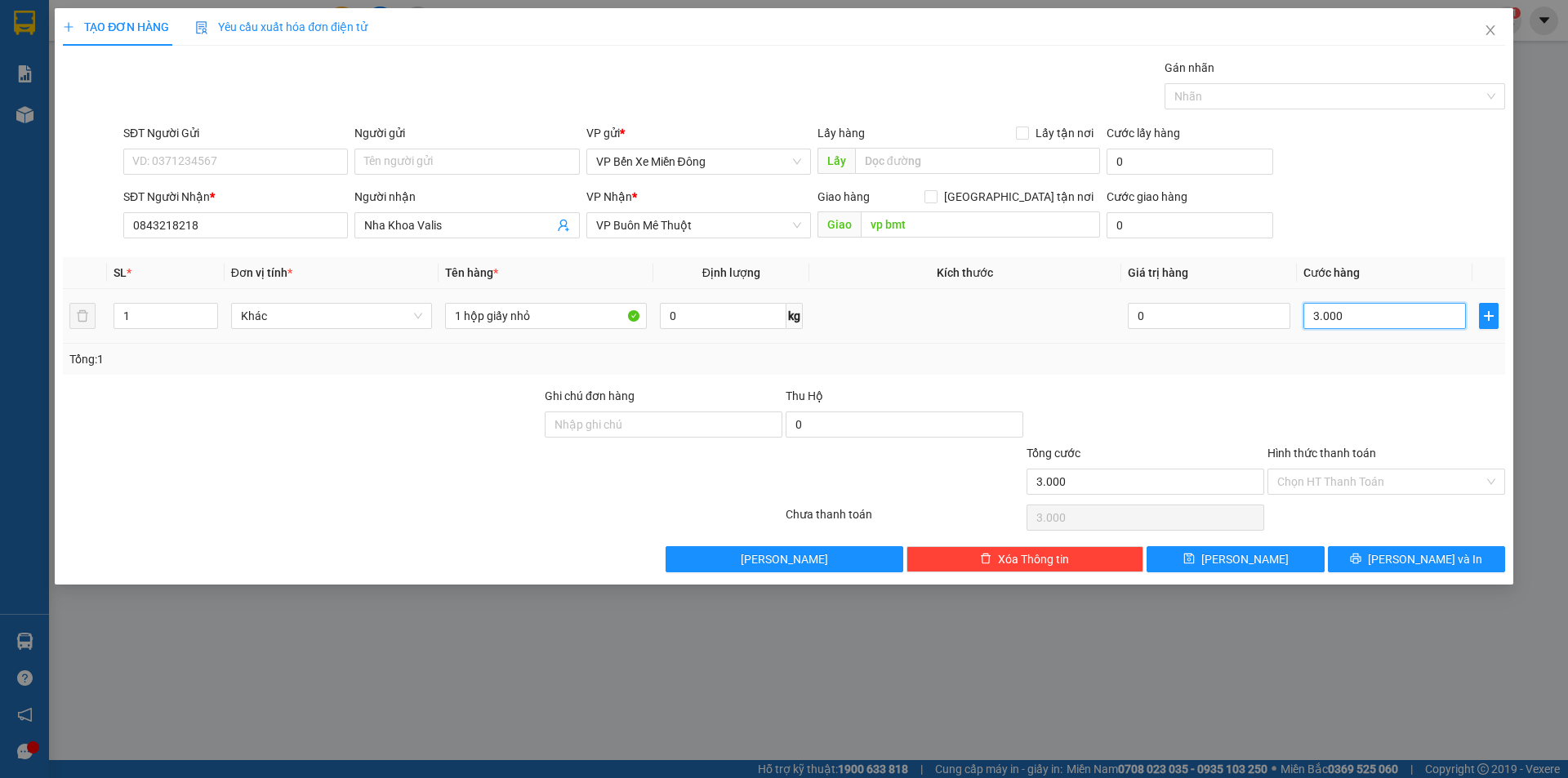
type input "30.000"
click at [1448, 570] on button "[PERSON_NAME] và In" at bounding box center [1416, 559] width 177 height 26
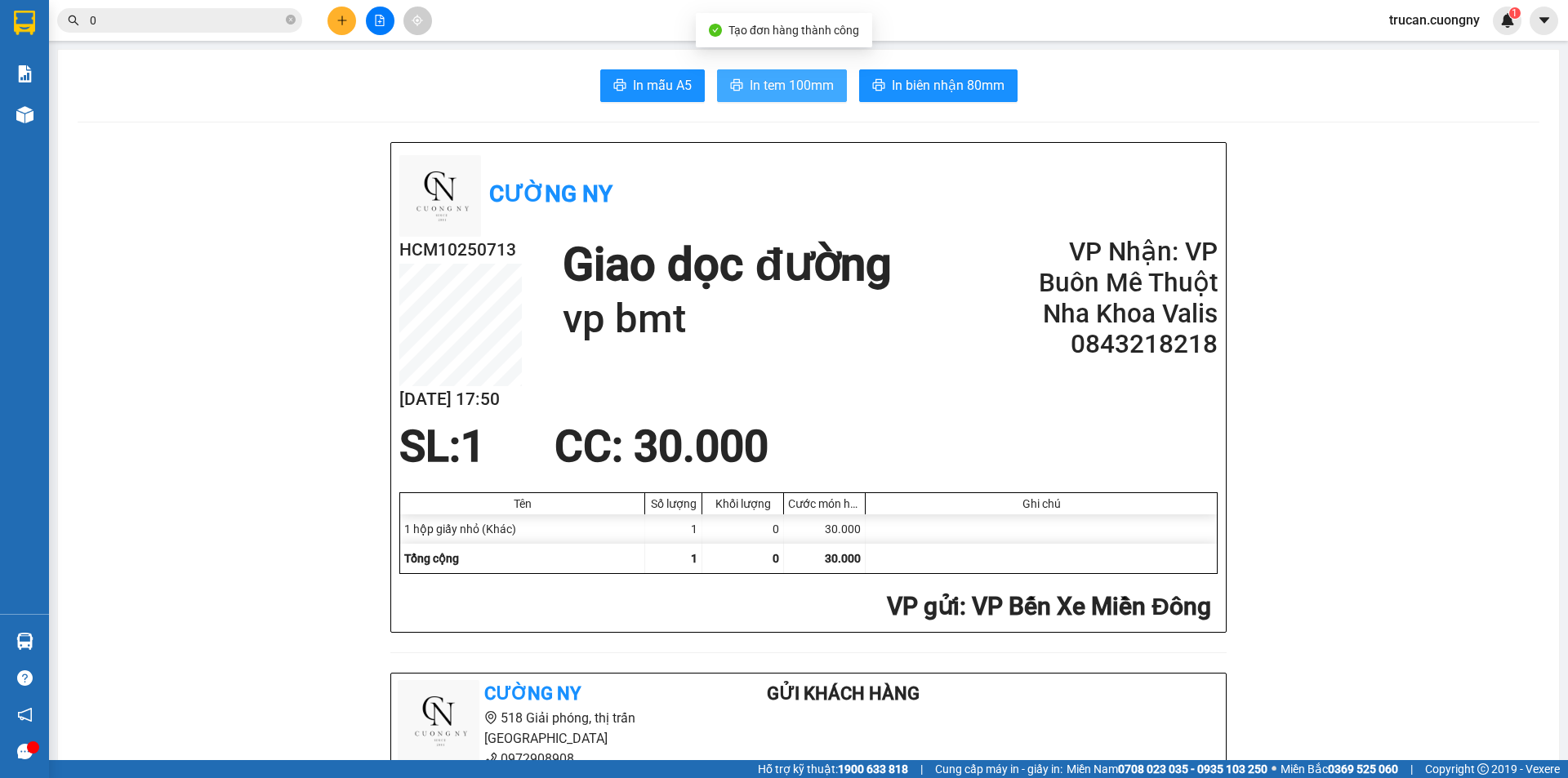
drag, startPoint x: 785, startPoint y: 93, endPoint x: 792, endPoint y: 100, distance: 9.9
click at [786, 93] on span "In tem 100mm" at bounding box center [791, 85] width 84 height 20
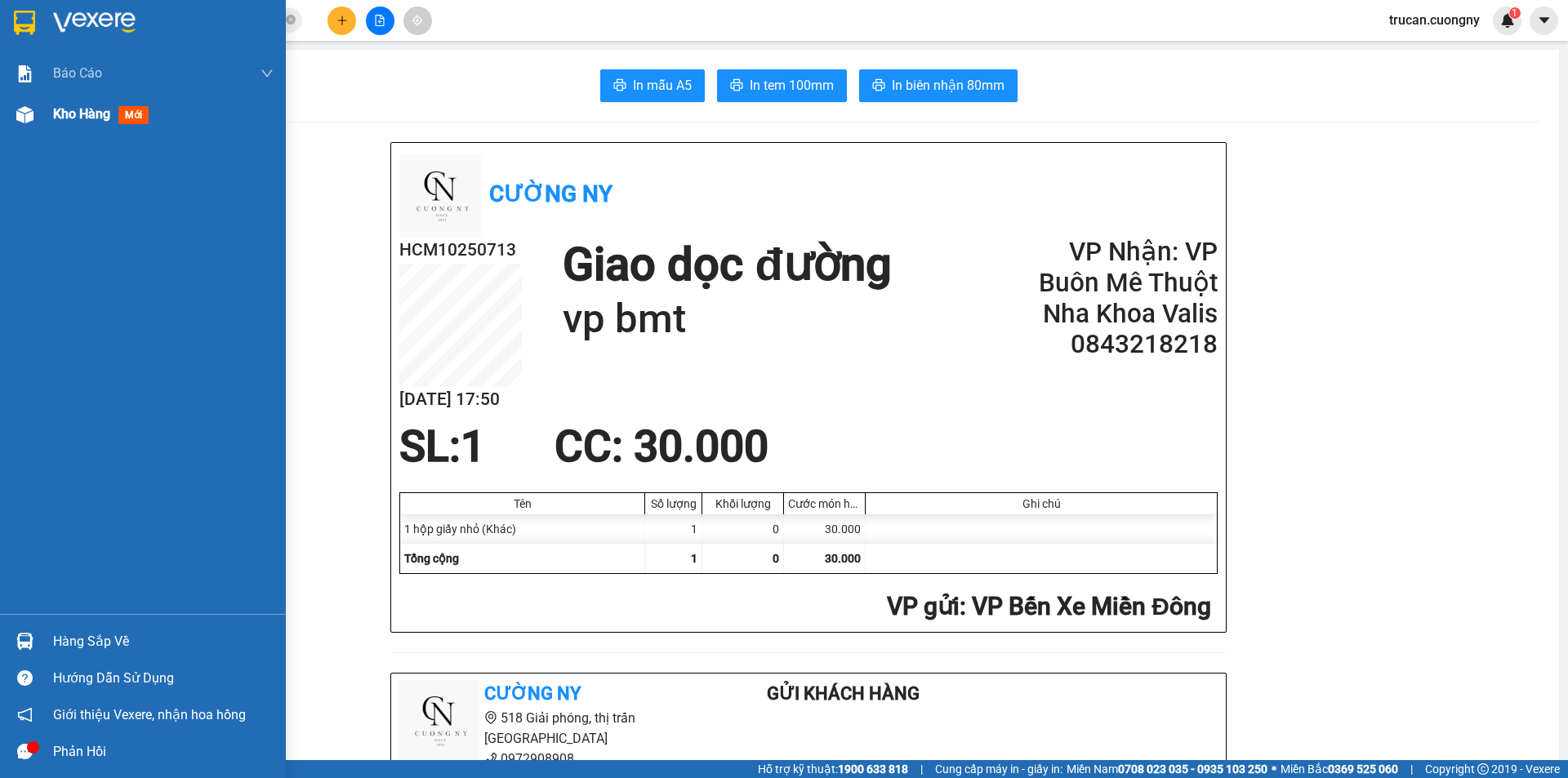
click at [72, 117] on span "Kho hàng" at bounding box center [82, 113] width 57 height 16
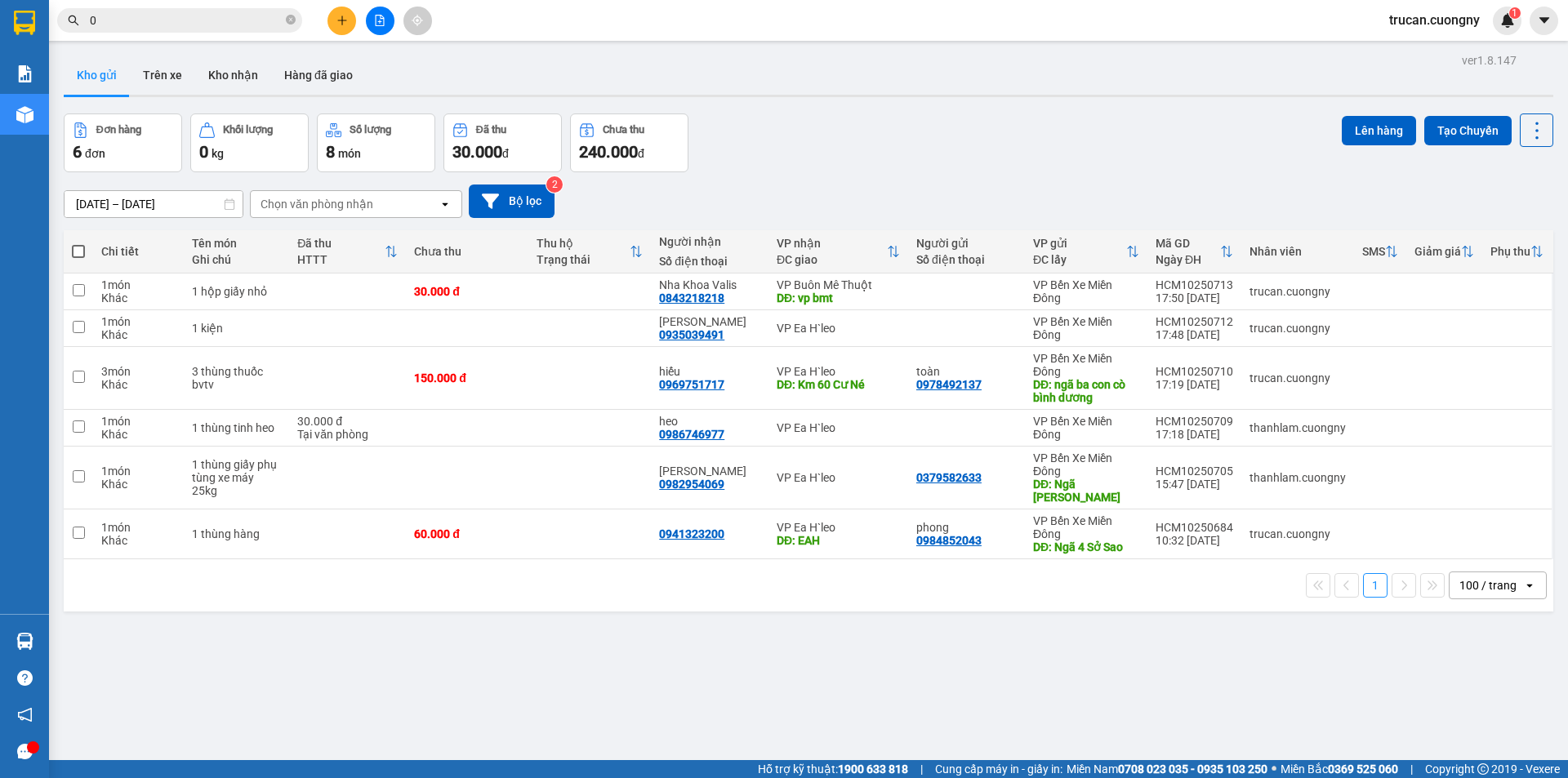
click at [256, 24] on input "0" at bounding box center [186, 19] width 193 height 18
click at [291, 18] on icon "close-circle" at bounding box center [290, 19] width 10 height 10
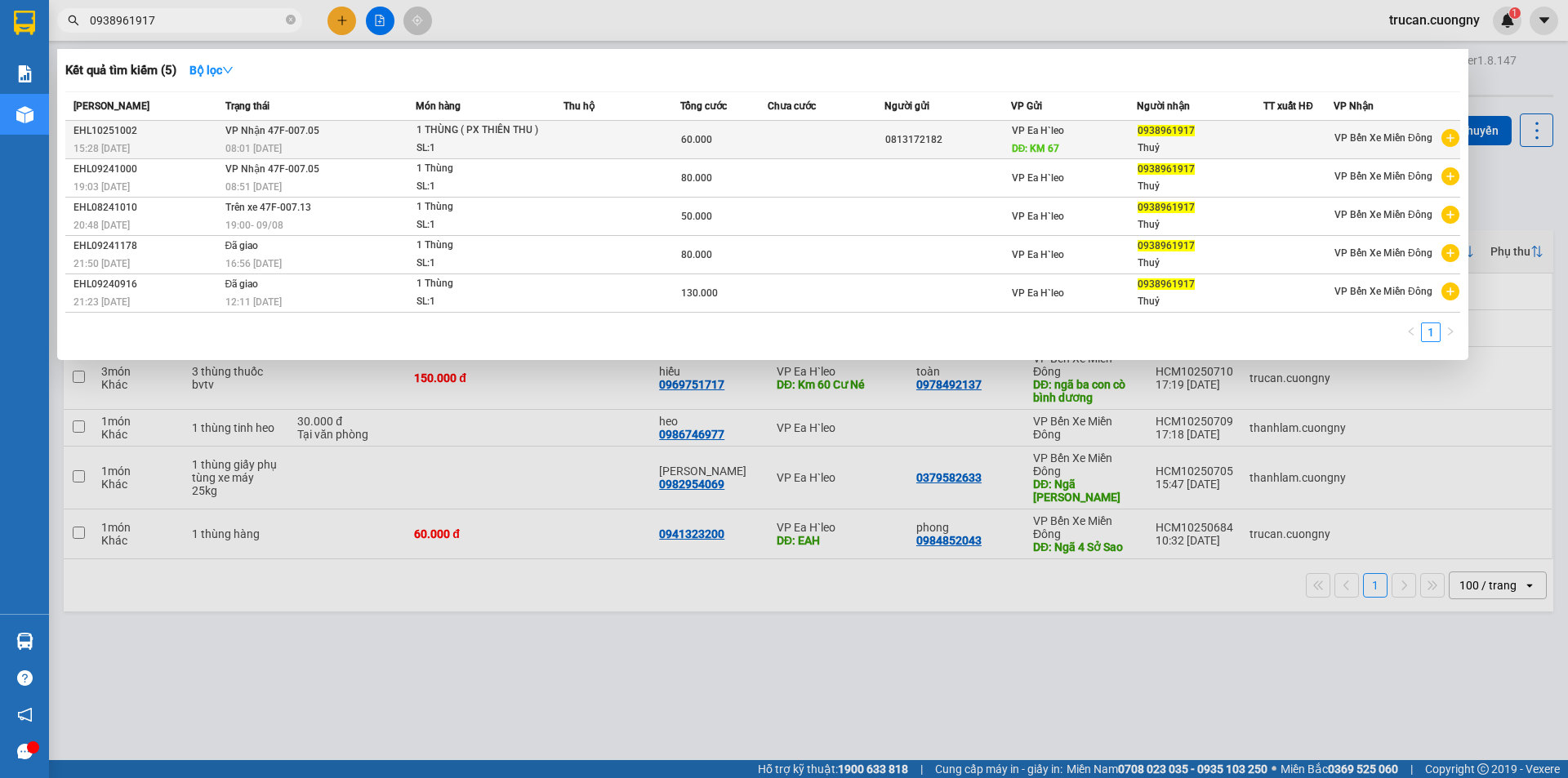
type input "0938961917"
click at [303, 148] on div "08:01 [DATE]" at bounding box center [320, 148] width 189 height 18
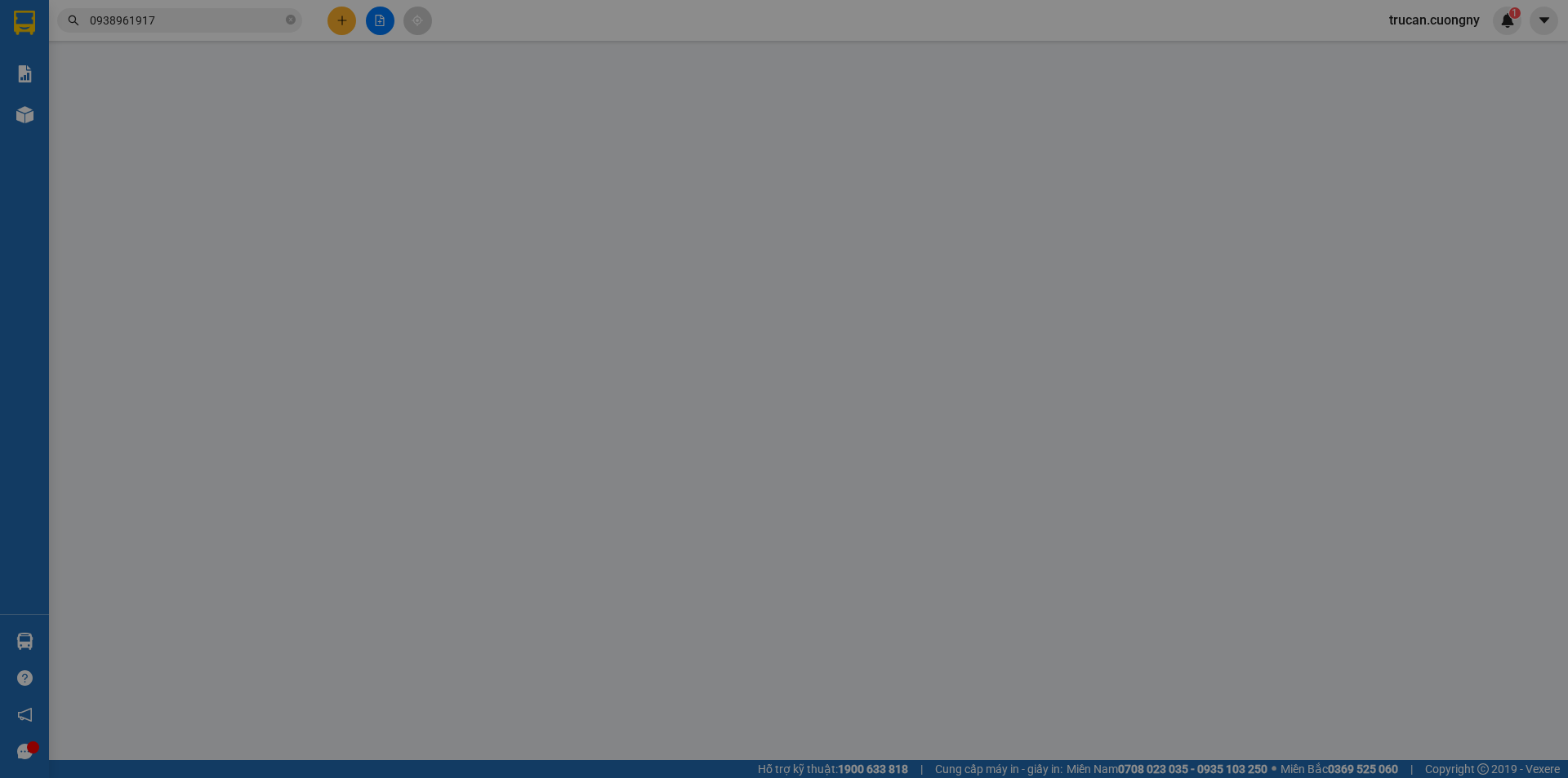
type input "0813172182"
type input "KM 67"
type input "0938961917"
type input "Thuỷ"
type input "60.000"
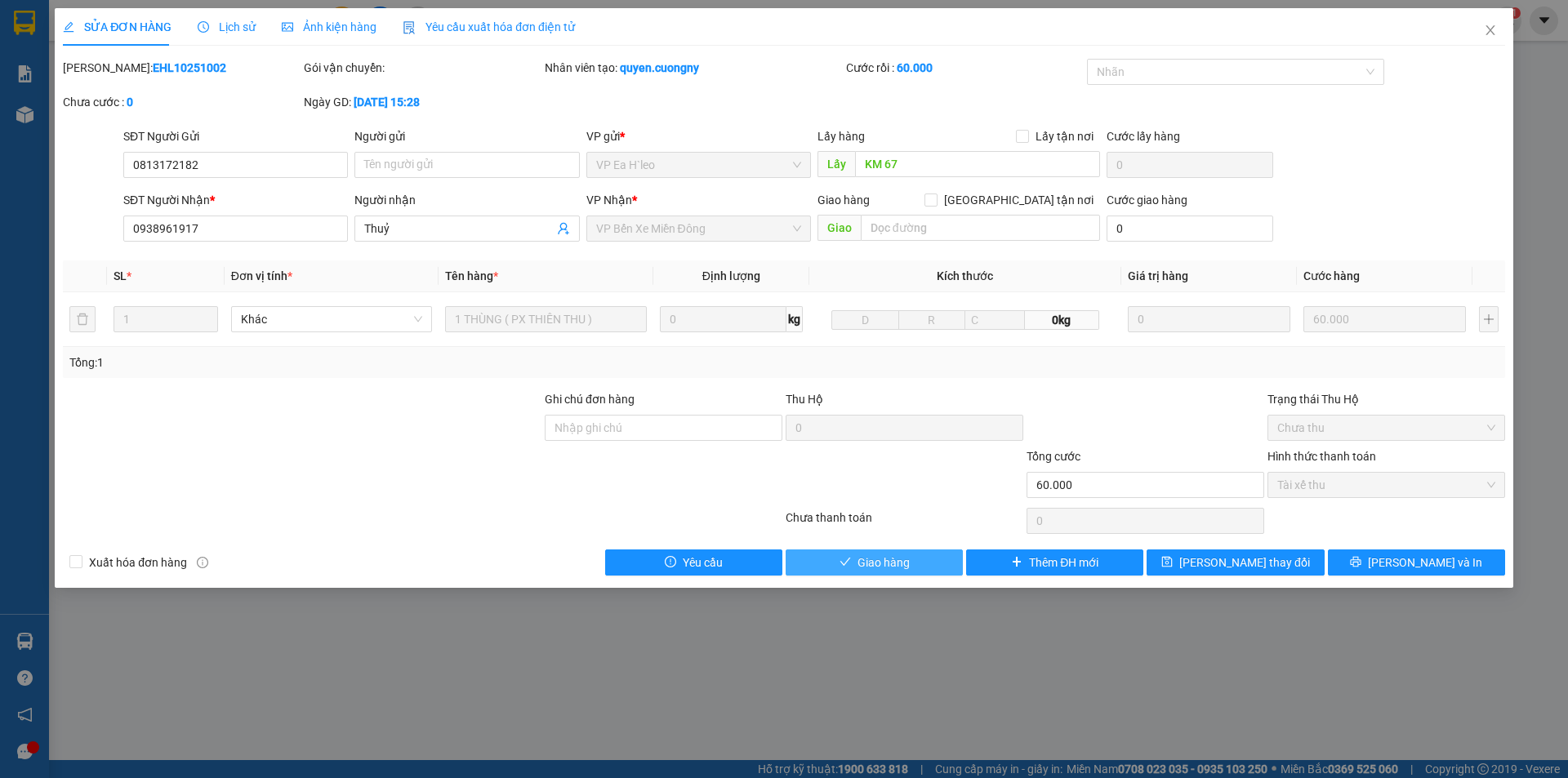
click at [848, 564] on icon "check" at bounding box center [845, 562] width 11 height 11
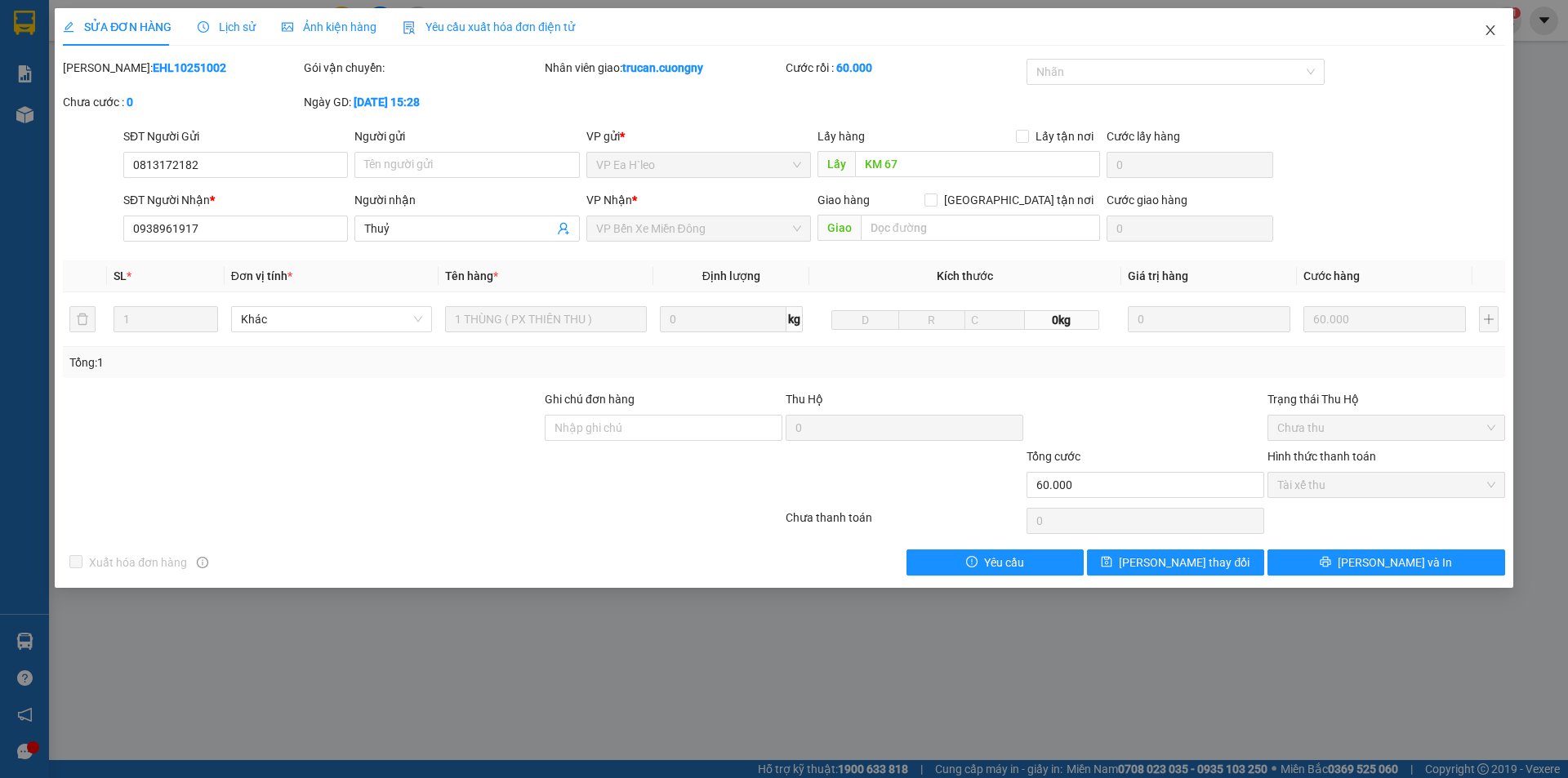
click at [1489, 26] on icon "close" at bounding box center [1490, 31] width 13 height 13
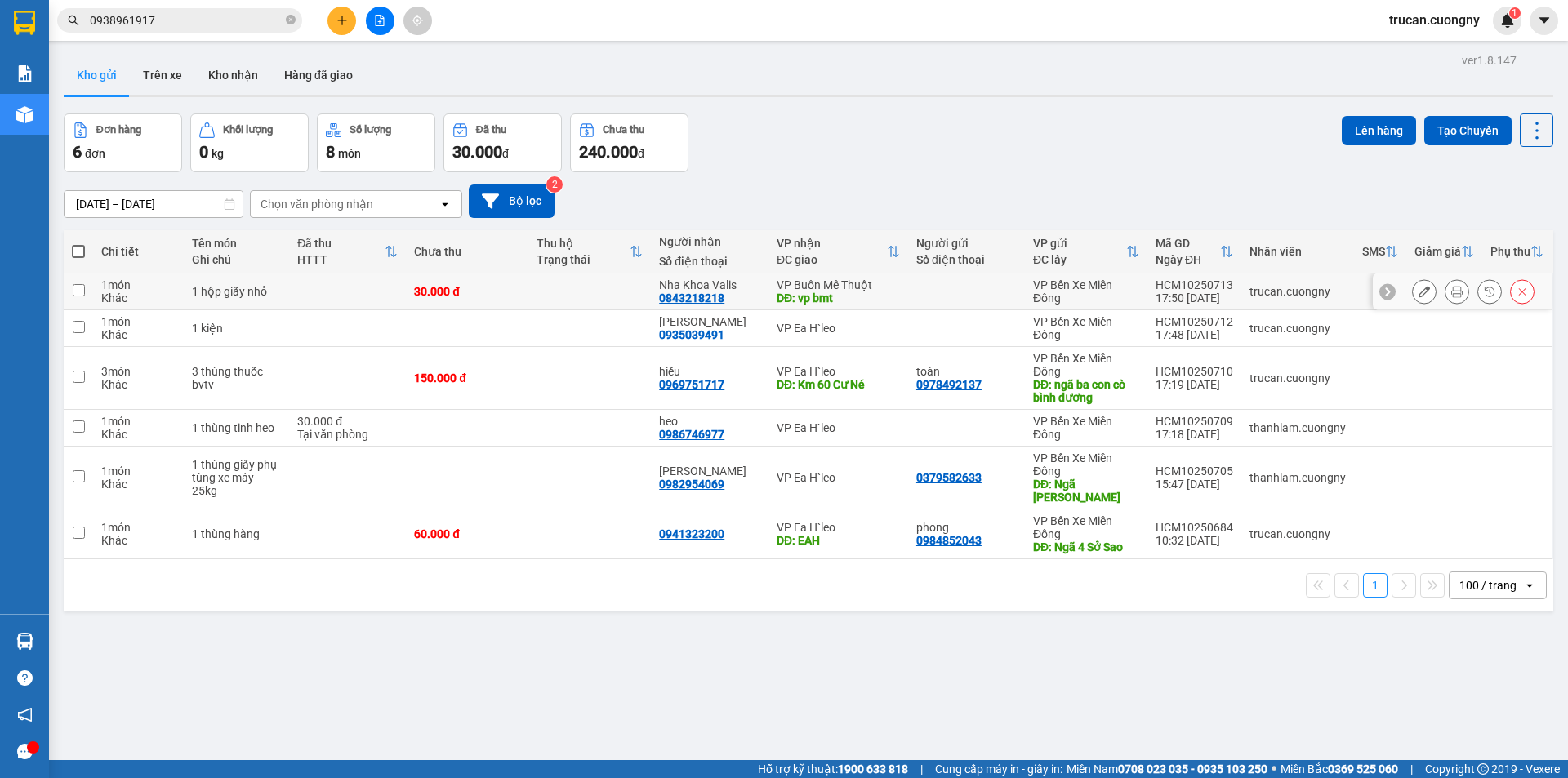
click at [262, 278] on td "1 hộp giấy nhỏ" at bounding box center [236, 292] width 106 height 37
checkbox input "true"
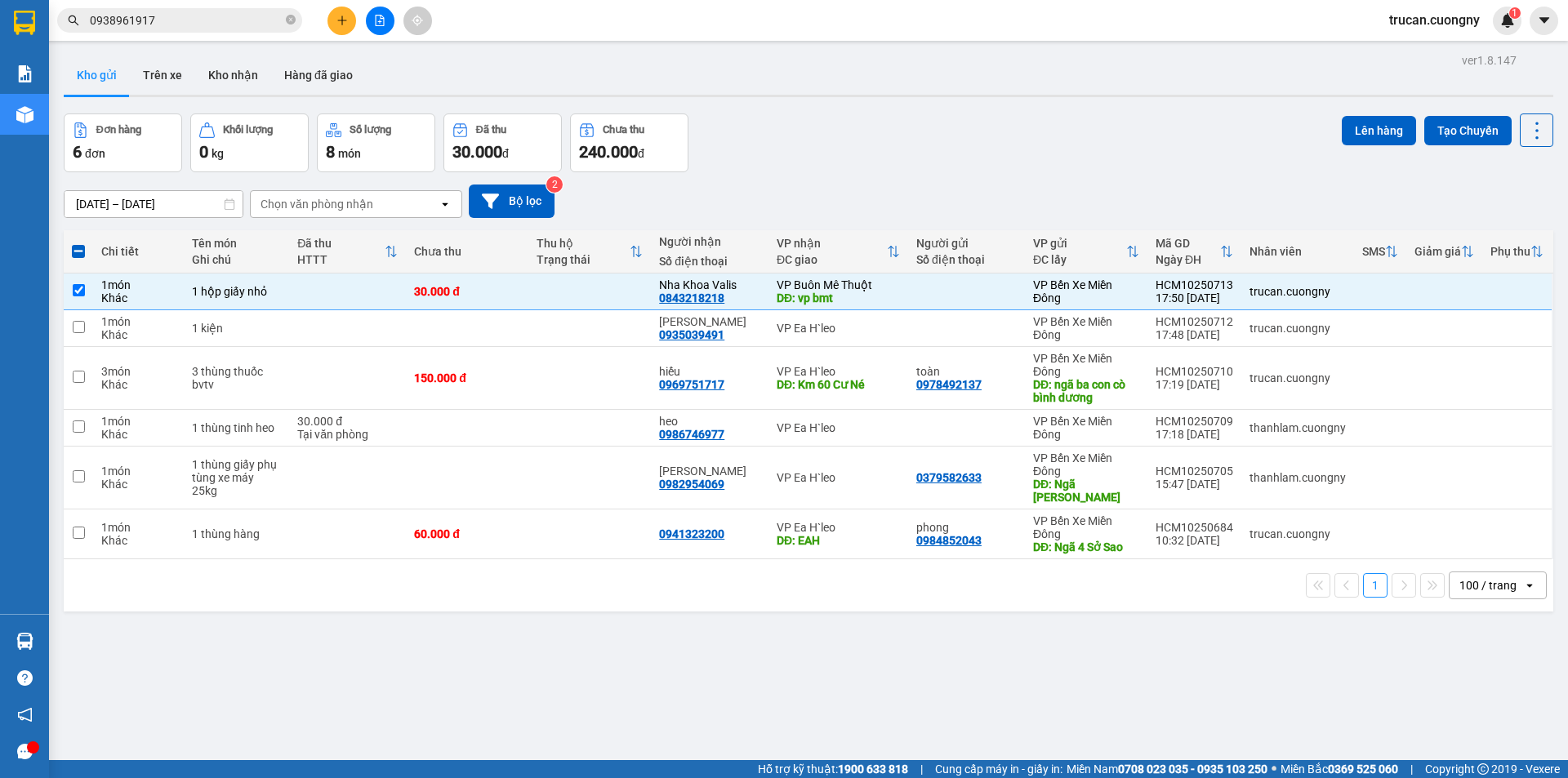
click at [345, 27] on button at bounding box center [341, 20] width 29 height 29
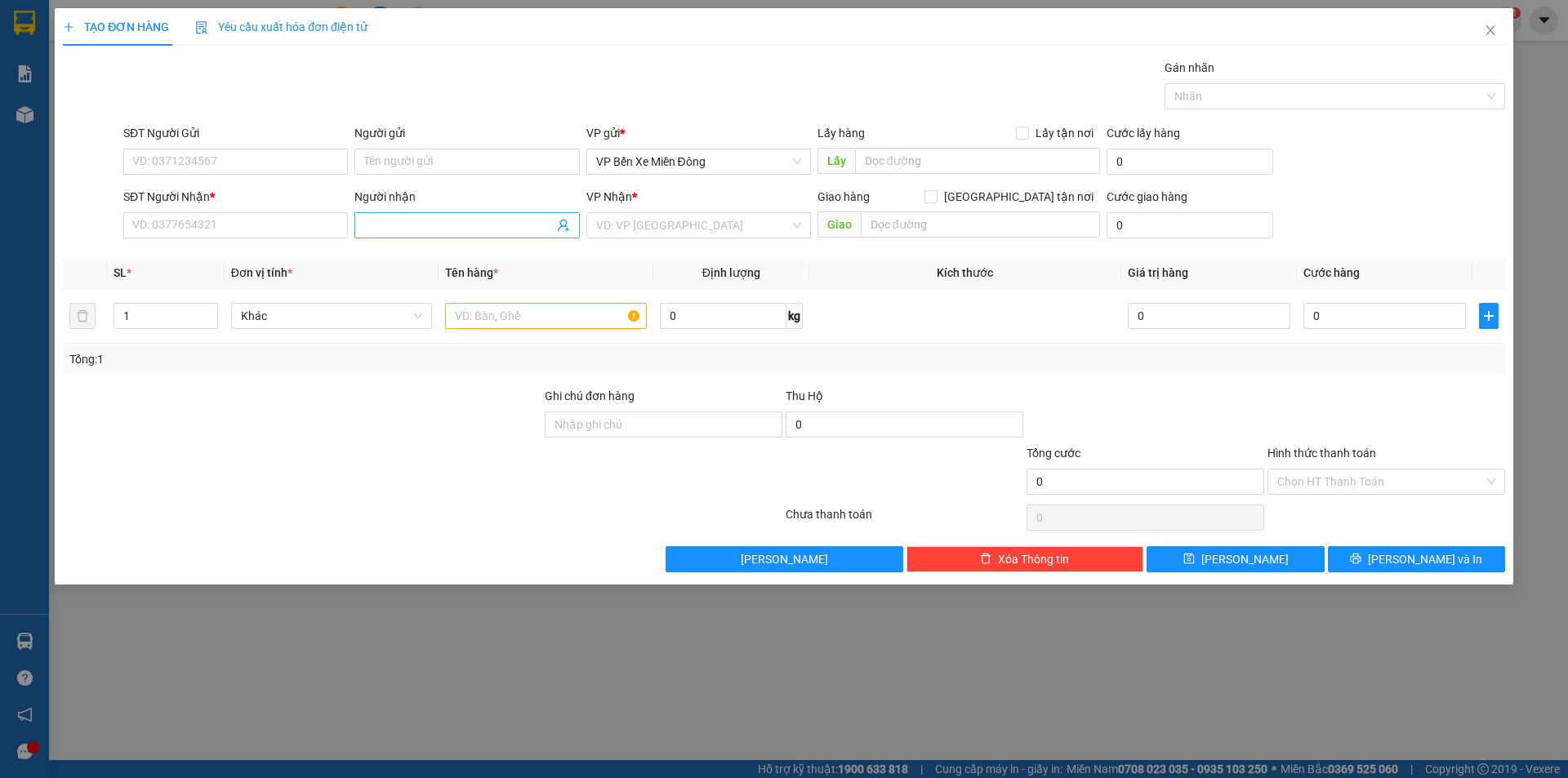
click at [389, 223] on input "Người nhận" at bounding box center [458, 224] width 188 height 18
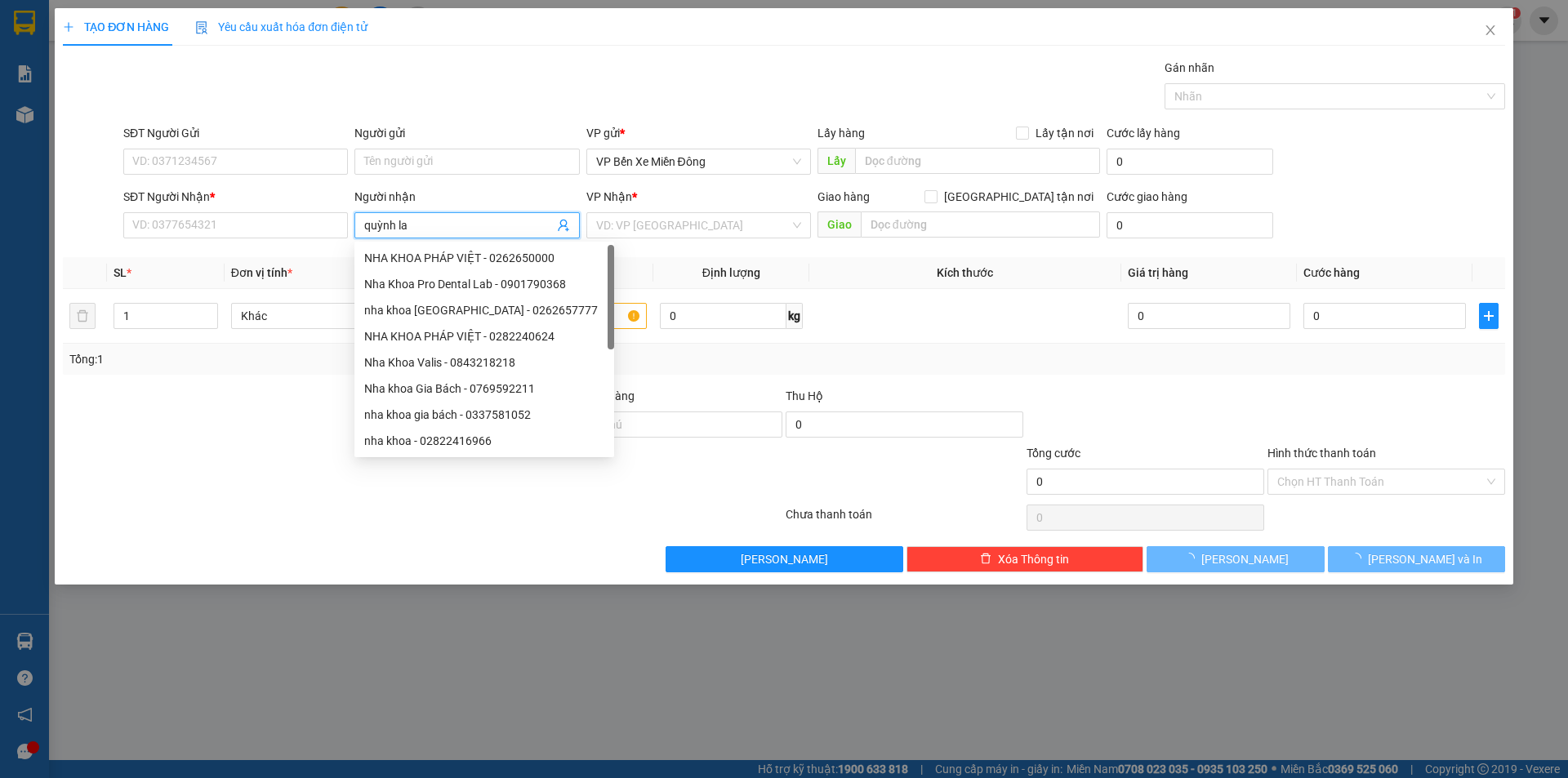
type input "[PERSON_NAME]"
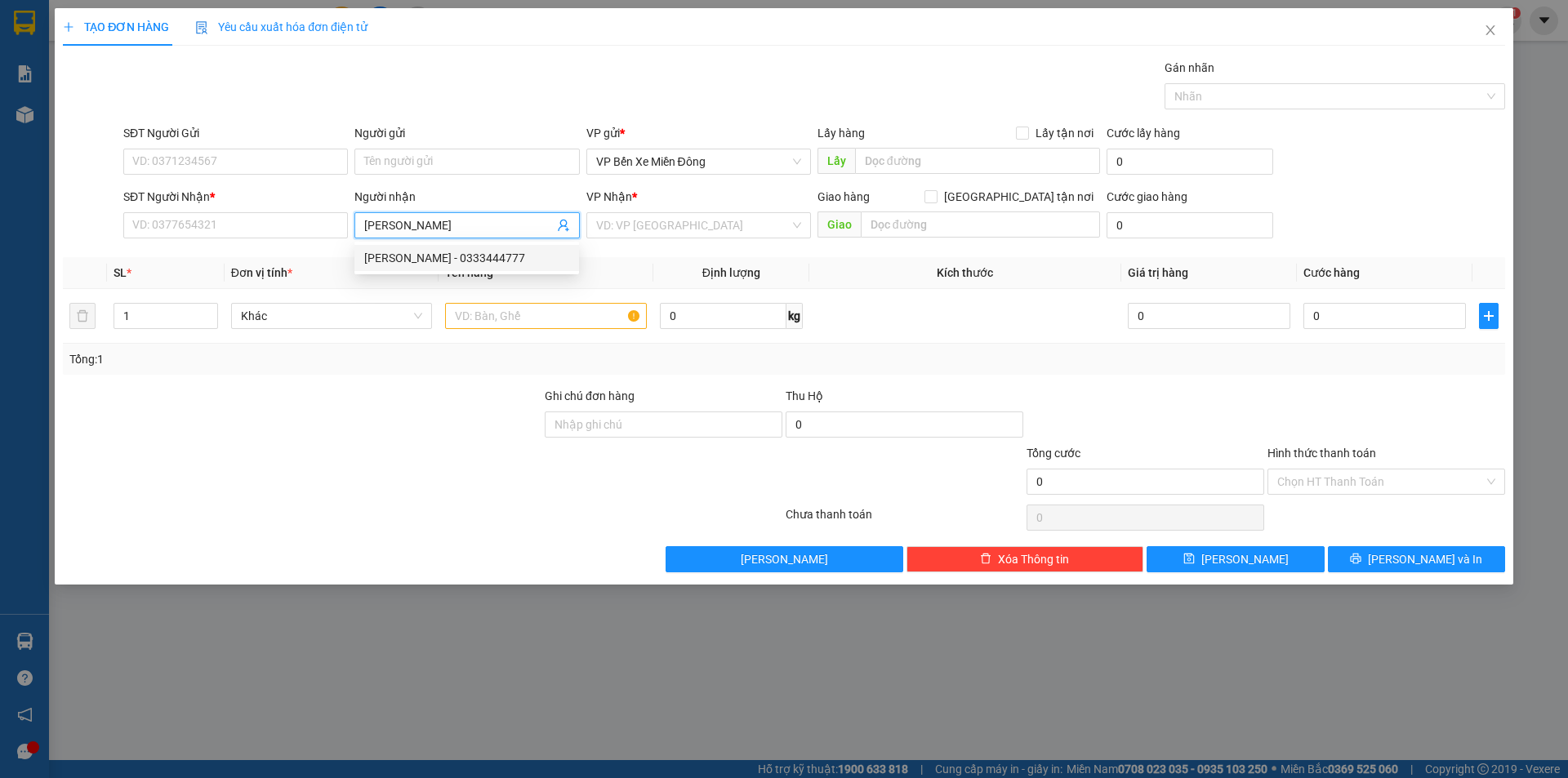
click at [393, 253] on div "quỳnh lam - 0333444777" at bounding box center [466, 258] width 205 height 18
type input "0333444777"
type input "[PERSON_NAME]"
click at [618, 210] on div "VP Nhận *" at bounding box center [698, 200] width 224 height 24
click at [616, 229] on input "search" at bounding box center [693, 225] width 194 height 24
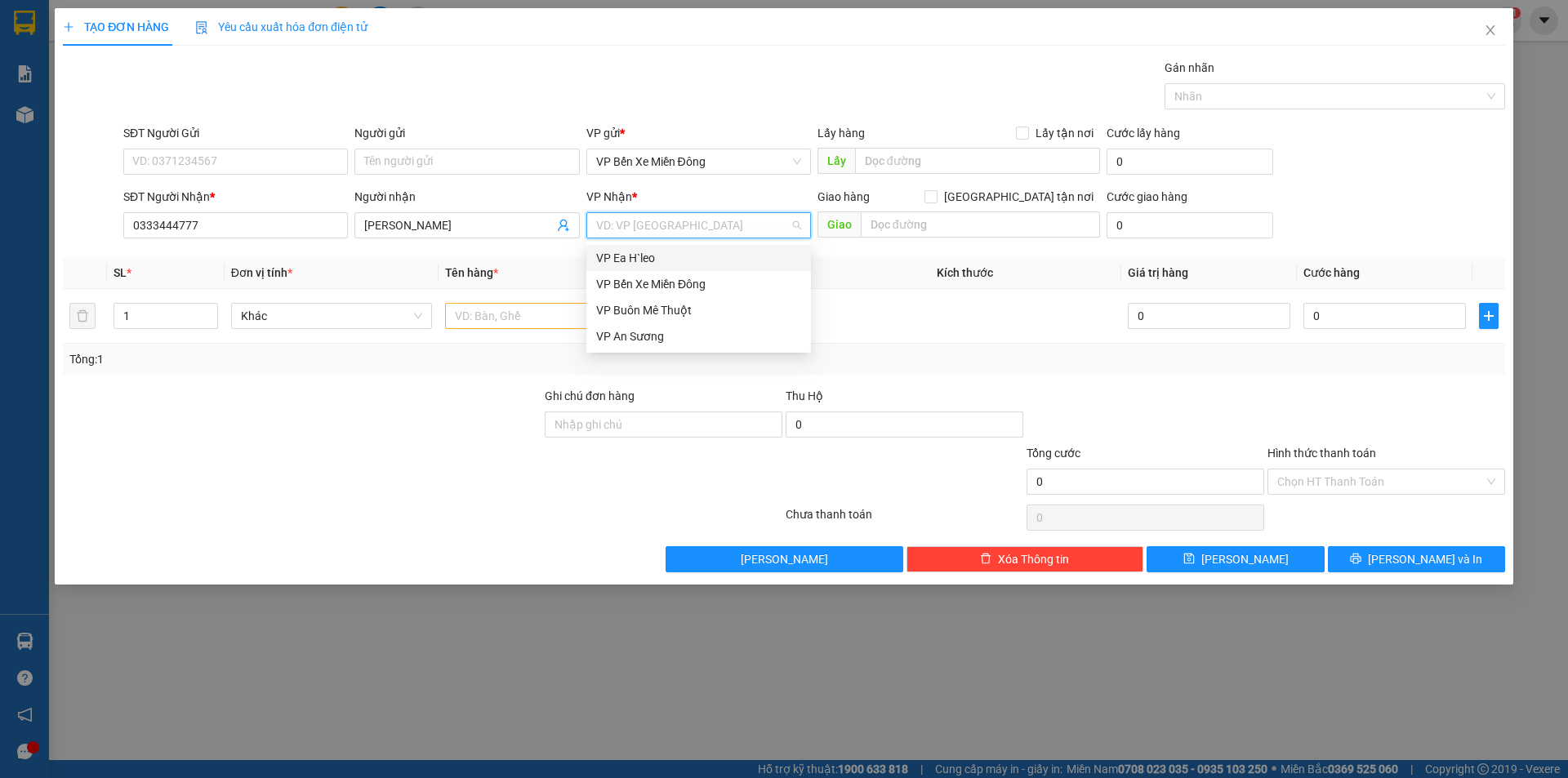
click at [612, 259] on div "VP Ea H`leo" at bounding box center [698, 258] width 205 height 18
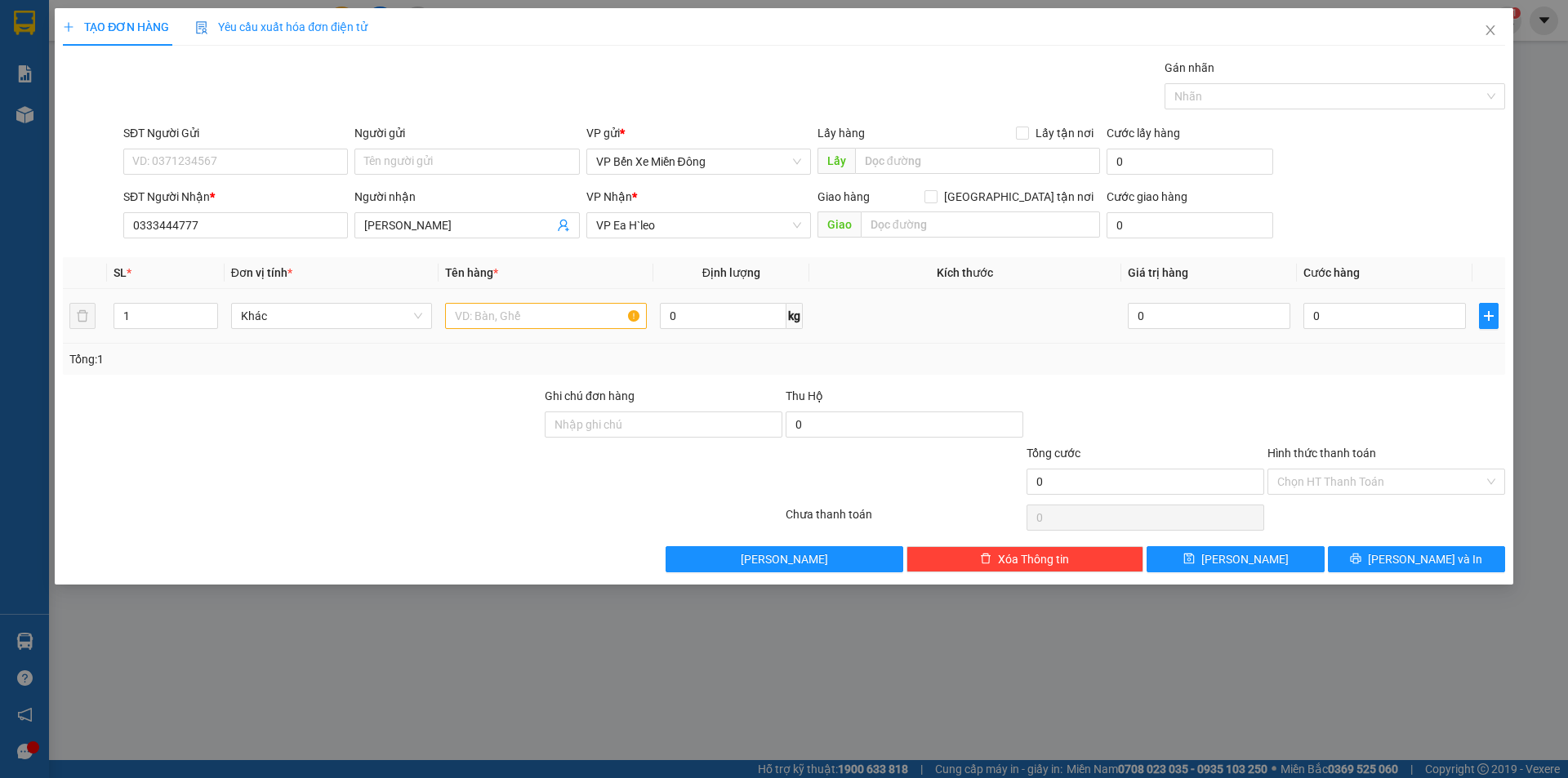
click at [531, 332] on div at bounding box center [546, 315] width 202 height 32
click at [535, 321] on input "text" at bounding box center [546, 316] width 202 height 26
type input "1 hộp linh kiện"
click at [1331, 309] on input "0" at bounding box center [1384, 316] width 162 height 26
click at [1367, 555] on button "Lưu và In" at bounding box center [1416, 559] width 177 height 26
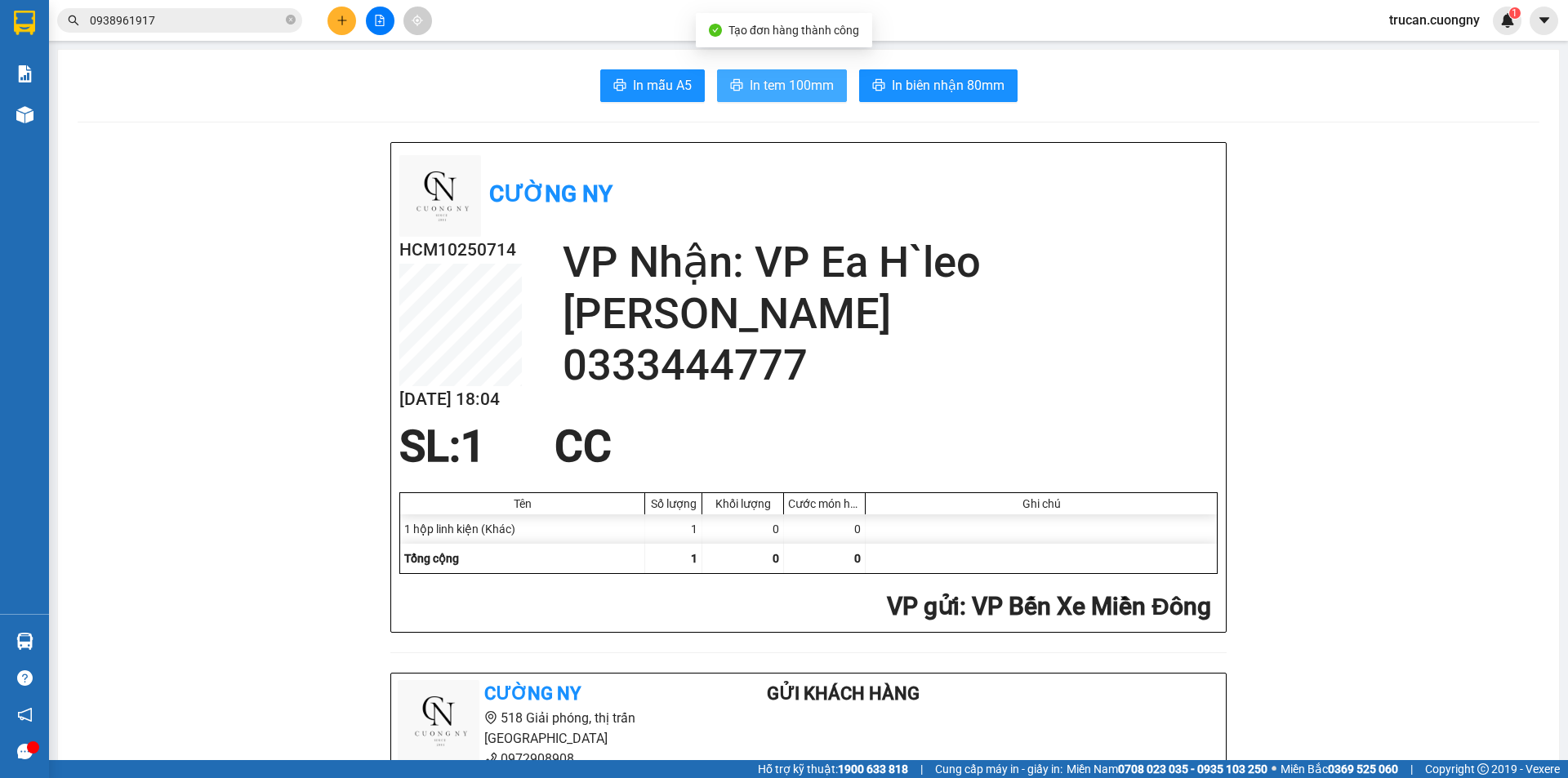
click at [763, 74] on button "In tem 100mm" at bounding box center [782, 85] width 130 height 32
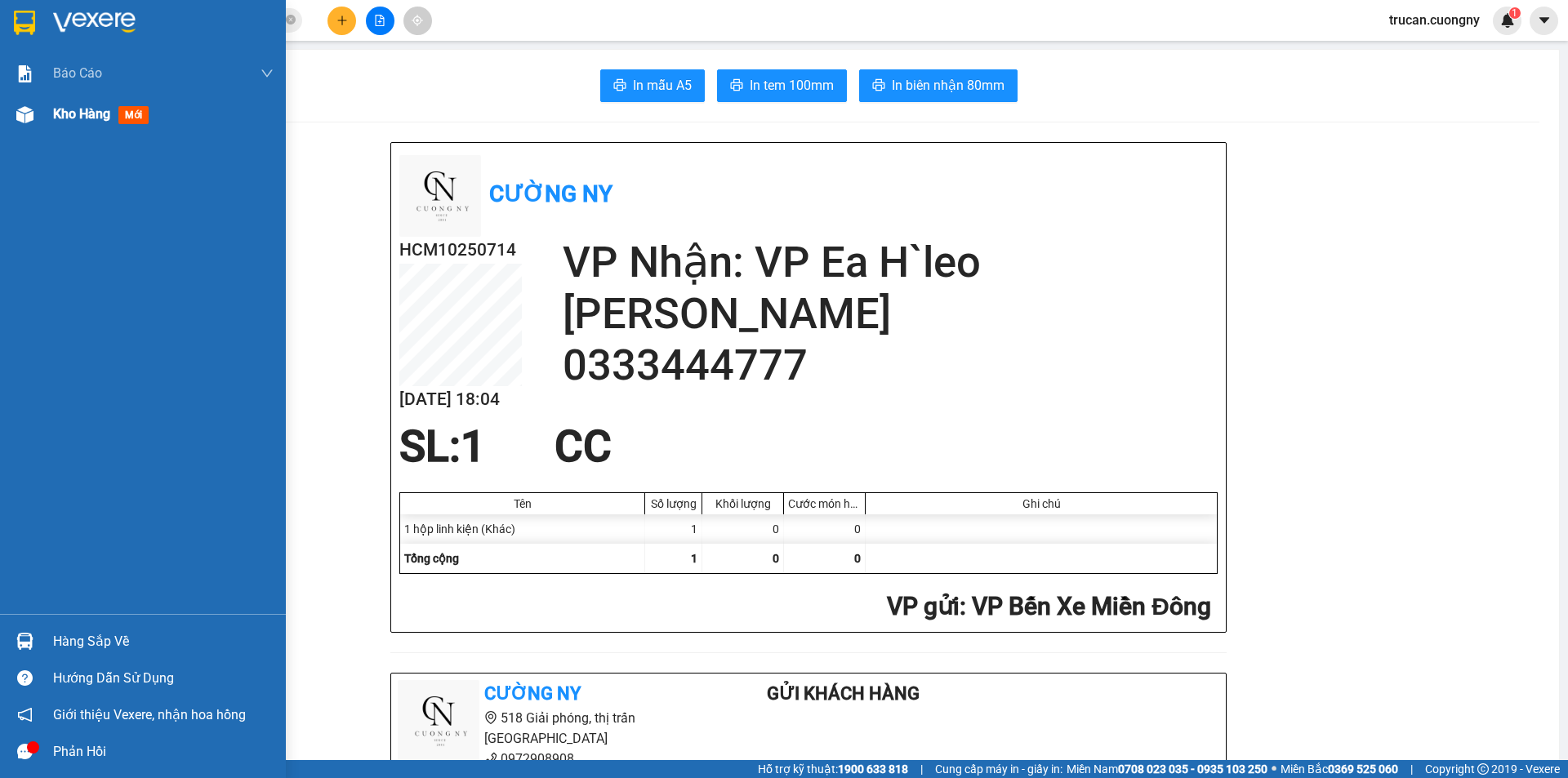
click at [36, 111] on div at bounding box center [24, 114] width 29 height 29
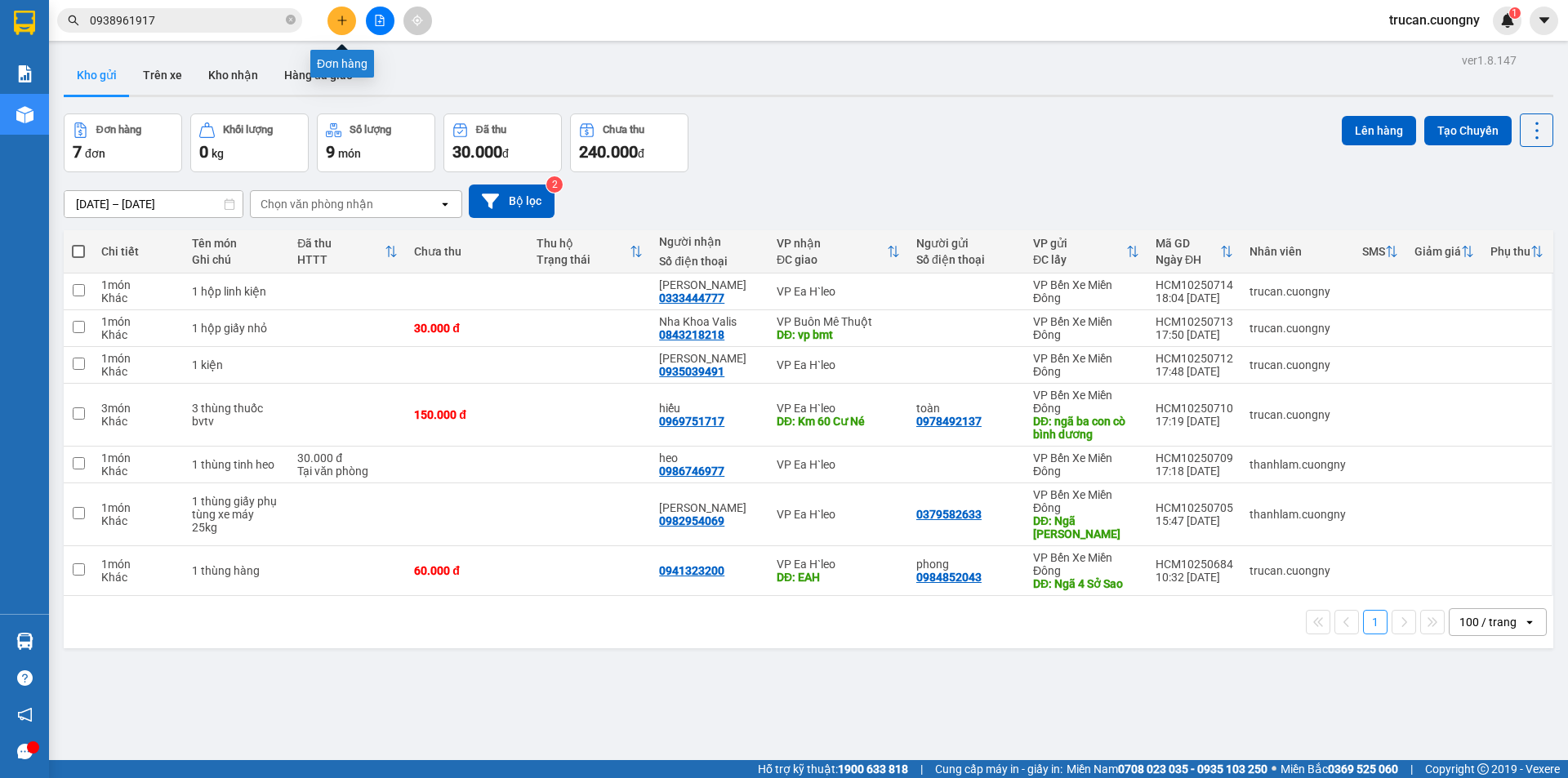
click at [348, 26] on button at bounding box center [341, 20] width 29 height 29
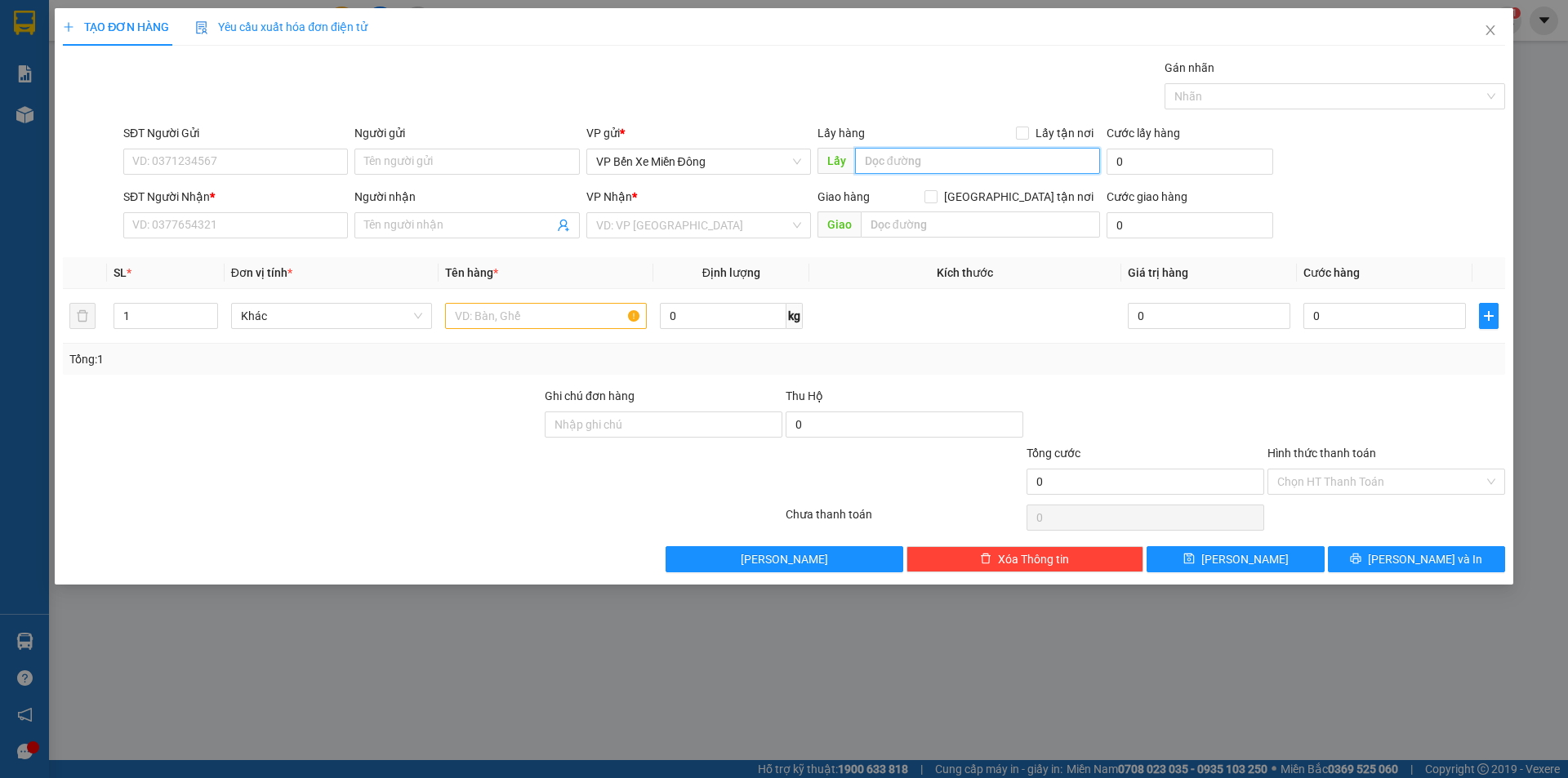
click at [1001, 162] on input "text" at bounding box center [977, 160] width 245 height 26
type input "Becamex Bình Dương"
click at [702, 247] on div "Transit Pickup Surcharge Ids Transit Deliver Surcharge Ids Transit Deliver Surc…" at bounding box center [784, 315] width 1442 height 514
click at [715, 228] on input "search" at bounding box center [693, 225] width 194 height 24
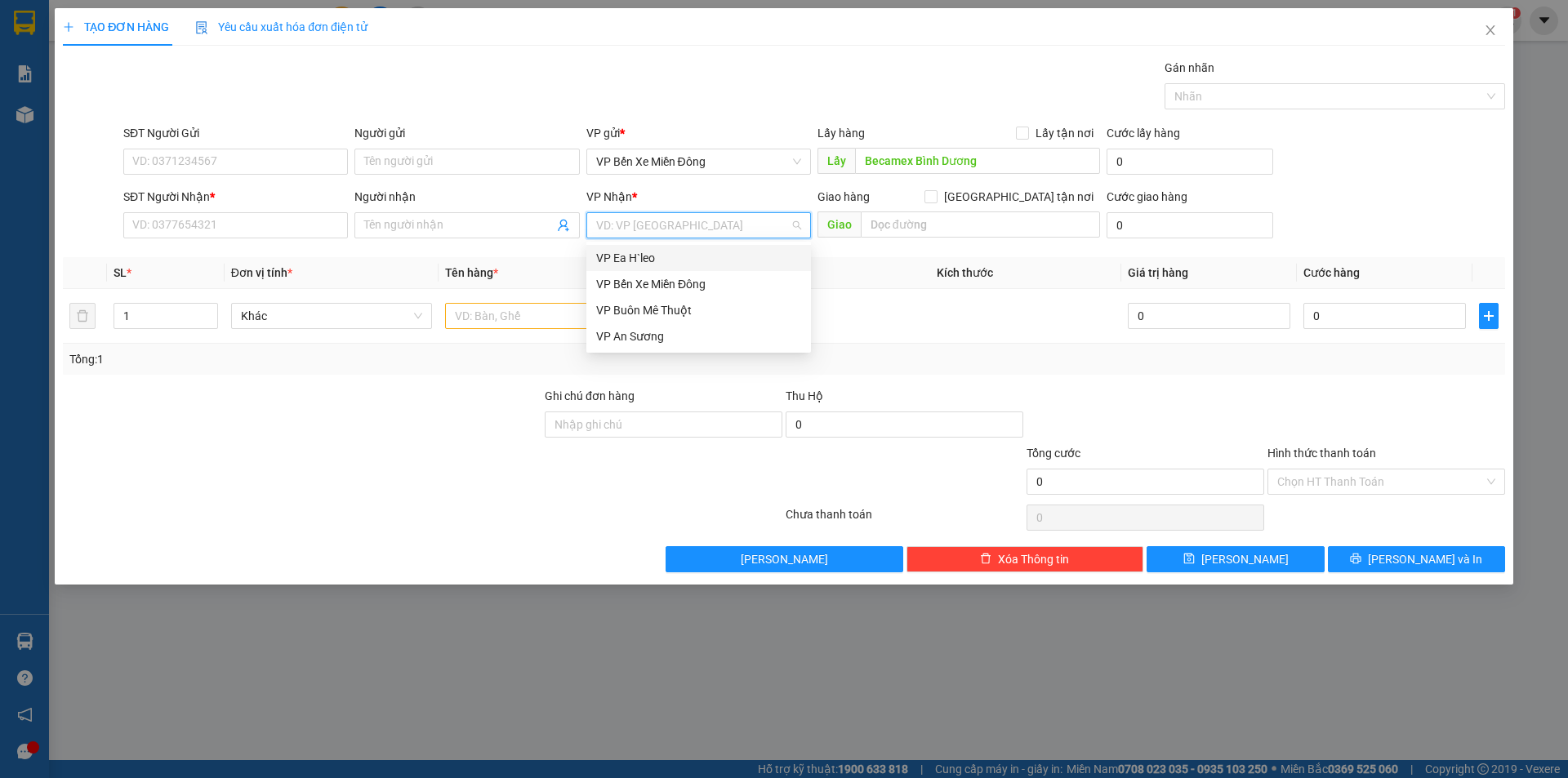
click at [707, 261] on div "VP Ea H`leo" at bounding box center [698, 258] width 205 height 18
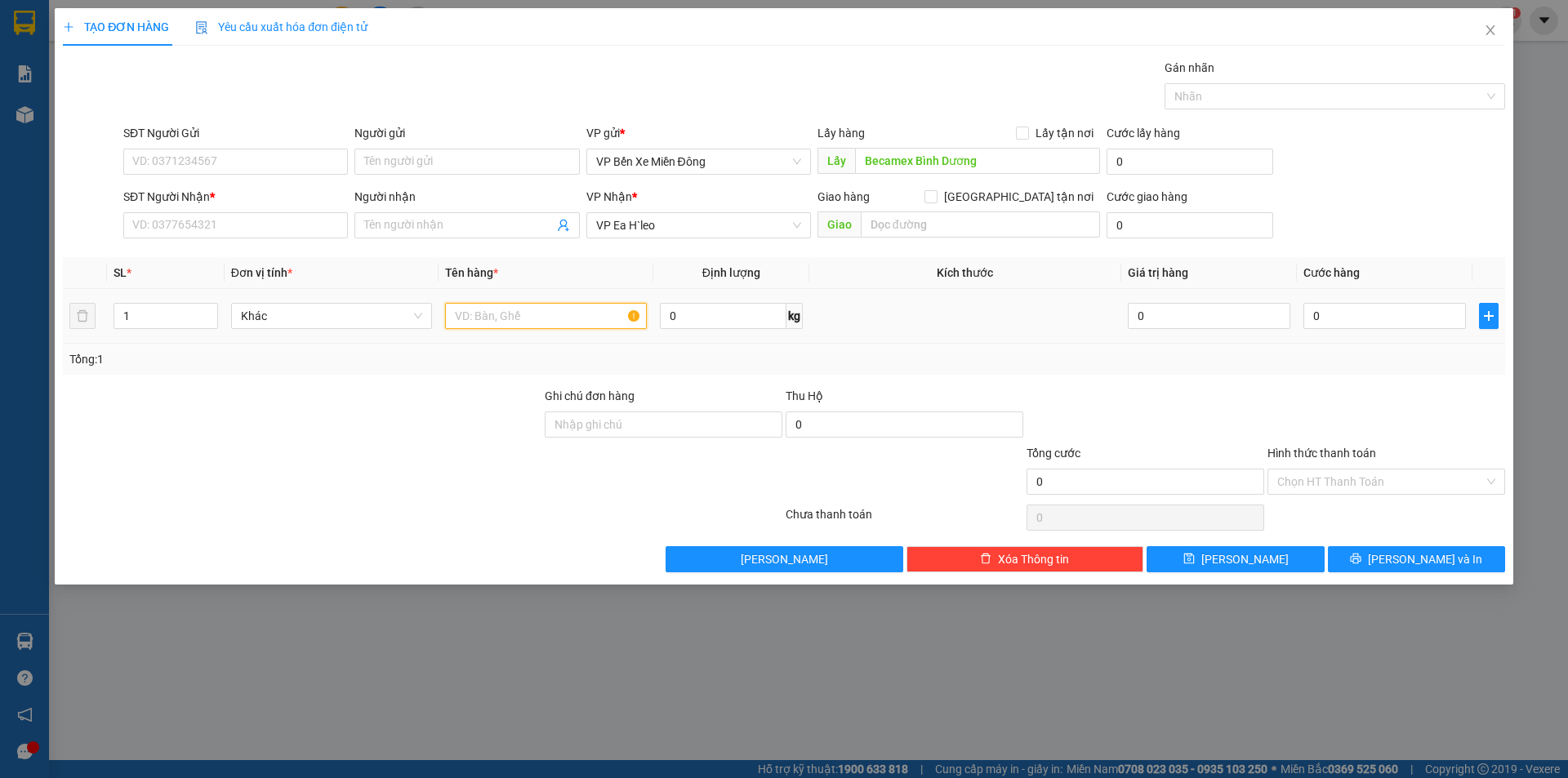
click at [559, 325] on input "text" at bounding box center [546, 316] width 202 height 26
type input "1 kiện nhỏ (vải)"
click at [459, 410] on div at bounding box center [302, 415] width 482 height 57
click at [257, 152] on input "SĐT Người Gửi" at bounding box center [236, 161] width 224 height 26
paste input "0357746106"
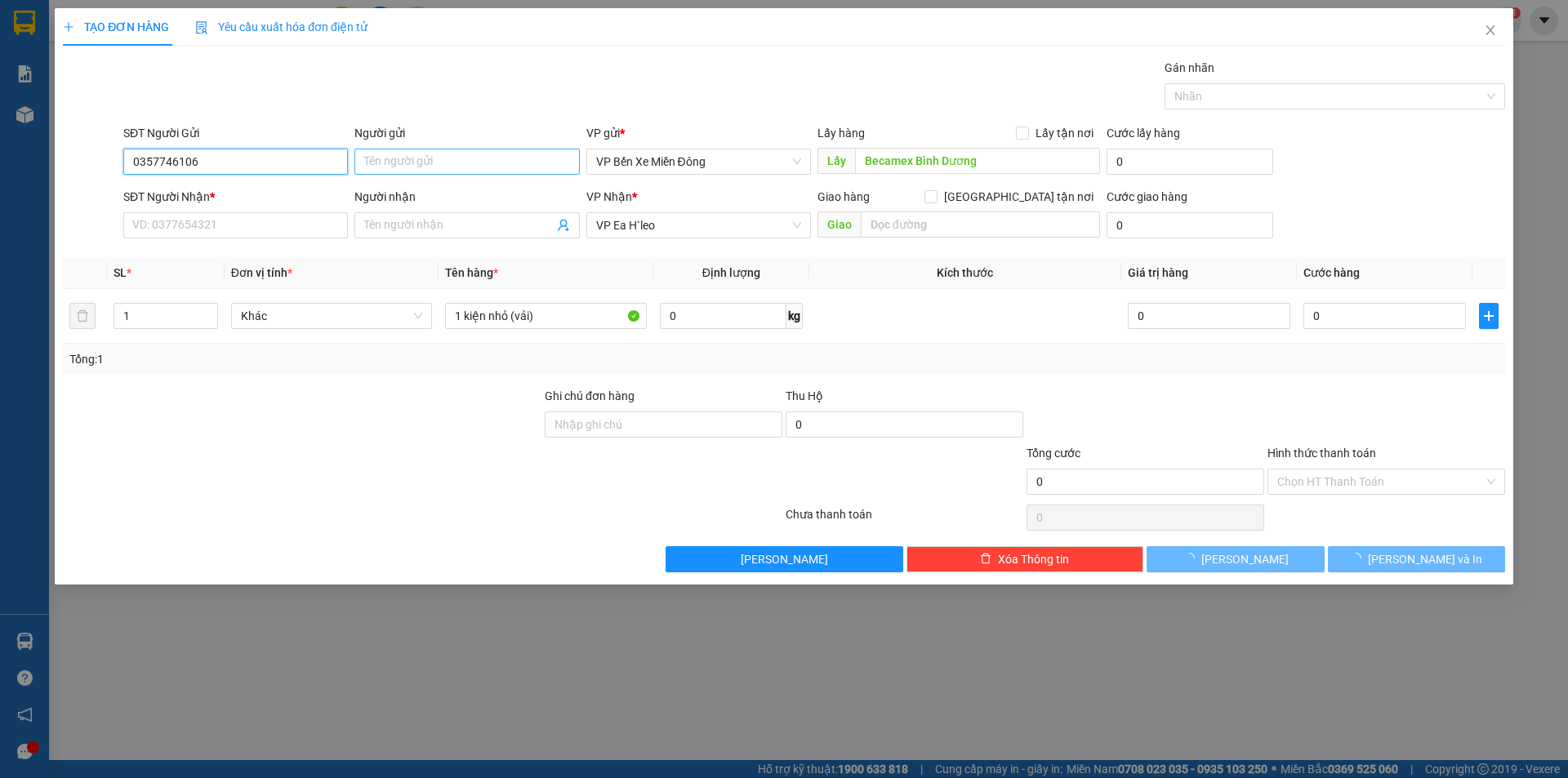
type input "0357746106"
click at [385, 160] on input "Người gửi" at bounding box center [466, 161] width 224 height 26
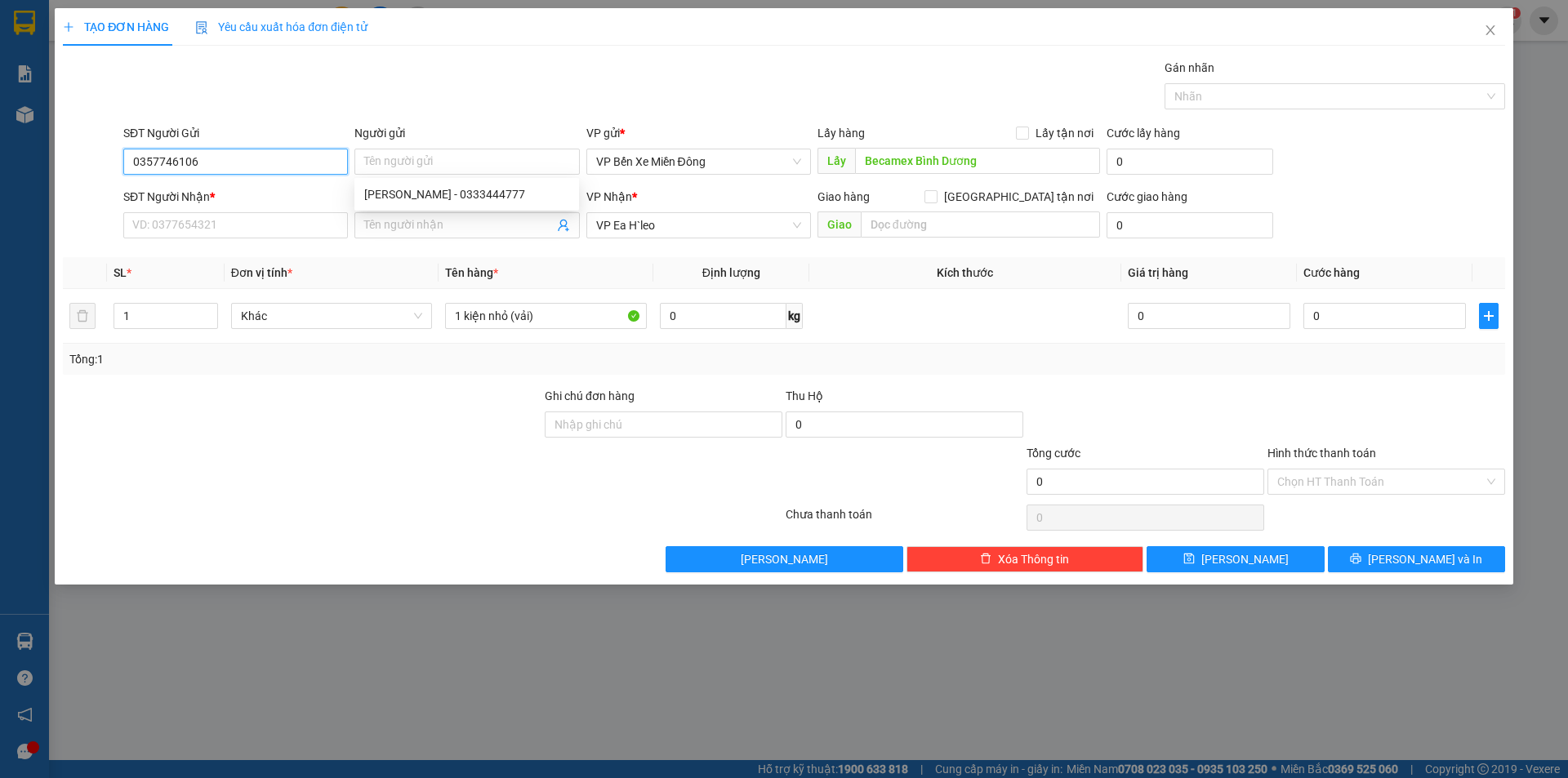
click at [239, 157] on input "0357746106" at bounding box center [236, 161] width 224 height 26
click at [230, 186] on div "0357746106 - bảo an" at bounding box center [236, 194] width 205 height 18
type input "bảo an"
type input "GÒ ĐẬU"
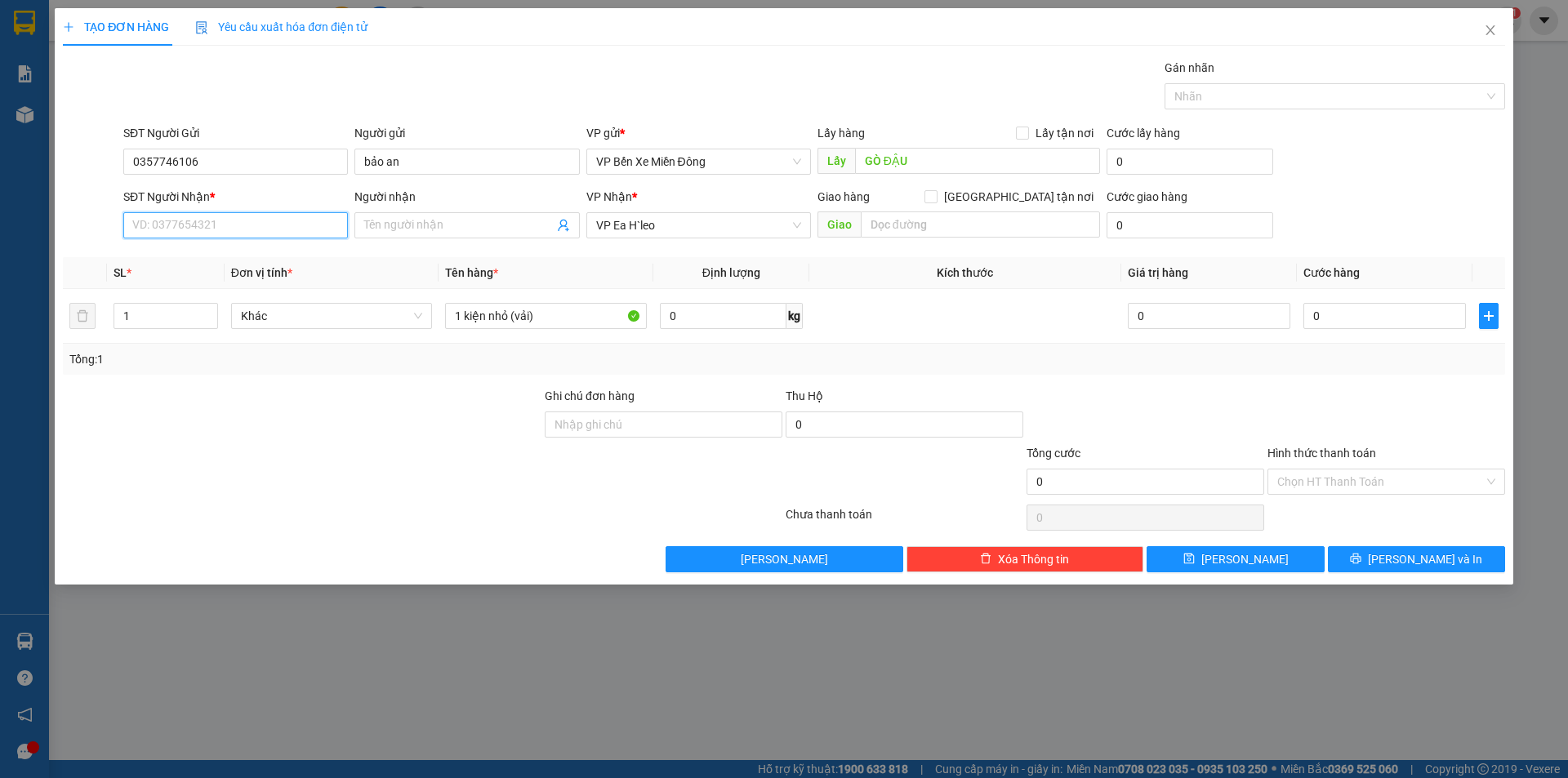
click at [275, 226] on input "SĐT Người Nhận *" at bounding box center [236, 225] width 224 height 26
paste input "0905338683"
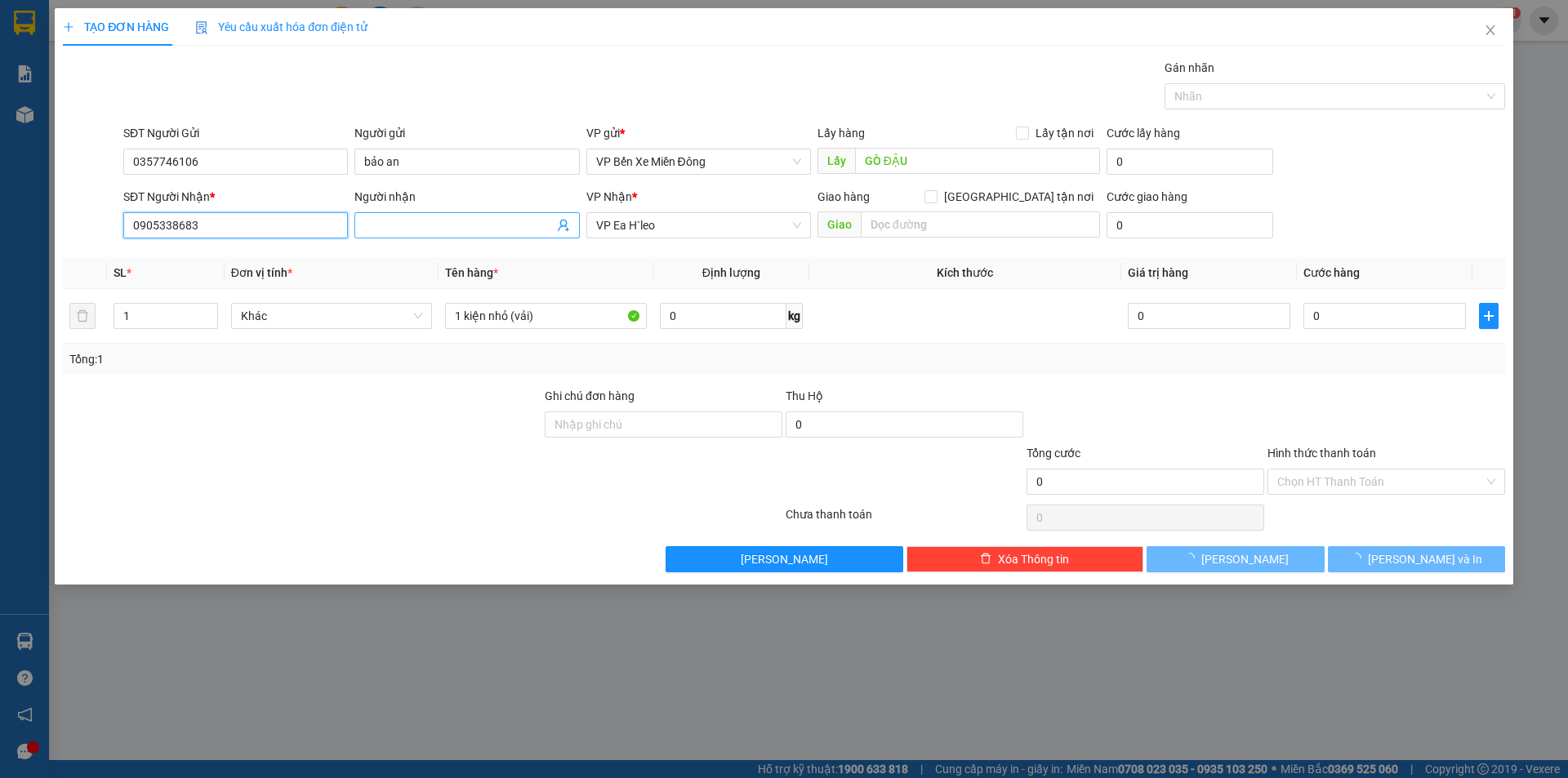
type input "0905338683"
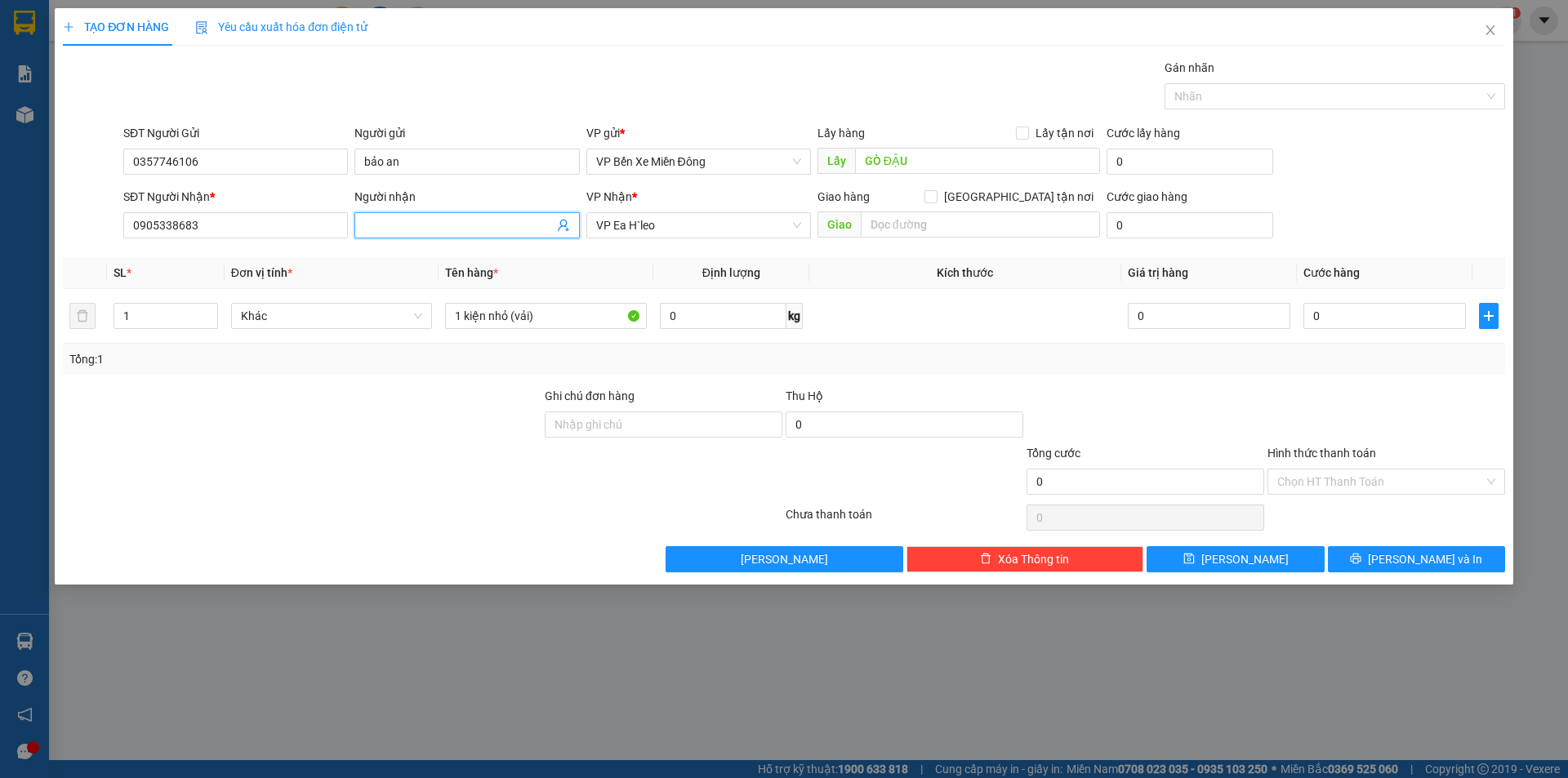
click at [380, 223] on input "Người nhận" at bounding box center [458, 224] width 188 height 18
type input "[PERSON_NAME]"
click at [690, 362] on div "Tổng: 1" at bounding box center [784, 359] width 1429 height 18
click at [1166, 551] on button "Lưu" at bounding box center [1234, 559] width 177 height 26
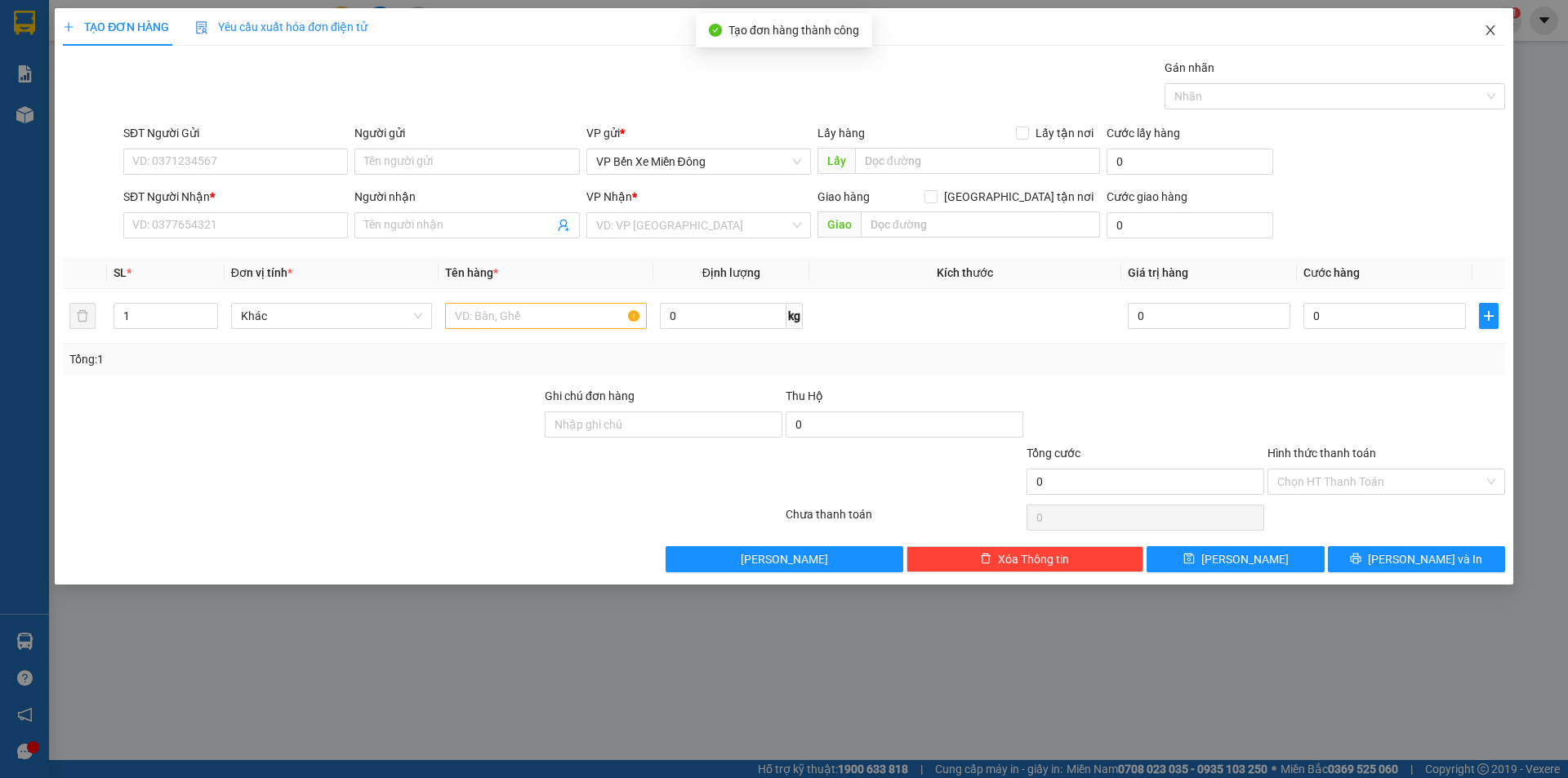
drag, startPoint x: 1503, startPoint y: 32, endPoint x: 1497, endPoint y: 39, distance: 9.2
click at [1502, 32] on span "Close" at bounding box center [1490, 31] width 45 height 45
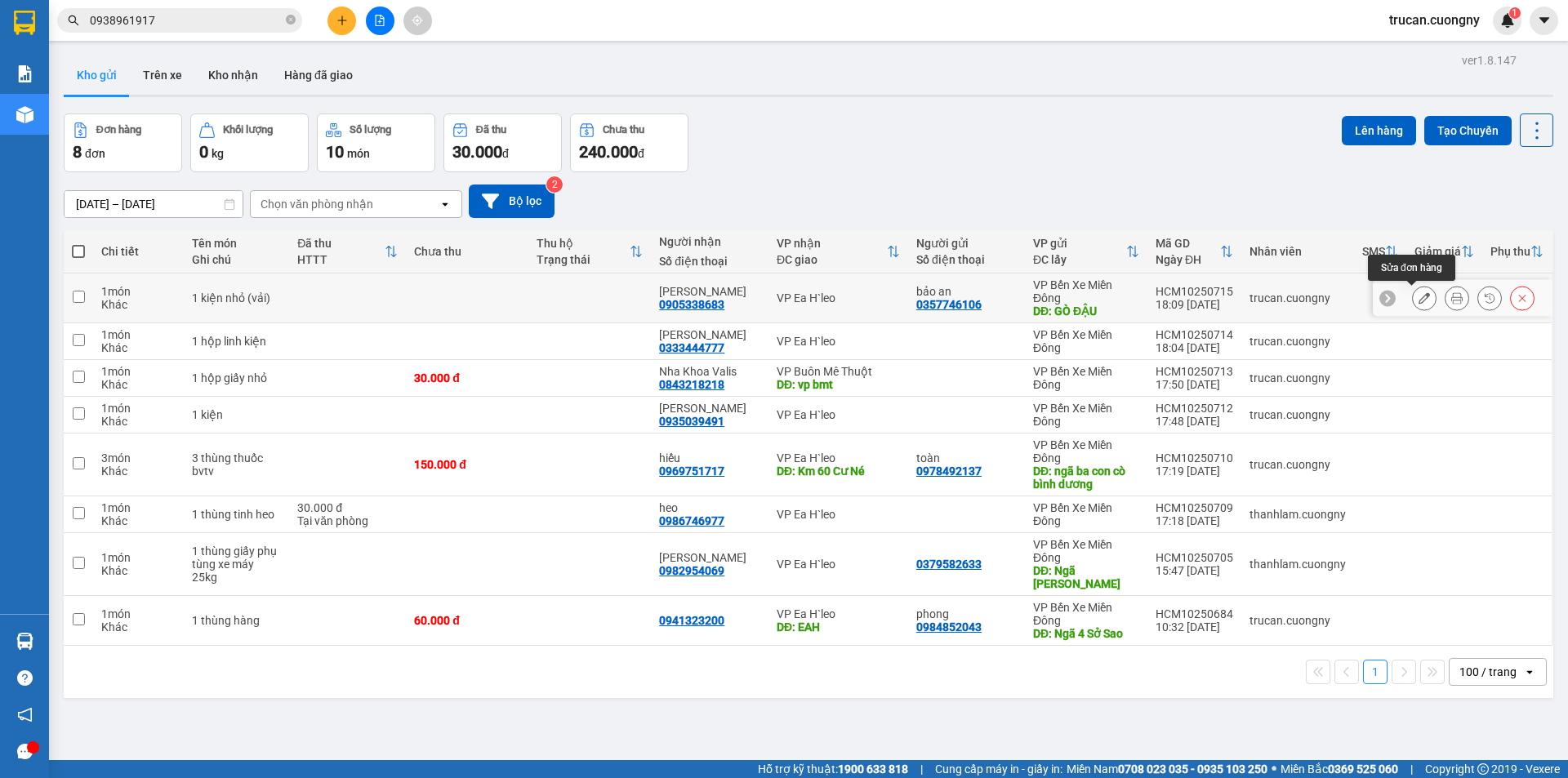
click at [1419, 299] on icon at bounding box center [1424, 298] width 11 height 11
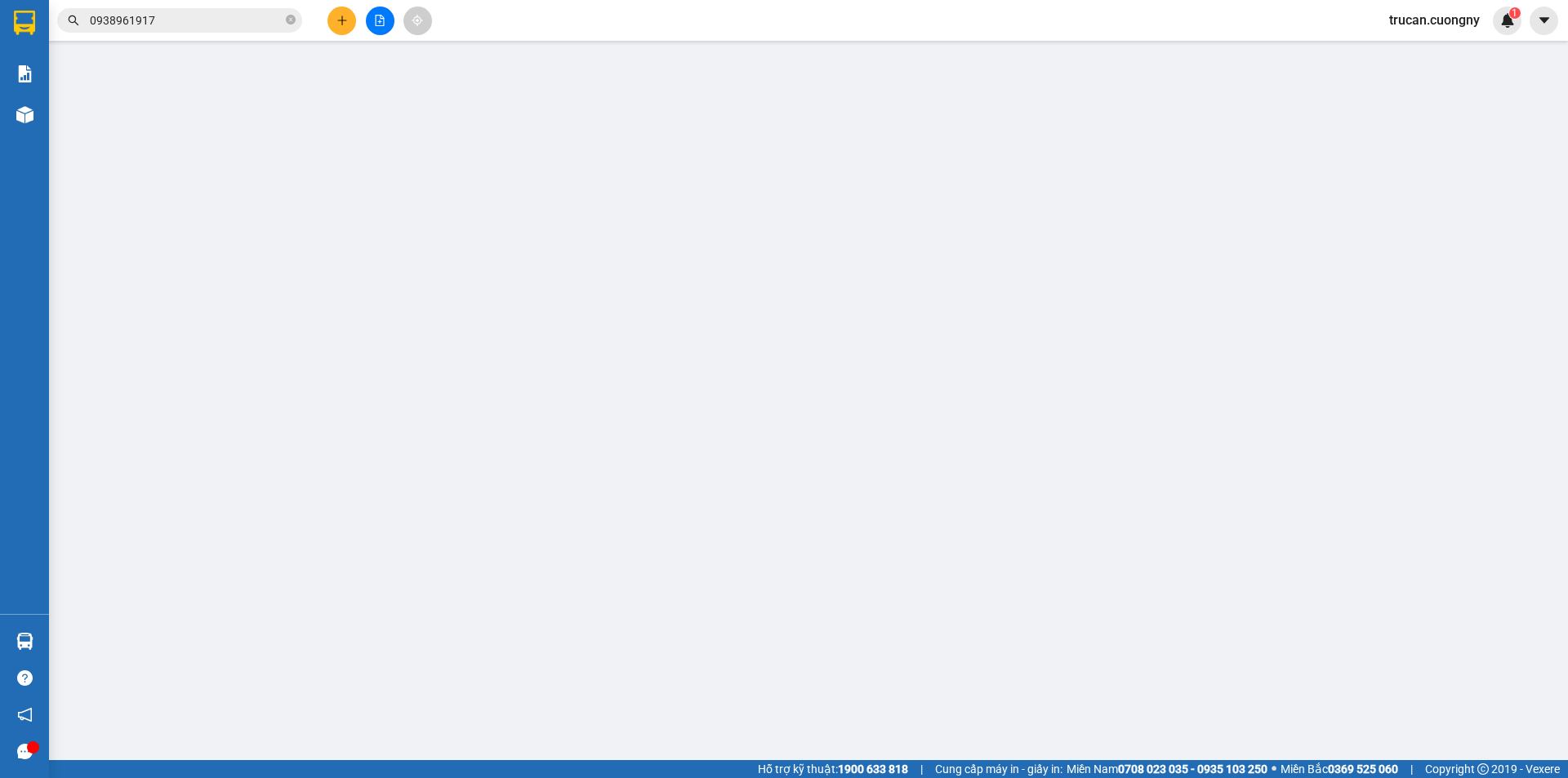
type input "0357746106"
type input "bảo an"
type input "GÒ ĐẬU"
type input "0905338683"
type input "[PERSON_NAME]"
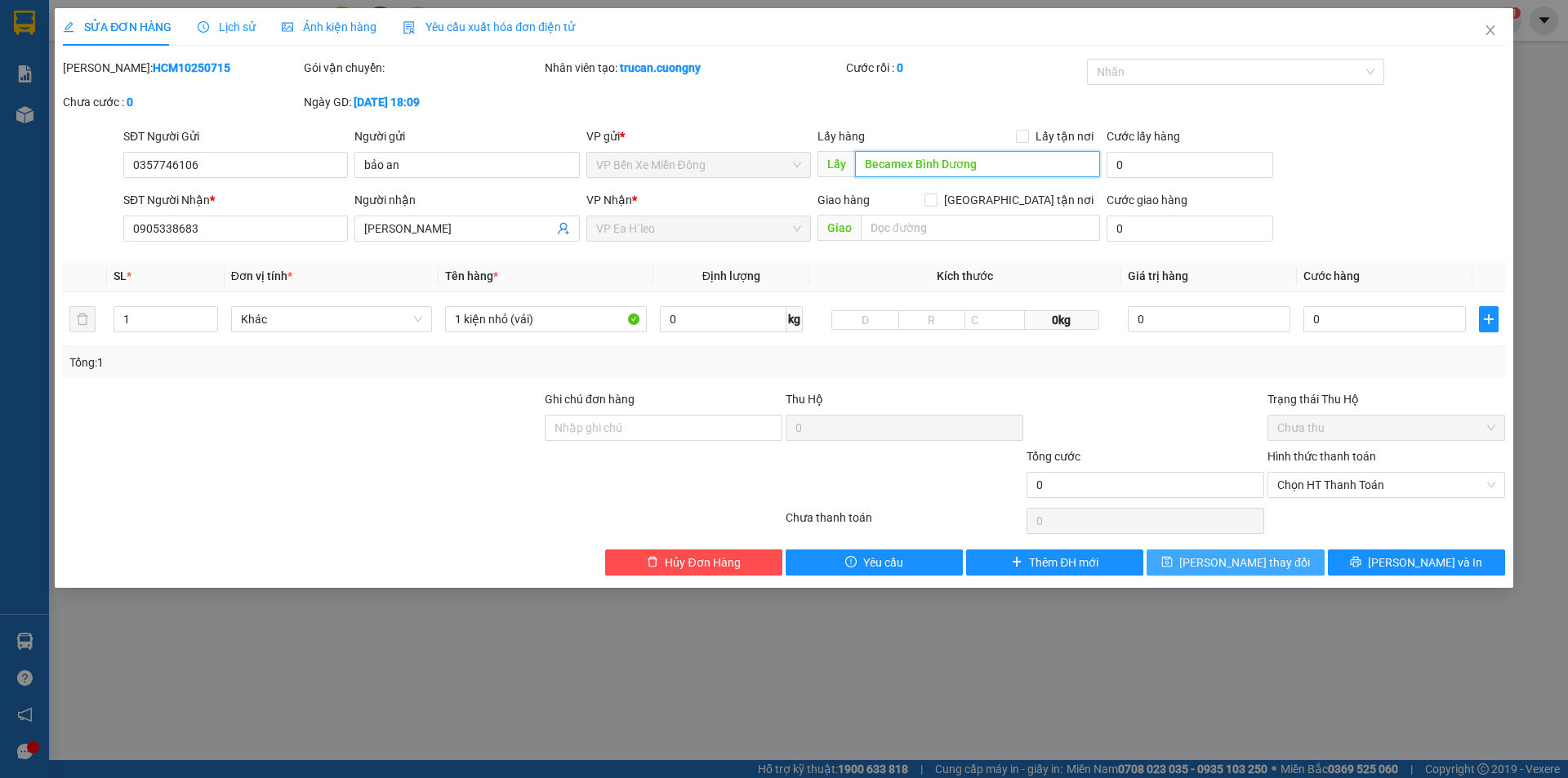
type input "Becamex Bình Dương"
click at [1301, 555] on button "Lưu thay đổi" at bounding box center [1234, 563] width 177 height 26
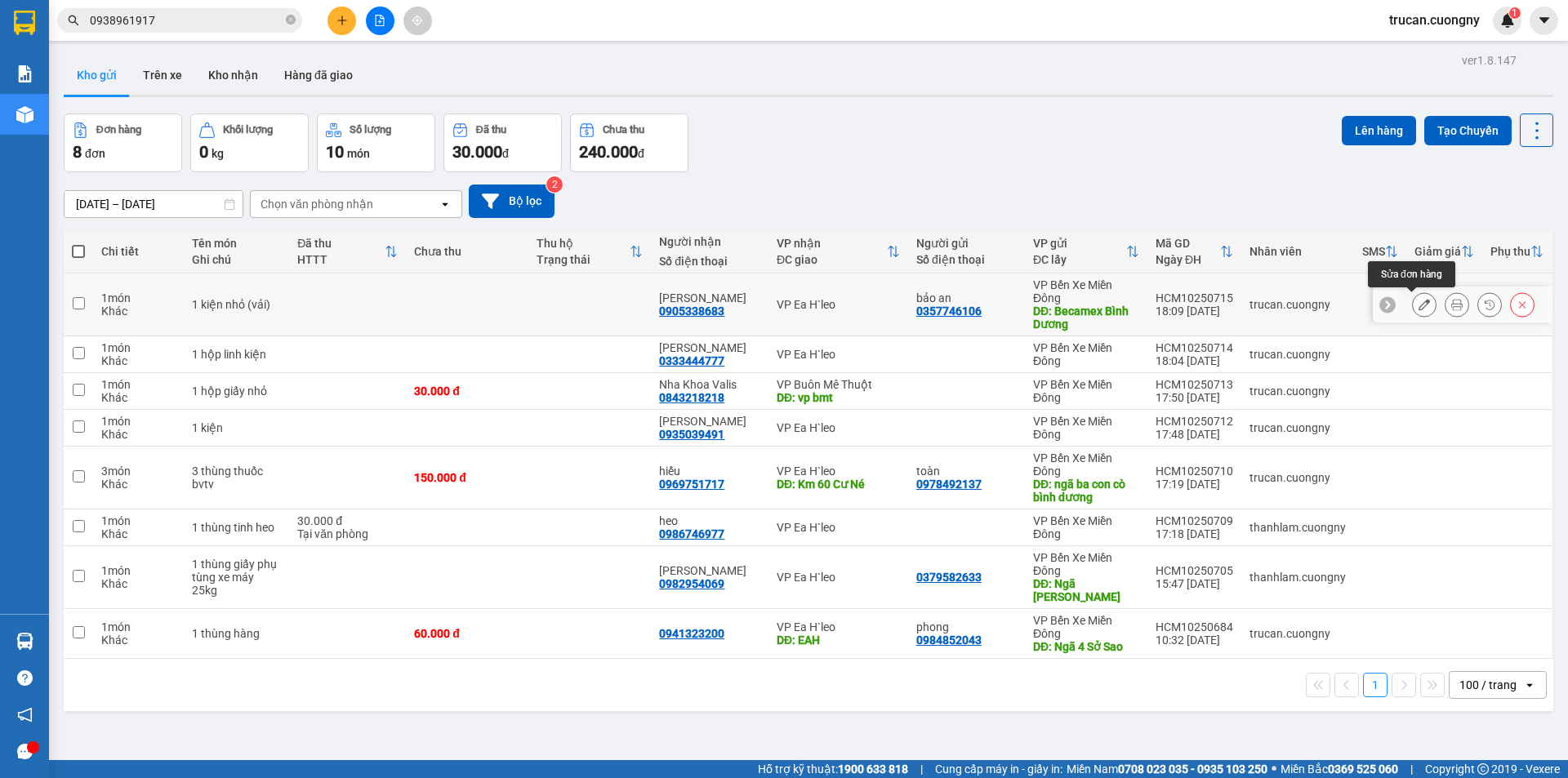
click at [1413, 298] on button at bounding box center [1424, 305] width 23 height 29
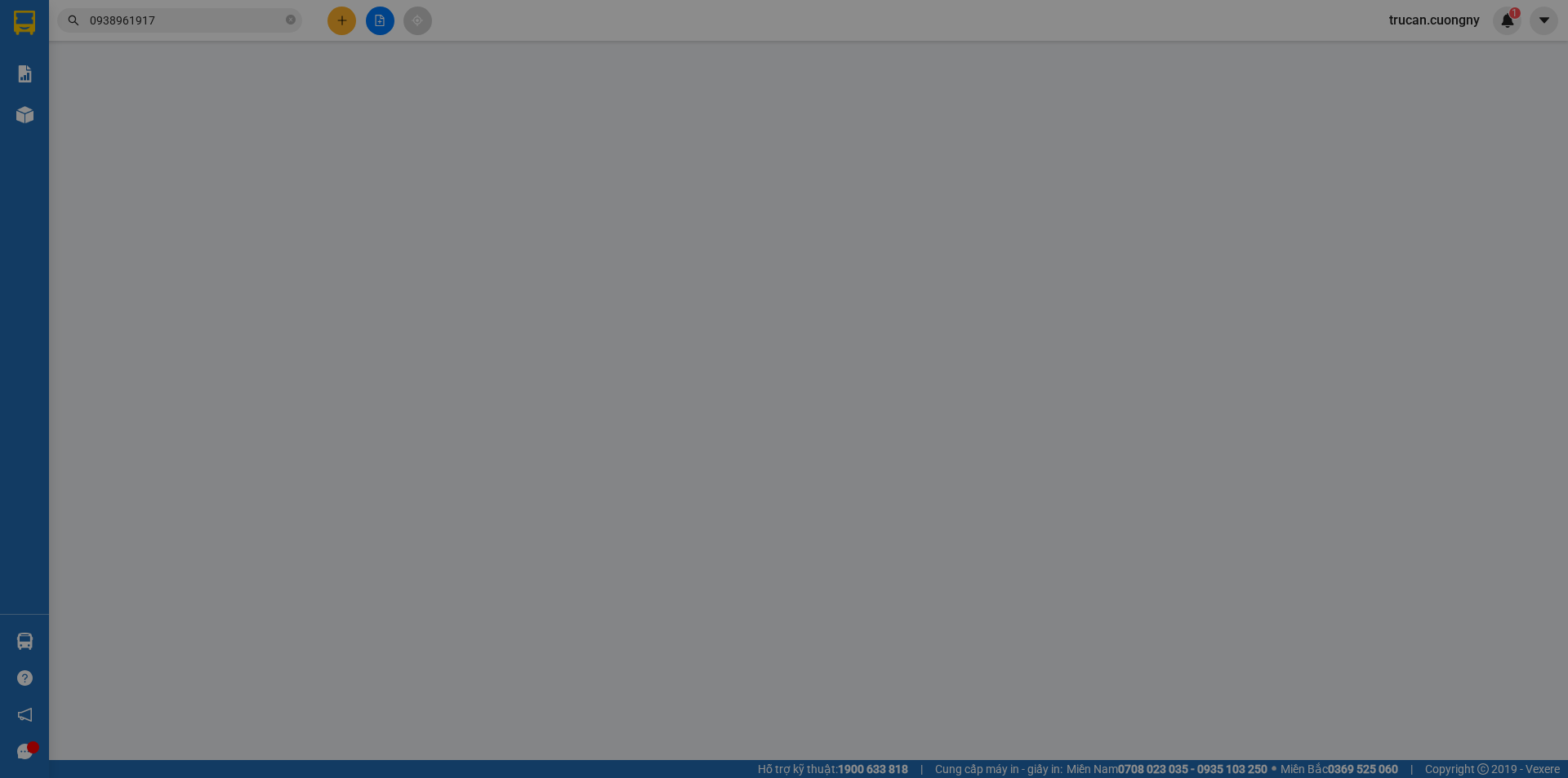
type input "0357746106"
type input "bảo an"
type input "Becamex Bình Dương"
type input "0905338683"
type input "[PERSON_NAME]"
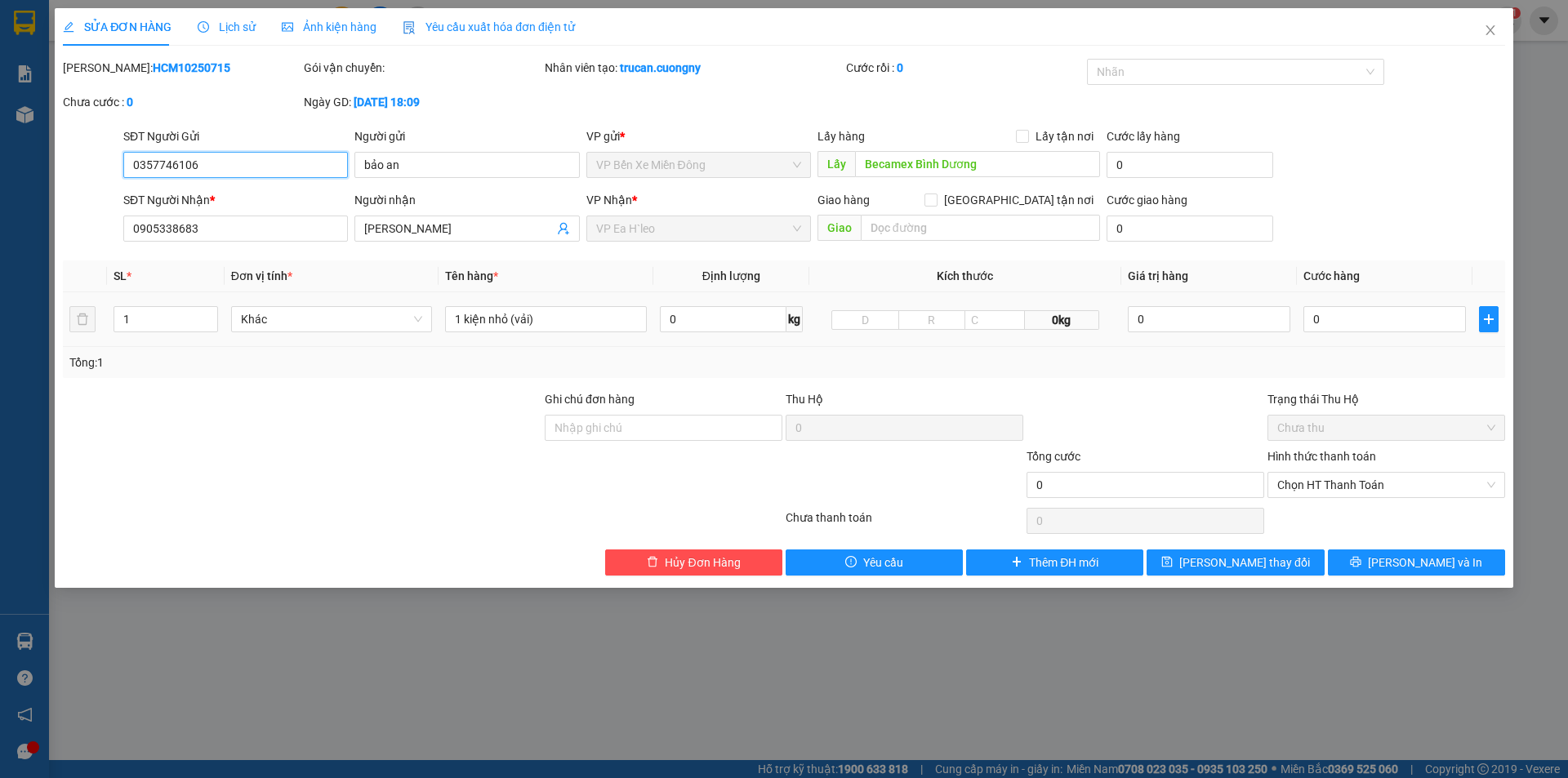
click at [737, 224] on span "VP Ea H`leo" at bounding box center [698, 228] width 205 height 24
click at [734, 234] on span "VP Ea H`leo" at bounding box center [698, 228] width 205 height 24
click at [638, 542] on div "Total Paid Fee 0 Total UnPaid Fee 0 Cash Collection Total Fee Mã ĐH: HCM1025071…" at bounding box center [784, 316] width 1442 height 517
click at [638, 555] on button "Hủy Đơn Hàng" at bounding box center [694, 563] width 177 height 26
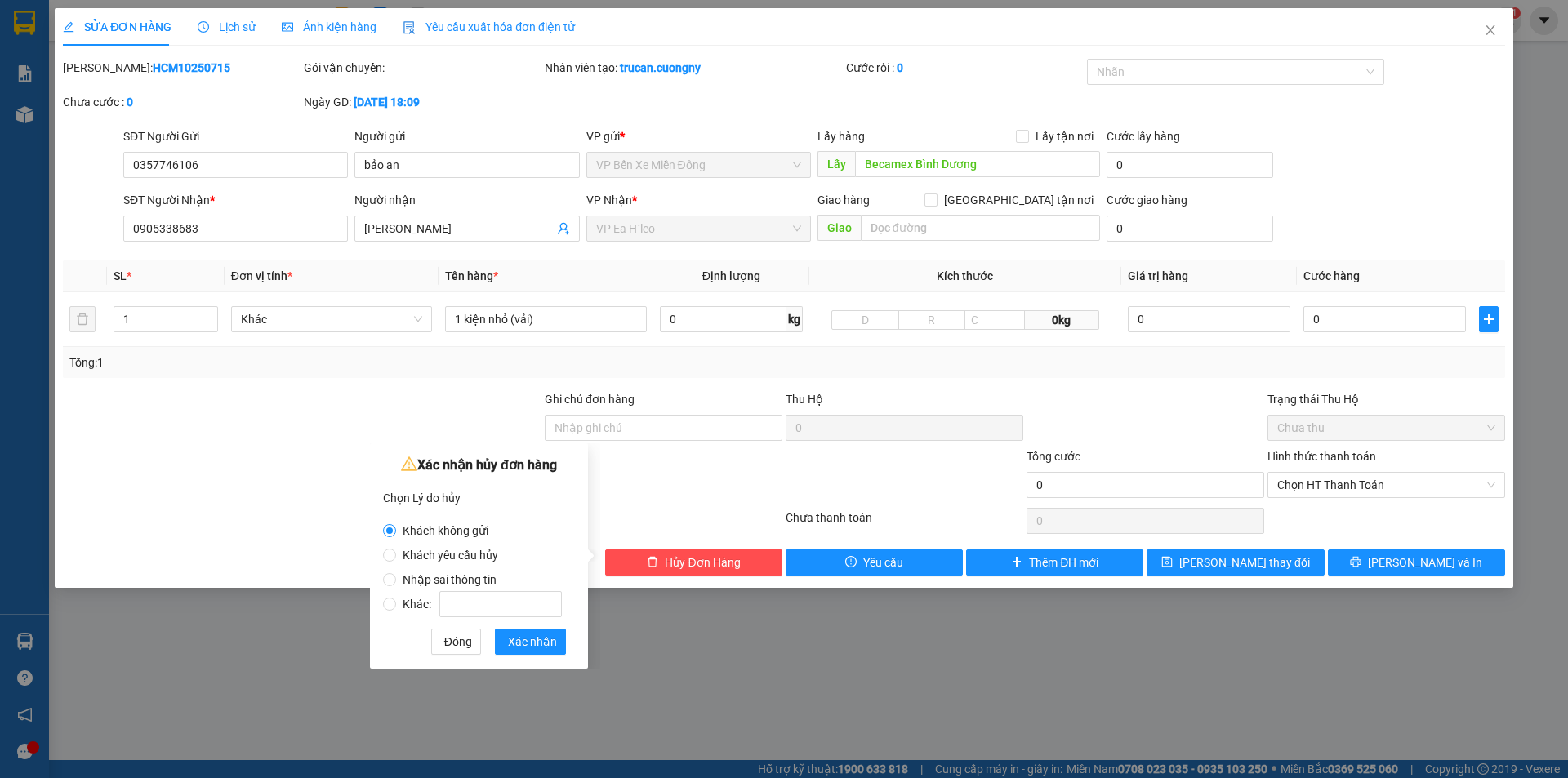
click at [481, 573] on span "Nhập sai thông tin" at bounding box center [449, 580] width 107 height 13
click at [396, 573] on input "Nhập sai thông tin" at bounding box center [389, 580] width 13 height 13
radio input "true"
radio input "false"
click at [502, 644] on button "Xác nhận" at bounding box center [530, 642] width 71 height 26
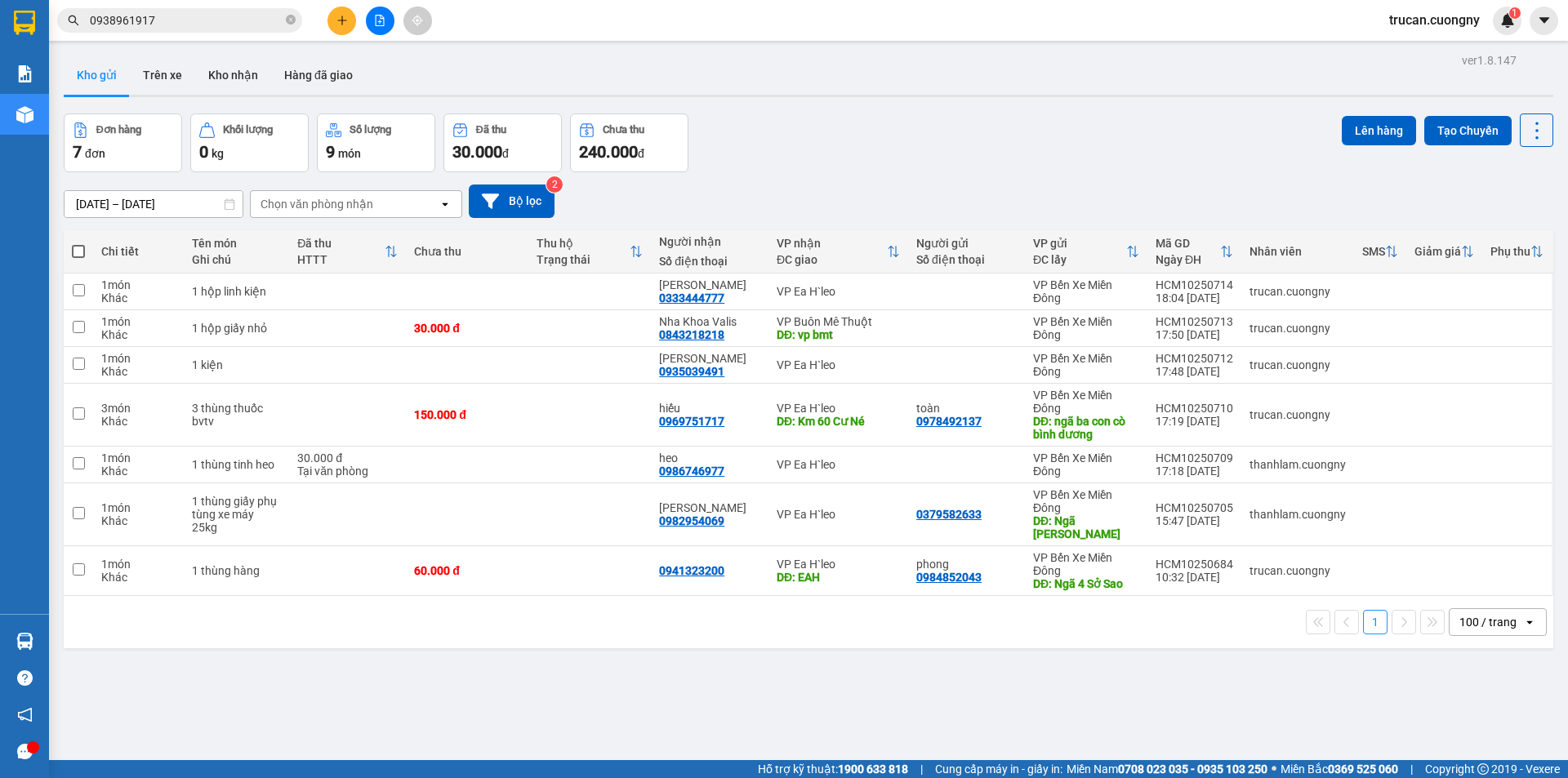
click at [341, 26] on button at bounding box center [341, 20] width 29 height 29
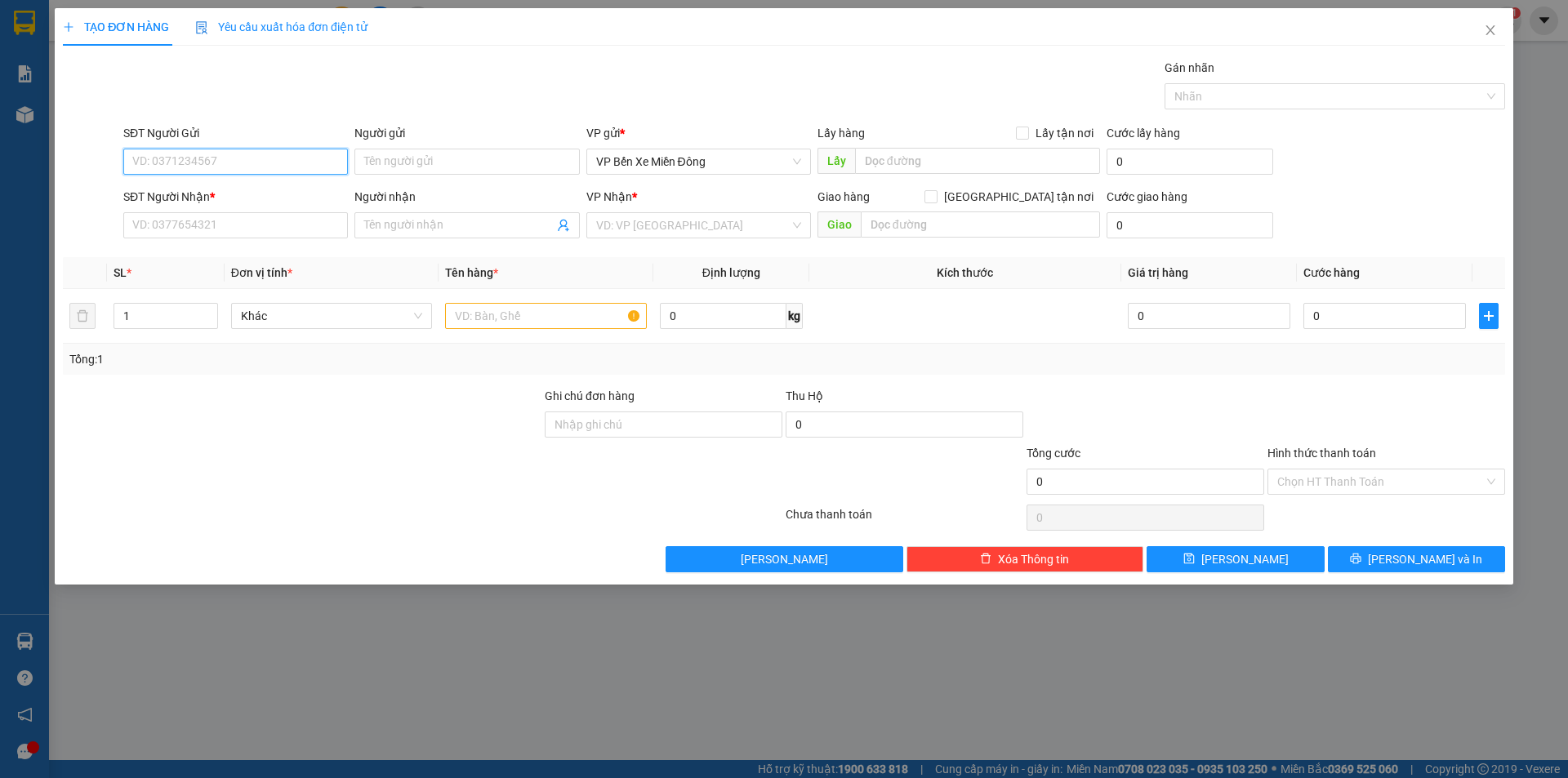
paste input "0357746106"
type input "0357746106"
click at [253, 191] on div "0357746106 - bảo an" at bounding box center [236, 194] width 205 height 18
type input "bảo an"
type input "GÒ ĐẬU"
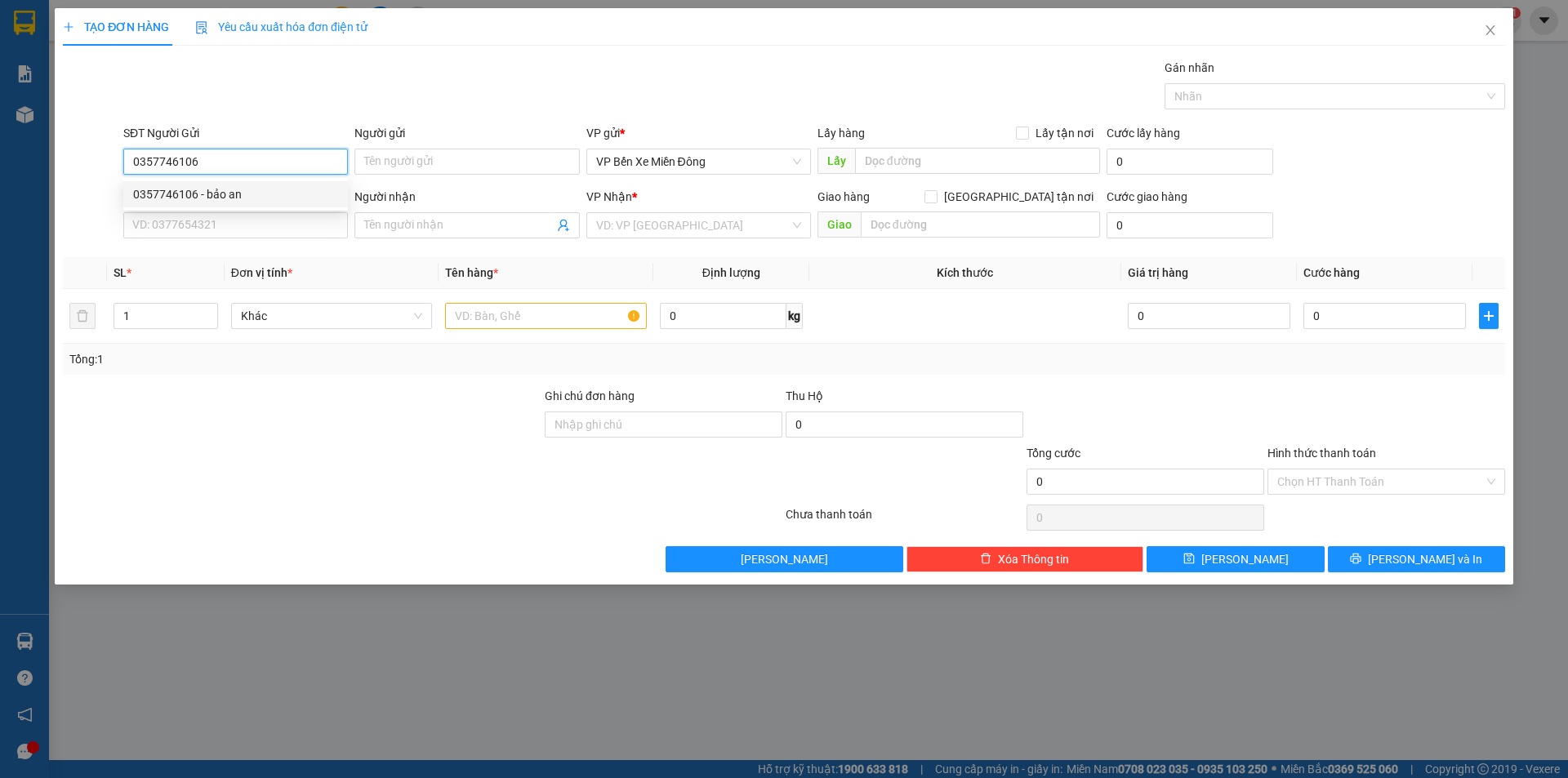
type input "0325713714"
type input "mỹ bùi"
type input "VP buôn mê thuột"
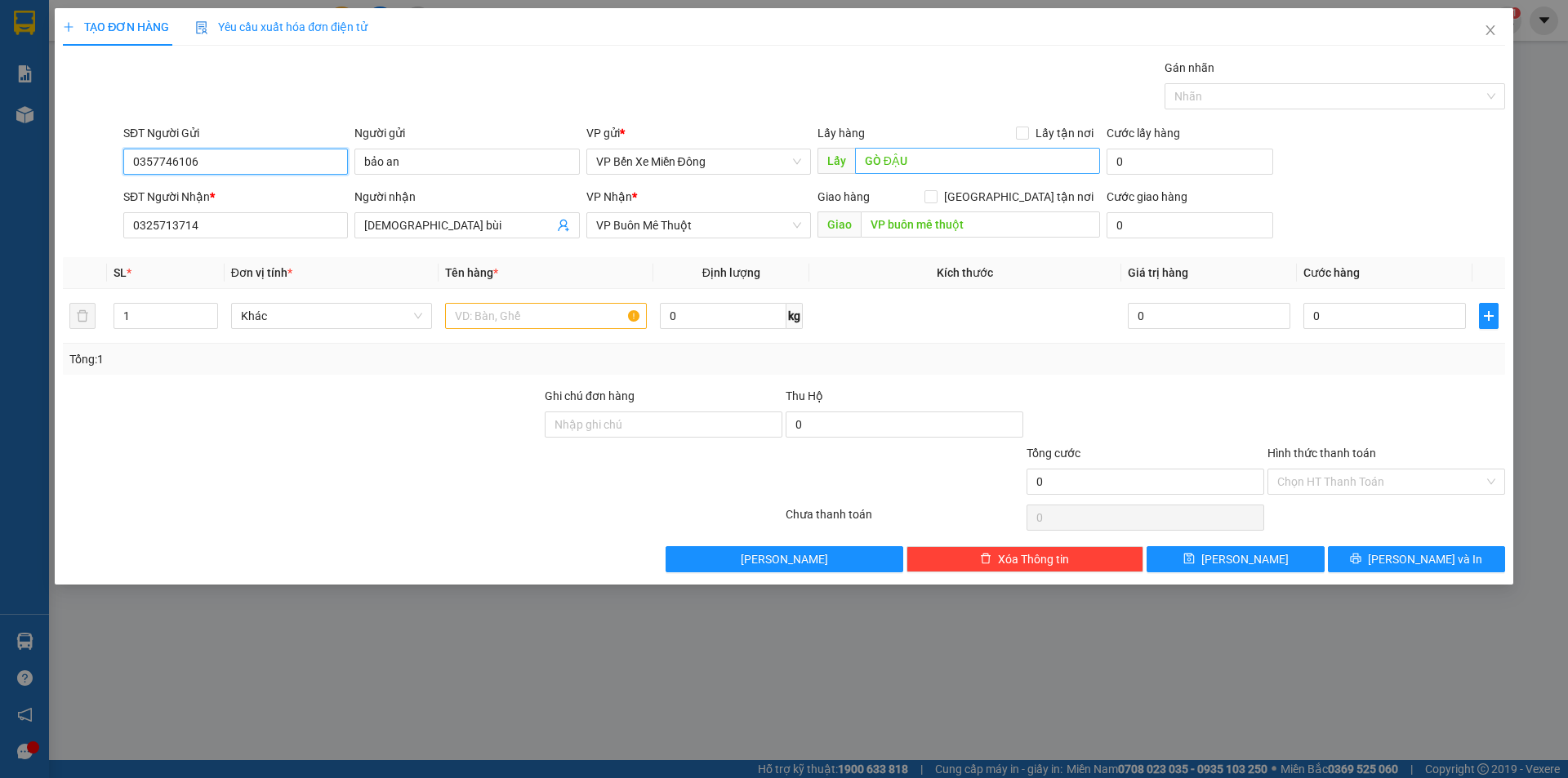
type input "0357746106"
click at [863, 159] on input "GÒ ĐẬU" at bounding box center [977, 160] width 245 height 26
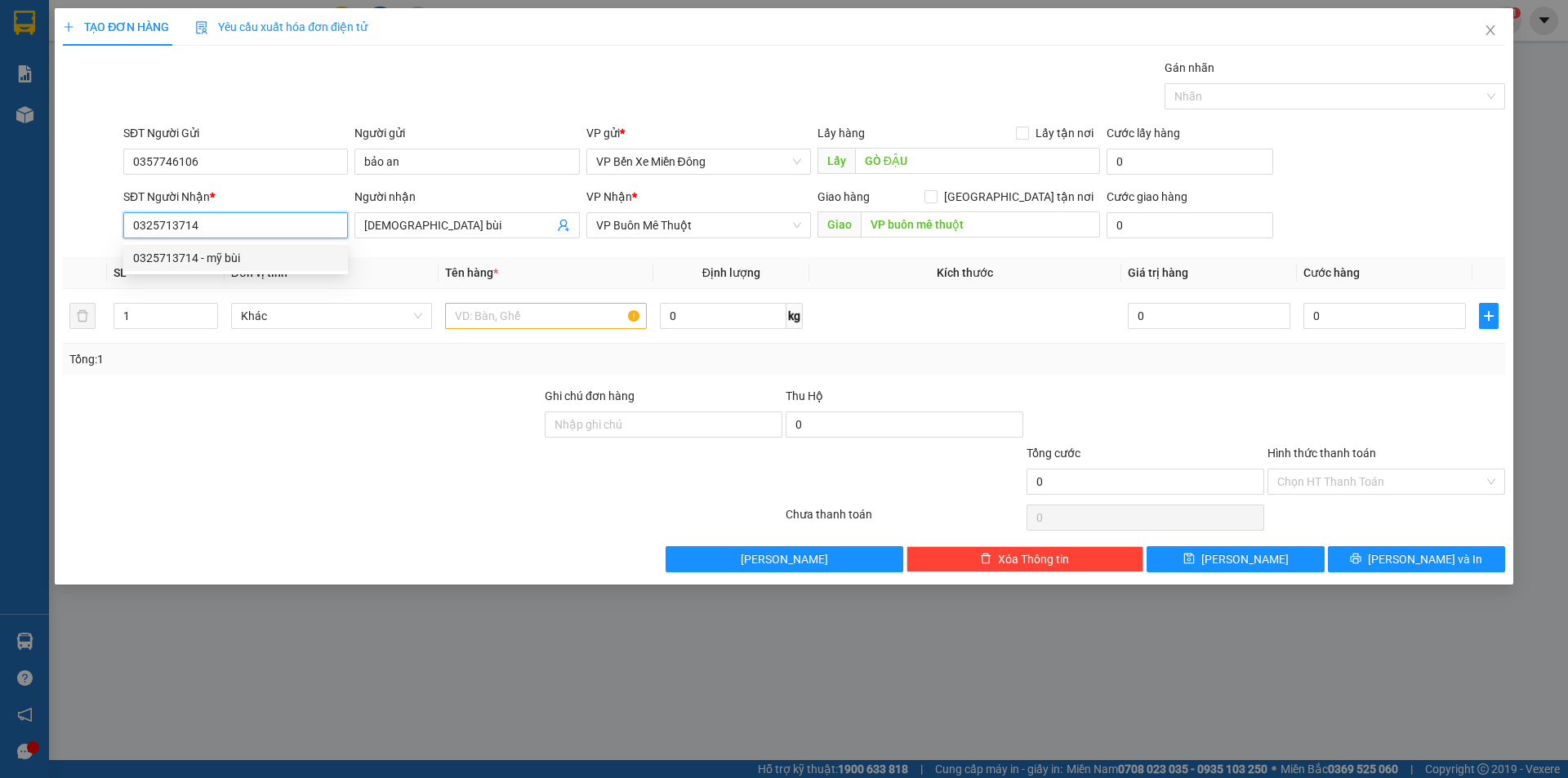
drag, startPoint x: 299, startPoint y: 236, endPoint x: 71, endPoint y: 250, distance: 228.4
click at [71, 249] on div "Transit Pickup Surcharge Ids Transit Deliver Surcharge Ids Transit Deliver Surc…" at bounding box center [784, 315] width 1442 height 514
paste input "0905338683"
type input "0905338683"
drag, startPoint x: 425, startPoint y: 223, endPoint x: 357, endPoint y: 233, distance: 68.7
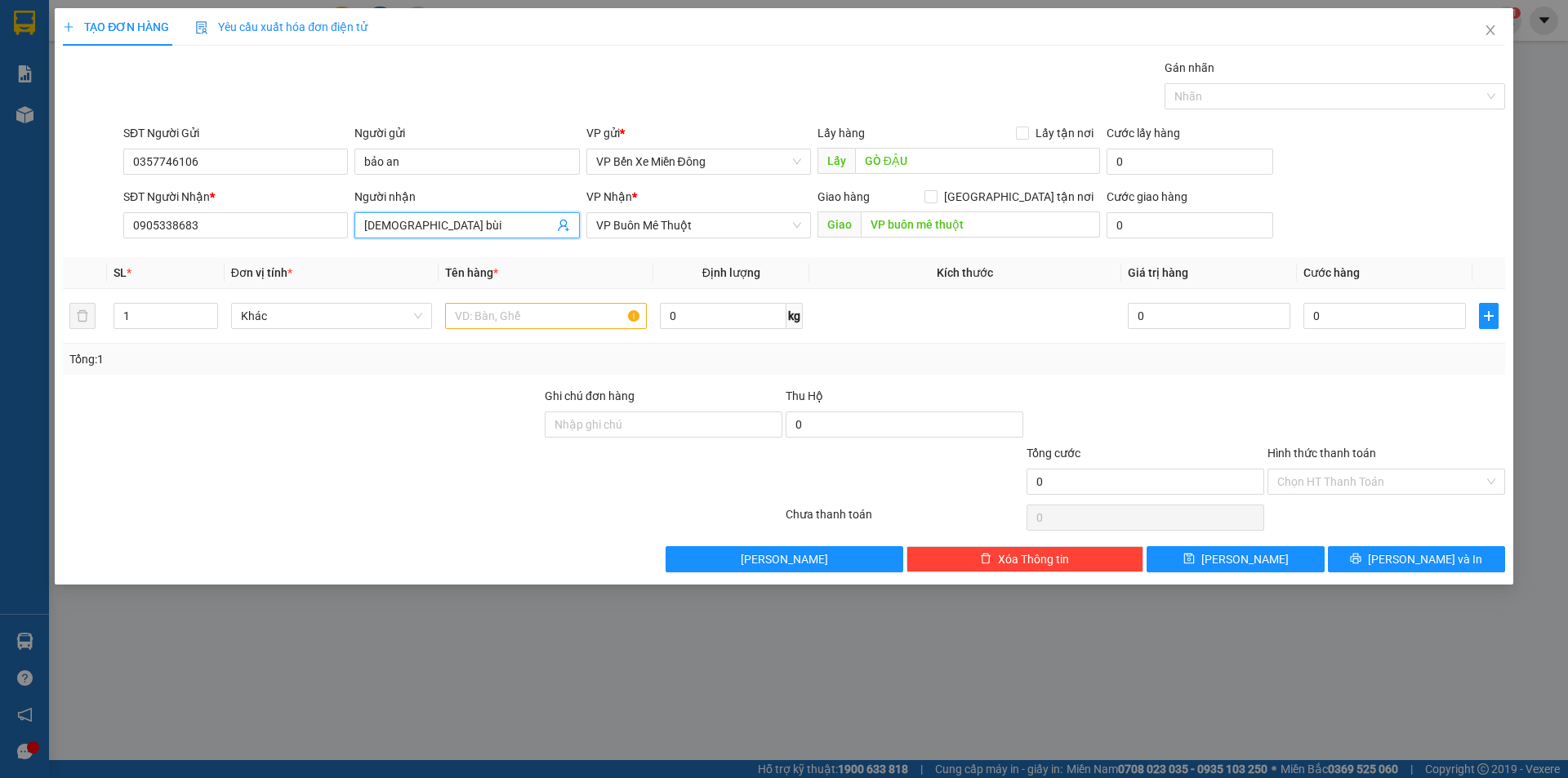
click at [357, 233] on span "mỹ bùi" at bounding box center [466, 225] width 224 height 26
type input "[PERSON_NAME]"
type input "Becamex BD"
click at [871, 298] on td at bounding box center [965, 316] width 312 height 55
click at [518, 301] on div at bounding box center [546, 315] width 202 height 32
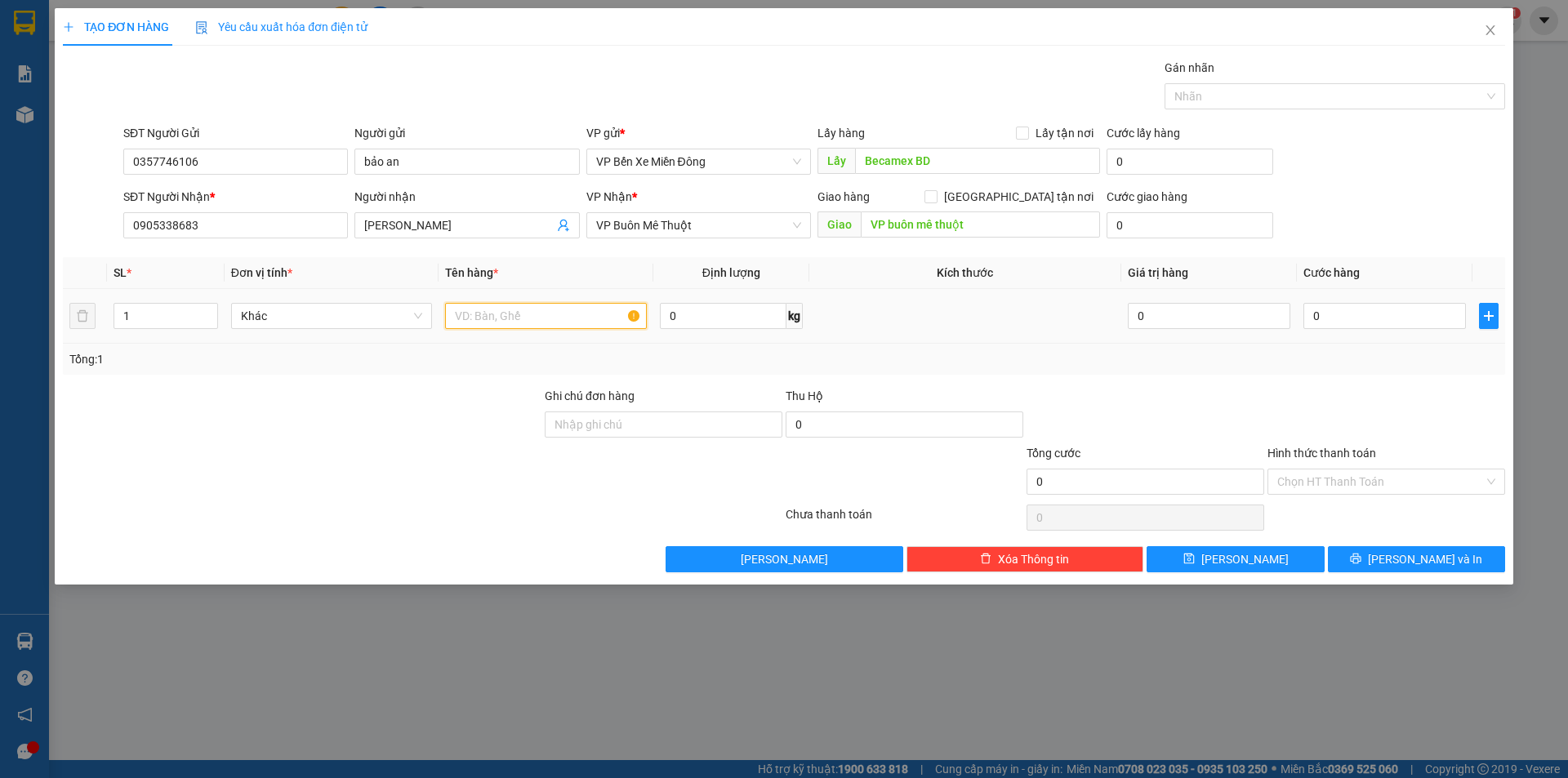
click at [516, 312] on input "text" at bounding box center [546, 316] width 202 height 26
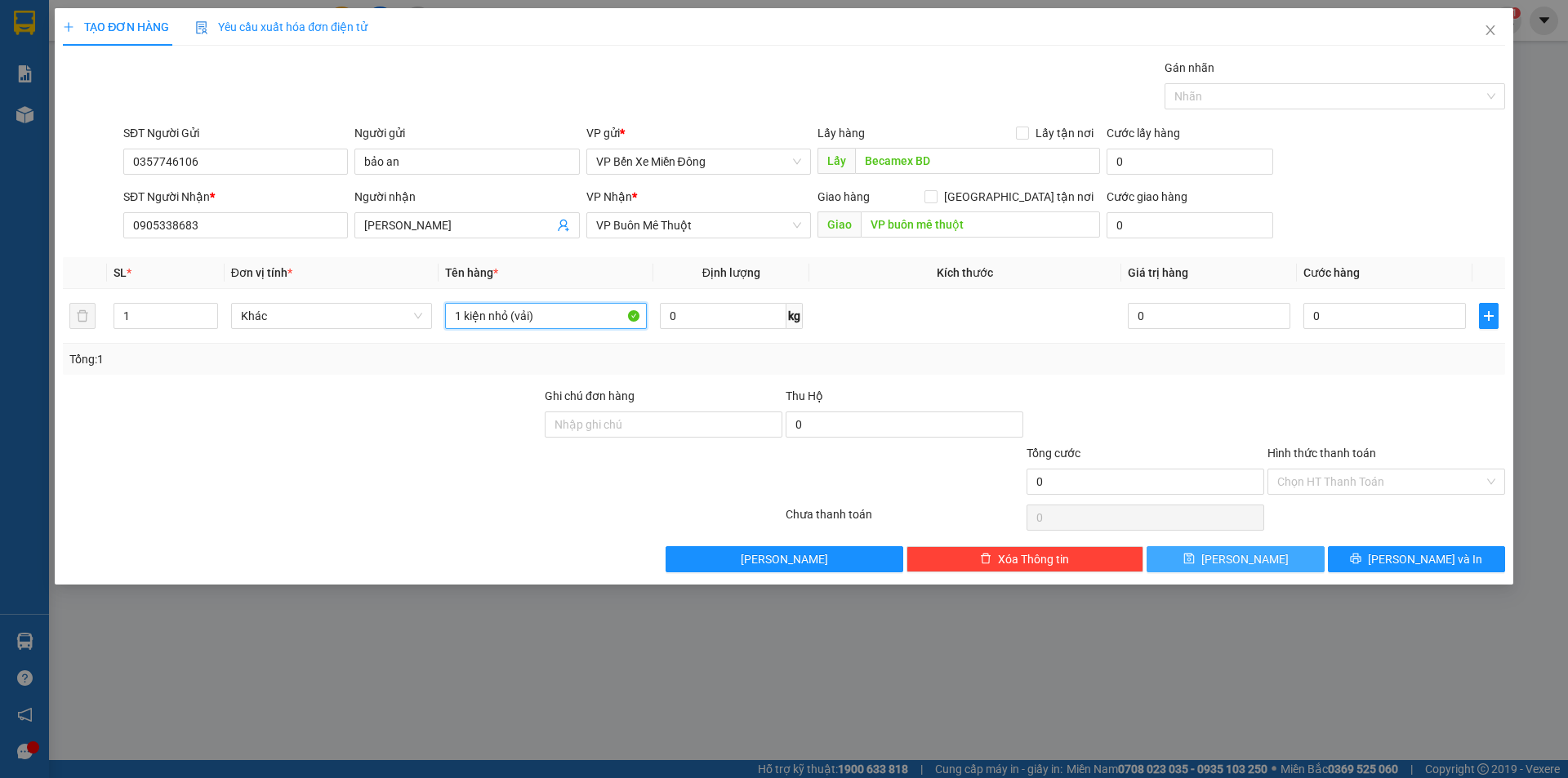
type input "1 kiện nhỏ (vải)"
click at [1279, 559] on button "Lưu" at bounding box center [1234, 559] width 177 height 26
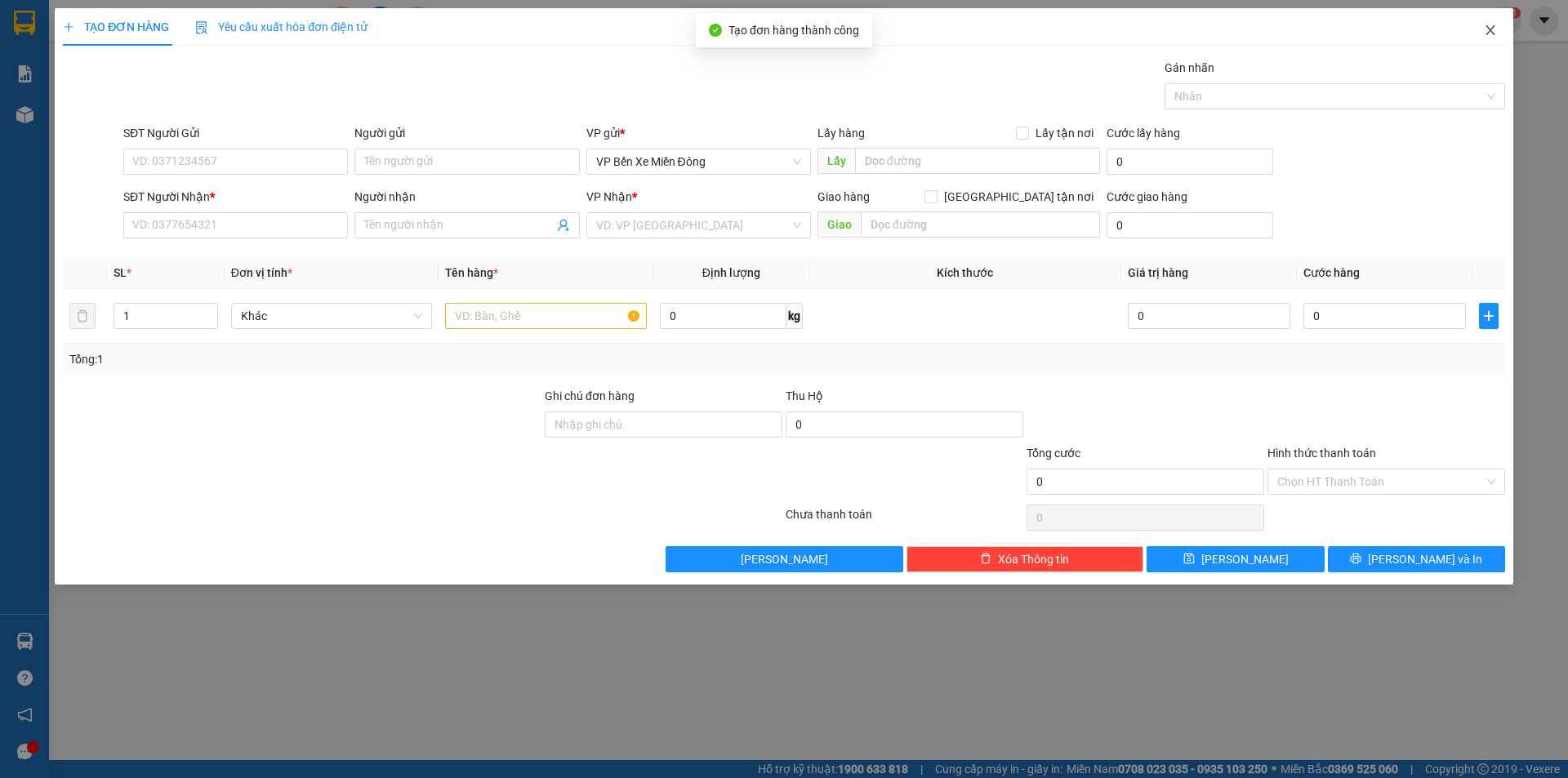
click at [1502, 41] on span "Close" at bounding box center [1490, 31] width 45 height 45
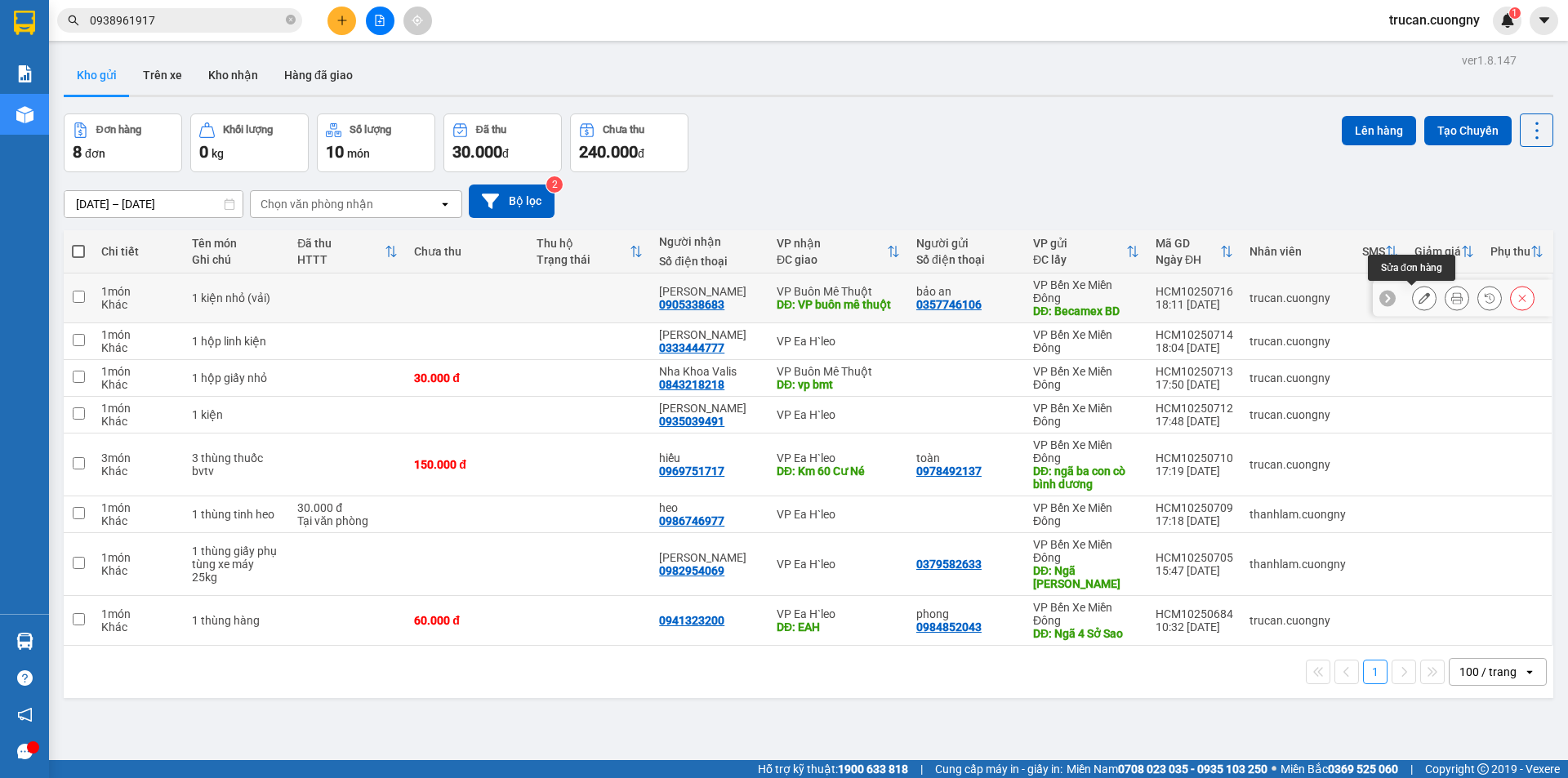
click at [1419, 299] on icon at bounding box center [1424, 298] width 11 height 11
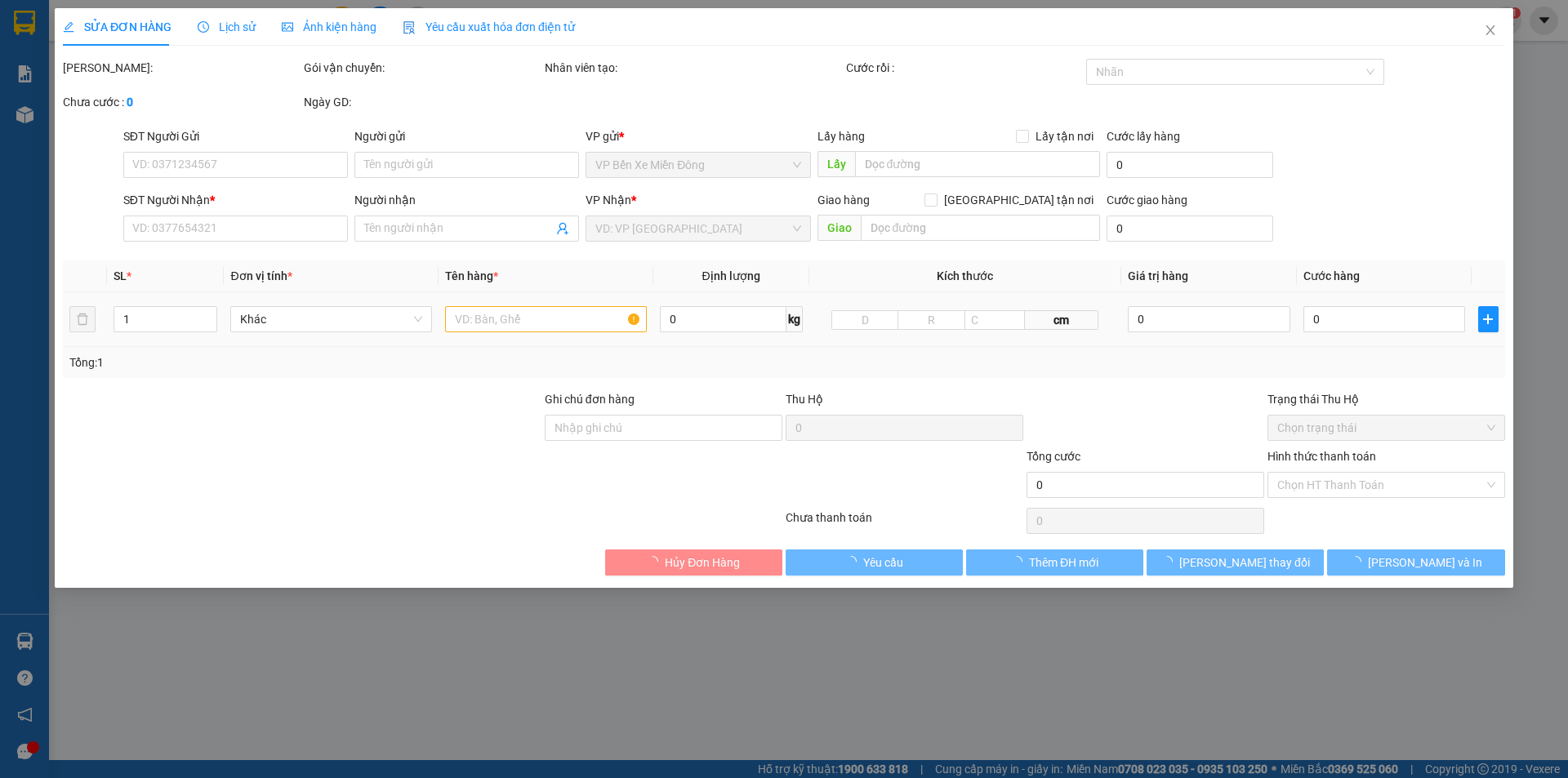
type input "0357746106"
type input "bảo an"
type input "Becamex BD"
type input "0905338683"
type input "Tấn Phát"
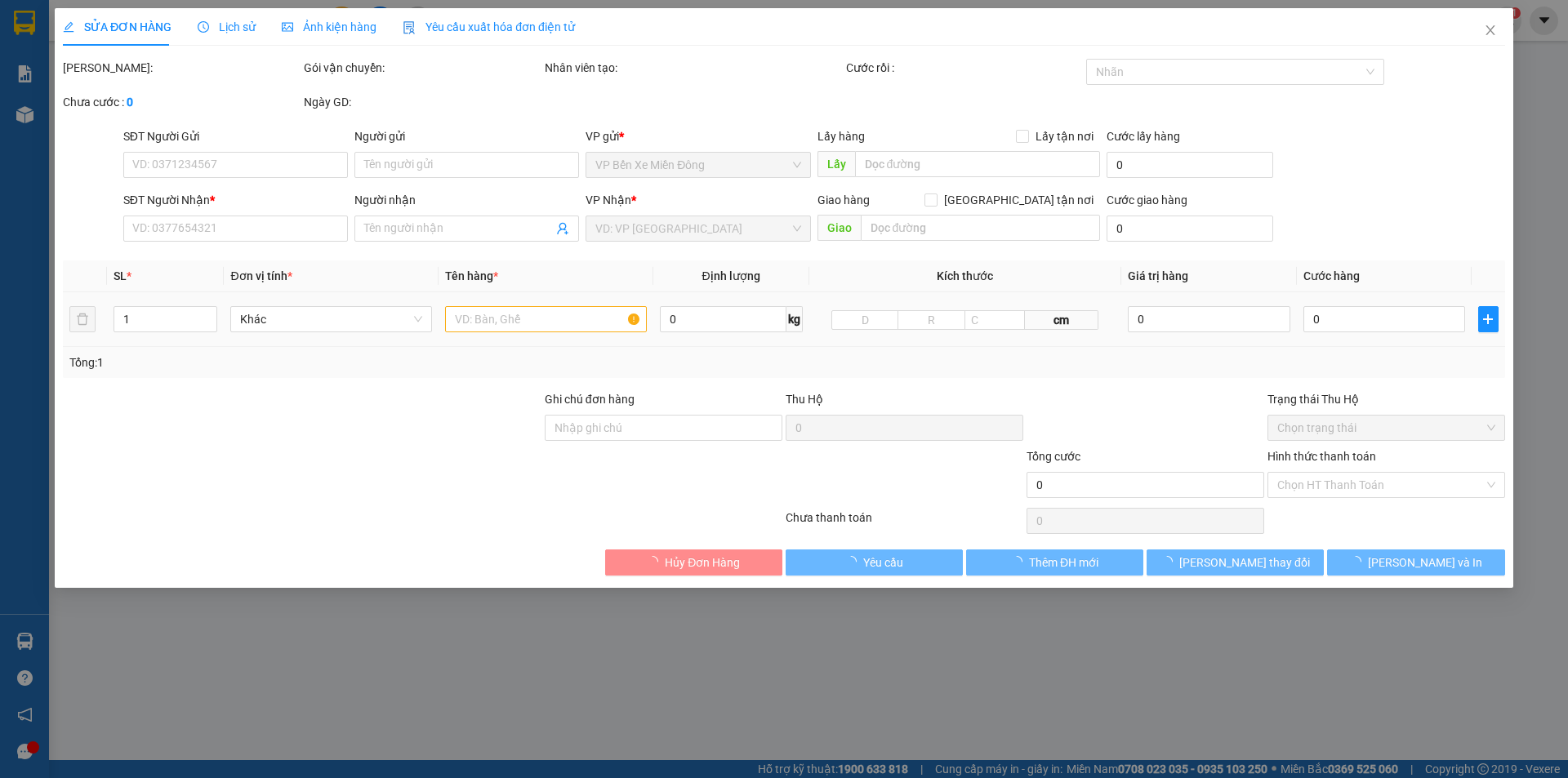
type input "VP buôn mê thuột"
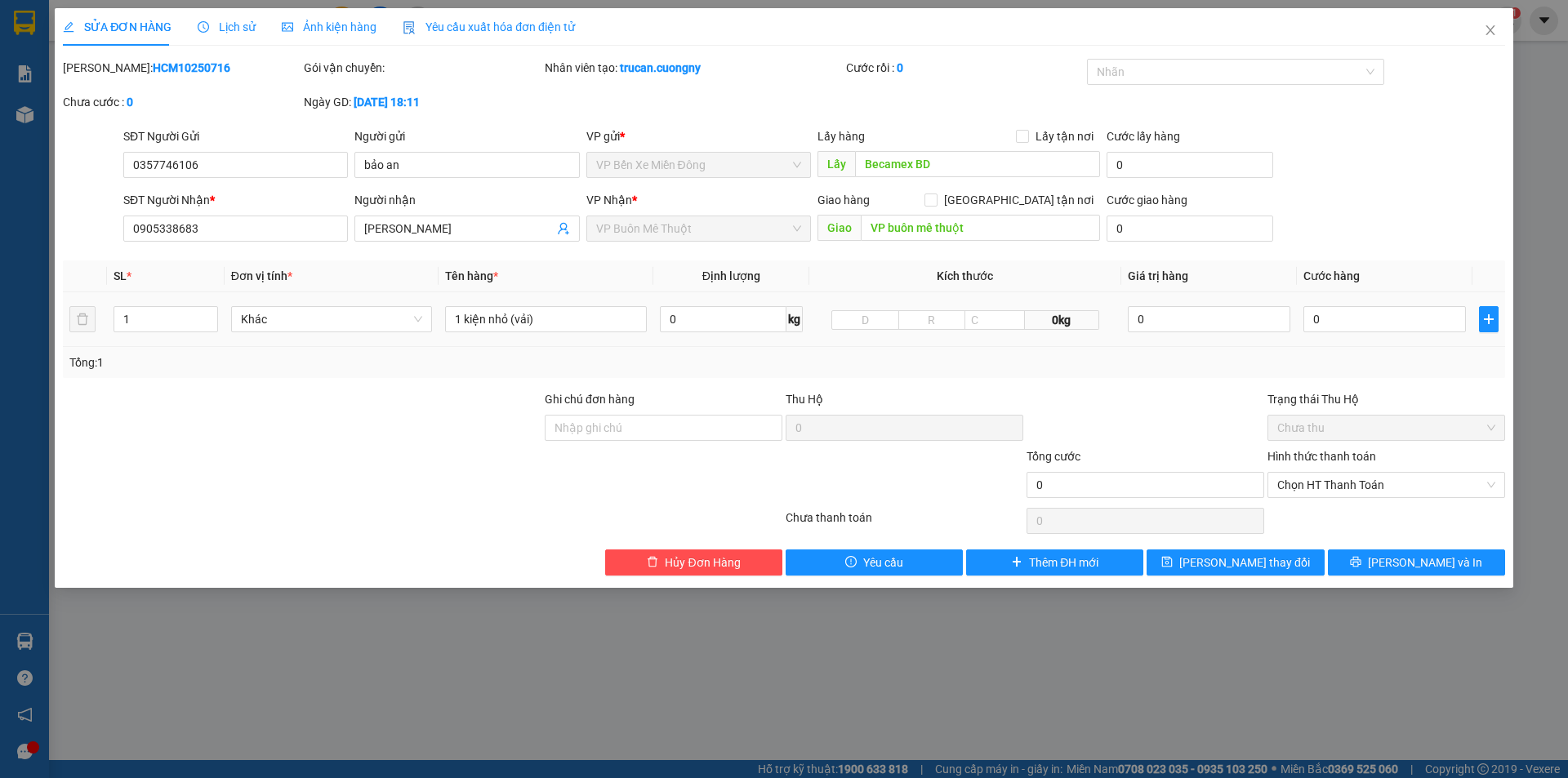
click at [1349, 297] on td "0" at bounding box center [1383, 319] width 175 height 55
click at [1345, 312] on input "0" at bounding box center [1384, 319] width 162 height 26
type input "4"
type input "40"
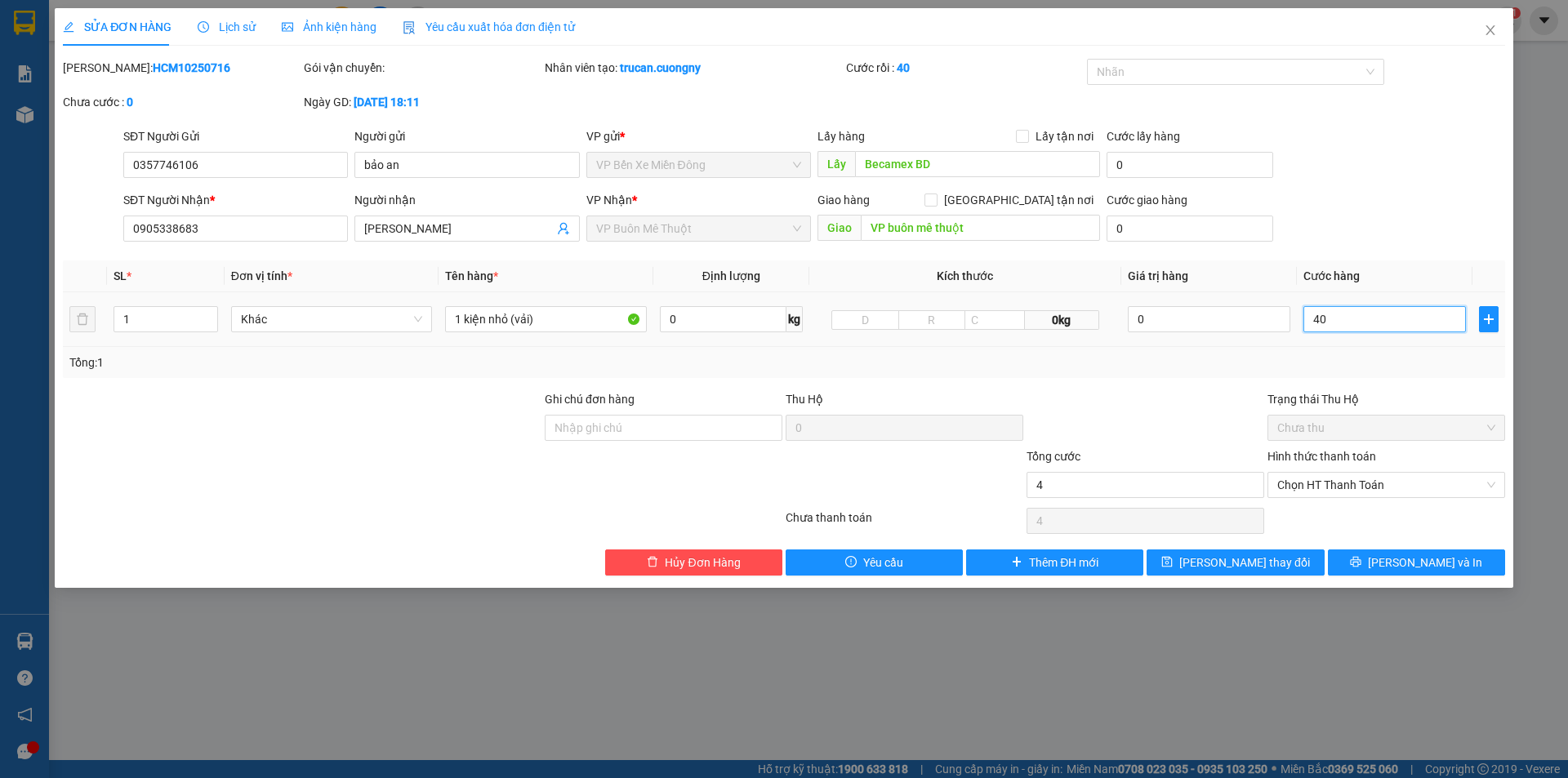
type input "40"
type input "400"
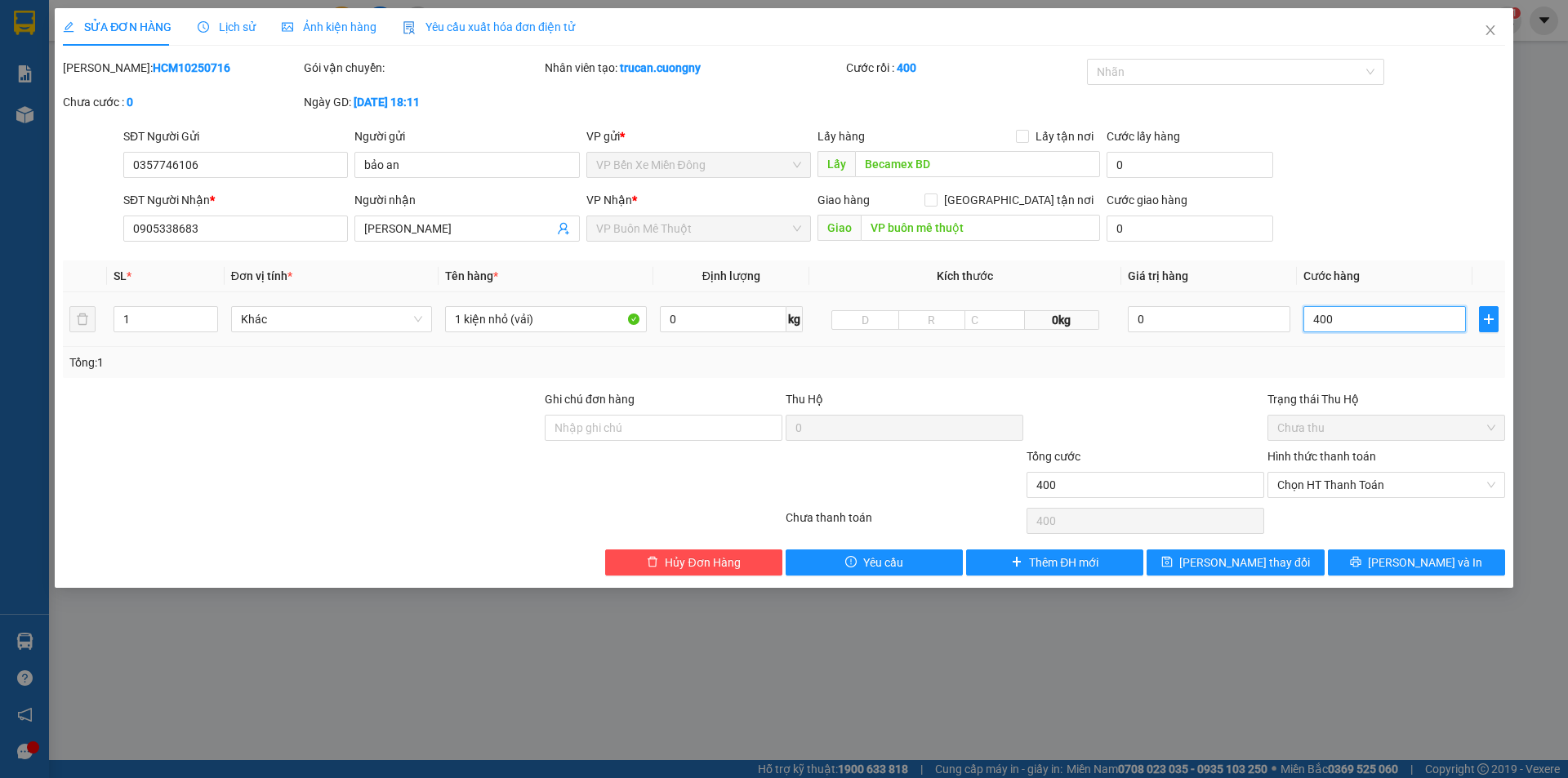
type input "4.000"
type input "40.000"
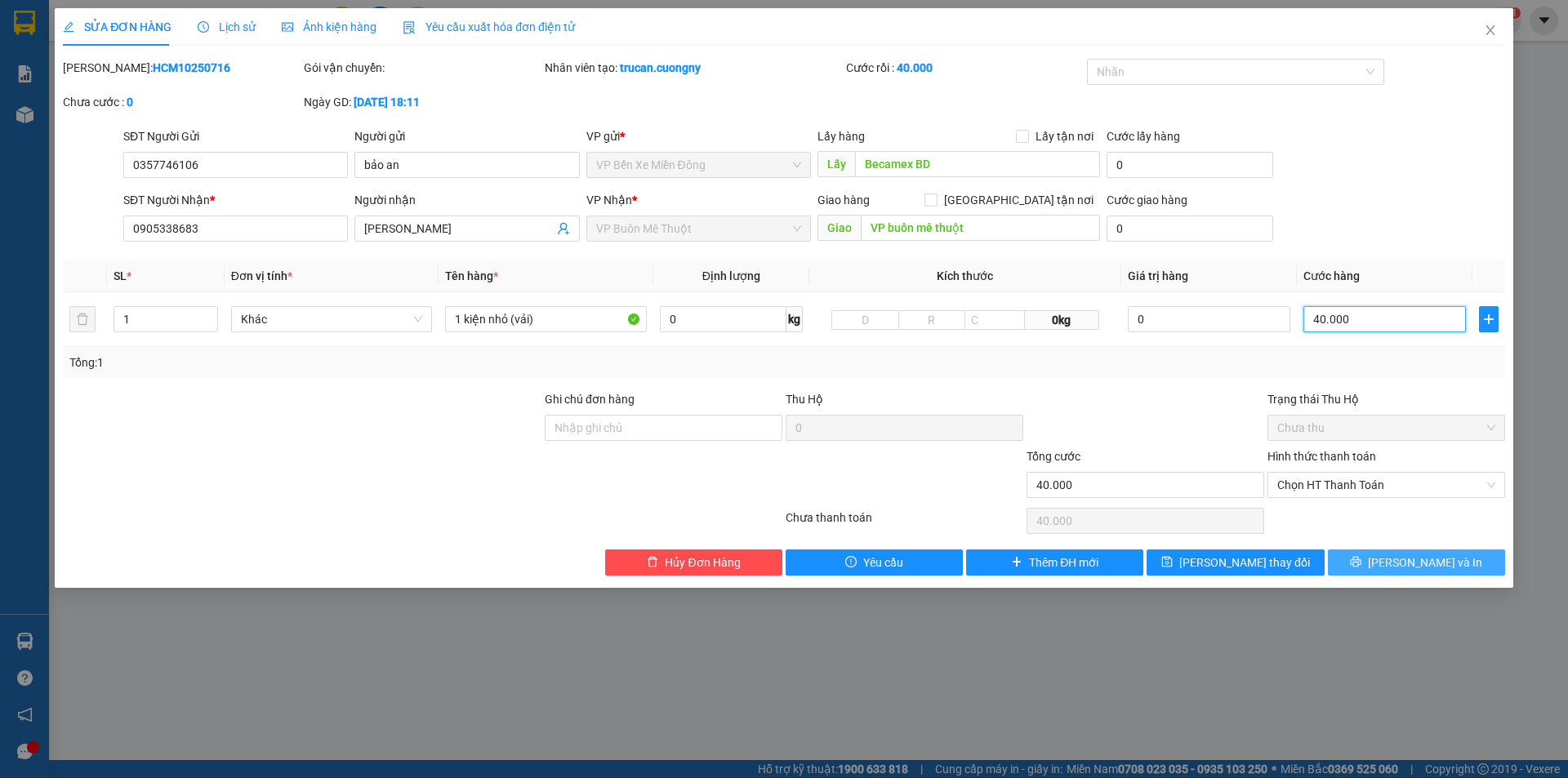
type input "40.000"
click at [1365, 557] on button "Lưu và In" at bounding box center [1416, 563] width 177 height 26
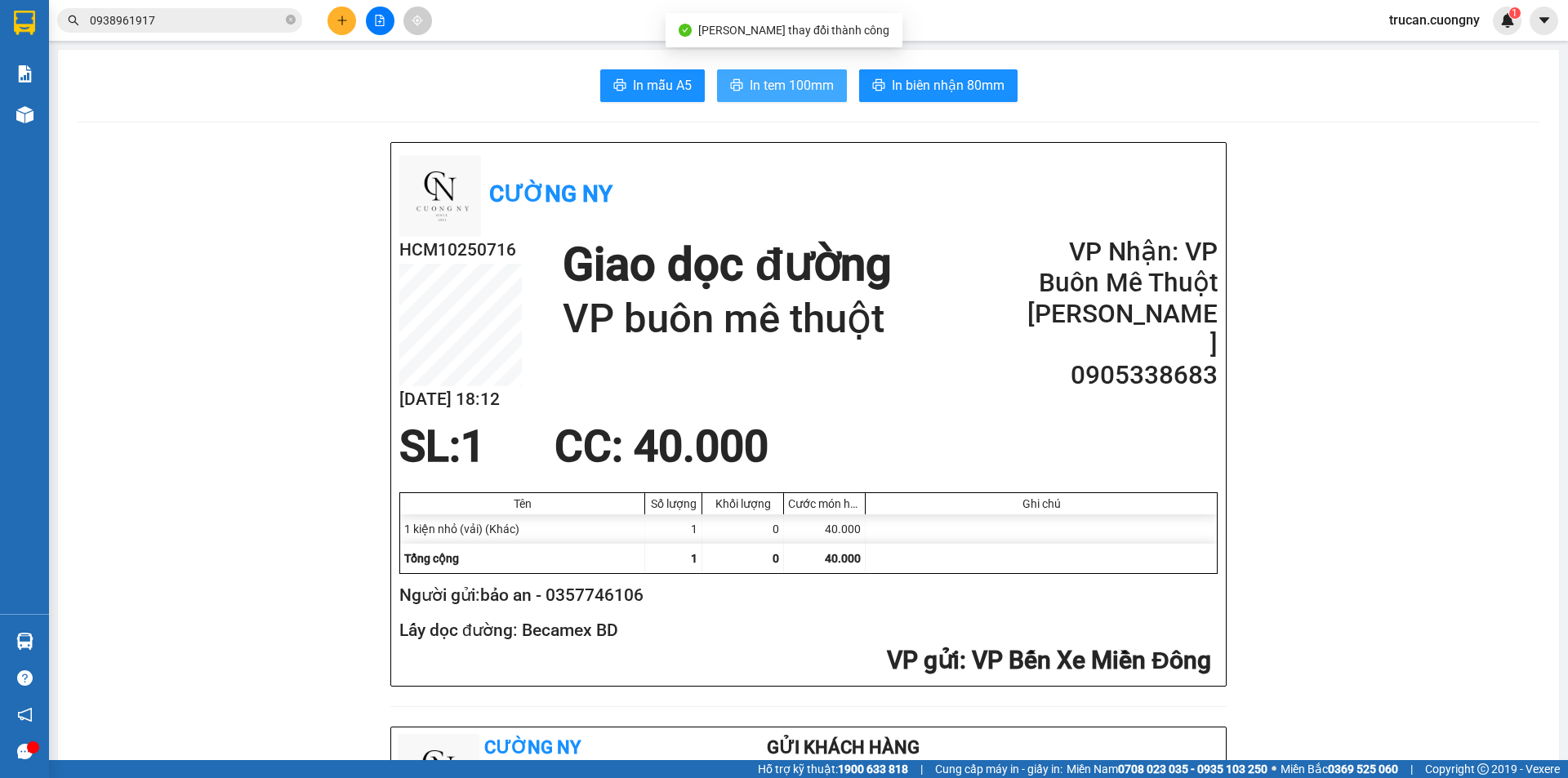
click at [782, 94] on span "In tem 100mm" at bounding box center [791, 85] width 84 height 20
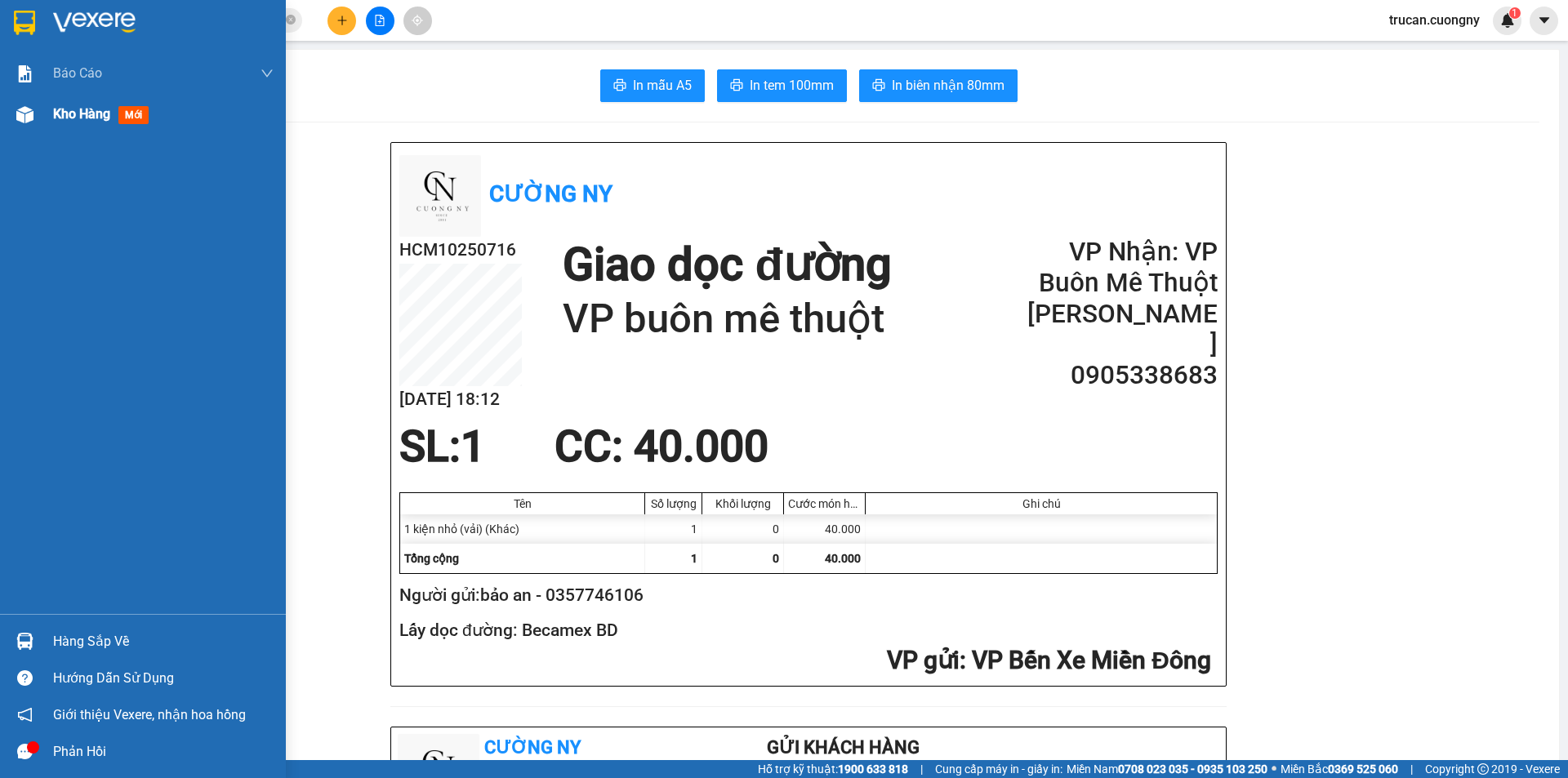
click at [24, 120] on img at bounding box center [25, 114] width 17 height 17
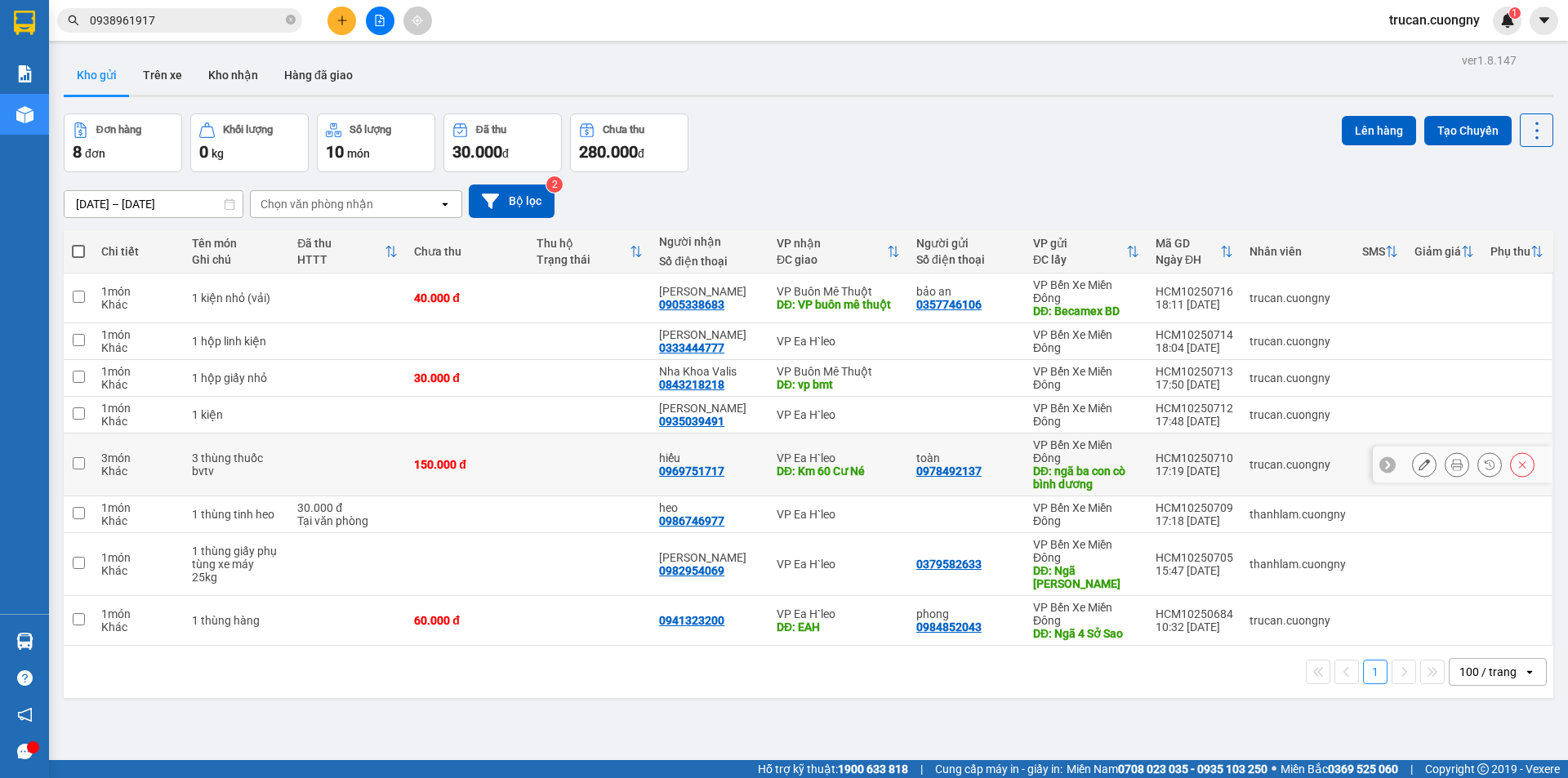
click at [487, 466] on div "150.000 đ" at bounding box center [466, 465] width 106 height 13
checkbox input "true"
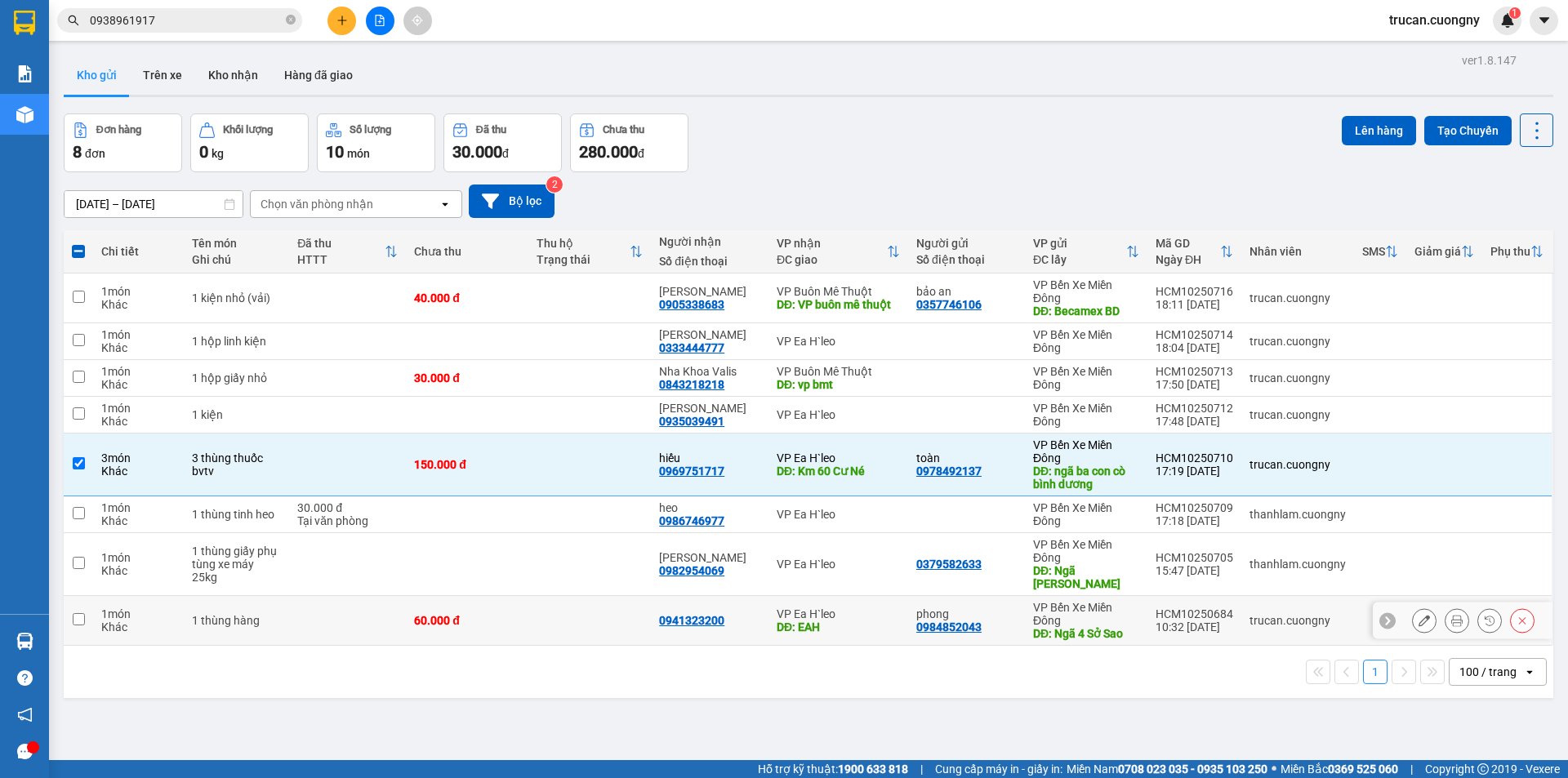
click at [517, 623] on div "60.000 đ" at bounding box center [466, 620] width 106 height 13
checkbox input "true"
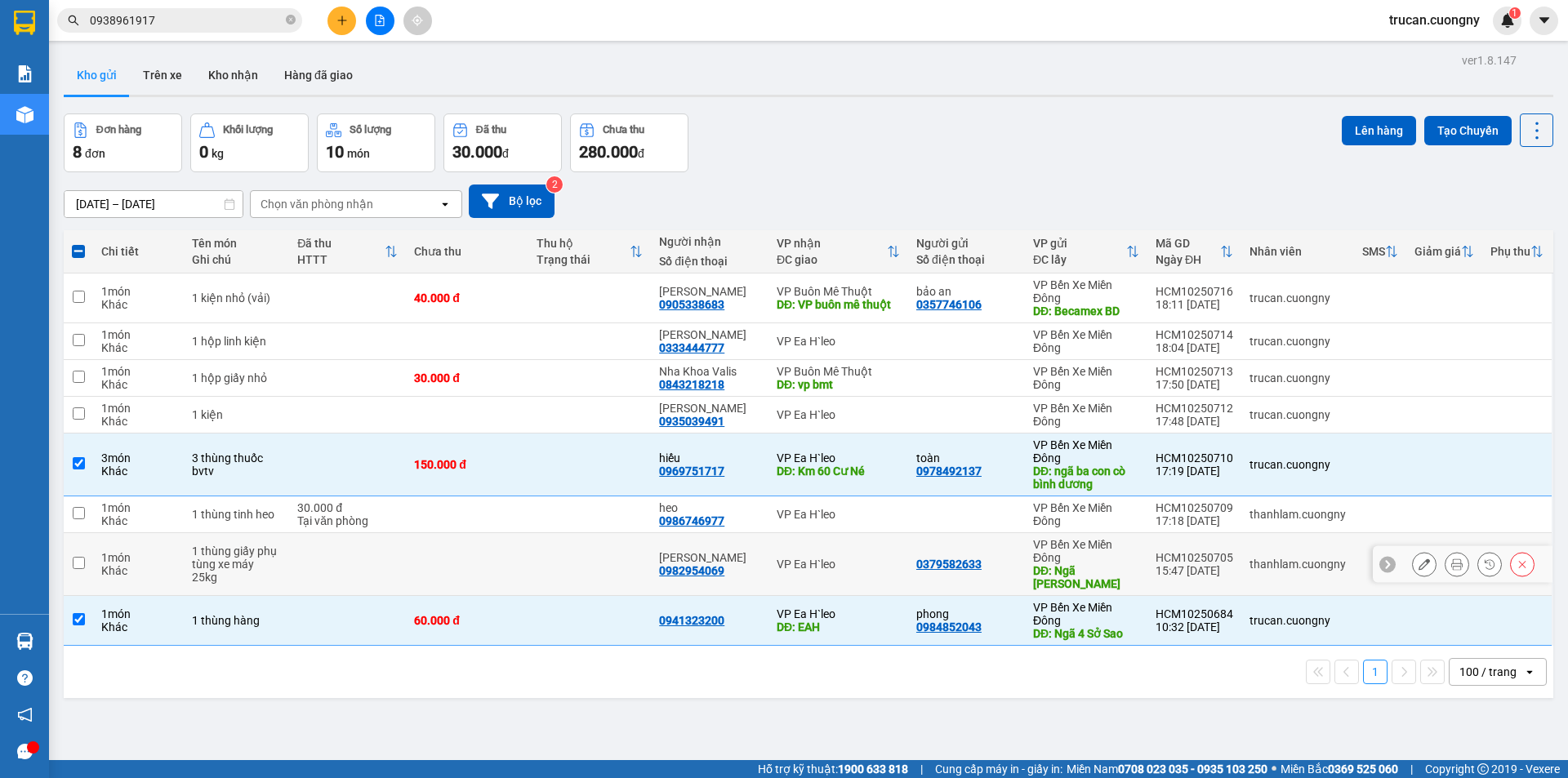
click at [524, 565] on td at bounding box center [467, 565] width 122 height 63
checkbox input "true"
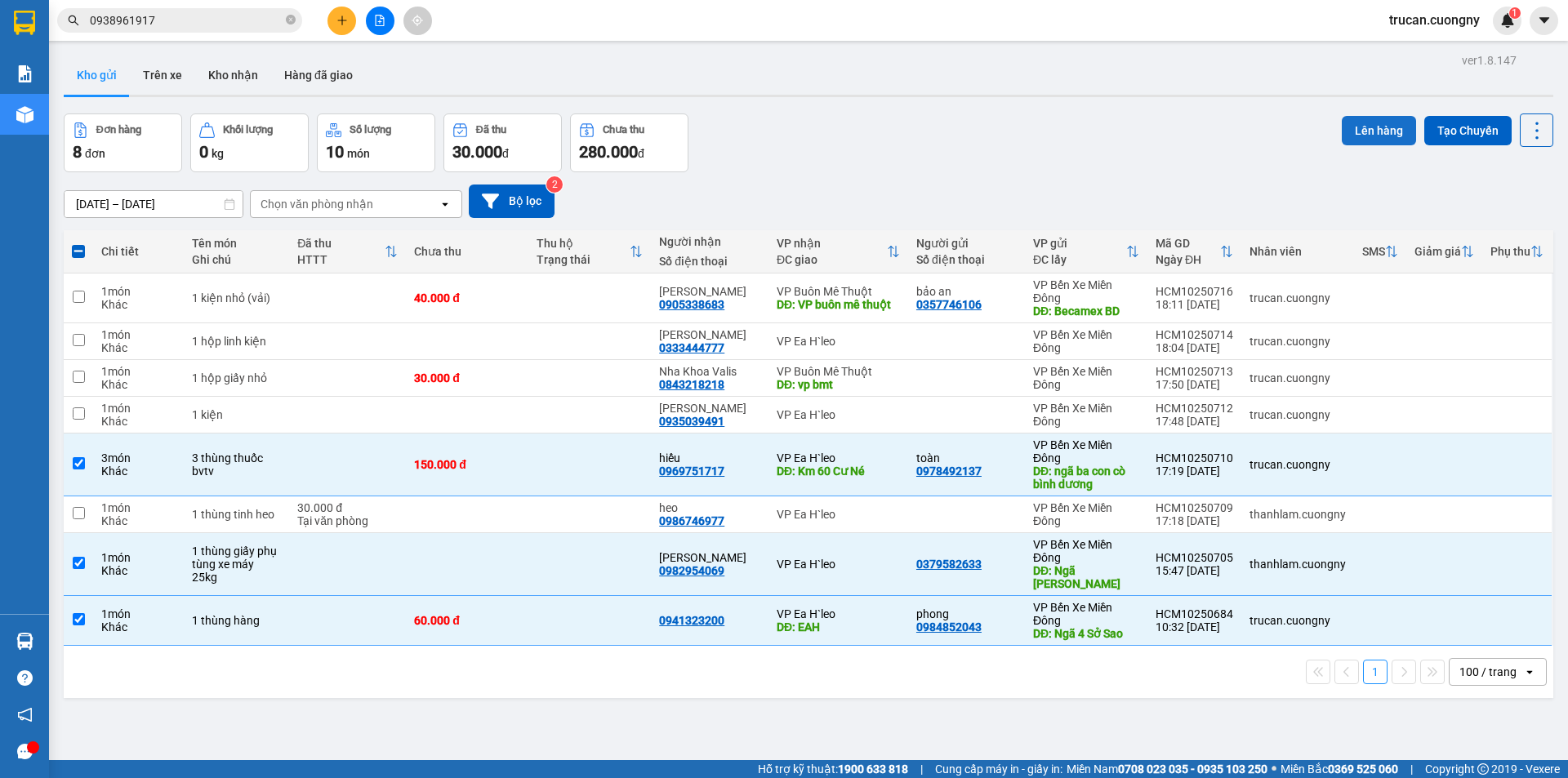
click at [1386, 138] on button "Lên hàng" at bounding box center [1379, 131] width 74 height 30
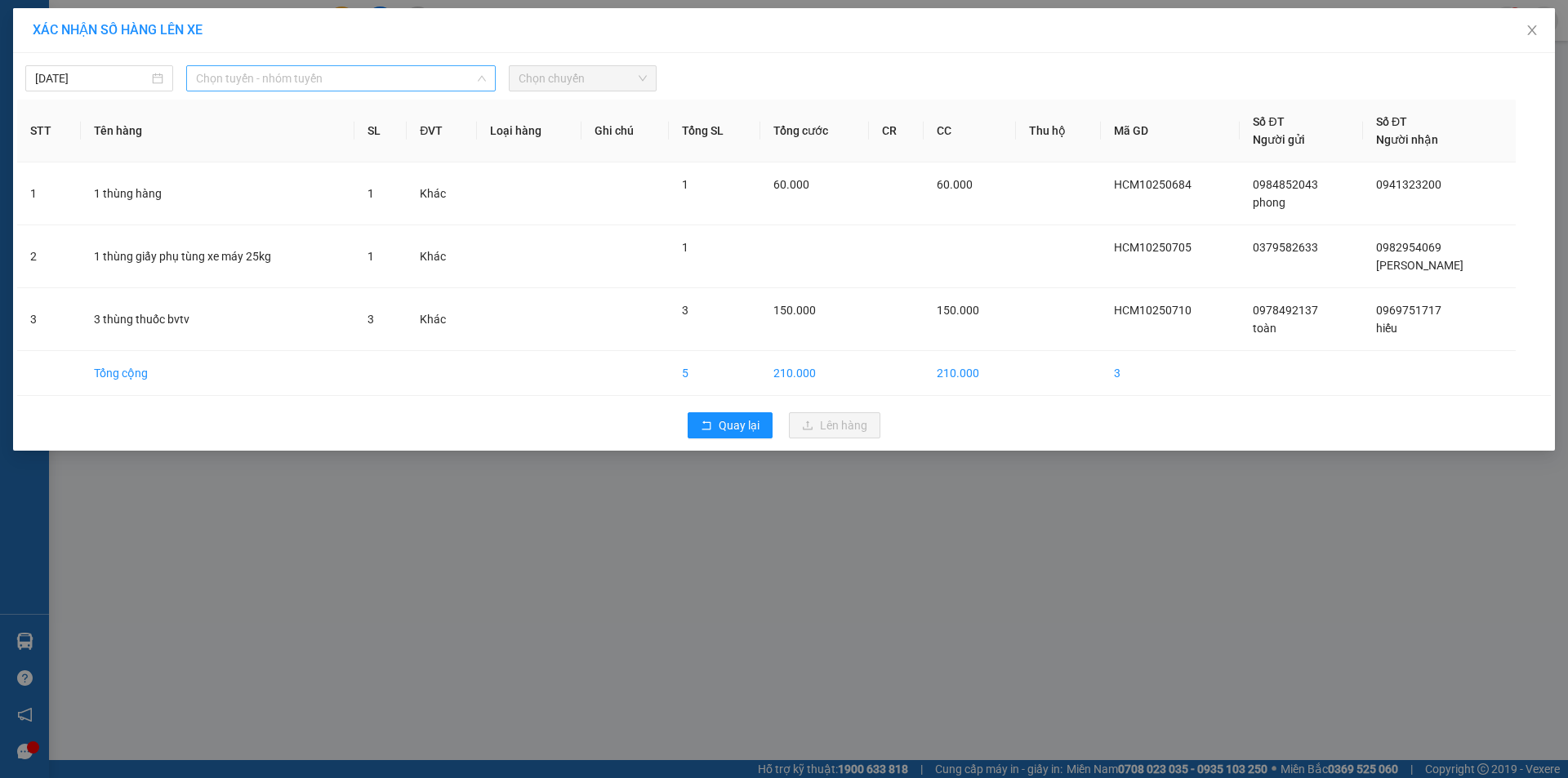
click at [291, 70] on span "Chọn tuyến - nhóm tuyến" at bounding box center [340, 78] width 290 height 24
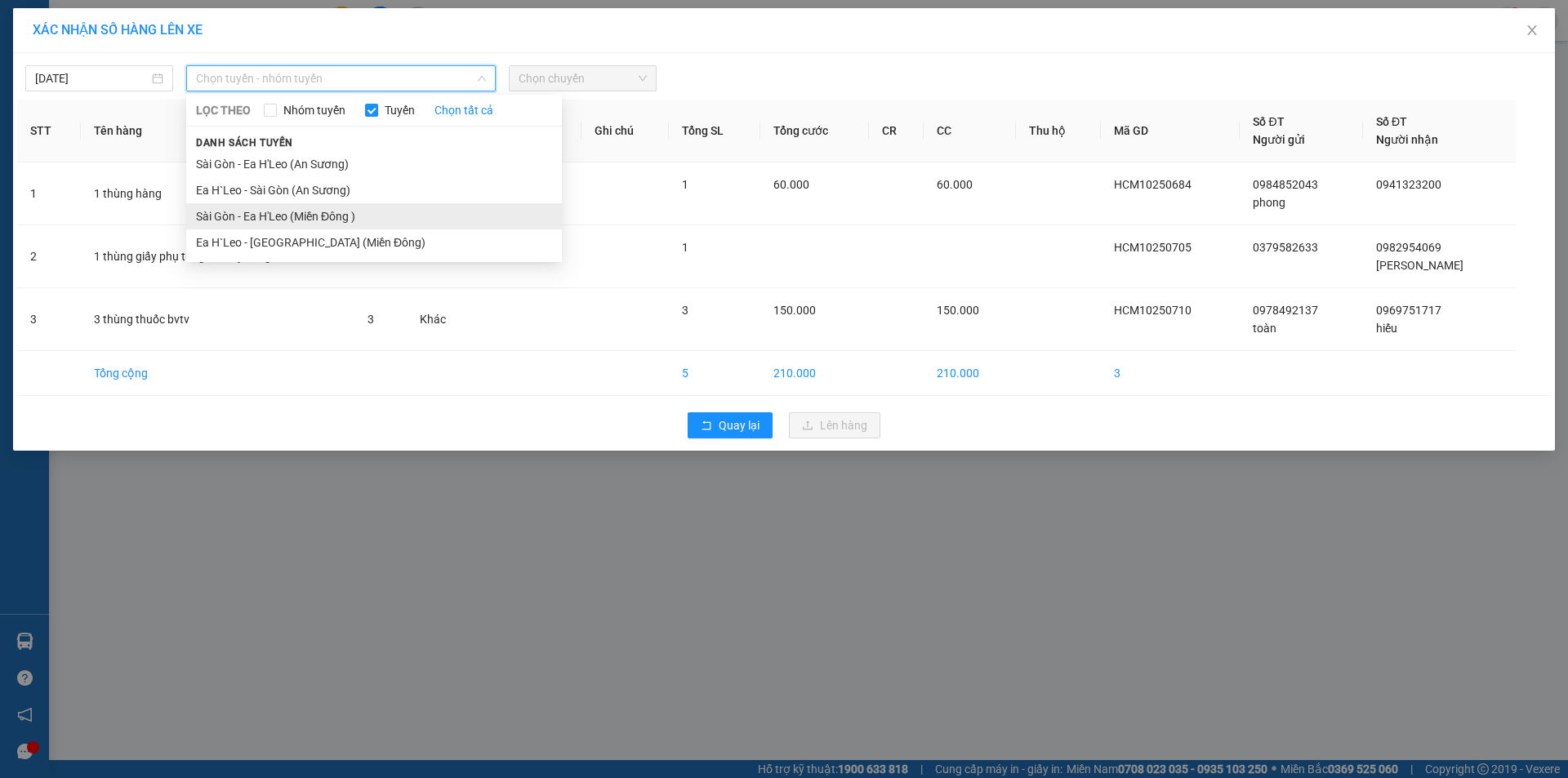
click at [284, 221] on li "Sài Gòn - Ea H'Leo (Miền Đông )" at bounding box center [374, 216] width 376 height 26
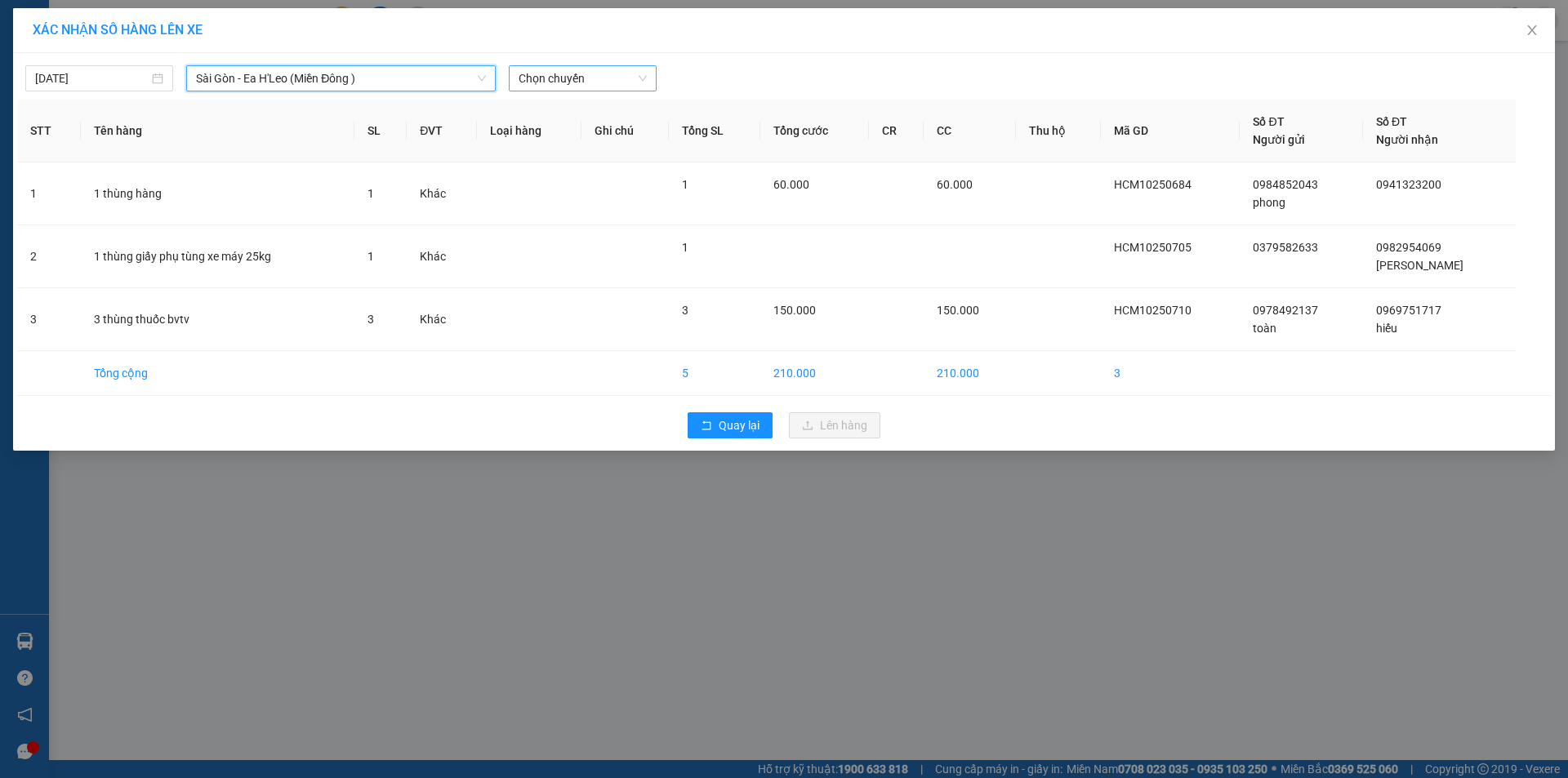
click at [582, 83] on span "Chọn chuyến" at bounding box center [582, 78] width 128 height 24
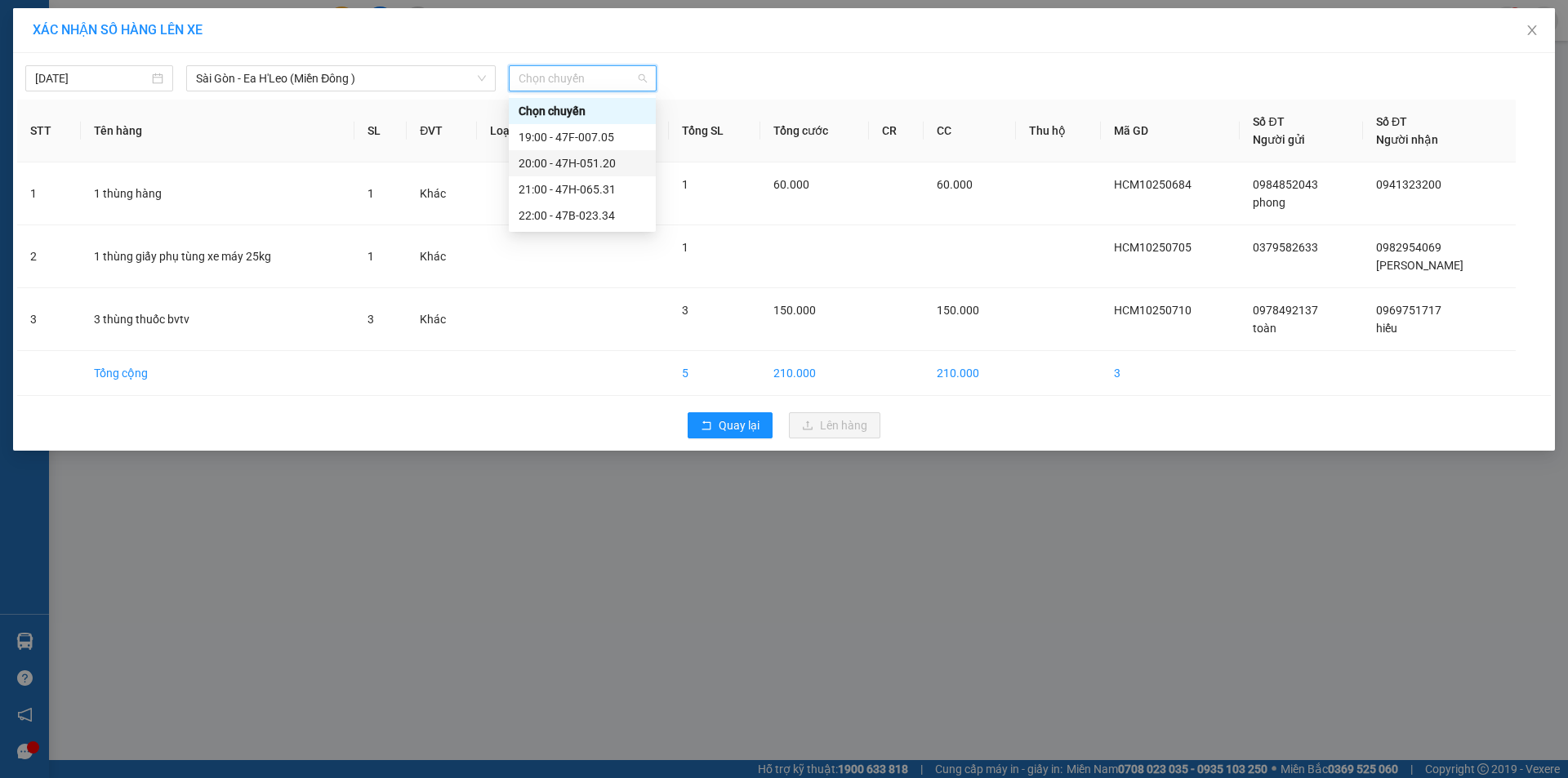
click at [596, 146] on div "19:00 - 47F-007.05" at bounding box center [582, 137] width 147 height 26
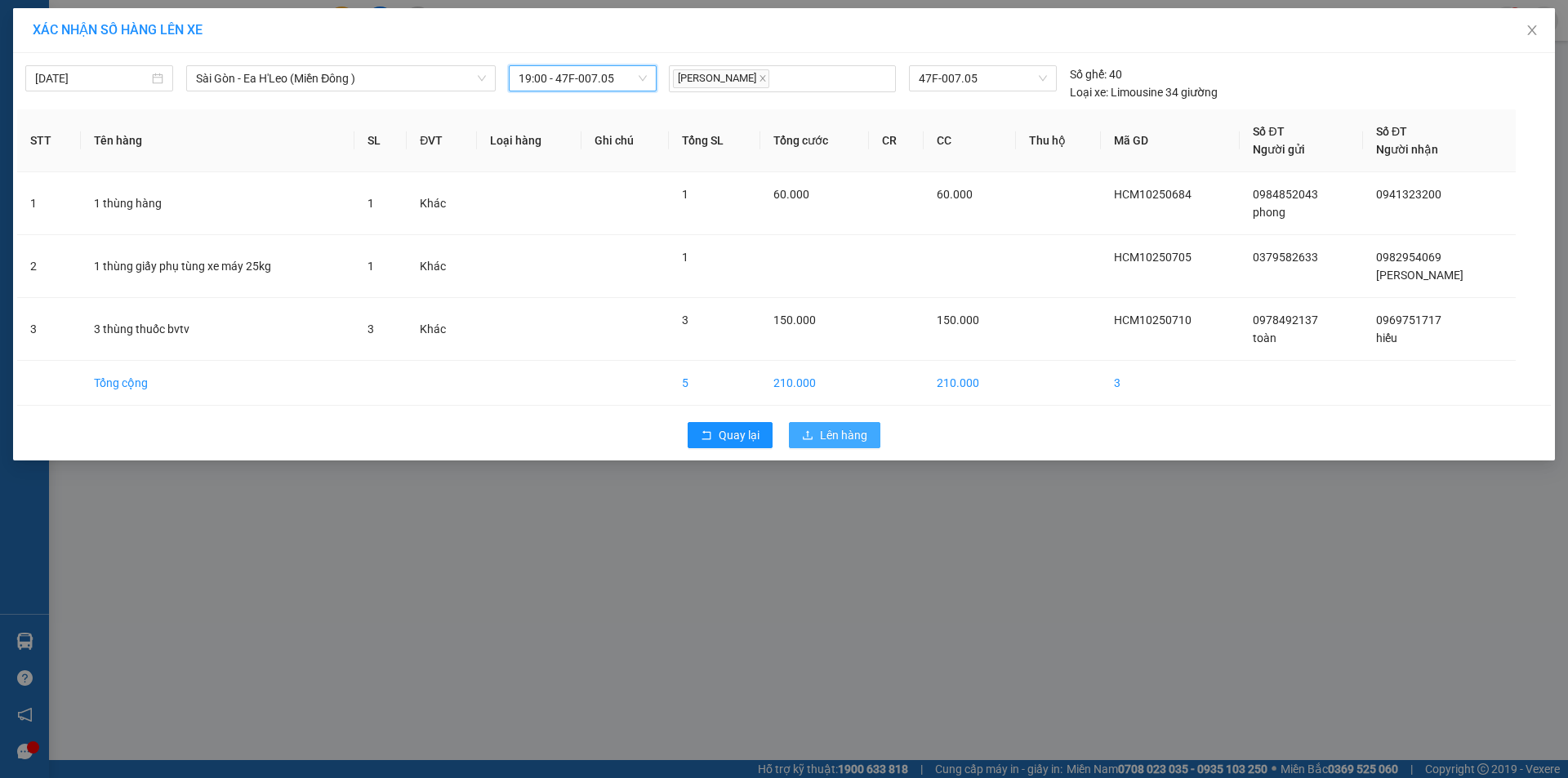
click at [838, 440] on span "Lên hàng" at bounding box center [843, 435] width 47 height 18
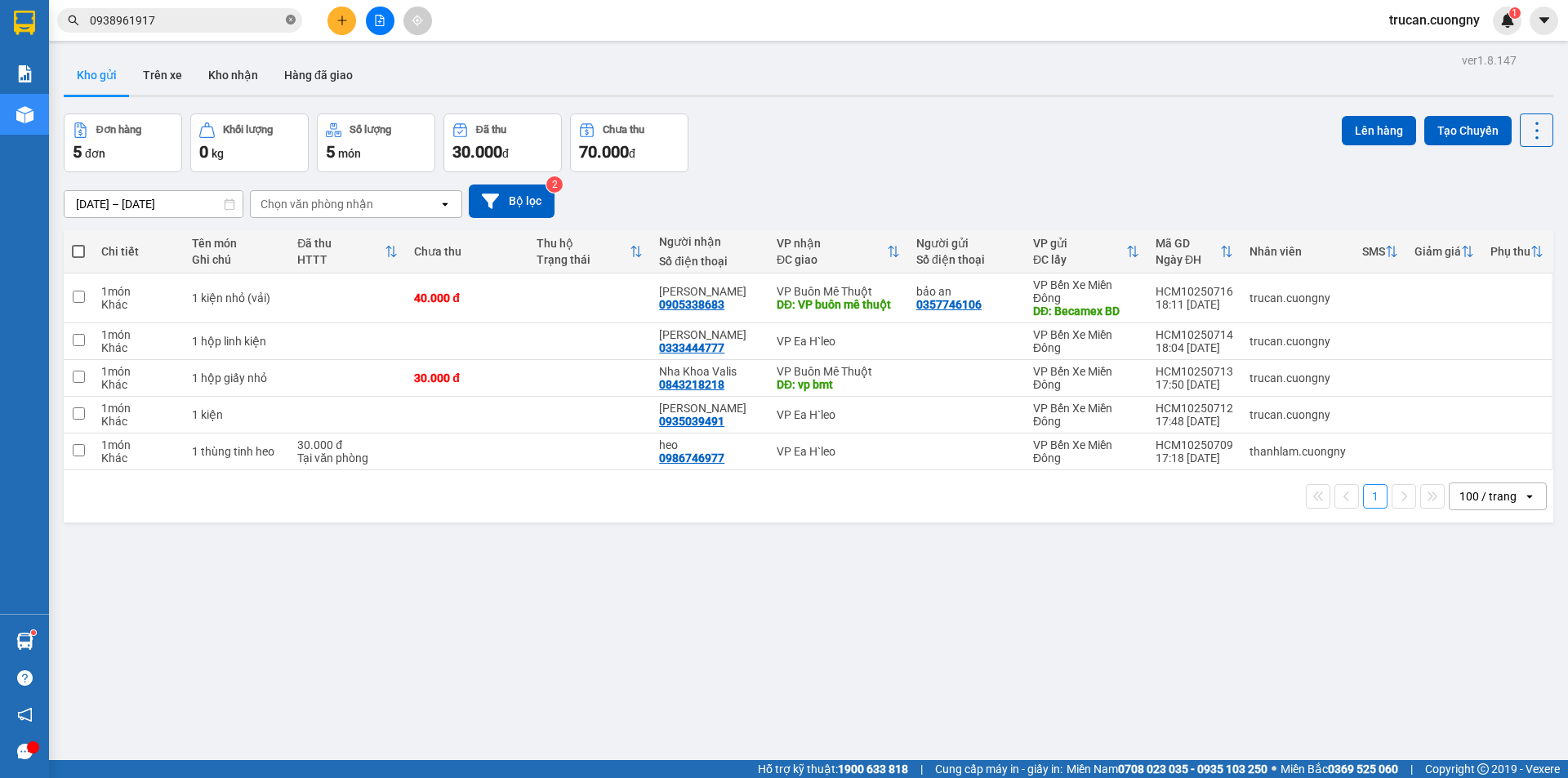
click at [293, 24] on icon "close-circle" at bounding box center [290, 19] width 10 height 10
paste input "0359545019"
type input "0359545019"
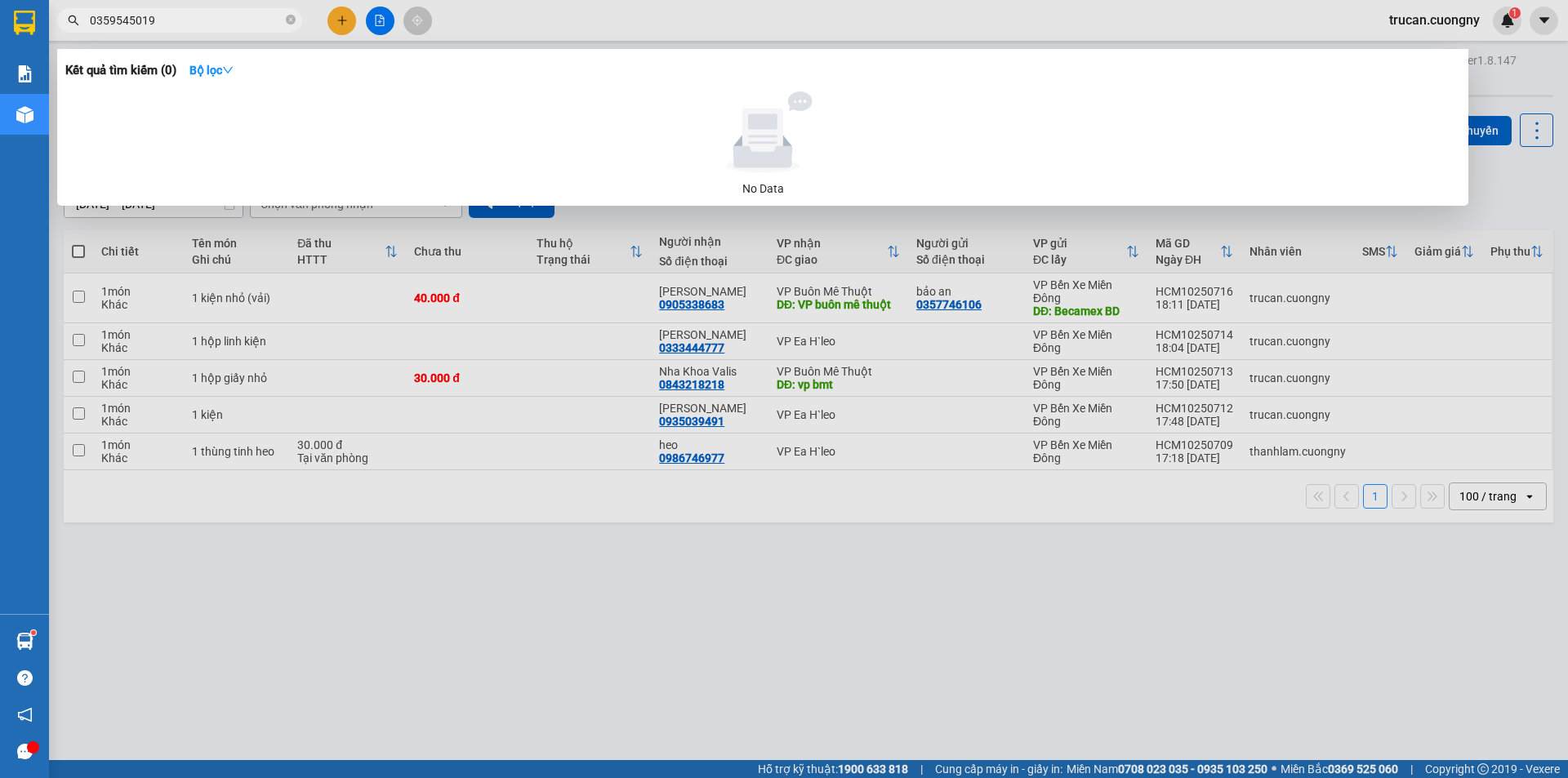
click at [291, 21] on icon "close-circle" at bounding box center [290, 19] width 10 height 10
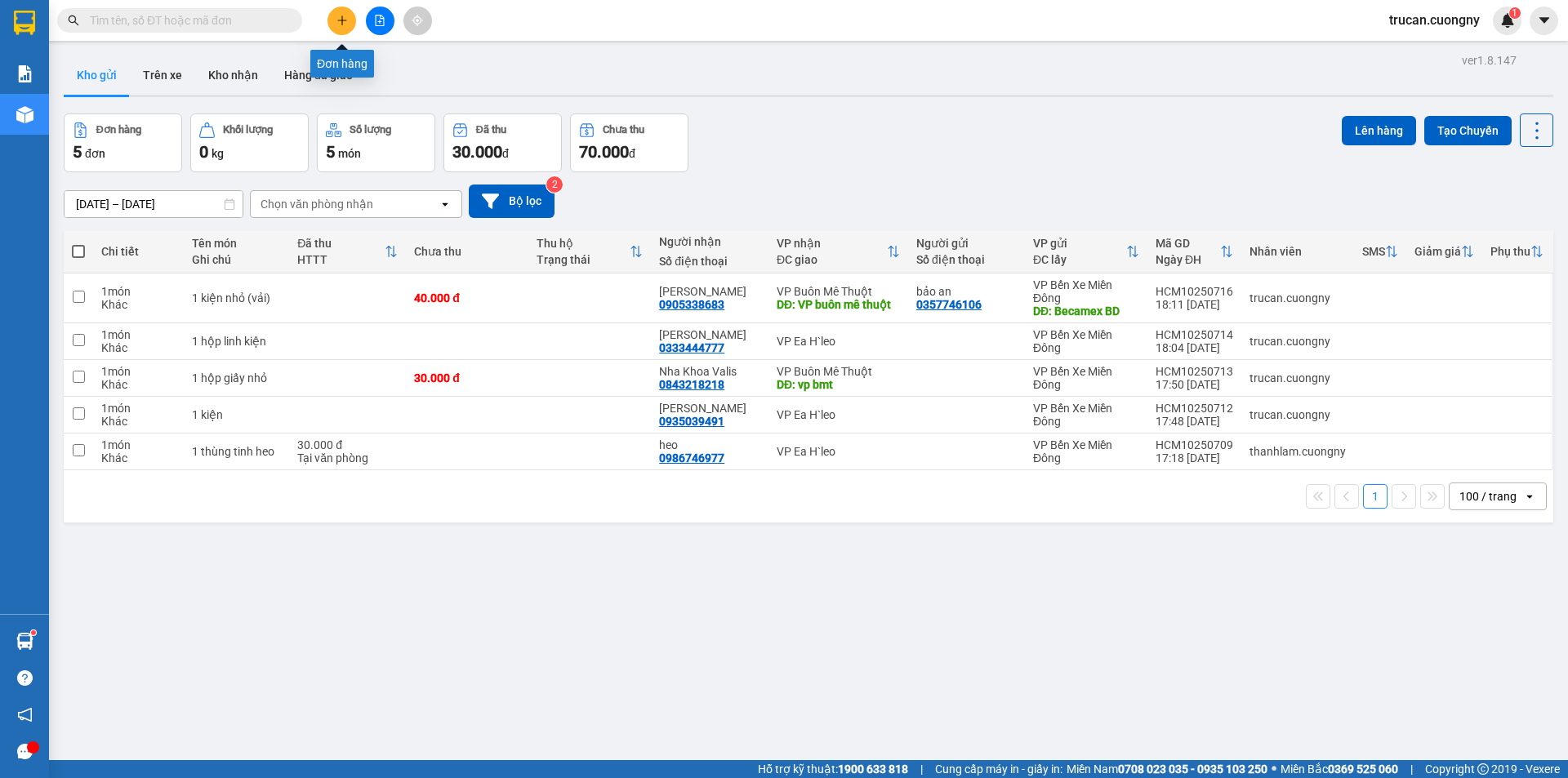
click at [341, 17] on icon "plus" at bounding box center [342, 20] width 11 height 11
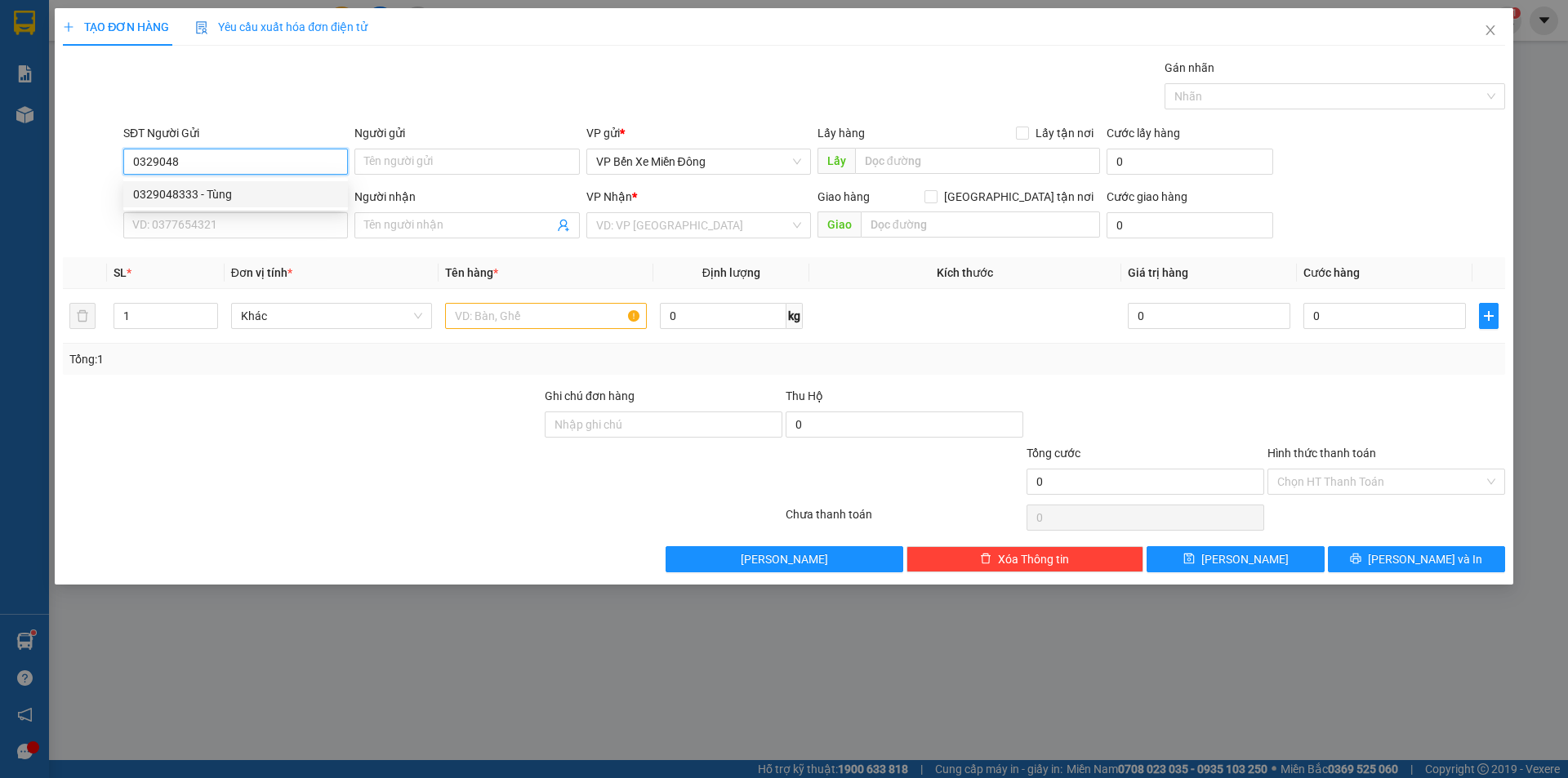
click at [208, 185] on div "0329048333 - Tùng" at bounding box center [236, 194] width 205 height 18
type input "0329048333"
type input "Tùng"
type input "0979444777"
type input "Vạn Tường"
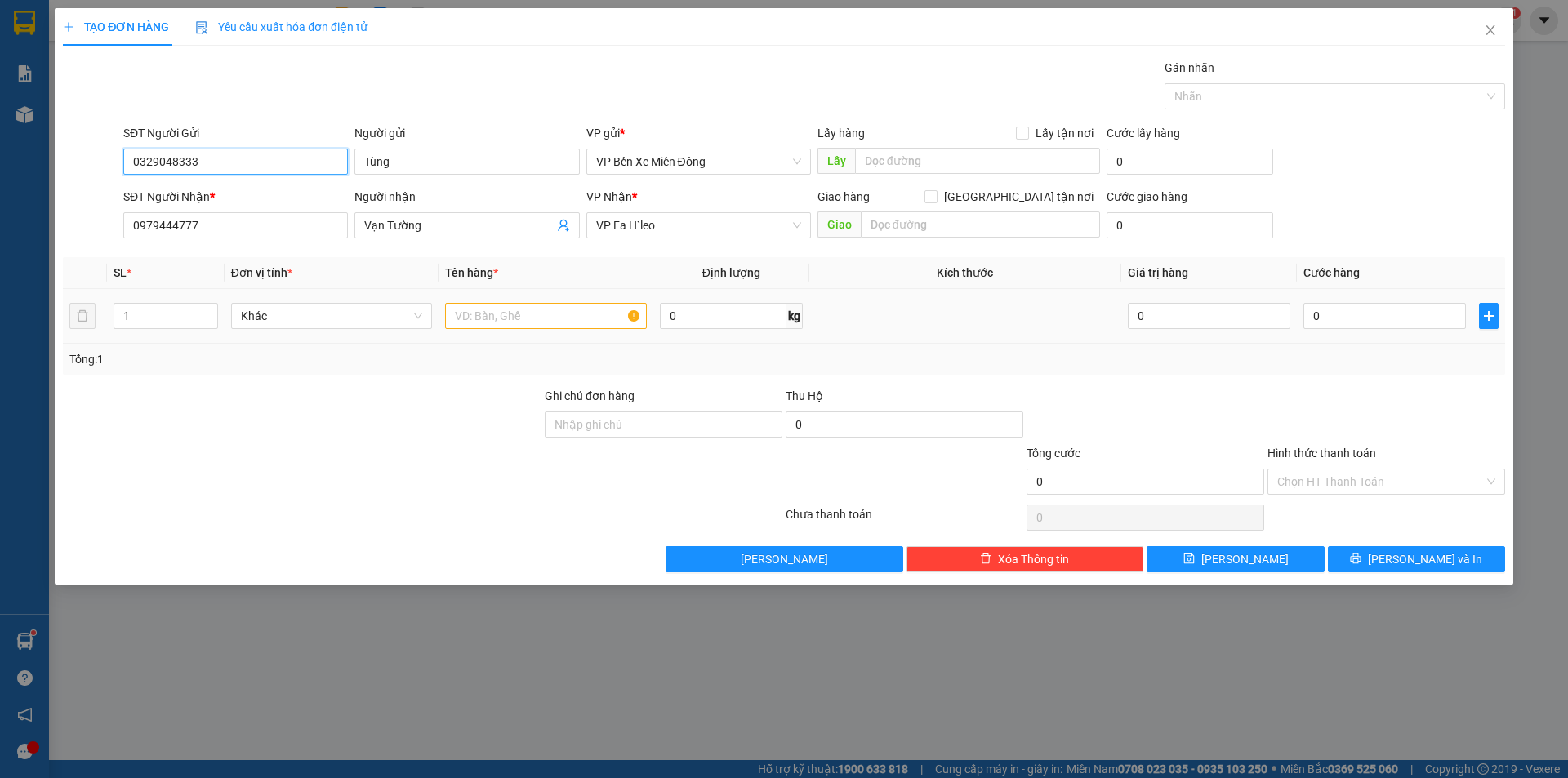
type input "0329048333"
click at [509, 318] on input "text" at bounding box center [546, 316] width 202 height 26
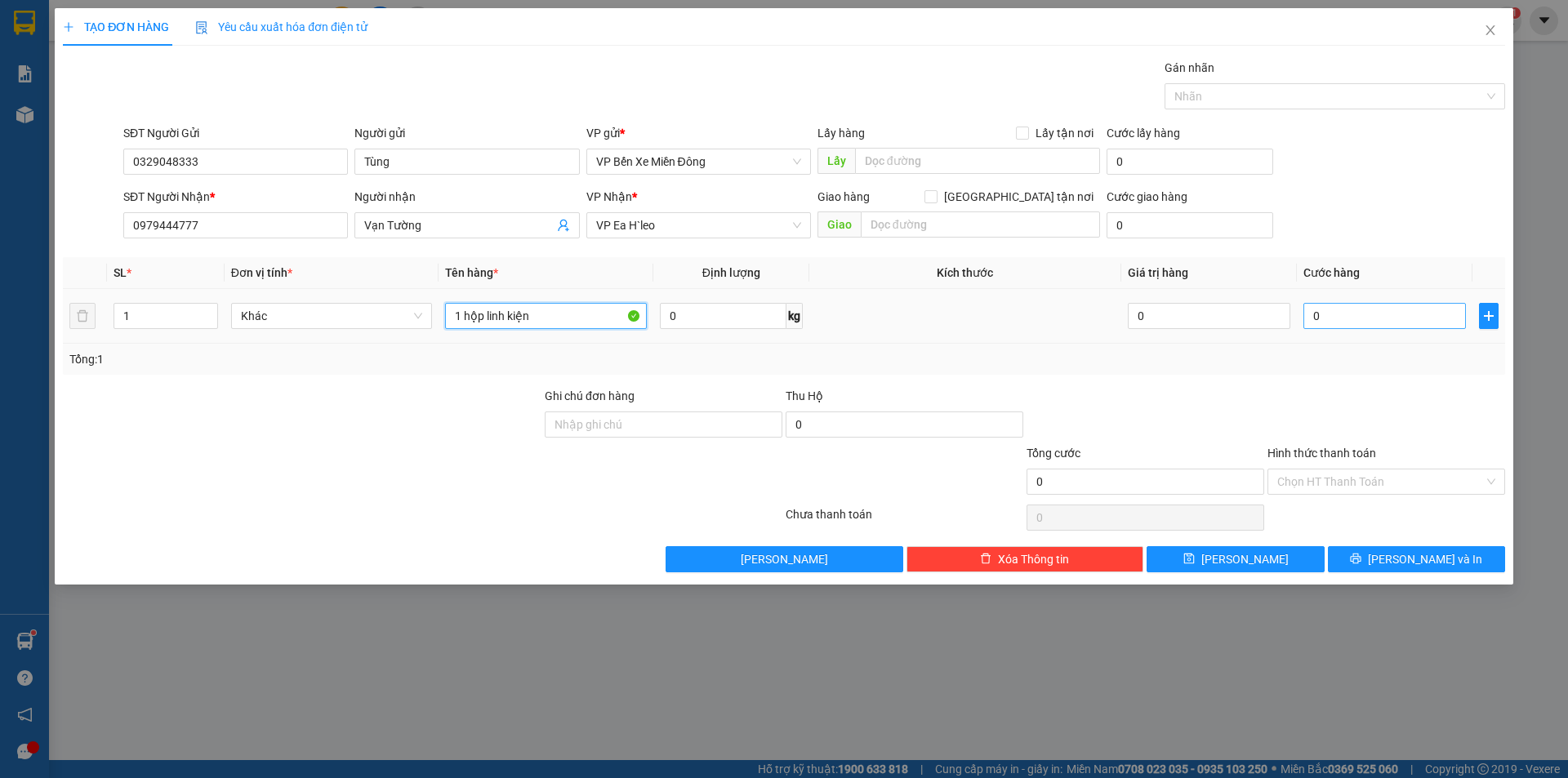
type input "1 hộp linh kiện"
click at [1338, 310] on input "0" at bounding box center [1384, 316] width 162 height 26
type input "6"
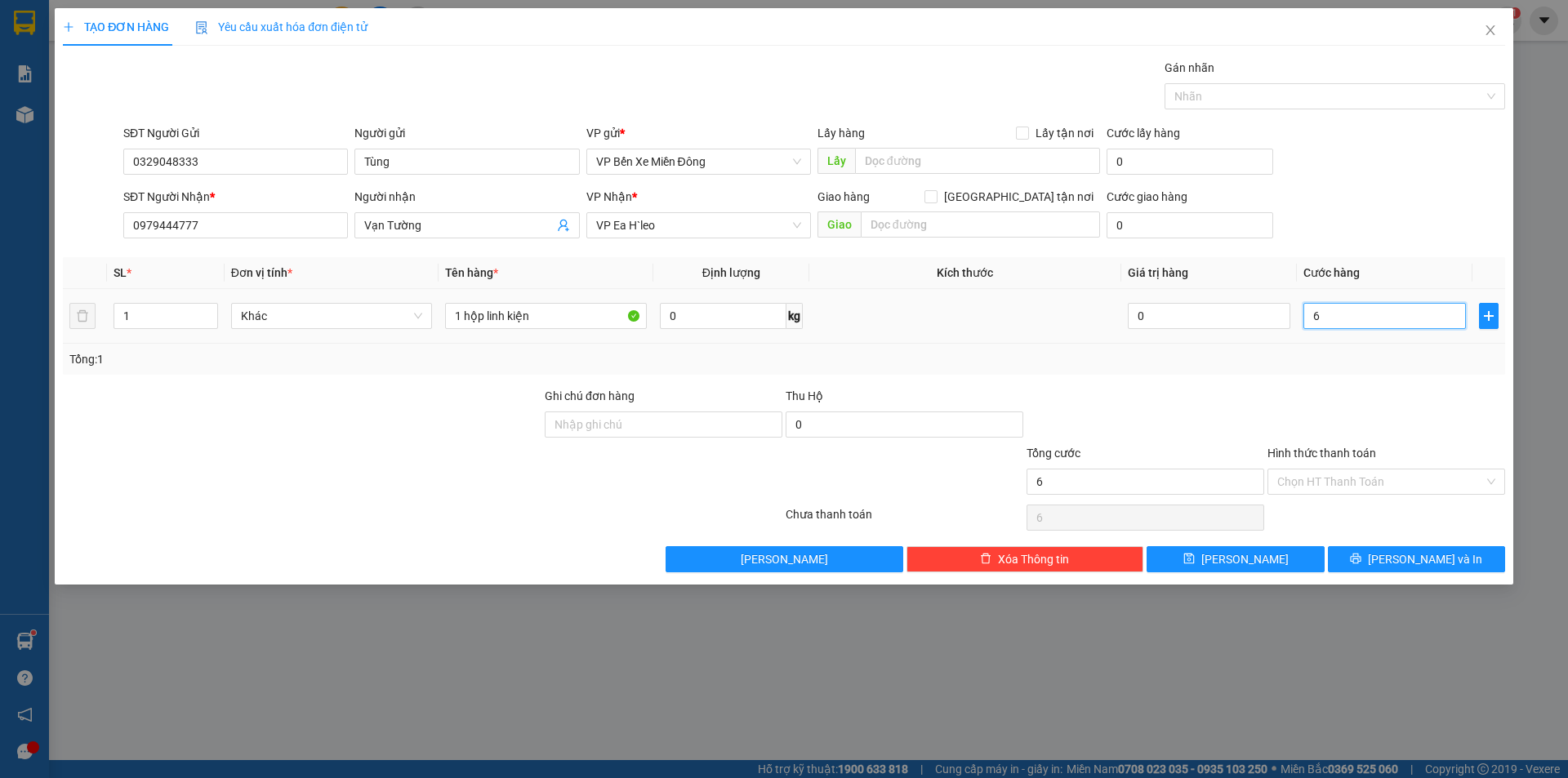
type input "60"
type input "600"
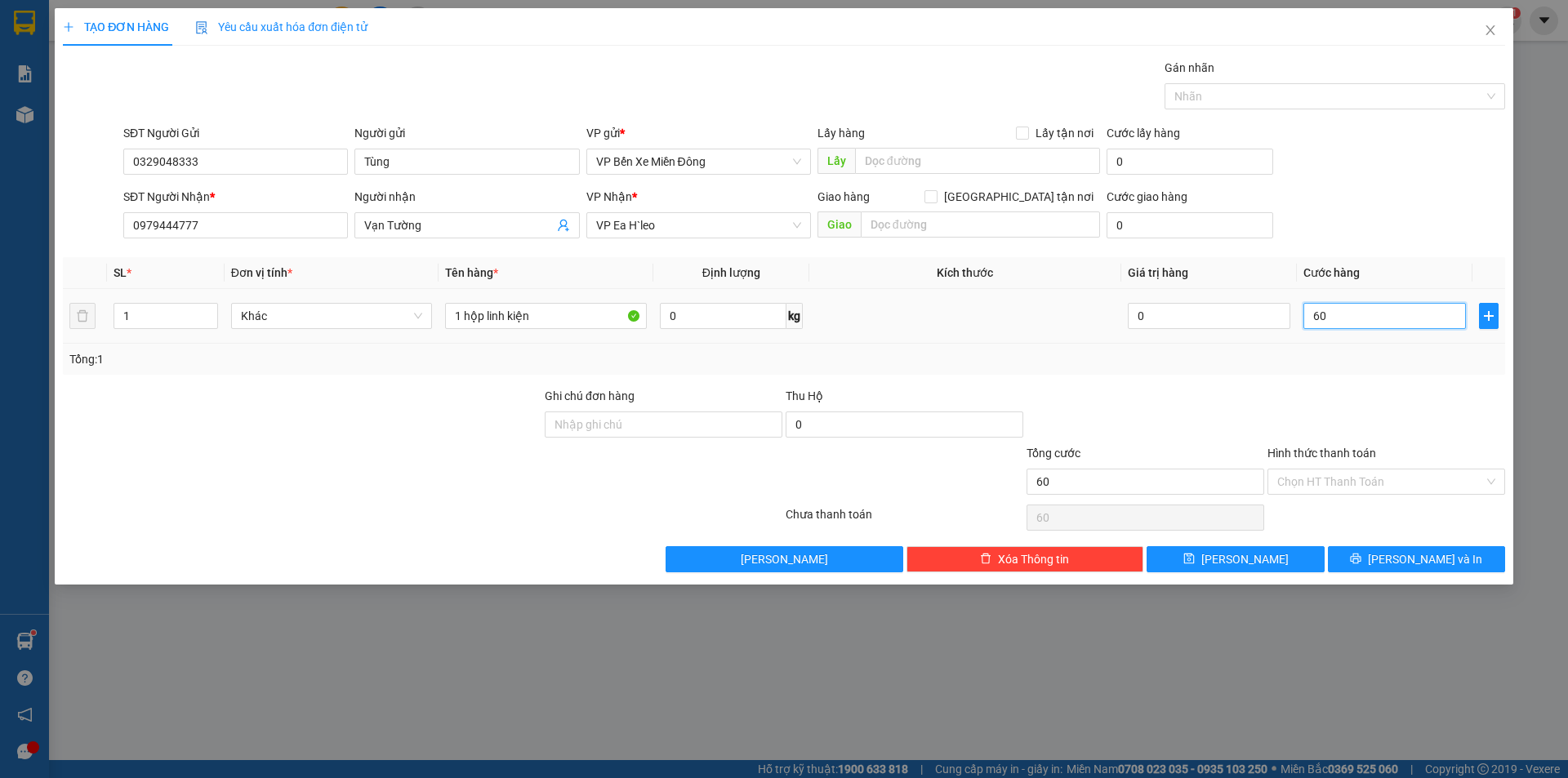
type input "600"
type input "6.000"
type input "60.000"
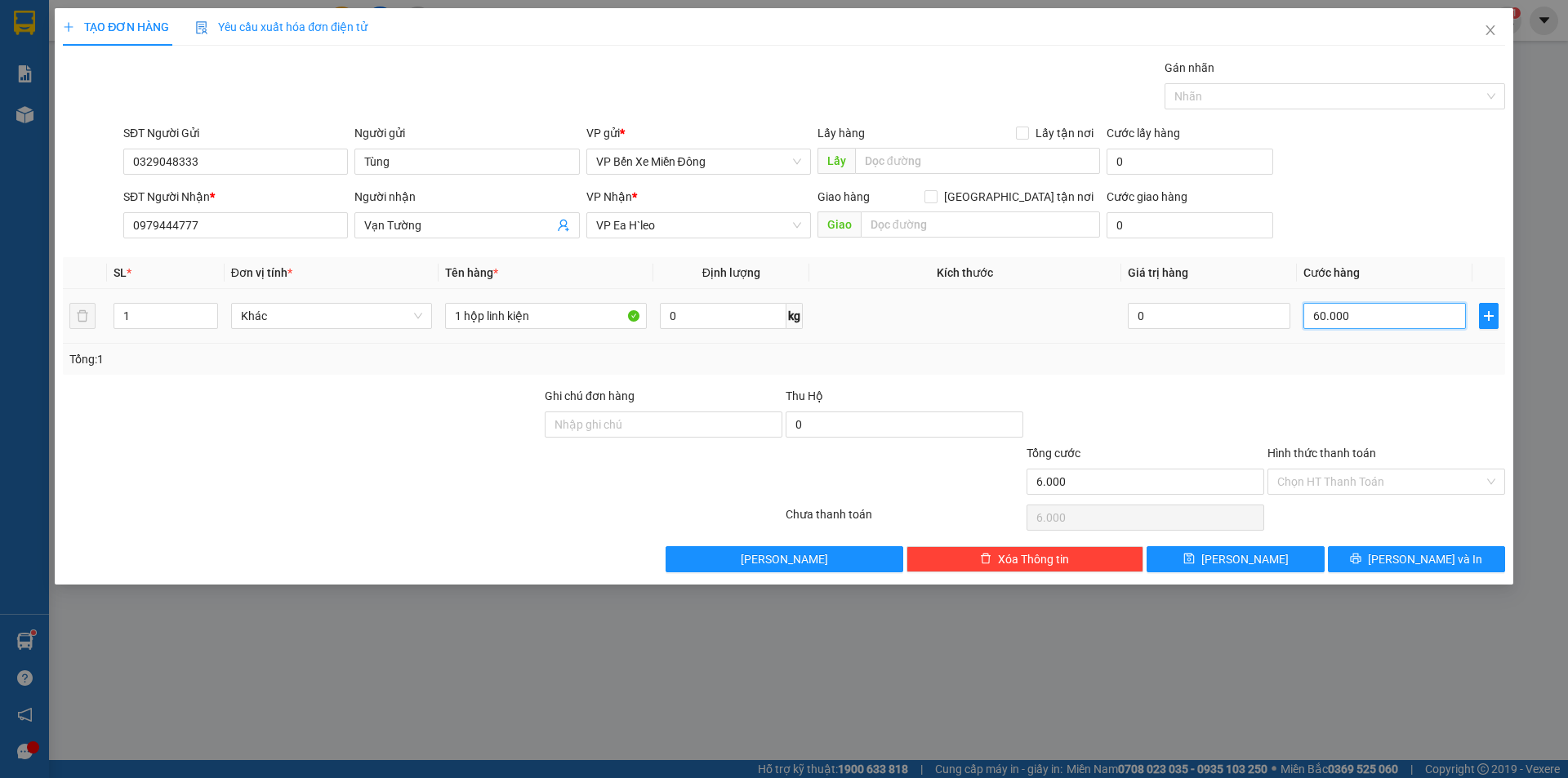
type input "60.000"
click at [1301, 373] on div "Tổng: 1" at bounding box center [784, 359] width 1442 height 31
type input "0"
type input "060.000"
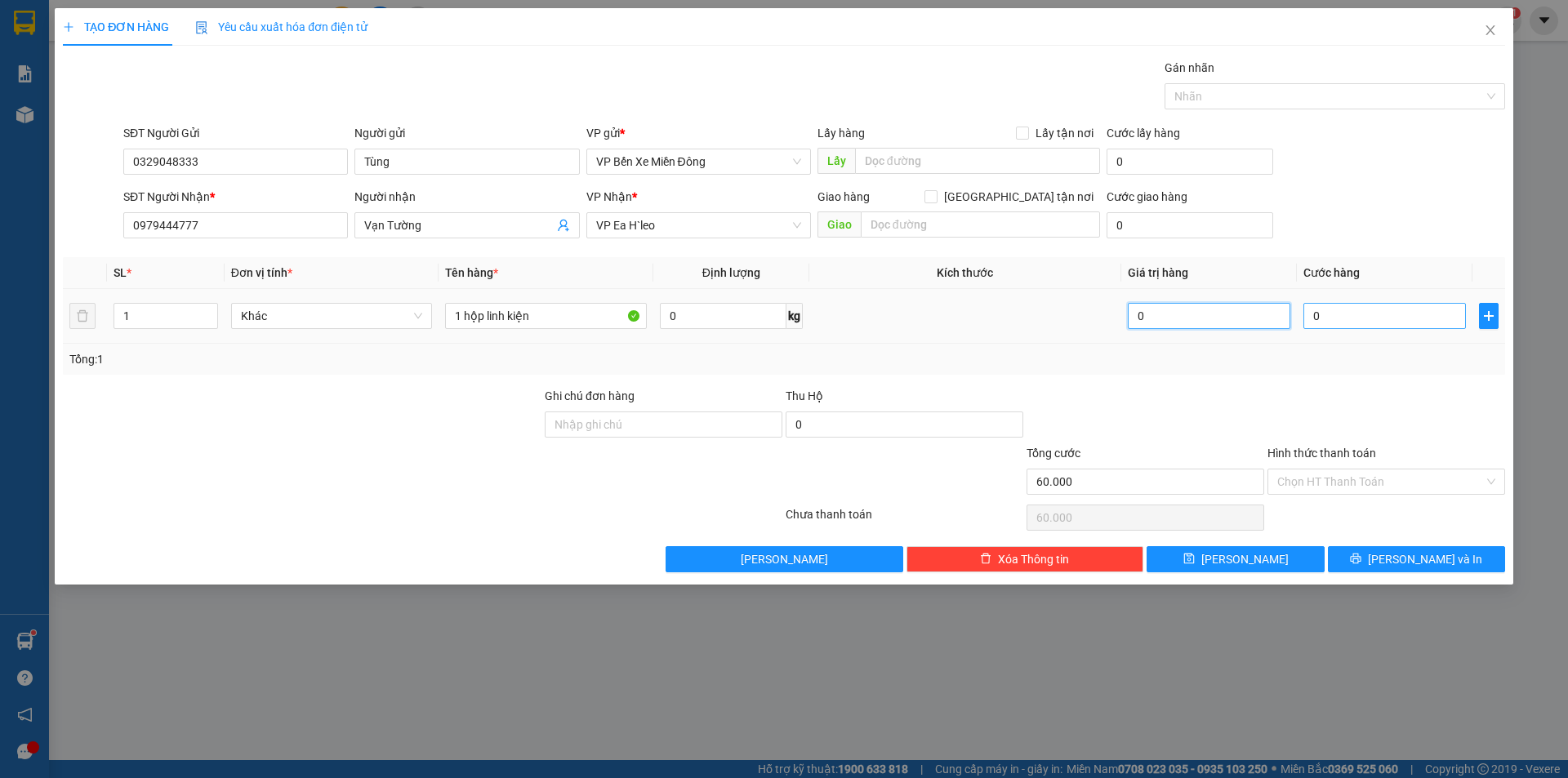
type input "0"
click at [540, 311] on input "1 hộp linh kiện" at bounding box center [546, 316] width 202 height 26
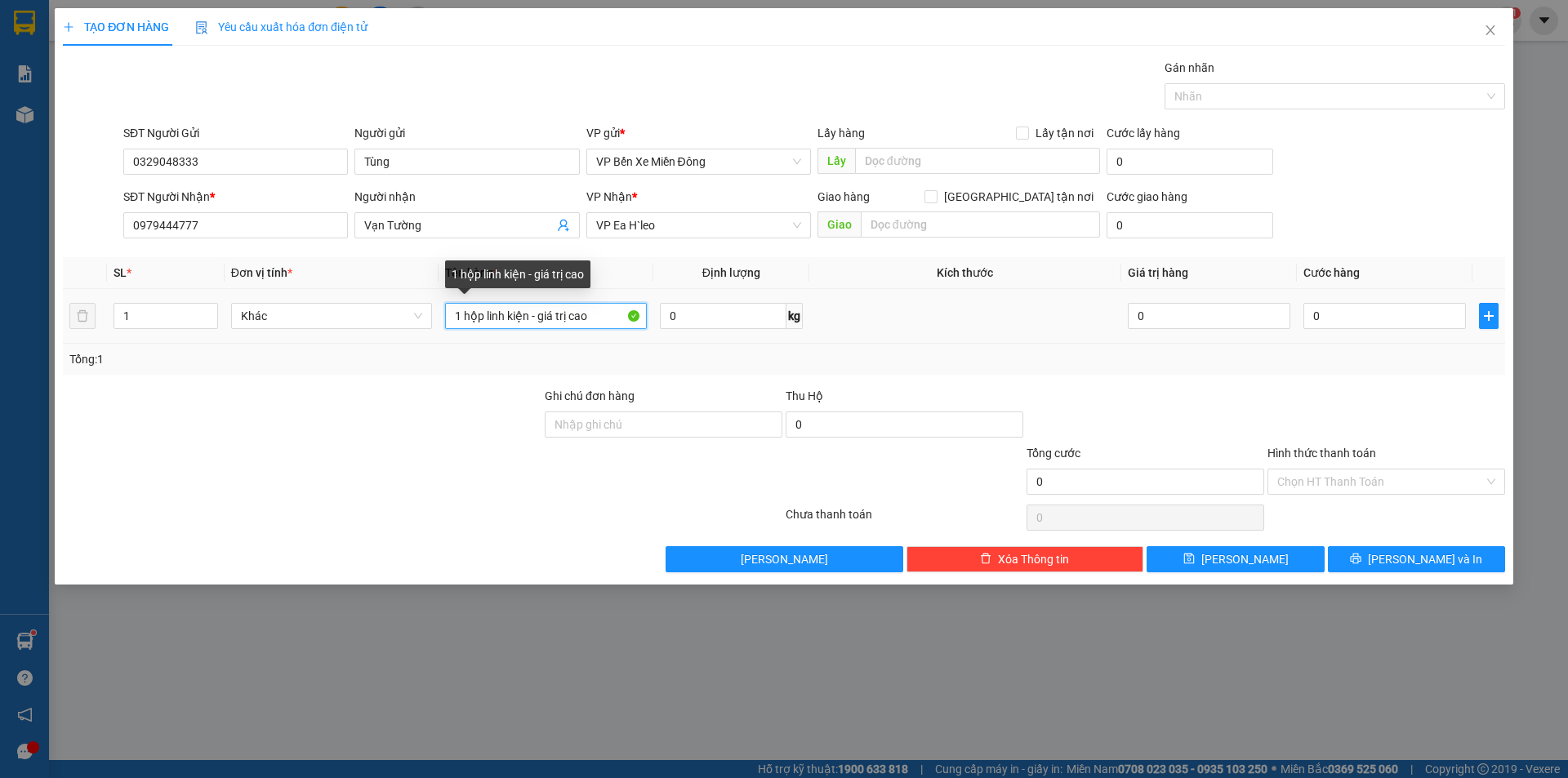
click at [530, 317] on input "1 hộp linh kiện - giá trị cao" at bounding box center [546, 316] width 202 height 26
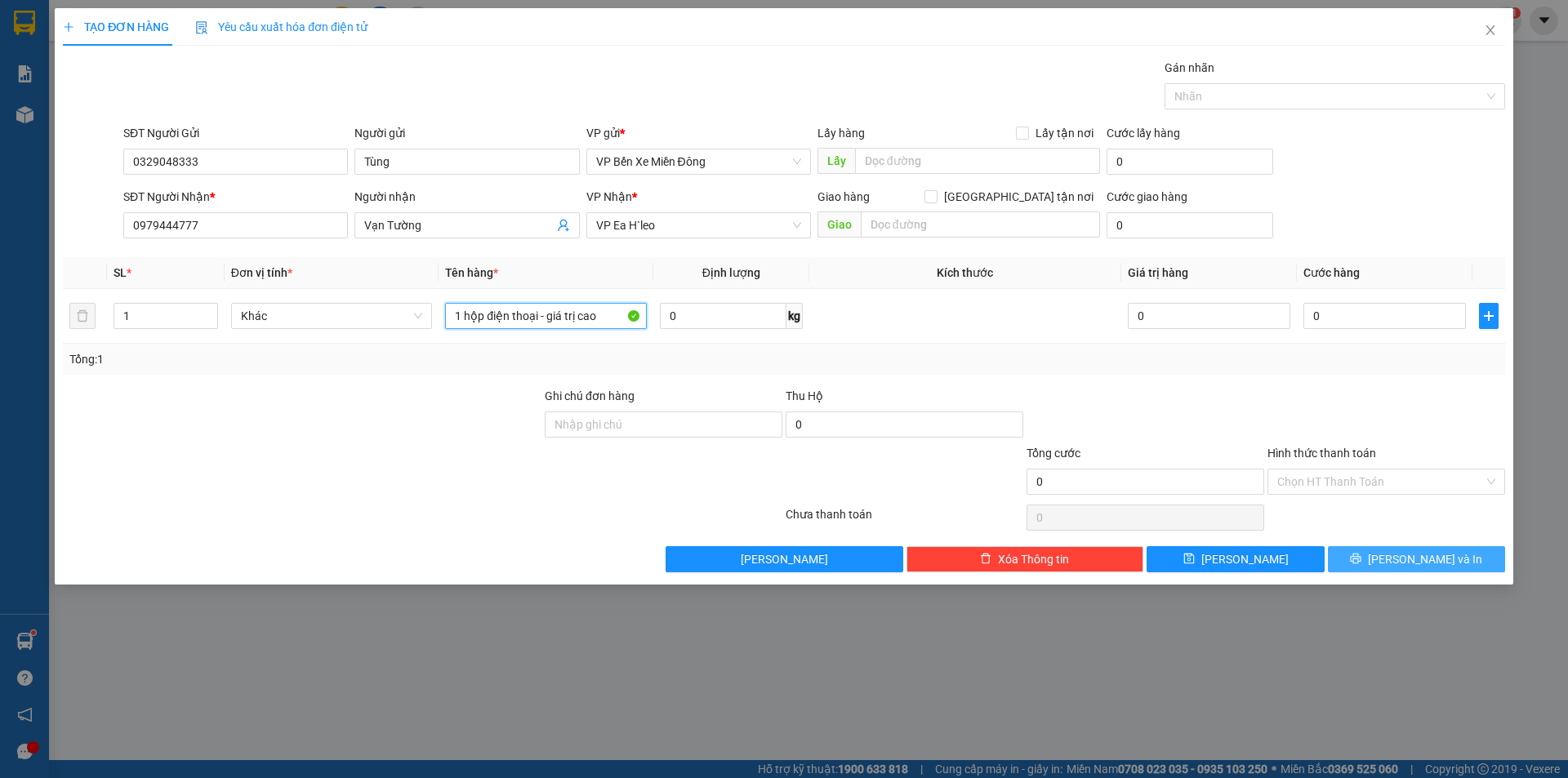
type input "1 hộp điện thoại - giá trị cao"
click at [1405, 571] on button "Lưu và In" at bounding box center [1416, 559] width 177 height 26
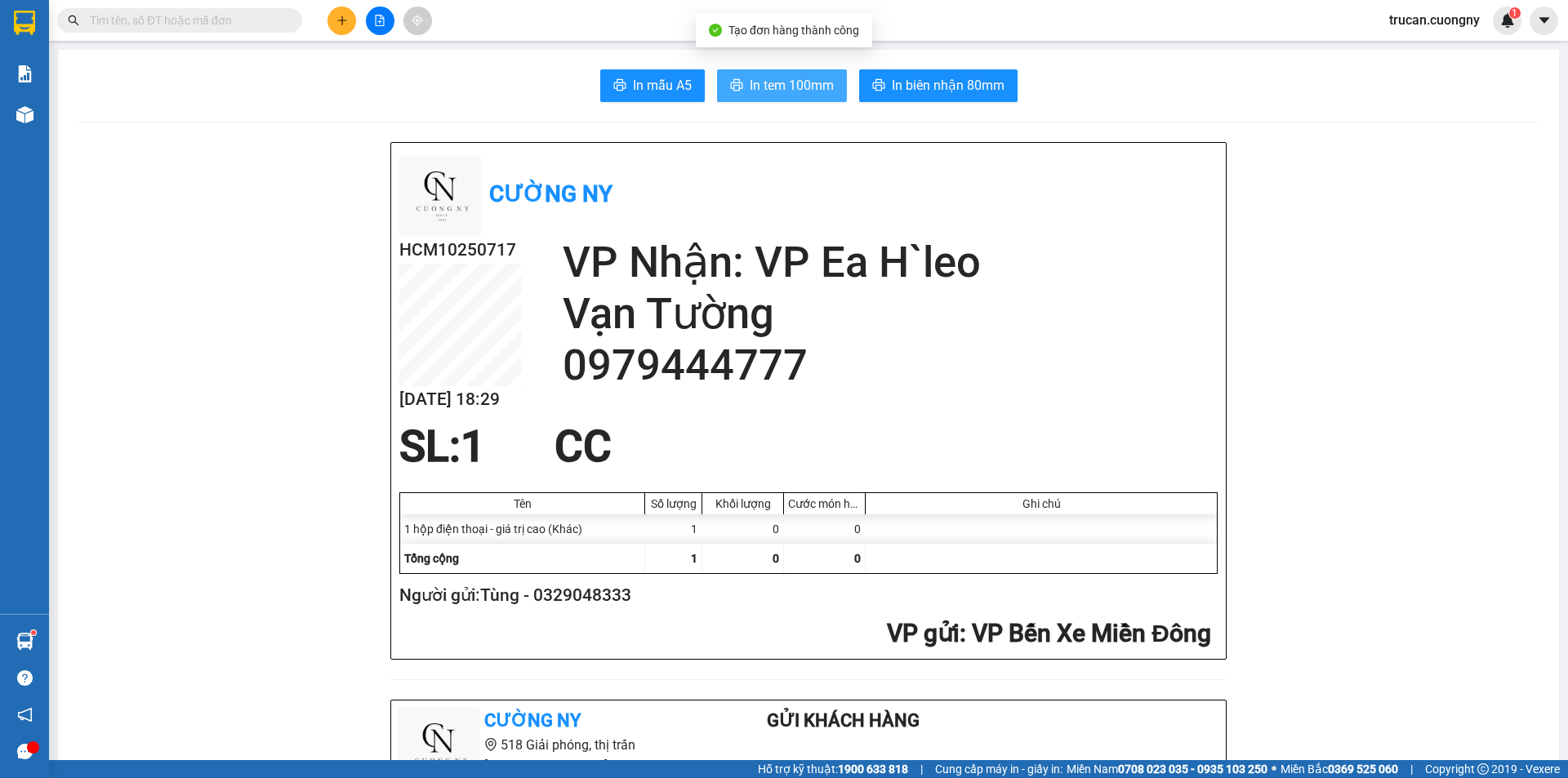
drag, startPoint x: 777, startPoint y: 90, endPoint x: 788, endPoint y: 116, distance: 28.2
click at [777, 91] on span "In tem 100mm" at bounding box center [791, 85] width 84 height 20
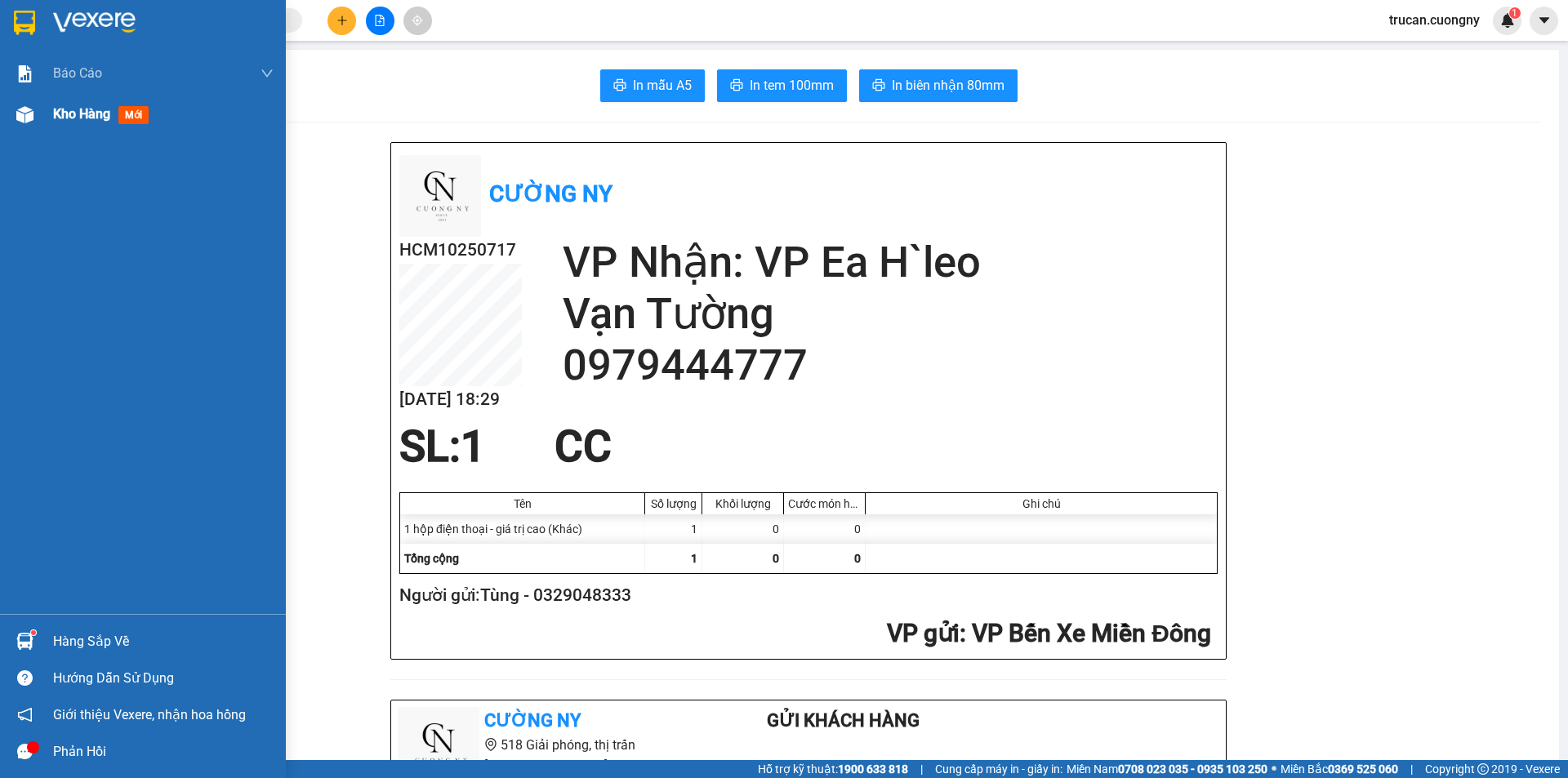
click at [29, 118] on img at bounding box center [25, 114] width 17 height 17
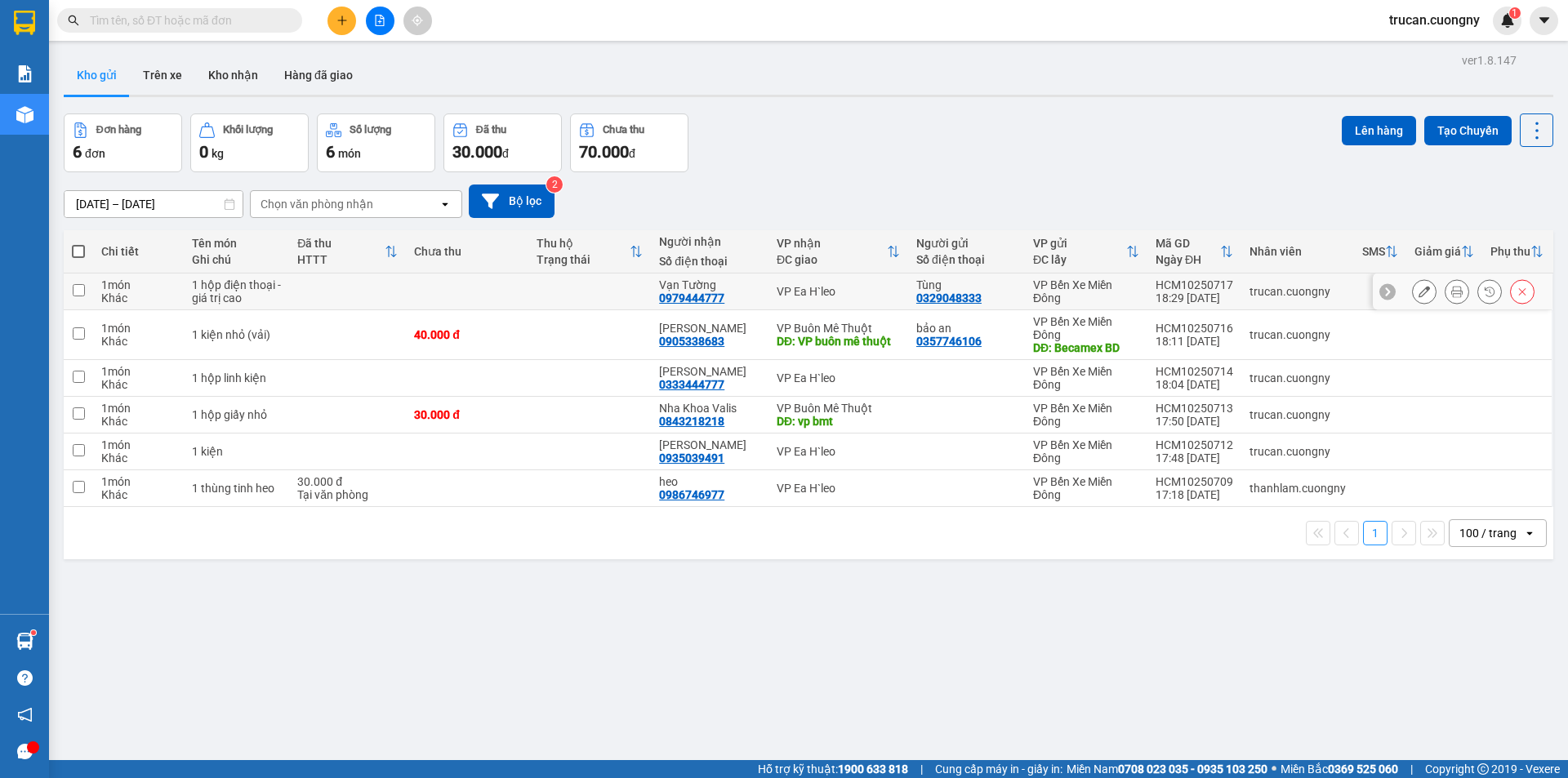
click at [394, 300] on td at bounding box center [348, 292] width 117 height 37
checkbox input "true"
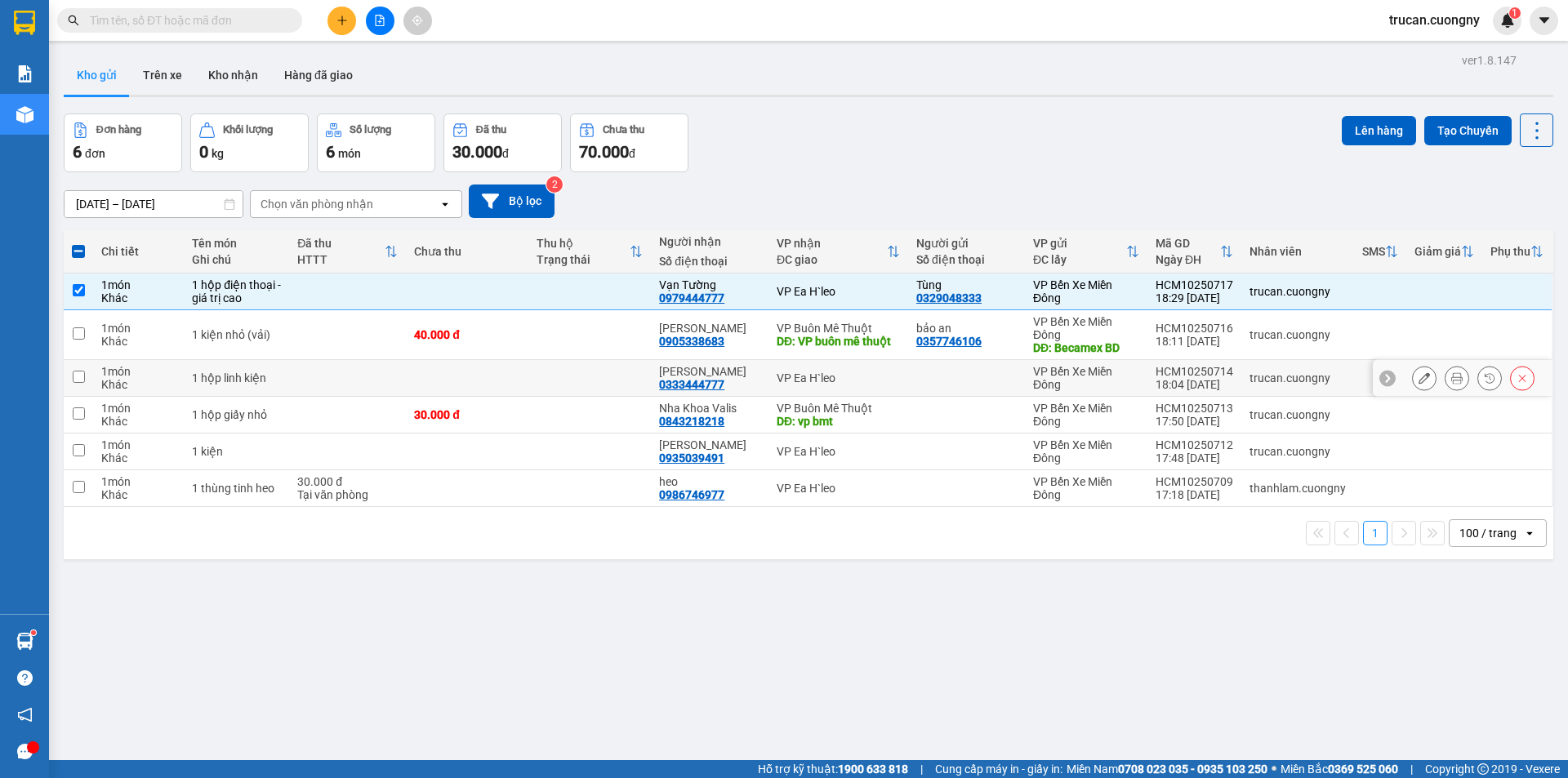
click at [366, 392] on td at bounding box center [348, 378] width 117 height 37
checkbox input "true"
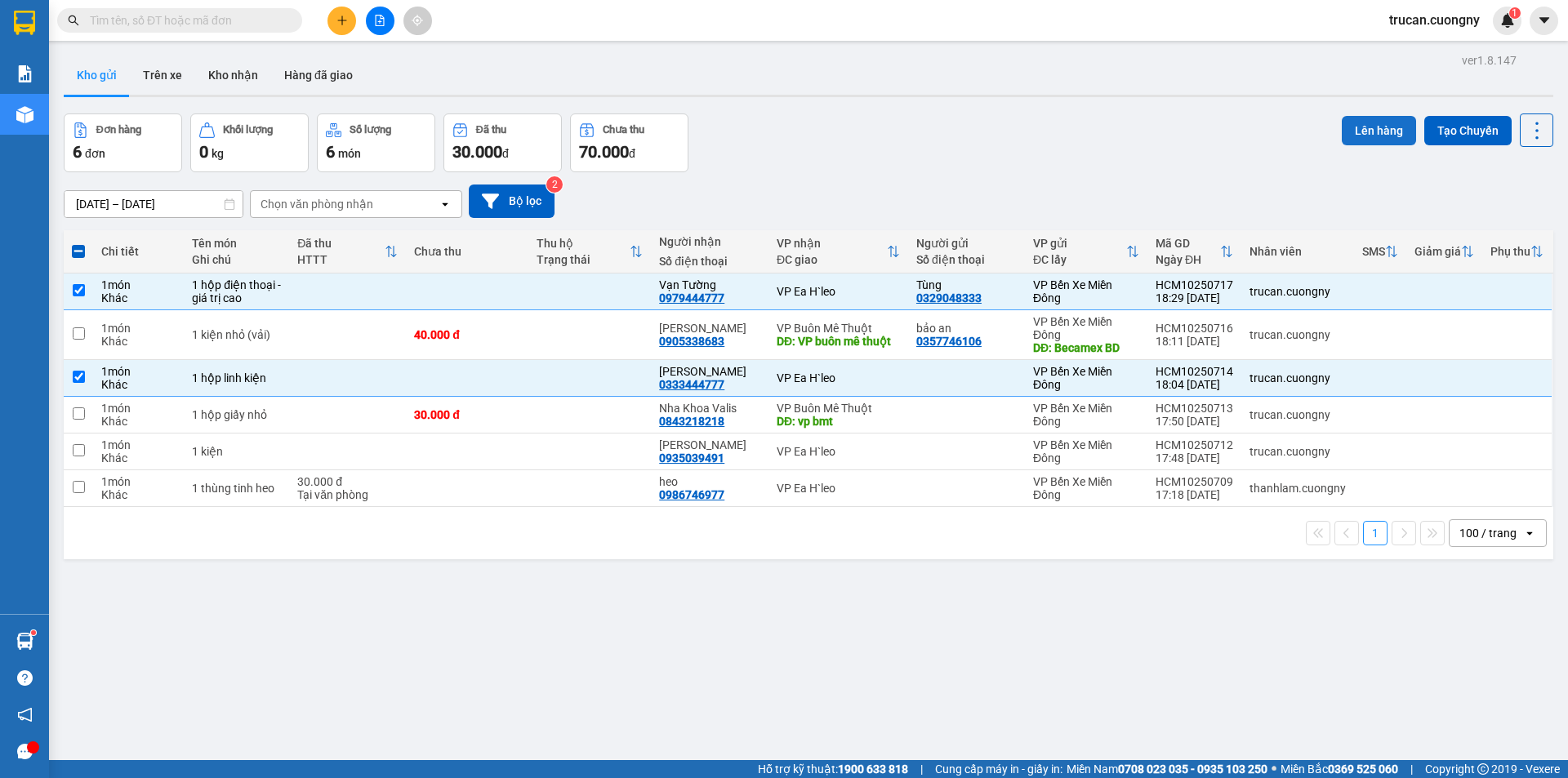
click at [1365, 139] on button "Lên hàng" at bounding box center [1379, 131] width 74 height 30
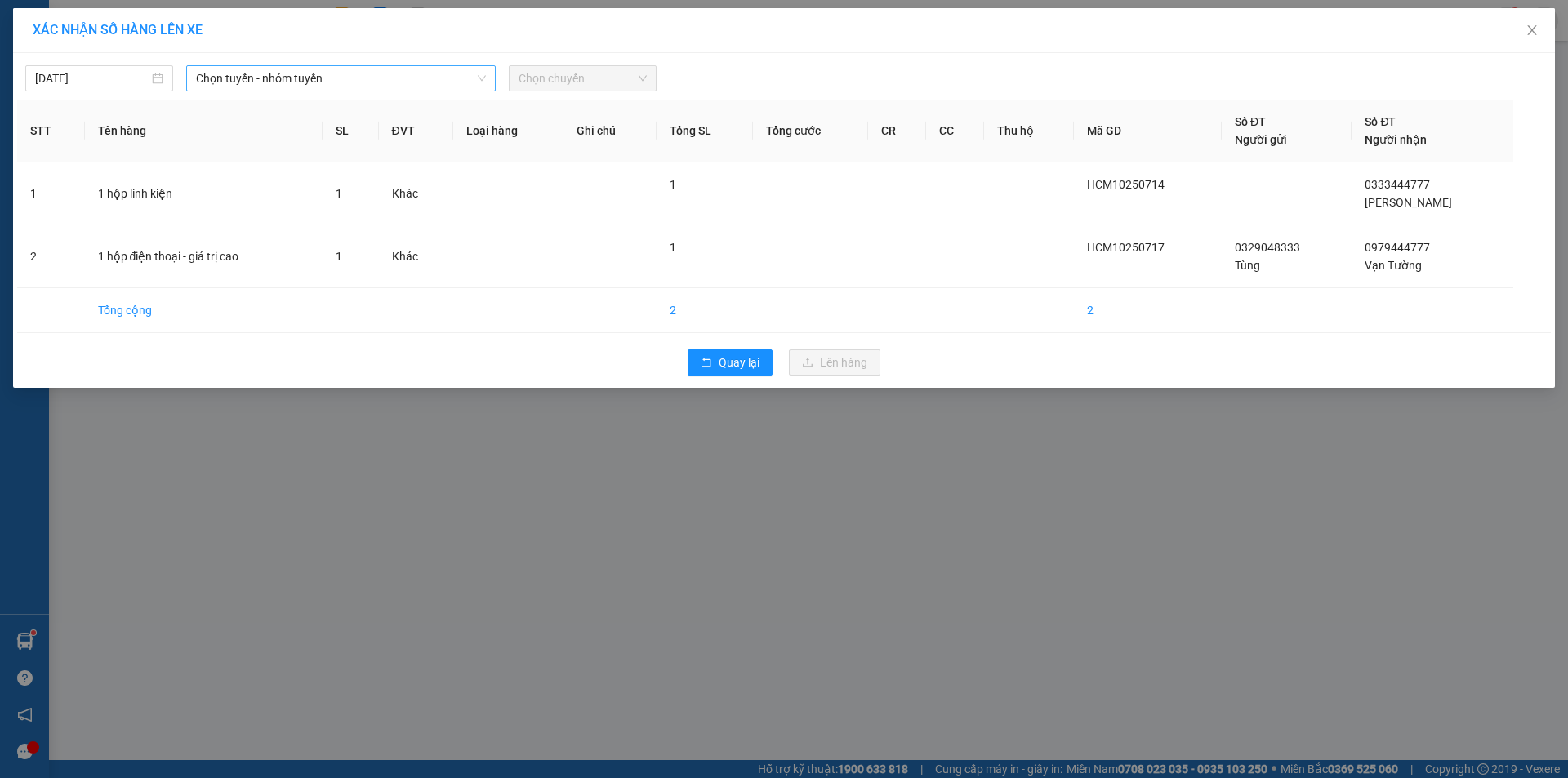
click at [380, 74] on span "Chọn tuyến - nhóm tuyến" at bounding box center [340, 78] width 290 height 24
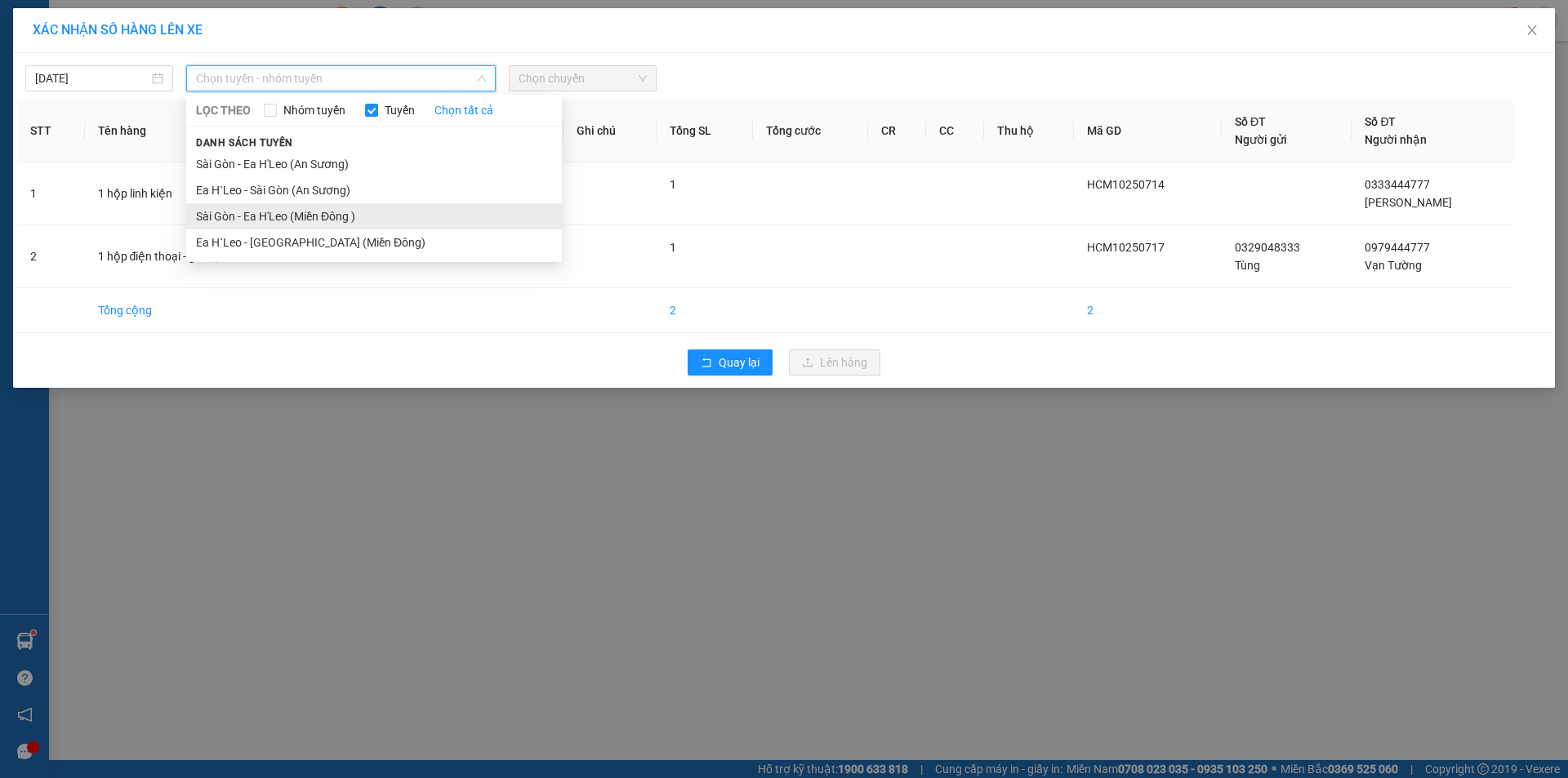
click at [346, 215] on li "Sài Gòn - Ea H'Leo (Miền Đông )" at bounding box center [374, 216] width 376 height 26
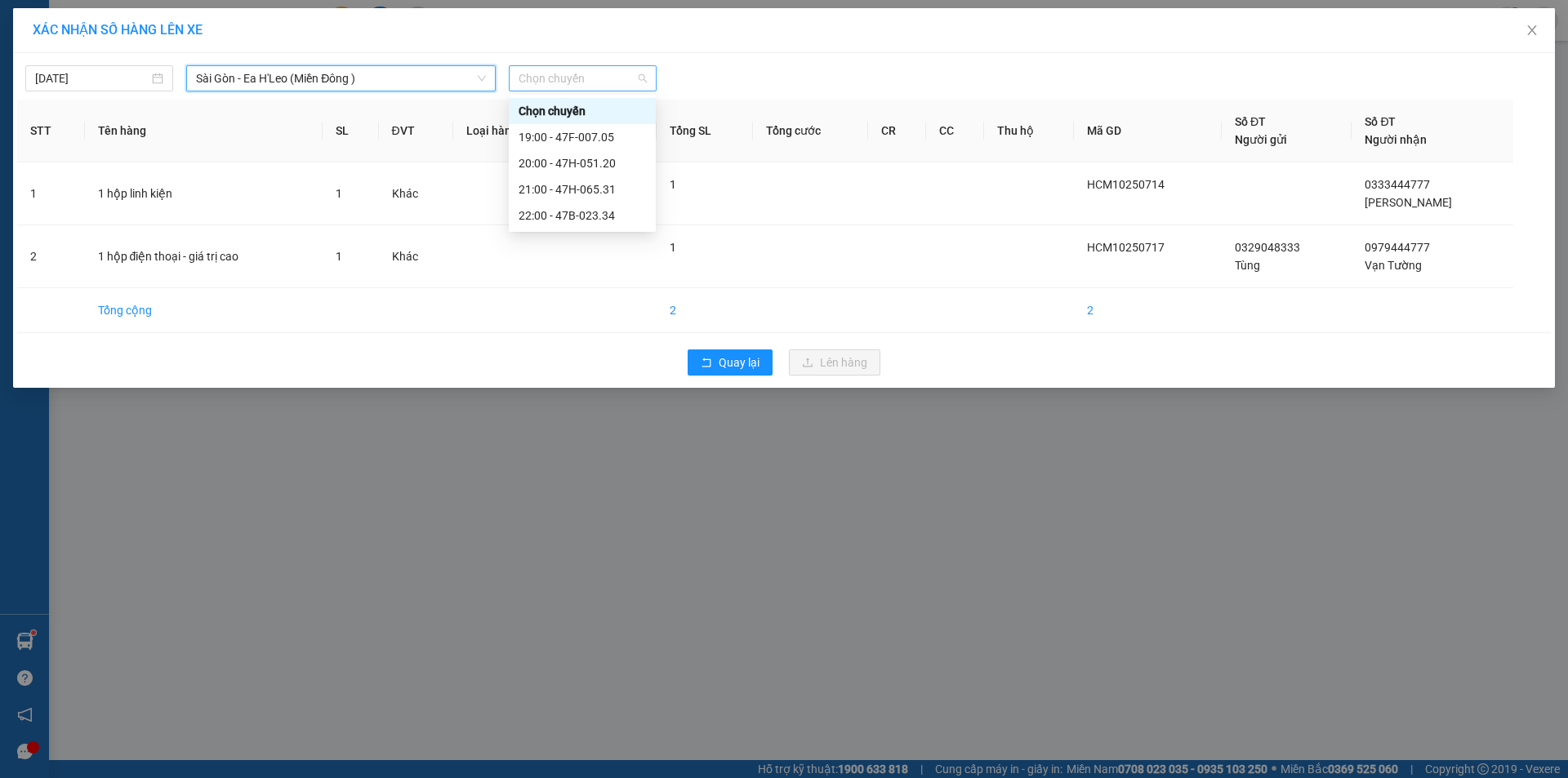
click at [532, 81] on span "Chọn chuyến" at bounding box center [582, 78] width 128 height 24
click at [532, 161] on div "20:00 - 47H-051.20" at bounding box center [581, 162] width 127 height 18
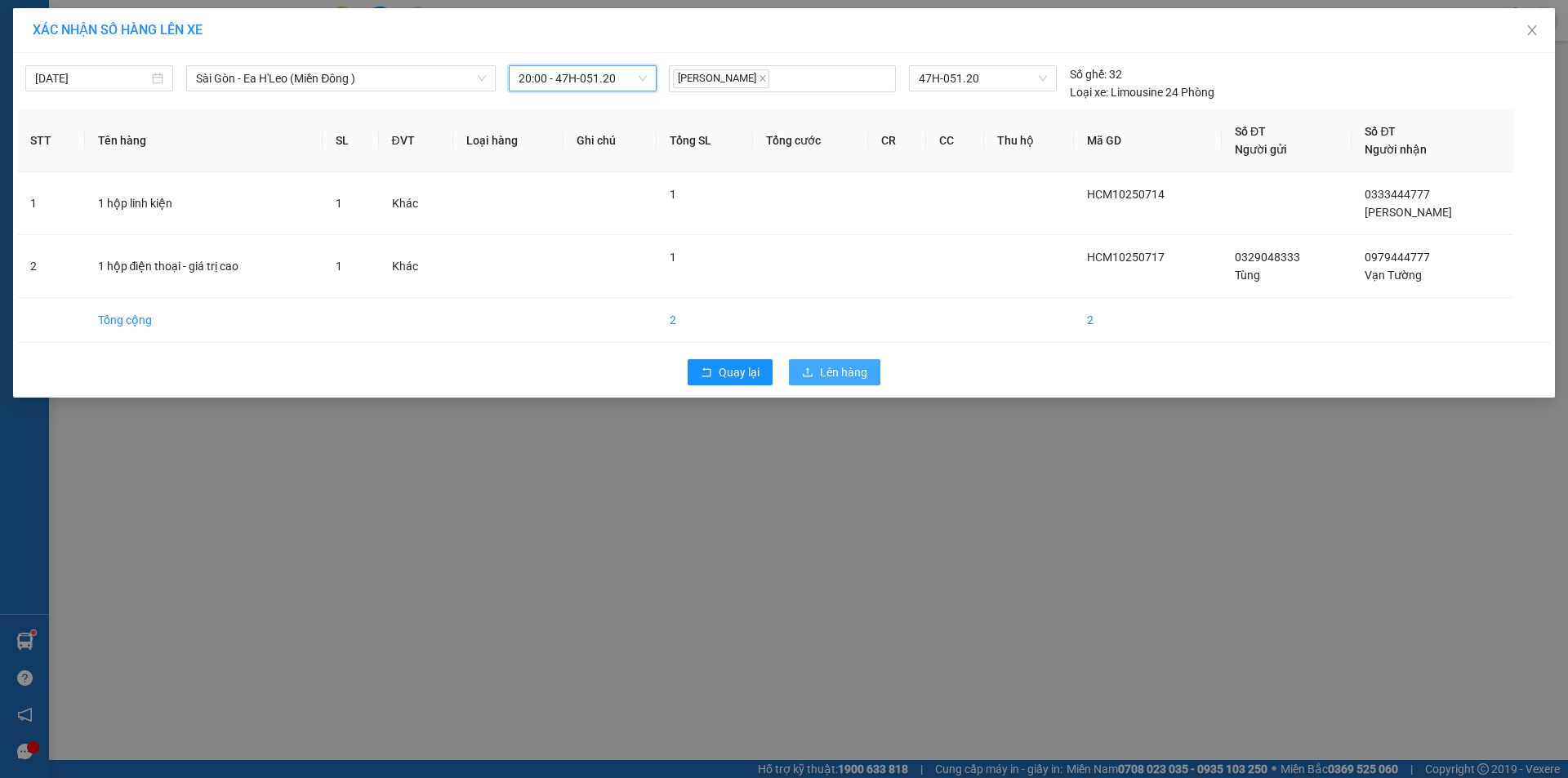
click at [811, 380] on button "Lên hàng" at bounding box center [835, 372] width 92 height 26
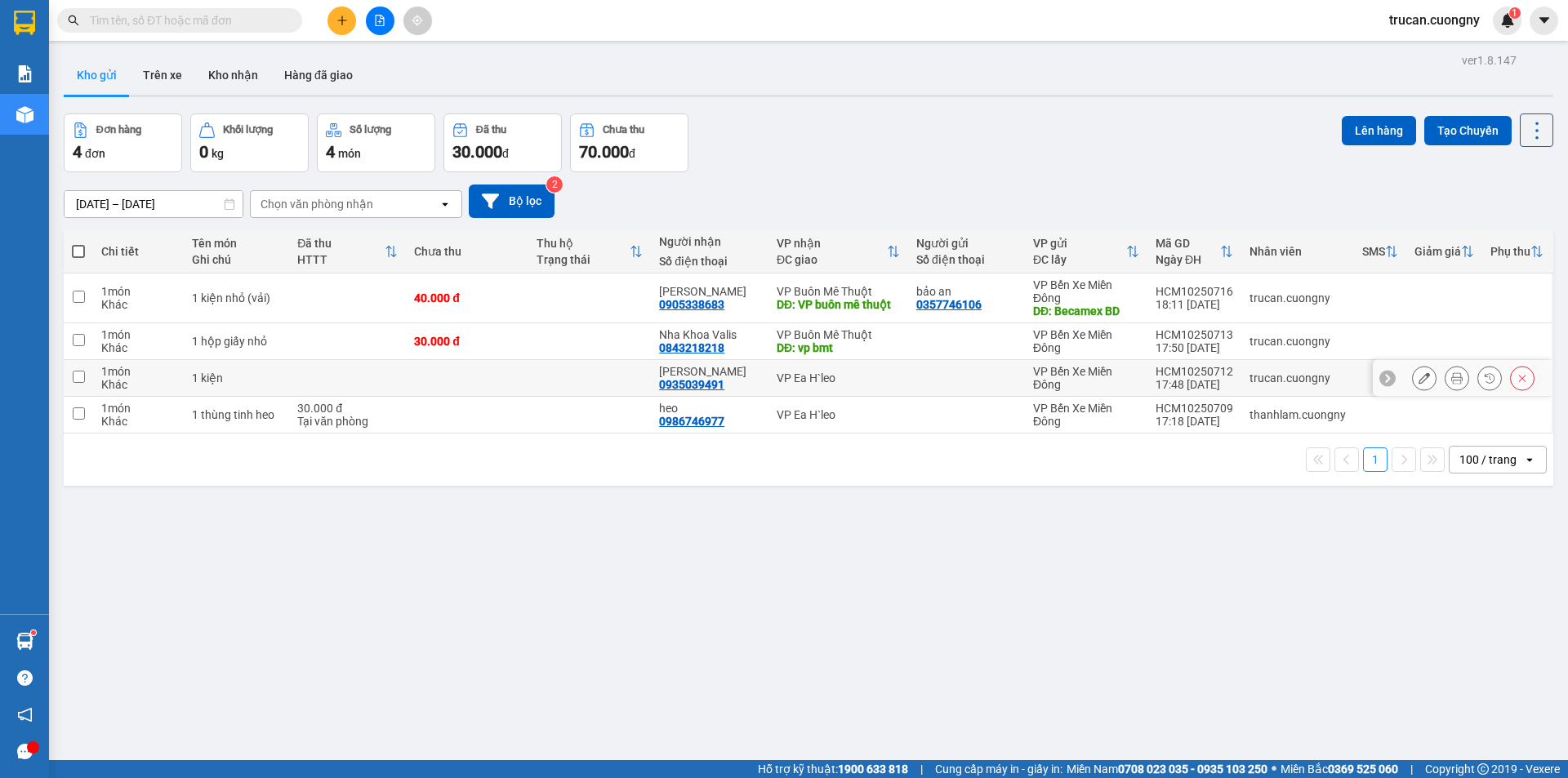
click at [822, 363] on td "VP Ea H`leo" at bounding box center [838, 378] width 140 height 37
checkbox input "true"
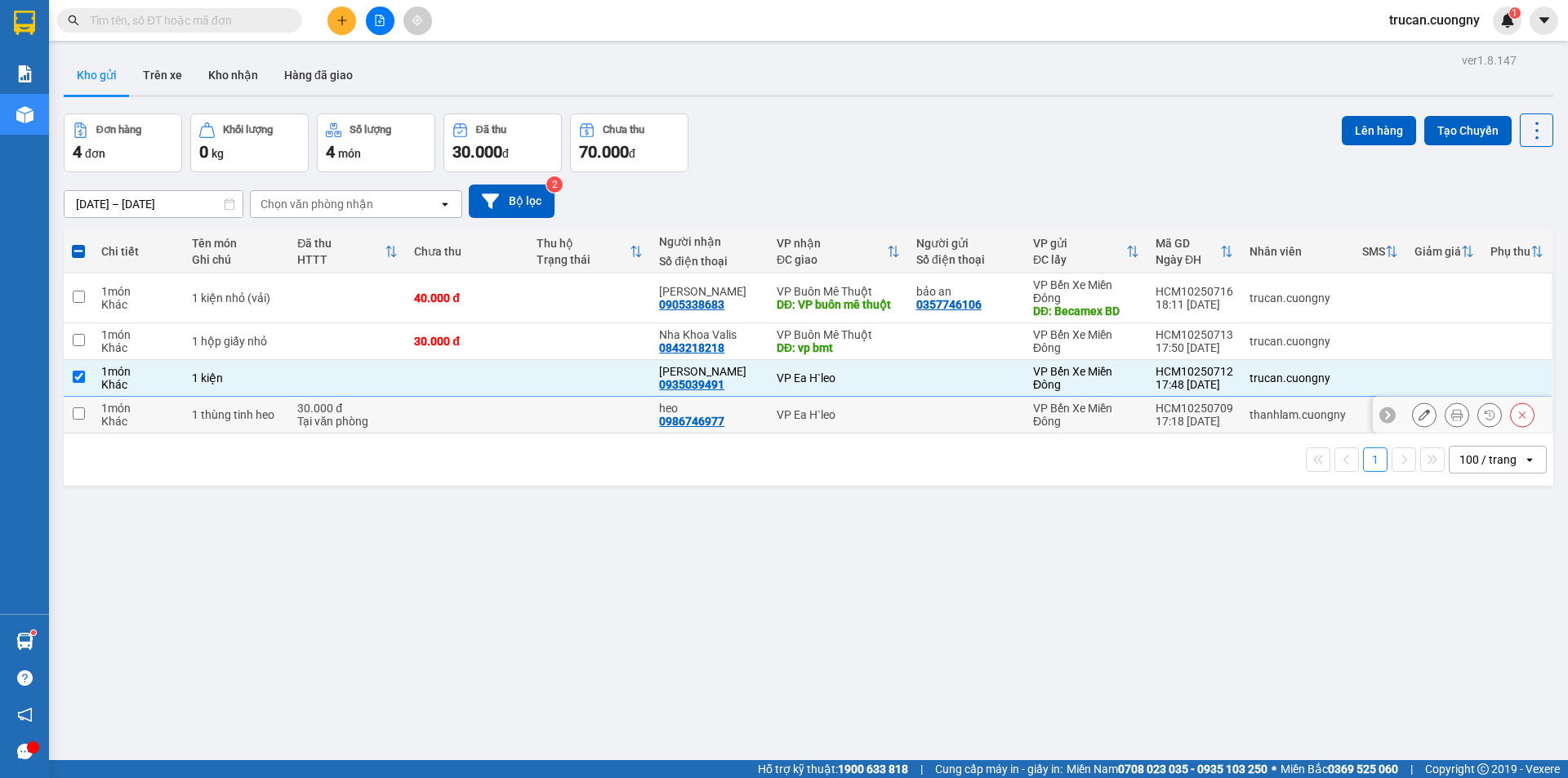
click at [830, 408] on div "VP Ea H`leo" at bounding box center [838, 415] width 123 height 13
checkbox input "true"
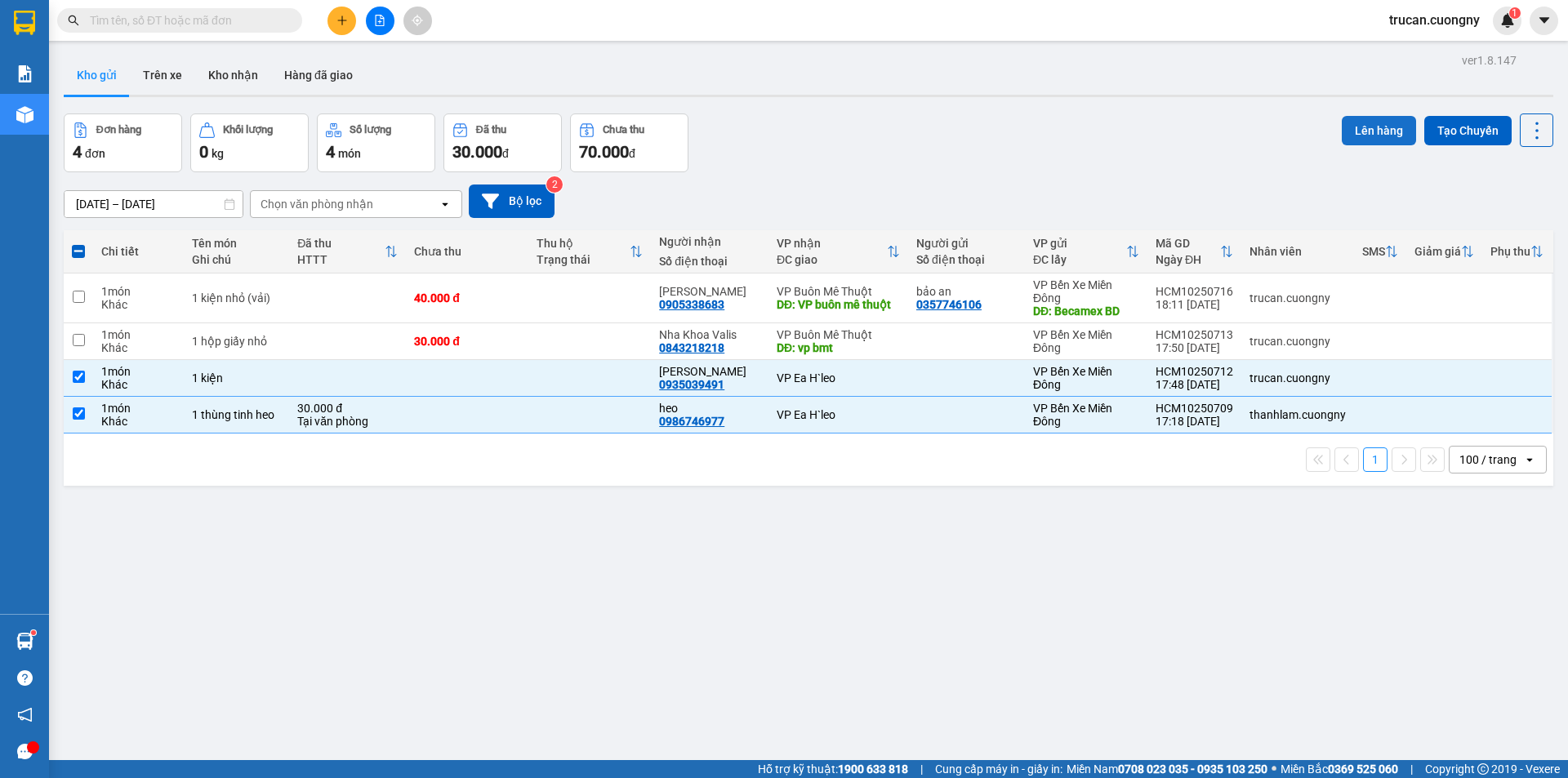
click at [1342, 130] on button "Lên hàng" at bounding box center [1379, 131] width 74 height 30
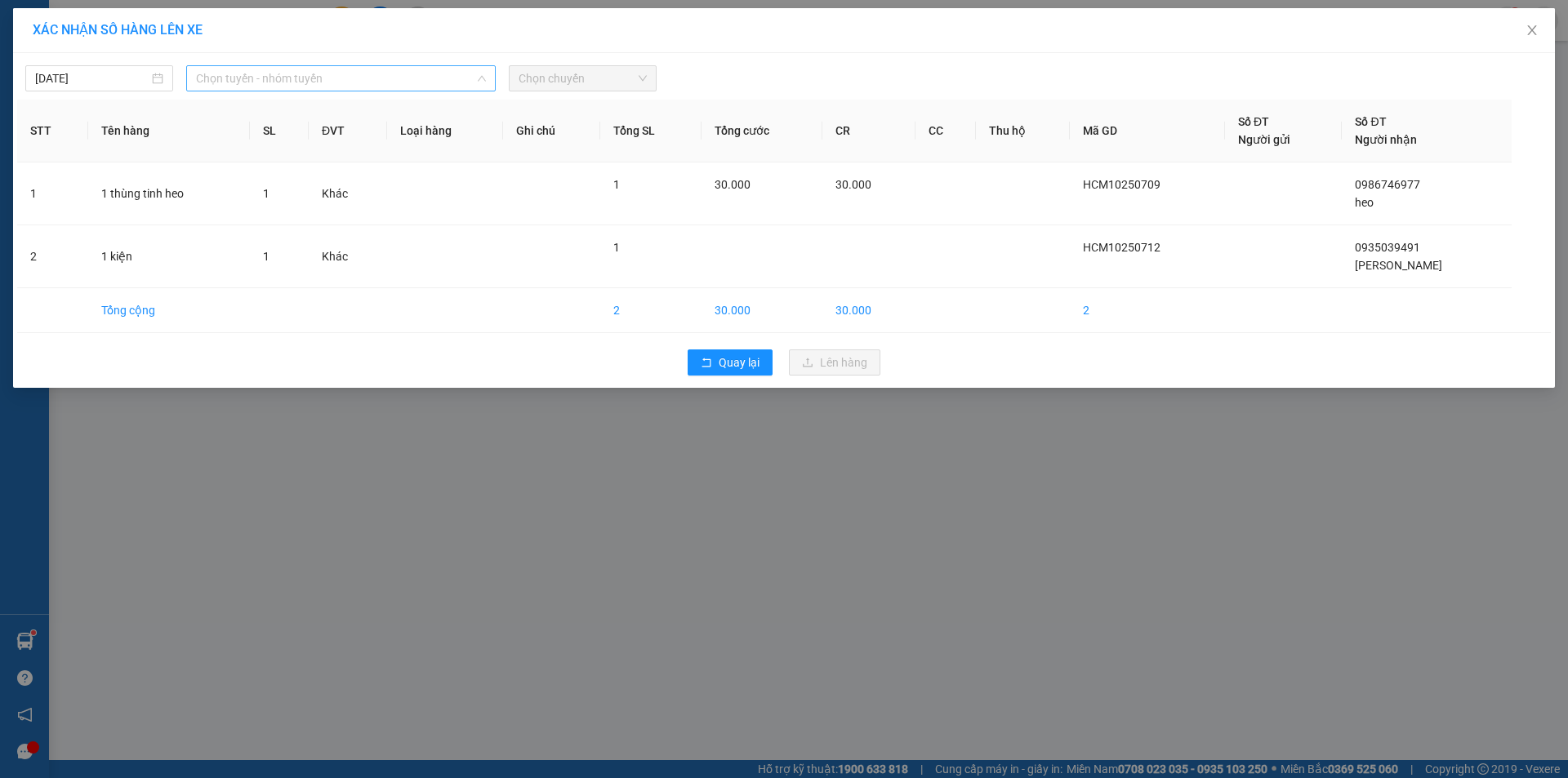
click at [294, 79] on span "Chọn tuyến - nhóm tuyến" at bounding box center [340, 78] width 290 height 24
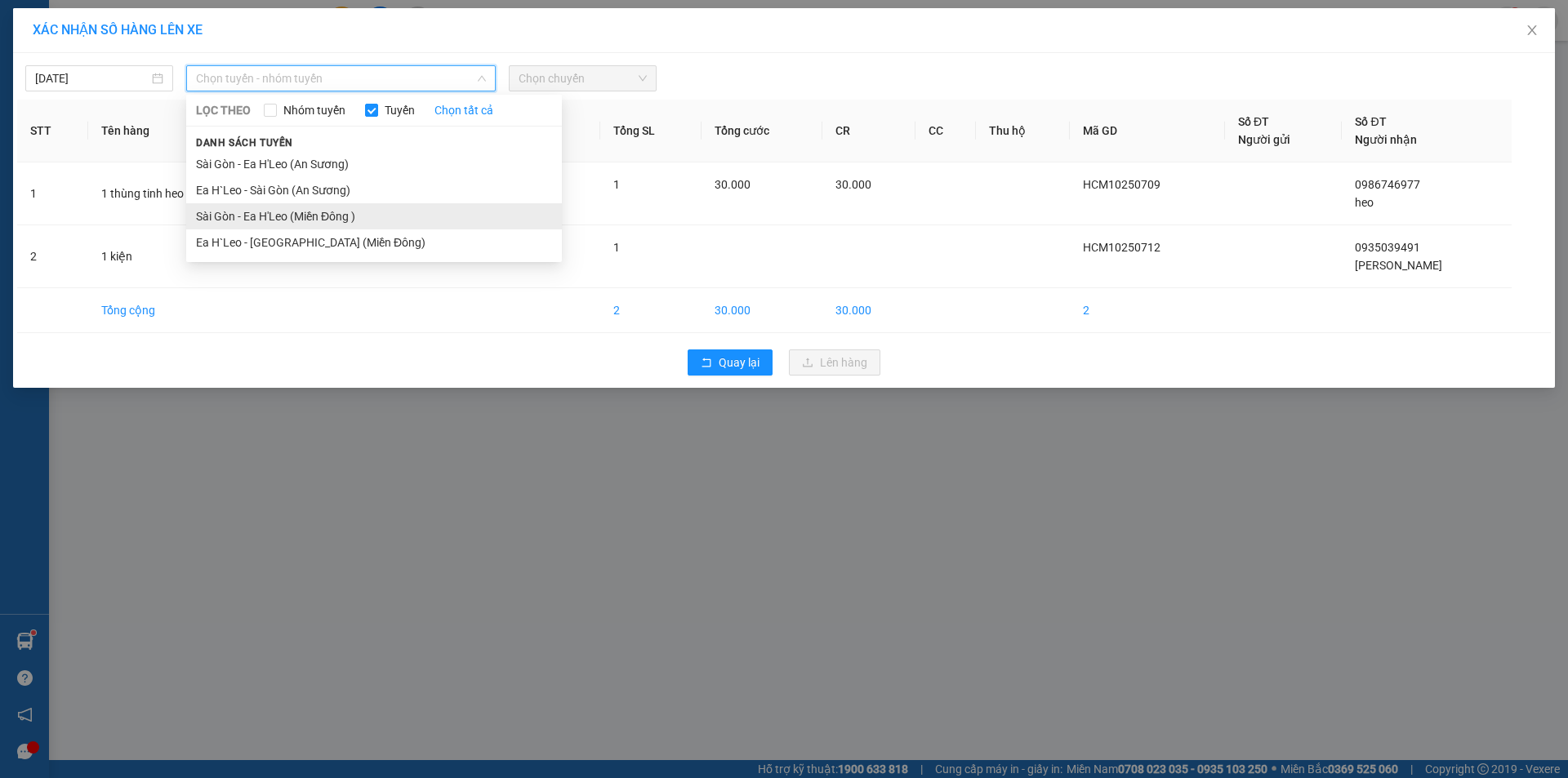
click at [340, 216] on li "Sài Gòn - Ea H'Leo (Miền Đông )" at bounding box center [374, 216] width 376 height 26
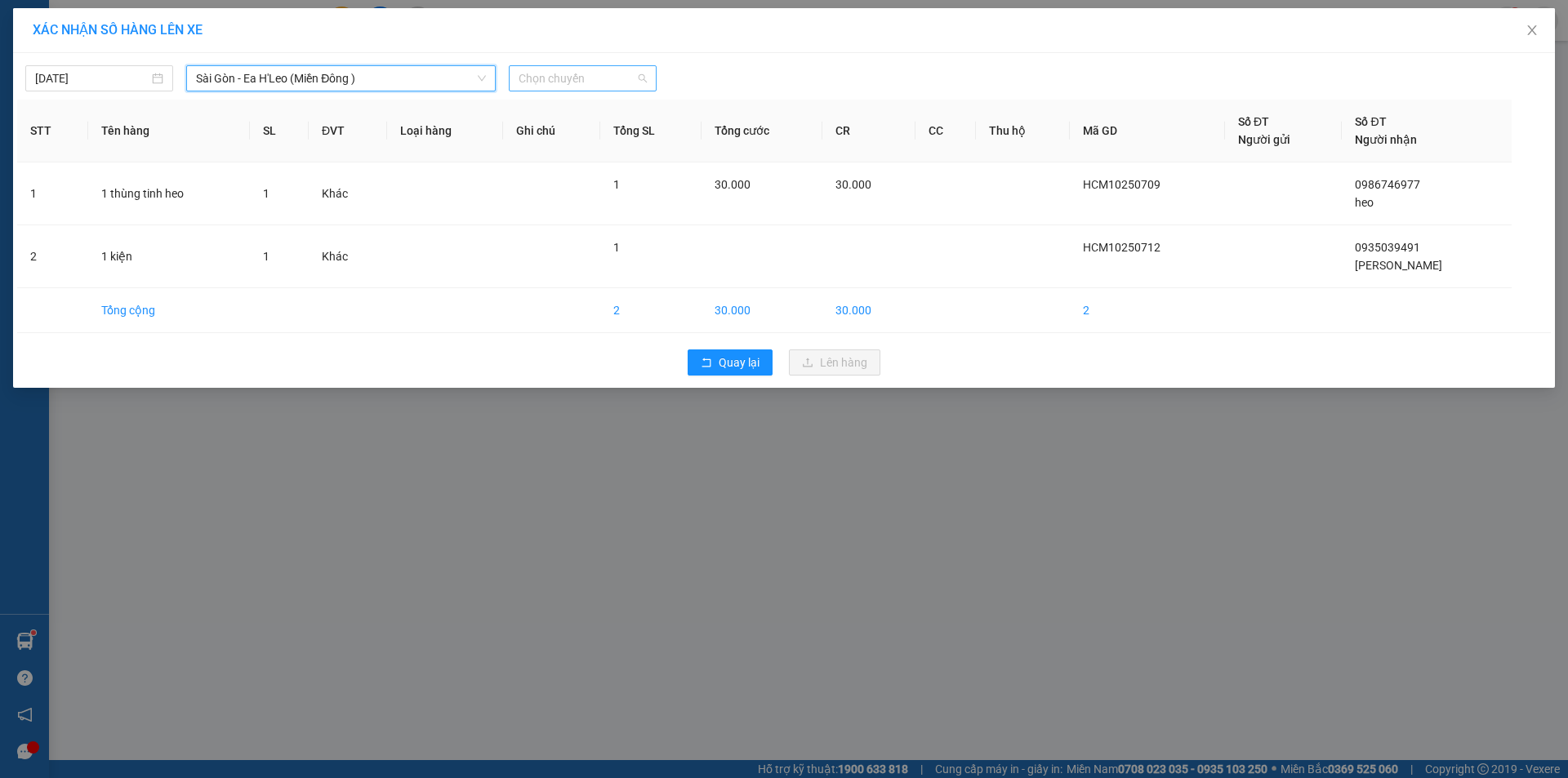
click at [579, 87] on span "Chọn chuyến" at bounding box center [582, 78] width 128 height 24
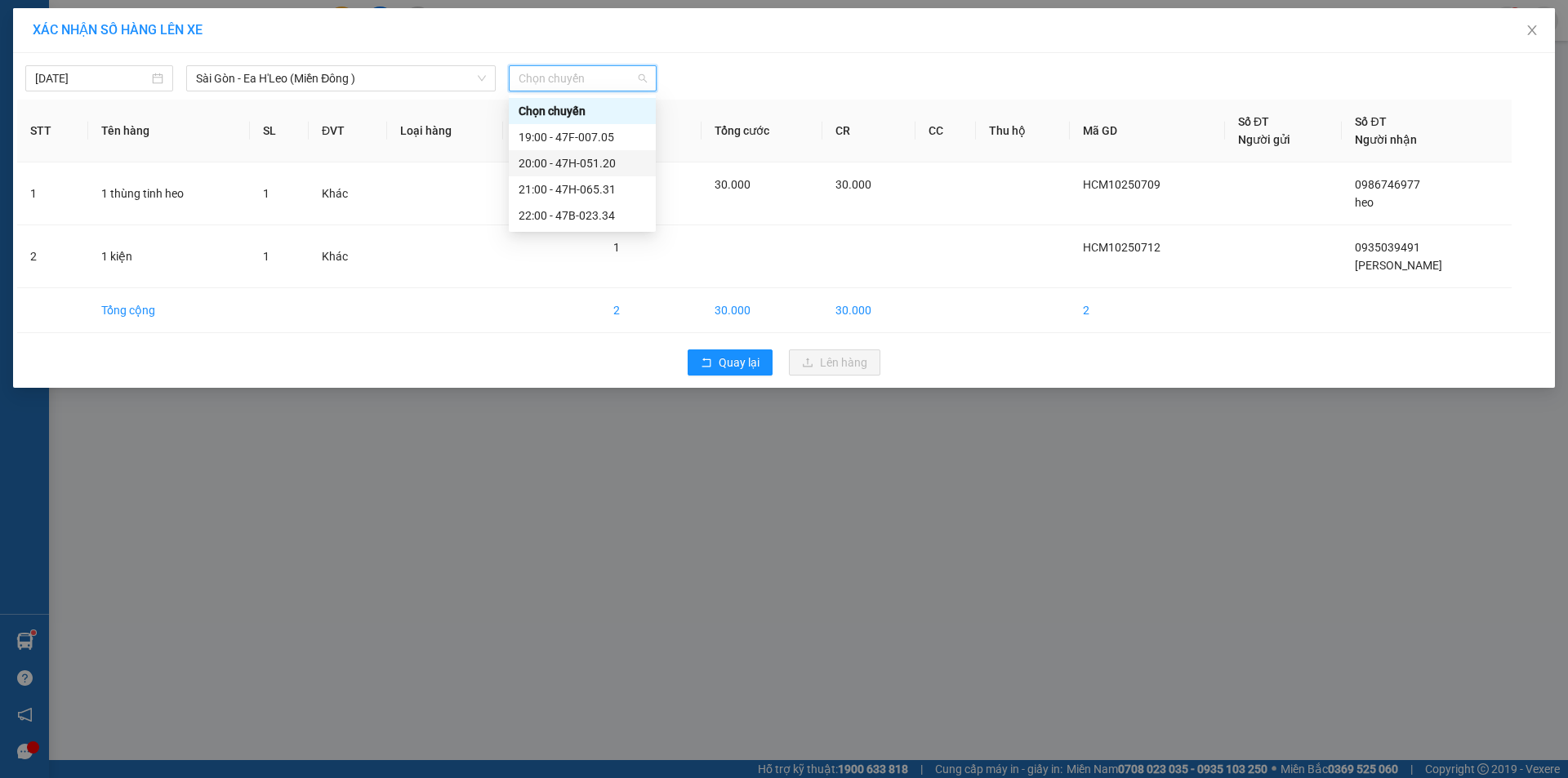
click at [609, 168] on div "20:00 - 47H-051.20" at bounding box center [581, 162] width 127 height 18
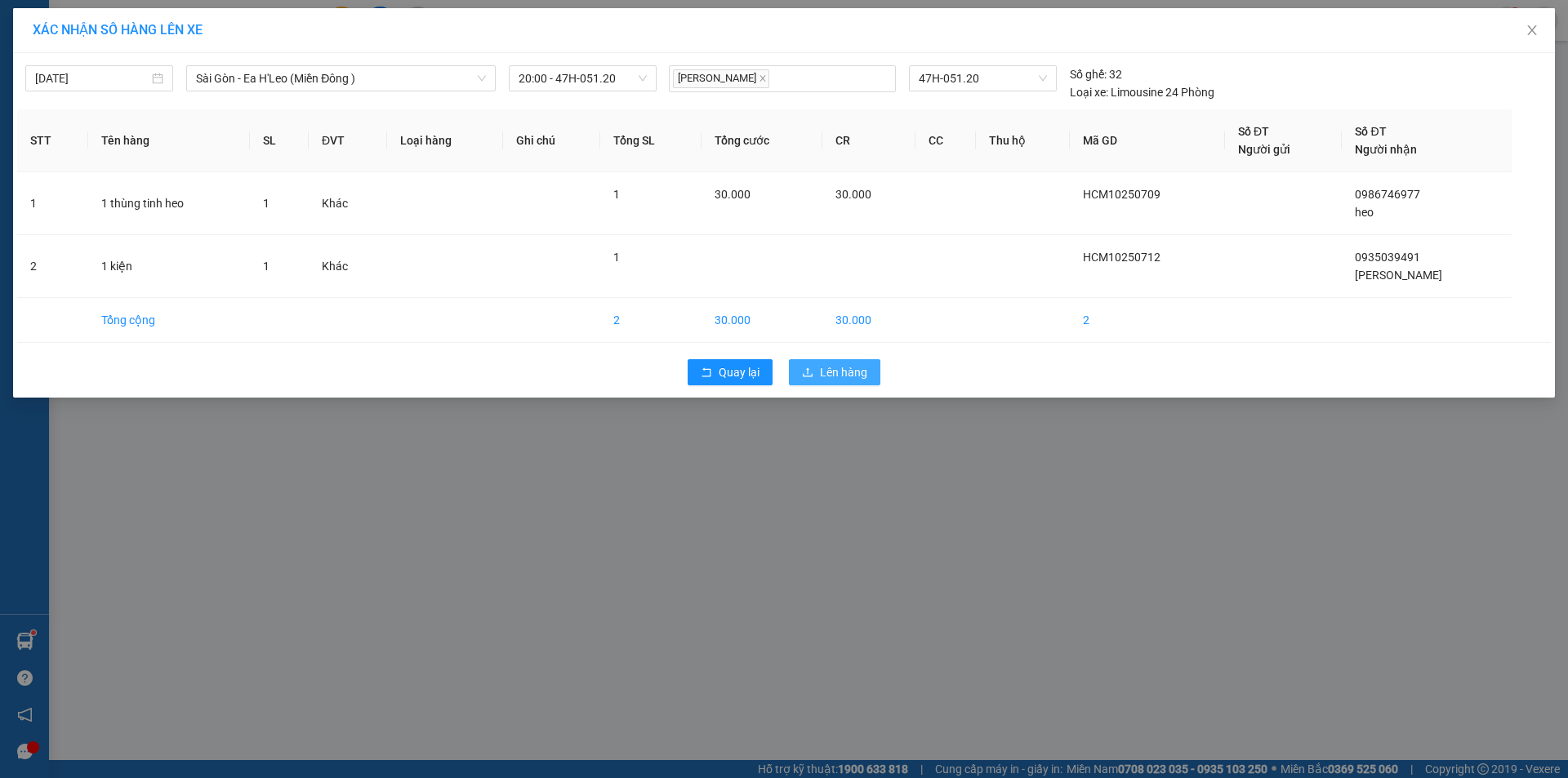
click at [802, 366] on icon "upload" at bounding box center [808, 372] width 11 height 11
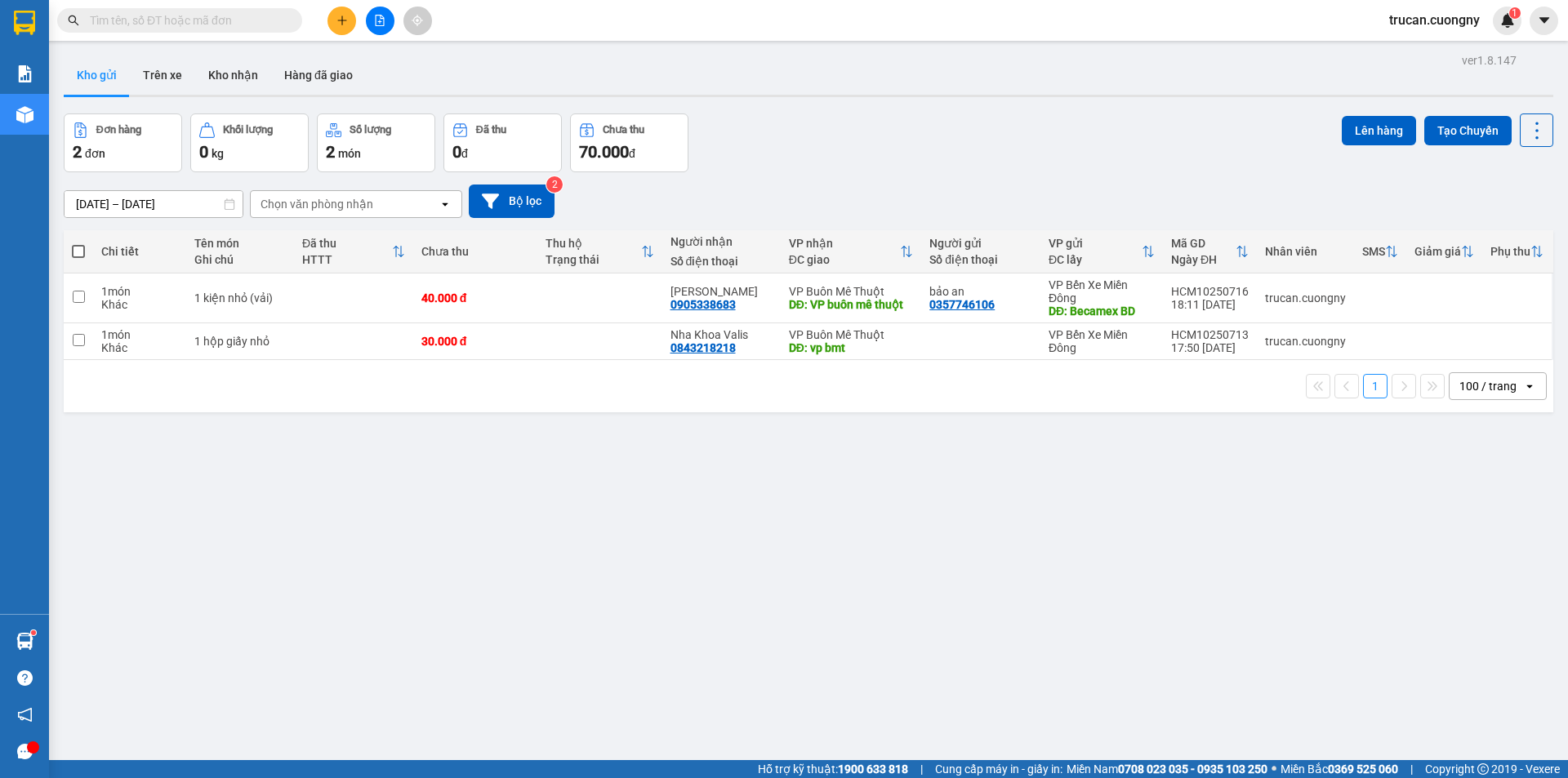
click at [282, 475] on div "ver 1.8.147 Kho gửi Trên xe Kho nhận Hàng đã giao Đơn hàng 2 đơn Khối lượng 0 k…" at bounding box center [809, 438] width 1502 height 778
click at [376, 307] on td at bounding box center [353, 299] width 120 height 50
checkbox input "true"
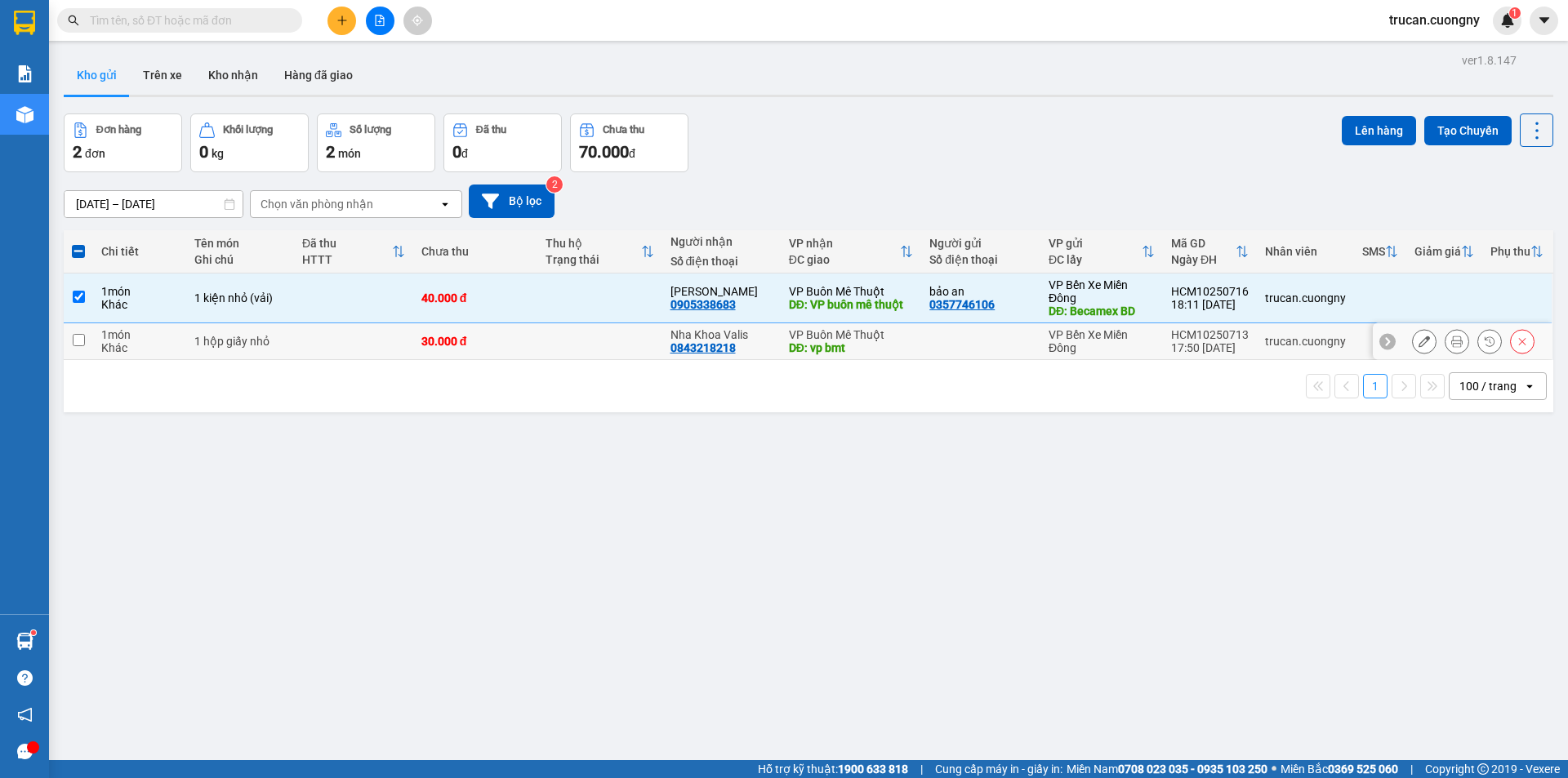
click at [1010, 336] on div at bounding box center [980, 341] width 103 height 13
checkbox input "true"
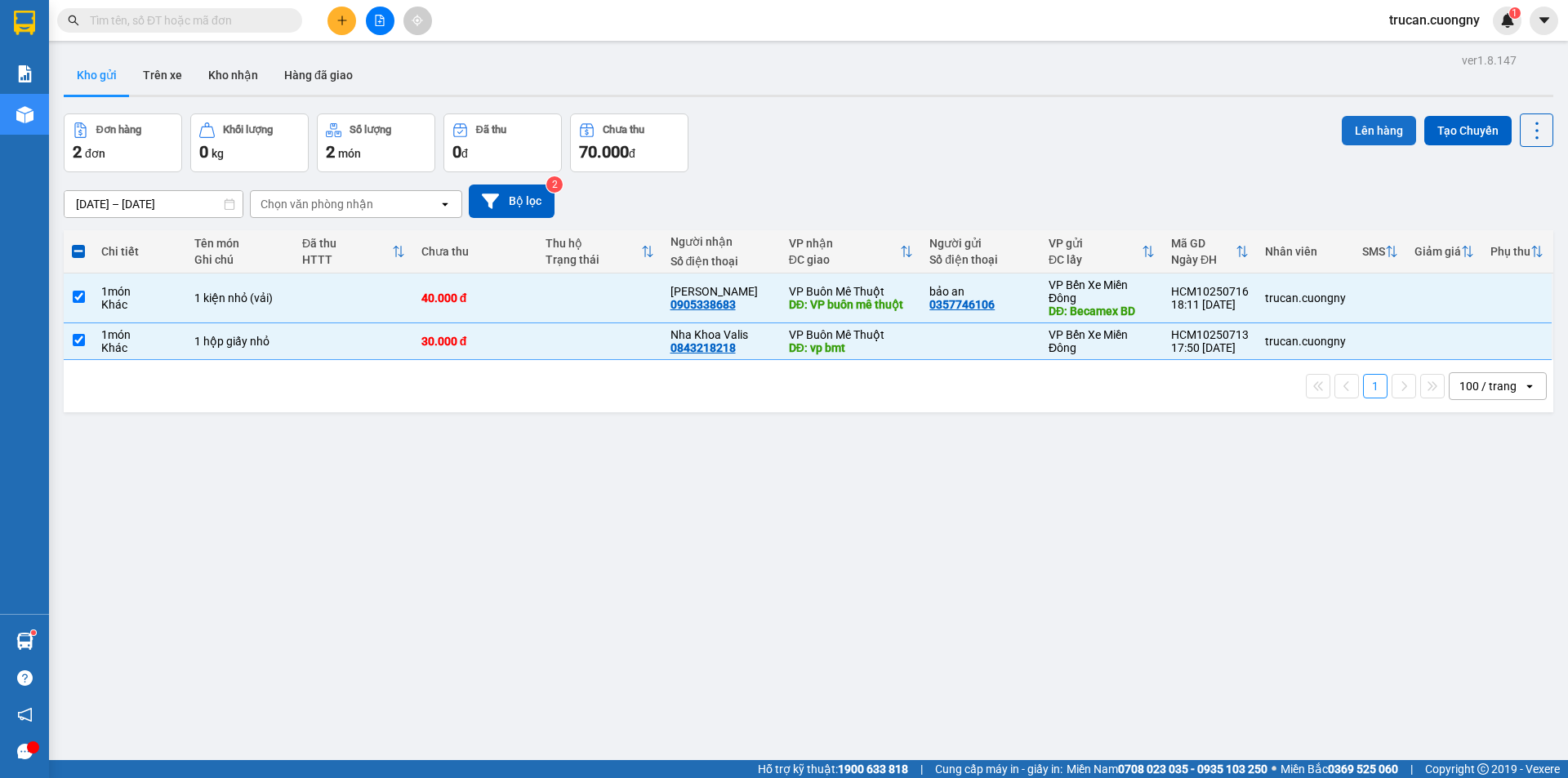
click at [1342, 123] on button "Lên hàng" at bounding box center [1379, 131] width 74 height 30
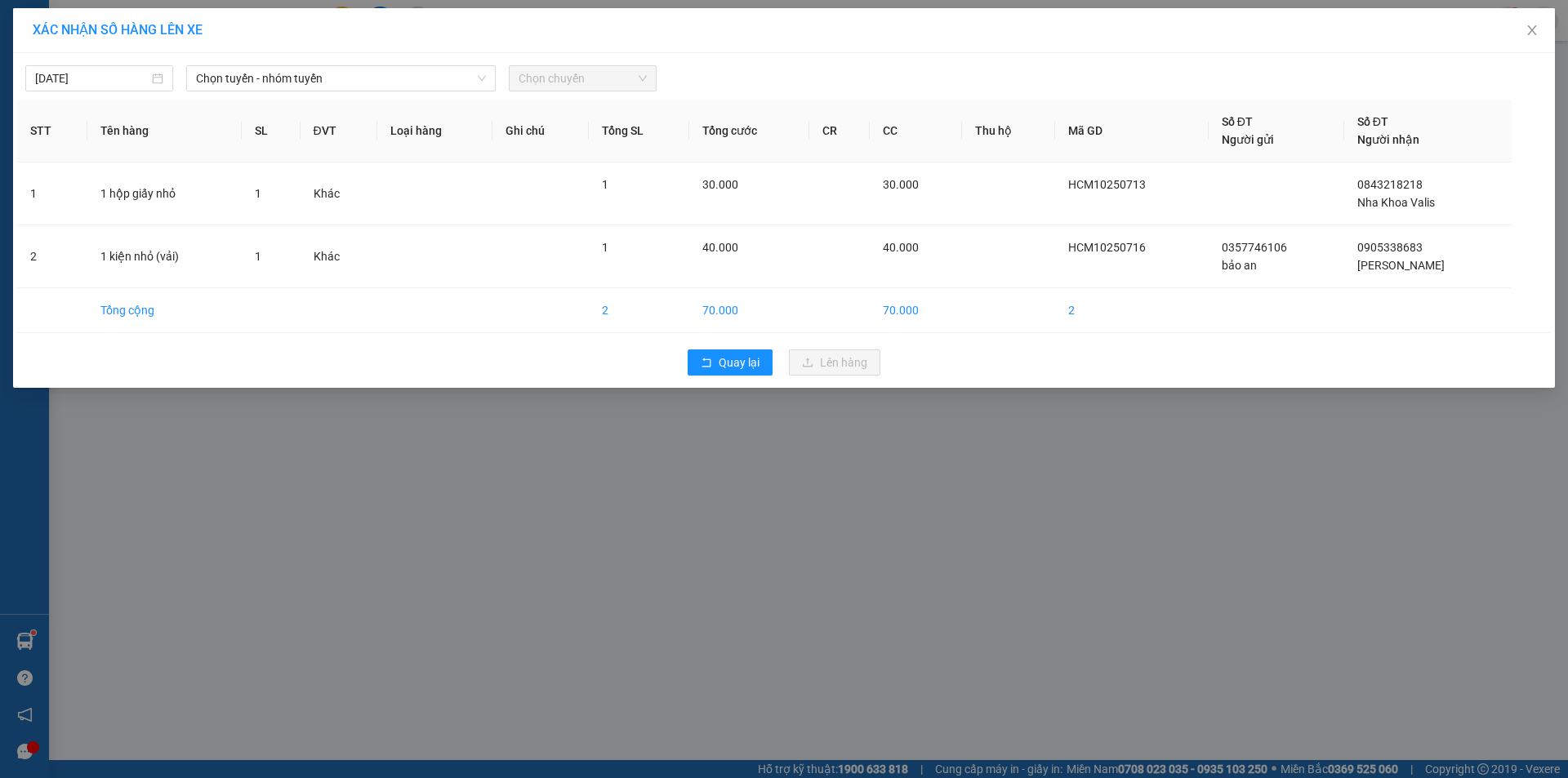
click at [429, 94] on div "15/10/2025 Chọn tuyến - nhóm tuyến Chọn chuyến STT Tên hàng SL ĐVT Loại hàng Gh…" at bounding box center [784, 220] width 1542 height 335
click at [433, 82] on span "Chọn tuyến - nhóm tuyến" at bounding box center [340, 78] width 290 height 24
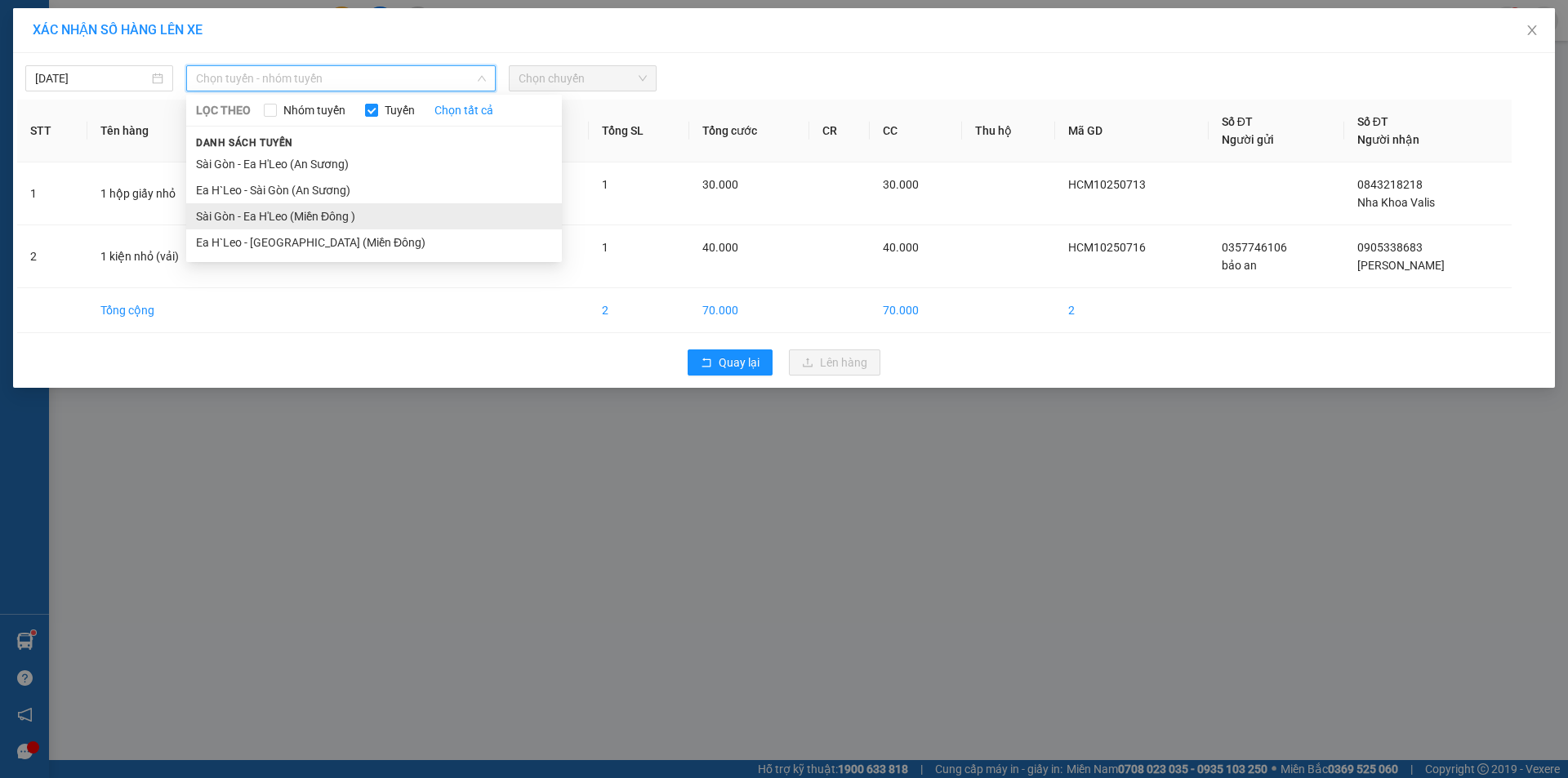
click at [438, 211] on li "Sài Gòn - Ea H'Leo (Miền Đông )" at bounding box center [374, 216] width 376 height 26
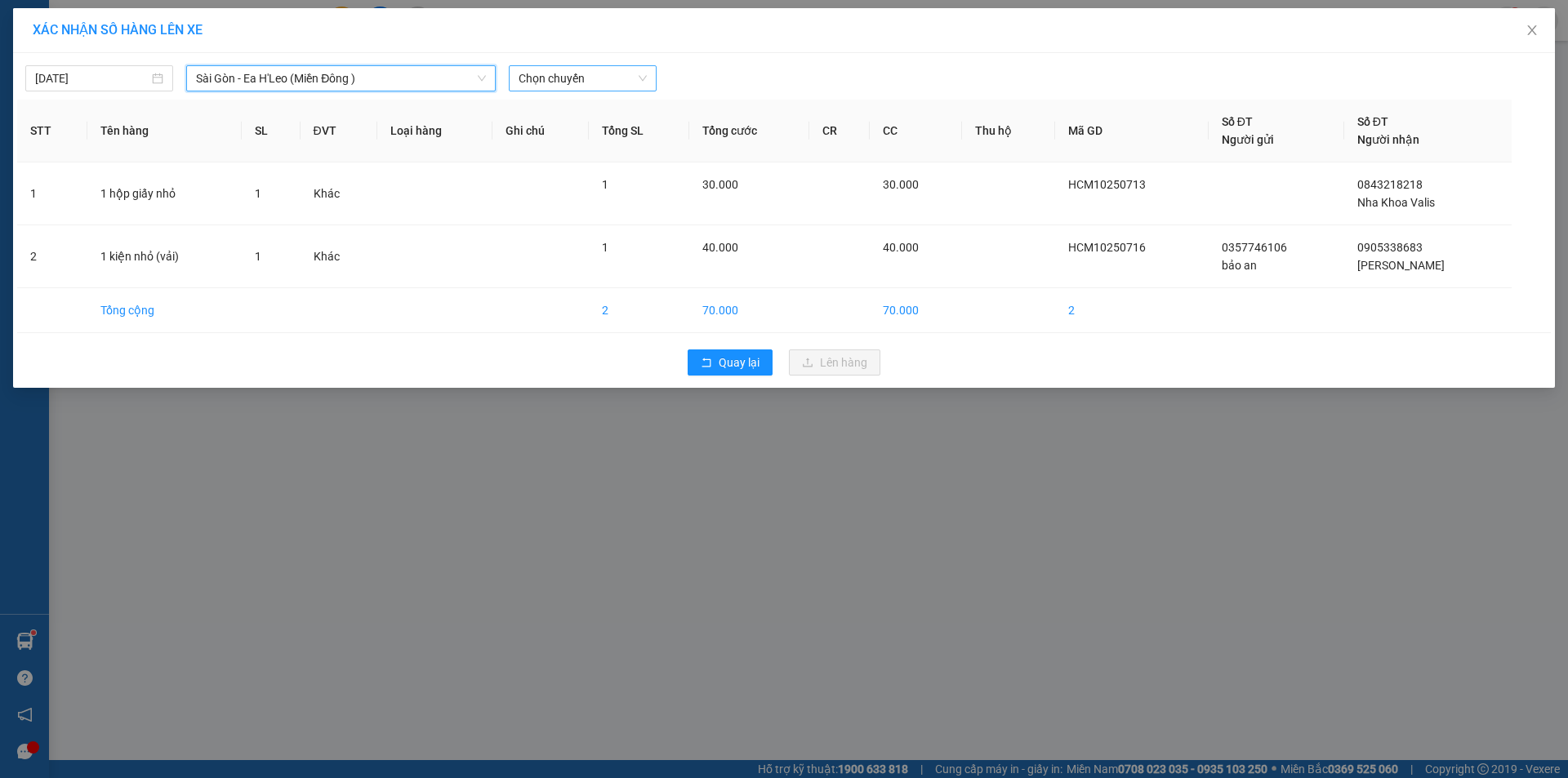
click at [612, 82] on span "Chọn chuyến" at bounding box center [582, 78] width 128 height 24
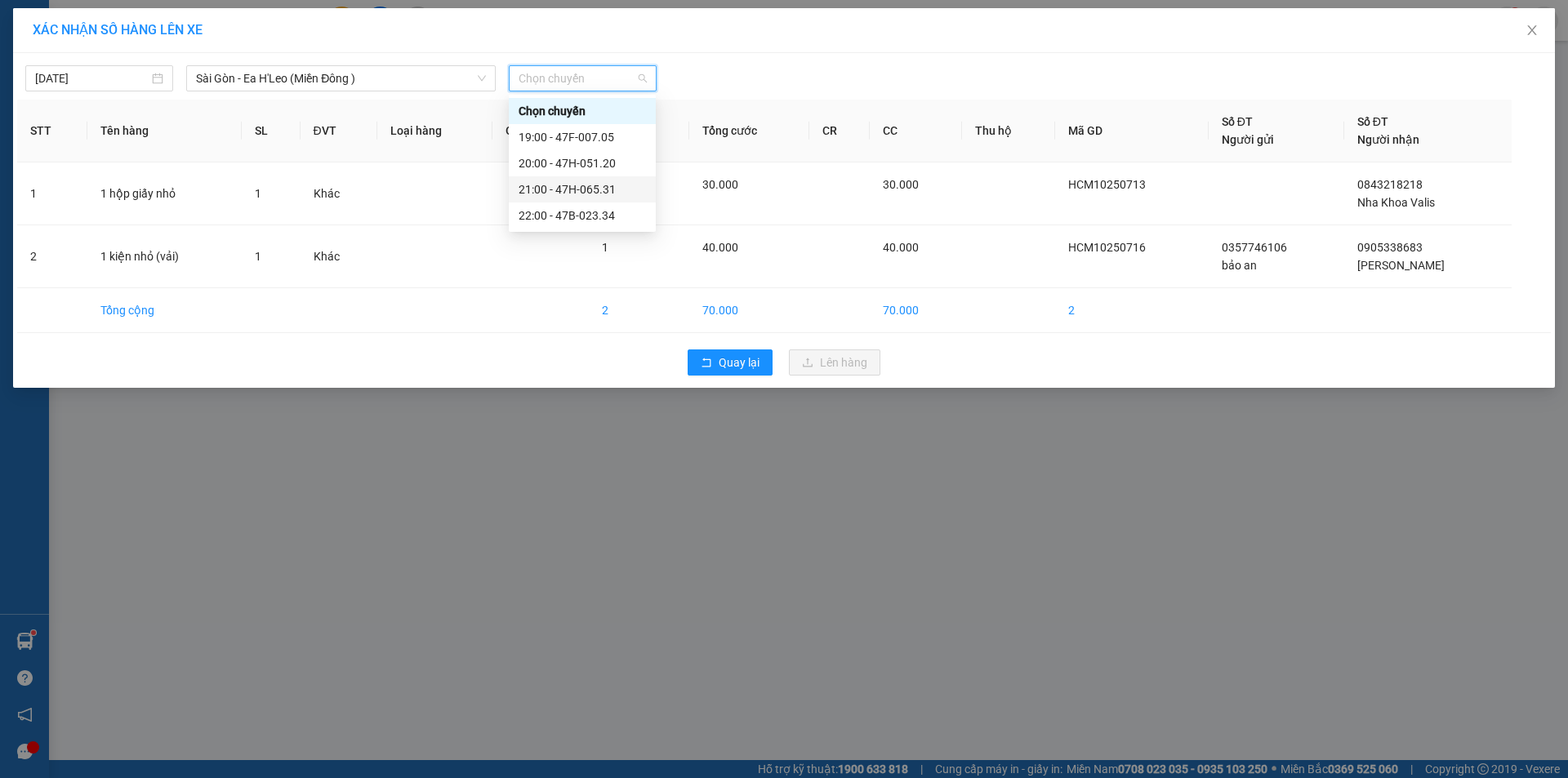
click at [624, 188] on div "21:00 - 47H-065.31" at bounding box center [581, 189] width 127 height 18
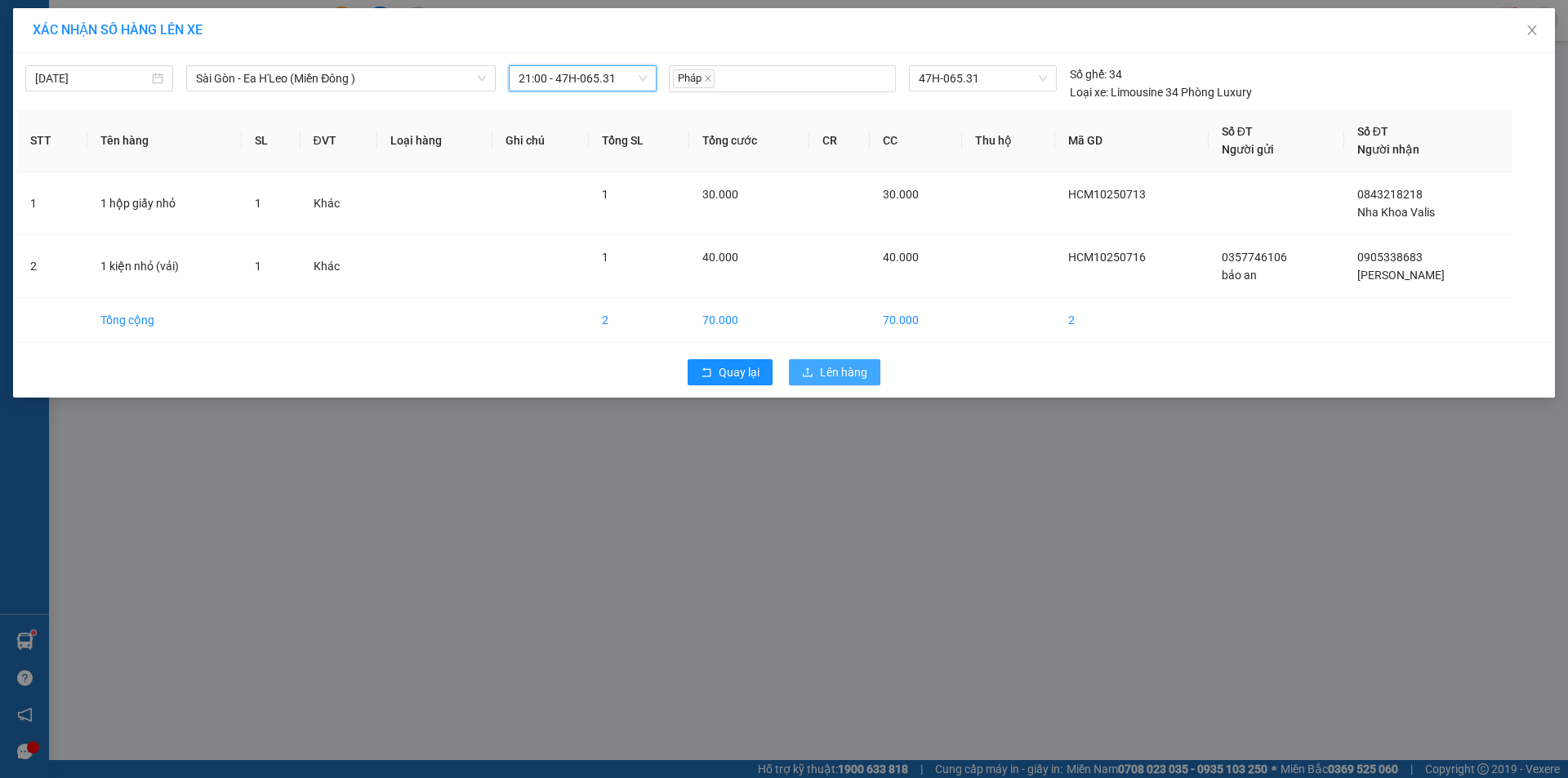
click at [830, 373] on span "Lên hàng" at bounding box center [843, 372] width 47 height 18
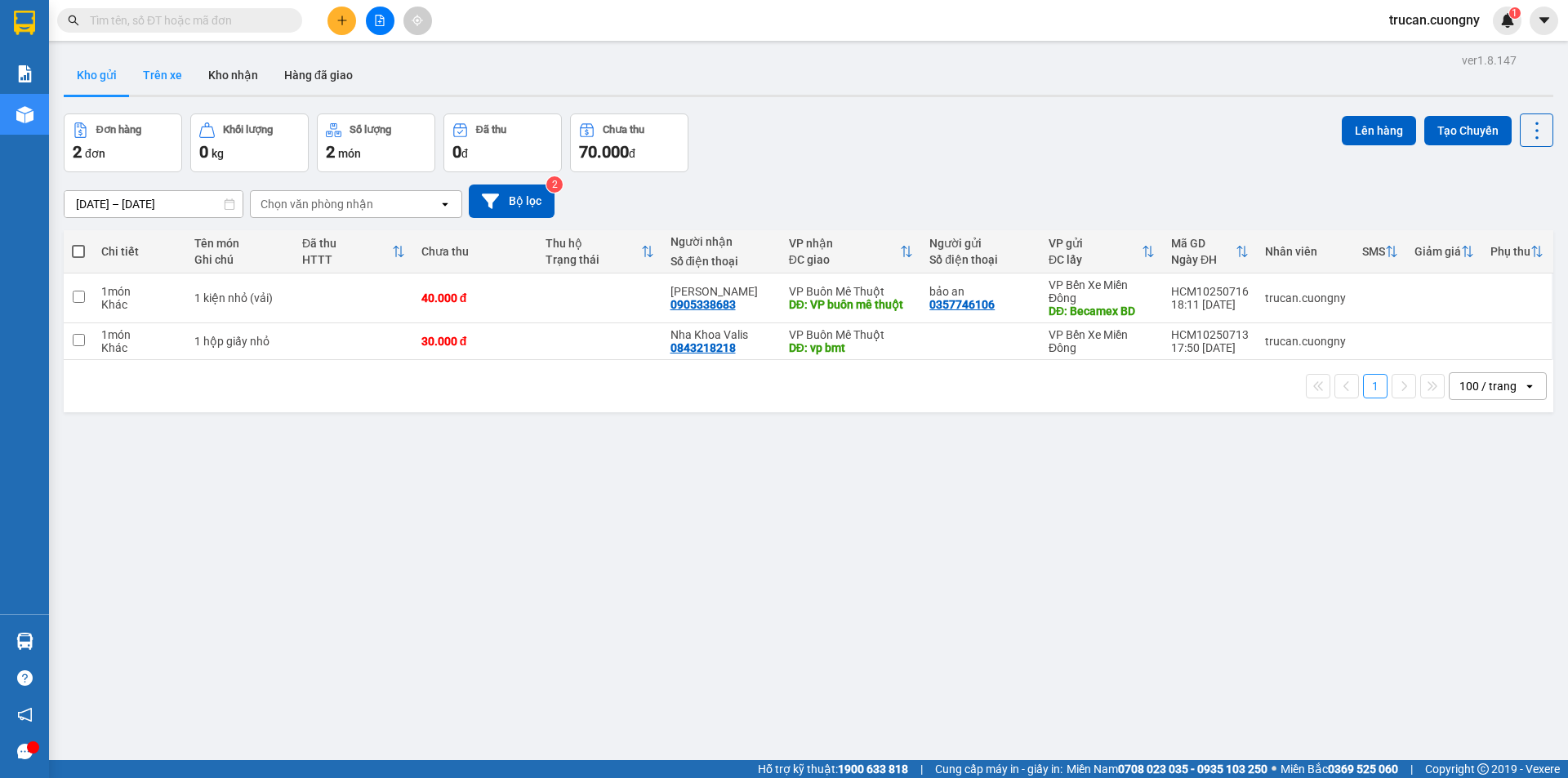
click at [181, 65] on button "Trên xe" at bounding box center [162, 75] width 65 height 39
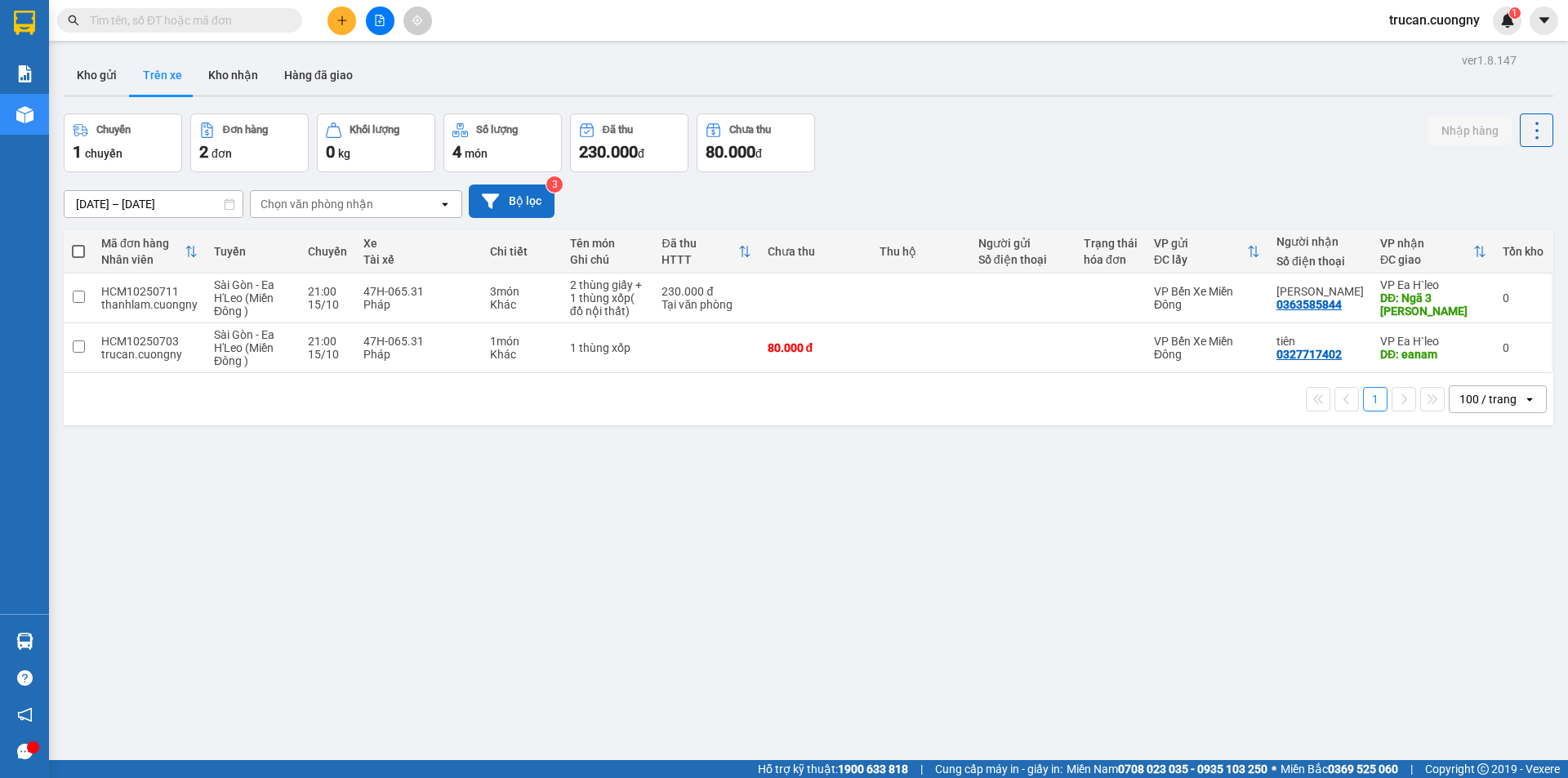
click at [510, 206] on button "Bộ lọc" at bounding box center [512, 201] width 85 height 33
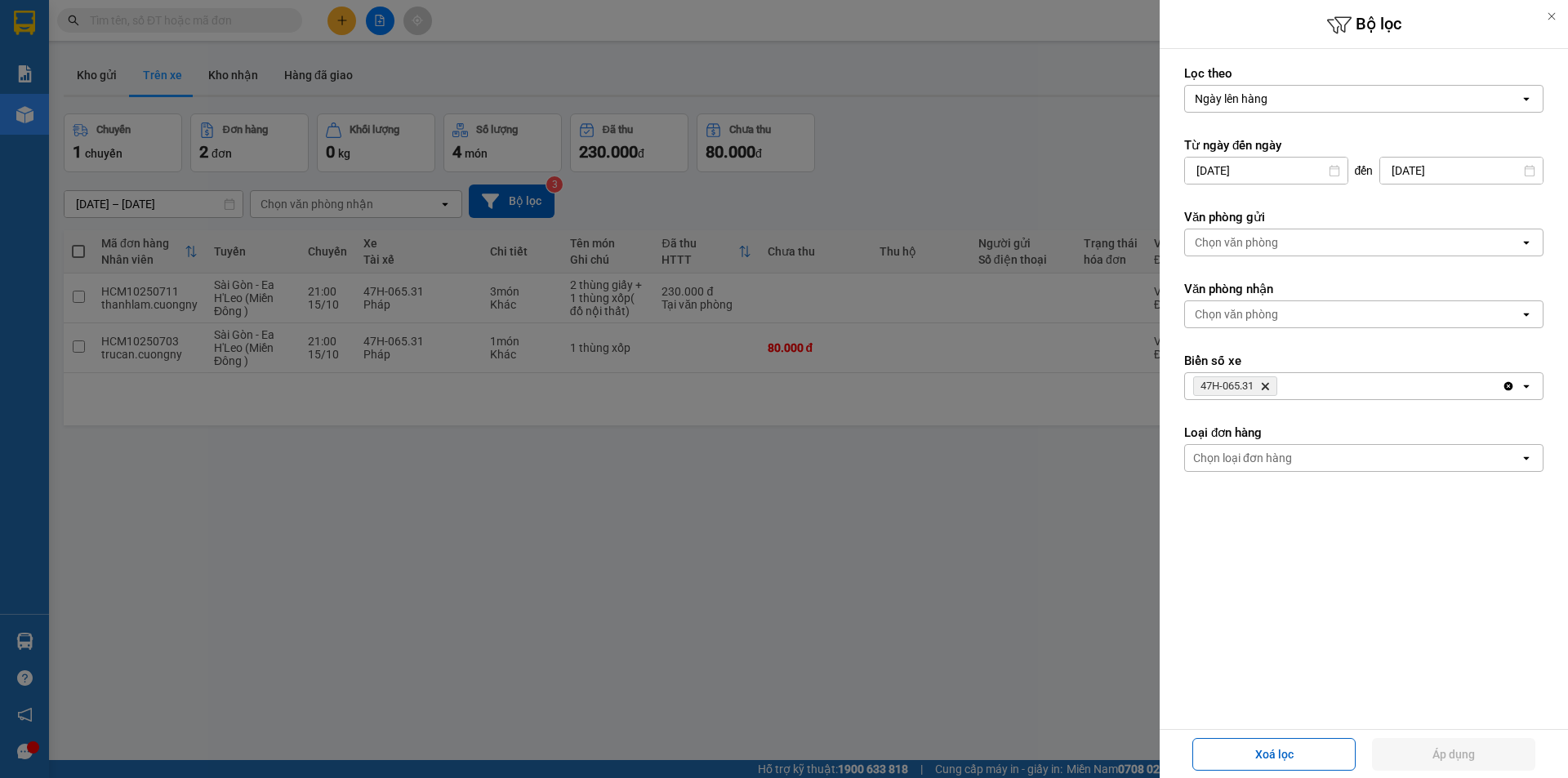
click at [1272, 388] on span "47H-065.31 Delete" at bounding box center [1235, 386] width 84 height 19
click at [1265, 387] on icon "Delete" at bounding box center [1265, 386] width 10 height 10
click at [1265, 387] on div "Chọn biển số" at bounding box center [1352, 386] width 335 height 26
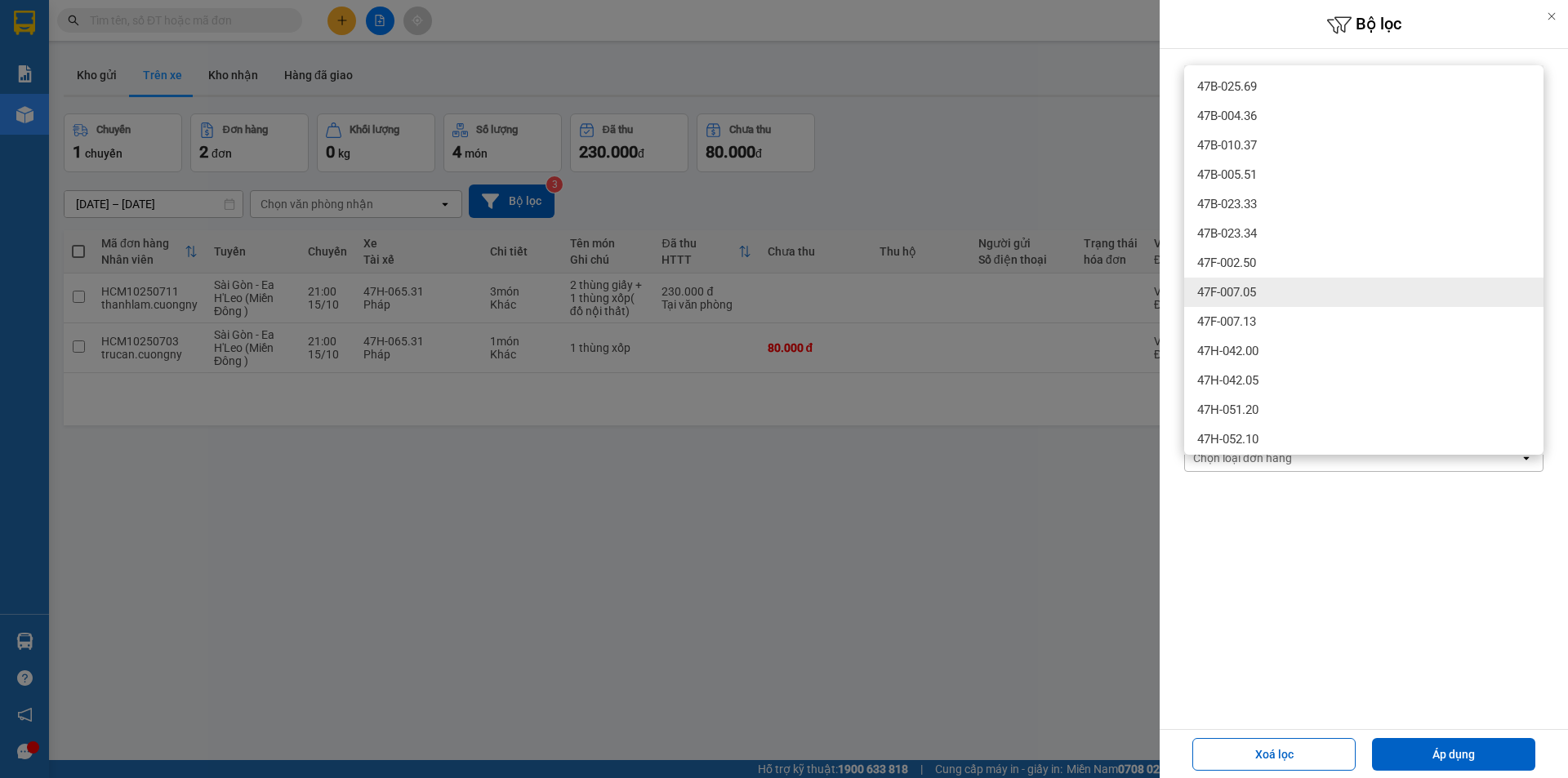
click at [1246, 296] on span "47F-007.05" at bounding box center [1226, 292] width 58 height 17
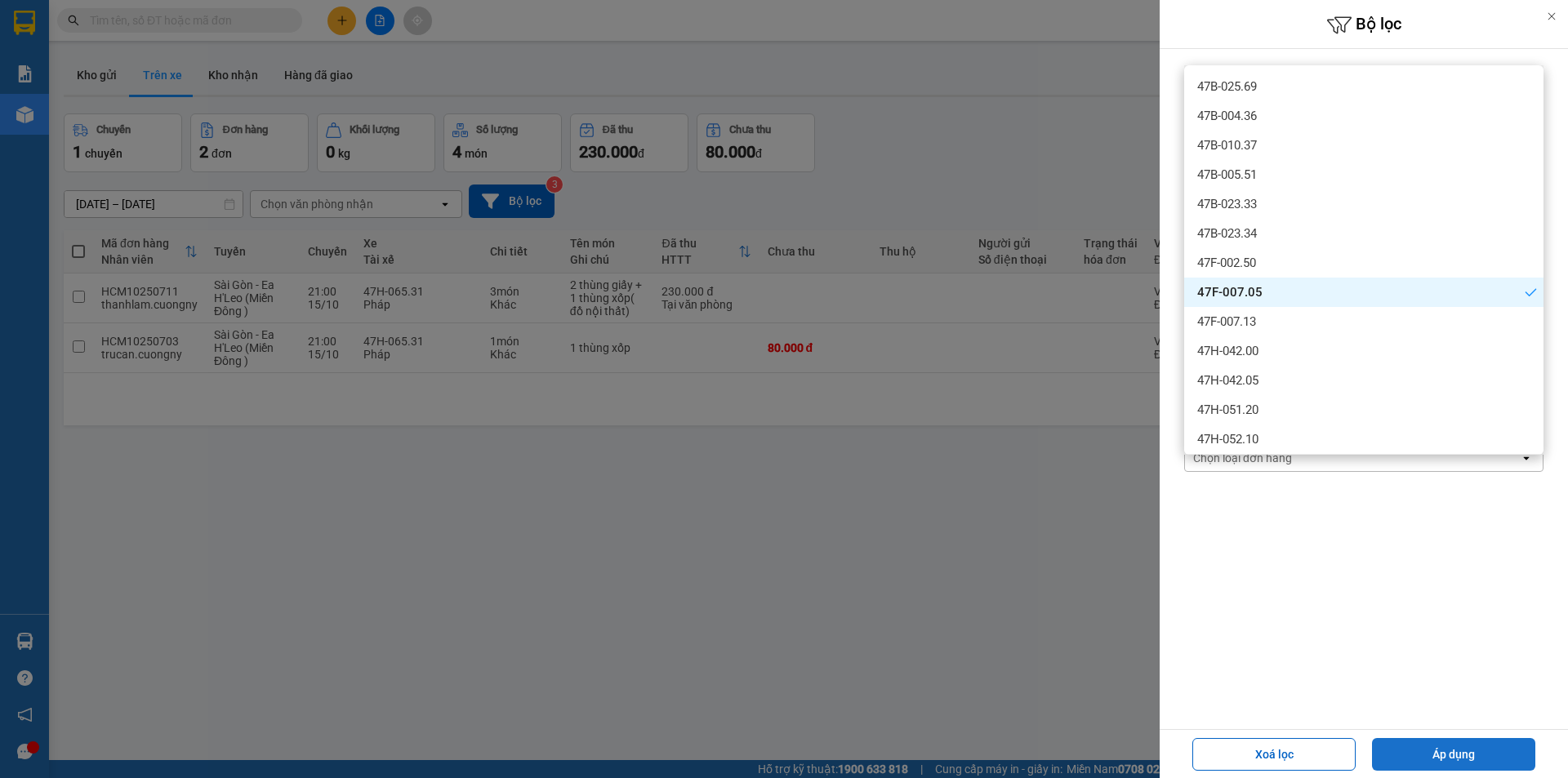
click at [1461, 760] on button "Áp dụng" at bounding box center [1454, 754] width 163 height 32
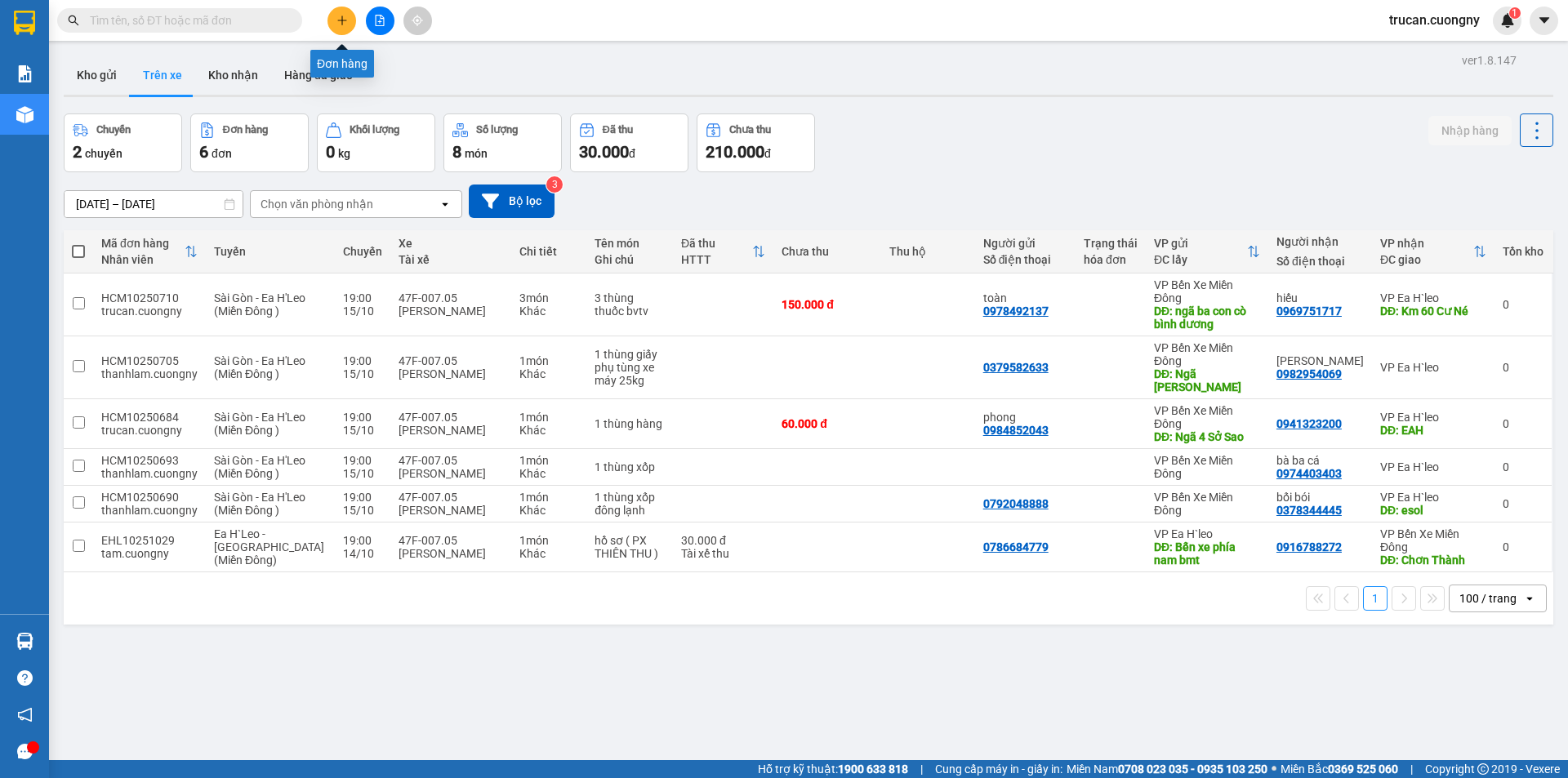
click at [377, 23] on icon "file-add" at bounding box center [379, 20] width 11 height 11
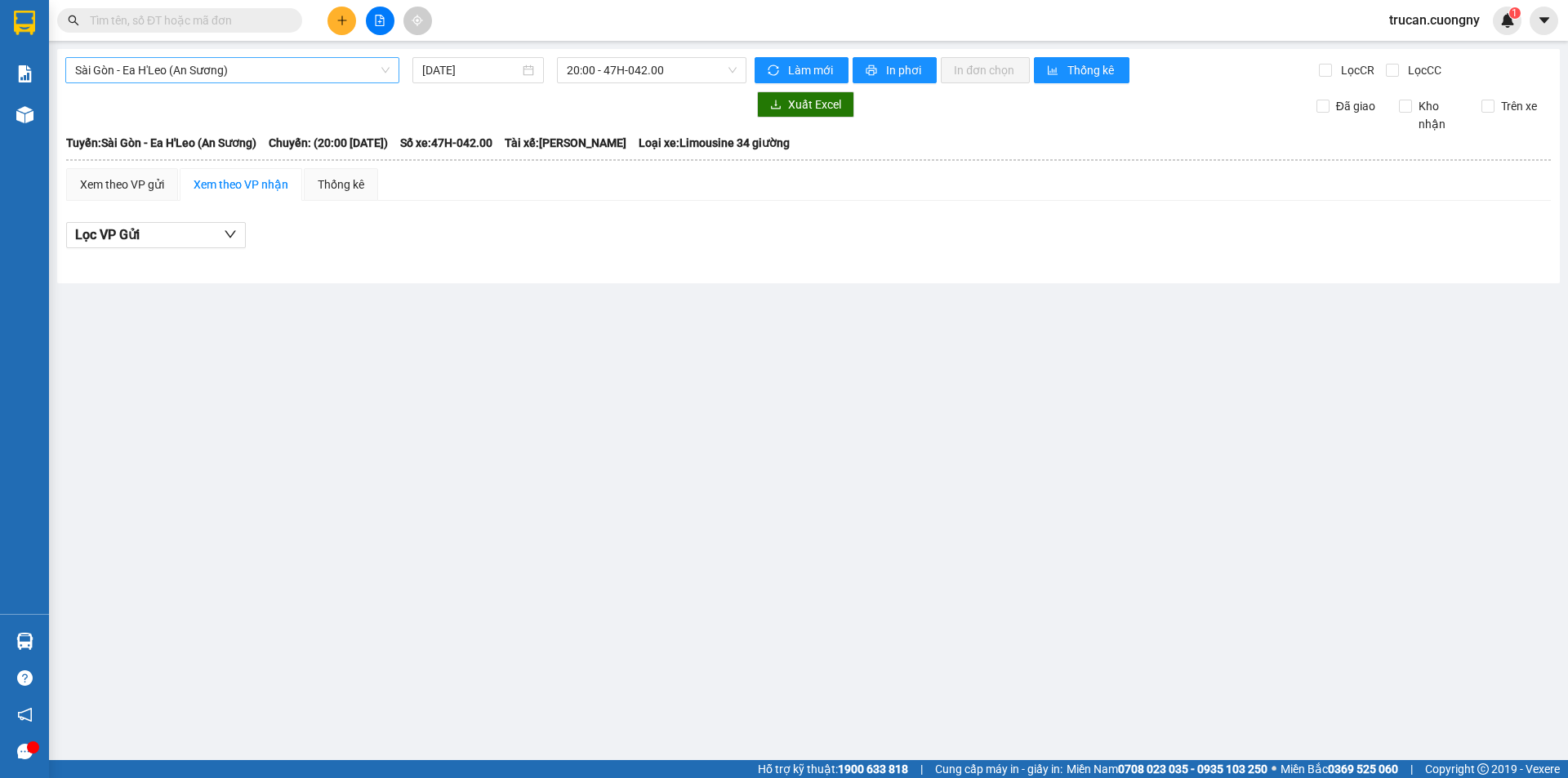
click at [313, 58] on span "Sài Gòn - Ea H'Leo (An Sương)" at bounding box center [232, 70] width 314 height 24
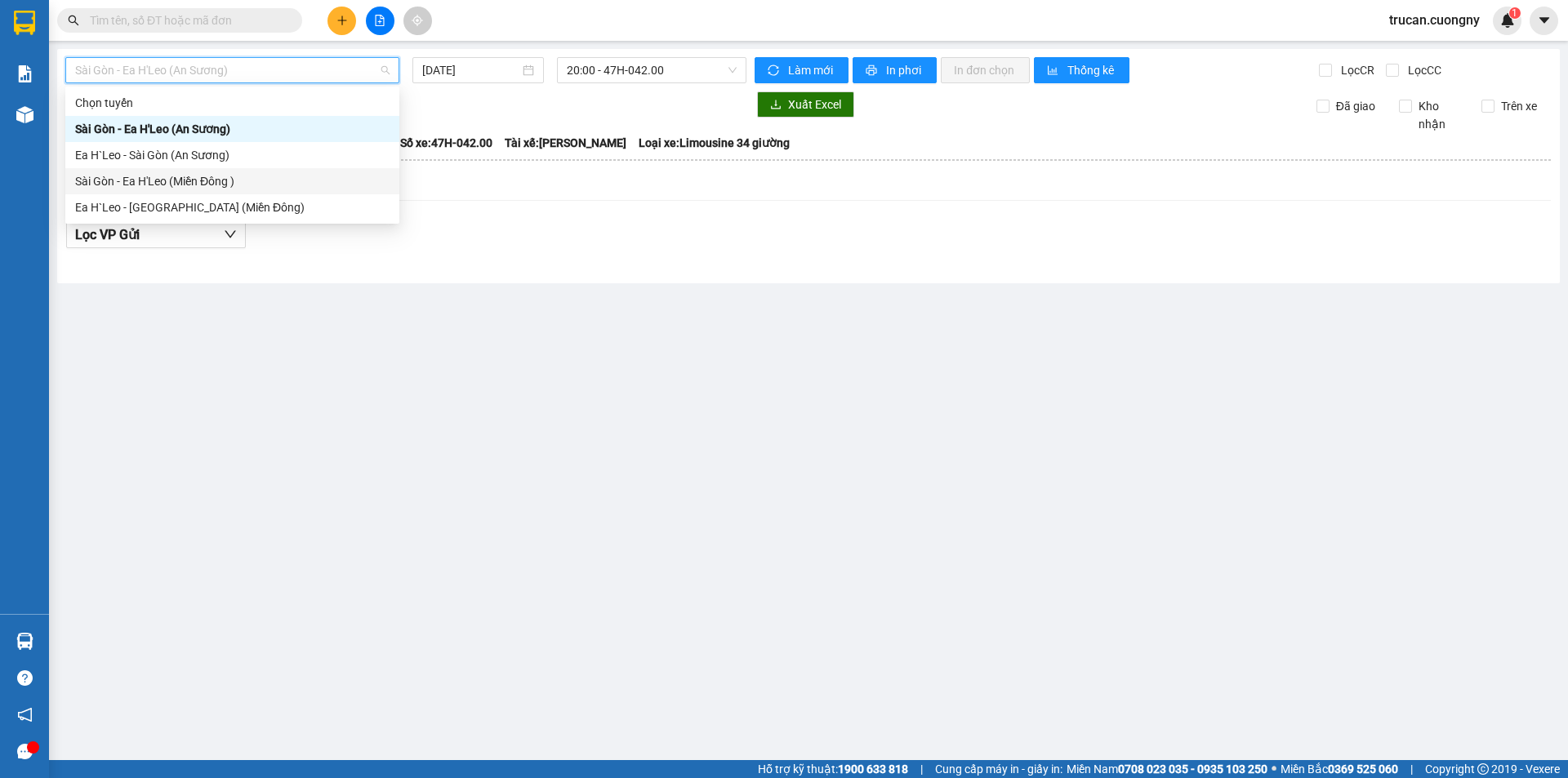
click at [311, 180] on div "Sài Gòn - Ea H'Leo (Miền Đông )" at bounding box center [232, 181] width 314 height 18
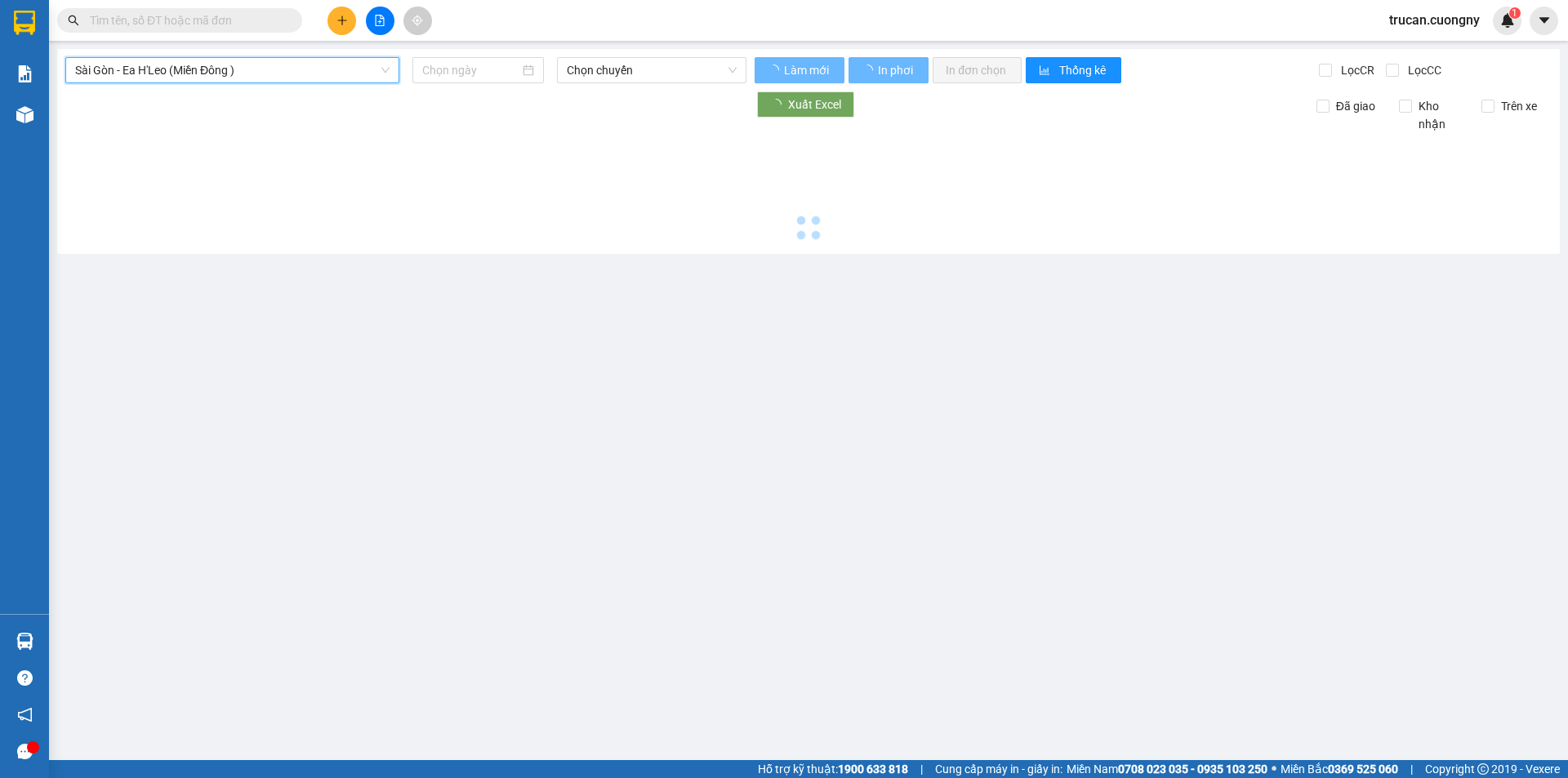
type input "[DATE]"
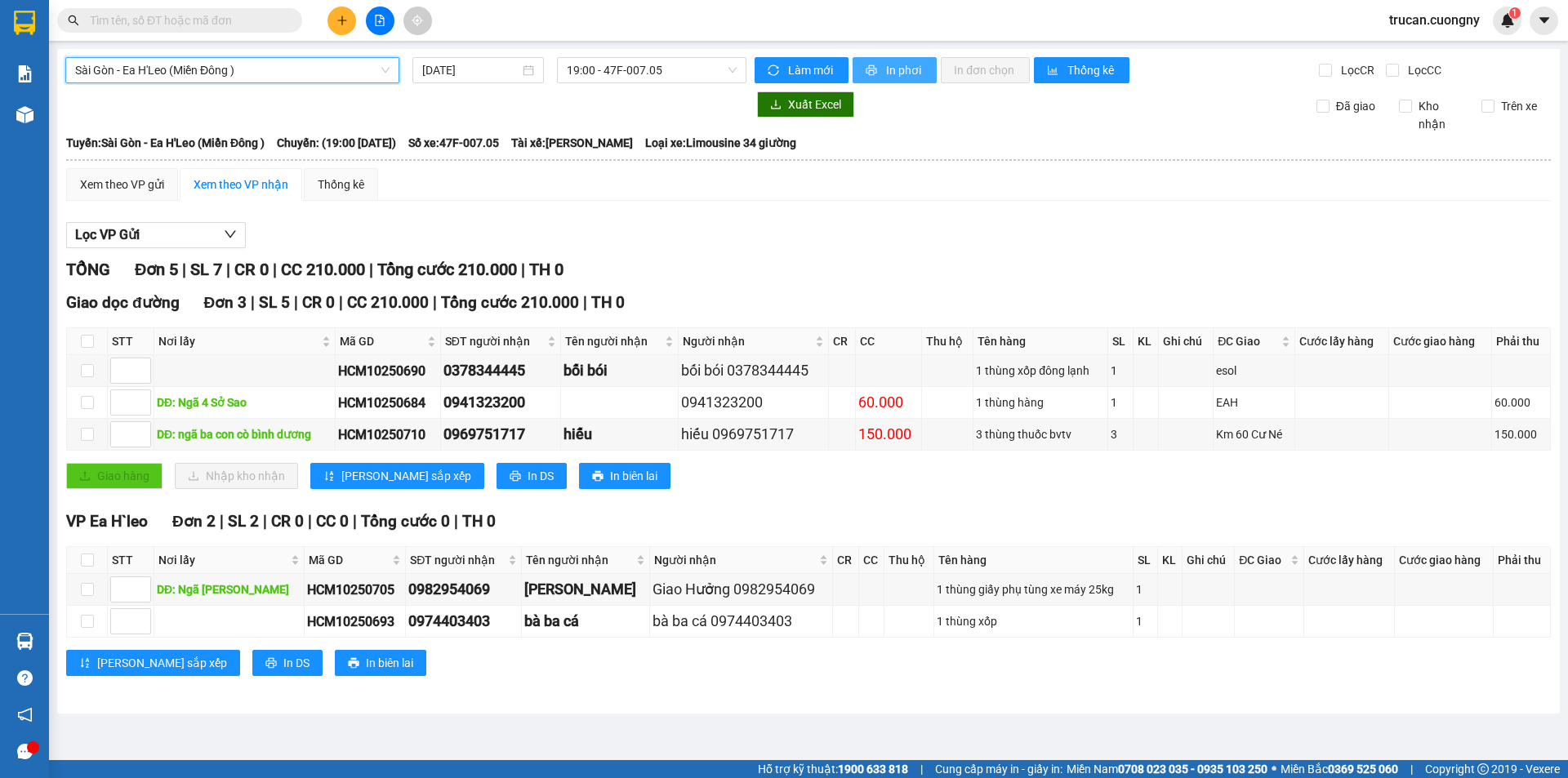
click at [880, 73] on button "In phơi" at bounding box center [894, 70] width 84 height 26
click at [618, 71] on span "19:00 - 47F-007.05" at bounding box center [651, 70] width 170 height 24
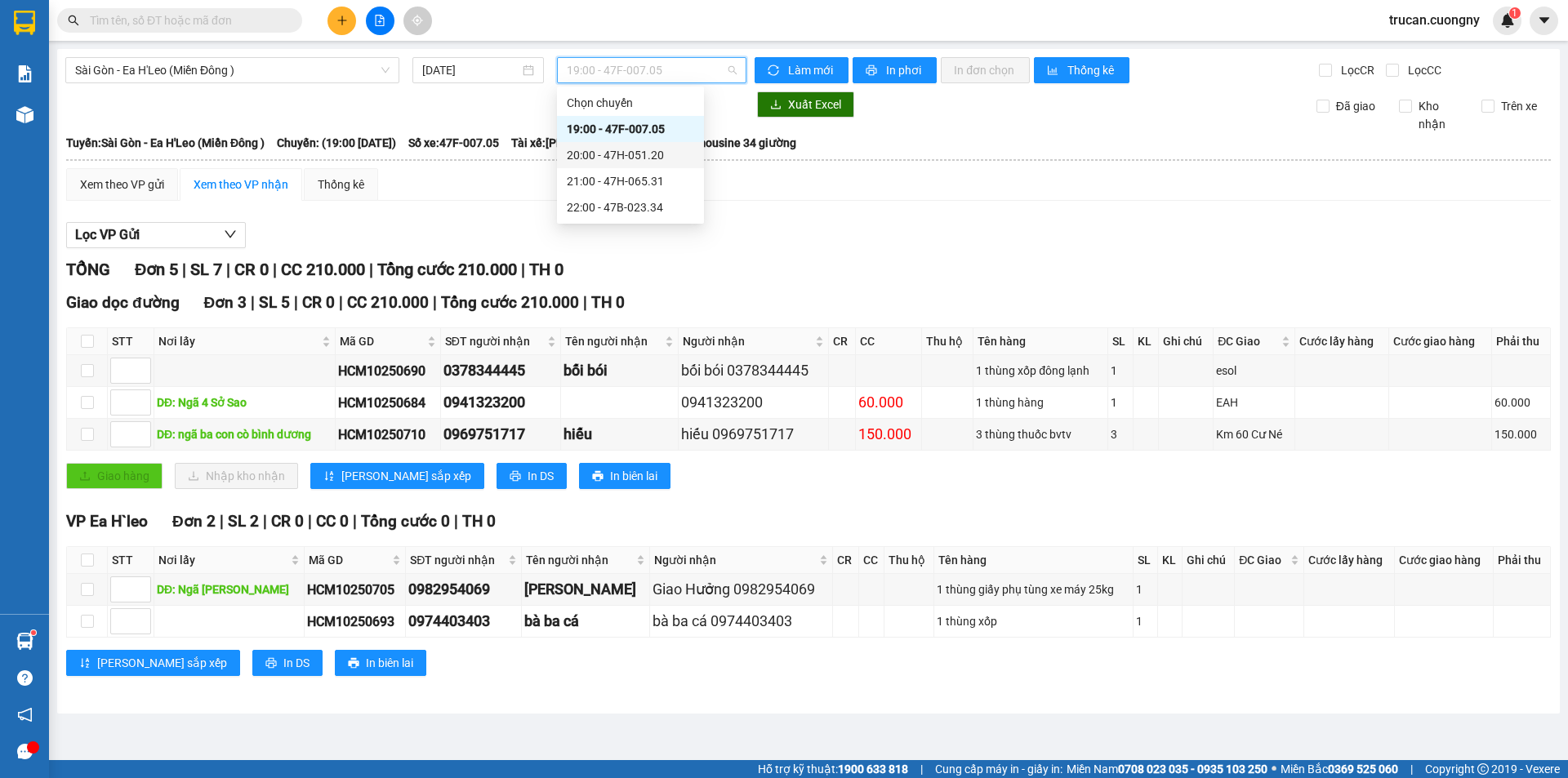
click at [630, 151] on div "20:00 - 47H-051.20" at bounding box center [630, 155] width 127 height 18
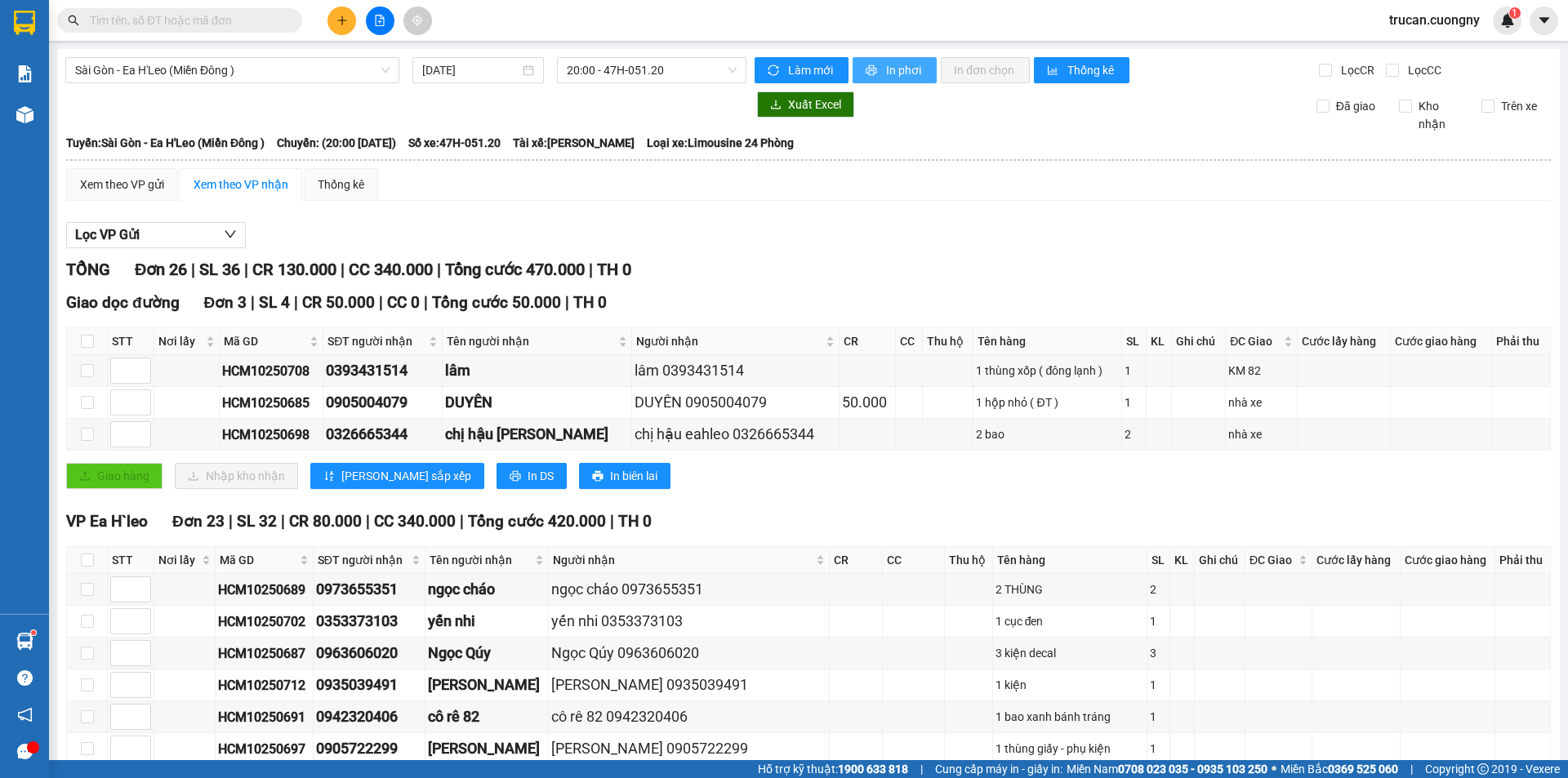
click at [910, 76] on span "In phơi" at bounding box center [905, 70] width 38 height 18
click at [721, 71] on span "20:00 - 47H-051.20" at bounding box center [651, 70] width 170 height 24
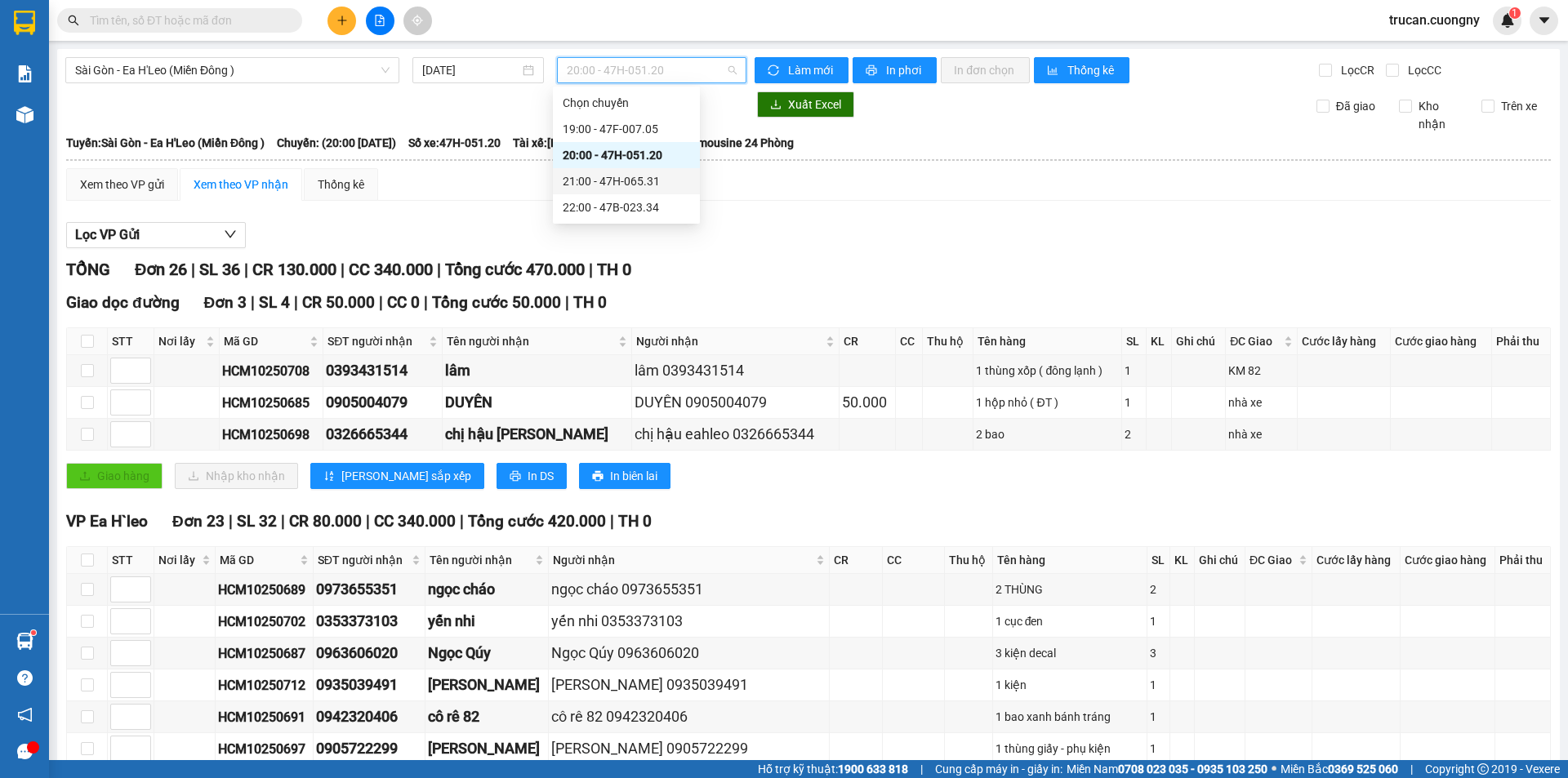
click at [659, 174] on div "21:00 - 47H-065.31" at bounding box center [626, 181] width 127 height 18
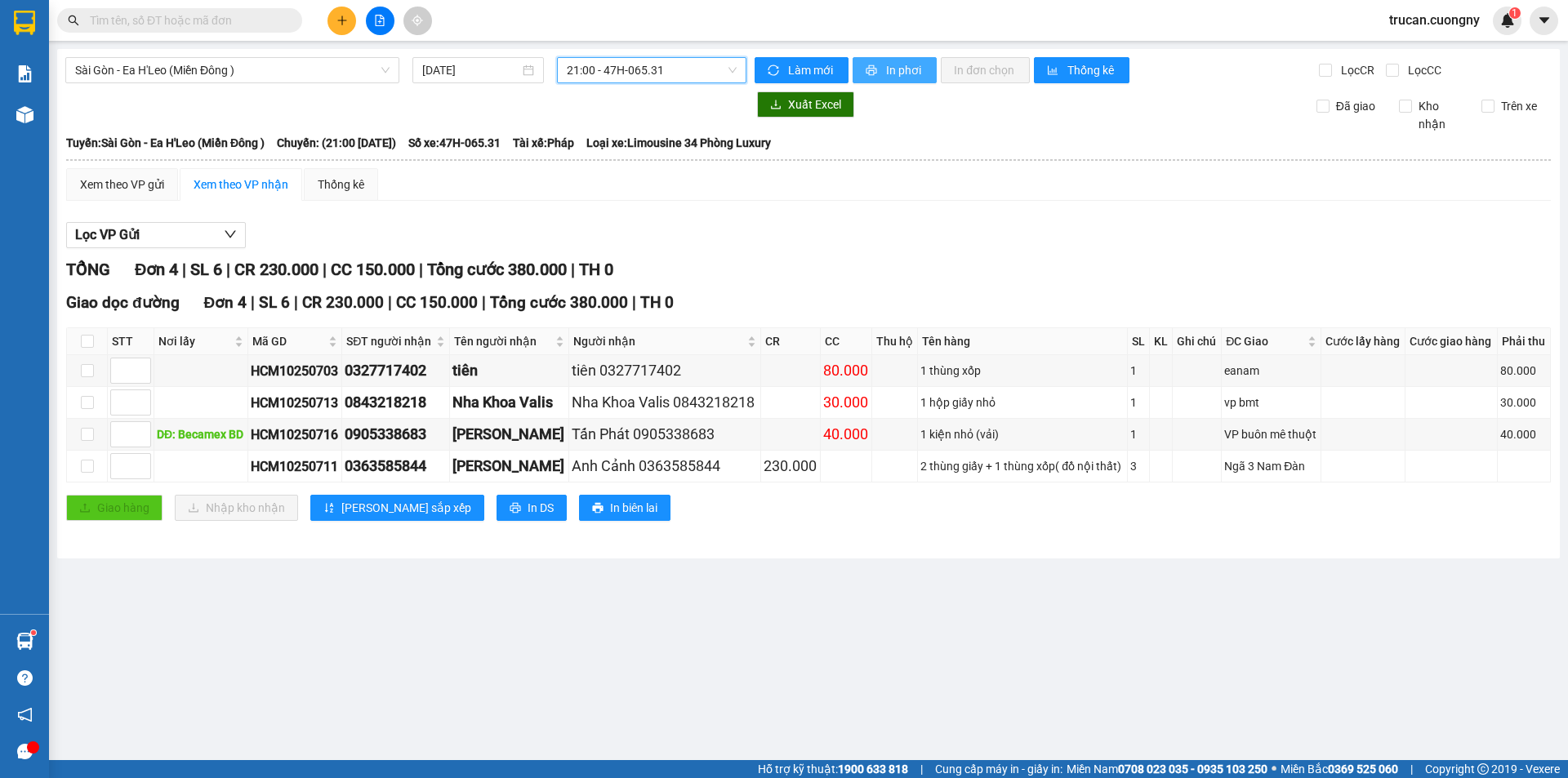
click at [864, 63] on button "In phơi" at bounding box center [894, 70] width 84 height 26
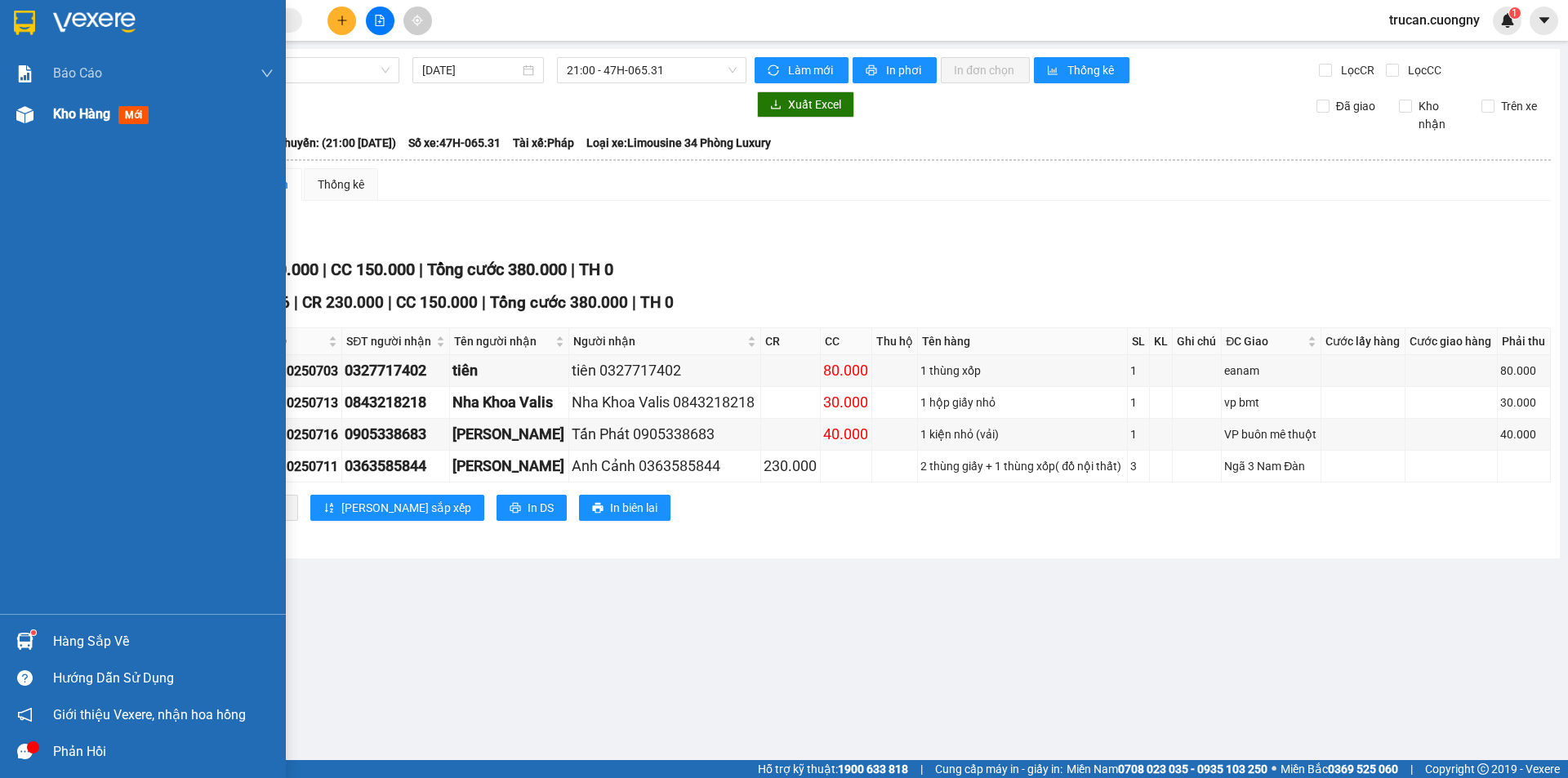
click at [31, 118] on img at bounding box center [25, 114] width 17 height 17
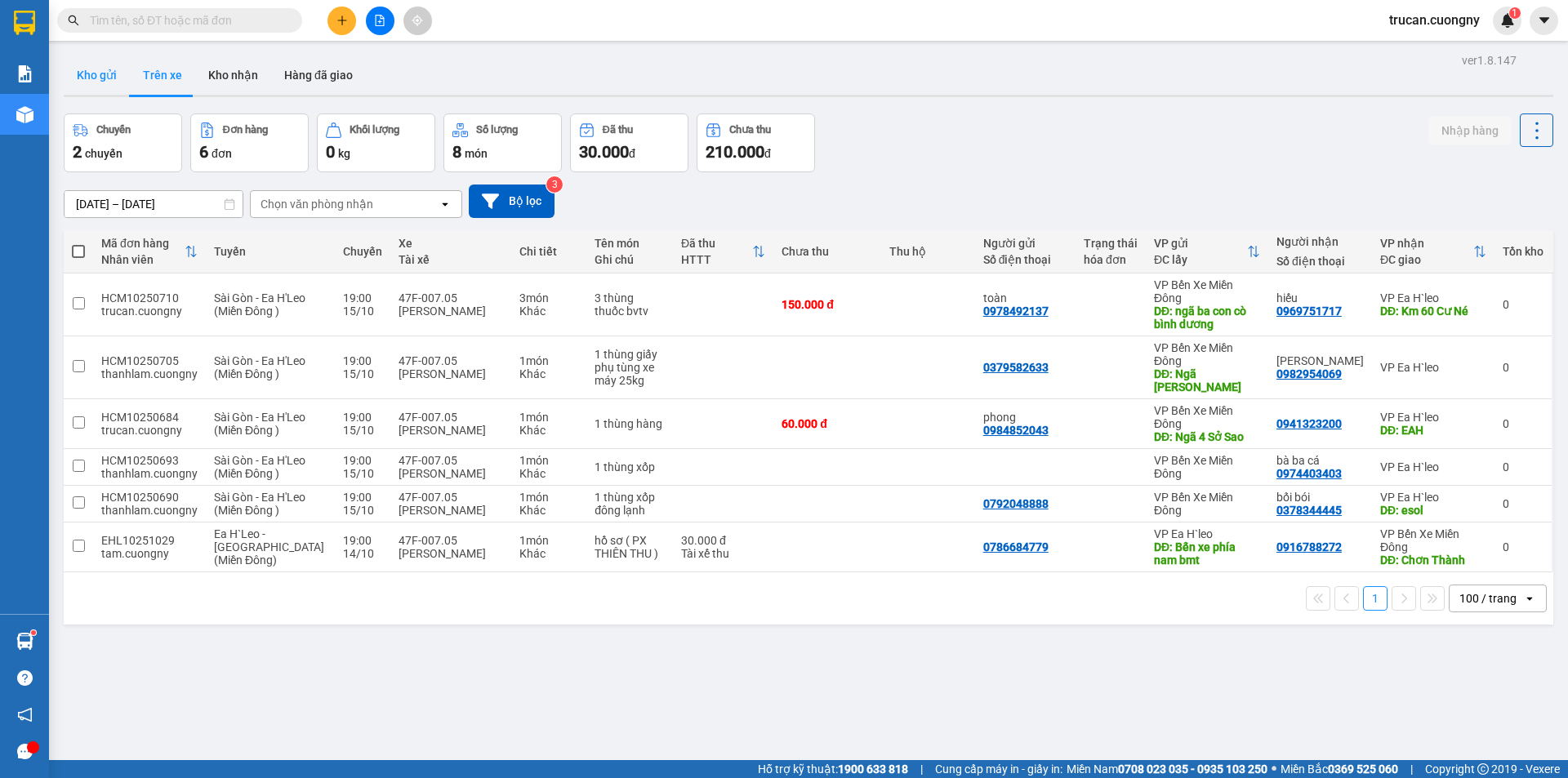
click at [101, 78] on button "Kho gửi" at bounding box center [96, 75] width 66 height 39
